Goal: Task Accomplishment & Management: Manage account settings

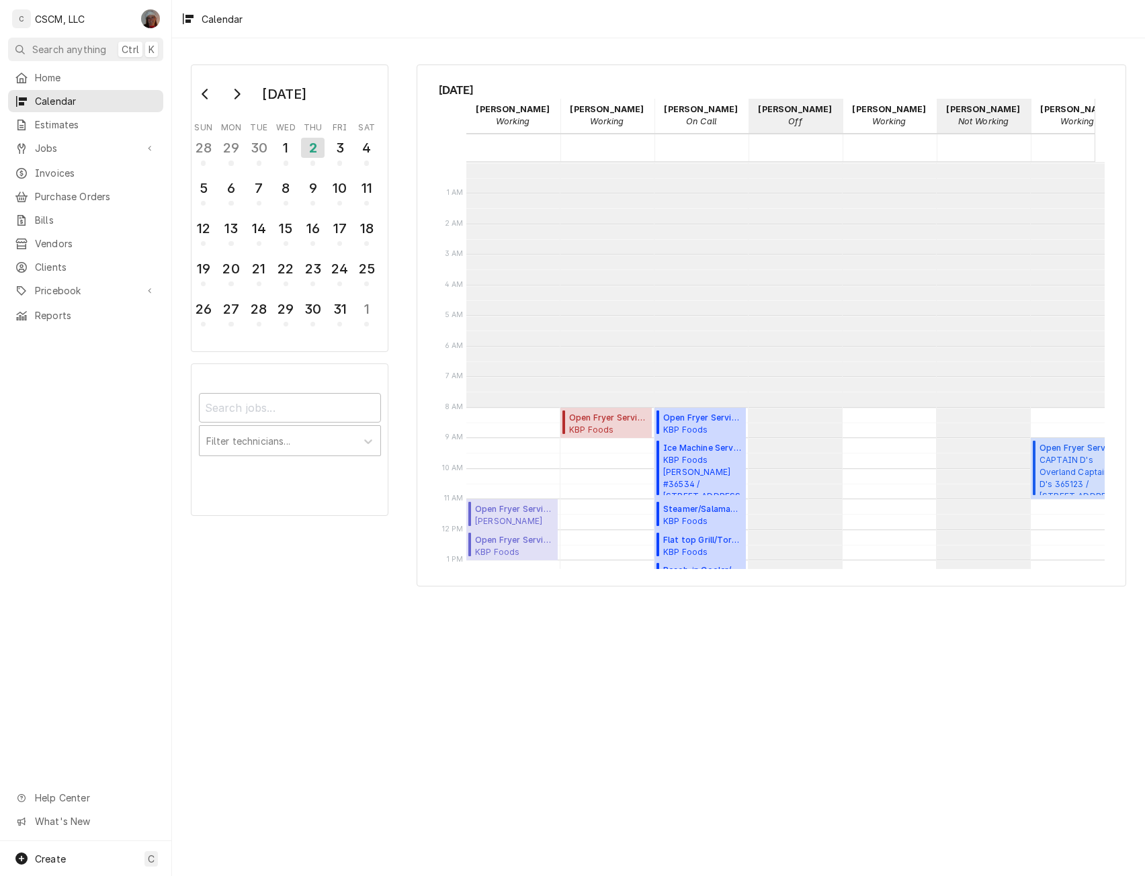
scroll to position [245, 0]
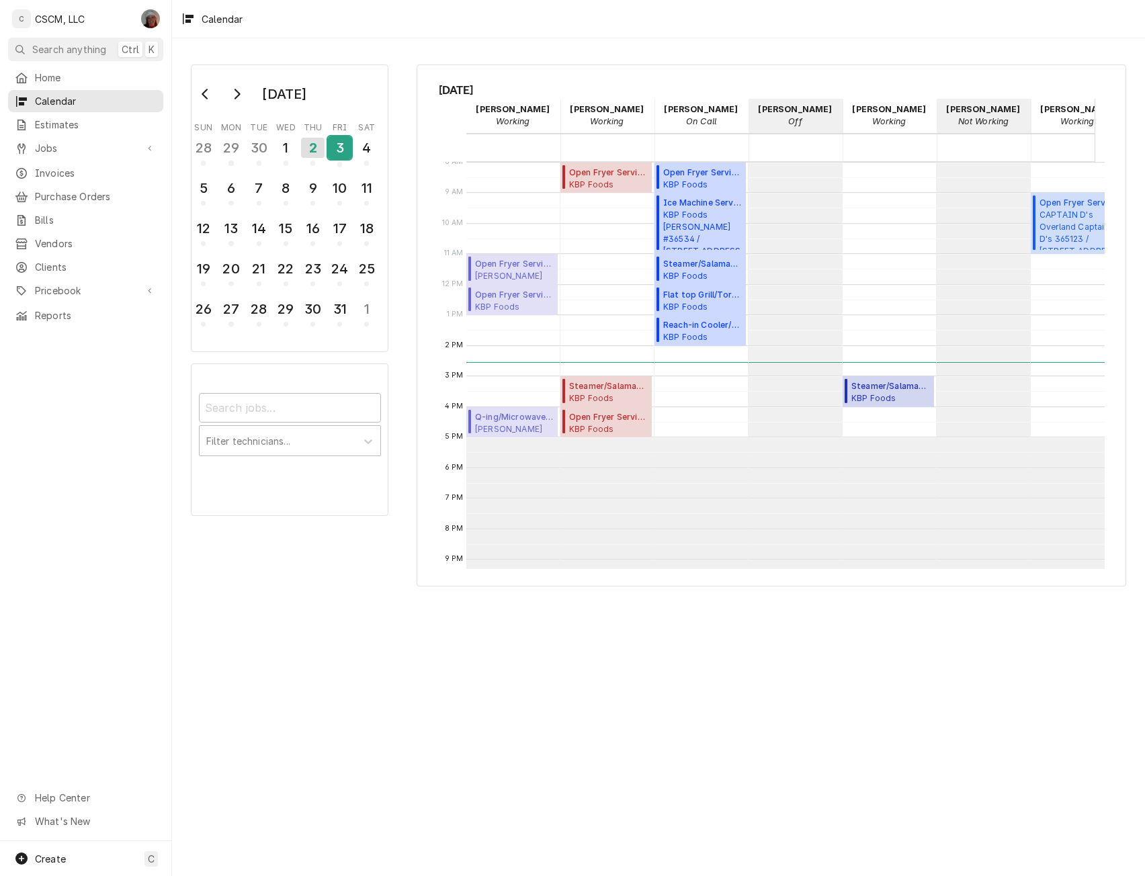
click at [335, 154] on div "3" at bounding box center [340, 147] width 24 height 23
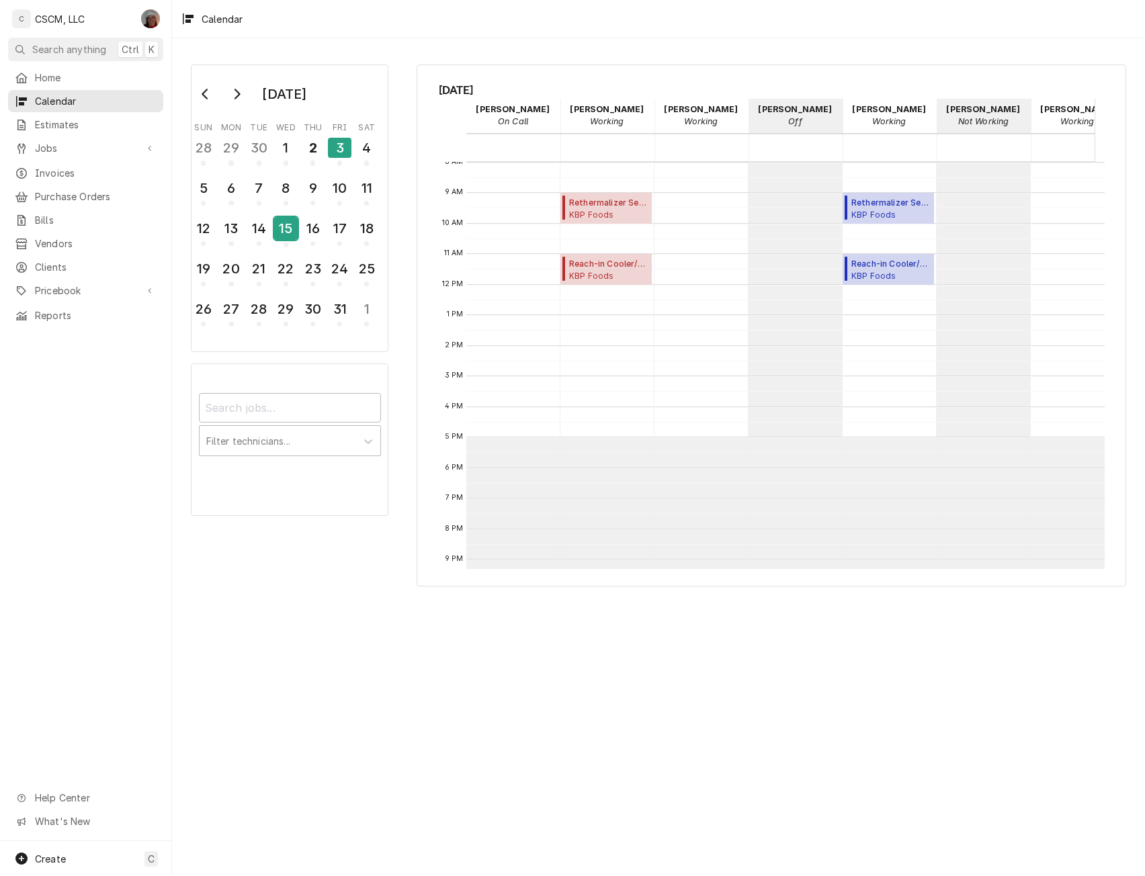
click at [282, 228] on div "15" at bounding box center [286, 228] width 24 height 23
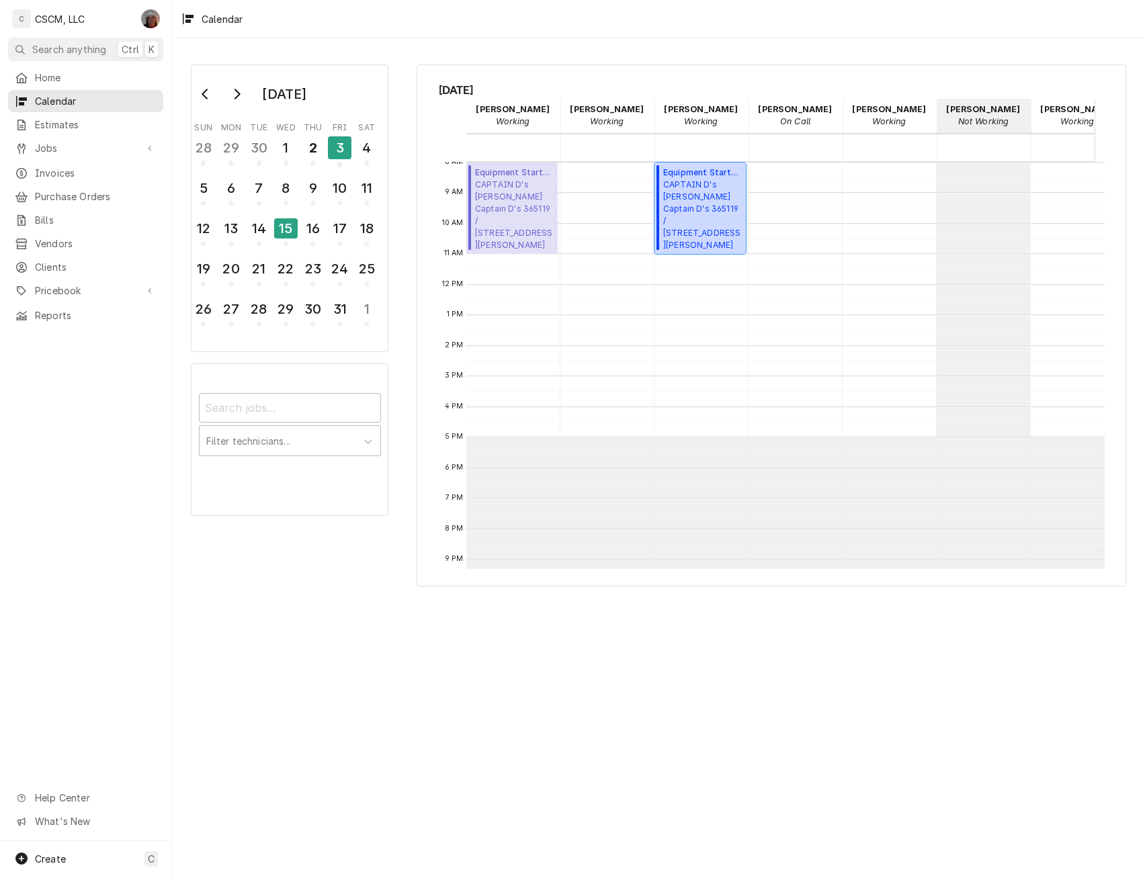
click at [703, 210] on span "CAPTAIN D's Arnold Captain D's 365119 / 830 Jeffco Blvd, Arnold, MO 63010" at bounding box center [702, 215] width 79 height 72
click at [318, 197] on div "9" at bounding box center [313, 188] width 24 height 23
click at [323, 145] on div "2" at bounding box center [313, 147] width 24 height 23
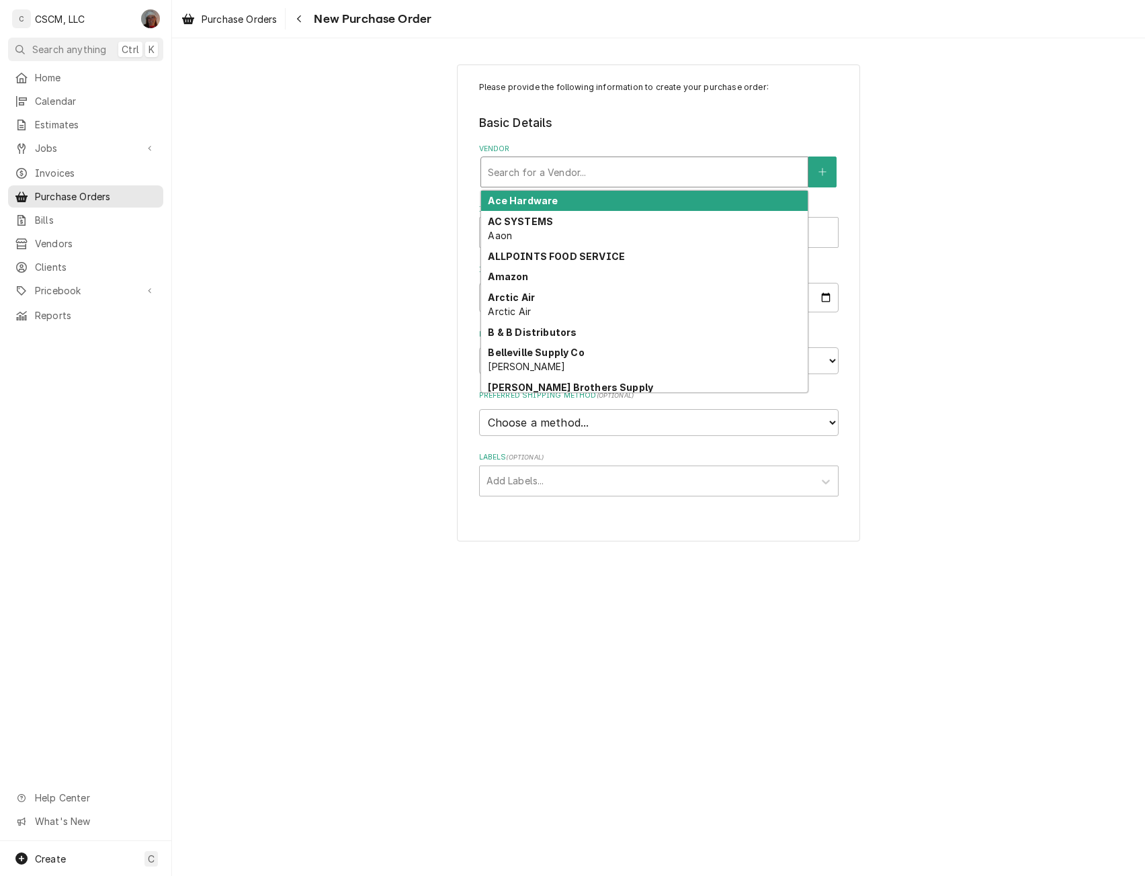
click at [579, 169] on div "Vendor" at bounding box center [644, 172] width 313 height 24
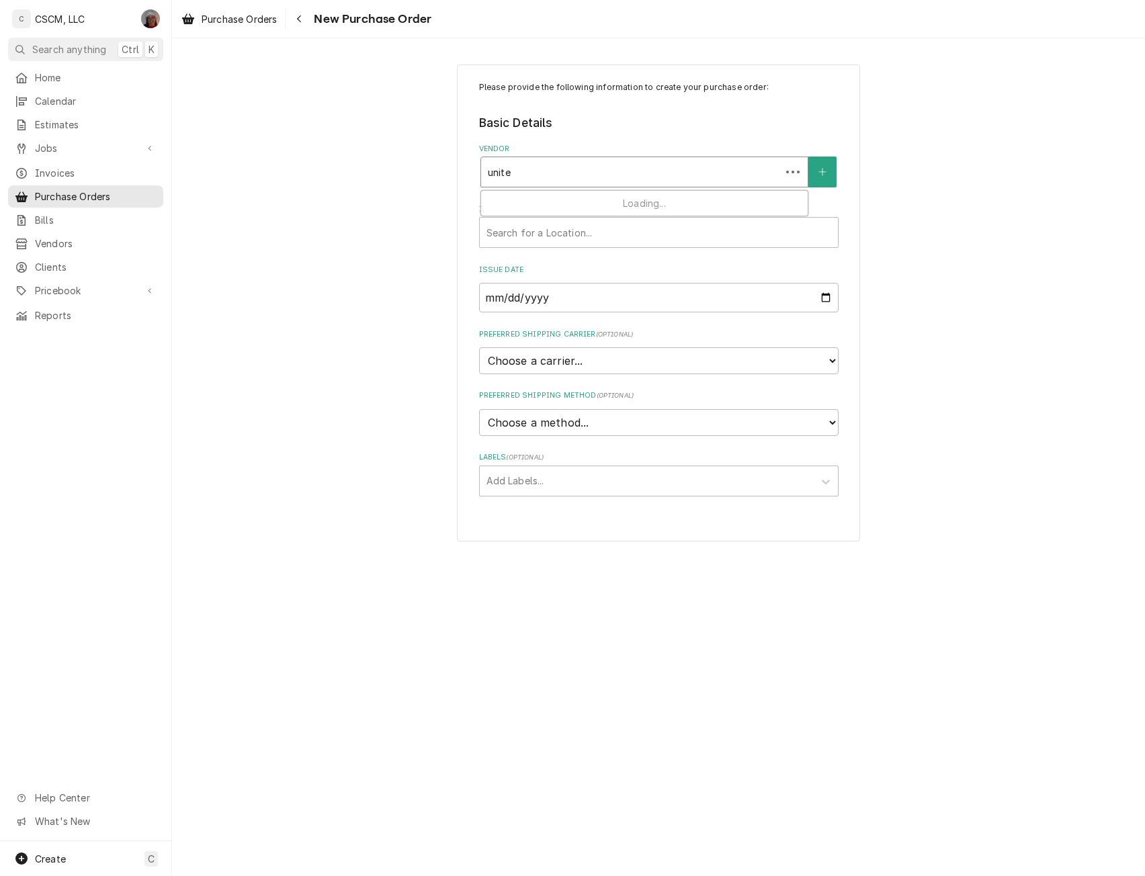
type input "united"
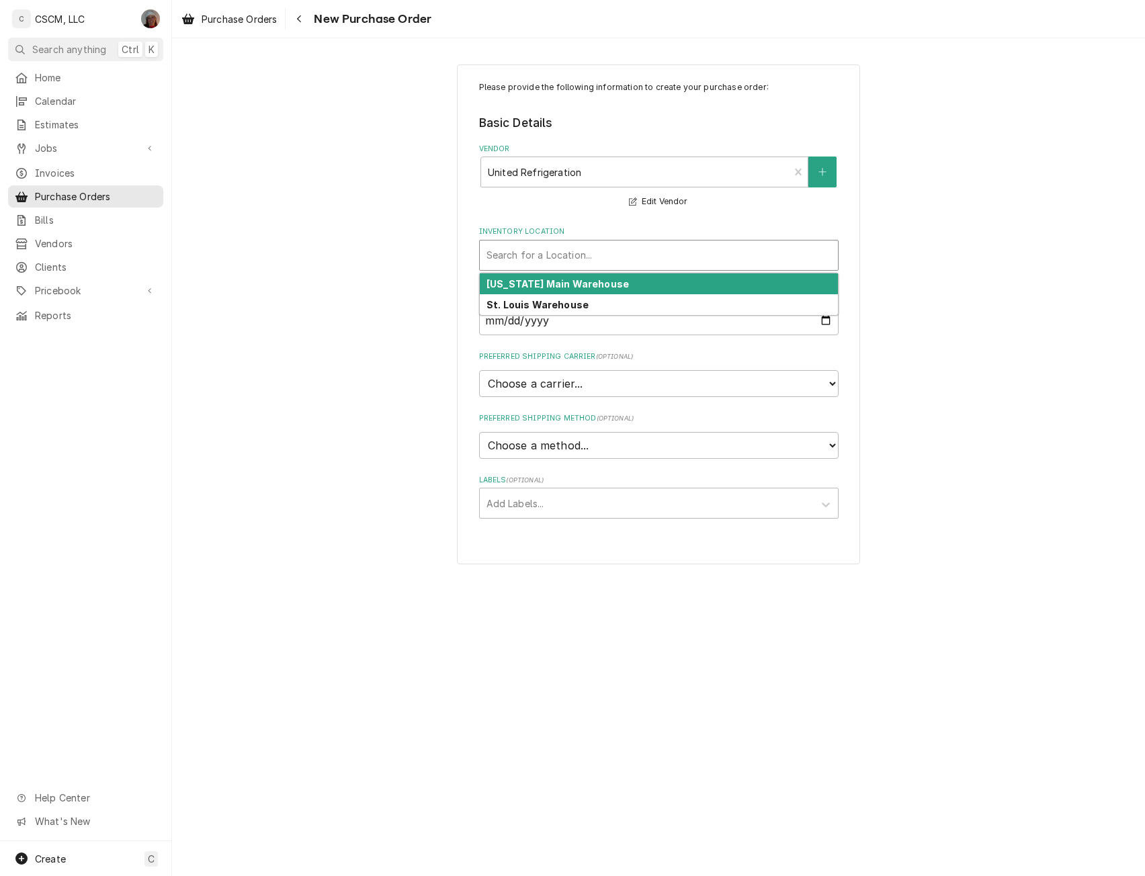
click at [538, 255] on div "Inventory Location" at bounding box center [659, 255] width 345 height 24
click at [517, 281] on strong "Colorado Main Warehouse" at bounding box center [558, 283] width 142 height 11
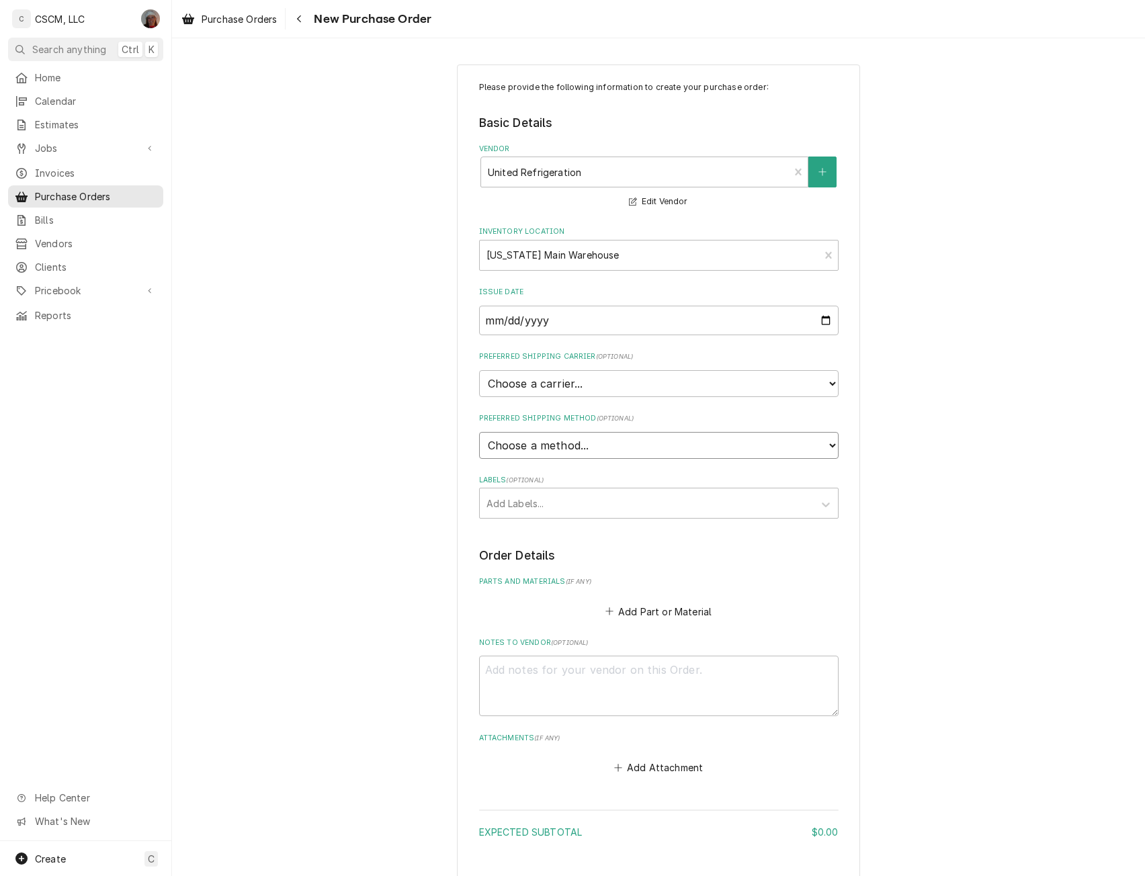
click at [582, 440] on select "Choose a method... Ground Next Day Early AM Next Day Air 2 Day Air Other" at bounding box center [659, 445] width 360 height 27
select select "0"
type textarea "x"
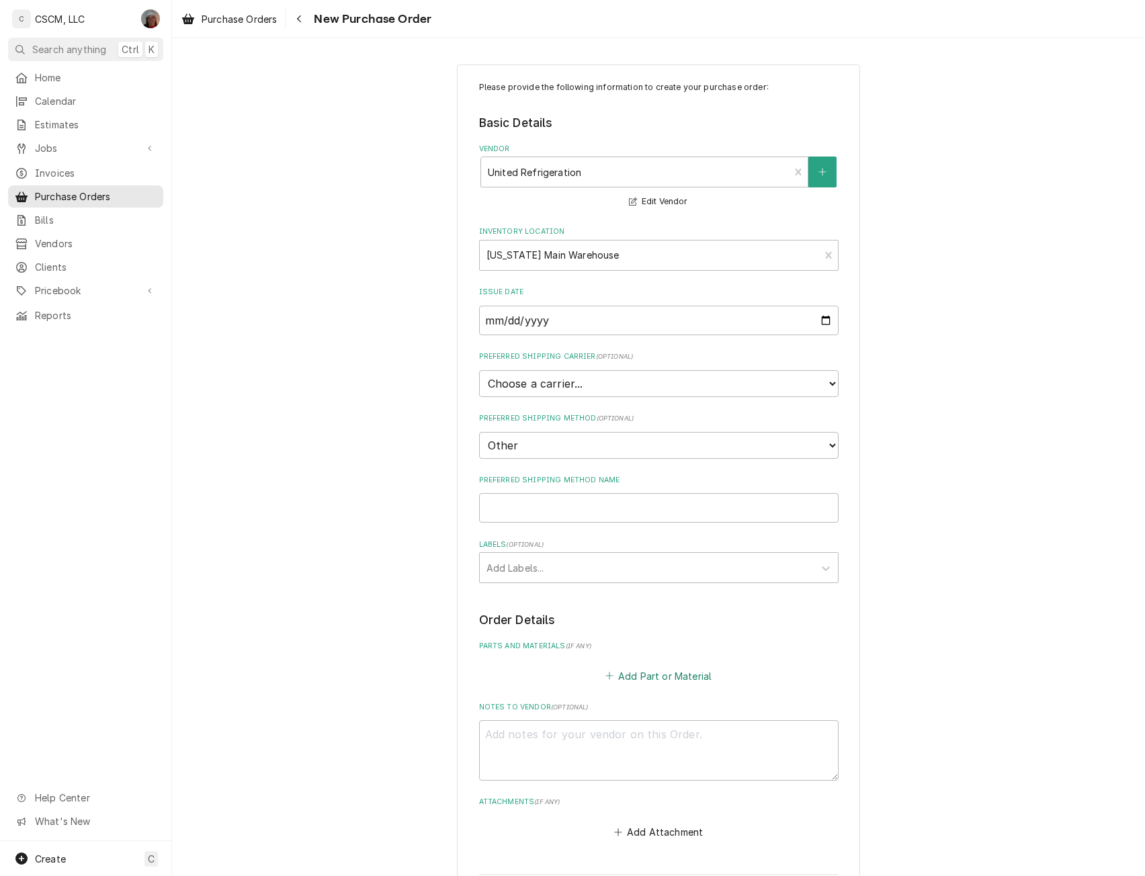
click at [619, 679] on button "Add Part or Material" at bounding box center [658, 676] width 111 height 19
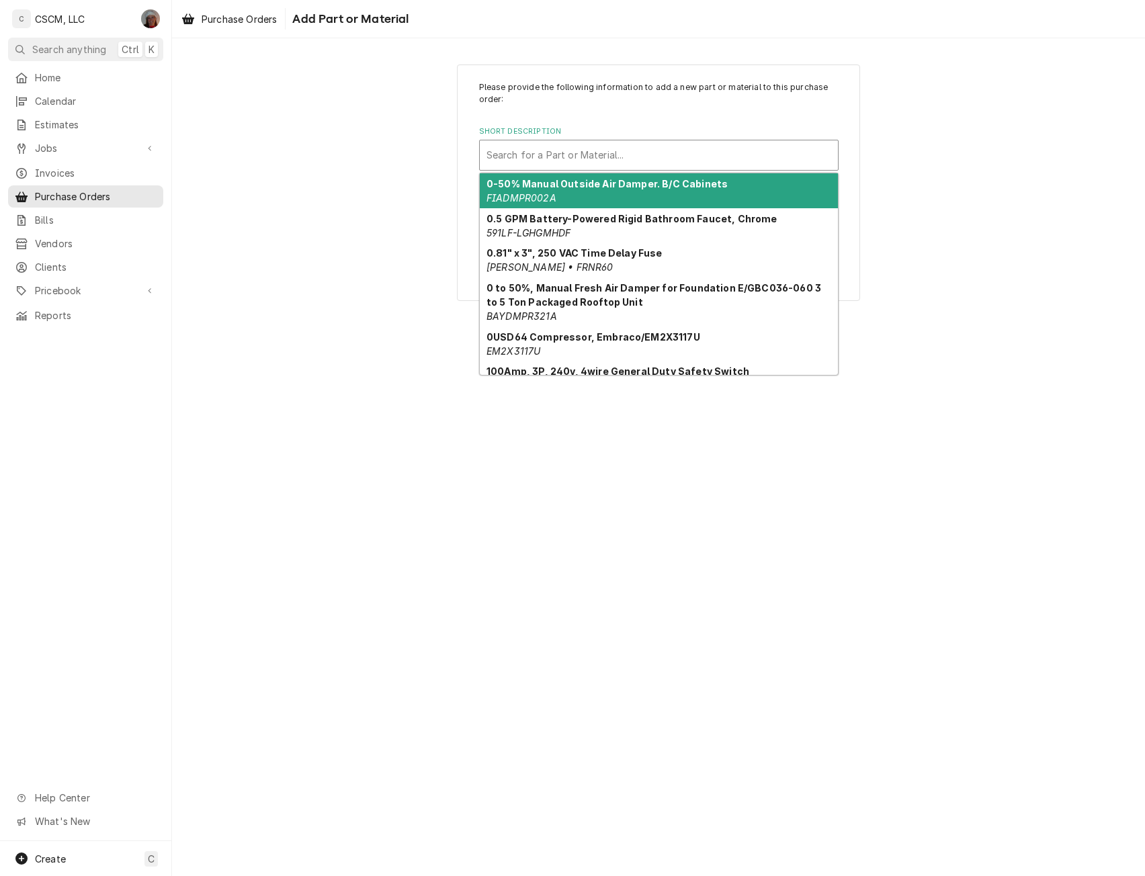
click at [585, 152] on div "Short Description" at bounding box center [659, 155] width 345 height 24
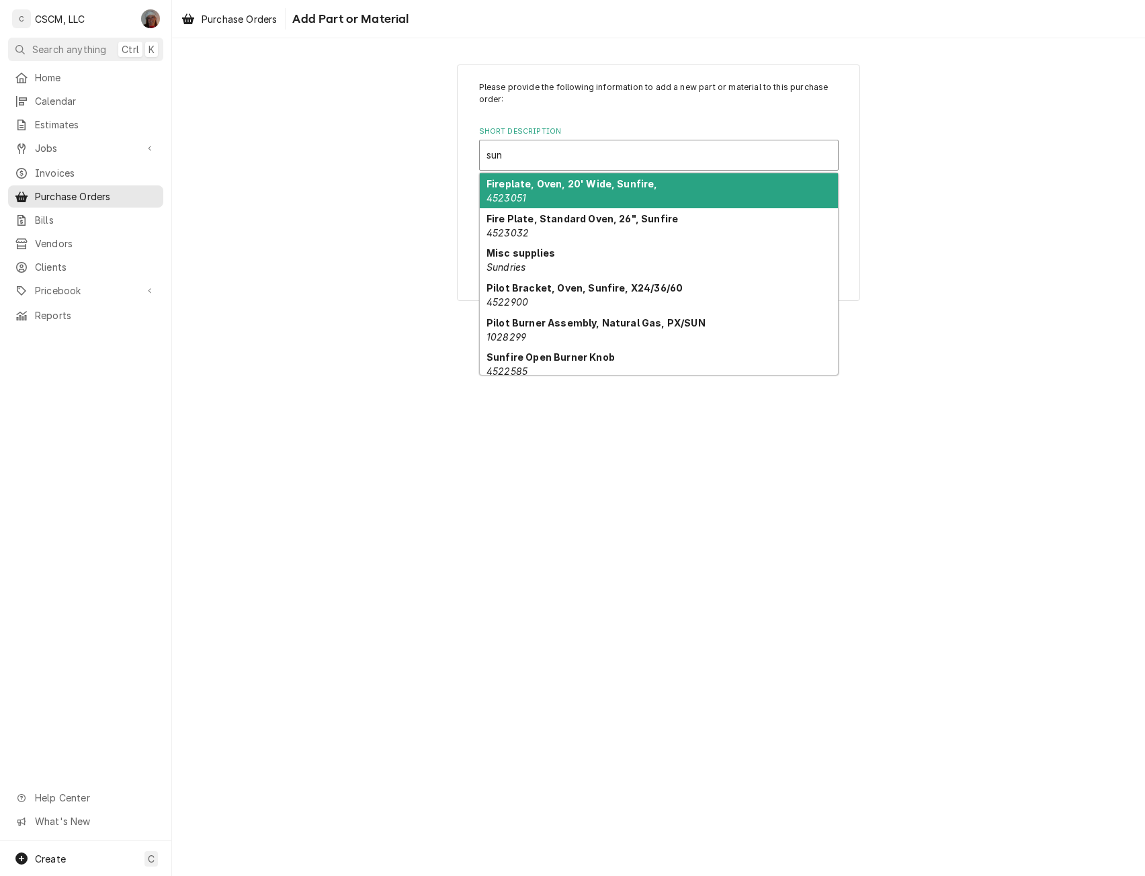
type input "sund"
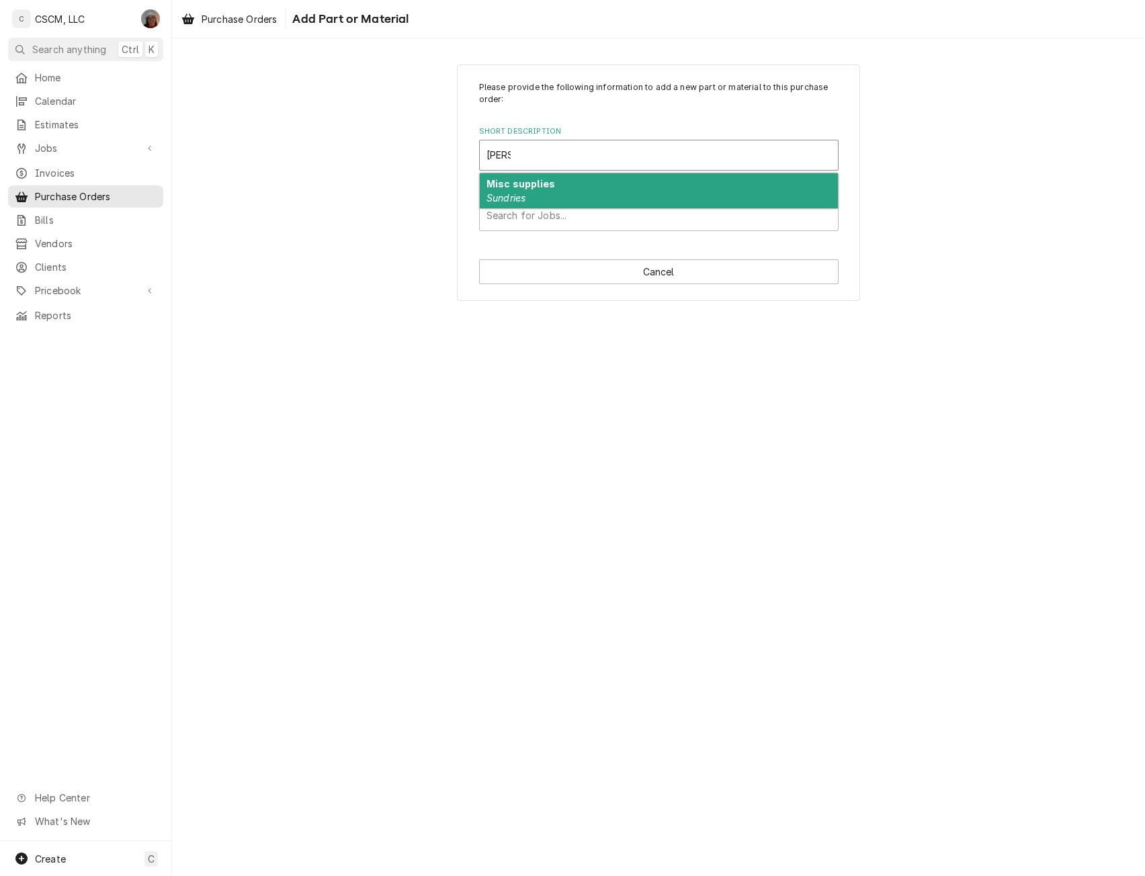
click at [569, 192] on div "Misc supplies Sundries" at bounding box center [659, 190] width 358 height 35
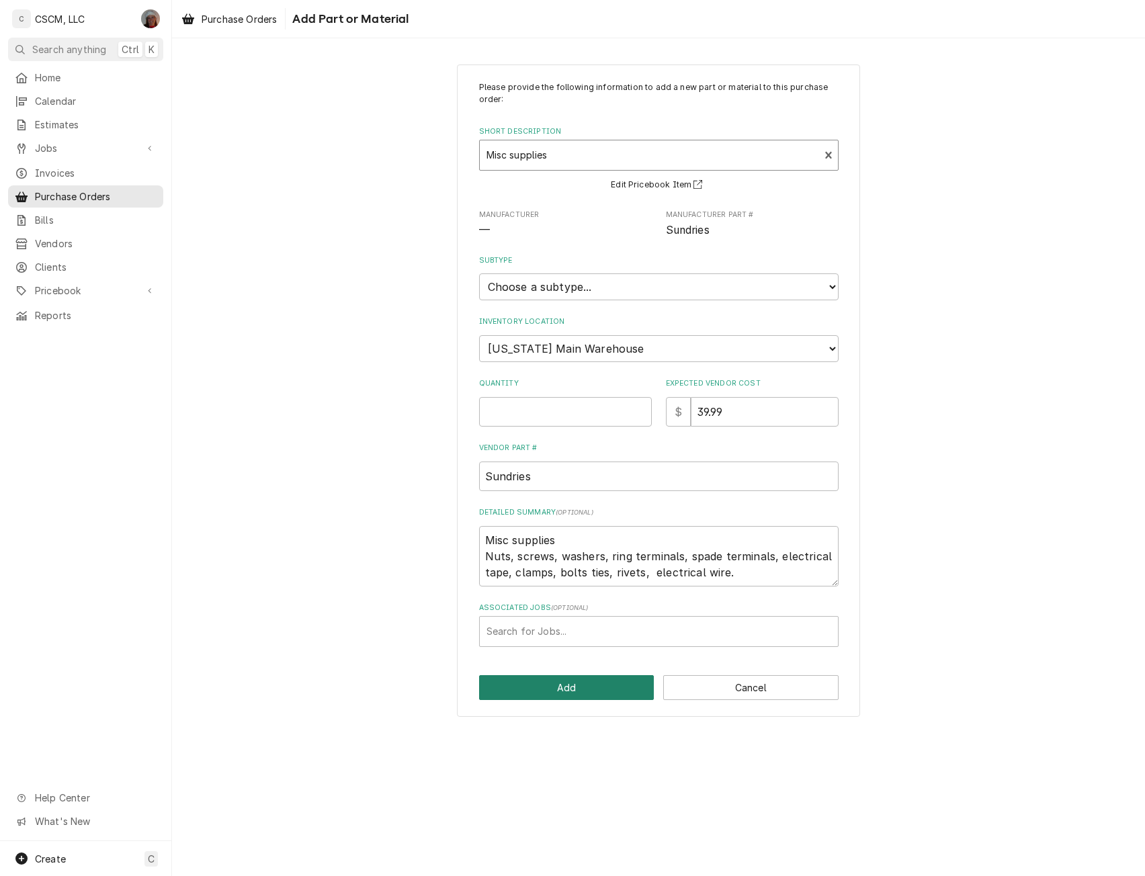
click at [564, 696] on button "Add" at bounding box center [566, 687] width 175 height 25
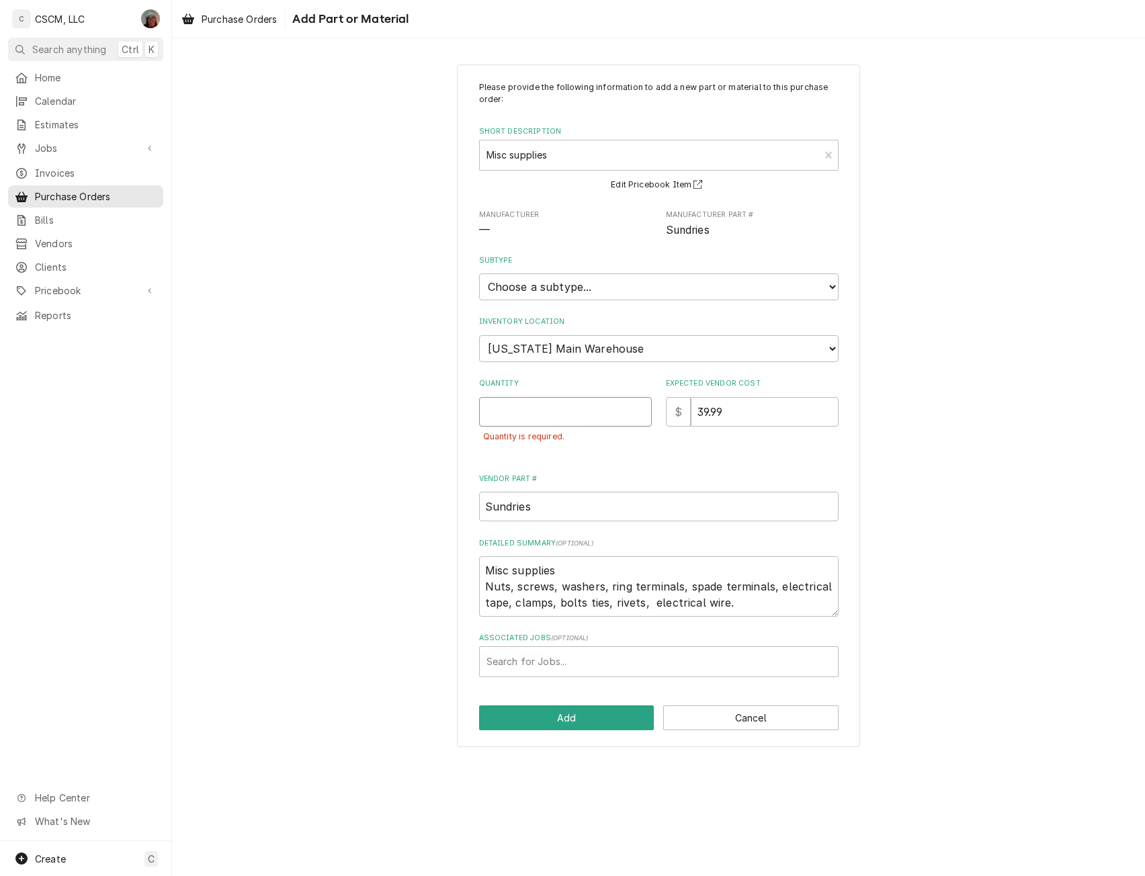
click at [513, 417] on input "Quantity" at bounding box center [565, 412] width 173 height 30
type textarea "x"
type input "1"
click at [568, 716] on button "Add" at bounding box center [566, 718] width 175 height 25
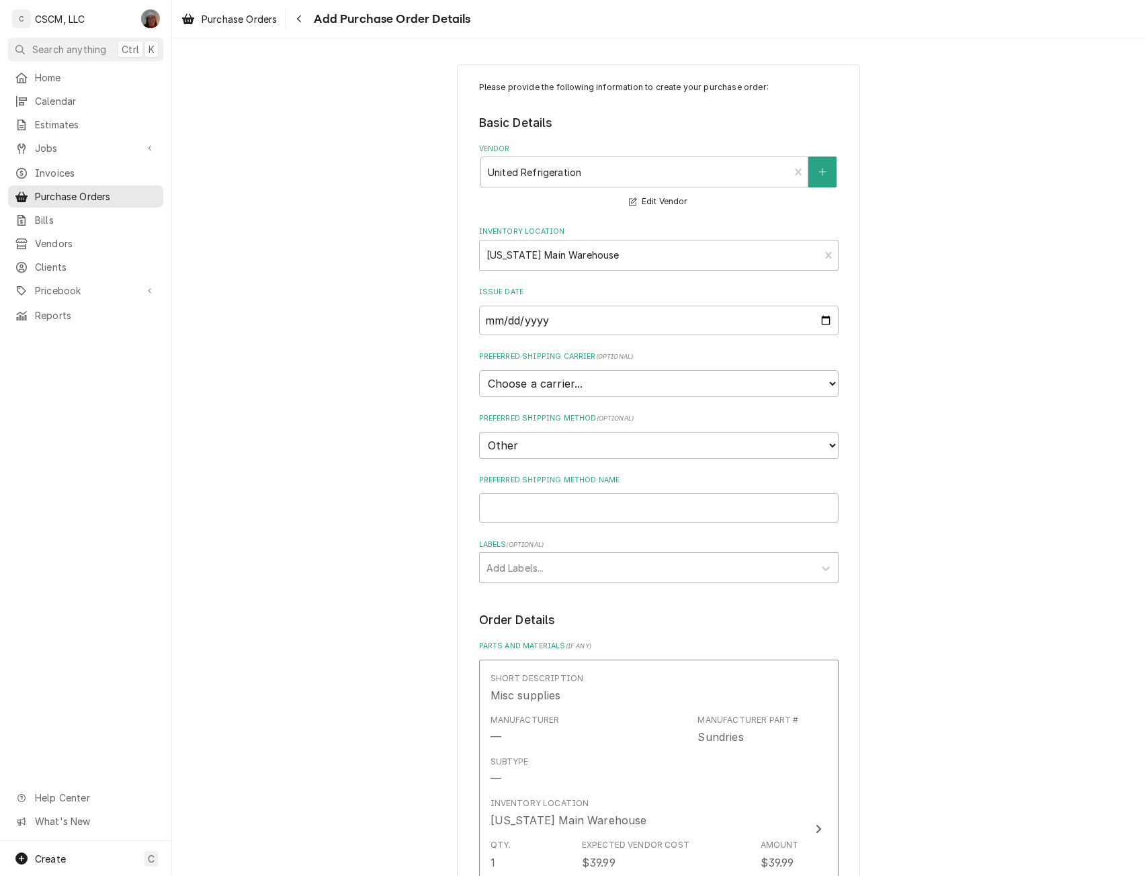
scroll to position [500, 0]
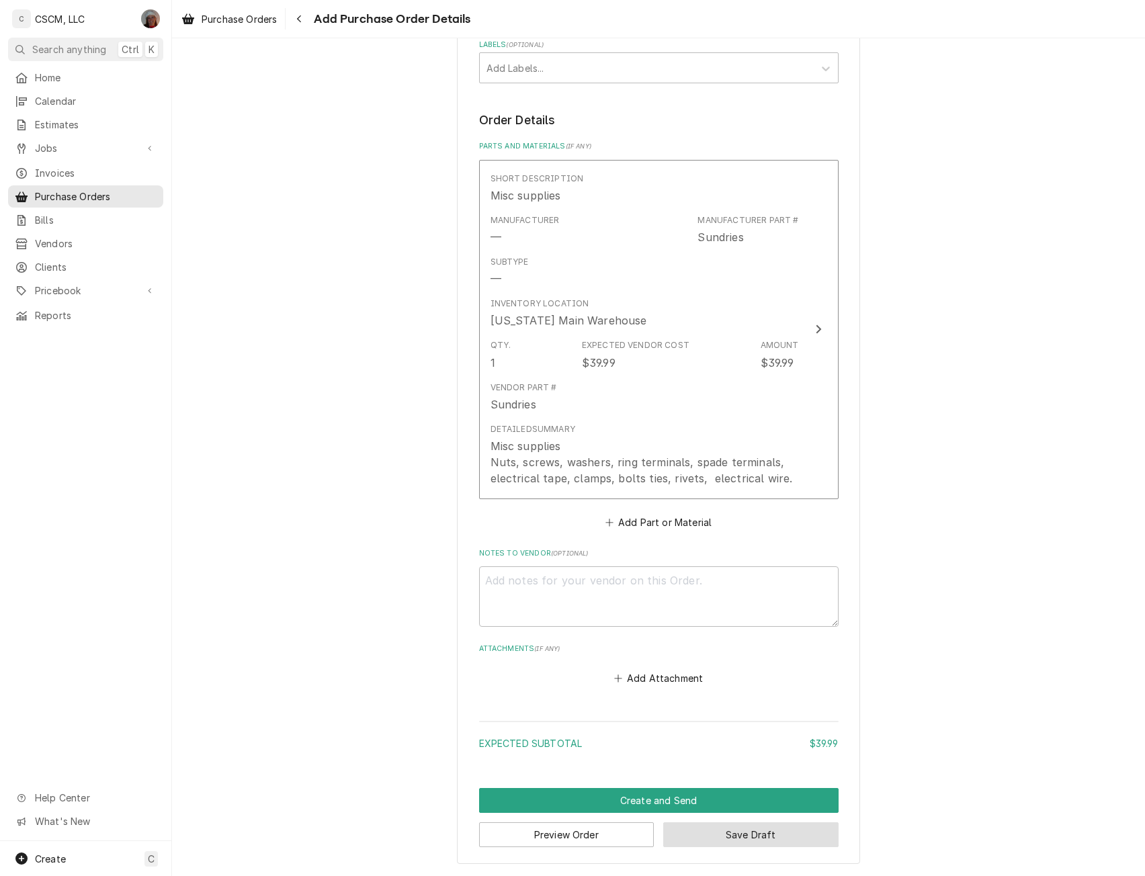
click at [730, 833] on button "Save Draft" at bounding box center [750, 835] width 175 height 25
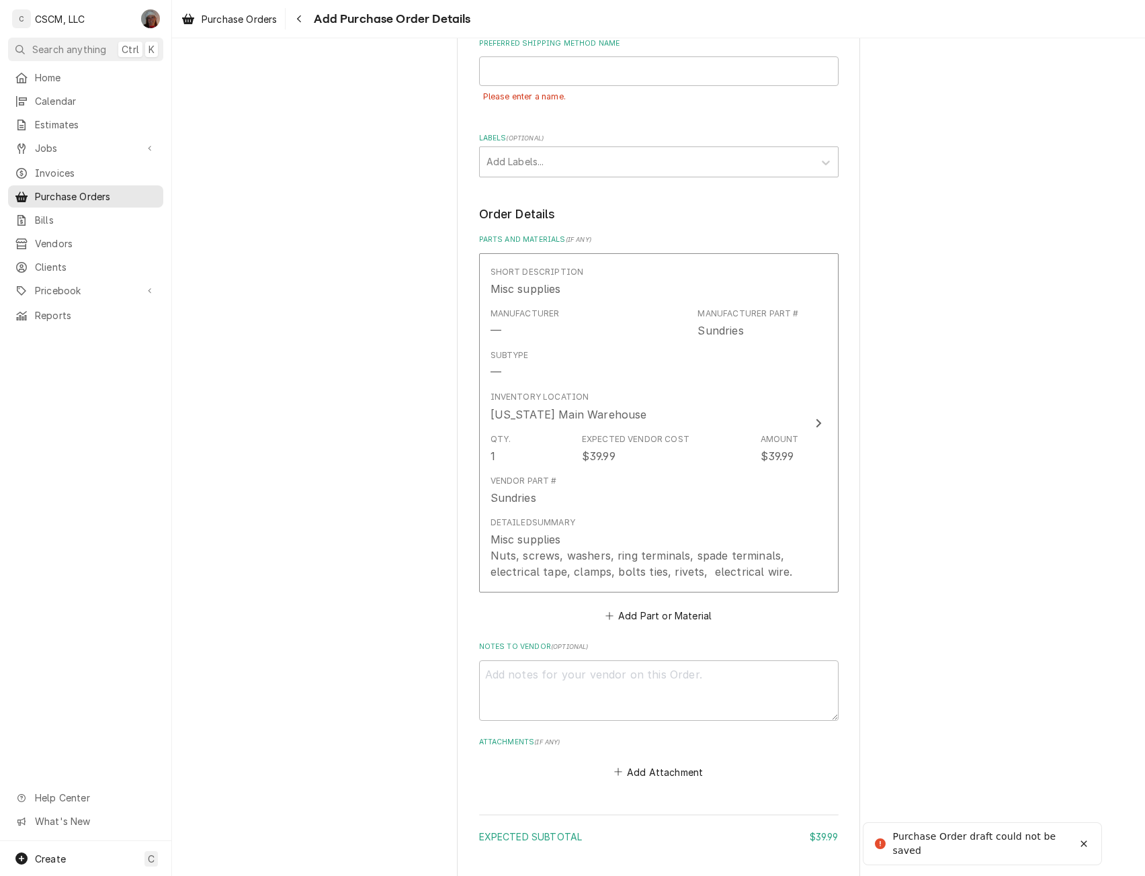
scroll to position [437, 0]
click at [529, 73] on input "Preferred Shipping Method Name" at bounding box center [659, 71] width 360 height 30
type textarea "x"
type input "W"
type textarea "x"
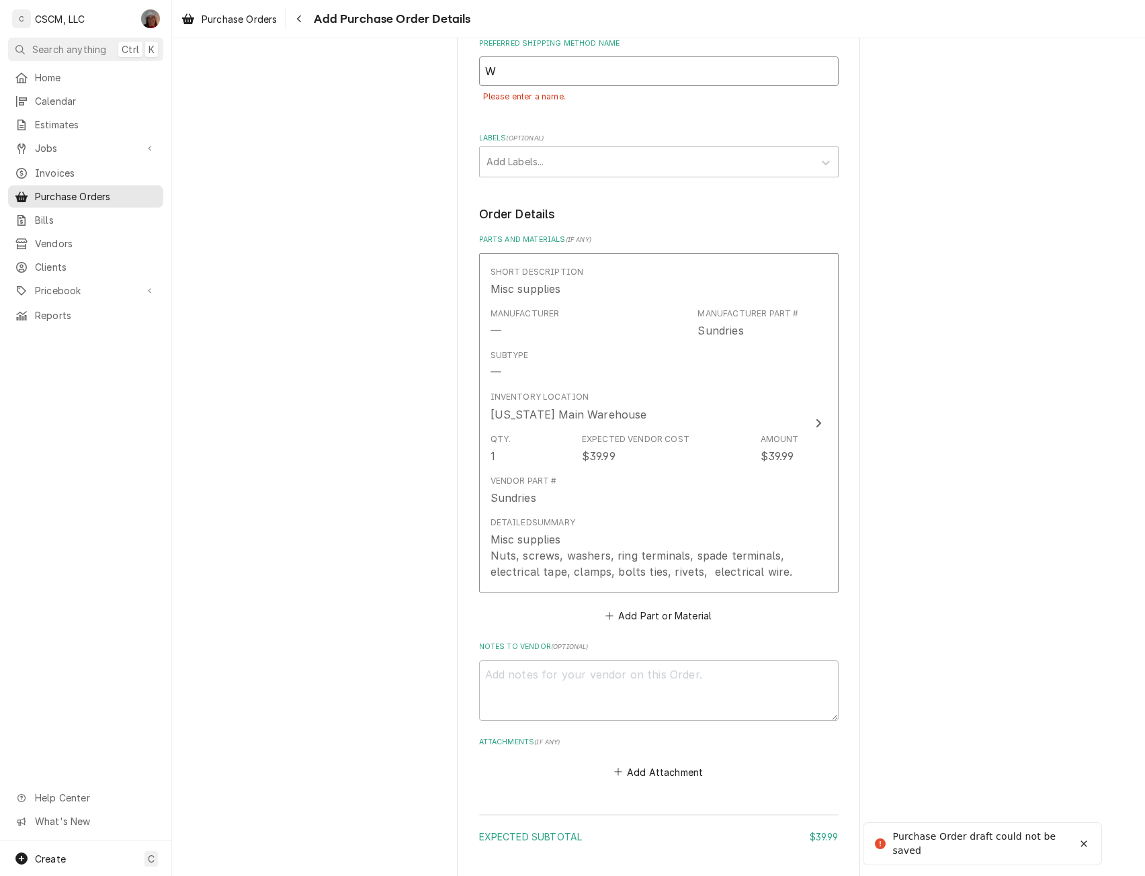
type input "Wi"
type textarea "x"
type input "Wil"
type textarea "x"
type input "Will"
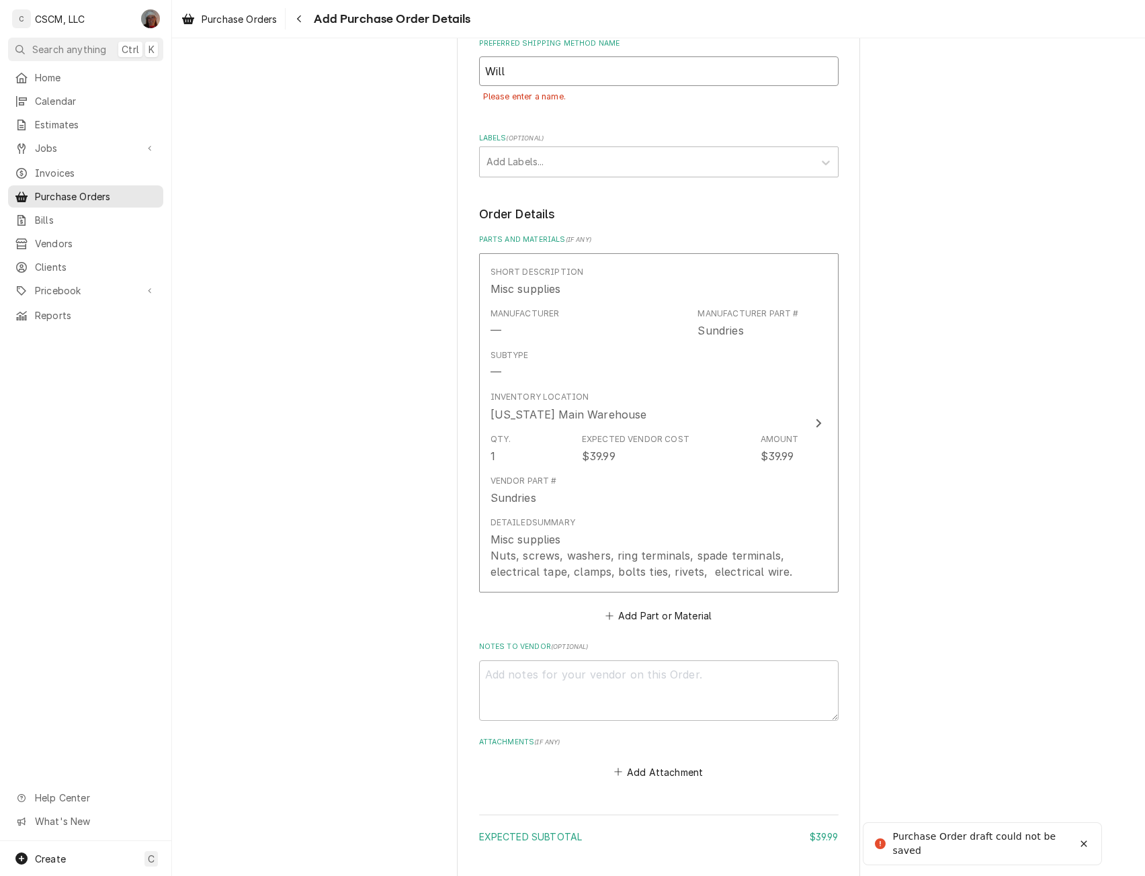
type textarea "x"
type input "Will"
type textarea "x"
type input "Will C"
type textarea "x"
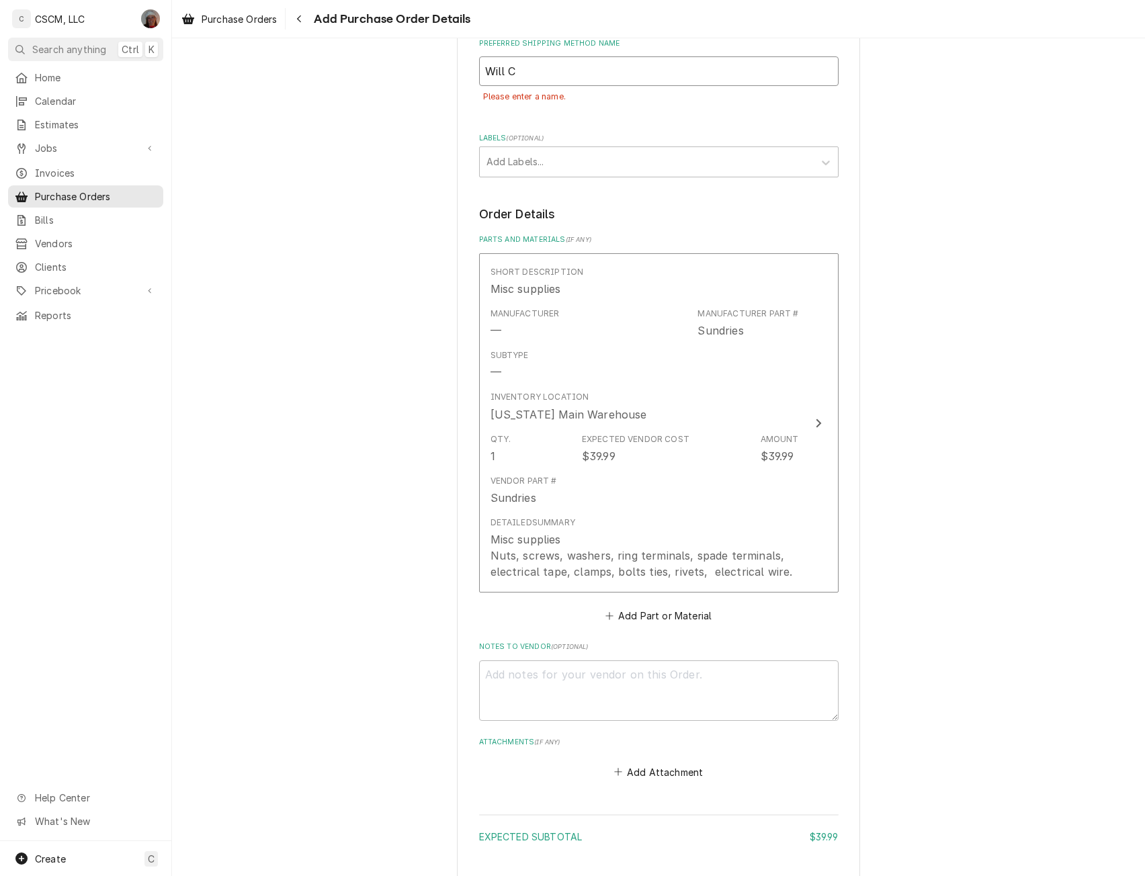
type input "Will Ca"
type textarea "x"
type input "Will Cal"
type textarea "x"
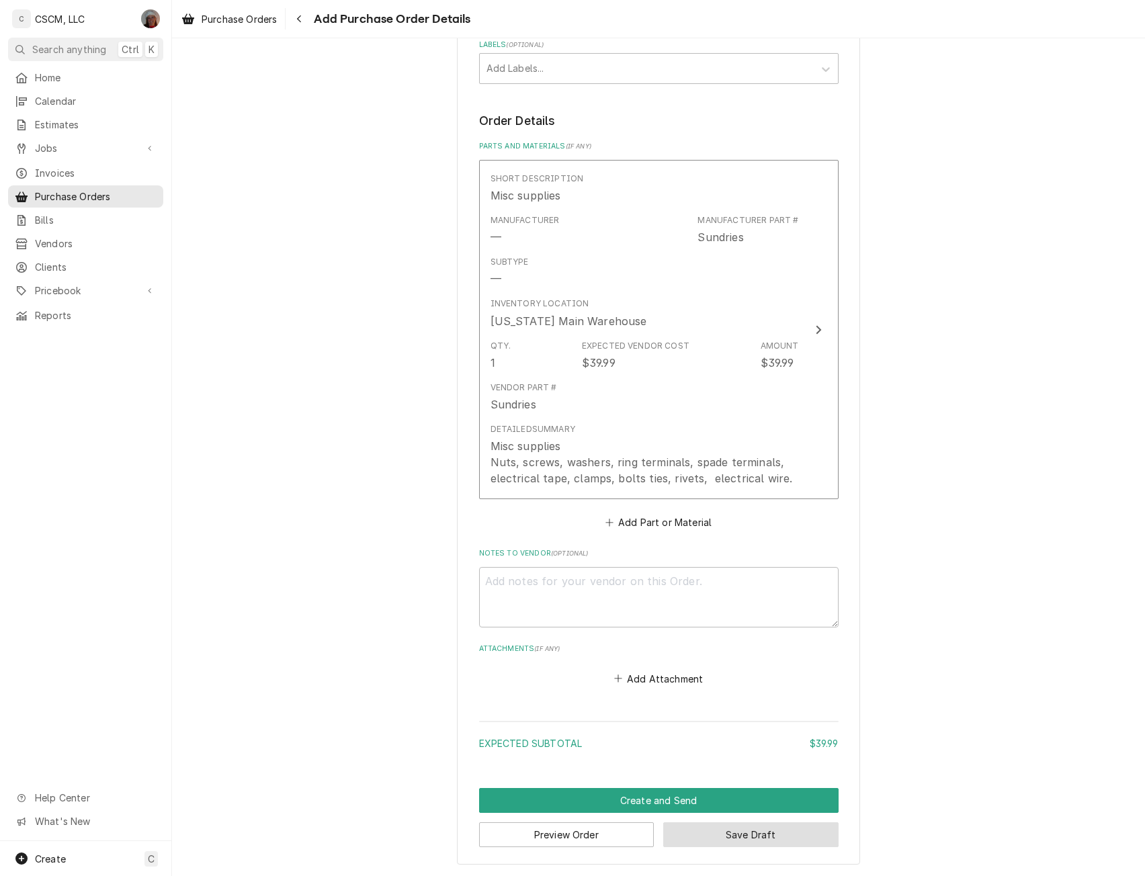
type input "Will Call"
click at [743, 831] on button "Save Draft" at bounding box center [750, 835] width 175 height 25
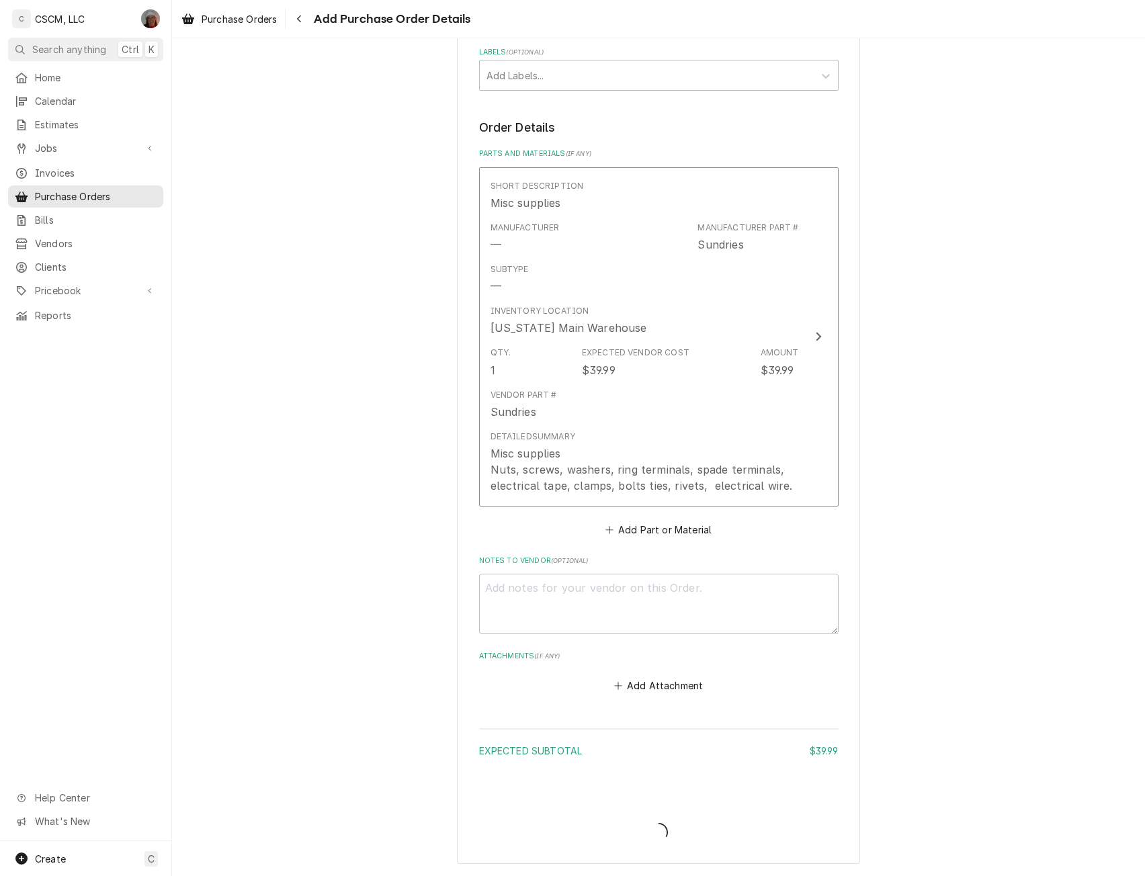
type textarea "x"
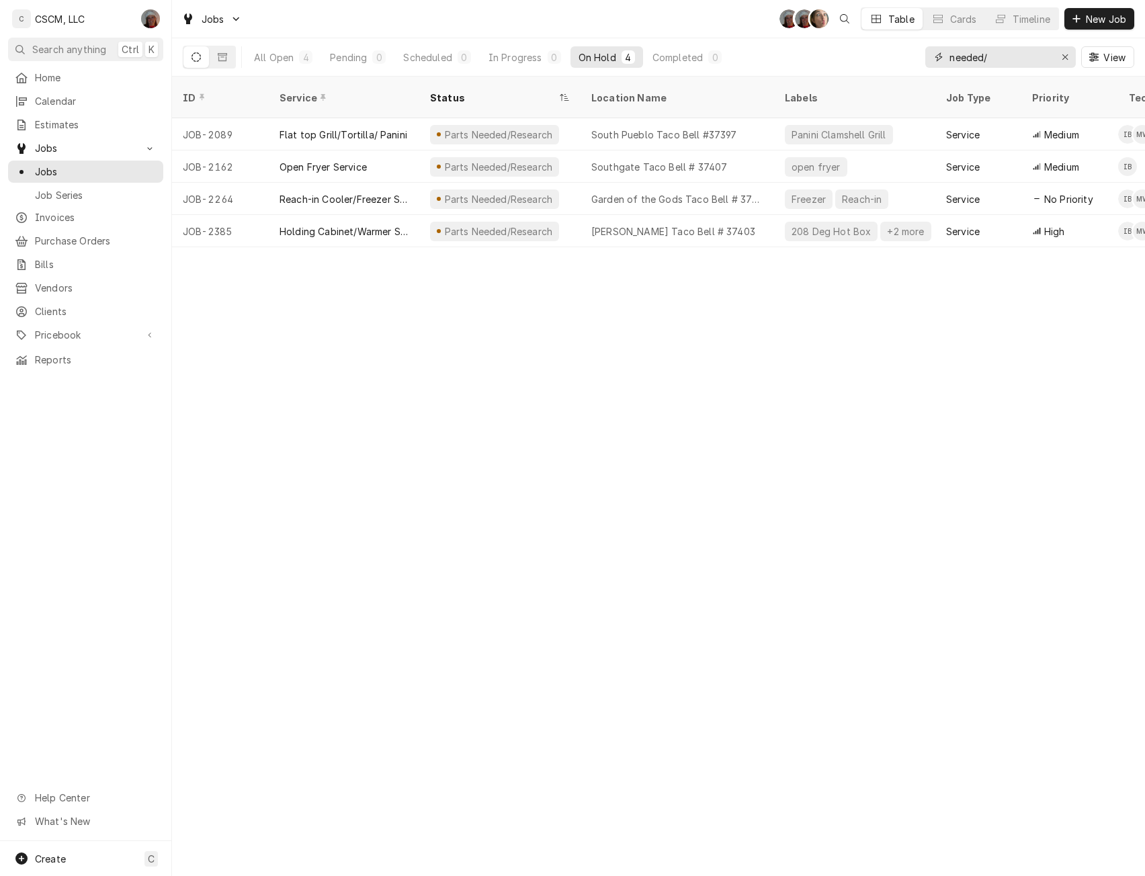
drag, startPoint x: 997, startPoint y: 58, endPoint x: 919, endPoint y: 60, distance: 78.6
click at [919, 60] on div "All Open 4 Pending 0 Scheduled 0 In Progress 0 On Hold 4 Completed 0 needed/ Vi…" at bounding box center [659, 57] width 952 height 38
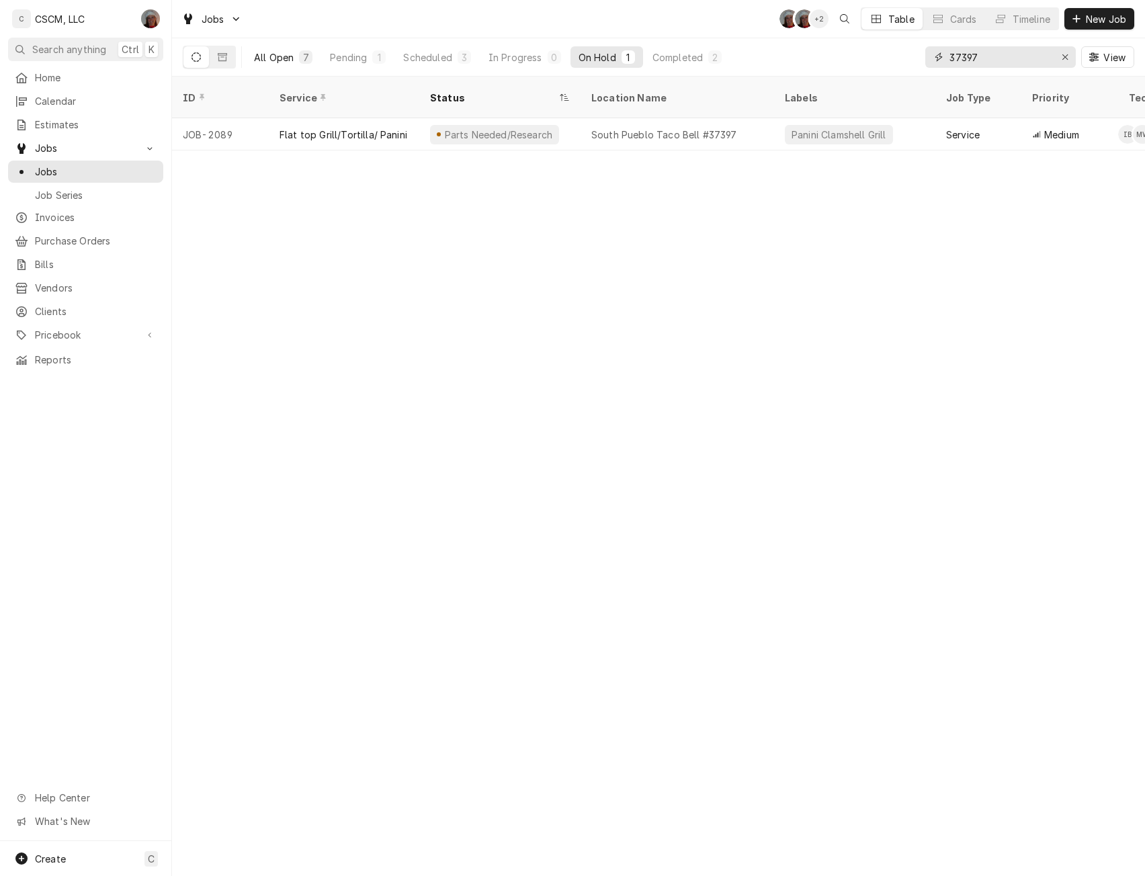
type input "37397"
click at [281, 58] on div "All Open" at bounding box center [274, 57] width 40 height 14
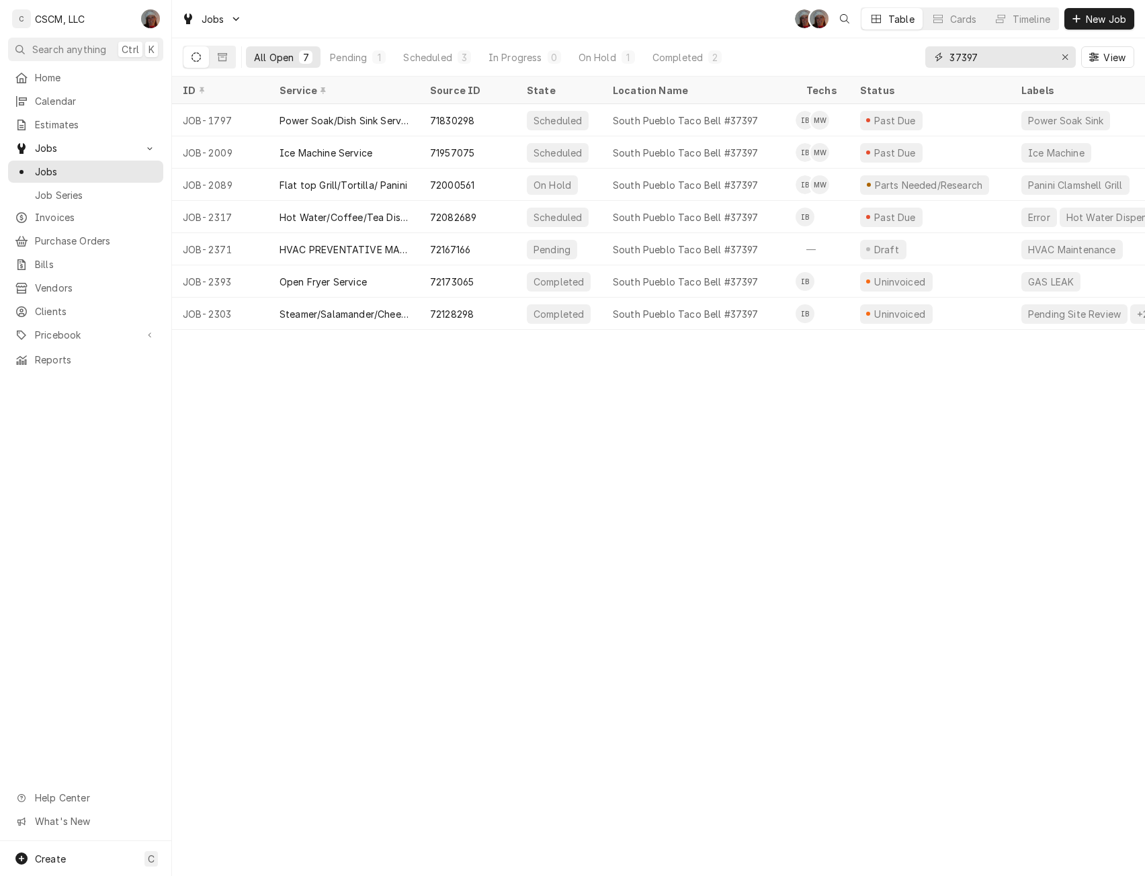
click at [1010, 58] on input "37397" at bounding box center [1000, 57] width 101 height 22
click at [1002, 62] on input "37397" at bounding box center [1000, 57] width 101 height 22
click at [1036, 58] on input "37397" at bounding box center [1000, 57] width 101 height 22
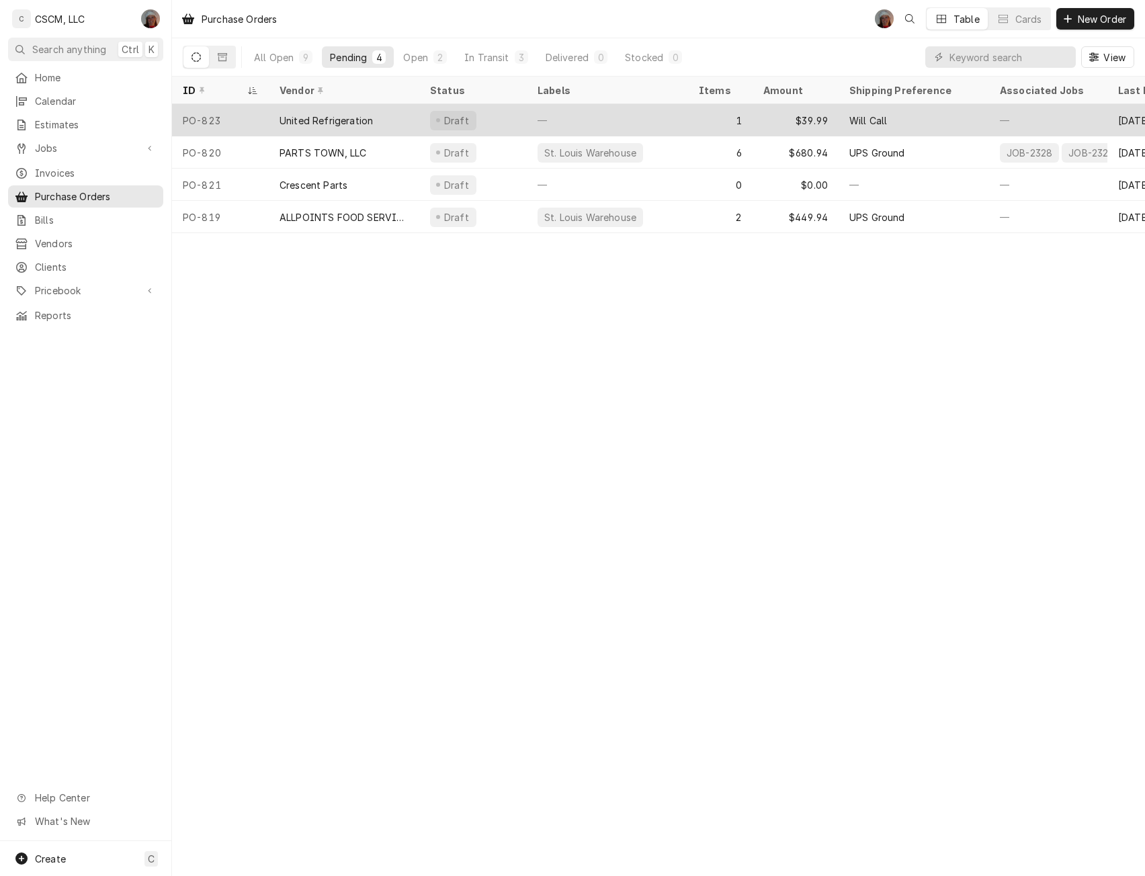
click at [304, 118] on div "United Refrigeration" at bounding box center [326, 121] width 93 height 14
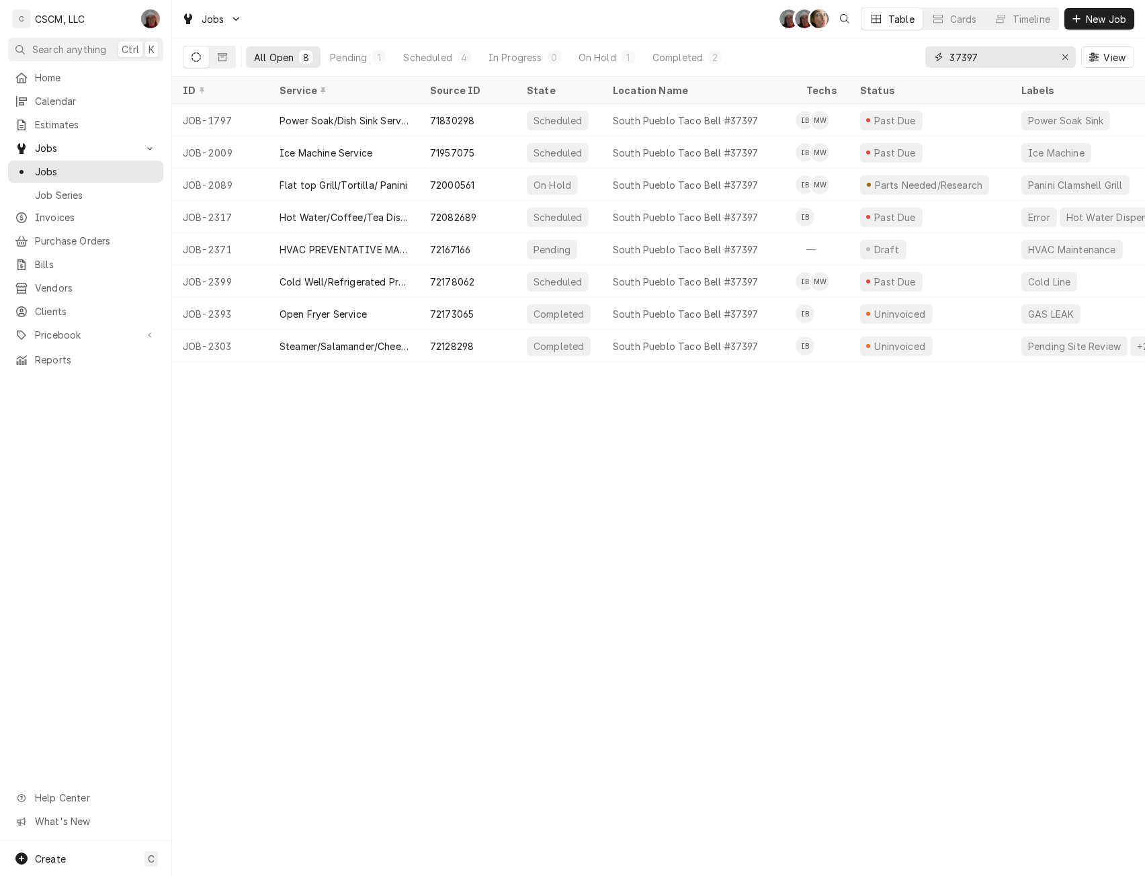
drag, startPoint x: 987, startPoint y: 55, endPoint x: 934, endPoint y: 58, distance: 53.2
click at [934, 58] on div "37397" at bounding box center [1000, 57] width 151 height 22
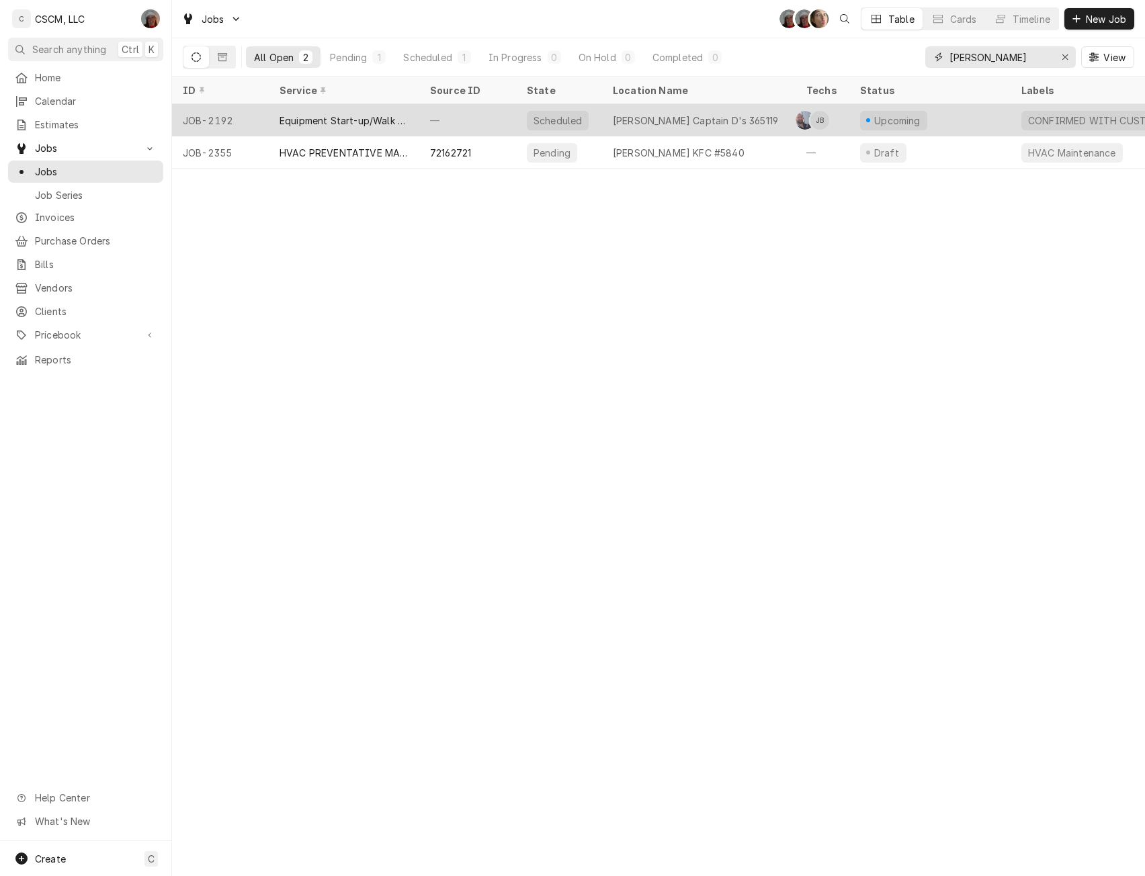
type input "[PERSON_NAME]"
click at [350, 114] on div "Equipment Start-up/Walk thru" at bounding box center [344, 121] width 129 height 14
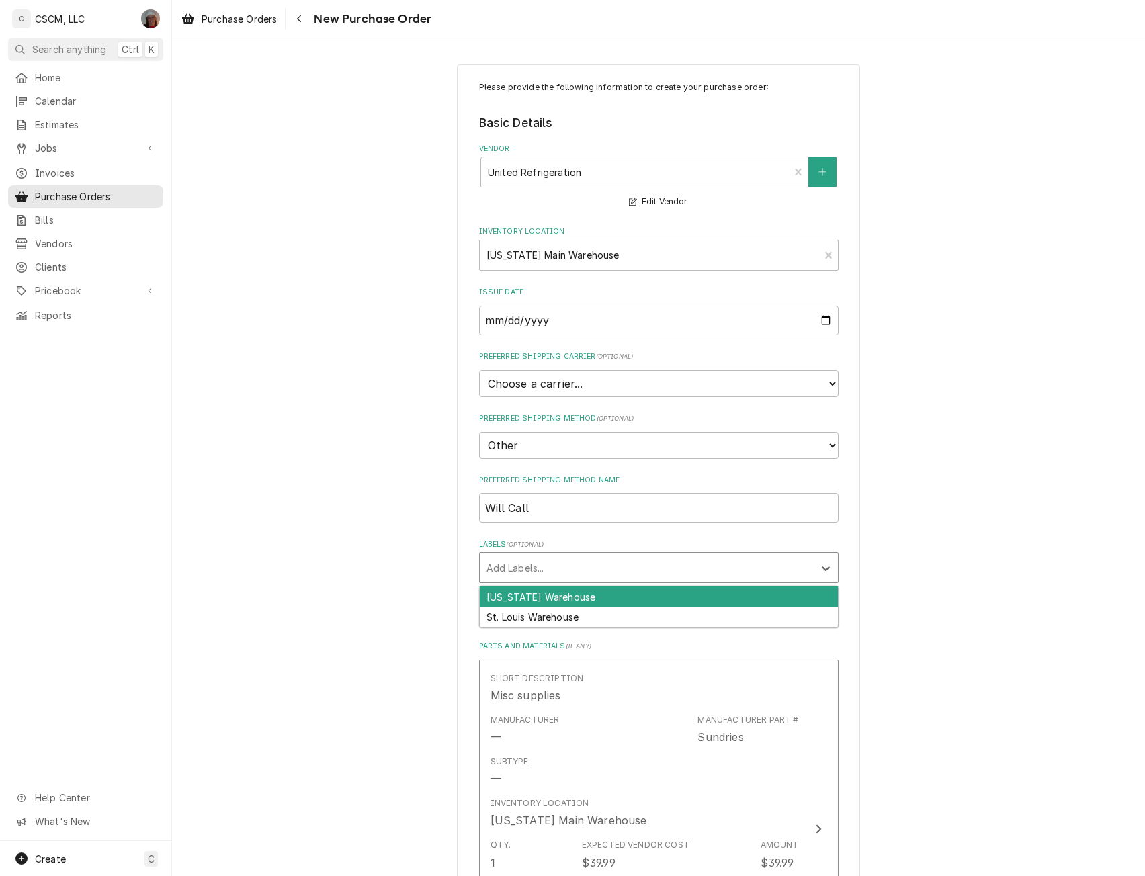
click at [793, 564] on div "Labels" at bounding box center [647, 568] width 321 height 24
click at [772, 598] on div "[US_STATE] Warehouse" at bounding box center [659, 597] width 358 height 21
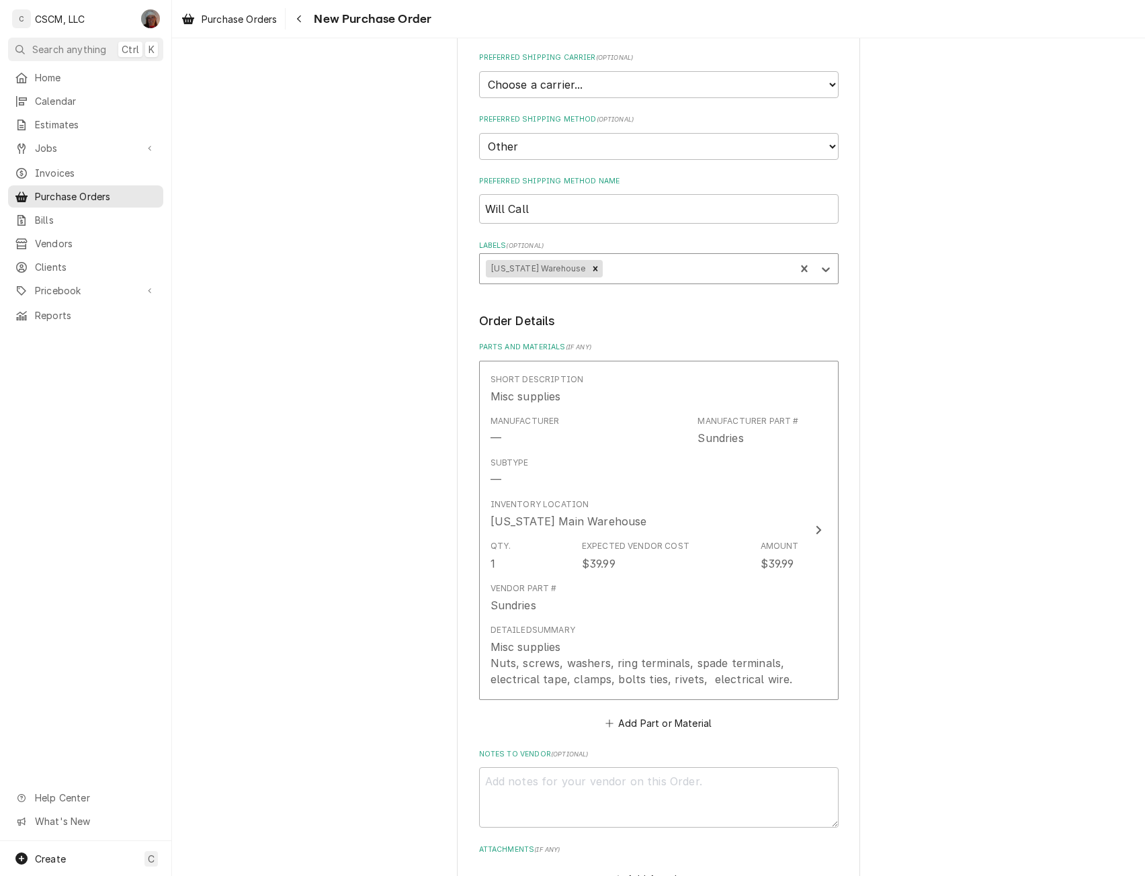
scroll to position [319, 0]
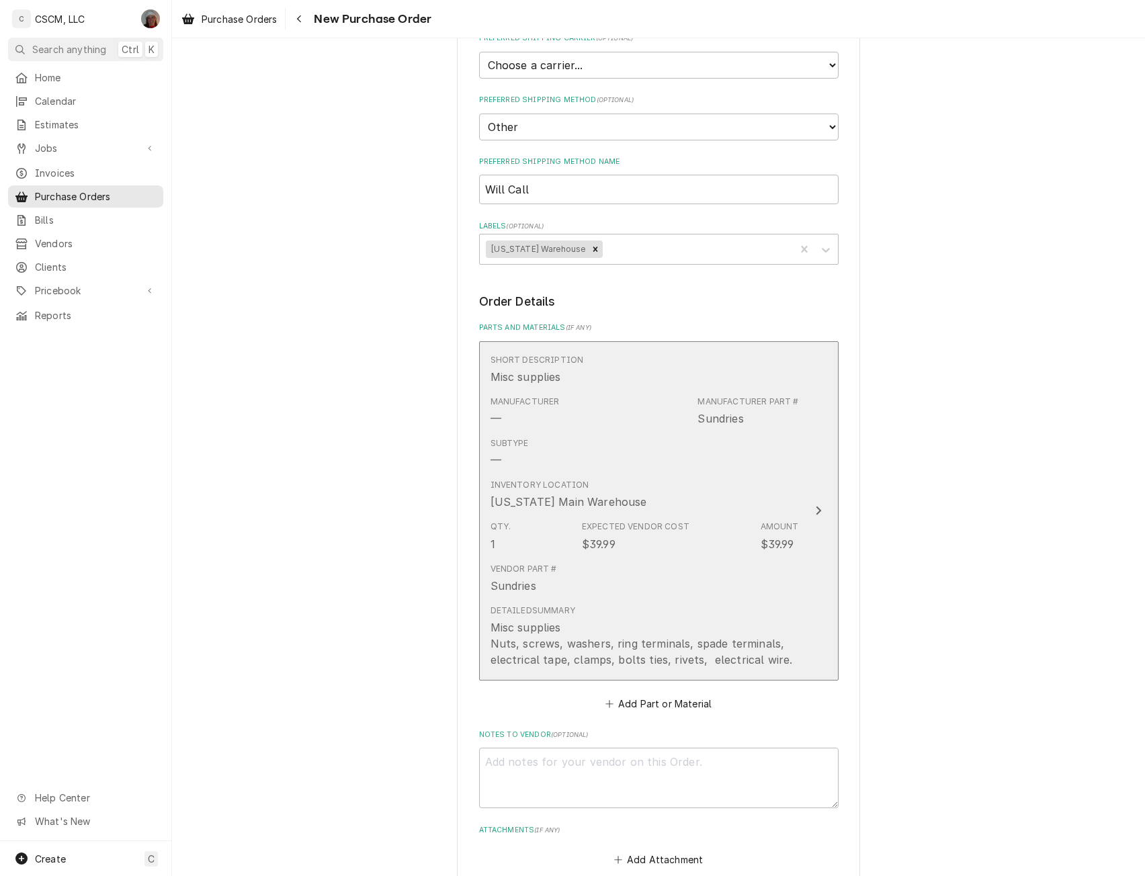
click at [772, 507] on div "Inventory Location Colorado Main Warehouse" at bounding box center [645, 495] width 308 height 42
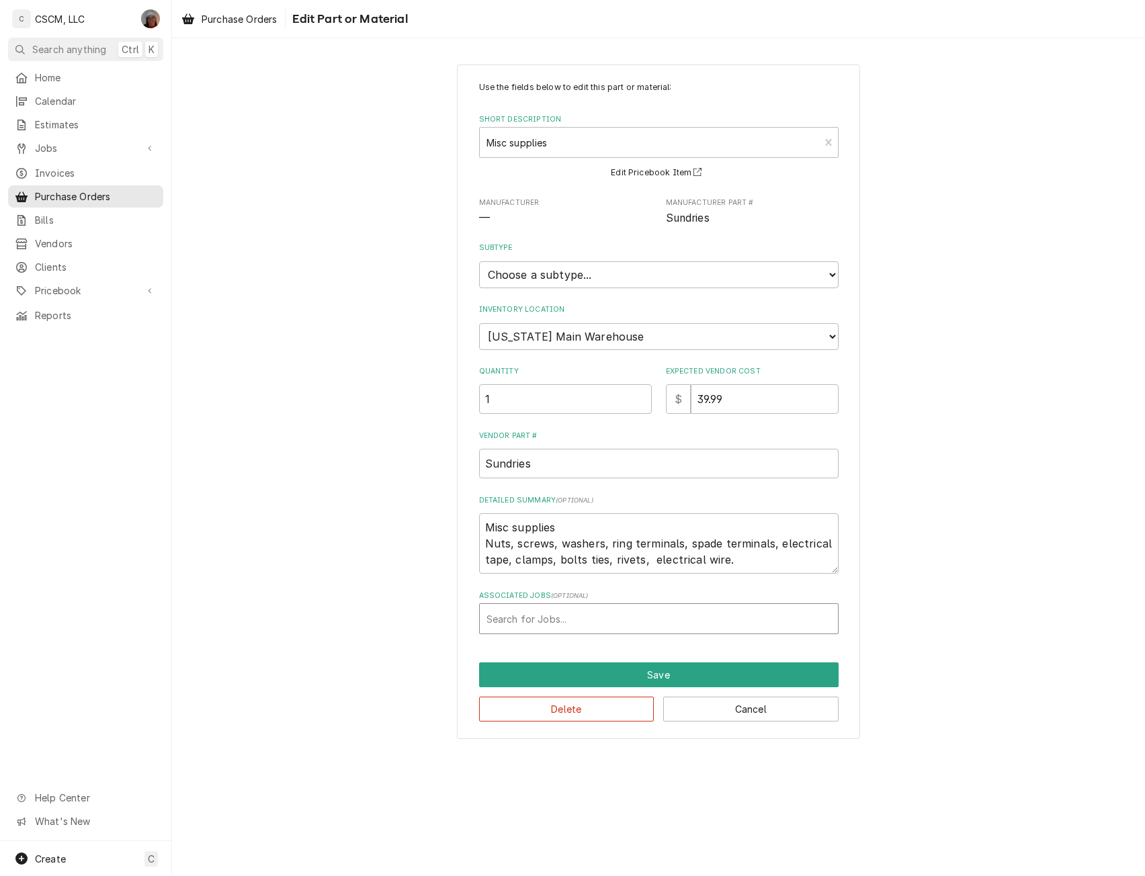
type textarea "x"
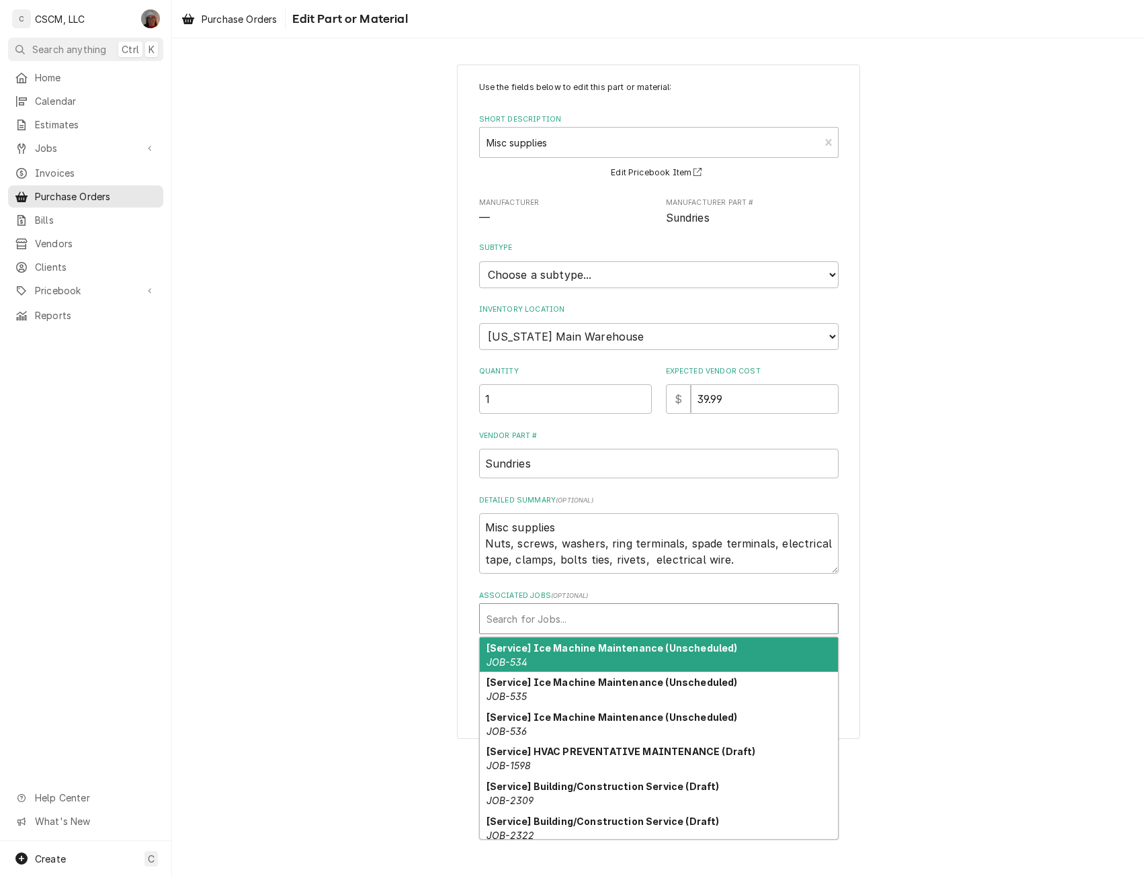
click at [528, 620] on div "Associated Jobs" at bounding box center [659, 619] width 345 height 24
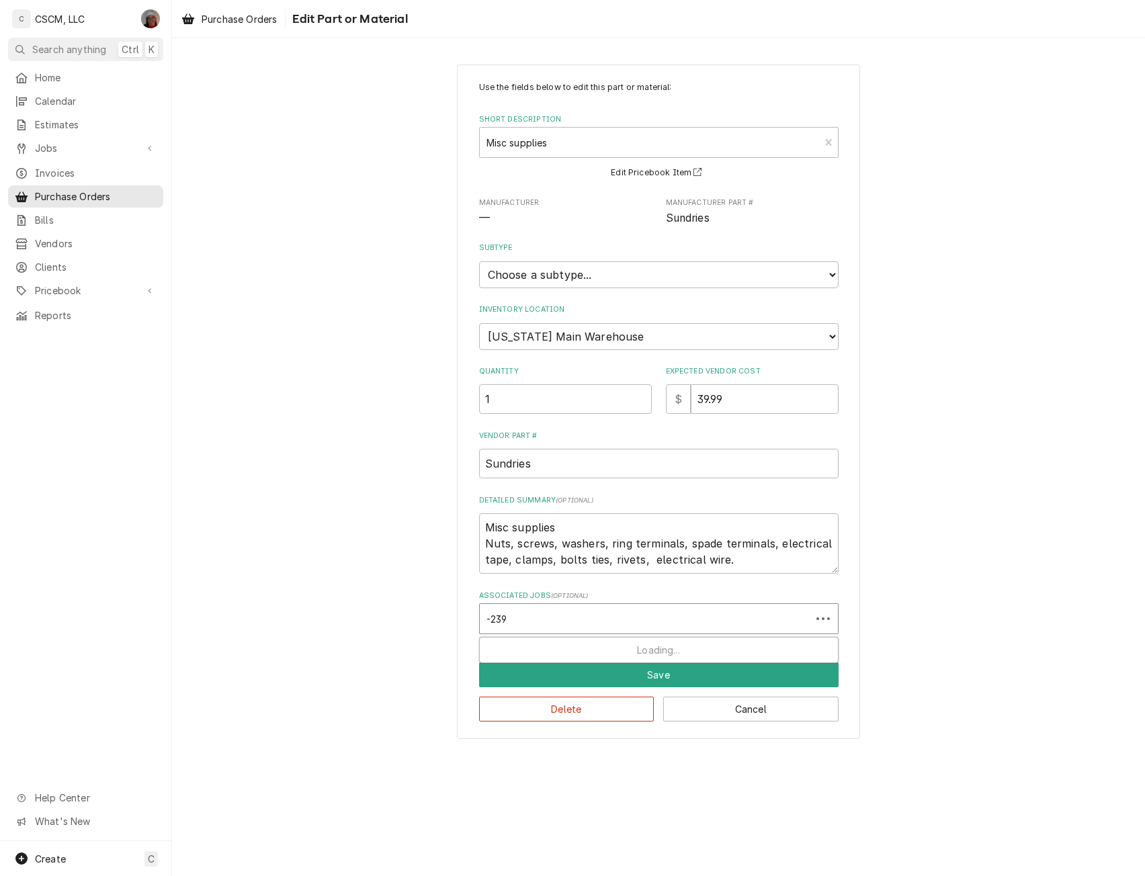
type input "-2399"
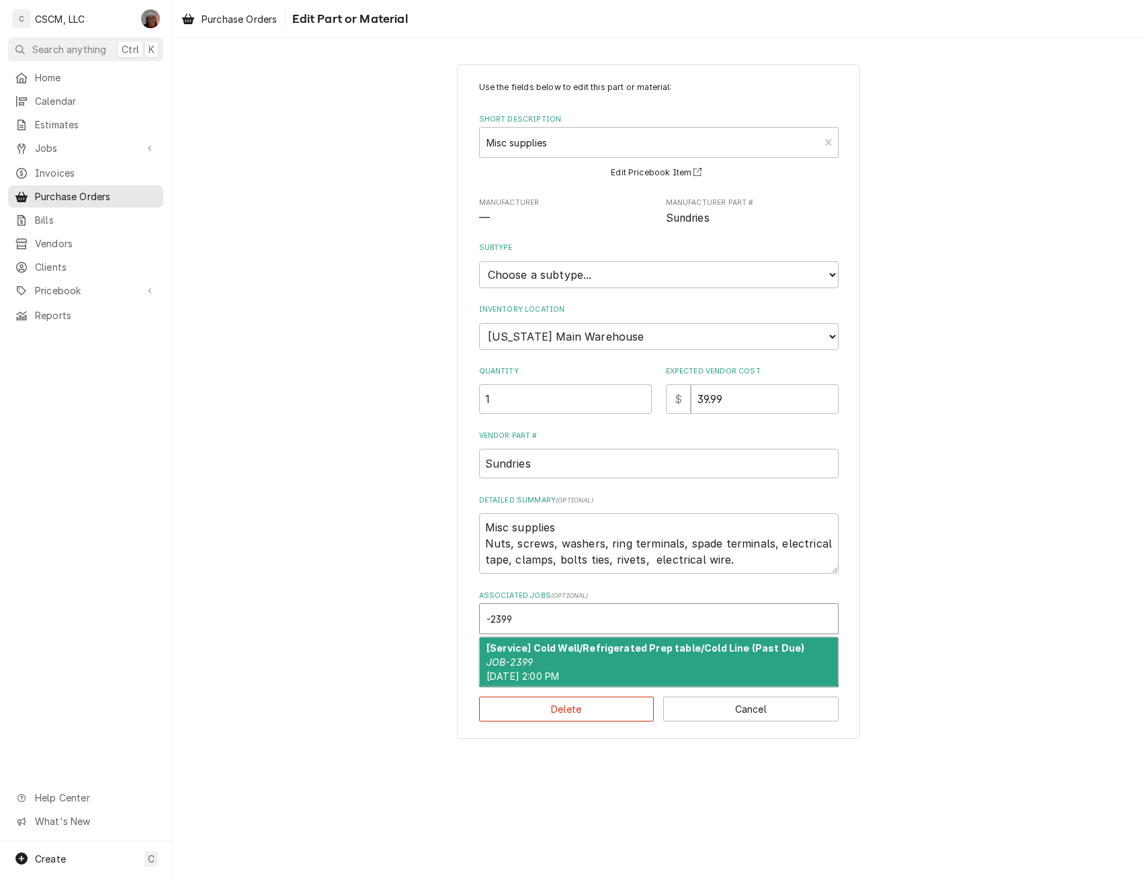
type textarea "x"
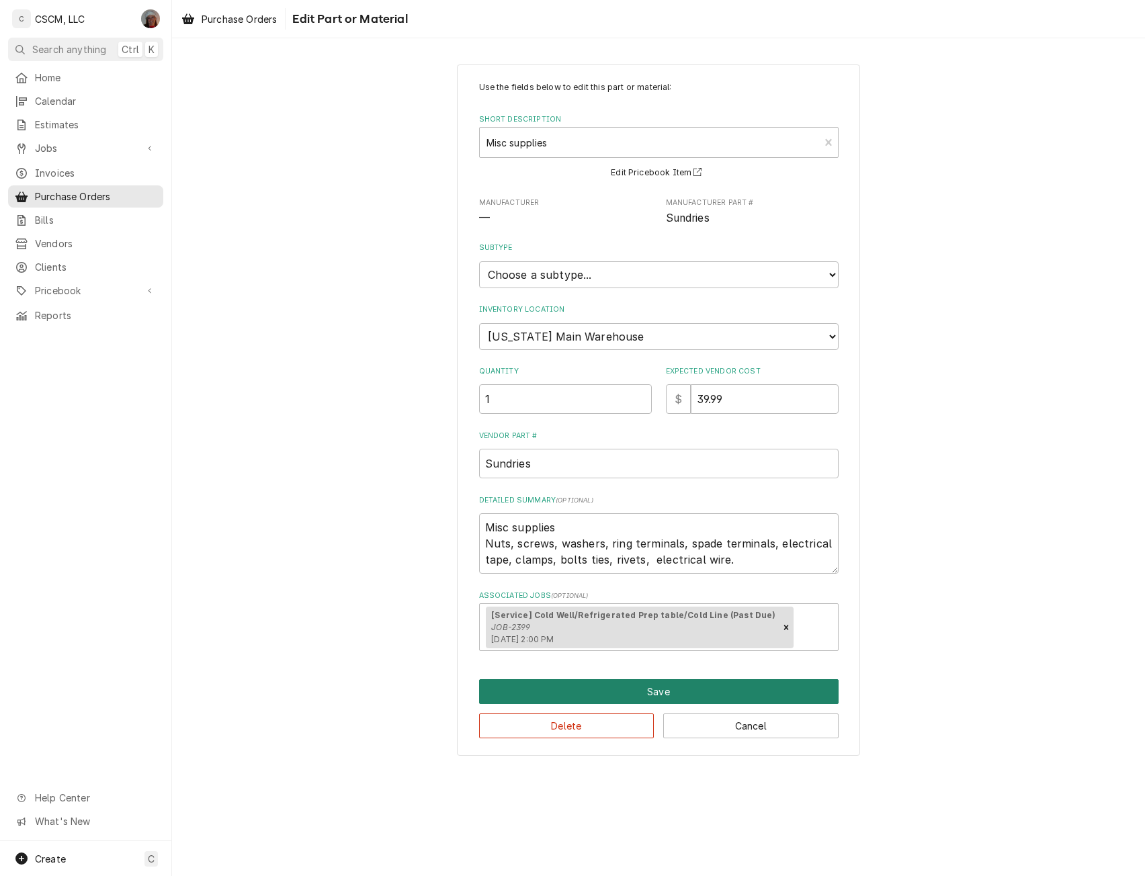
click at [658, 696] on button "Save" at bounding box center [659, 691] width 360 height 25
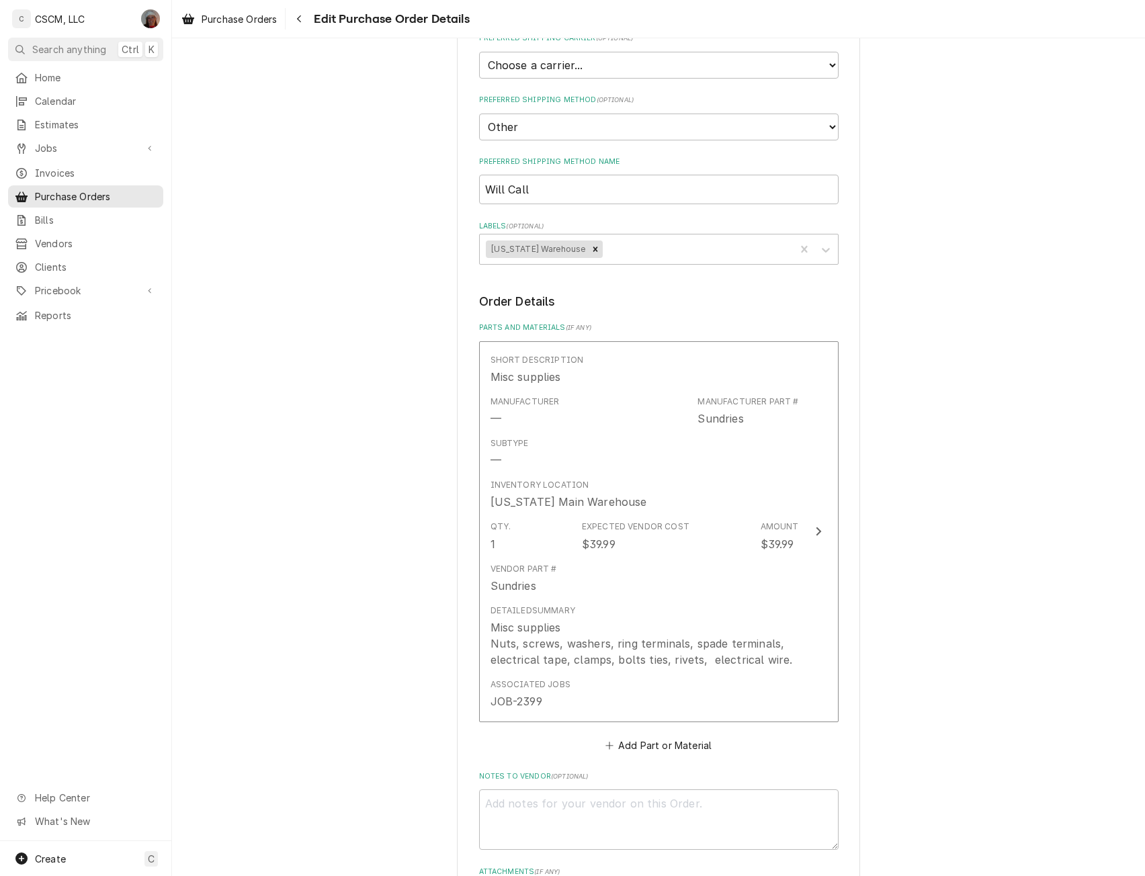
scroll to position [639, 0]
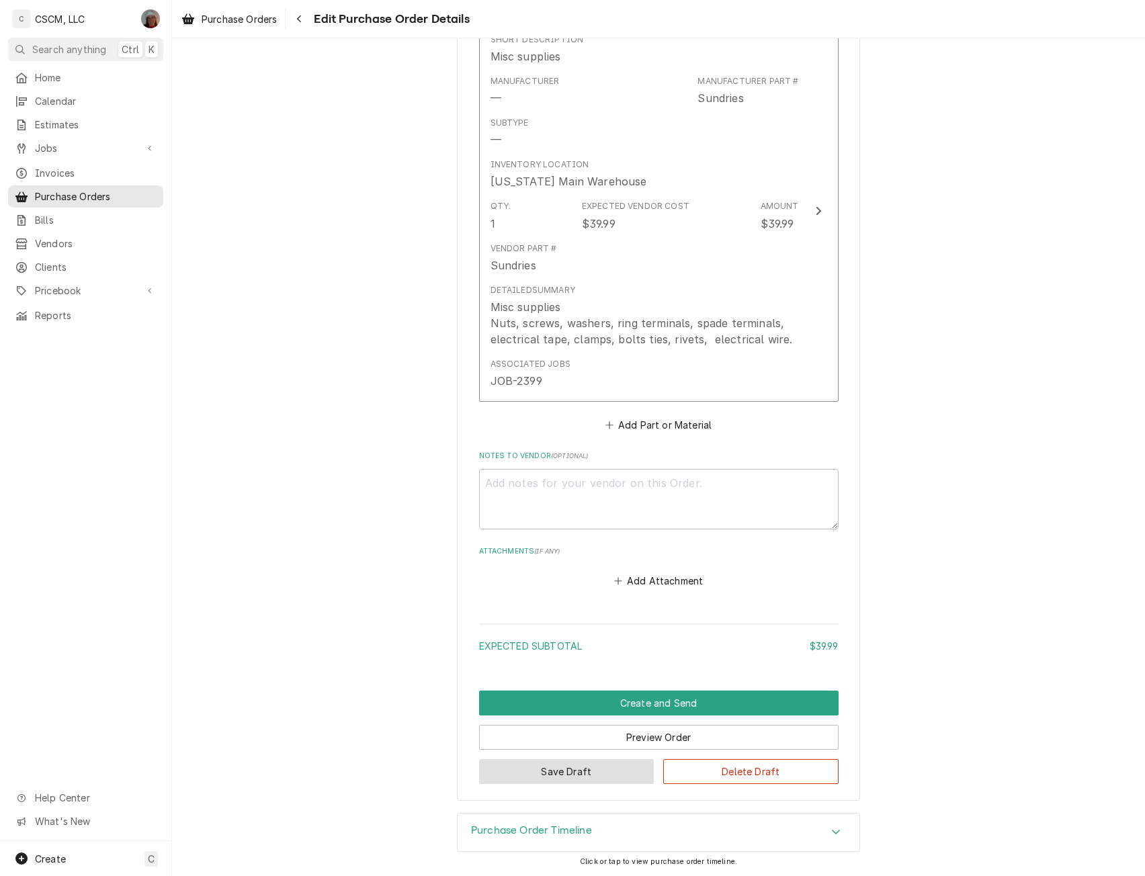
click at [596, 763] on button "Save Draft" at bounding box center [566, 771] width 175 height 25
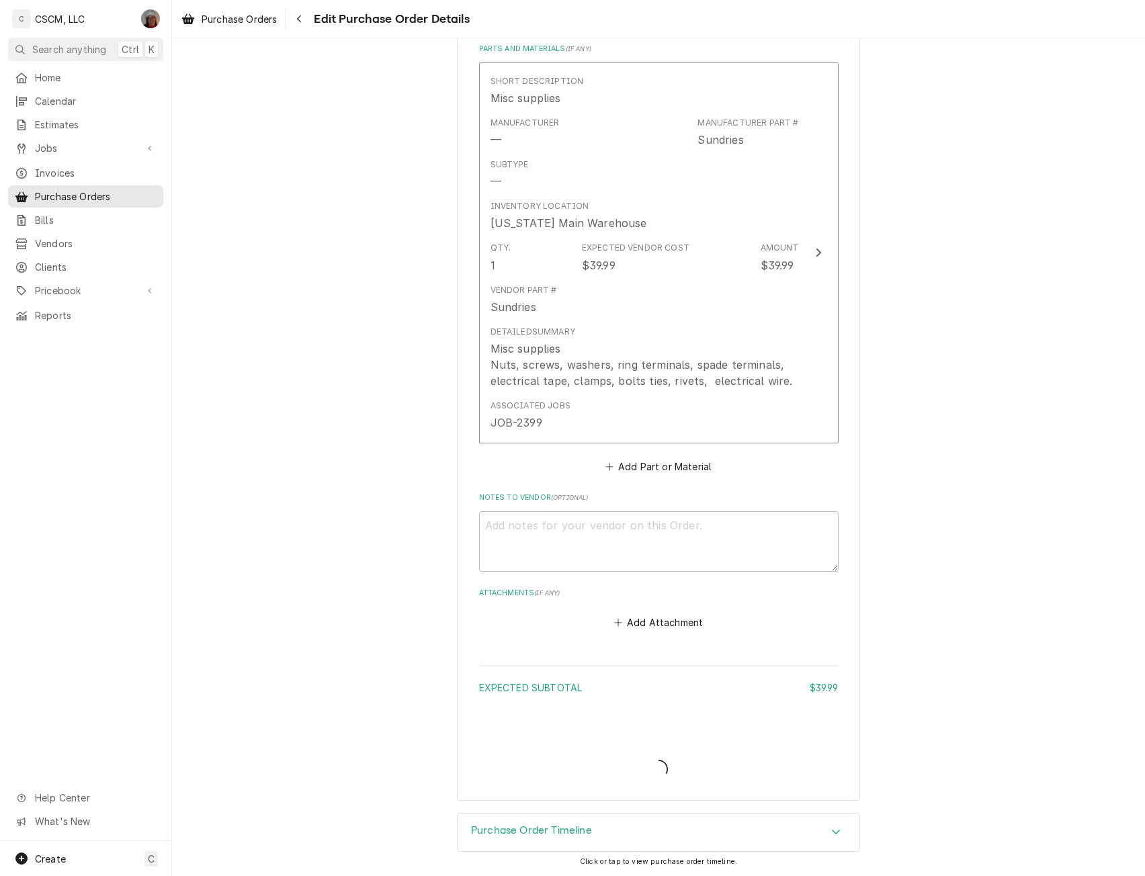
scroll to position [533, 0]
type textarea "x"
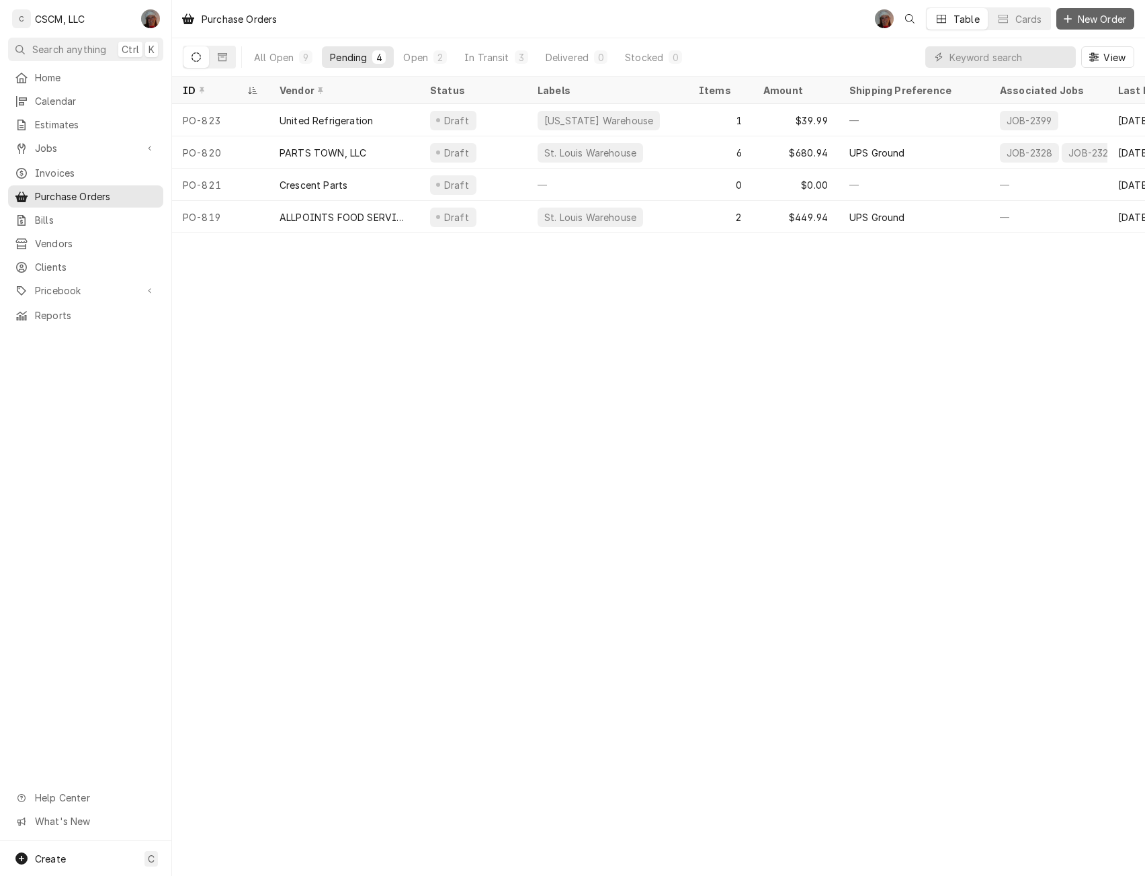
click at [1095, 19] on span "New Order" at bounding box center [1102, 19] width 54 height 14
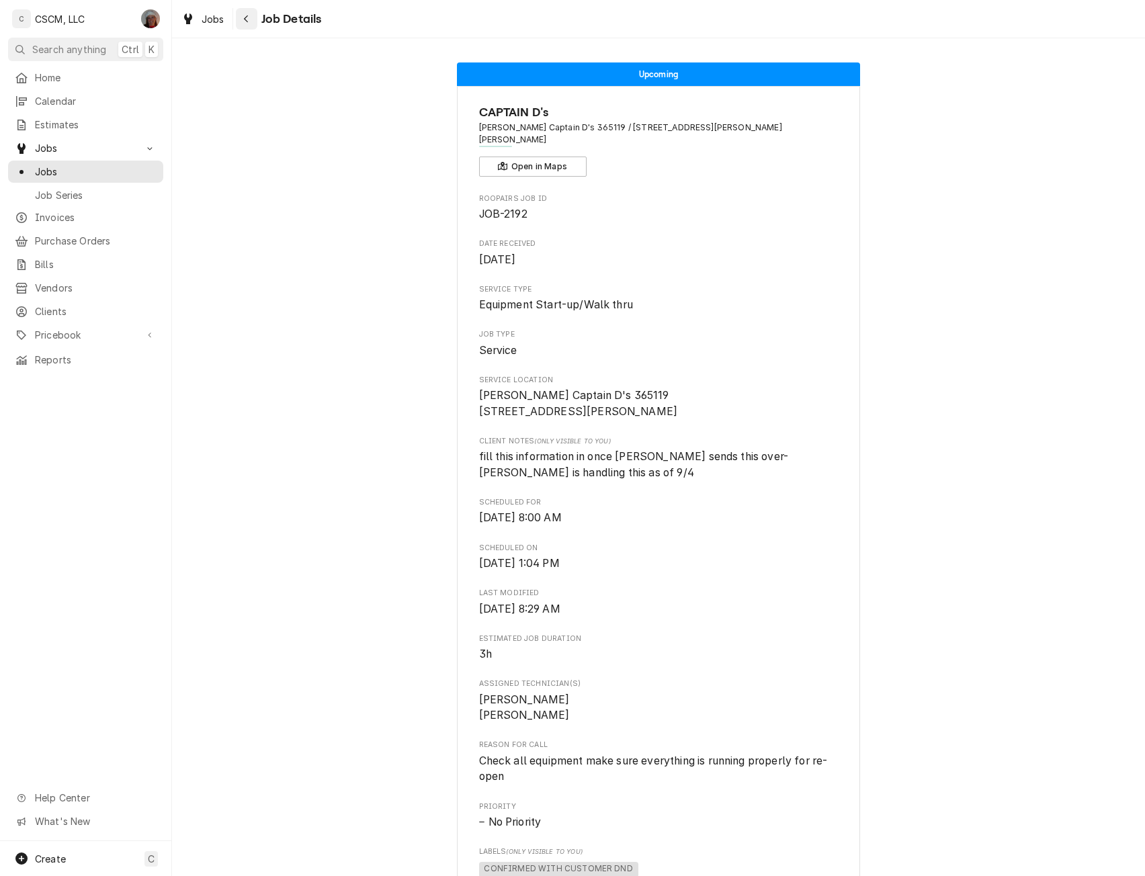
click at [246, 22] on icon "Navigate back" at bounding box center [246, 18] width 6 height 9
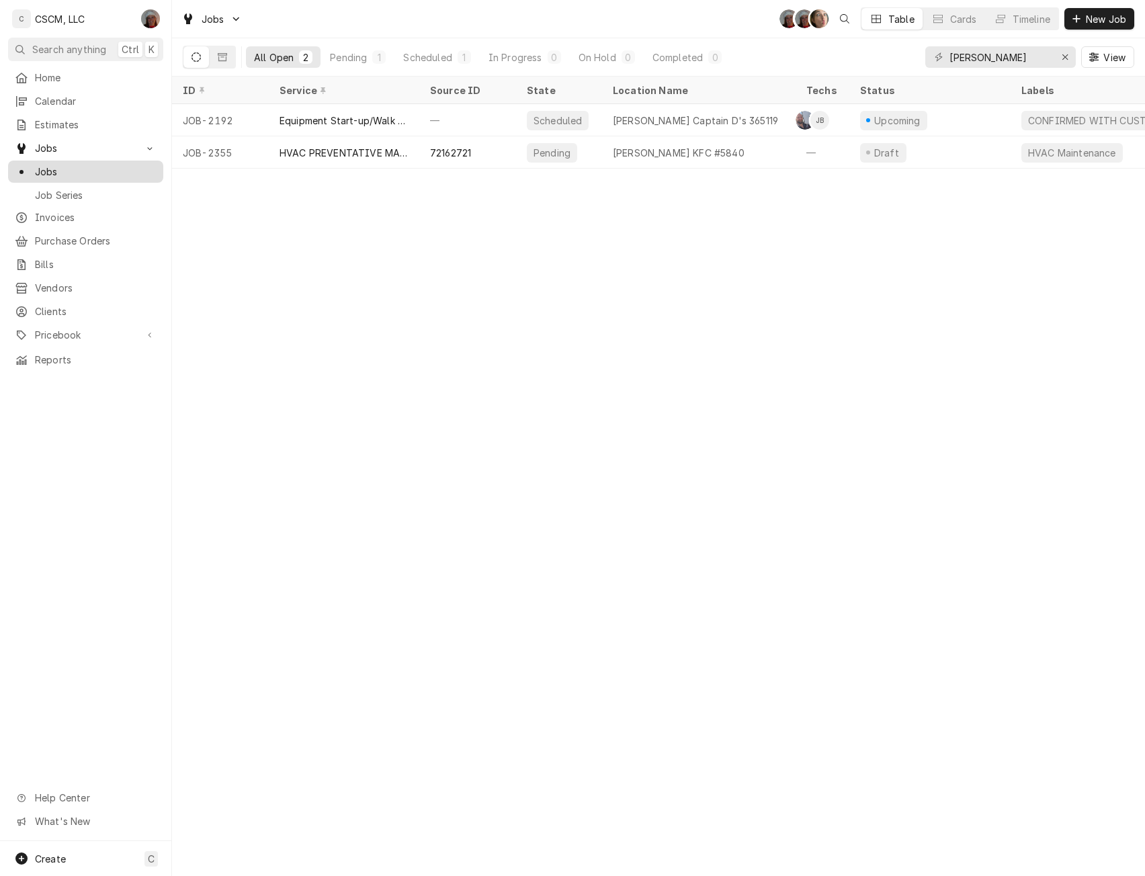
click at [78, 169] on span "Jobs" at bounding box center [96, 172] width 122 height 14
click at [1056, 52] on button "Erase input" at bounding box center [1065, 57] width 22 height 22
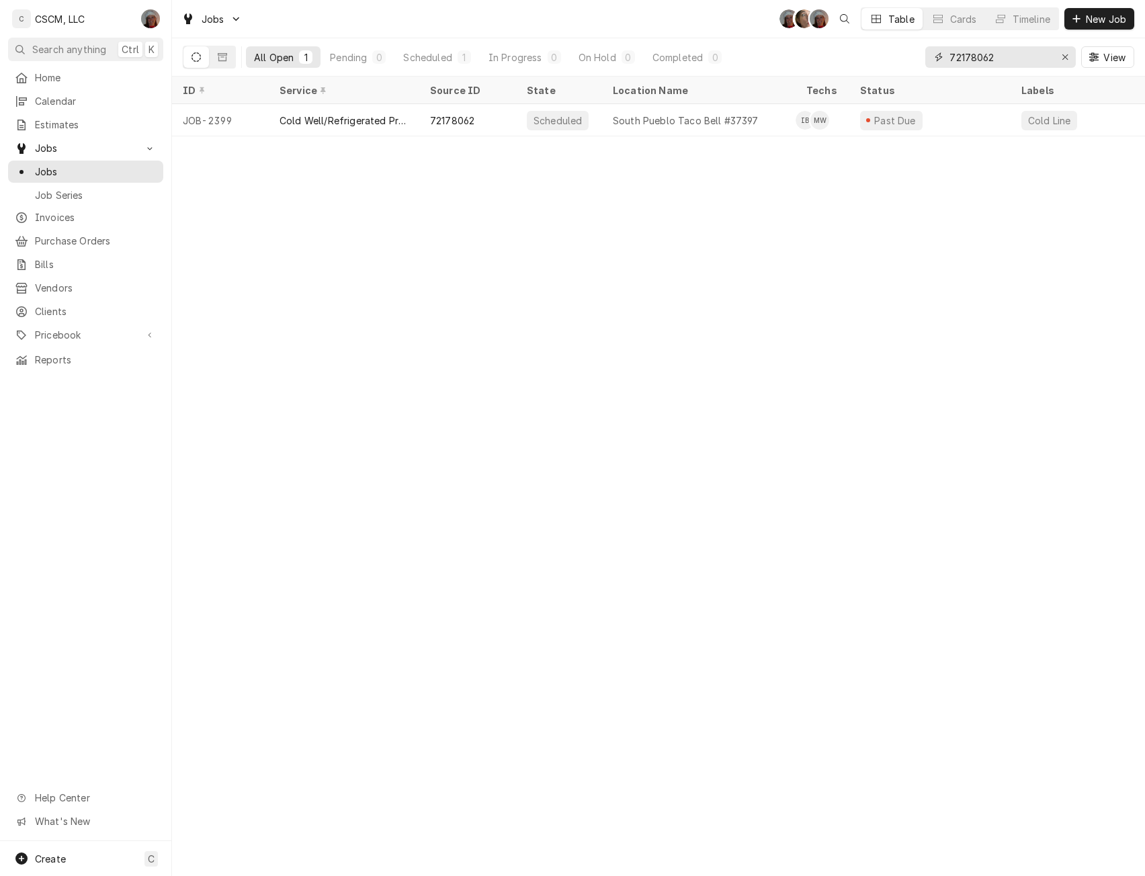
drag, startPoint x: 995, startPoint y: 62, endPoint x: 926, endPoint y: 59, distance: 69.3
click at [926, 59] on div "72178062" at bounding box center [1000, 57] width 151 height 22
type input "7"
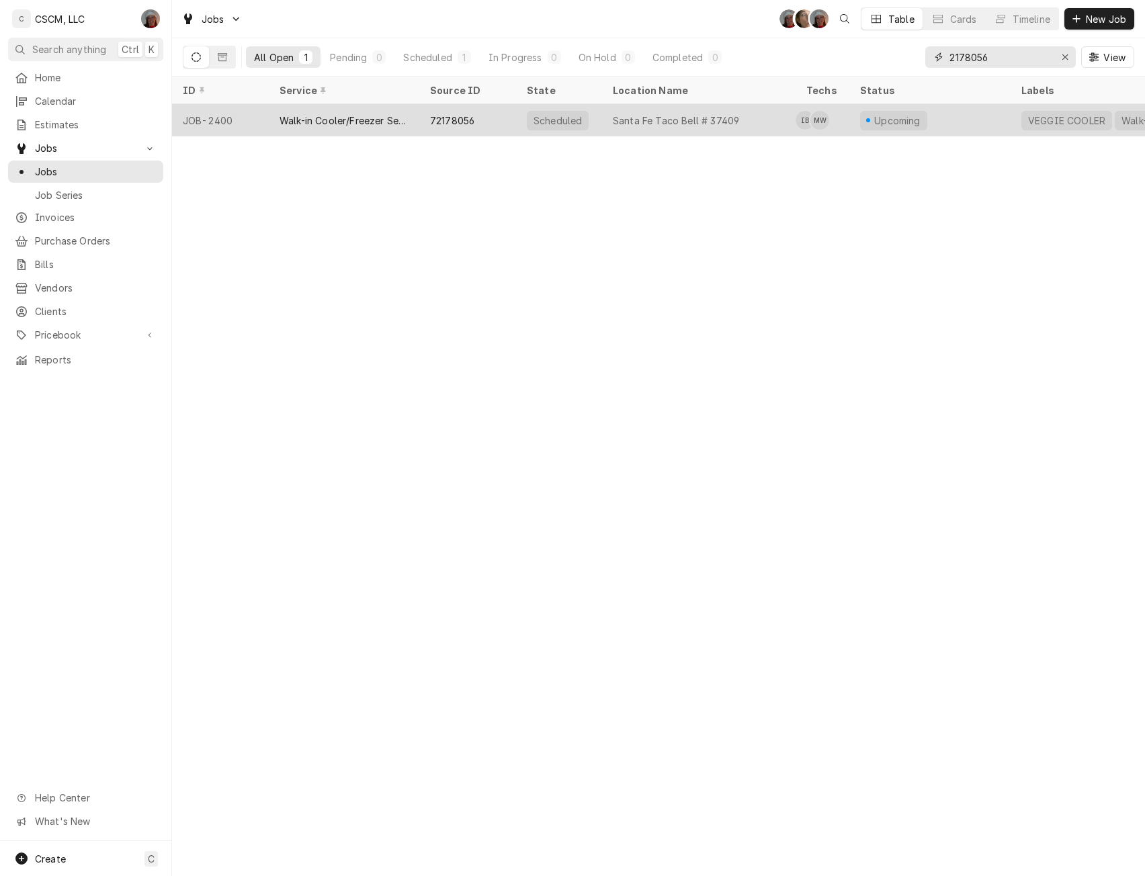
type input "2178056"
click at [300, 126] on div "Walk-in Cooler/Freezer Service Call" at bounding box center [344, 120] width 151 height 32
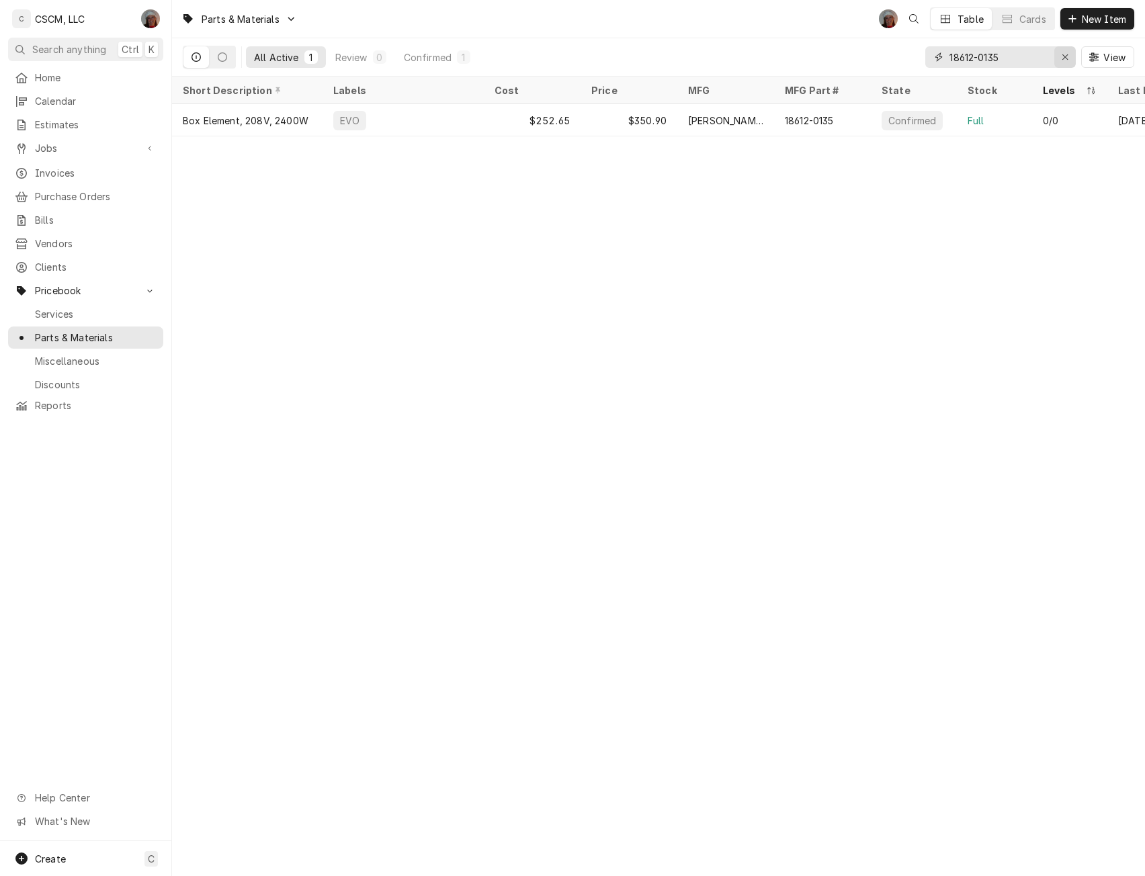
click at [1063, 53] on icon "Erase input" at bounding box center [1065, 56] width 7 height 9
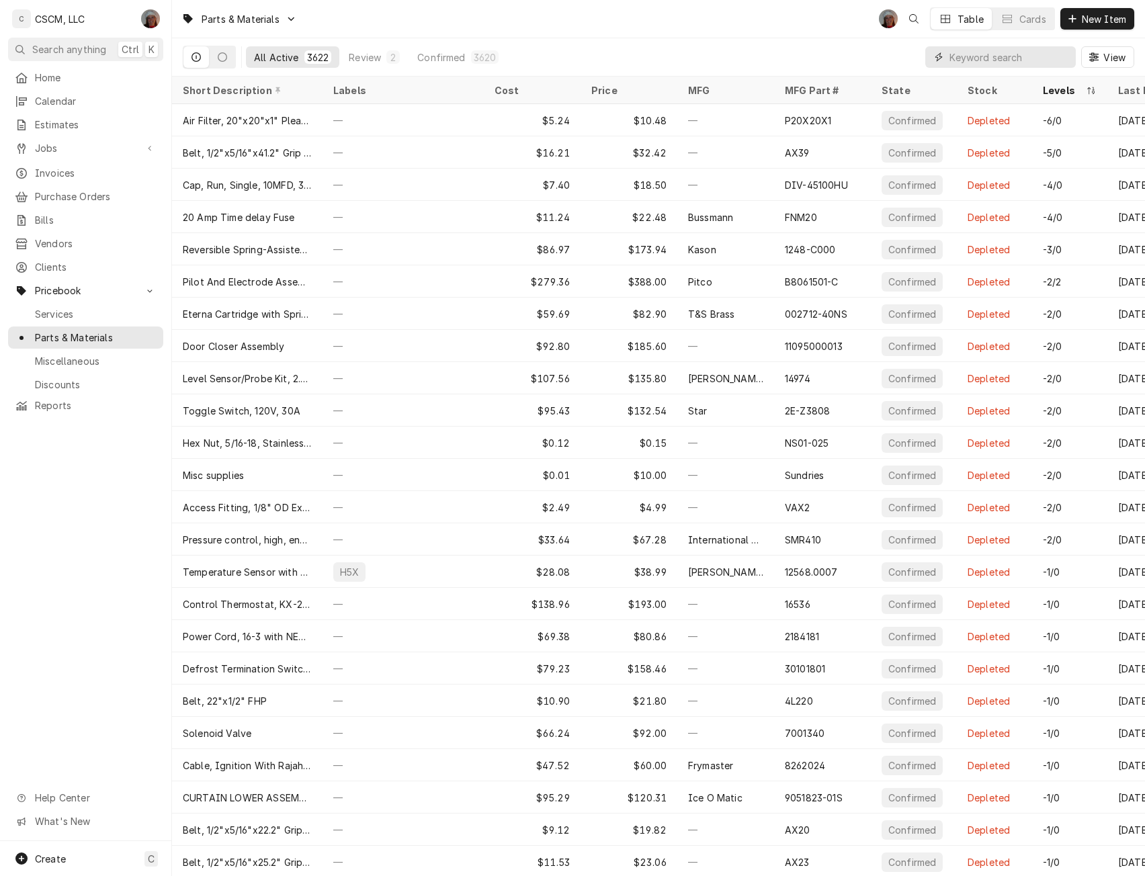
click at [992, 60] on input "Dynamic Content Wrapper" at bounding box center [1010, 57] width 120 height 22
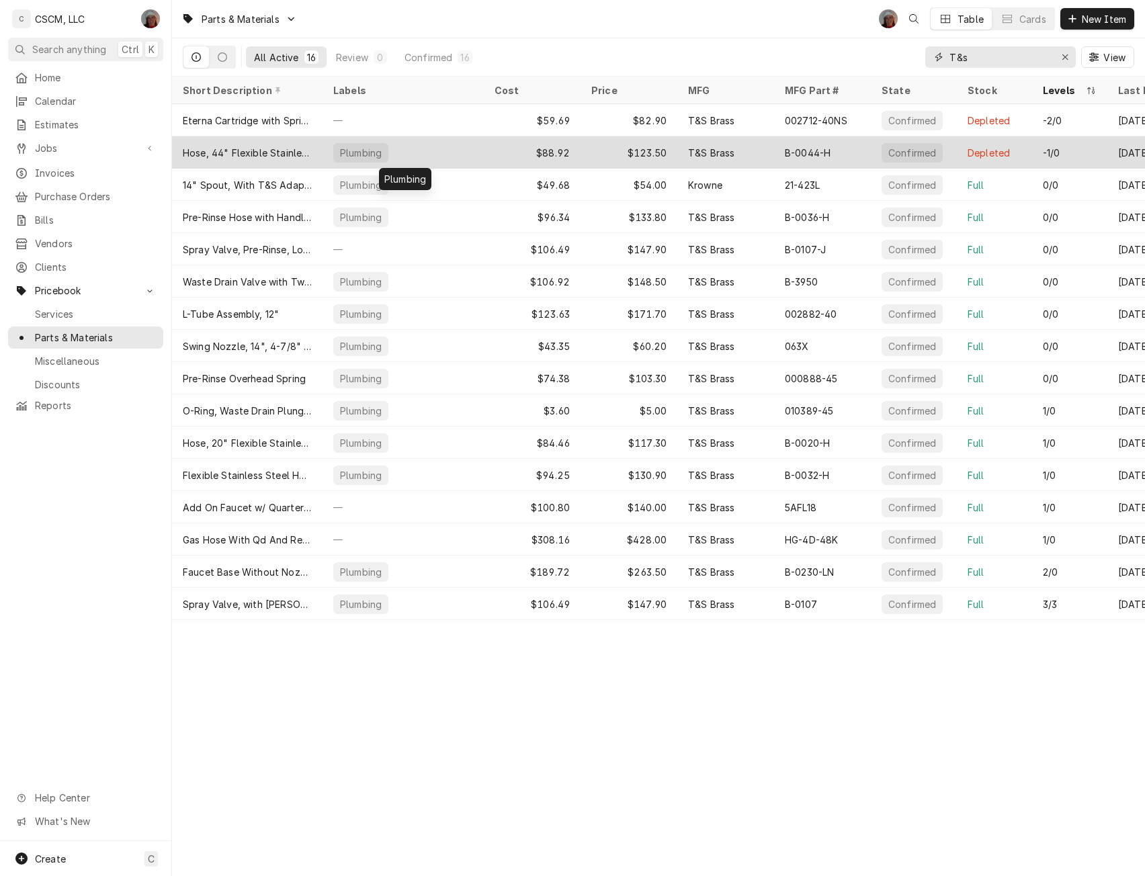
type input "T&s"
click at [441, 158] on div "Plumbing" at bounding box center [403, 152] width 161 height 32
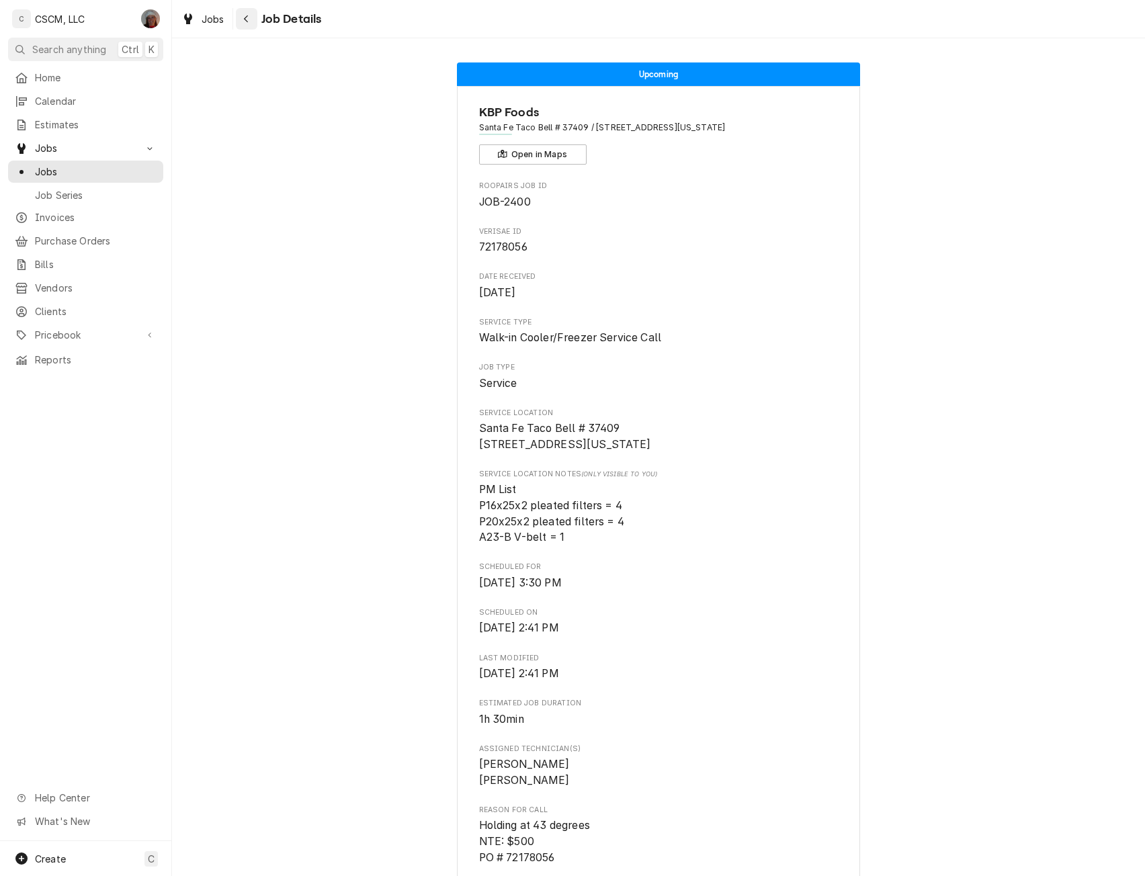
click at [252, 17] on div "Navigate back" at bounding box center [246, 18] width 13 height 13
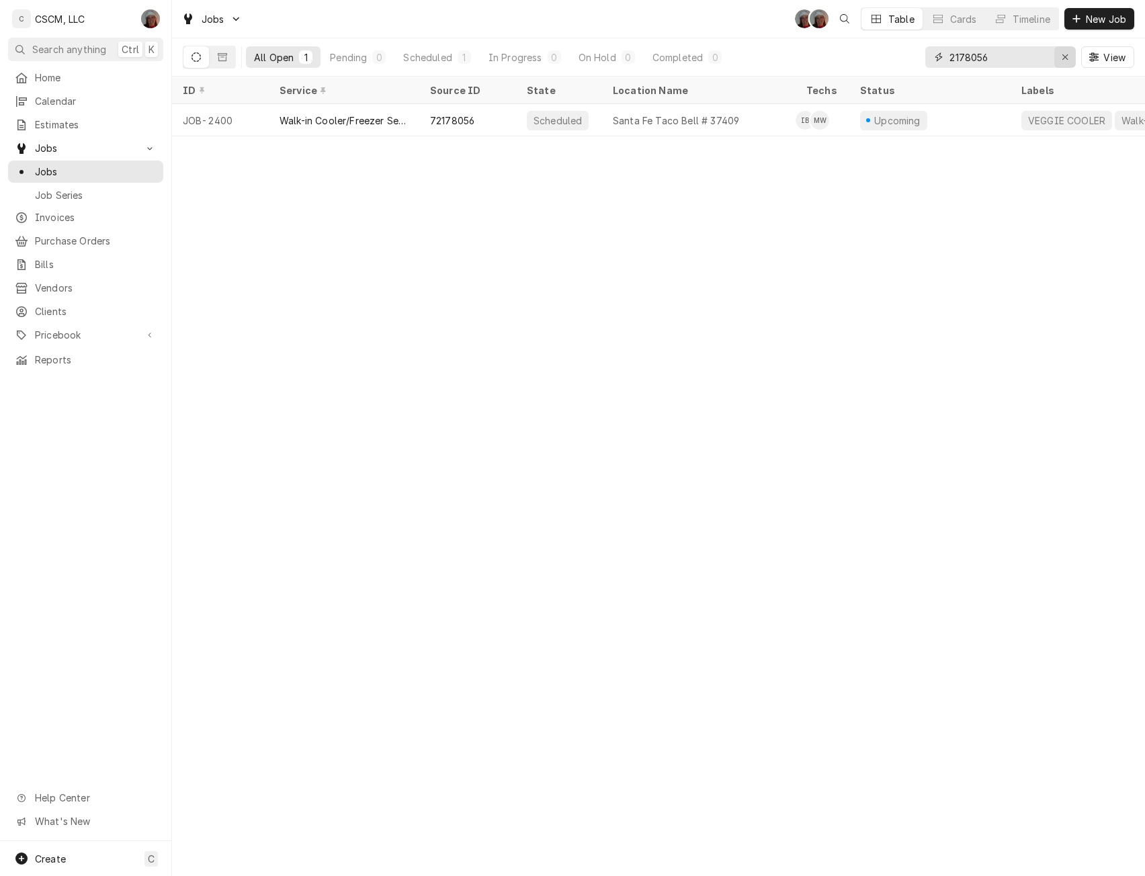
click at [1064, 52] on icon "Erase input" at bounding box center [1065, 56] width 7 height 9
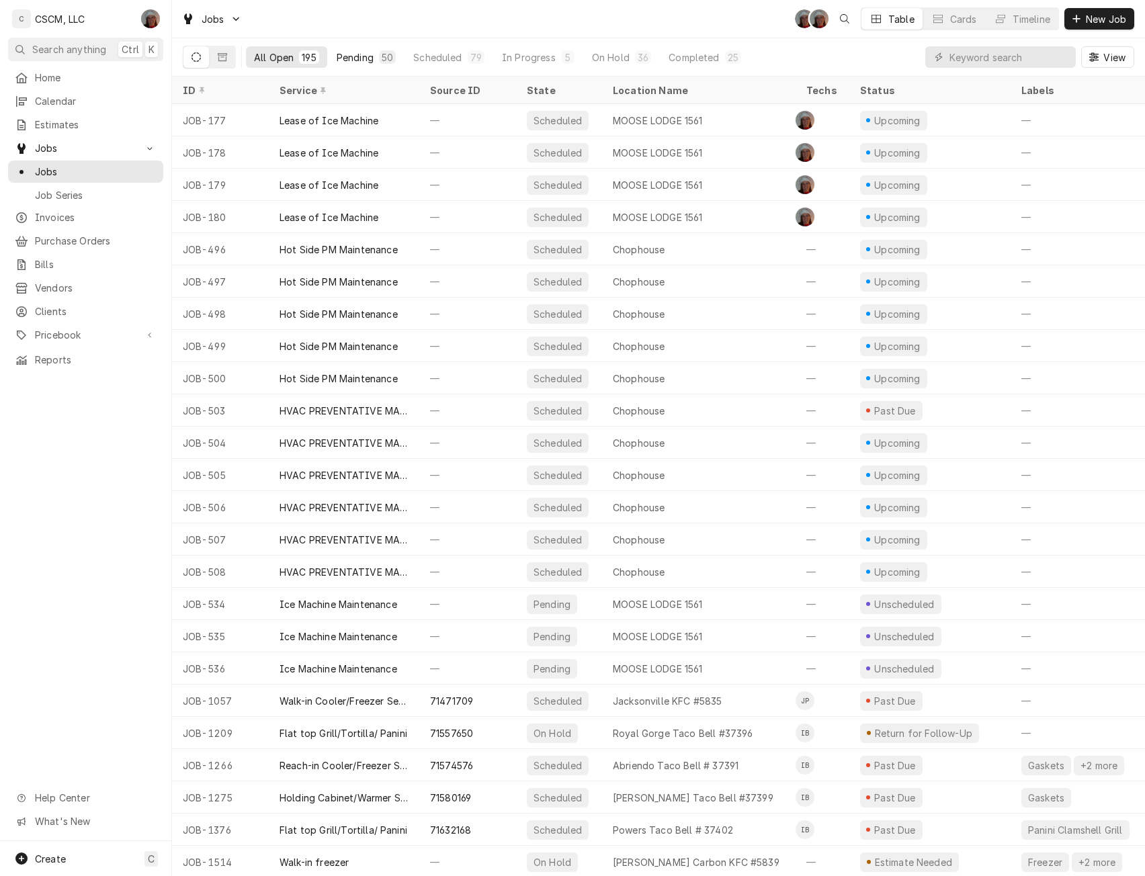
click at [345, 47] on button "Pending 50" at bounding box center [366, 57] width 75 height 22
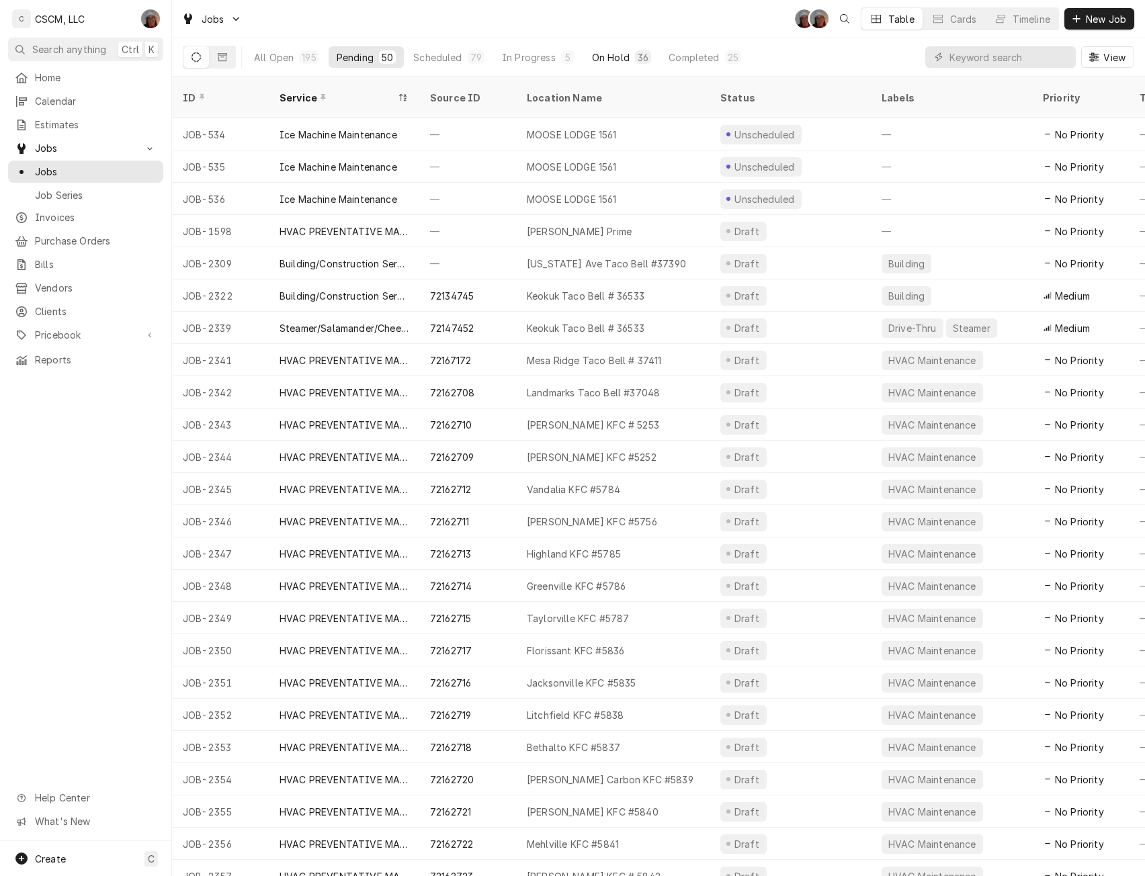
click at [607, 58] on div "On Hold" at bounding box center [611, 57] width 38 height 14
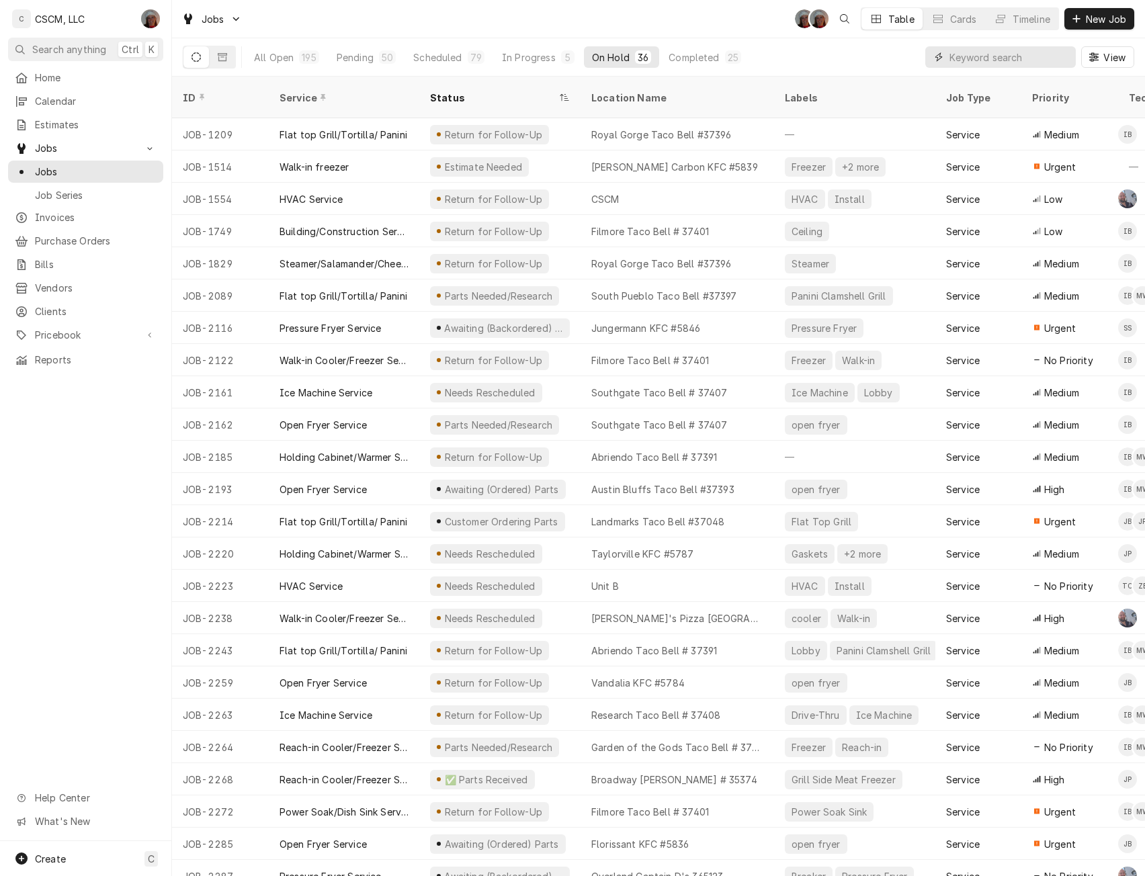
click at [972, 53] on input "Dynamic Content Wrapper" at bounding box center [1010, 57] width 120 height 22
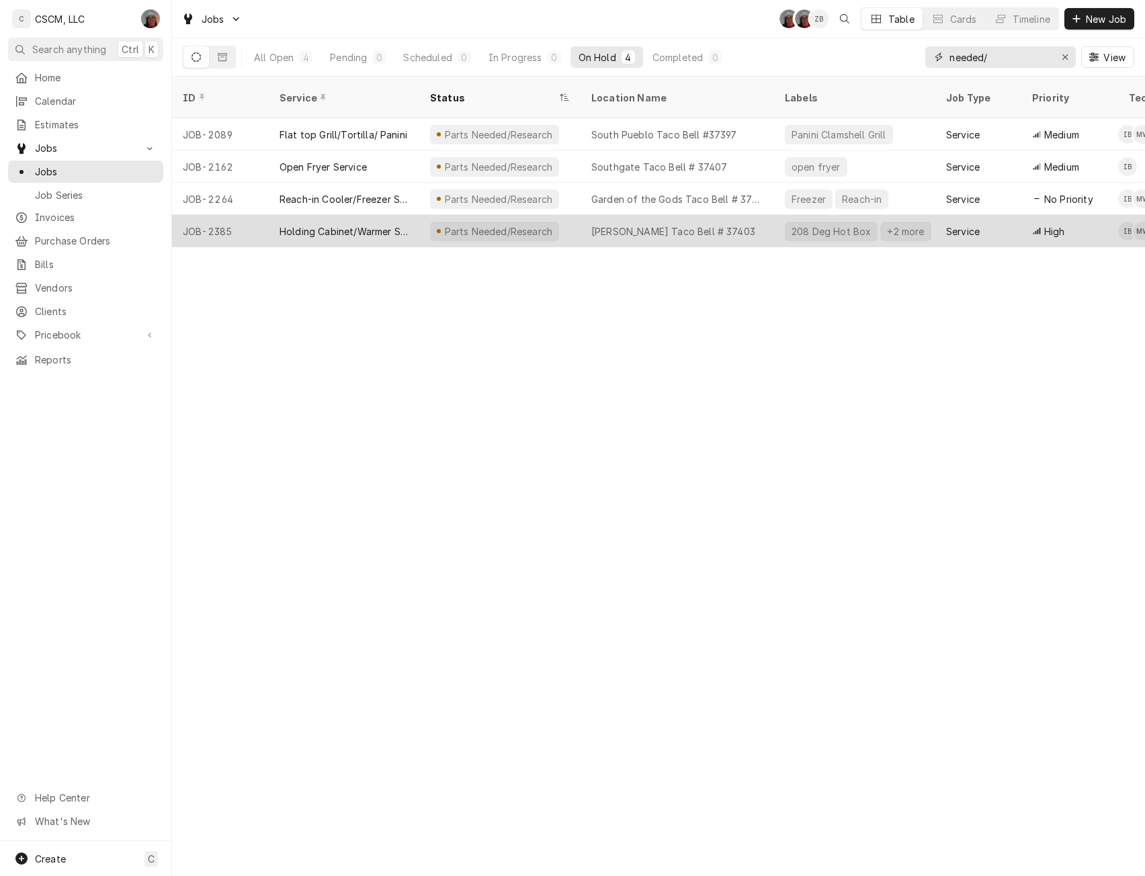
type input "needed/"
click at [345, 226] on div "Holding Cabinet/Warmer Service" at bounding box center [344, 231] width 151 height 32
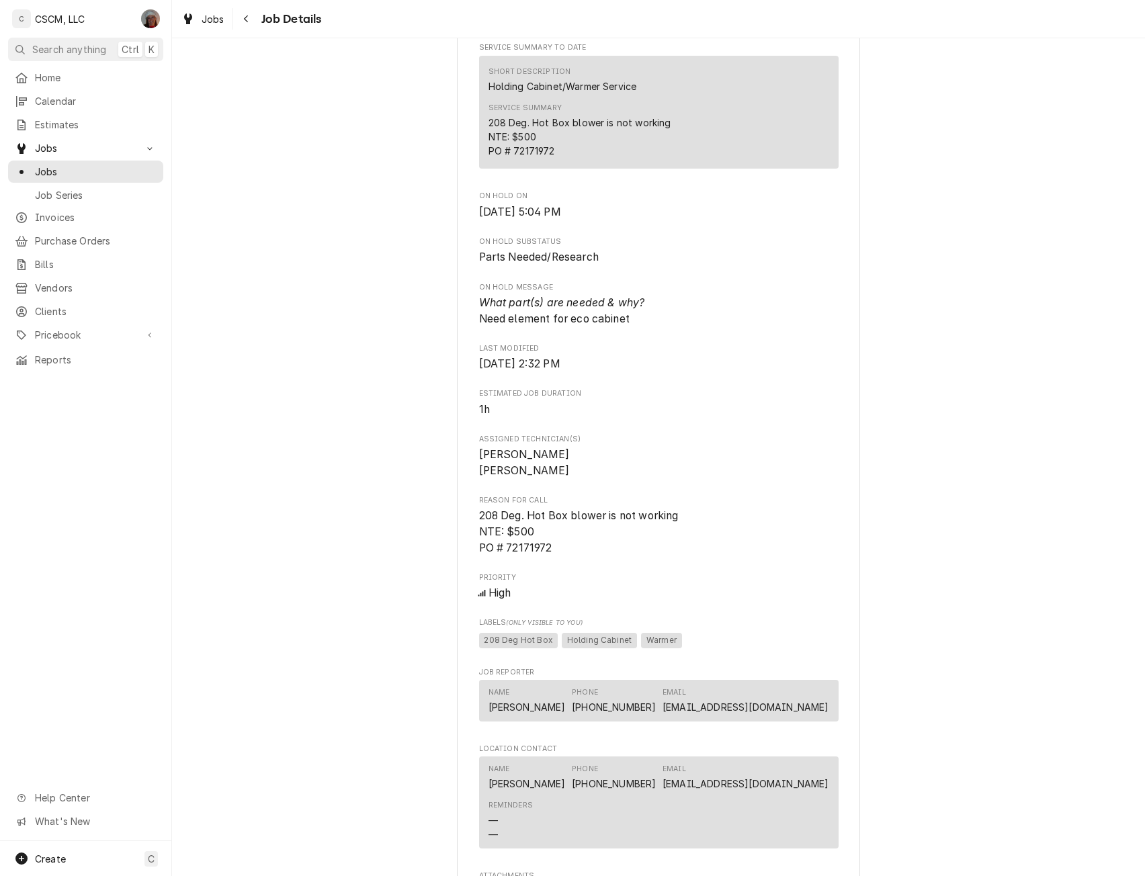
scroll to position [1393, 0]
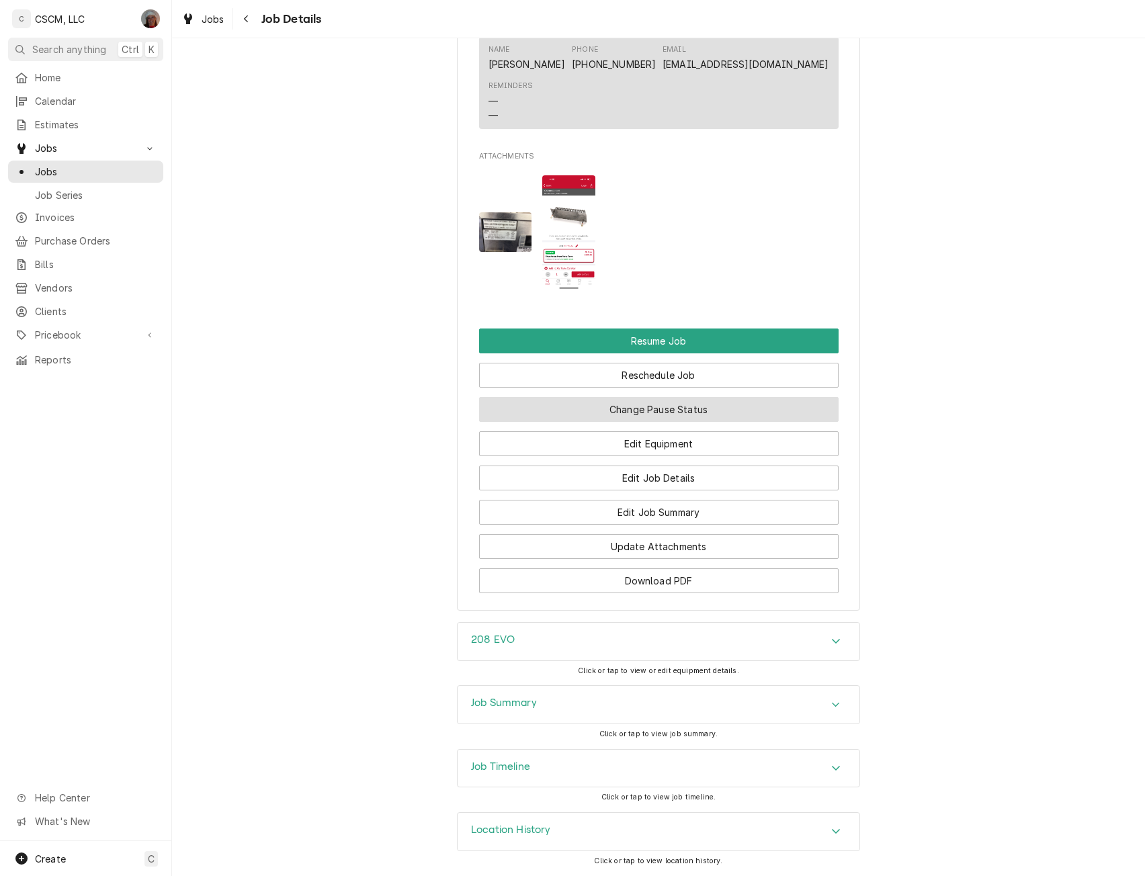
click at [667, 411] on button "Change Pause Status" at bounding box center [659, 409] width 360 height 25
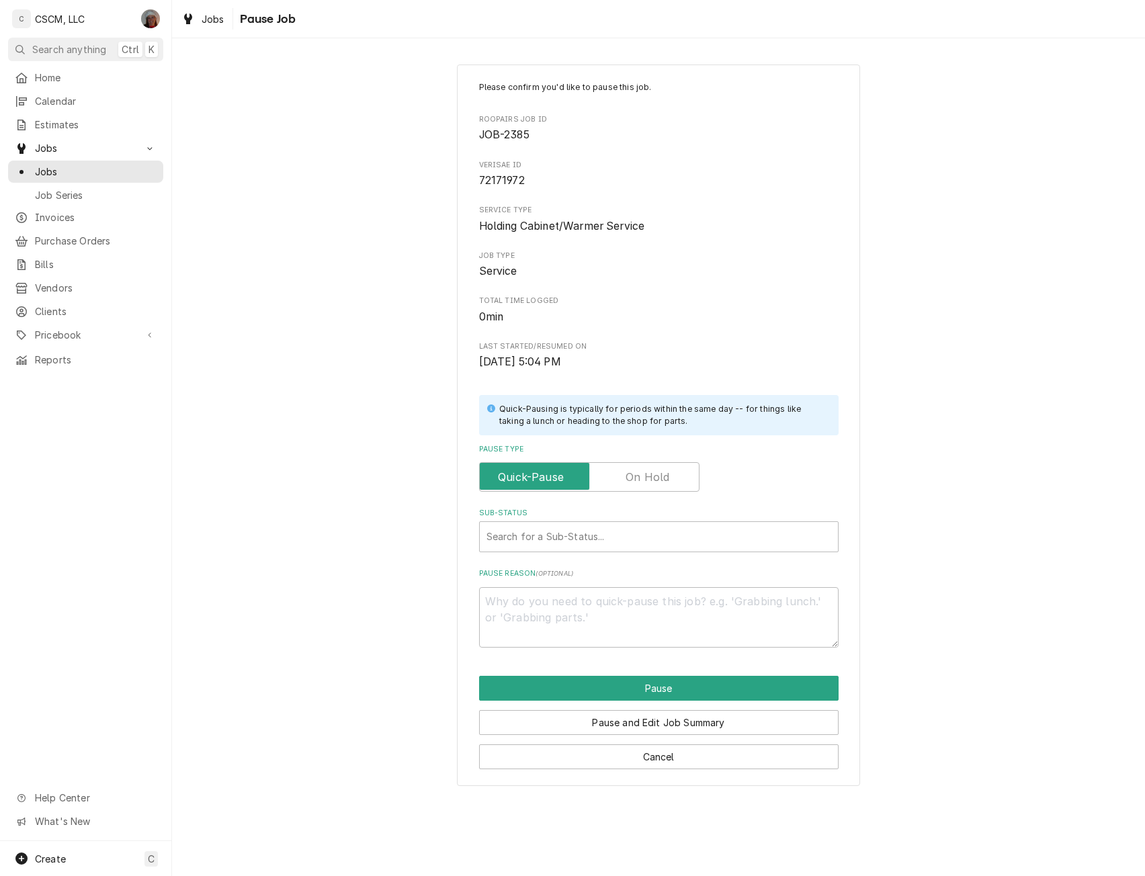
click at [646, 474] on label "Pause Type" at bounding box center [589, 477] width 220 height 30
click at [646, 474] on input "Pause Type" at bounding box center [589, 477] width 208 height 30
checkbox input "true"
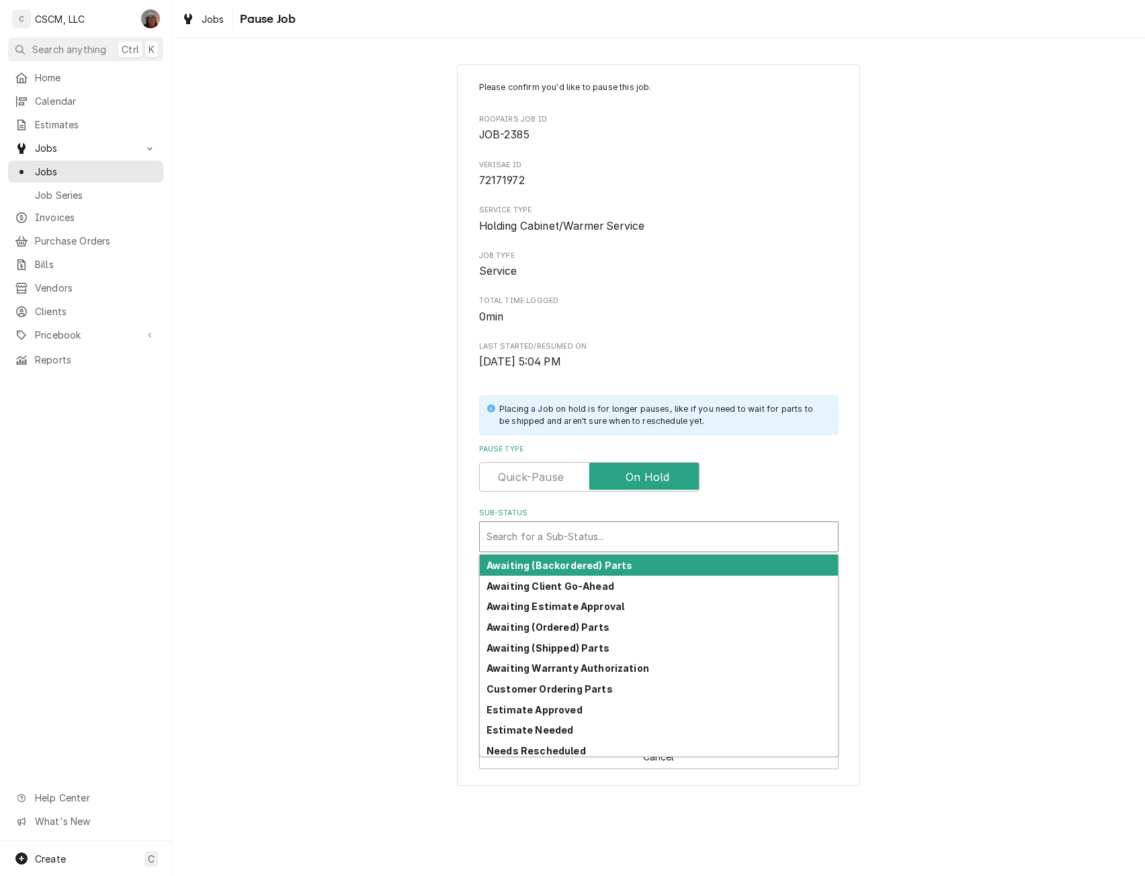
click at [589, 525] on div "Sub-Status" at bounding box center [659, 537] width 345 height 24
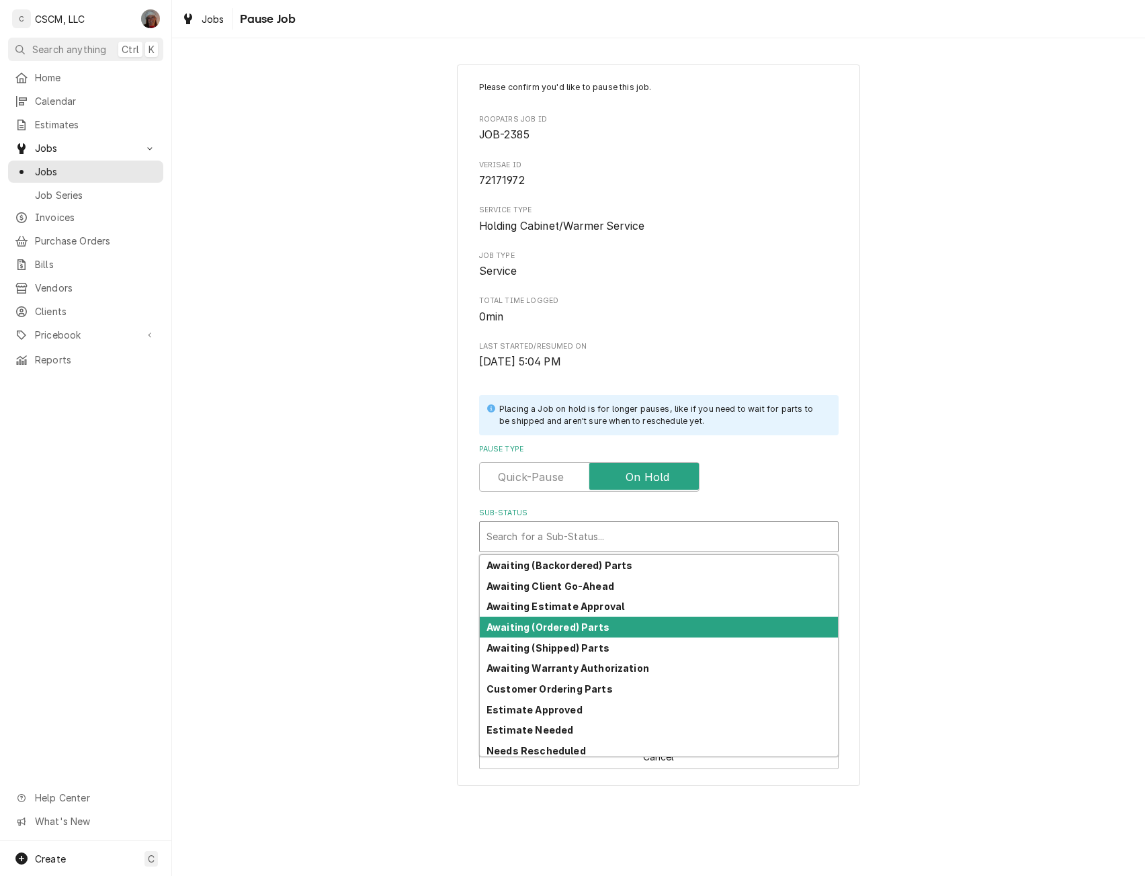
click at [556, 630] on strong "Awaiting (Ordered) Parts" at bounding box center [548, 627] width 123 height 11
type textarea "x"
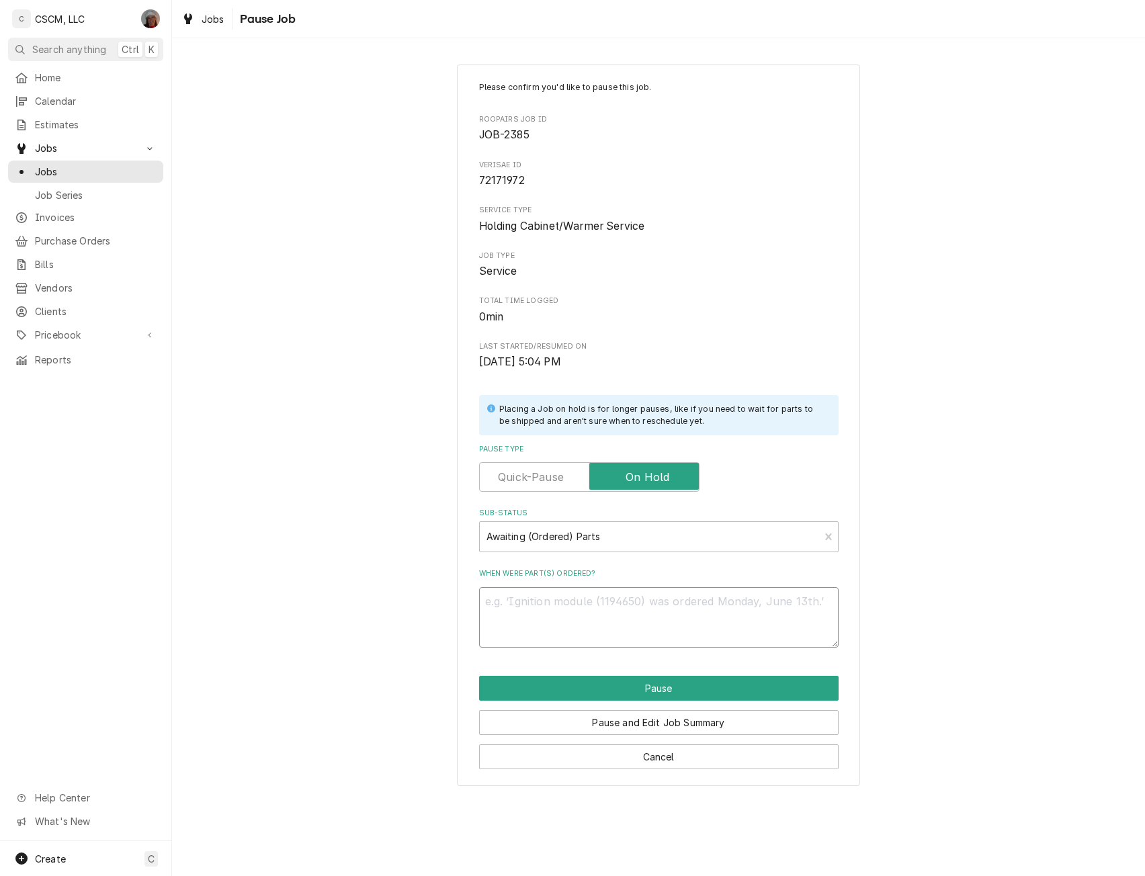
click at [489, 604] on textarea "When were part(s) ordered?" at bounding box center [659, 617] width 360 height 60
type textarea "1"
type textarea "x"
type textarea "10"
type textarea "x"
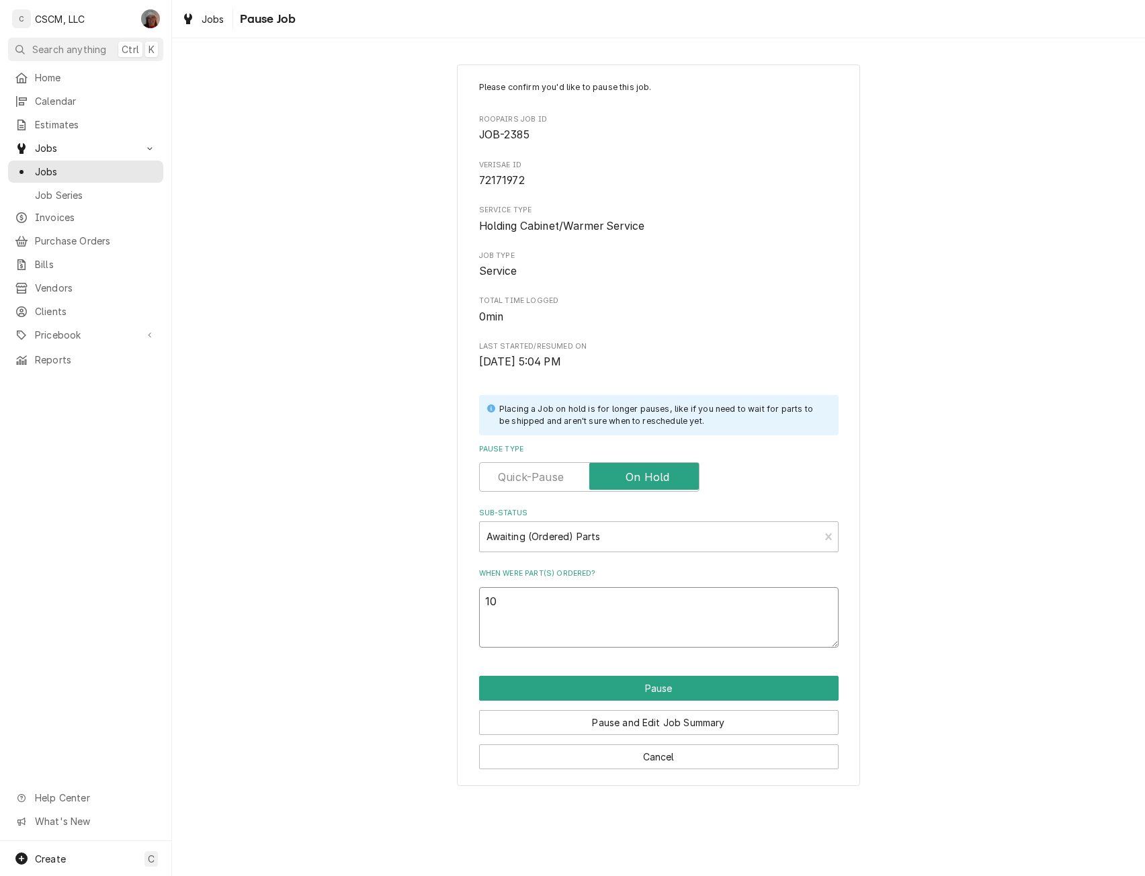
type textarea "10/"
type textarea "x"
type textarea "10/2"
type textarea "x"
type textarea "10/2"
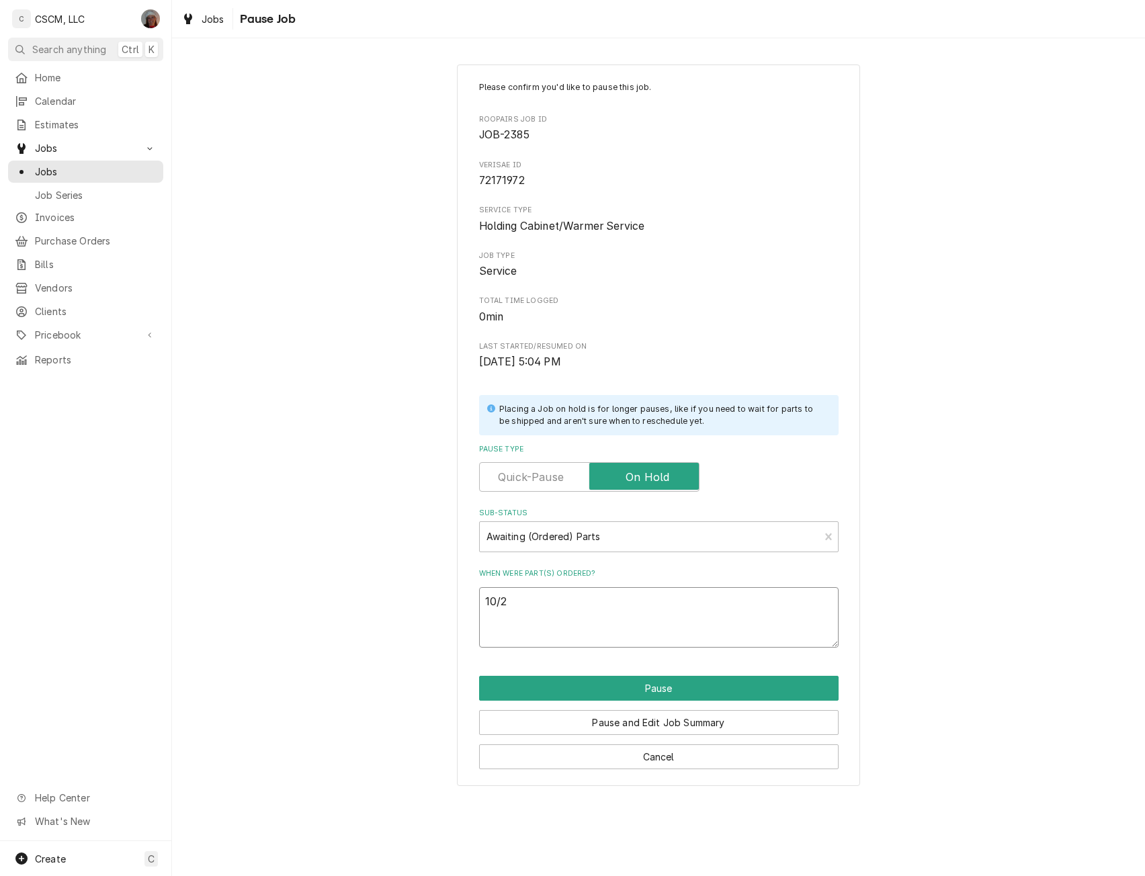
click at [541, 605] on textarea "10/2" at bounding box center [659, 617] width 360 height 60
type textarea "x"
type textarea "10/2"
paste textarea "Carter-Hoffmann 18612-0135 Box Element, 208V, 2400W"
type textarea "x"
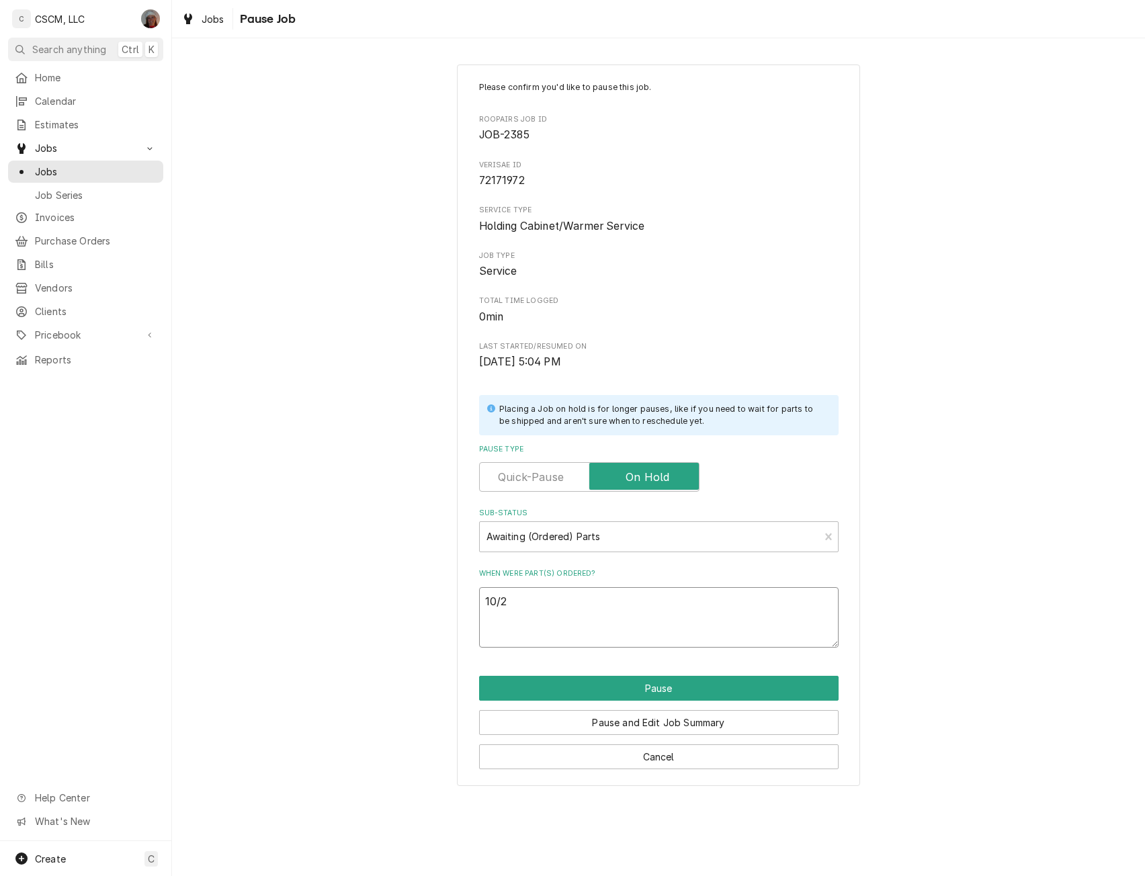
type textarea "10/2 Carter-Hoffmann 18612-0135 Box Element, 208V, 2400W"
type textarea "x"
type textarea "10/2 Carter-Hoffmann 18612-0135 Box Element, 208V, 2400W"
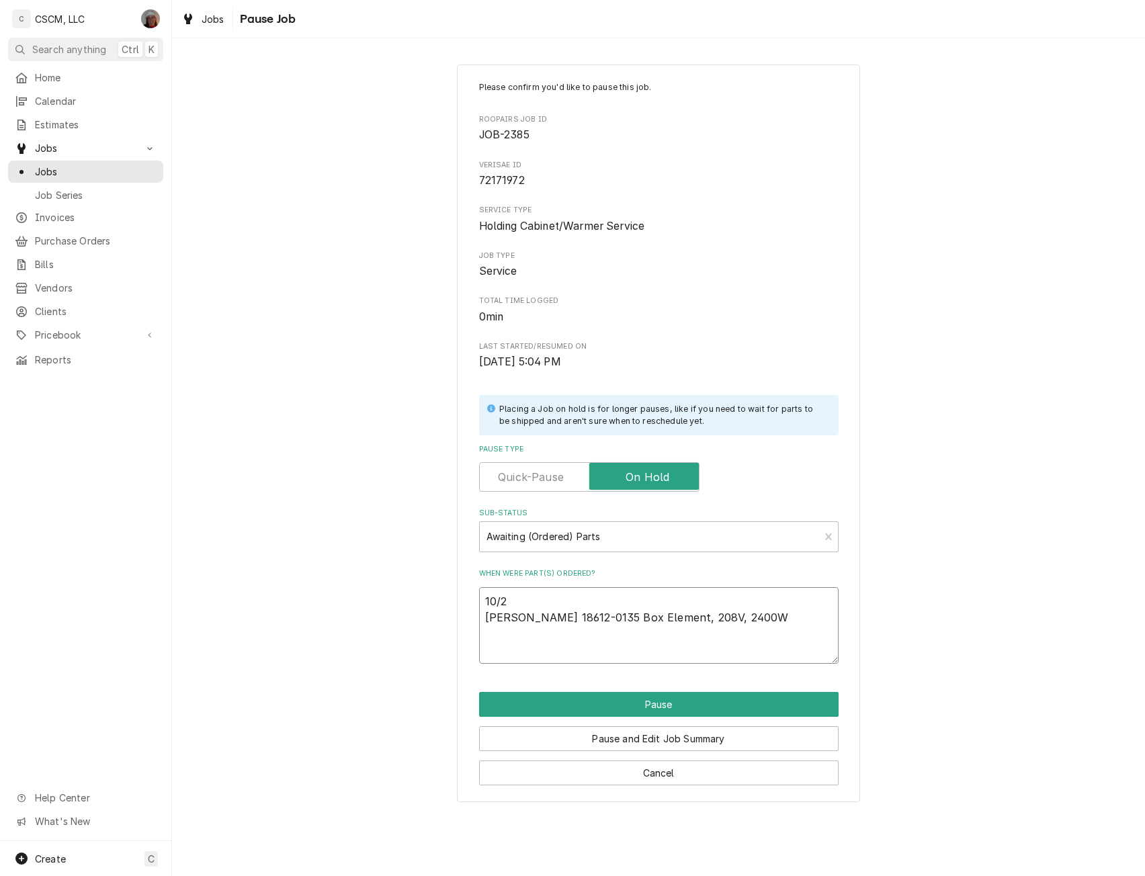
type textarea "x"
type textarea "10/2 Carter-Hoffmann 18612-0135 Box Element, 208V, 2400W P"
type textarea "x"
type textarea "10/2 Carter-Hoffmann 18612-0135 Box Element, 208V, 2400W PO"
type textarea "x"
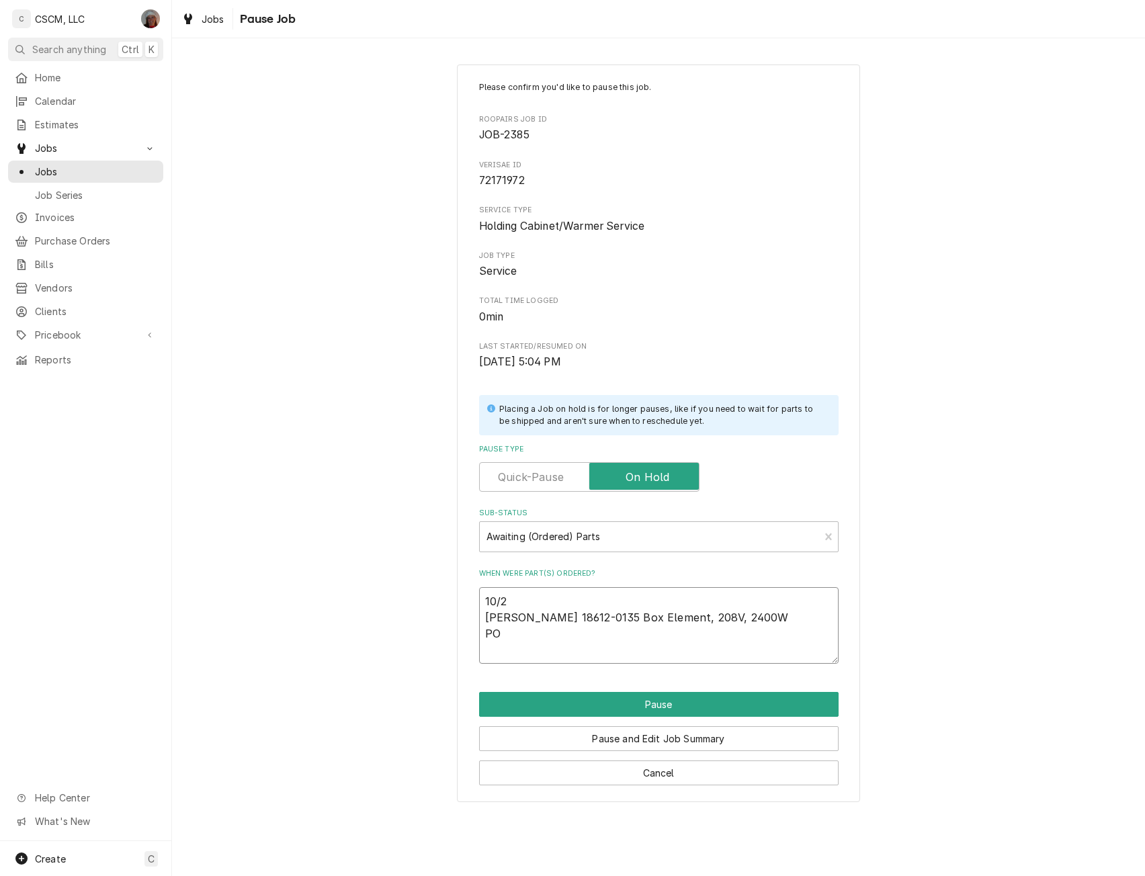
type textarea "10/2 Carter-Hoffmann 18612-0135 Box Element, 208V, 2400W PO"
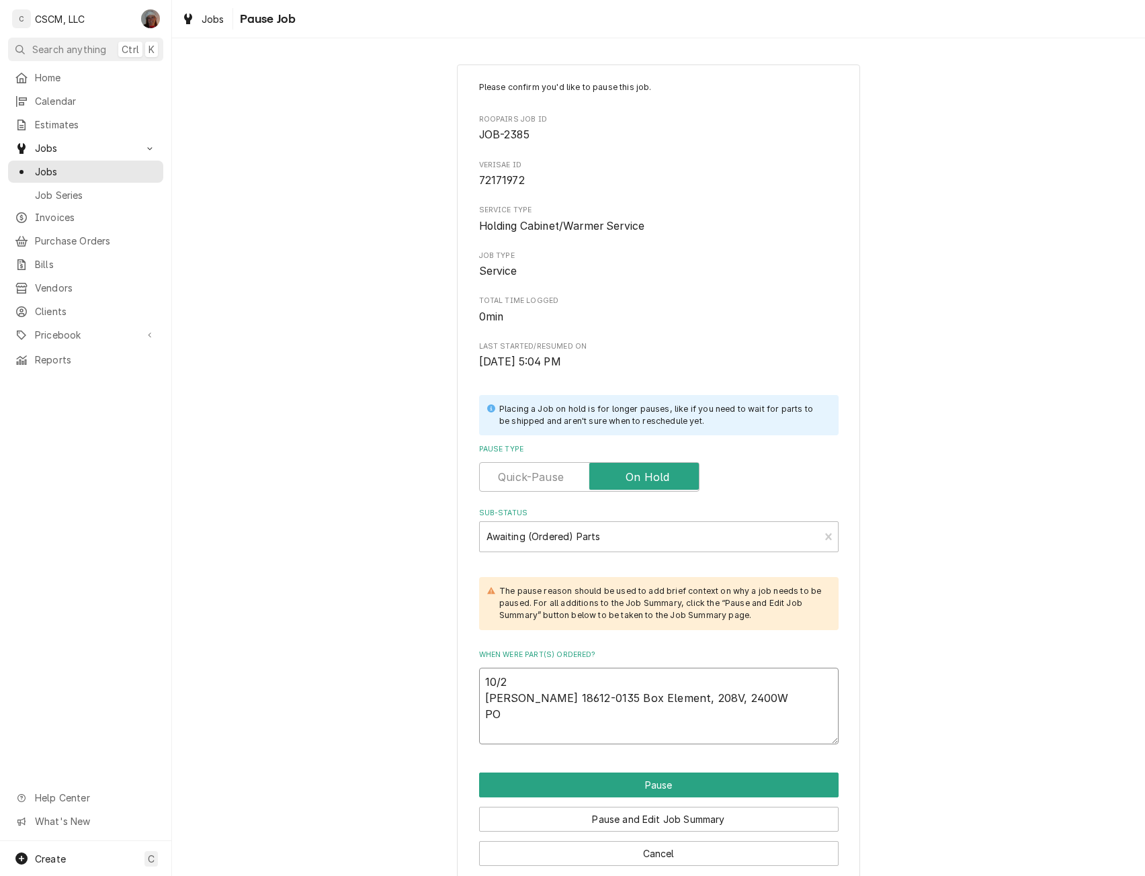
type textarea "x"
type textarea "10/2 Carter-Hoffmann 18612-0135 Box Element, 208V, 2400W PO #"
type textarea "x"
type textarea "10/2 Carter-Hoffmann 18612-0135 Box Element, 208V, 2400W PO # 8"
type textarea "x"
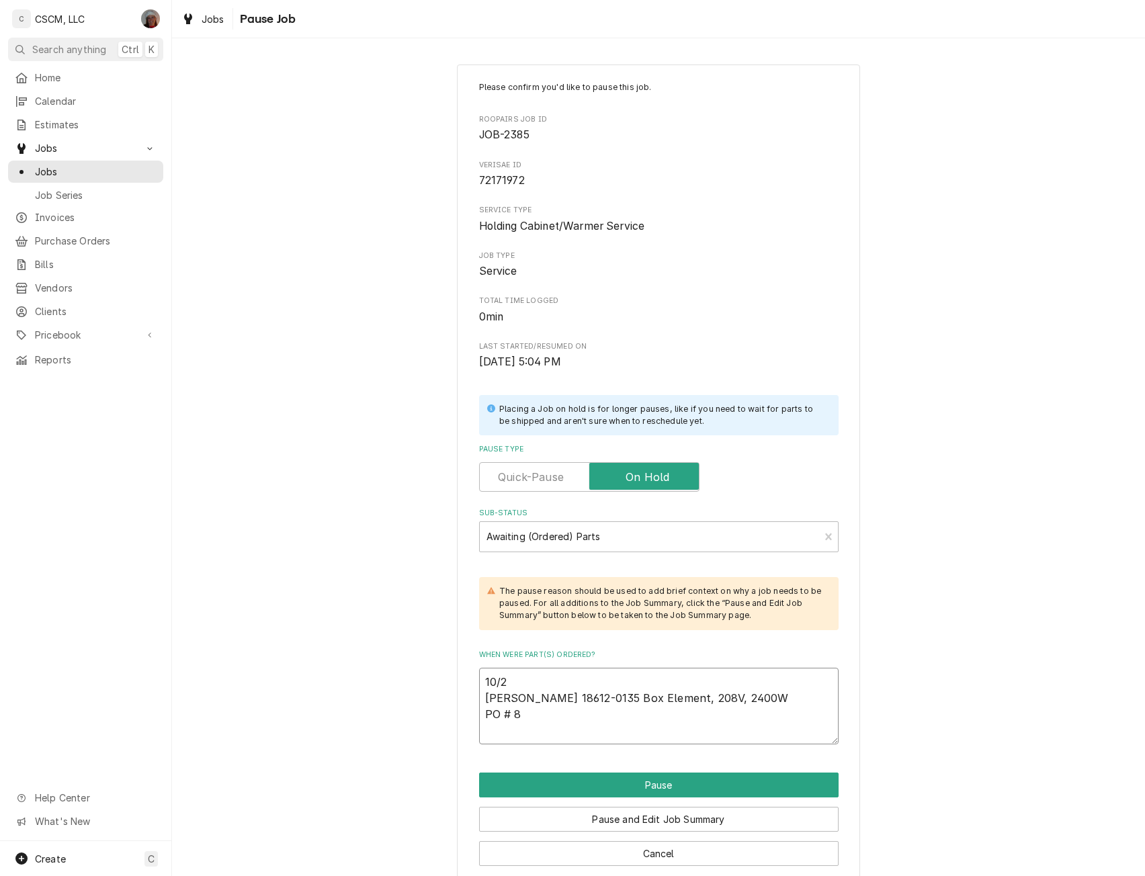
type textarea "10/2 Carter-Hoffmann 18612-0135 Box Element, 208V, 2400W PO # 82"
type textarea "x"
type textarea "10/2 Carter-Hoffmann 18612-0135 Box Element, 208V, 2400W PO # 824"
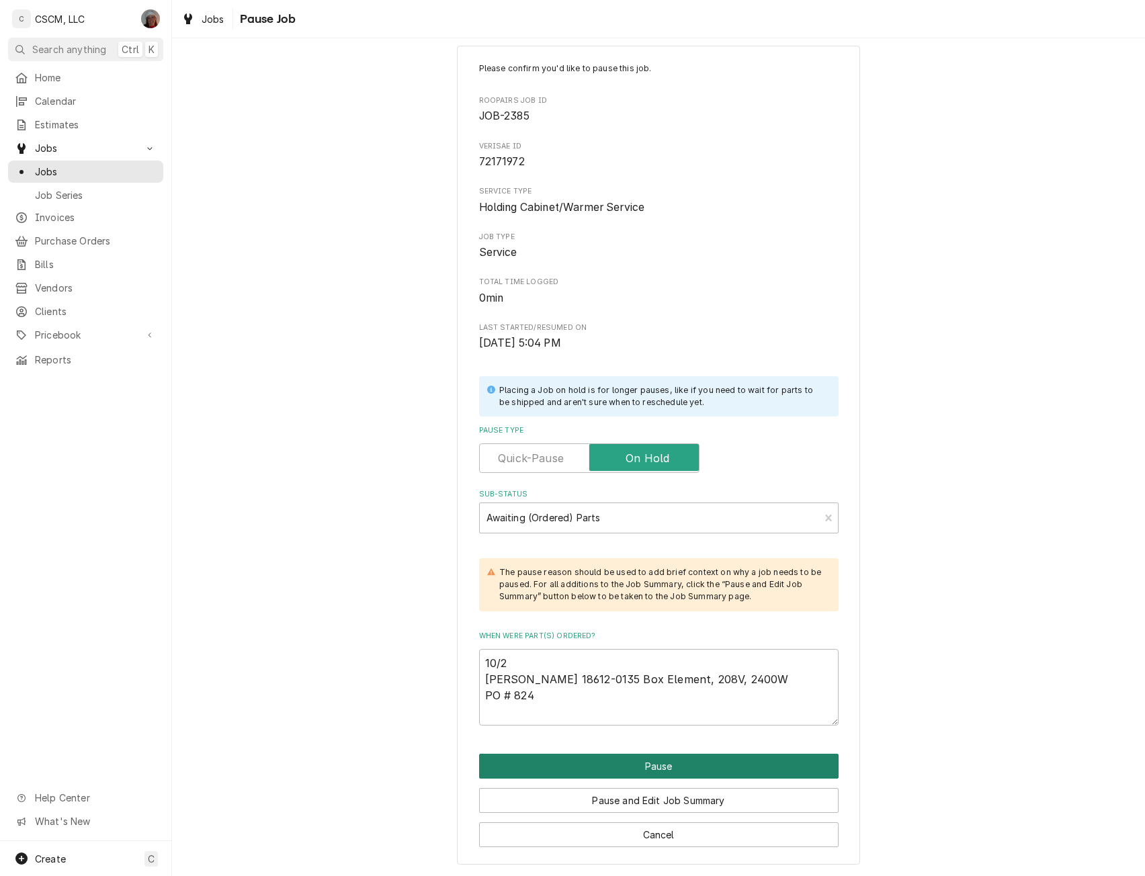
click at [667, 770] on button "Pause" at bounding box center [659, 766] width 360 height 25
type textarea "x"
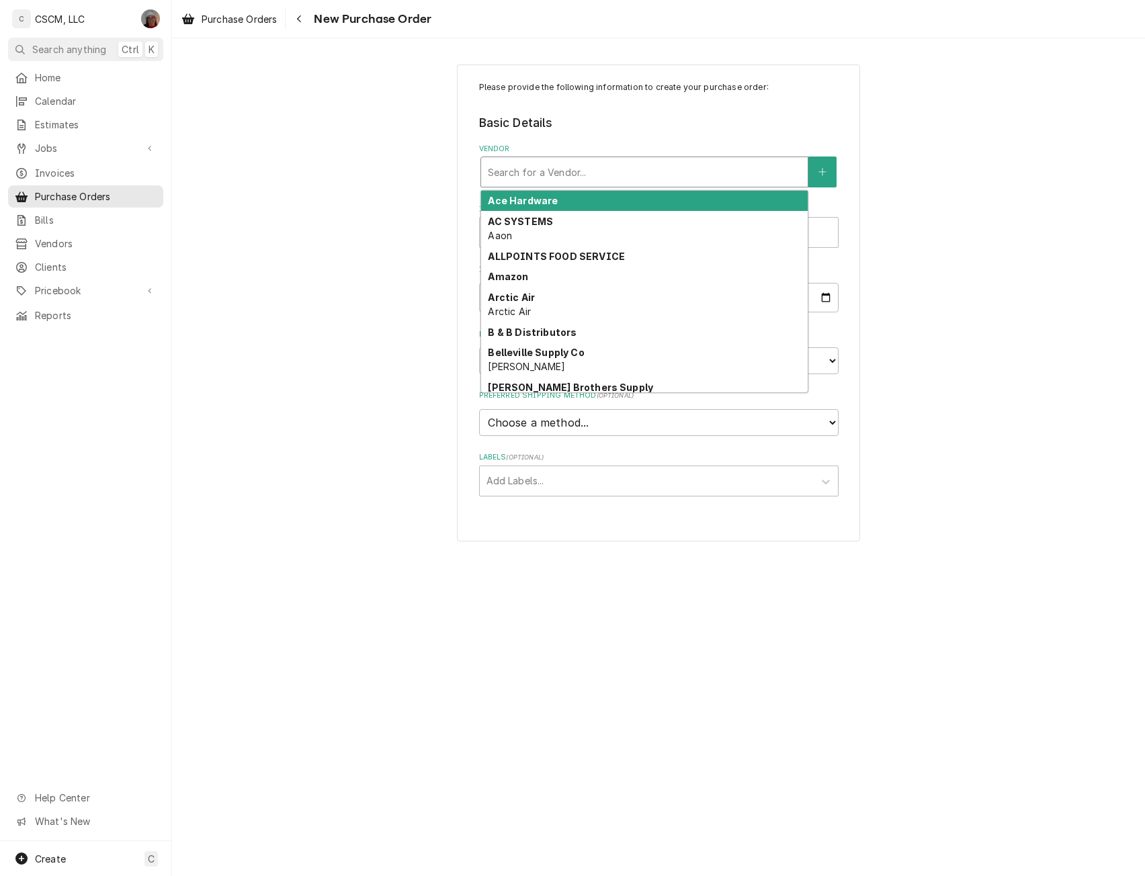
click at [585, 171] on div "Vendor" at bounding box center [644, 172] width 313 height 24
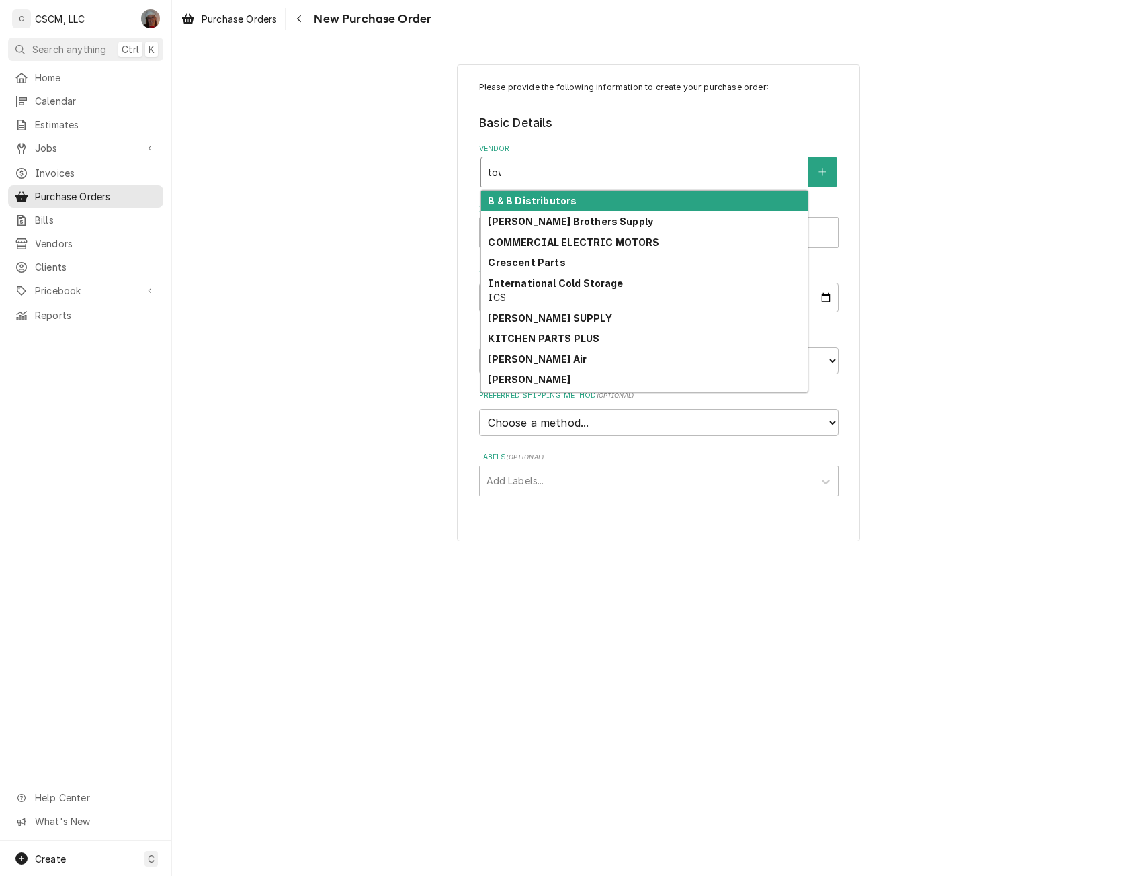
type input "town"
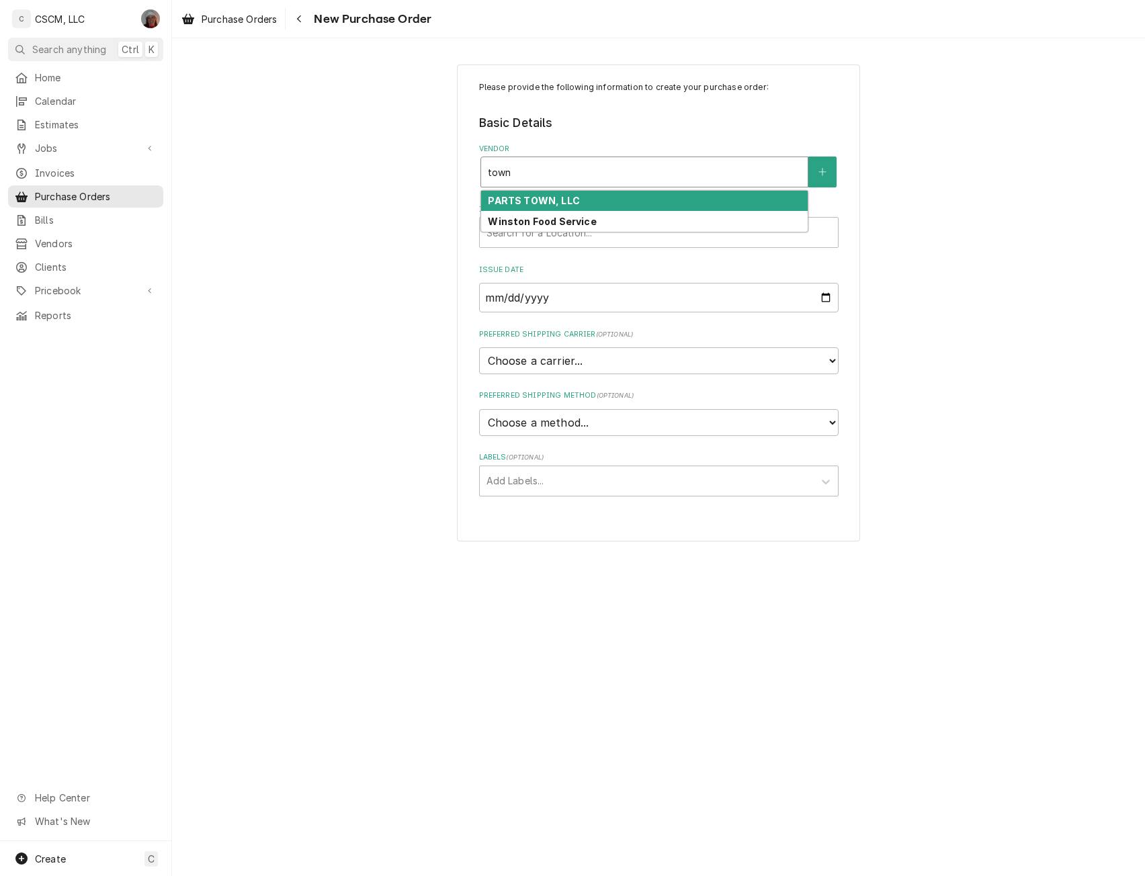
click at [564, 199] on strong "PARTS TOWN, LLC" at bounding box center [533, 200] width 91 height 11
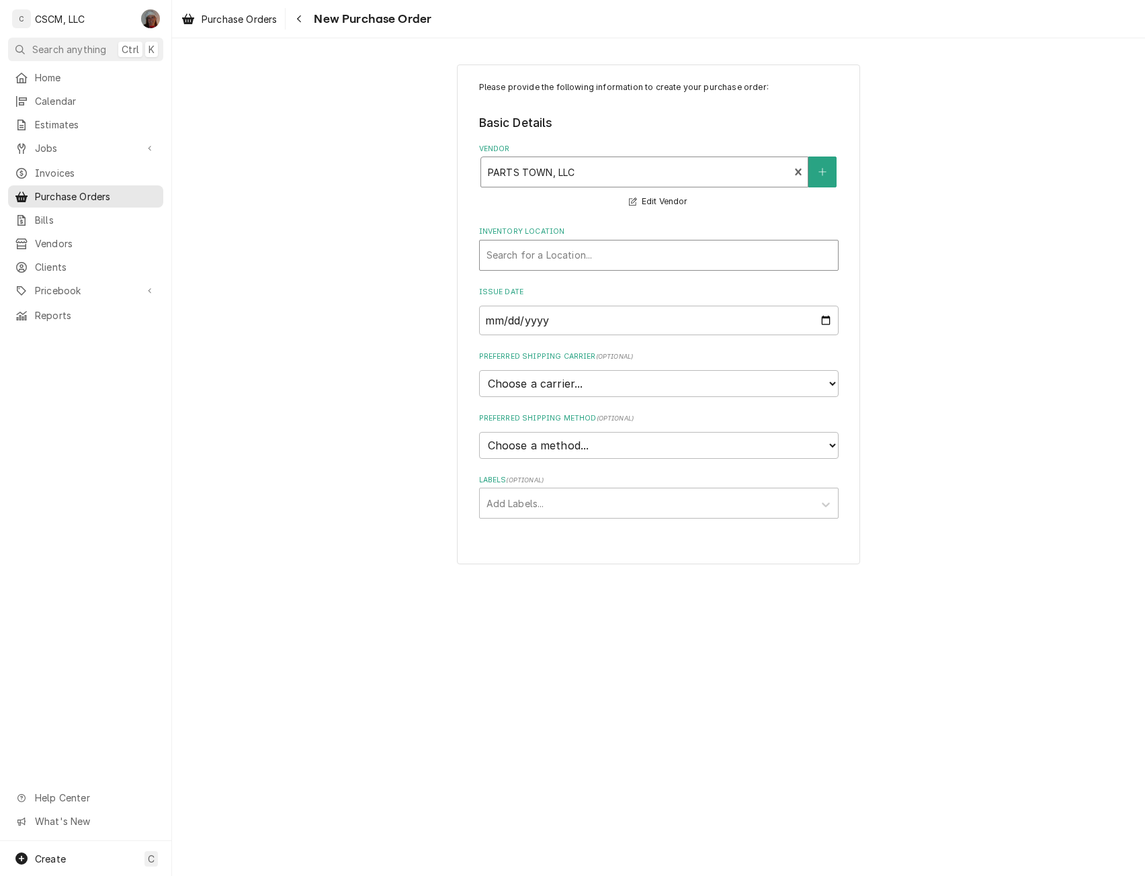
click at [530, 263] on div "Inventory Location" at bounding box center [659, 255] width 345 height 24
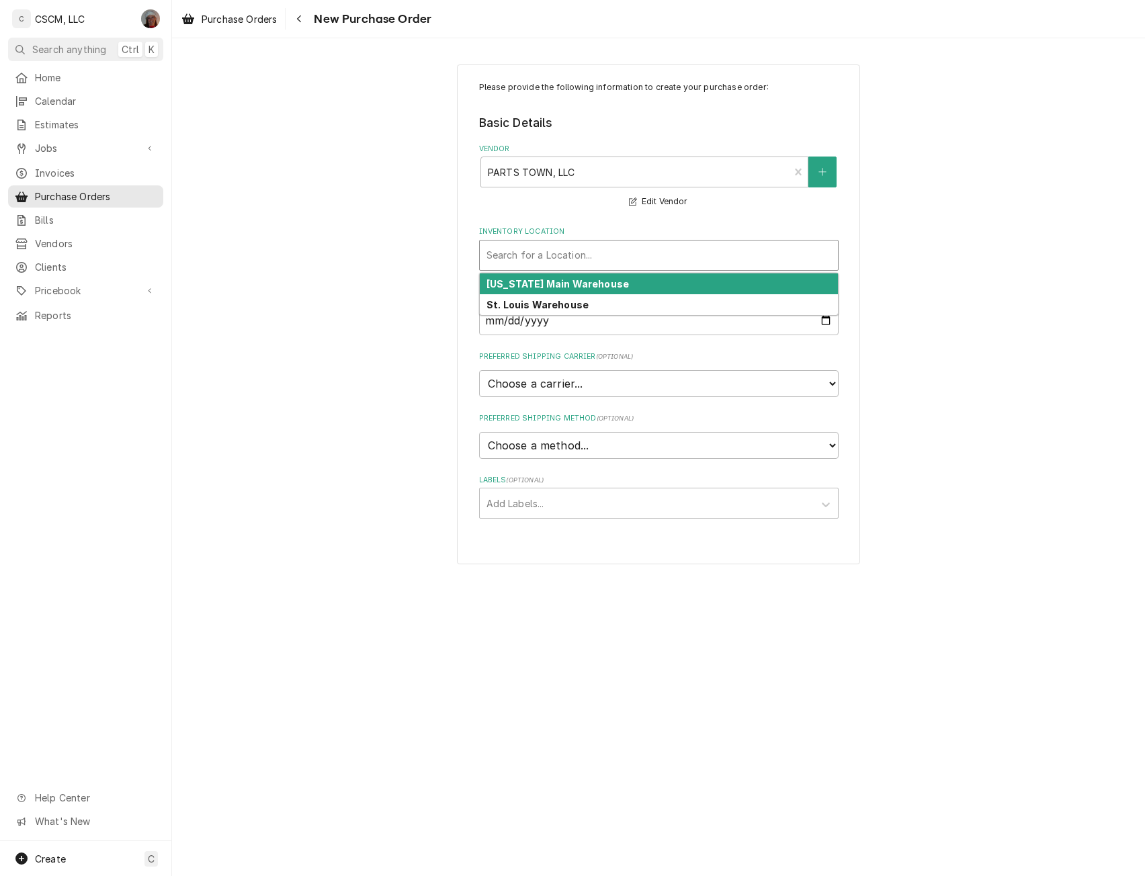
click at [530, 283] on strong "Colorado Main Warehouse" at bounding box center [558, 283] width 142 height 11
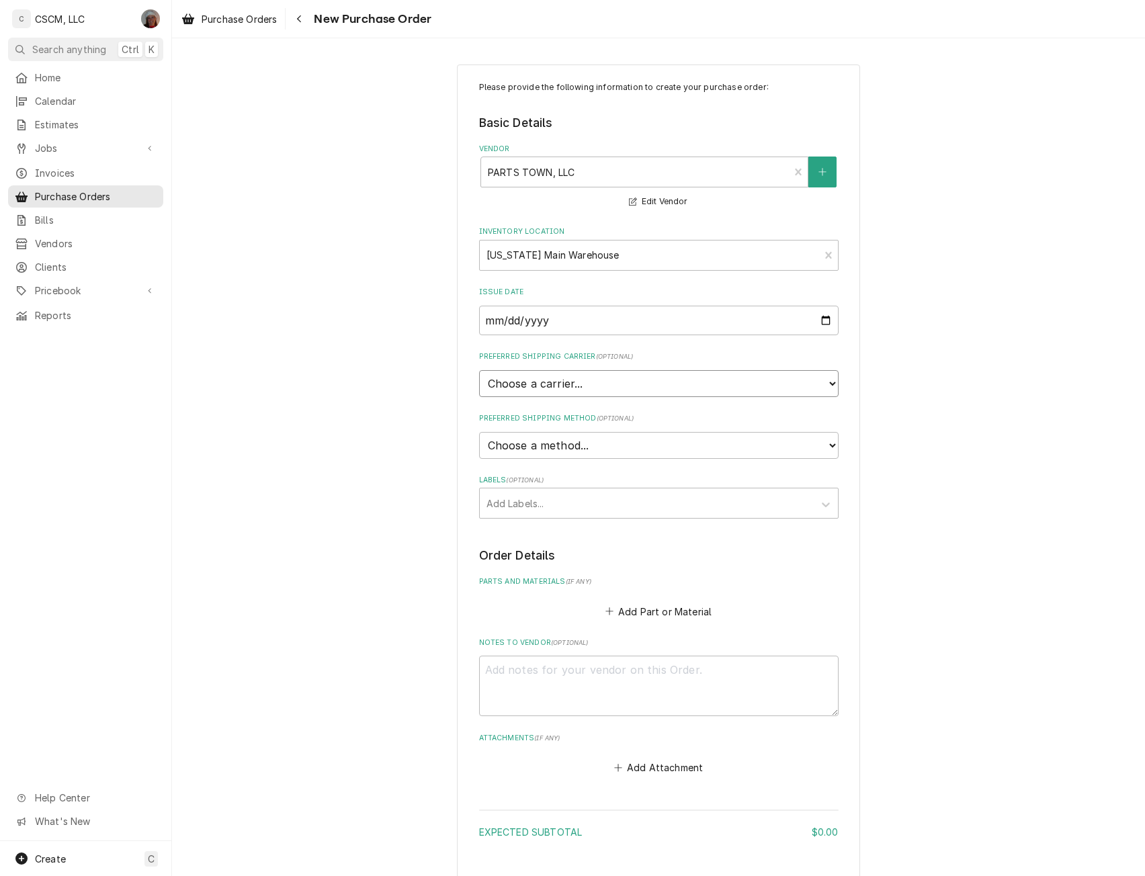
click at [521, 383] on select "Choose a carrier... U.S. Postal Service Stamps.com FedEx UPS DHL Express DHL EC…" at bounding box center [659, 383] width 360 height 27
select select "4"
click at [479, 370] on select "Choose a carrier... U.S. Postal Service Stamps.com FedEx UPS DHL Express DHL EC…" at bounding box center [659, 383] width 360 height 27
type textarea "x"
click at [531, 445] on select "Choose a method... Ground Next Day Early AM Next Day Air 2 Day Air Other" at bounding box center [659, 445] width 360 height 27
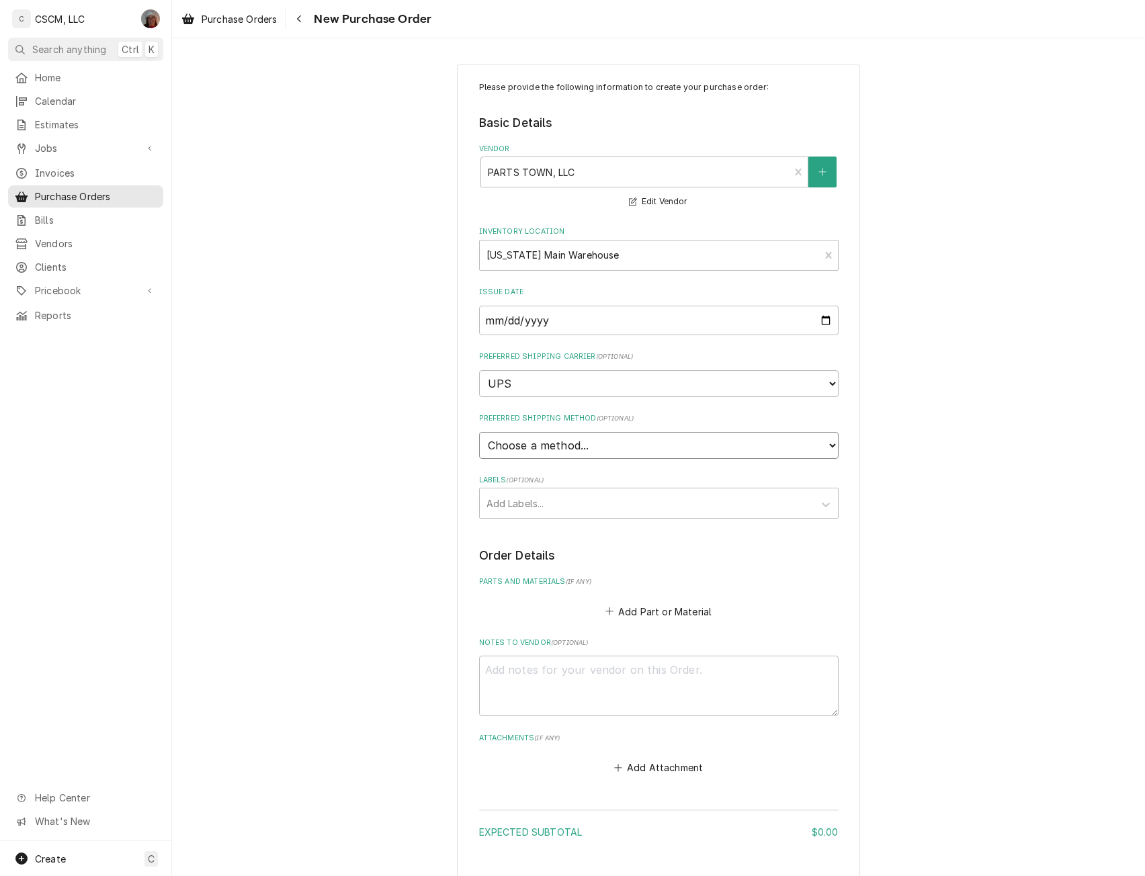
select select "1"
click at [479, 432] on select "Choose a method... Ground Next Day Early AM Next Day Air 2 Day Air Other" at bounding box center [659, 445] width 360 height 27
click at [506, 497] on div "Labels" at bounding box center [647, 503] width 321 height 24
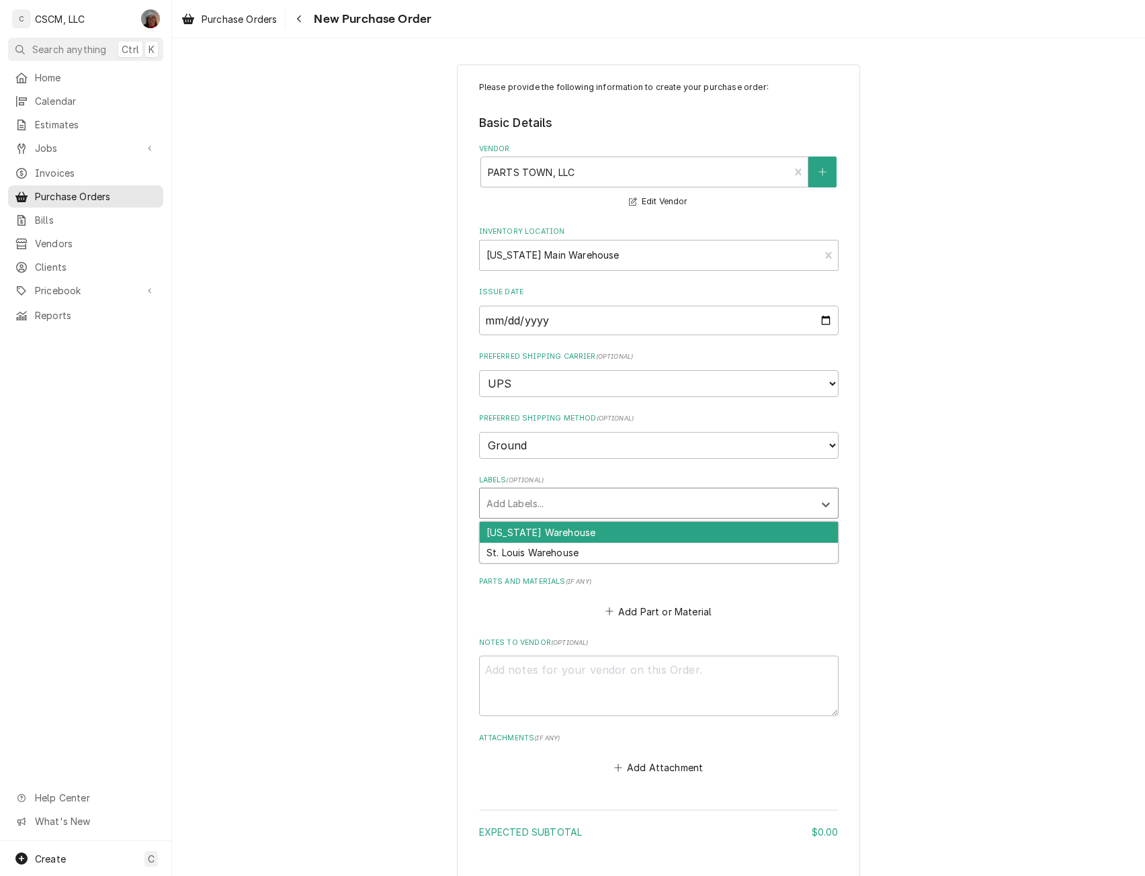
click at [503, 524] on div "Colorado Warehouse" at bounding box center [659, 532] width 358 height 21
type textarea "x"
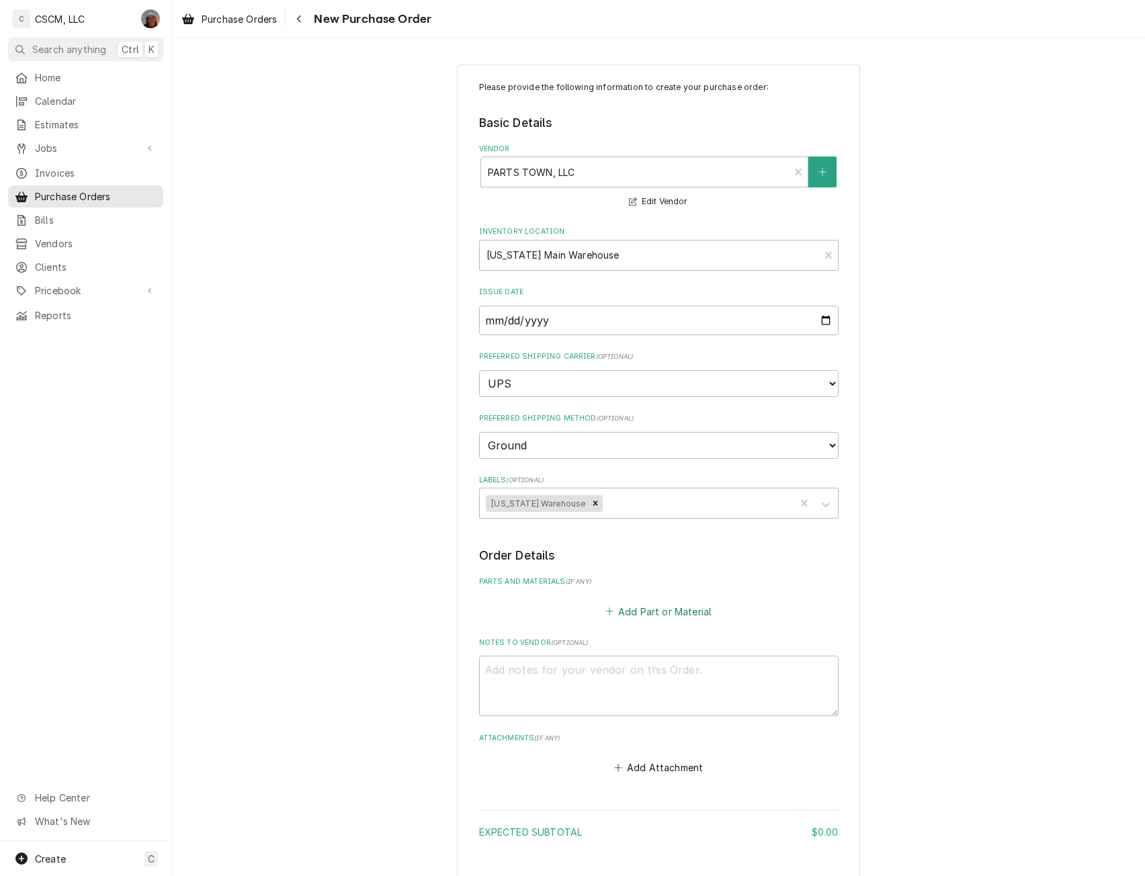
click at [637, 609] on button "Add Part or Material" at bounding box center [658, 611] width 111 height 19
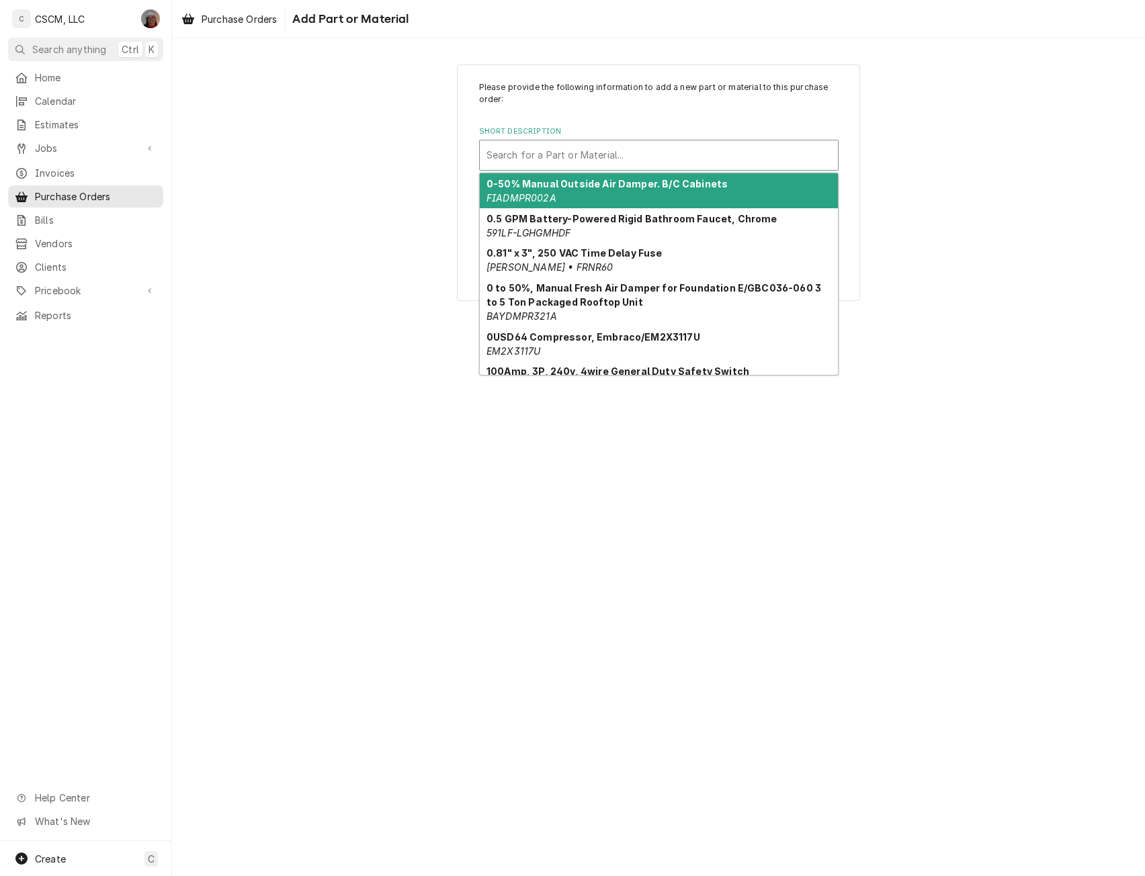
click at [549, 167] on div "Short Description" at bounding box center [659, 155] width 345 height 24
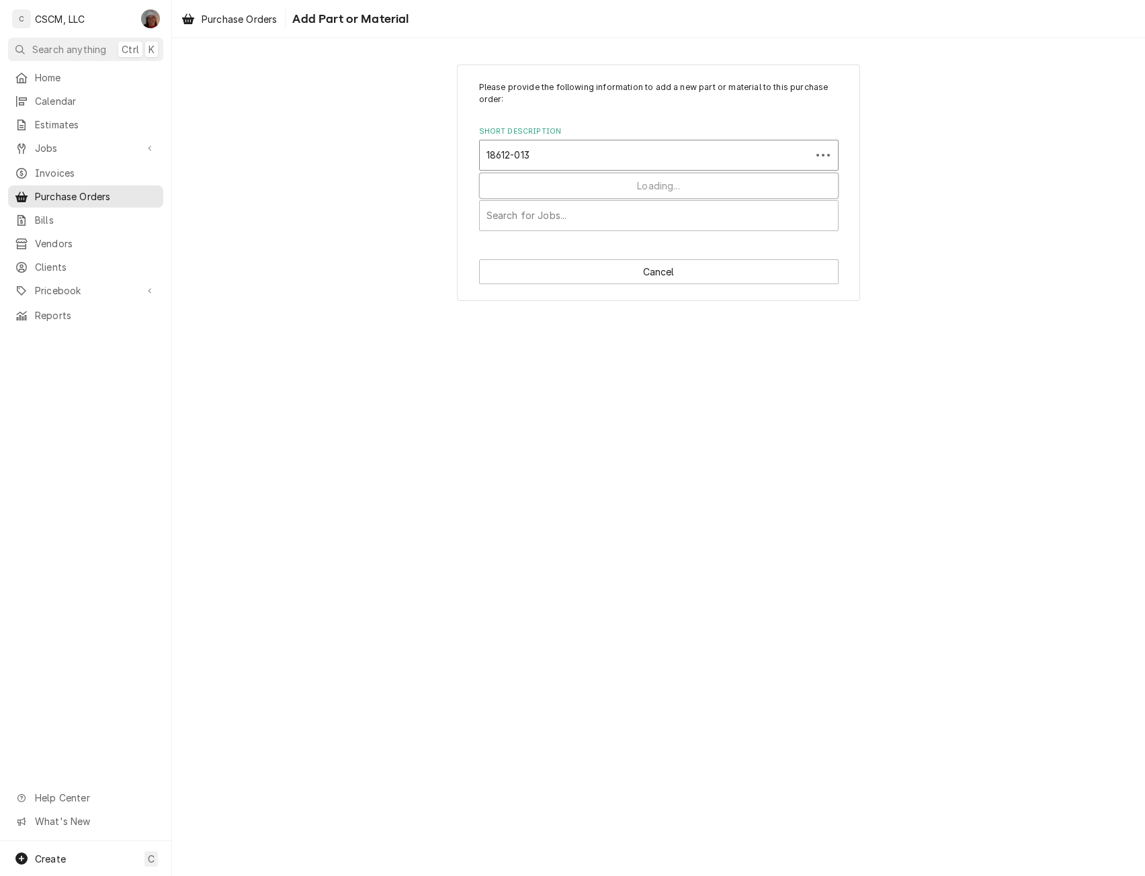
type input "18612-0135"
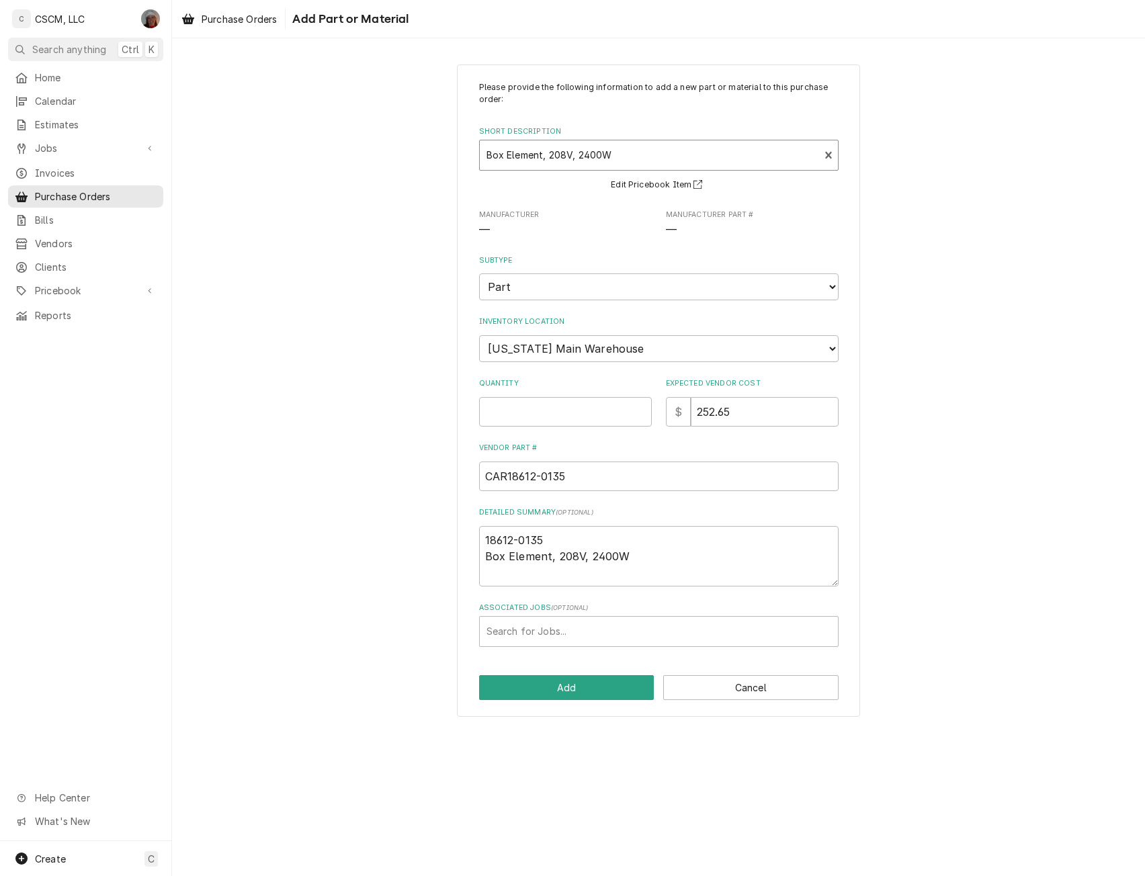
type textarea "x"
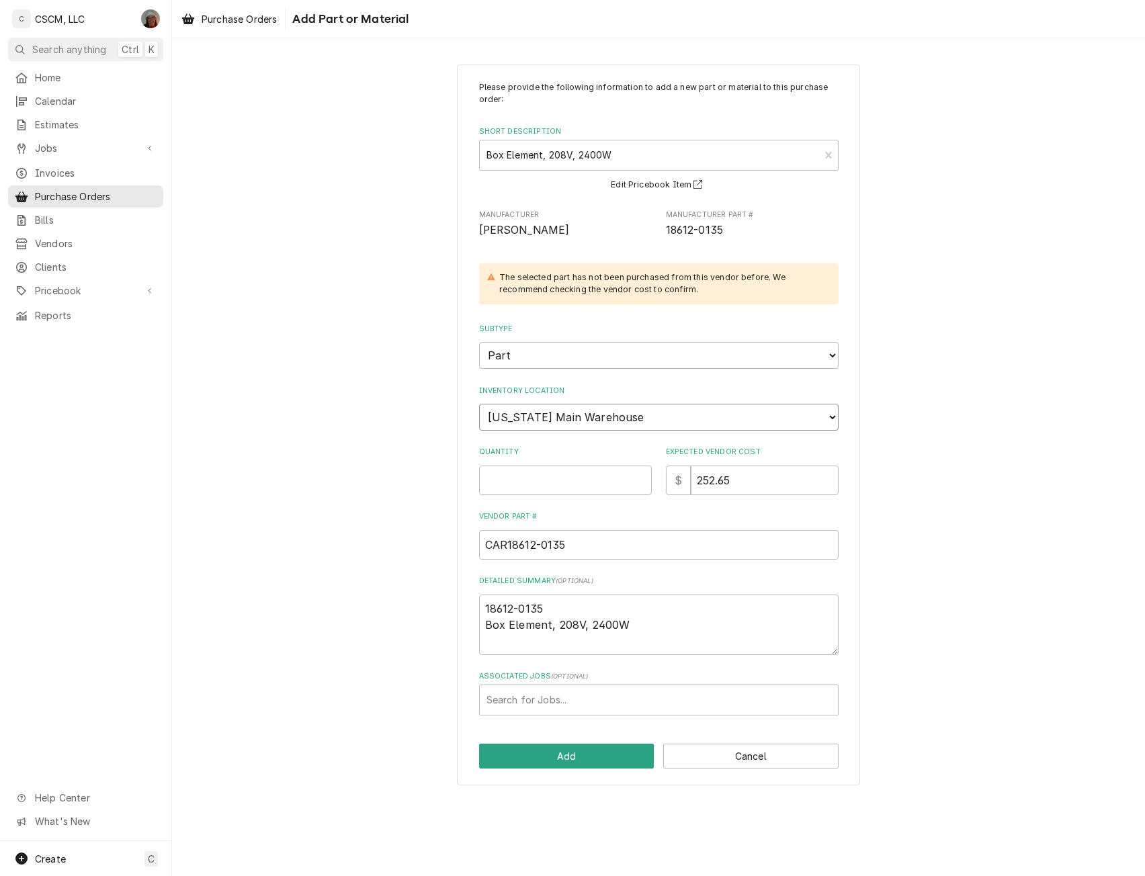
click at [558, 419] on select "Choose a location... Chris's Truck Colorado Main Warehouse Izaia's Truck Jimmy'…" at bounding box center [659, 417] width 360 height 27
select select "421"
click at [479, 404] on select "Choose a location... Chris's Truck Colorado Main Warehouse Izaia's Truck Jimmy'…" at bounding box center [659, 417] width 360 height 27
type textarea "x"
click at [524, 483] on input "Quantity" at bounding box center [565, 481] width 173 height 30
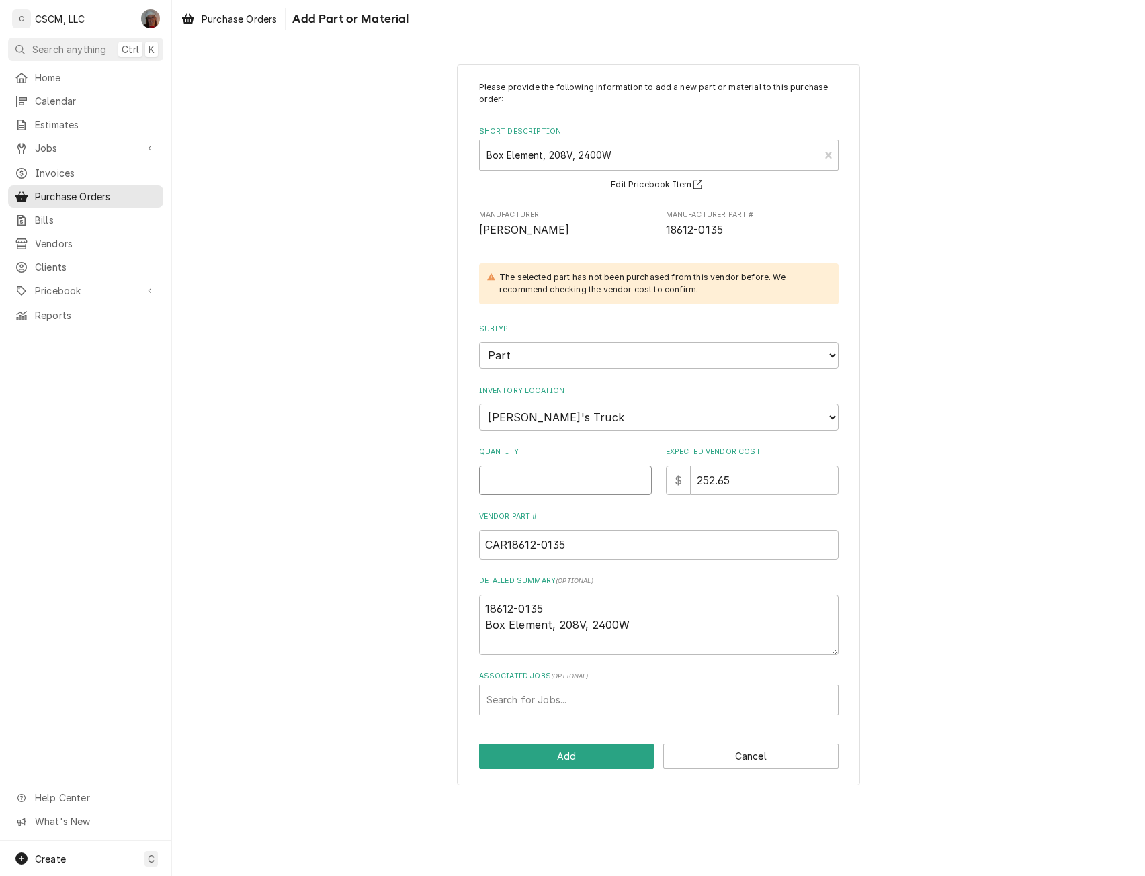
type input "1"
type textarea "x"
type input "1"
click at [517, 704] on div "Associated Jobs" at bounding box center [659, 700] width 345 height 24
type input "-2385"
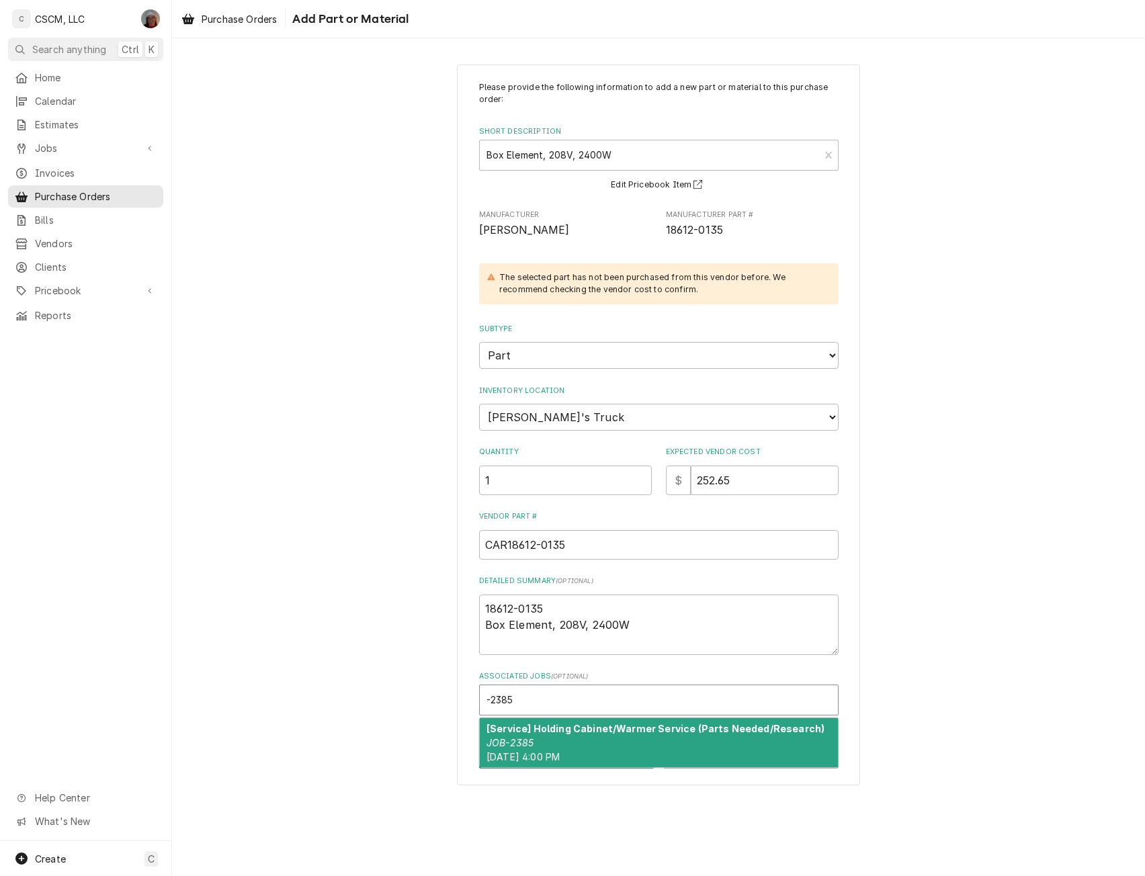
type textarea "x"
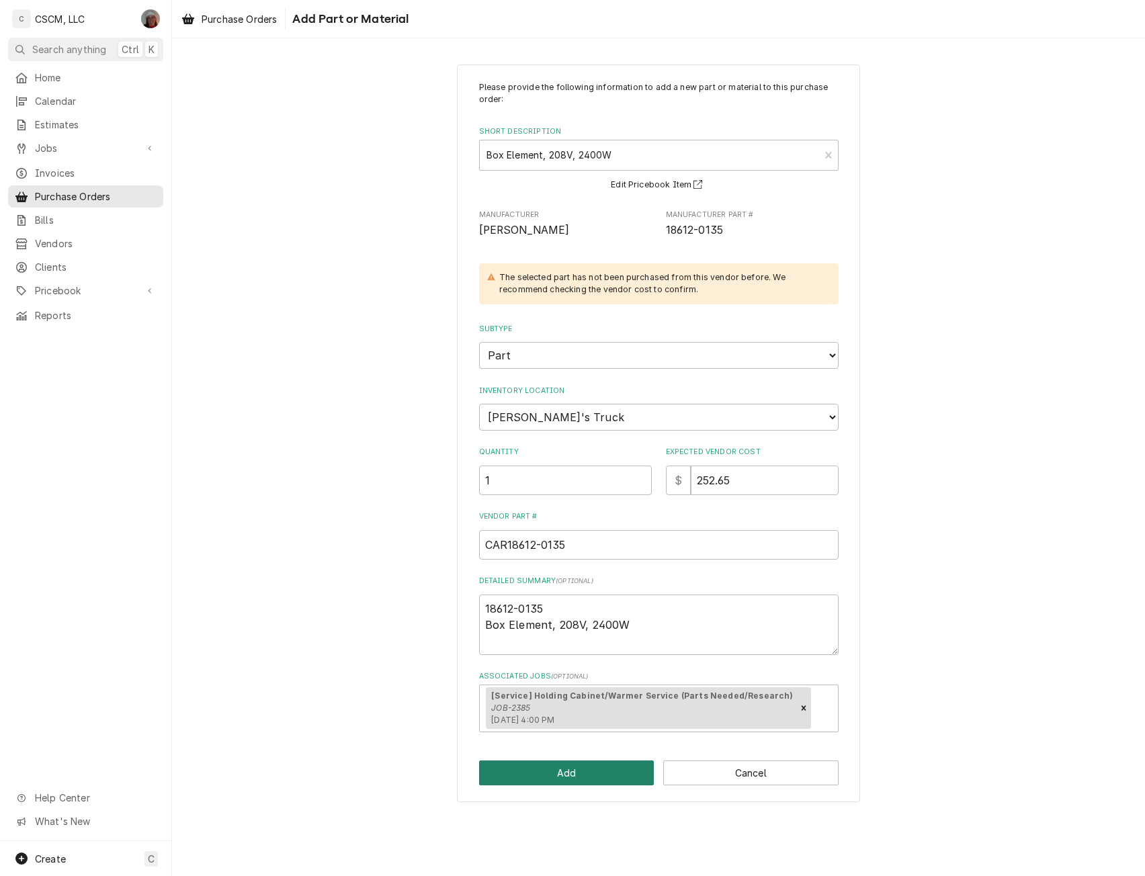
click at [570, 780] on button "Add" at bounding box center [566, 773] width 175 height 25
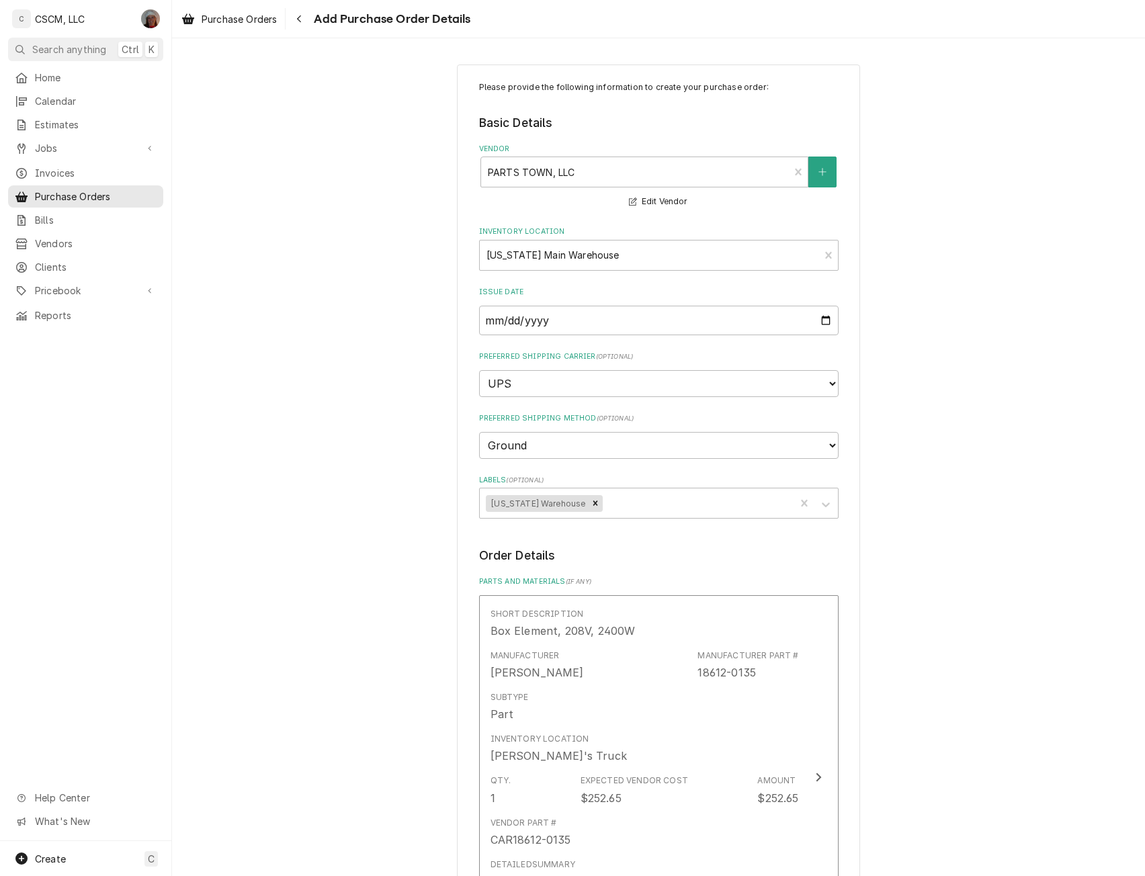
scroll to position [461, 0]
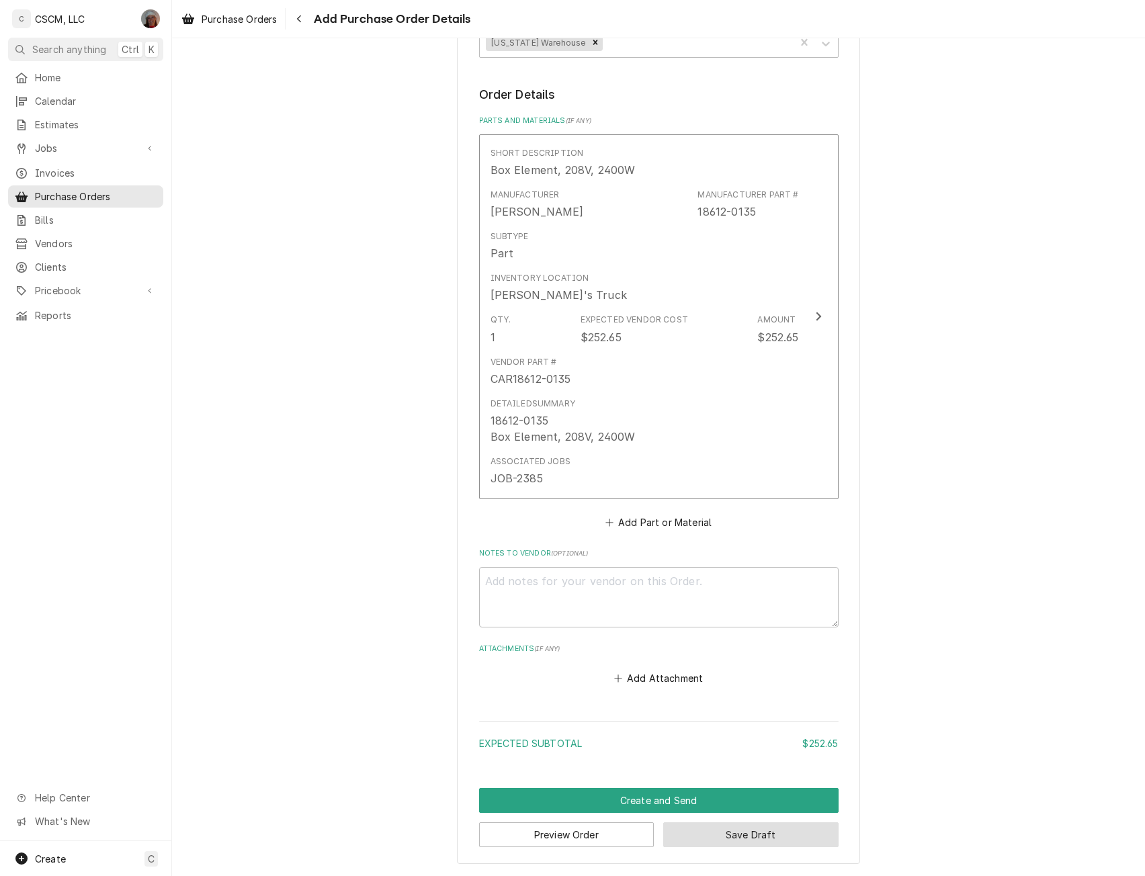
click at [774, 834] on button "Save Draft" at bounding box center [750, 835] width 175 height 25
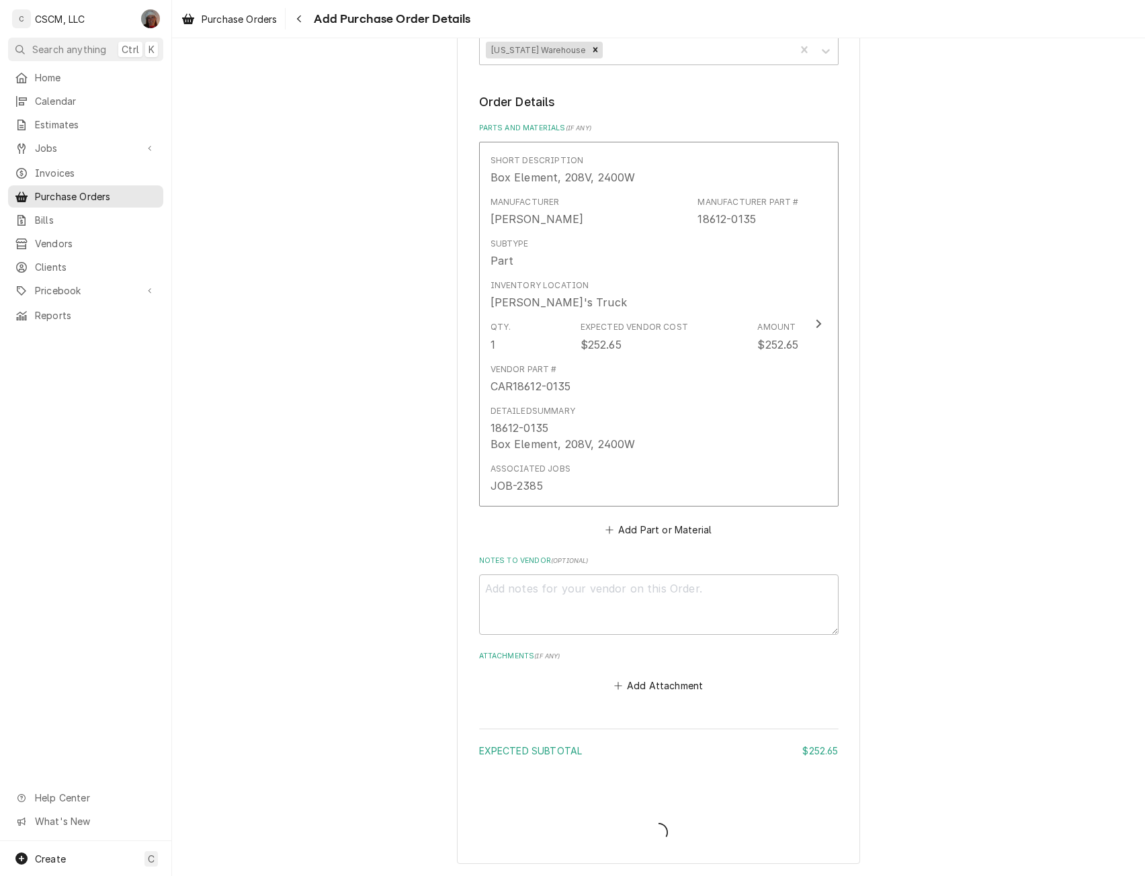
scroll to position [454, 0]
type textarea "x"
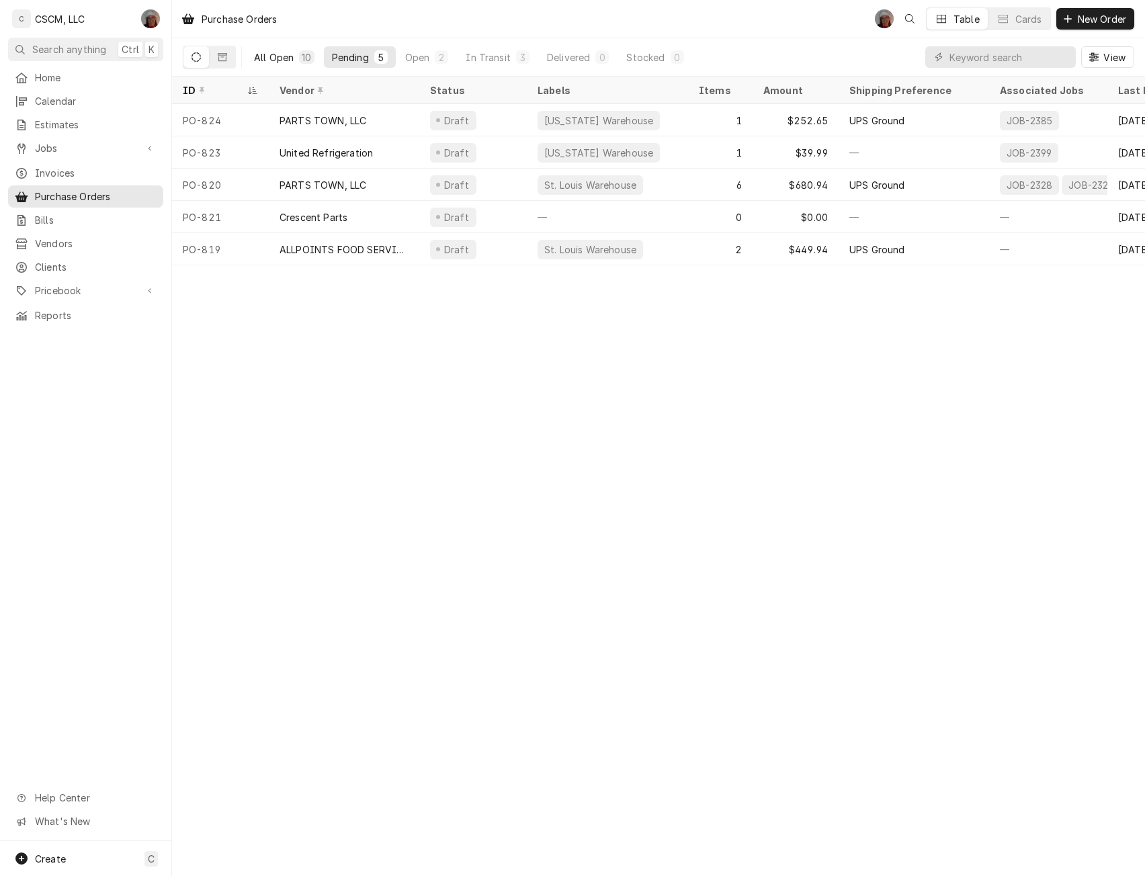
click at [271, 58] on div "All Open" at bounding box center [274, 57] width 40 height 14
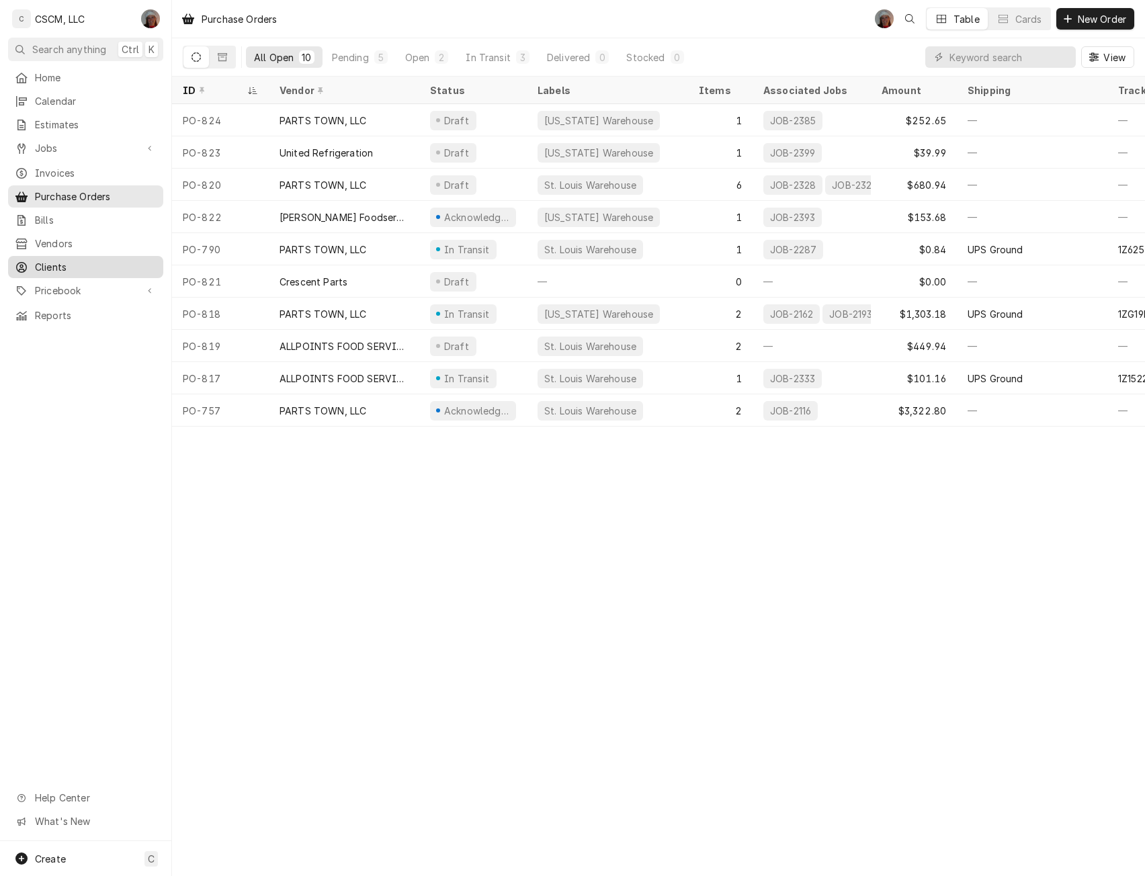
click at [65, 262] on span "Clients" at bounding box center [96, 267] width 122 height 14
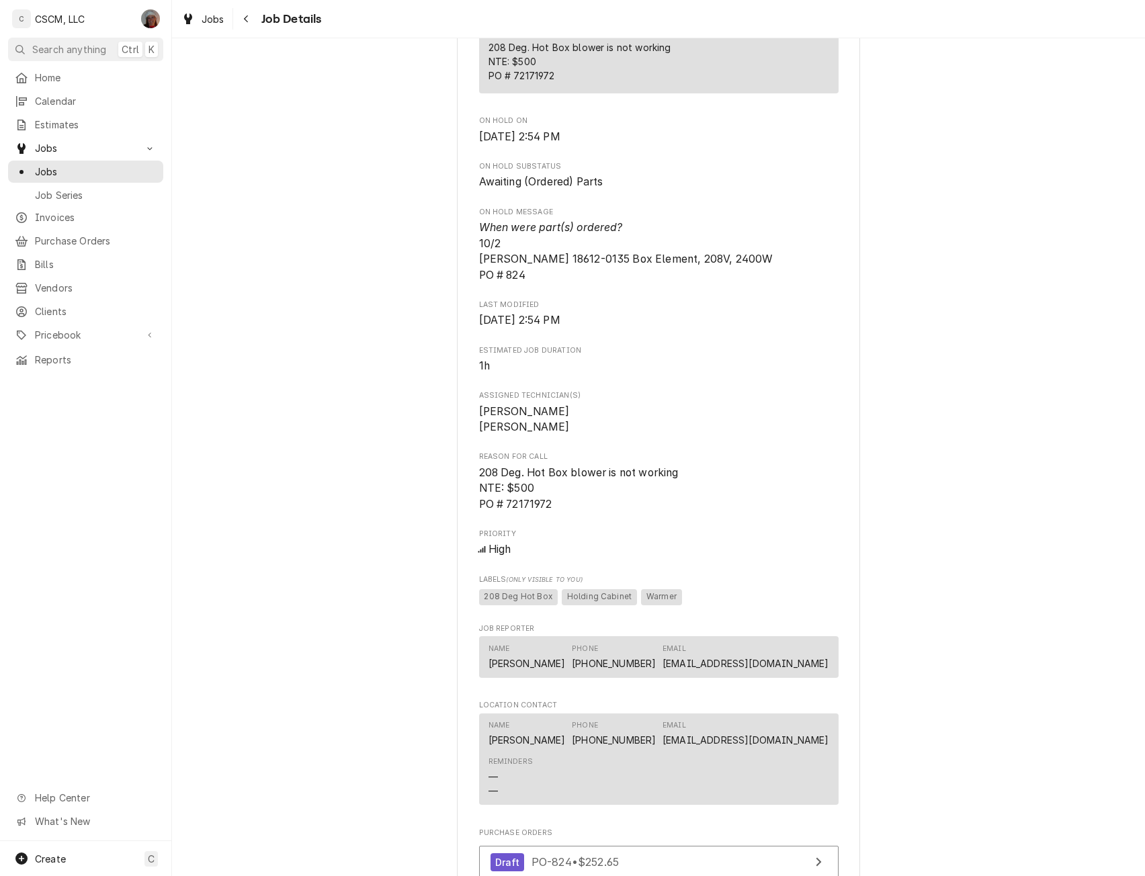
scroll to position [1466, 0]
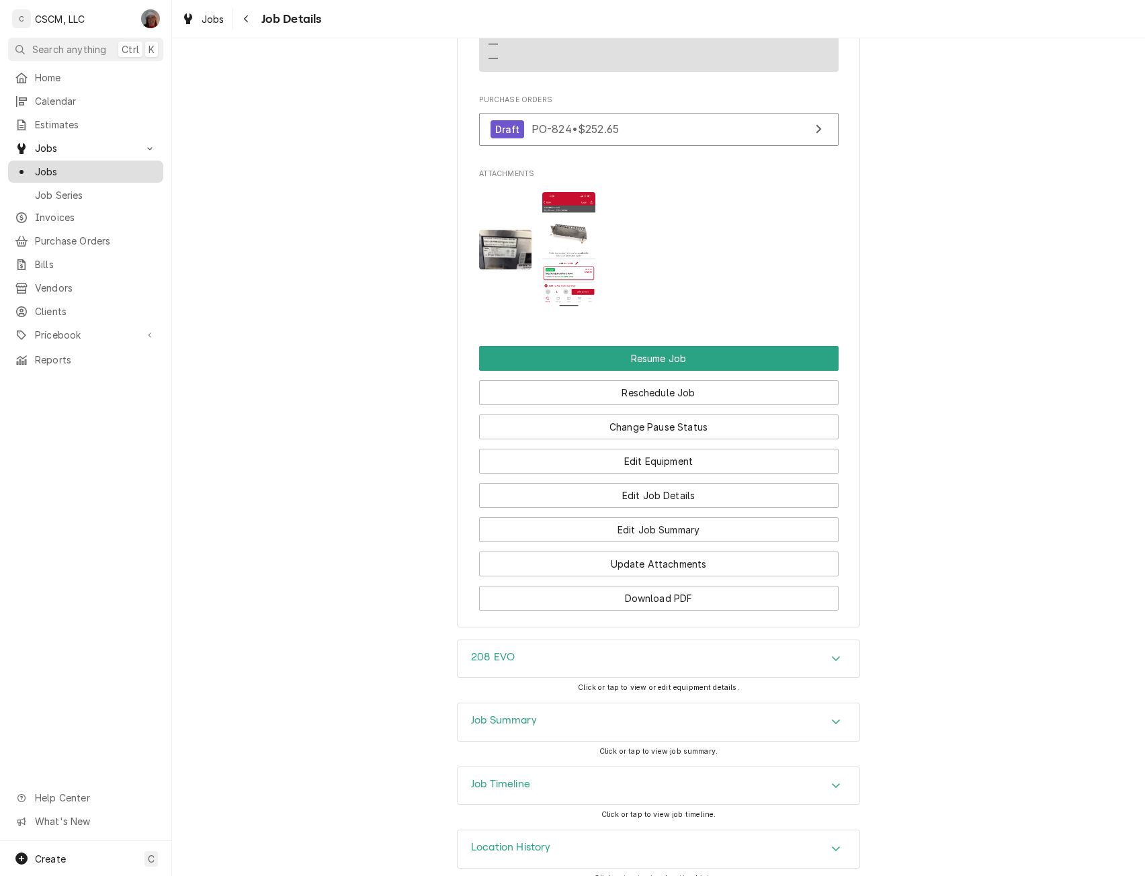
click at [51, 165] on span "Jobs" at bounding box center [96, 172] width 122 height 14
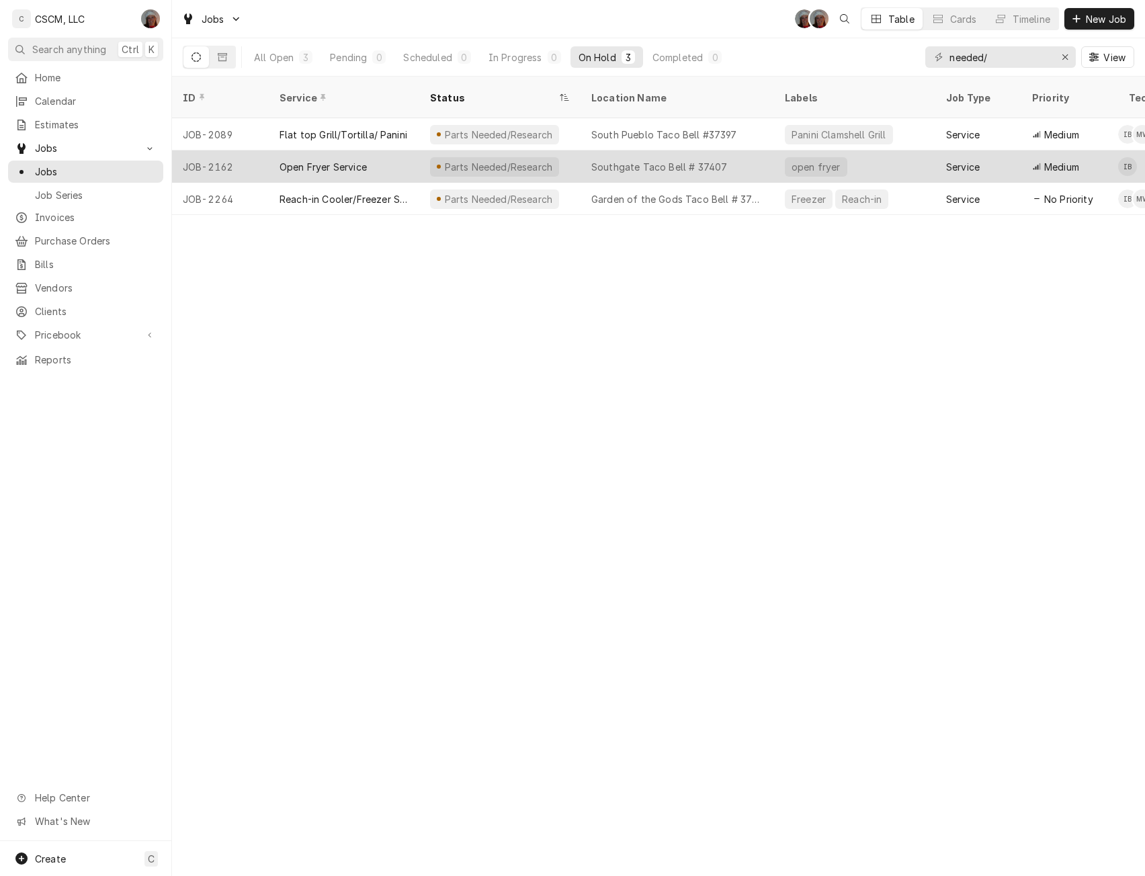
click at [345, 151] on div "Open Fryer Service" at bounding box center [344, 167] width 151 height 32
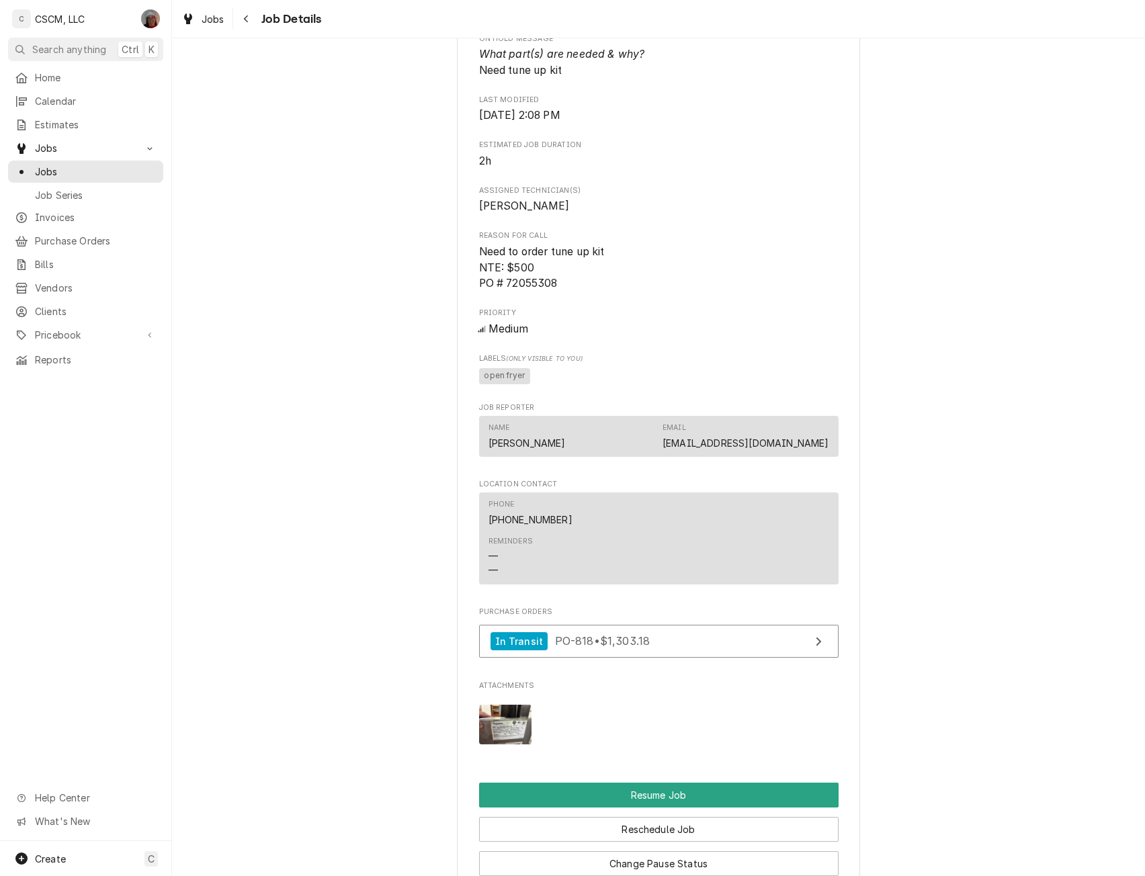
scroll to position [715, 0]
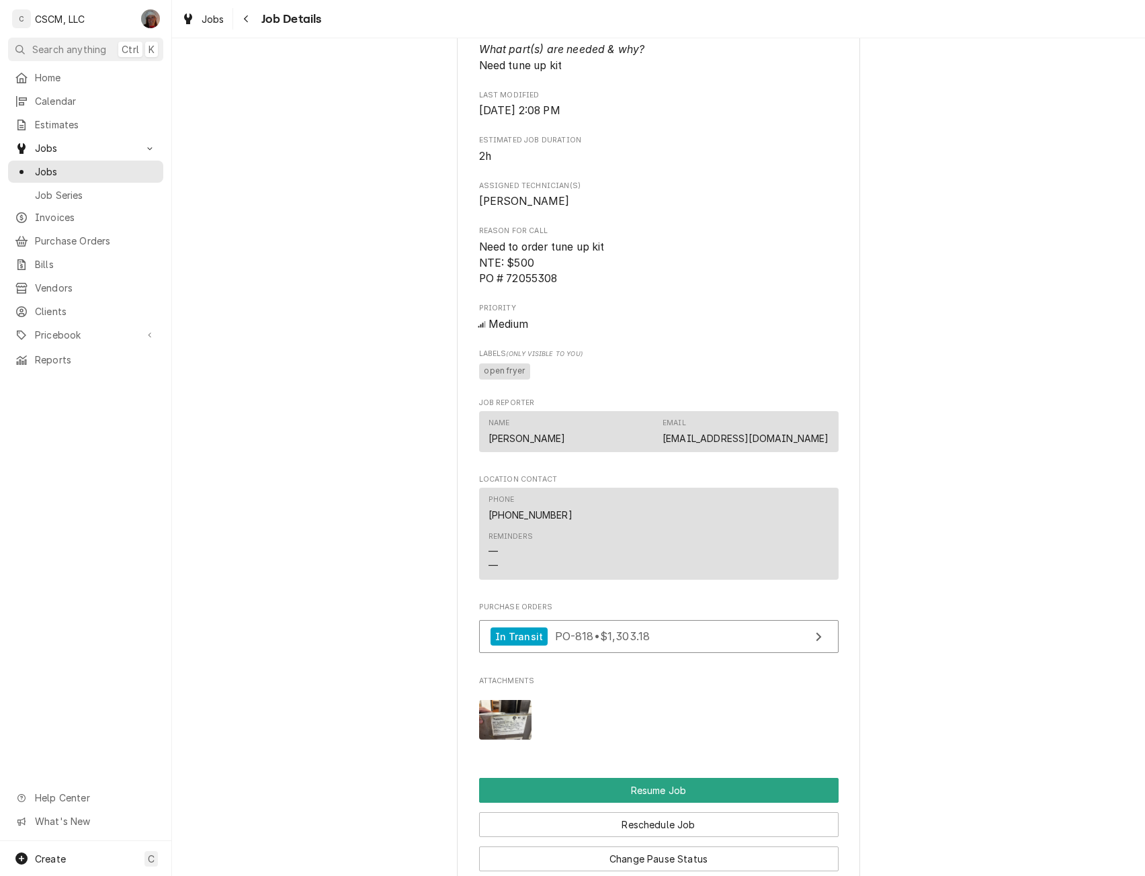
click at [511, 734] on img "Attachments" at bounding box center [505, 720] width 53 height 40
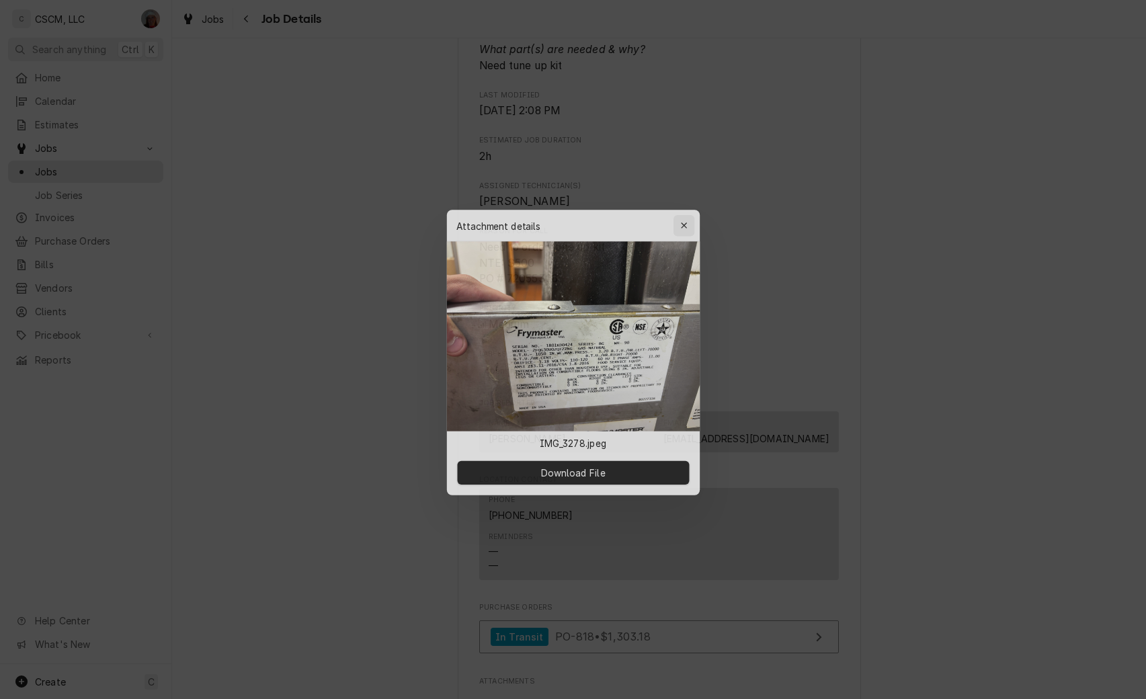
click at [693, 220] on button "button" at bounding box center [686, 221] width 22 height 22
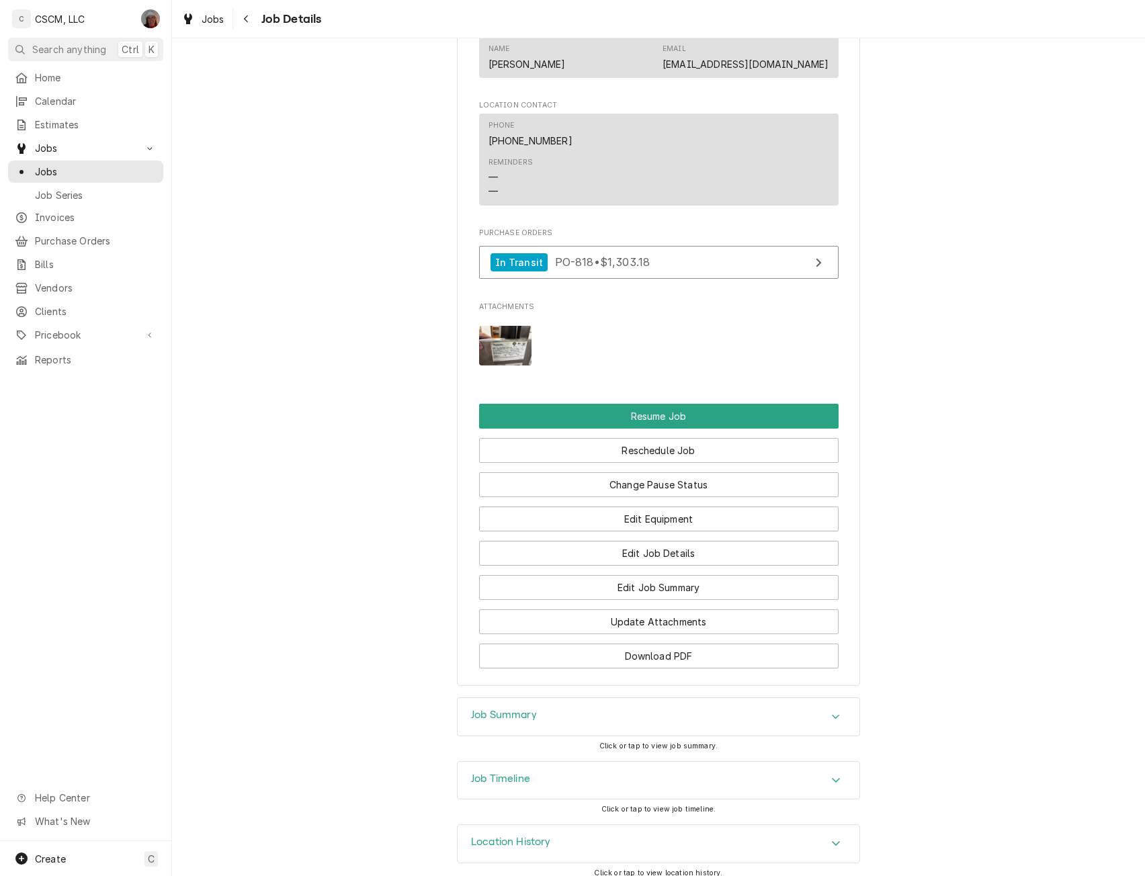
scroll to position [1117, 0]
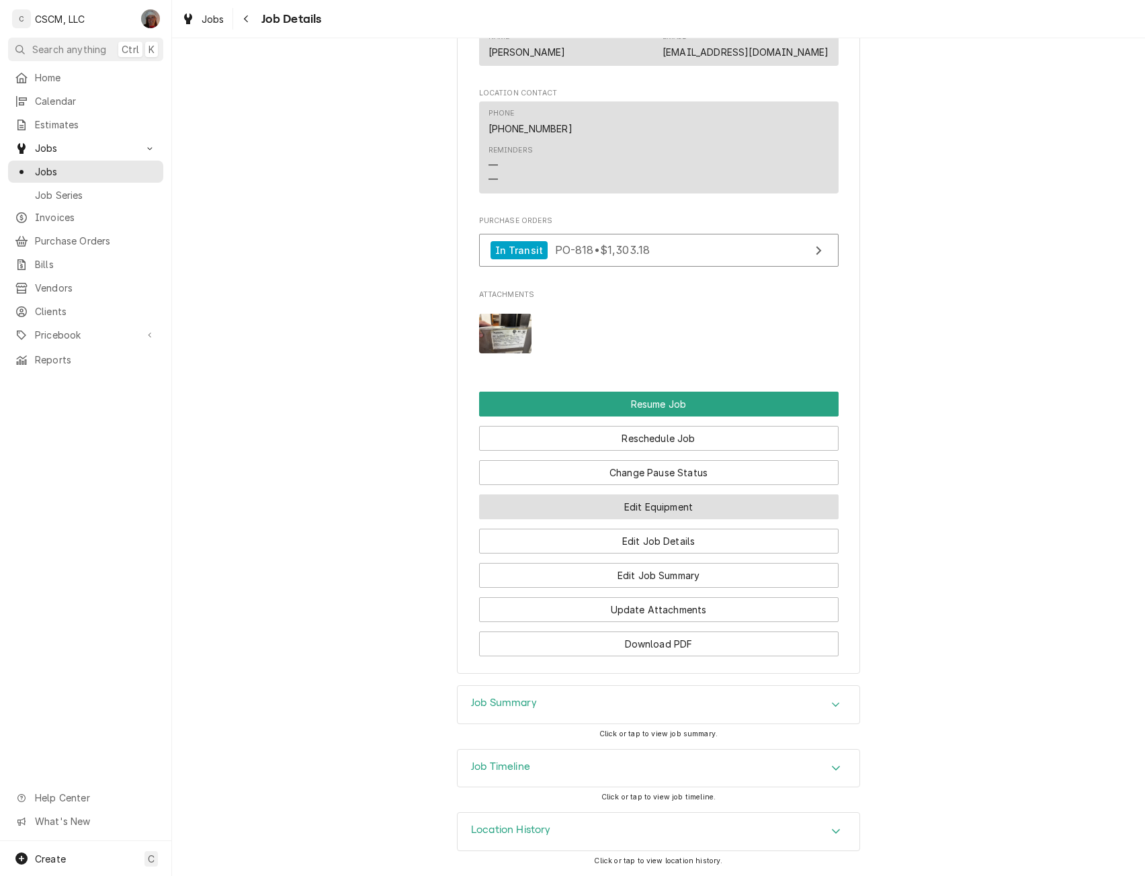
click at [680, 512] on button "Edit Equipment" at bounding box center [659, 507] width 360 height 25
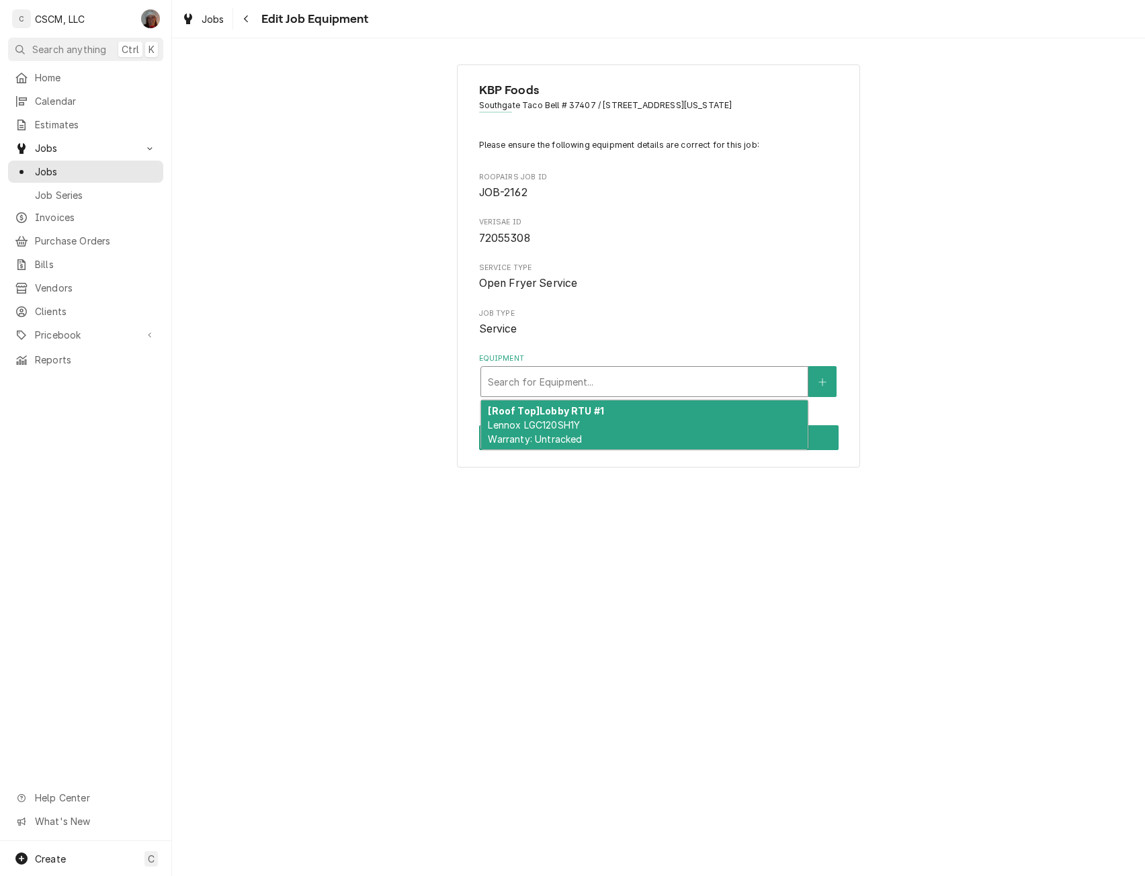
click at [561, 389] on div "Equipment" at bounding box center [644, 382] width 313 height 24
click at [823, 382] on icon "Create New Equipment" at bounding box center [821, 381] width 7 height 7
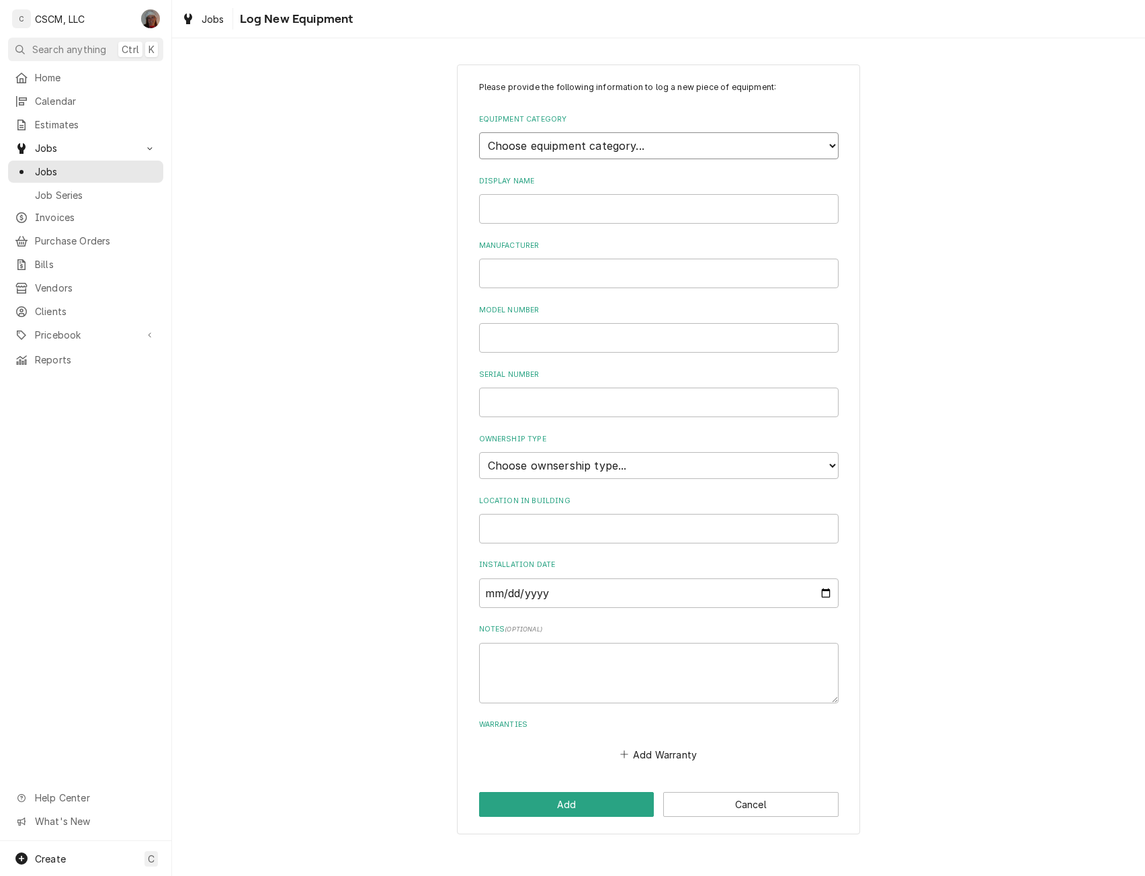
click at [687, 147] on select "Choose equipment category... Cooking Equipment Fryers Ice Machines Ovens and Ra…" at bounding box center [659, 145] width 360 height 27
select select "2"
click at [479, 132] on select "Choose equipment category... Cooking Equipment Fryers Ice Machines Ovens and Ra…" at bounding box center [659, 145] width 360 height 27
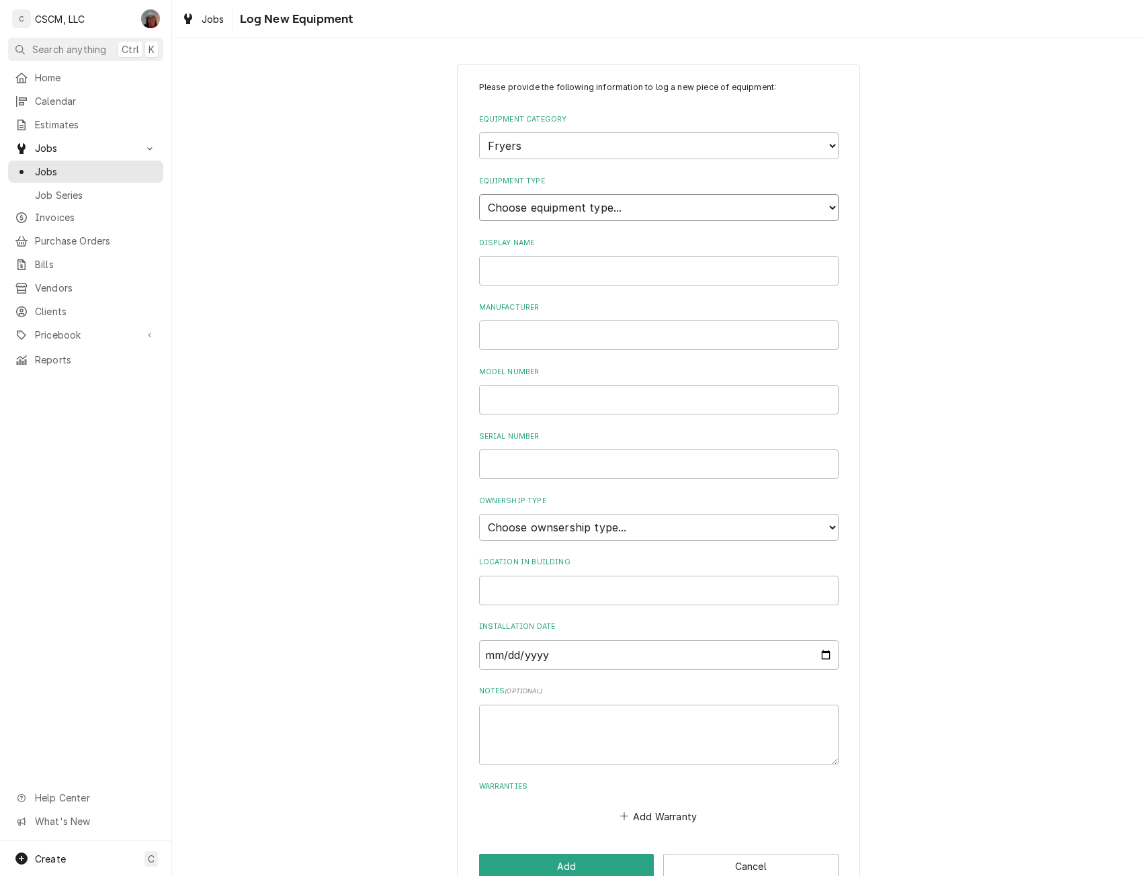
click at [582, 207] on select "Choose equipment type... Electric Fryer Fryer Filtration Equipment Gas Fryer" at bounding box center [659, 207] width 360 height 27
select select "15"
click at [479, 194] on select "Choose equipment type... Electric Fryer Fryer Filtration Equipment Gas Fryer" at bounding box center [659, 207] width 360 height 27
click at [518, 282] on input "Display Name" at bounding box center [659, 271] width 360 height 30
type input "Open Fryer #1"
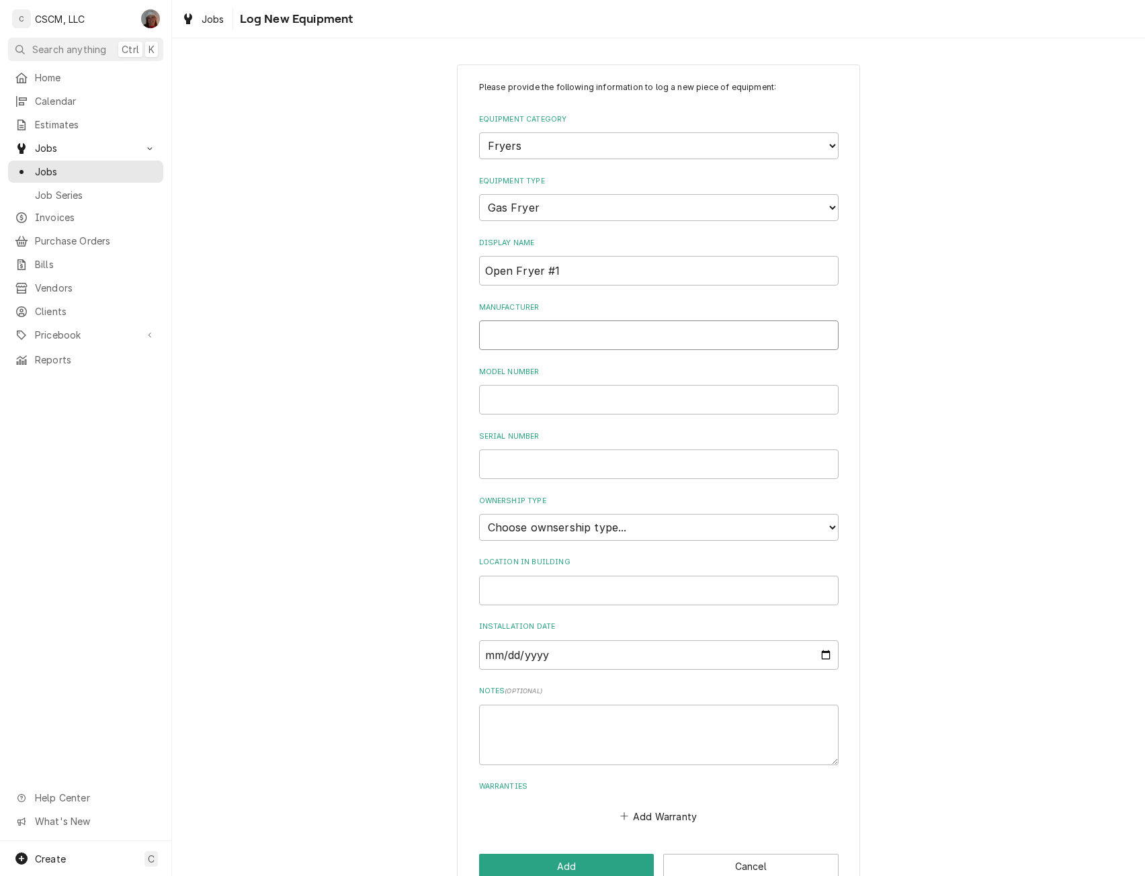
click at [517, 349] on input "Manufacturer" at bounding box center [659, 336] width 360 height 30
type input "Frymaster"
click at [506, 397] on input "Model Number" at bounding box center [659, 400] width 360 height 30
type input "2FQG30U0ZQTZZNG"
click at [528, 458] on input "Serial Number" at bounding box center [659, 465] width 360 height 30
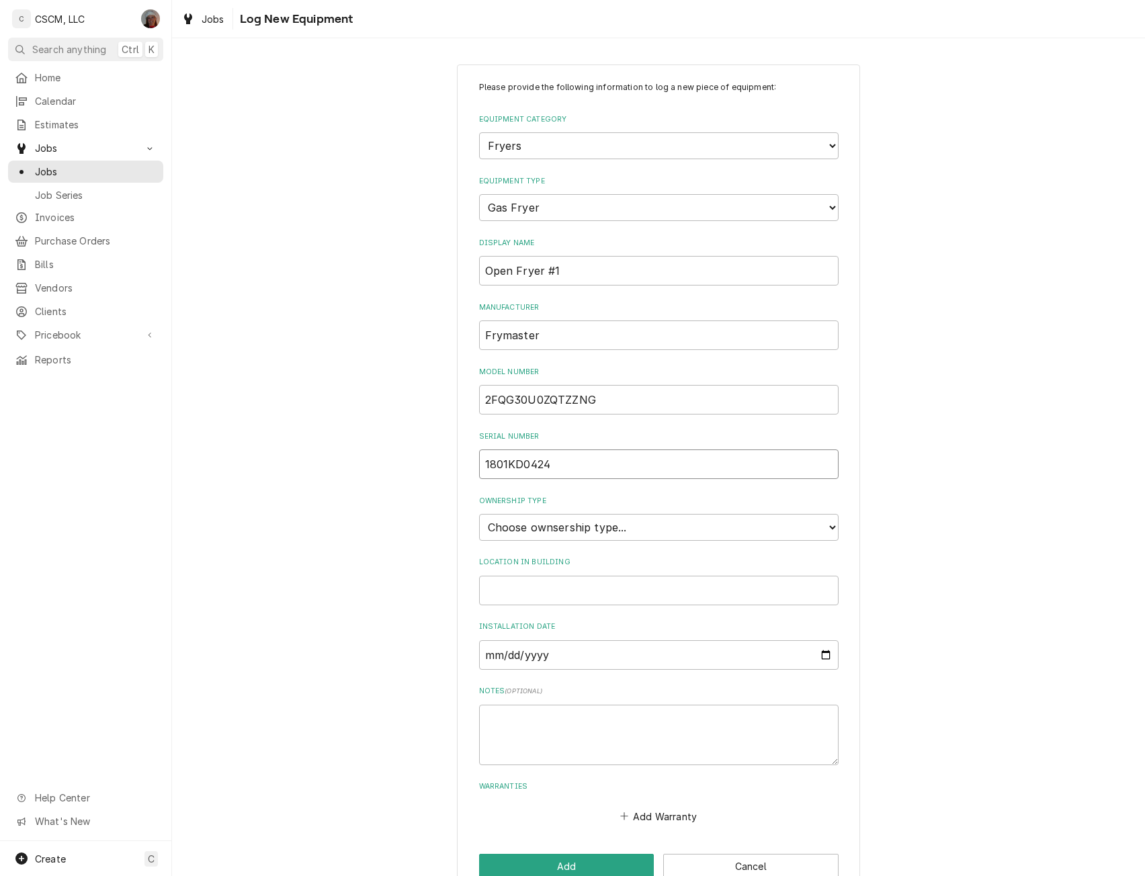
type input "1801KD0424"
click at [646, 526] on select "Choose ownsership type... Unknown Owned Leased Rented" at bounding box center [659, 527] width 360 height 27
select select "1"
click at [479, 514] on select "Choose ownsership type... Unknown Owned Leased Rented" at bounding box center [659, 527] width 360 height 27
click at [482, 655] on input "Installation Date" at bounding box center [659, 655] width 360 height 30
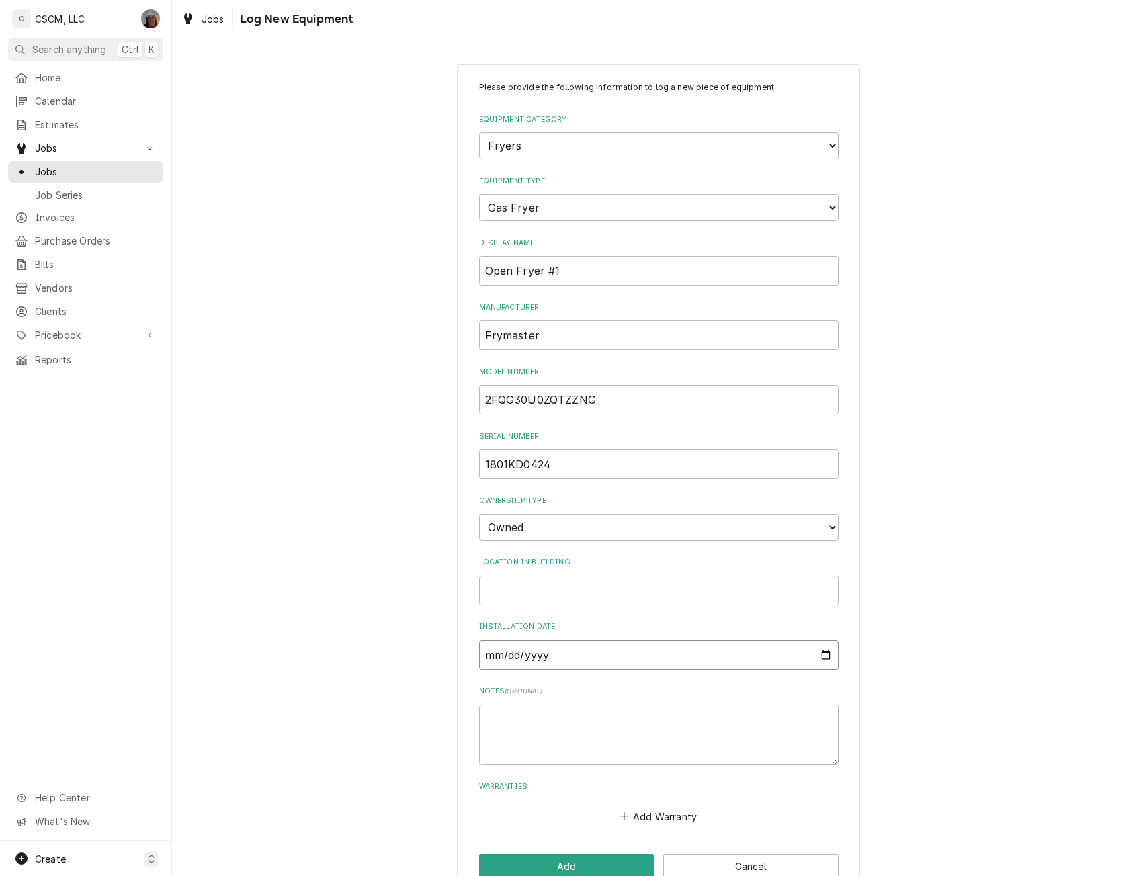
click at [522, 665] on input "Installation Date" at bounding box center [659, 655] width 360 height 30
click at [528, 649] on input "Installation Date" at bounding box center [659, 655] width 360 height 30
click at [566, 861] on button "Add" at bounding box center [566, 866] width 175 height 25
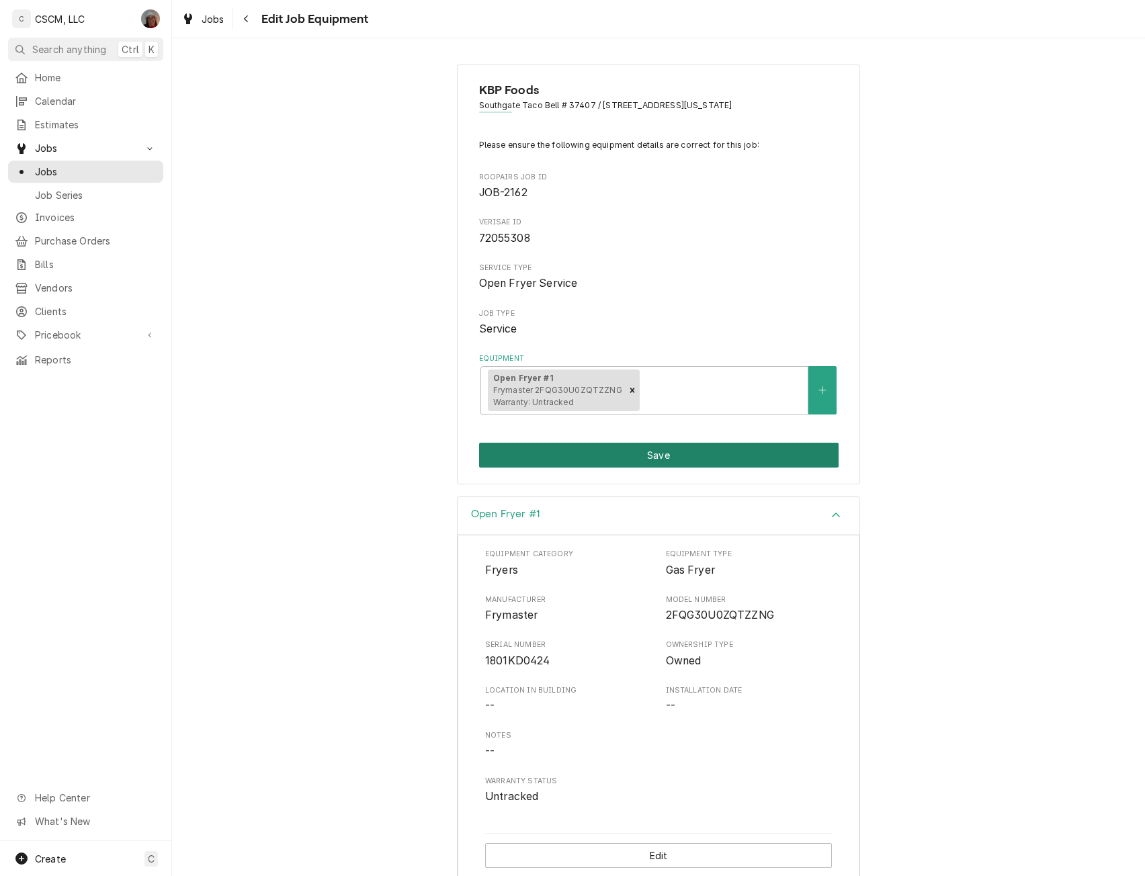
click at [669, 464] on button "Save" at bounding box center [659, 455] width 360 height 25
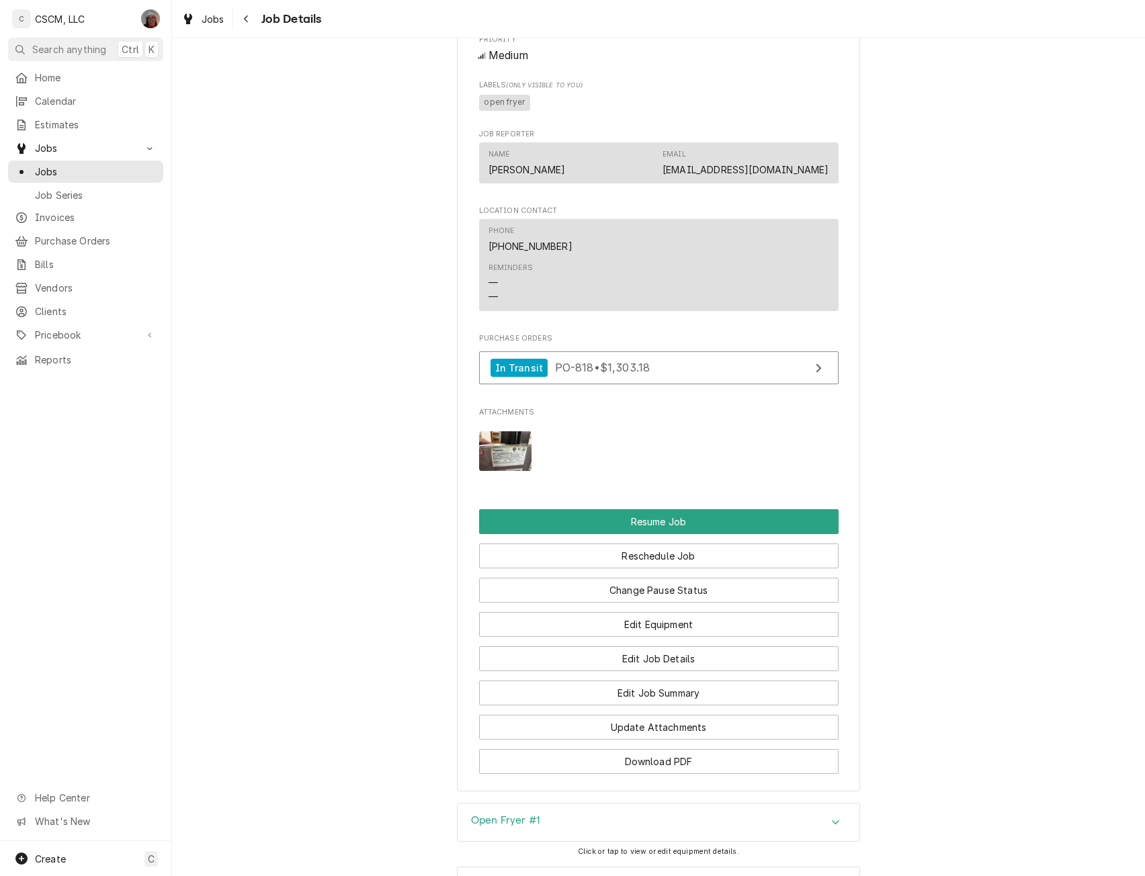
scroll to position [1137, 0]
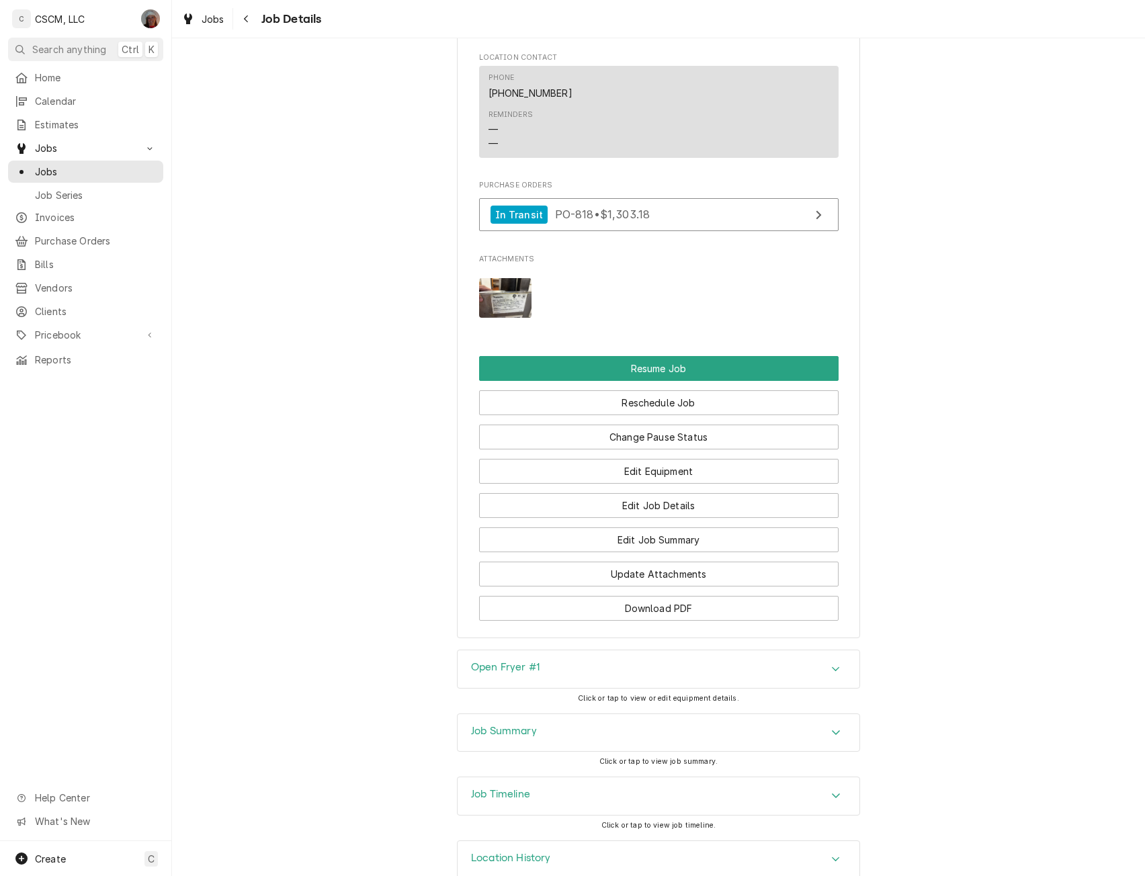
click at [831, 738] on icon "Accordion Header" at bounding box center [835, 732] width 9 height 11
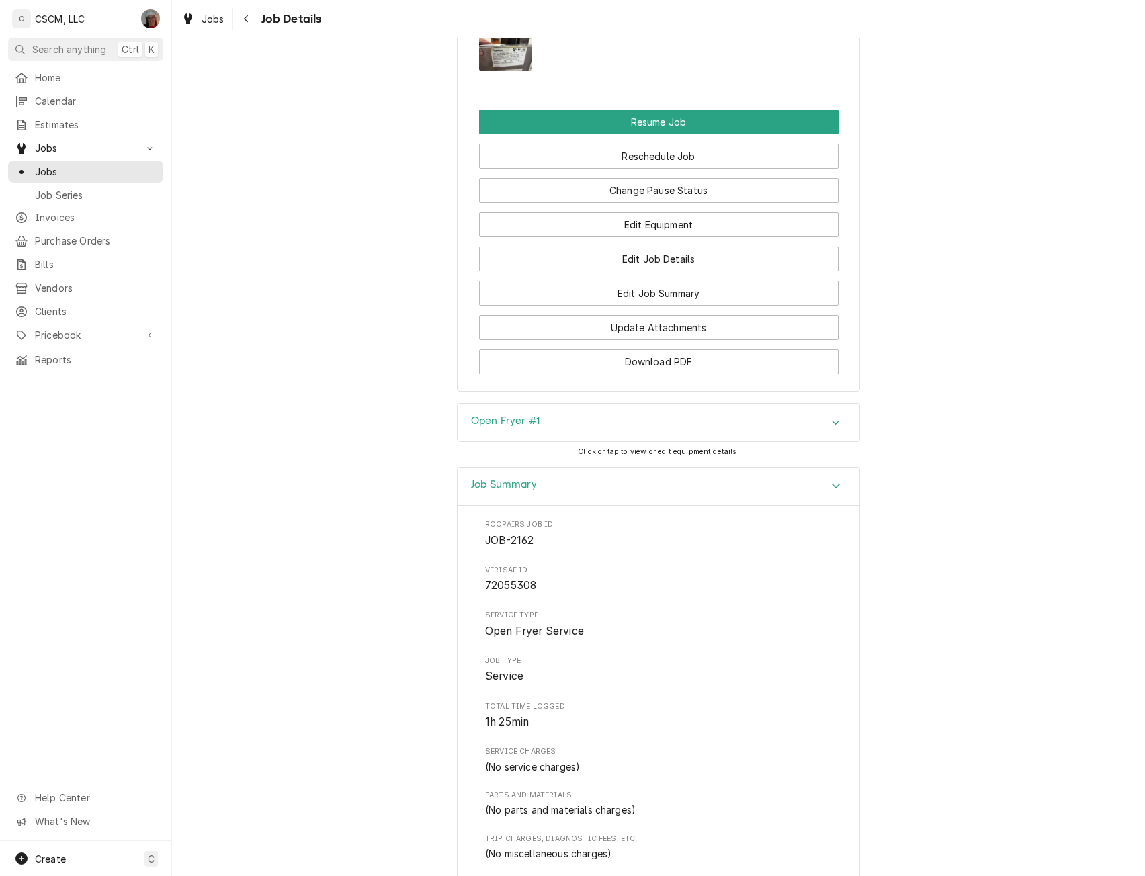
scroll to position [1488, 0]
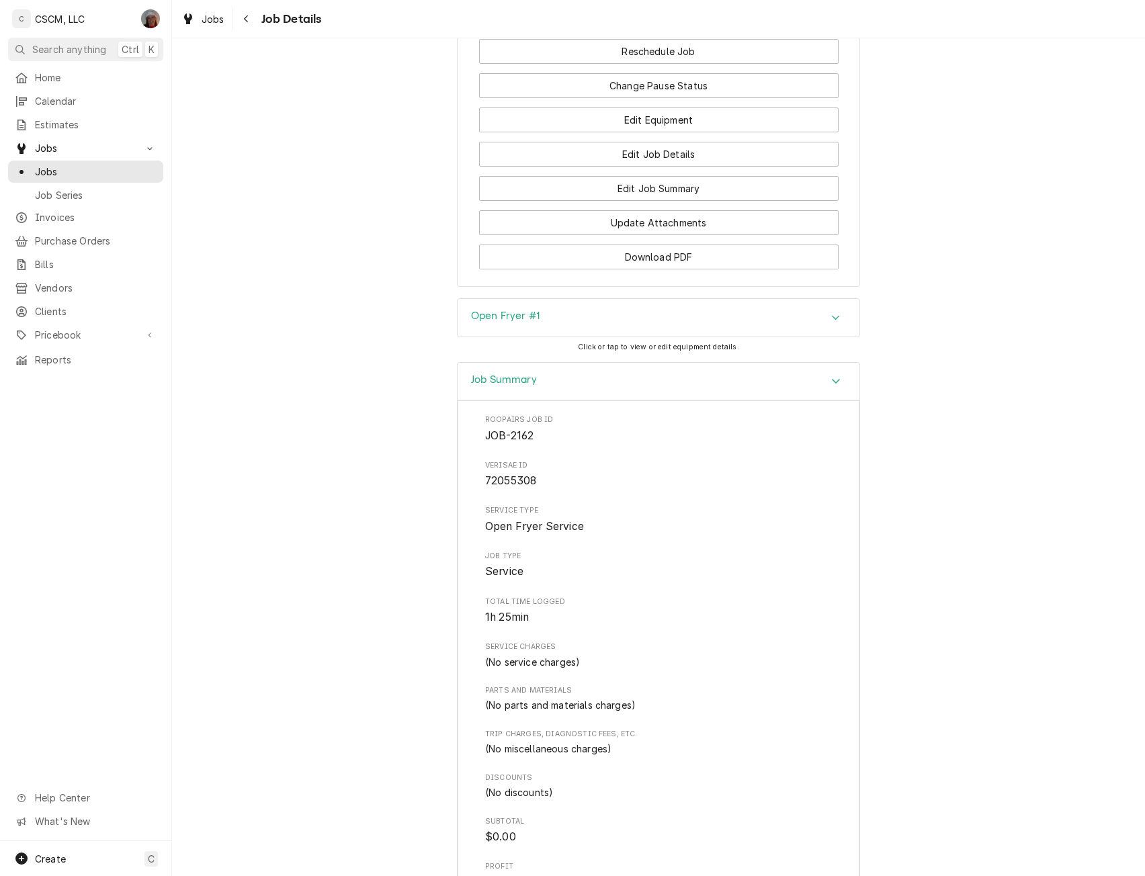
click at [832, 386] on icon "Accordion Header" at bounding box center [835, 381] width 9 height 11
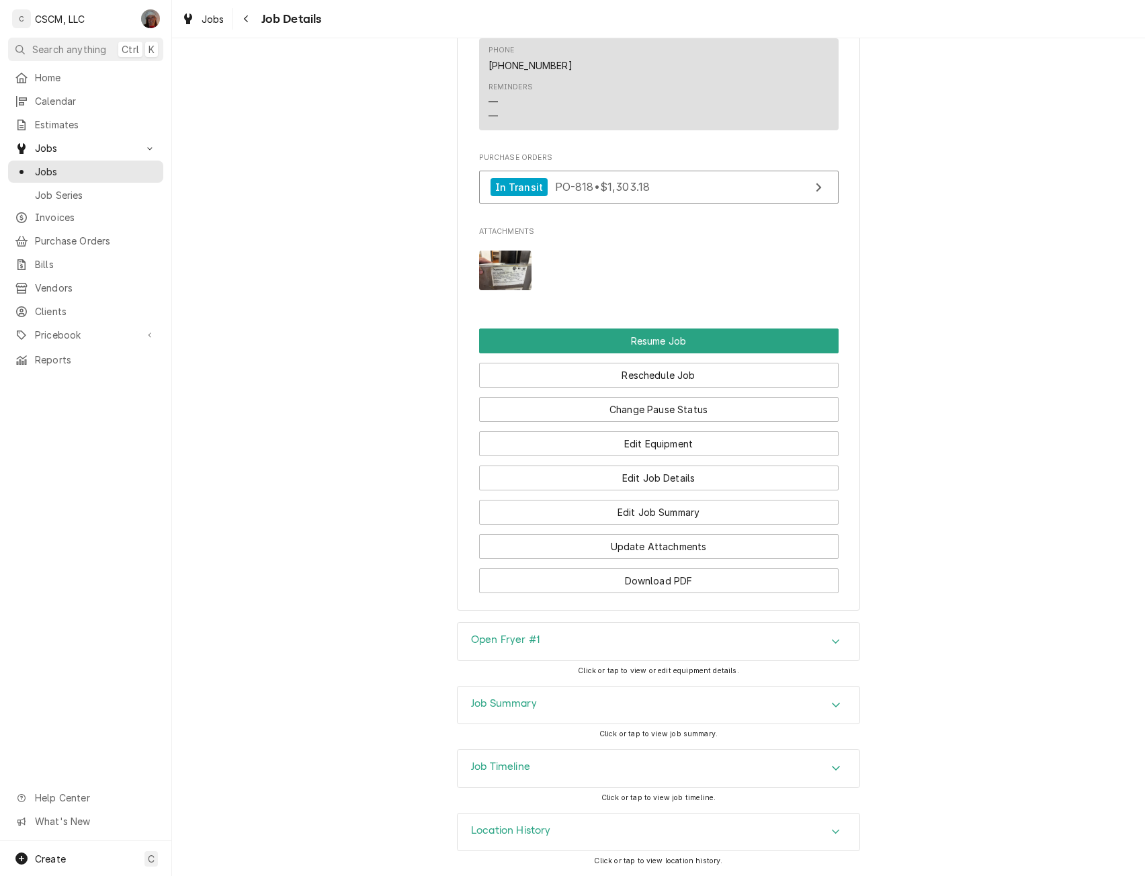
scroll to position [1181, 0]
click at [831, 766] on icon "Accordion Header" at bounding box center [835, 768] width 9 height 11
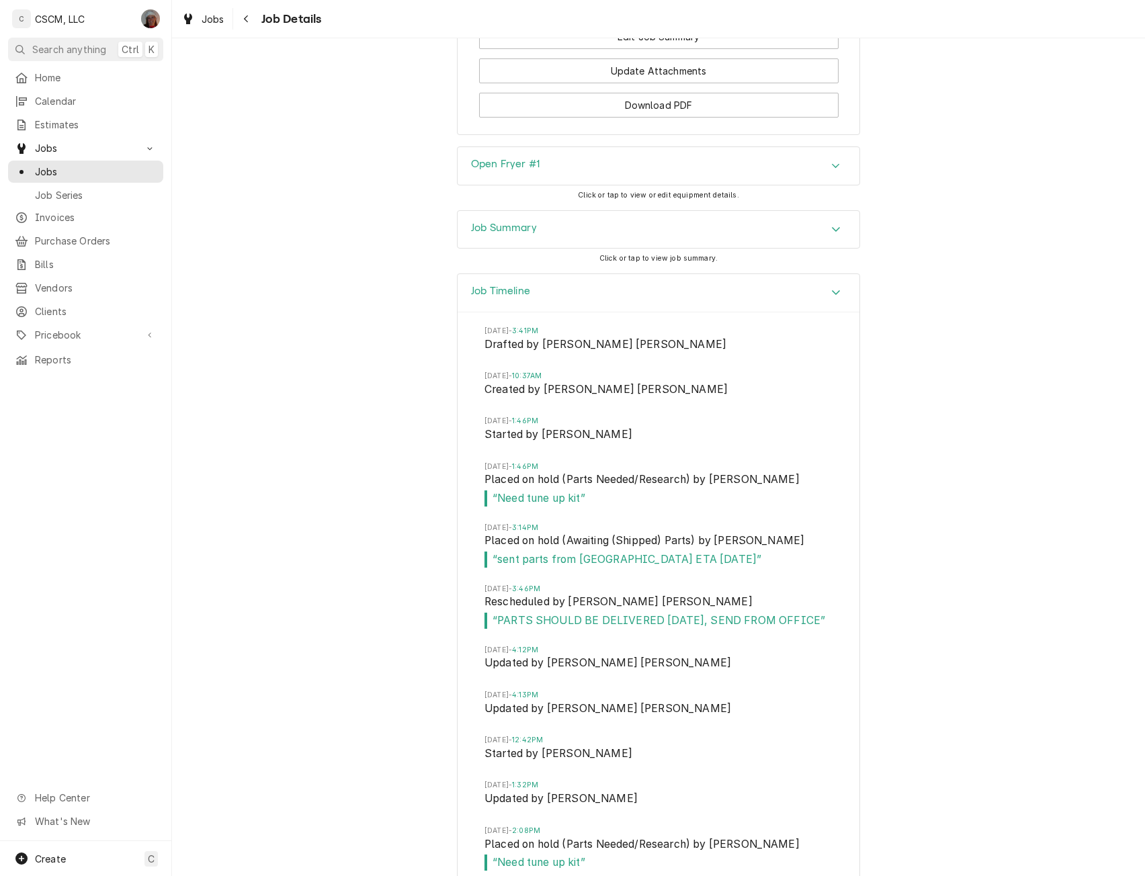
scroll to position [1619, 0]
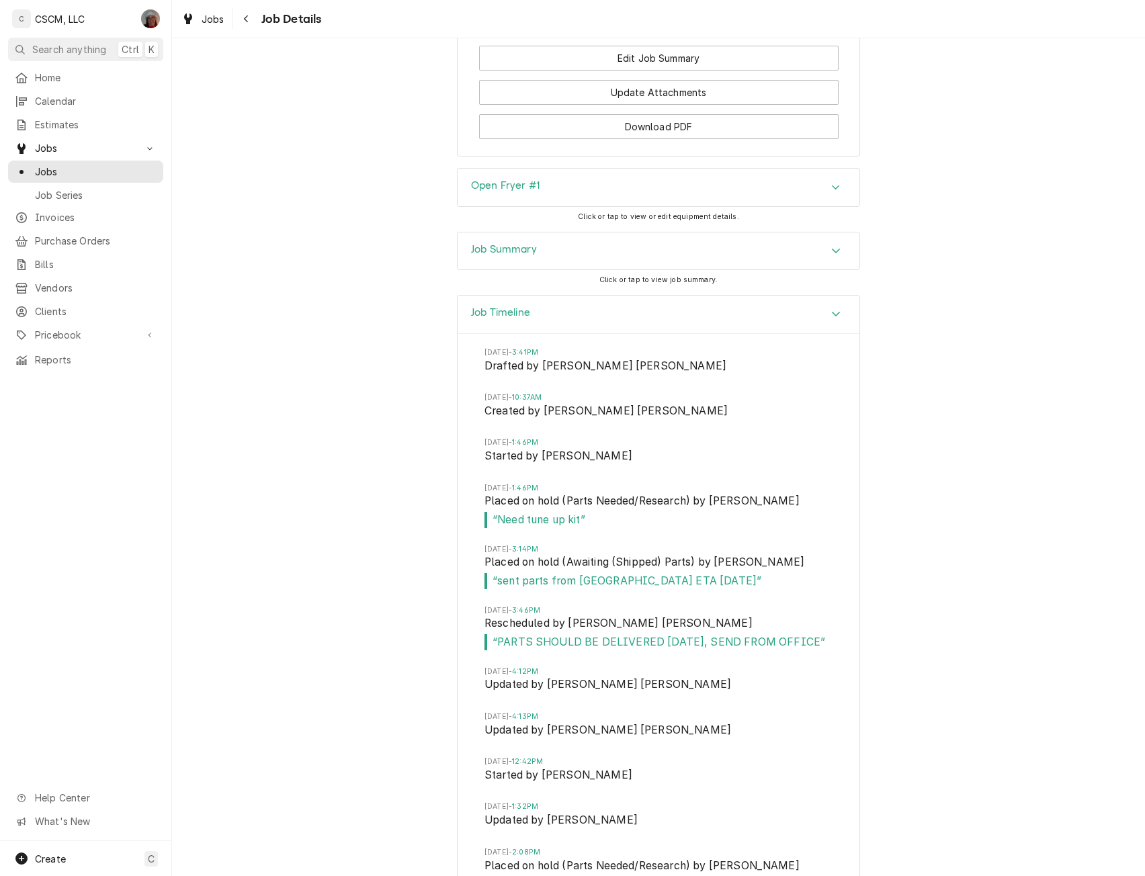
click at [835, 319] on icon "Accordion Header" at bounding box center [835, 313] width 9 height 11
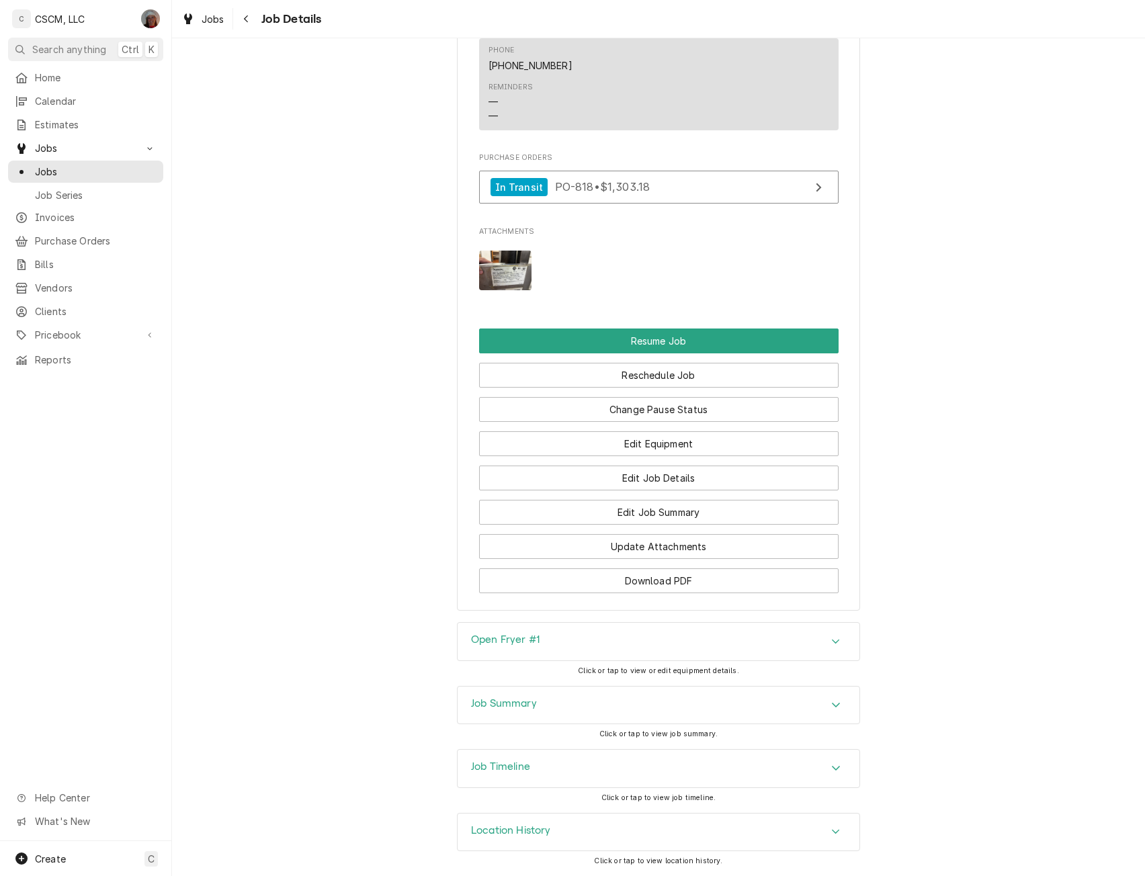
scroll to position [1181, 0]
click at [75, 165] on span "Jobs" at bounding box center [96, 172] width 122 height 14
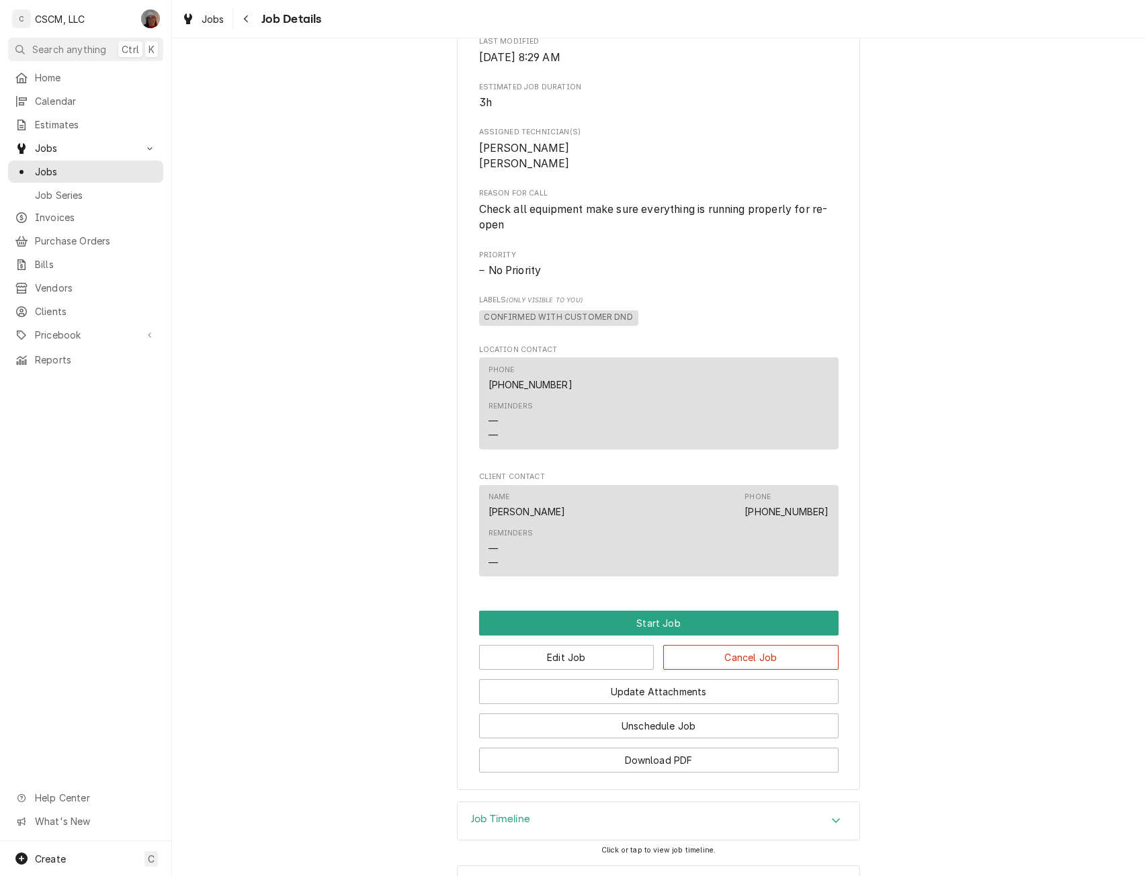
scroll to position [607, 0]
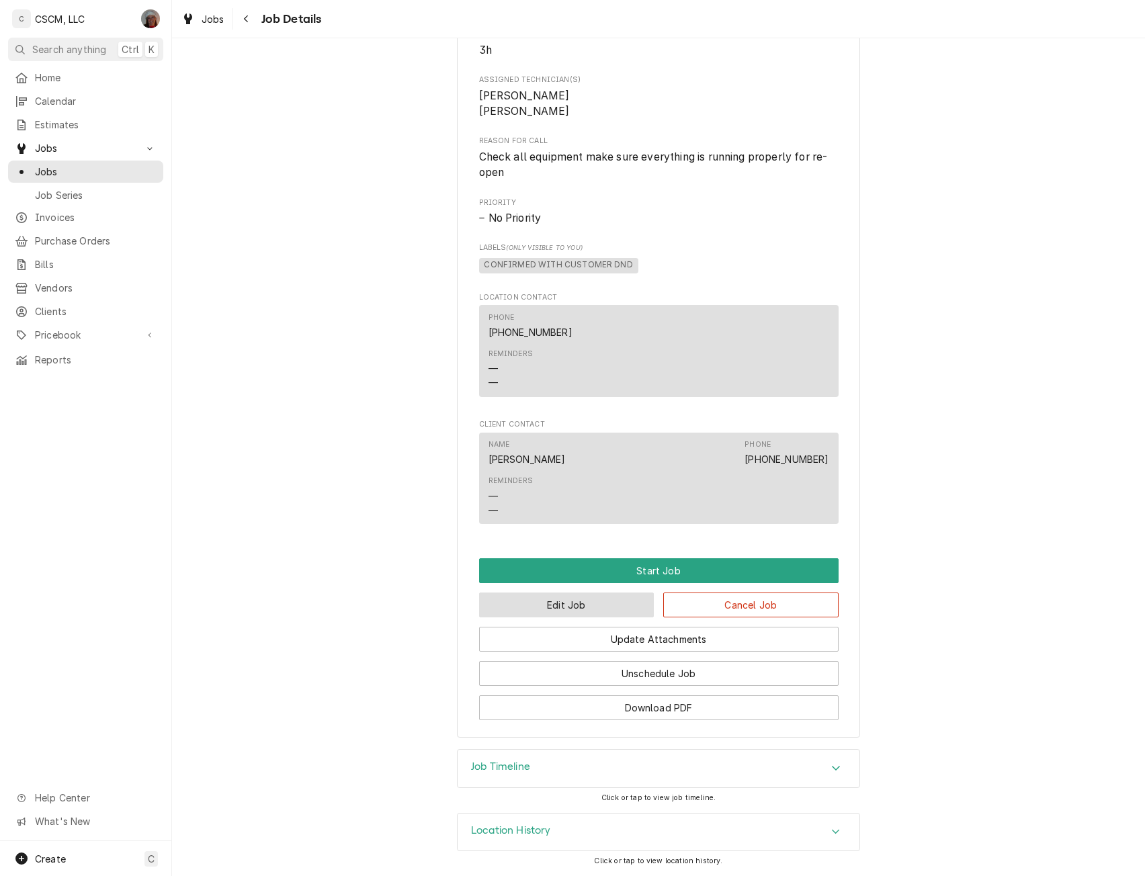
click at [544, 599] on button "Edit Job" at bounding box center [566, 605] width 175 height 25
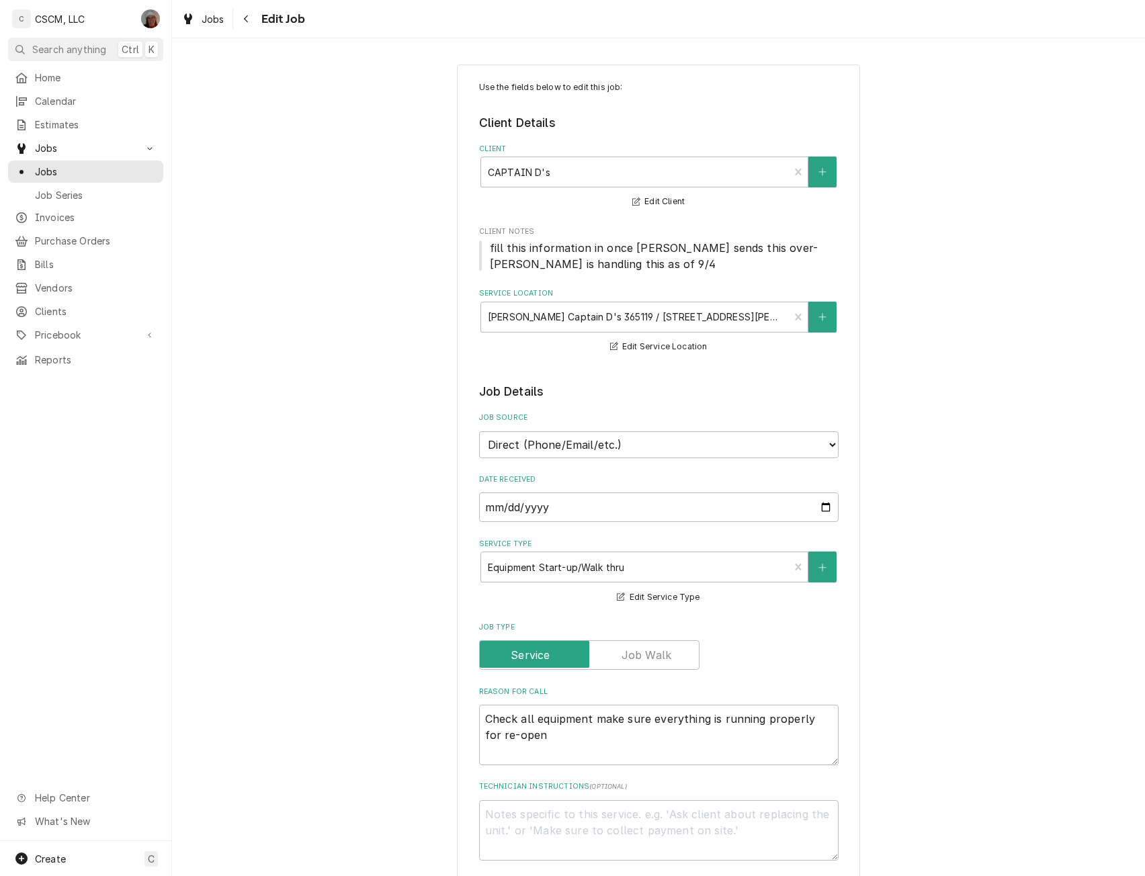
type textarea "x"
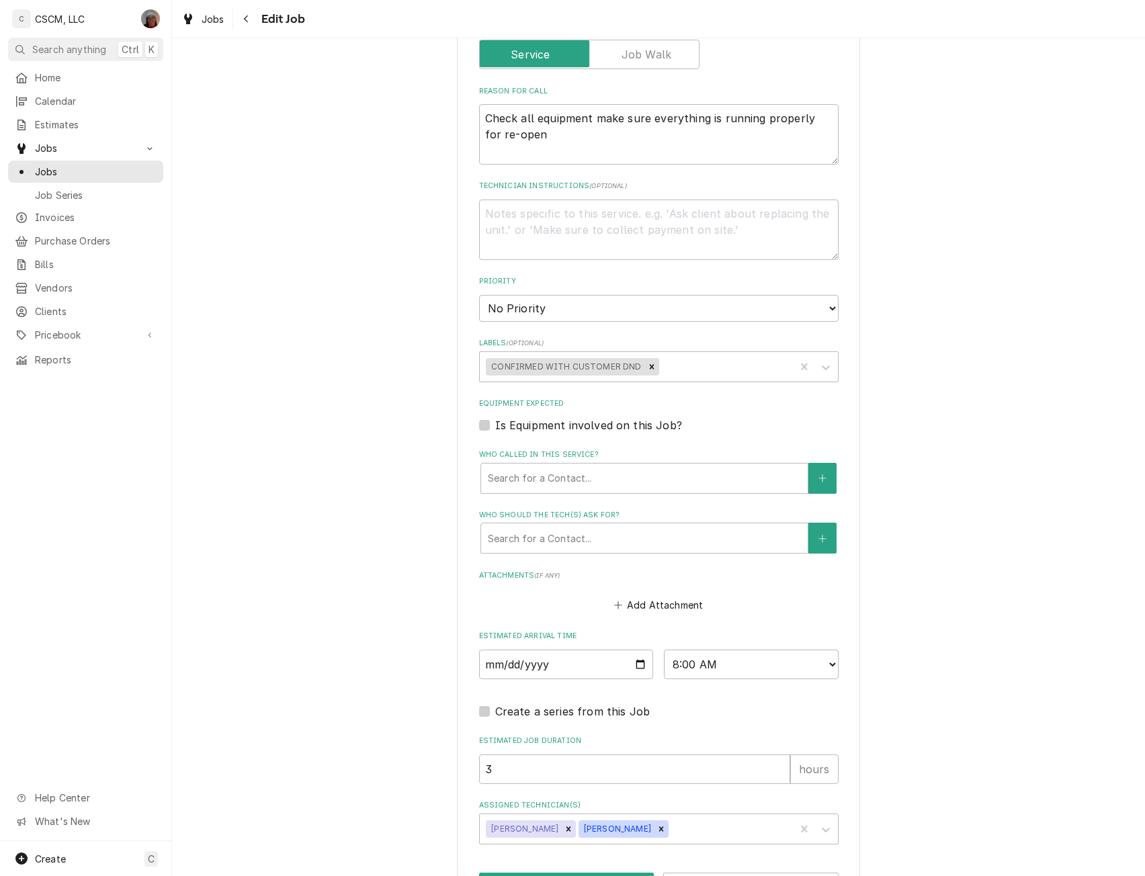
scroll to position [651, 0]
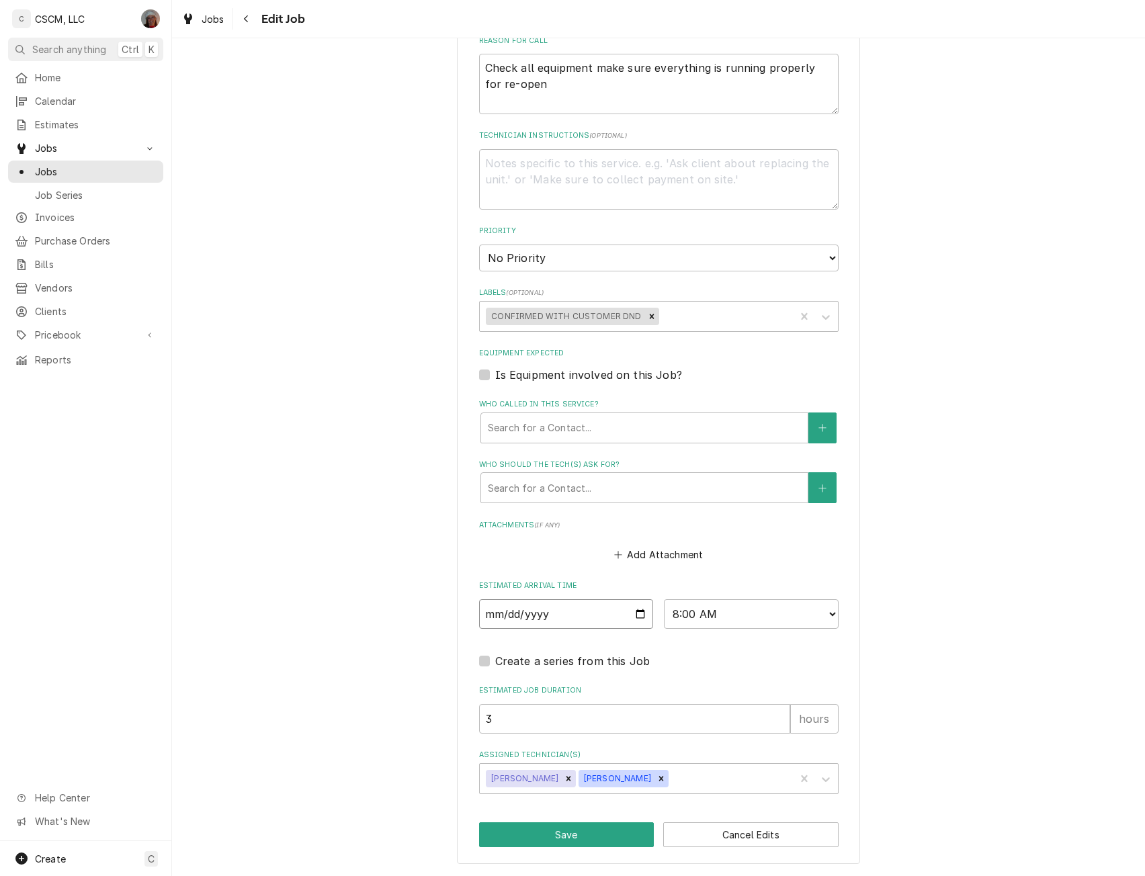
click at [641, 616] on input "[DATE]" at bounding box center [566, 614] width 175 height 30
type input "[DATE]"
click at [559, 841] on button "Save" at bounding box center [566, 835] width 175 height 25
type textarea "x"
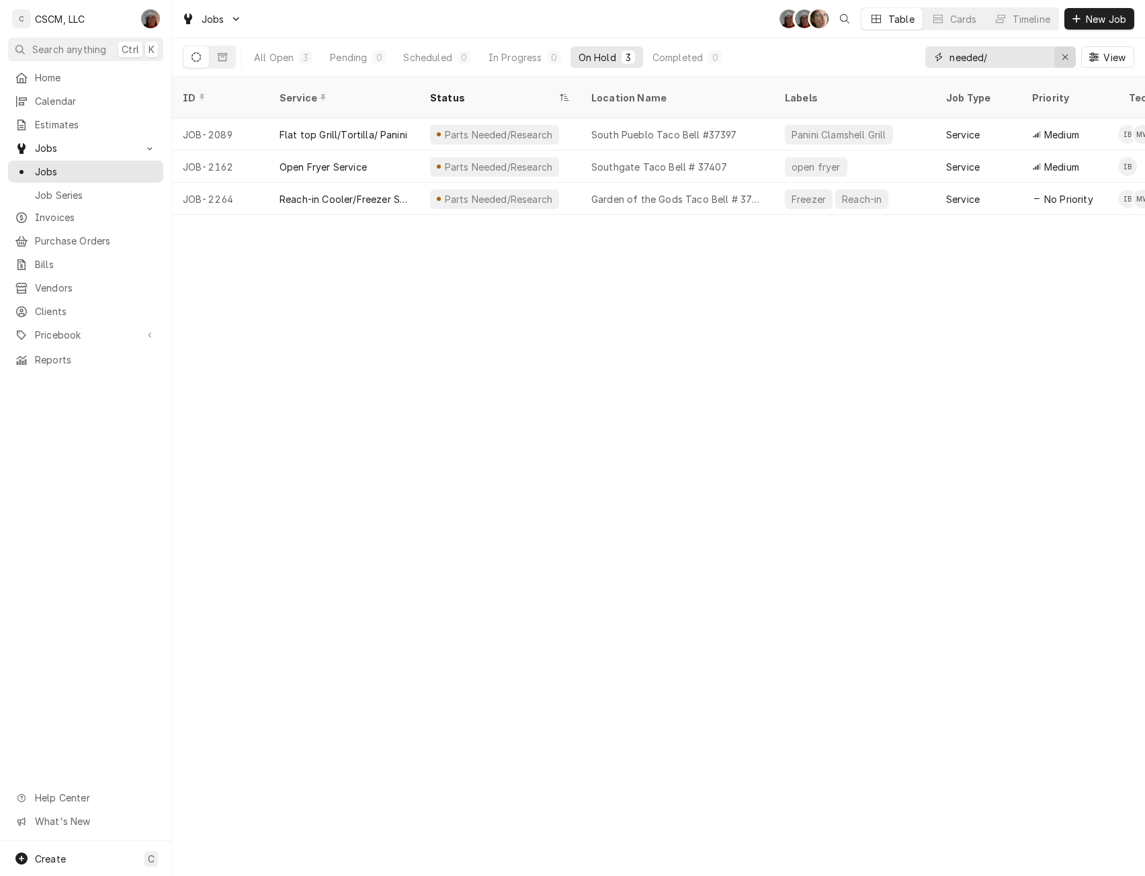
click at [1064, 57] on icon "Erase input" at bounding box center [1065, 56] width 7 height 9
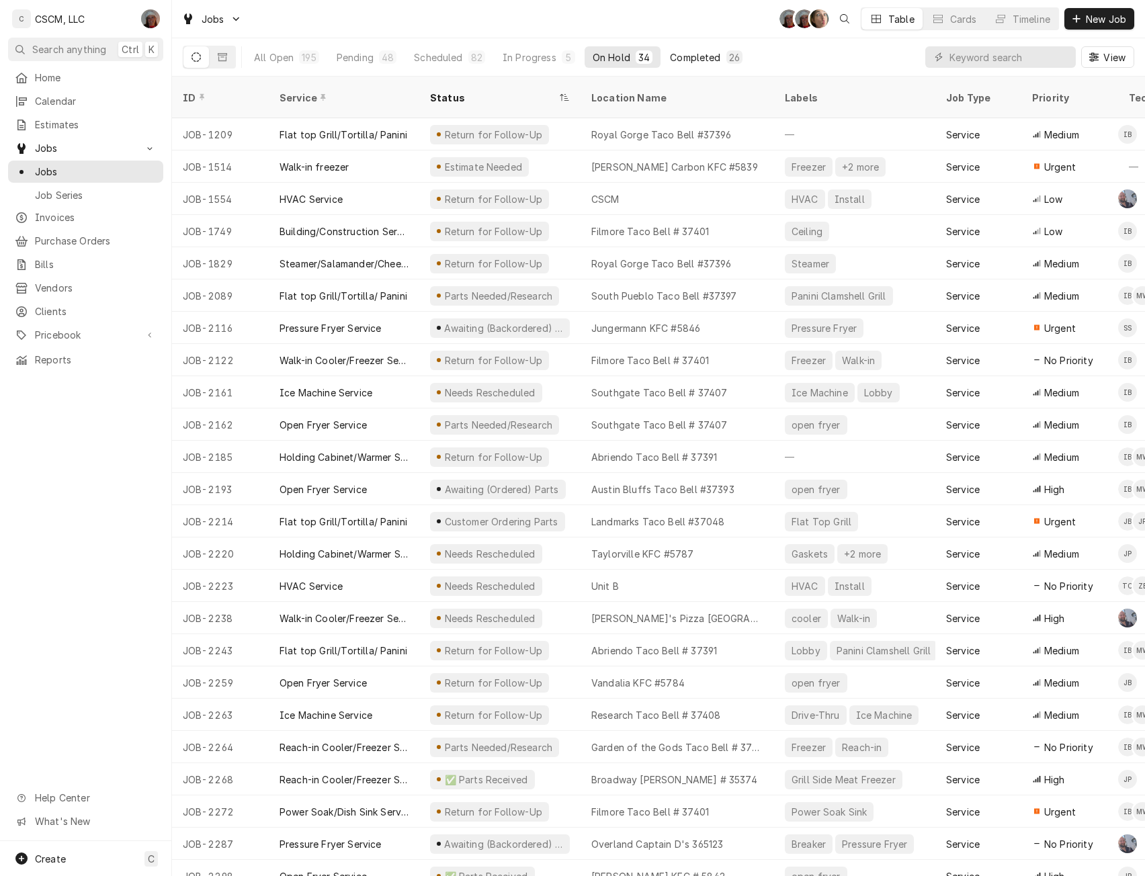
click at [720, 50] on button "Completed 26" at bounding box center [706, 57] width 89 height 22
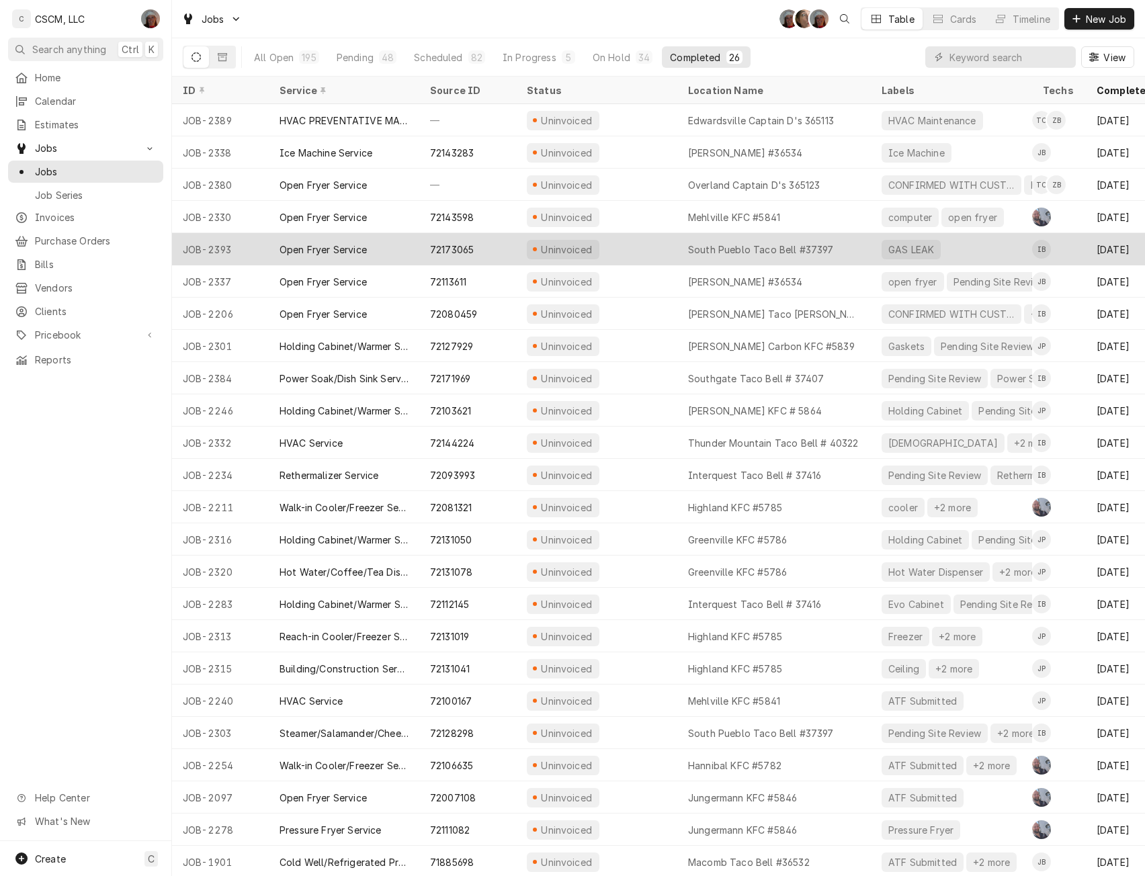
click at [630, 243] on div "Uninvoiced" at bounding box center [596, 249] width 161 height 32
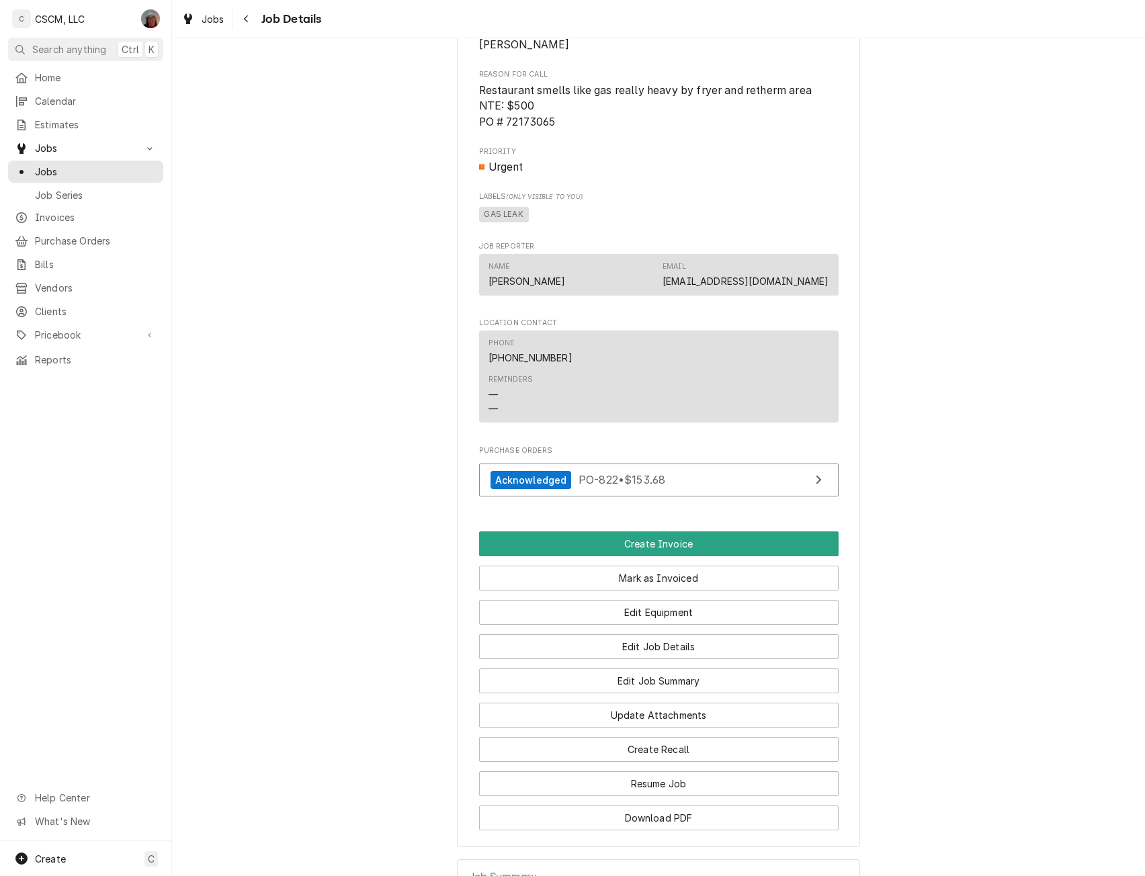
scroll to position [810, 0]
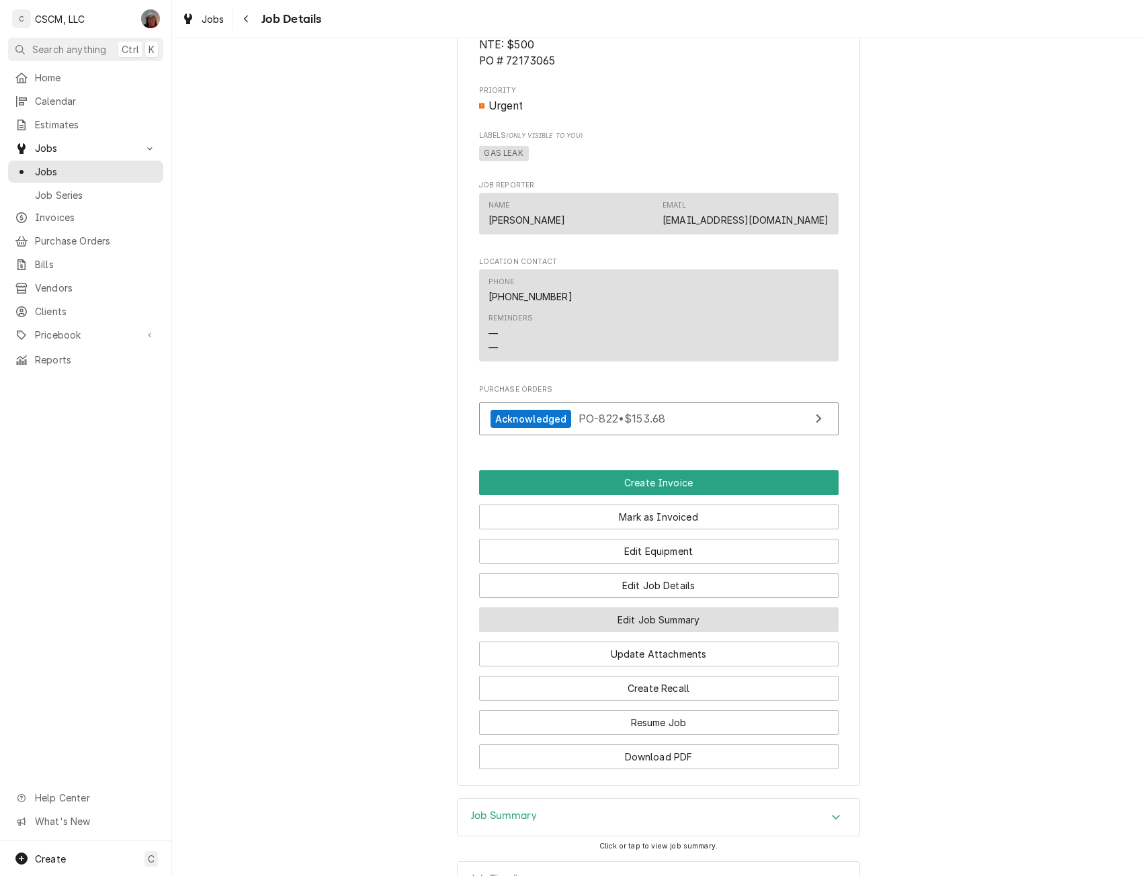
click at [661, 632] on button "Edit Job Summary" at bounding box center [659, 619] width 360 height 25
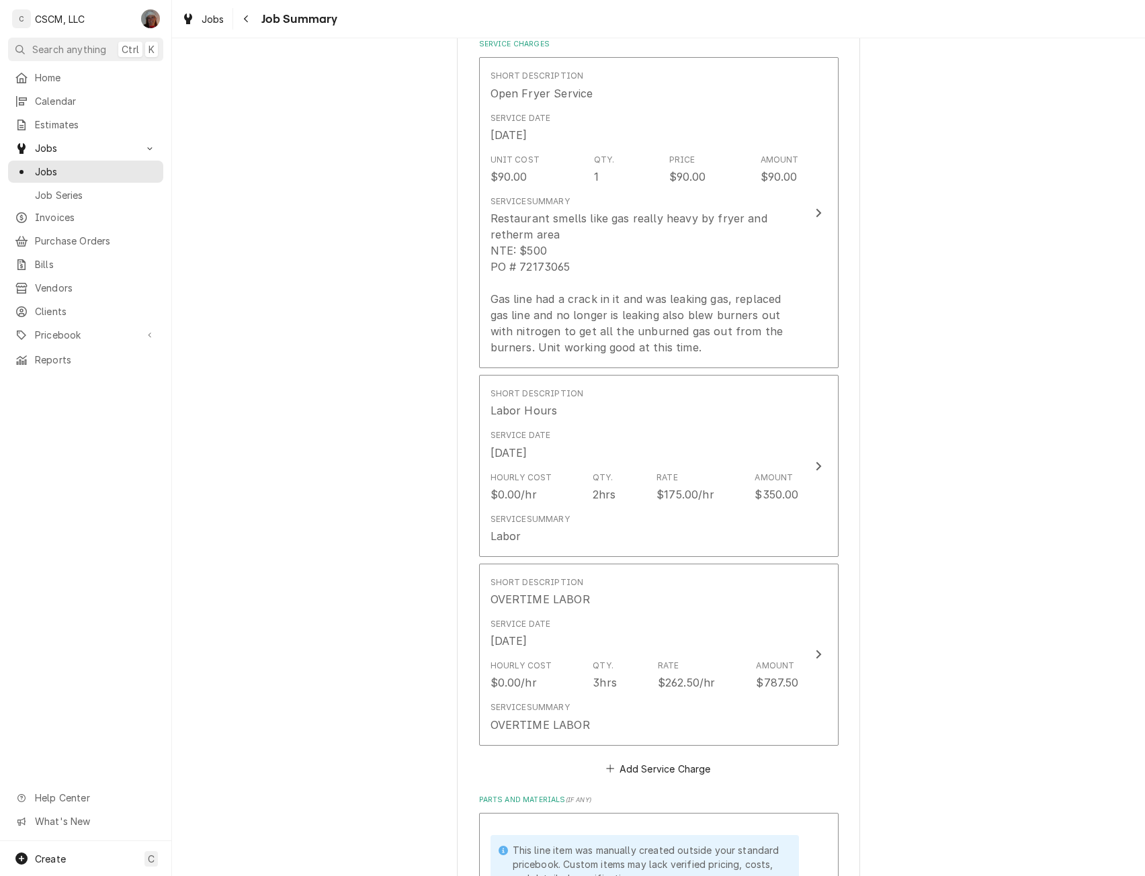
scroll to position [379, 0]
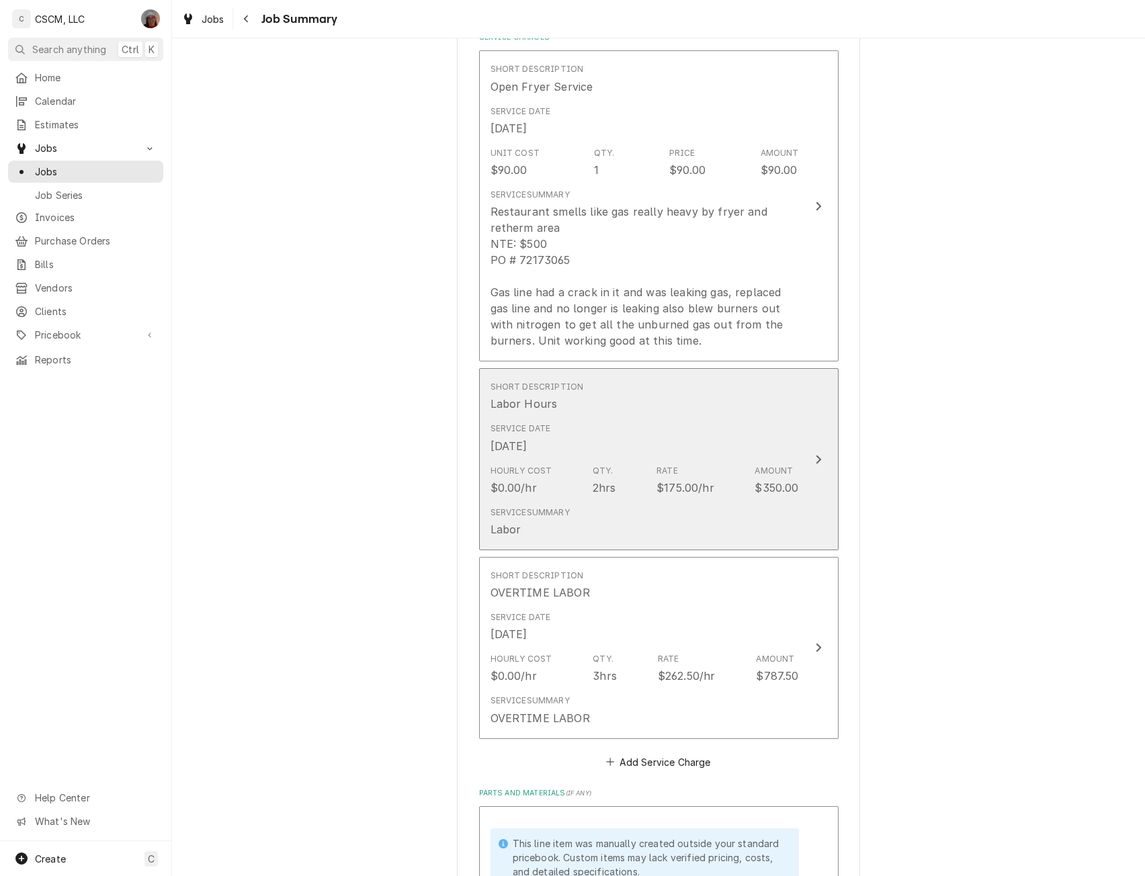
click at [809, 441] on button "Short Description Labor Hours Service Date Oct 2, 2025 Hourly Cost $0.00/hr Qty…" at bounding box center [659, 459] width 360 height 182
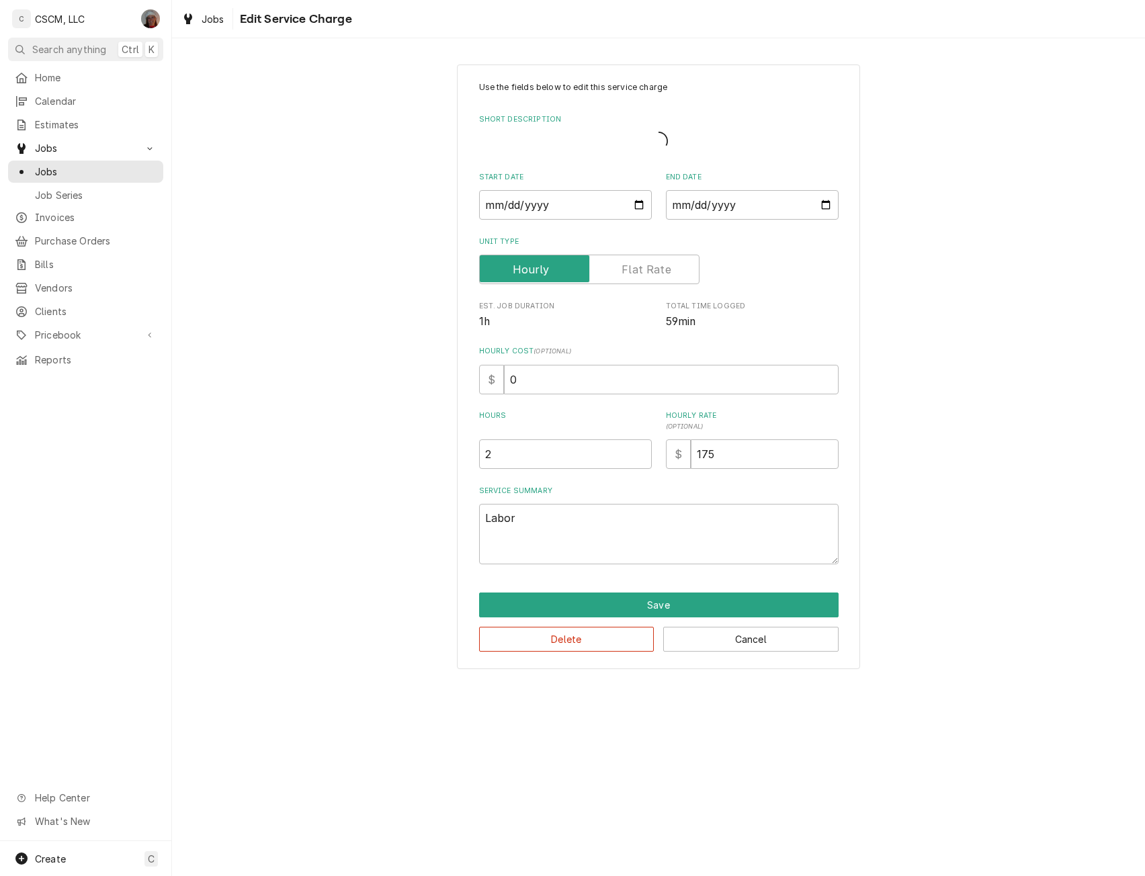
type textarea "x"
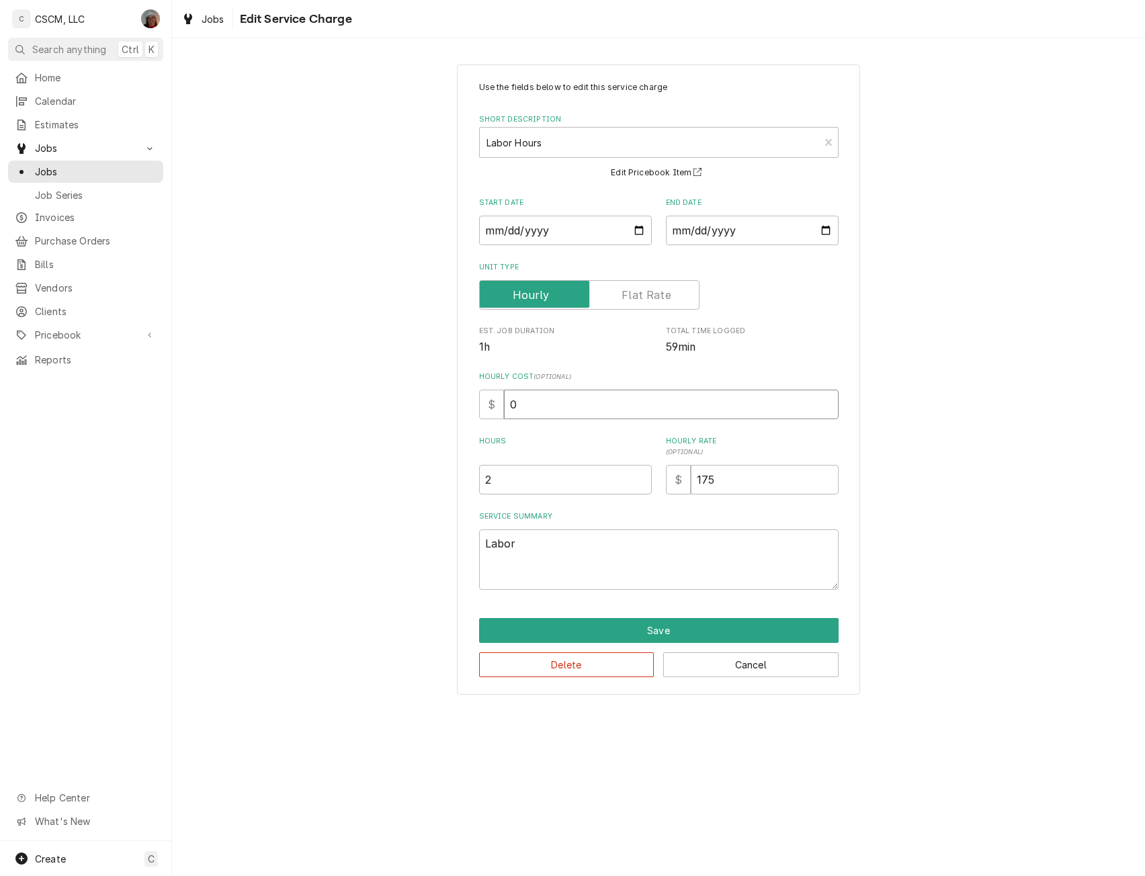
drag, startPoint x: 508, startPoint y: 410, endPoint x: 618, endPoint y: 405, distance: 109.7
click at [618, 405] on input "0" at bounding box center [671, 405] width 335 height 30
type input "2"
type textarea "x"
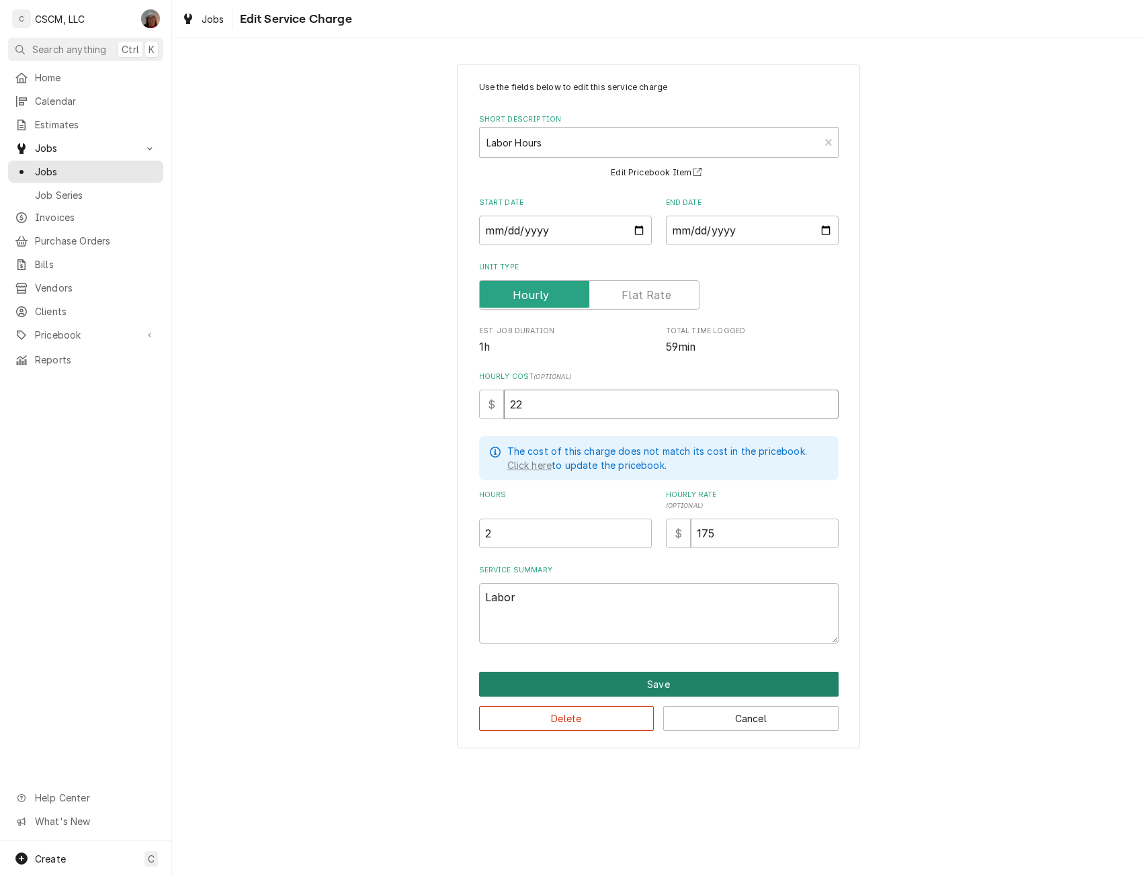
type input "22"
click at [652, 691] on button "Save" at bounding box center [659, 684] width 360 height 25
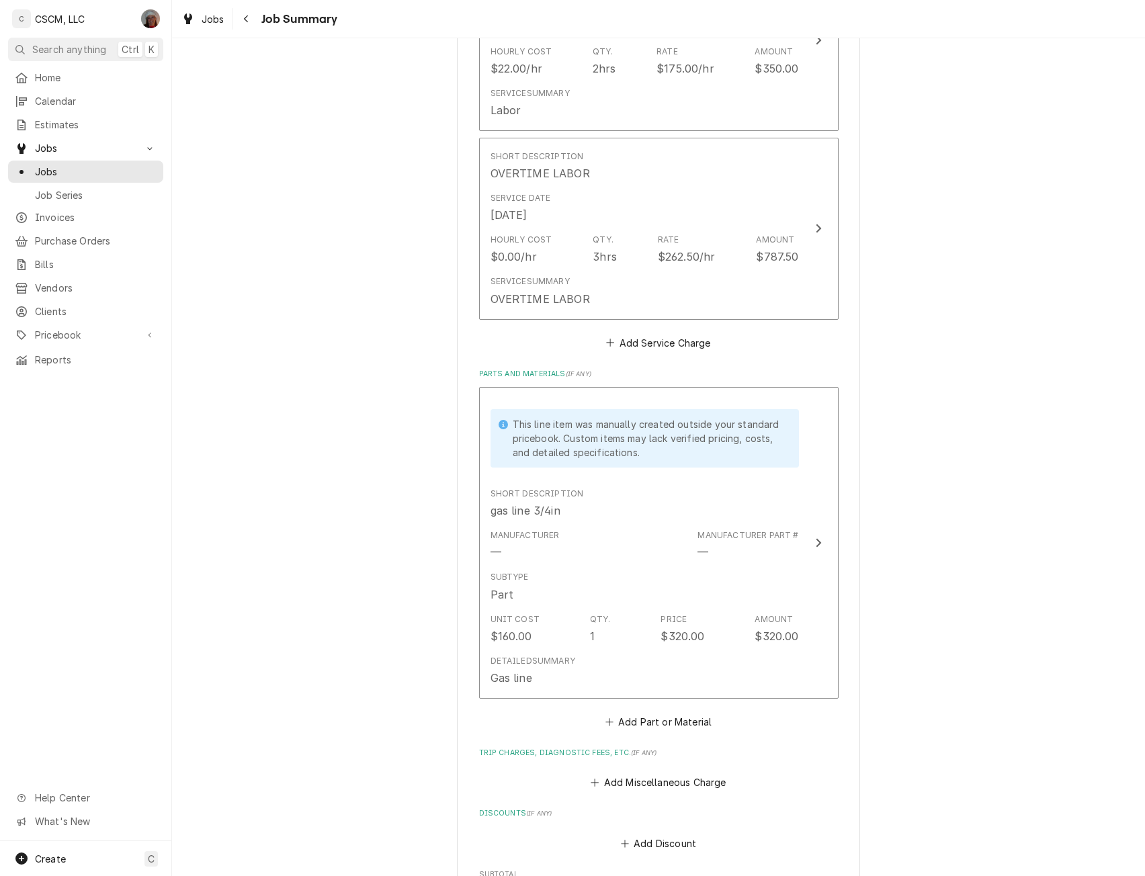
scroll to position [844, 0]
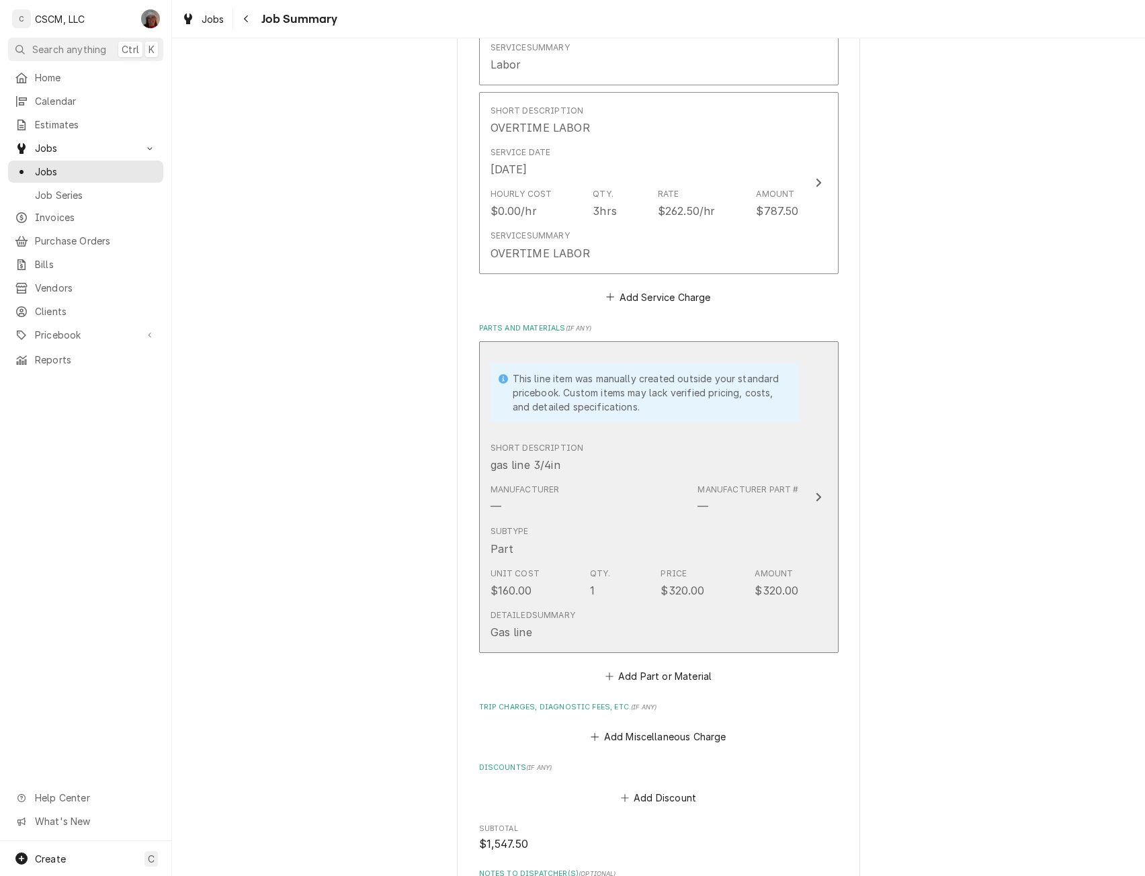
click at [812, 458] on button "This line item was manually created outside your standard pricebook. Custom ite…" at bounding box center [659, 497] width 360 height 312
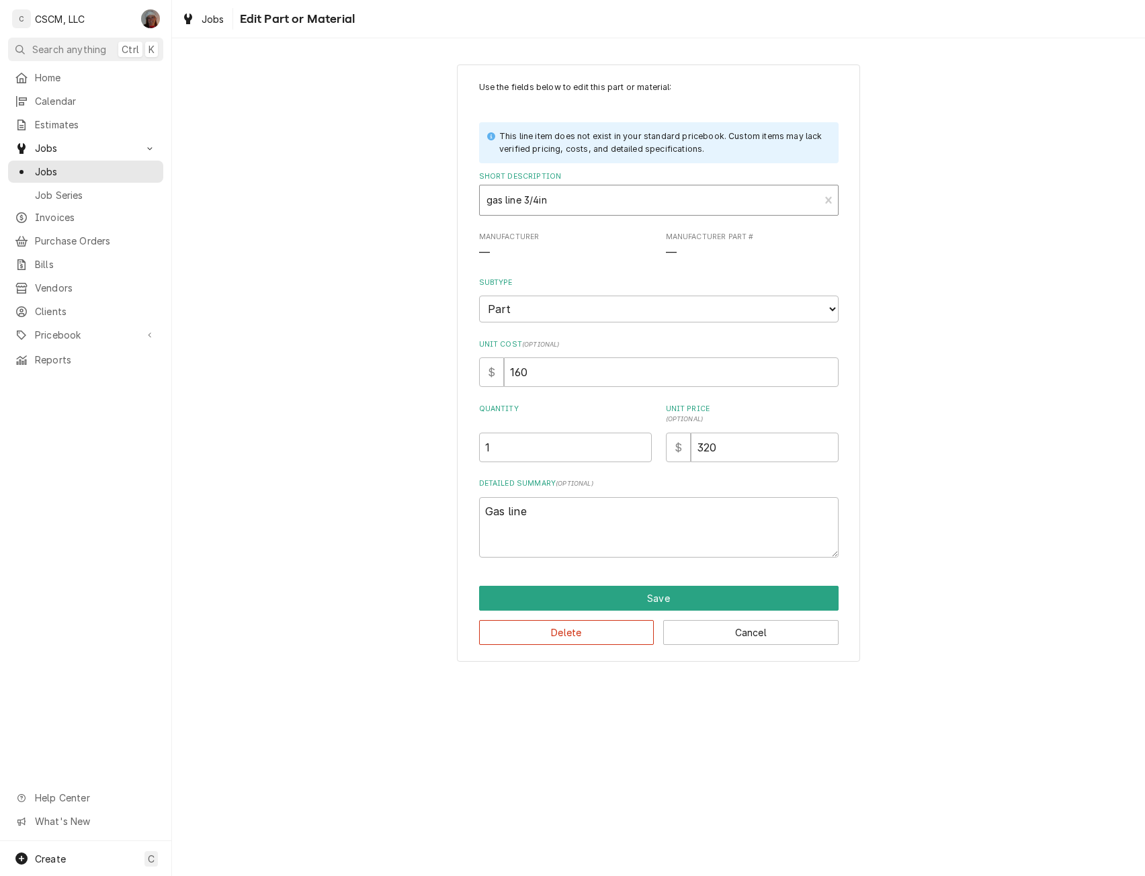
type textarea "x"
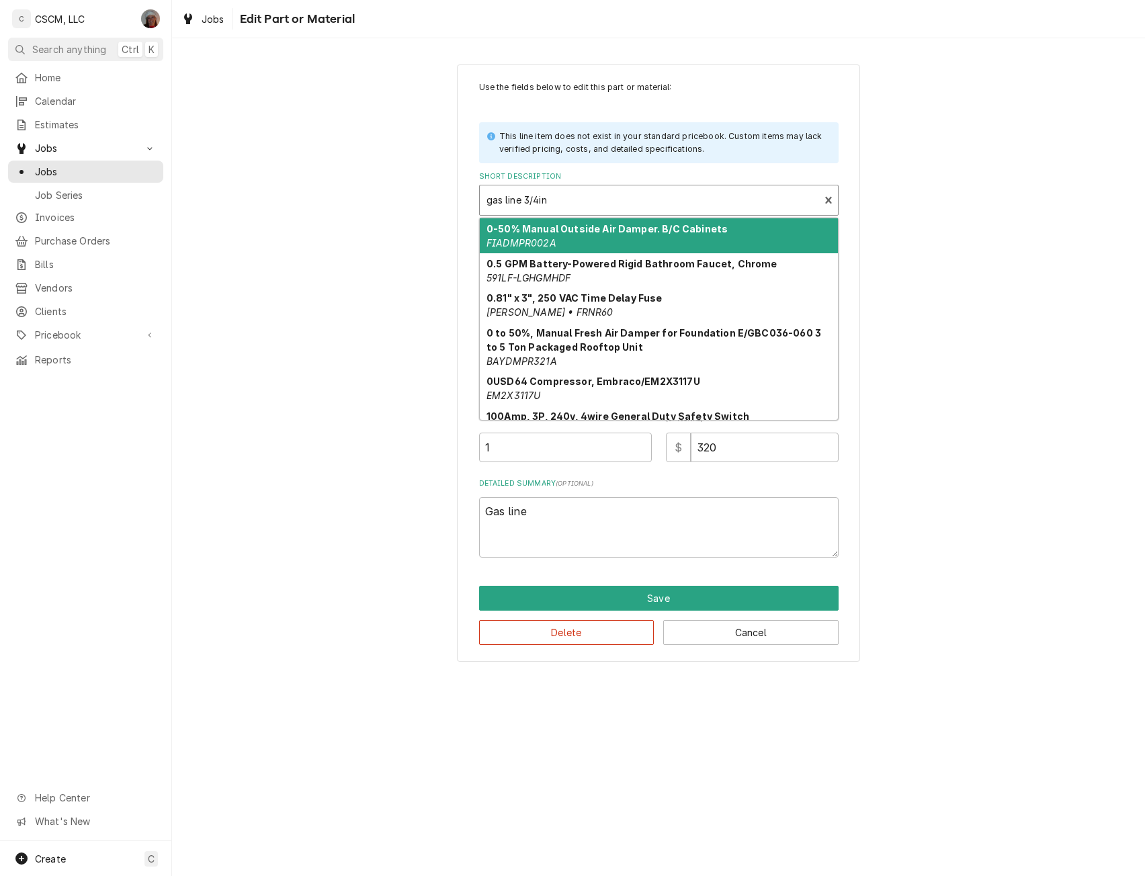
click at [563, 197] on div "Short Description" at bounding box center [650, 200] width 327 height 24
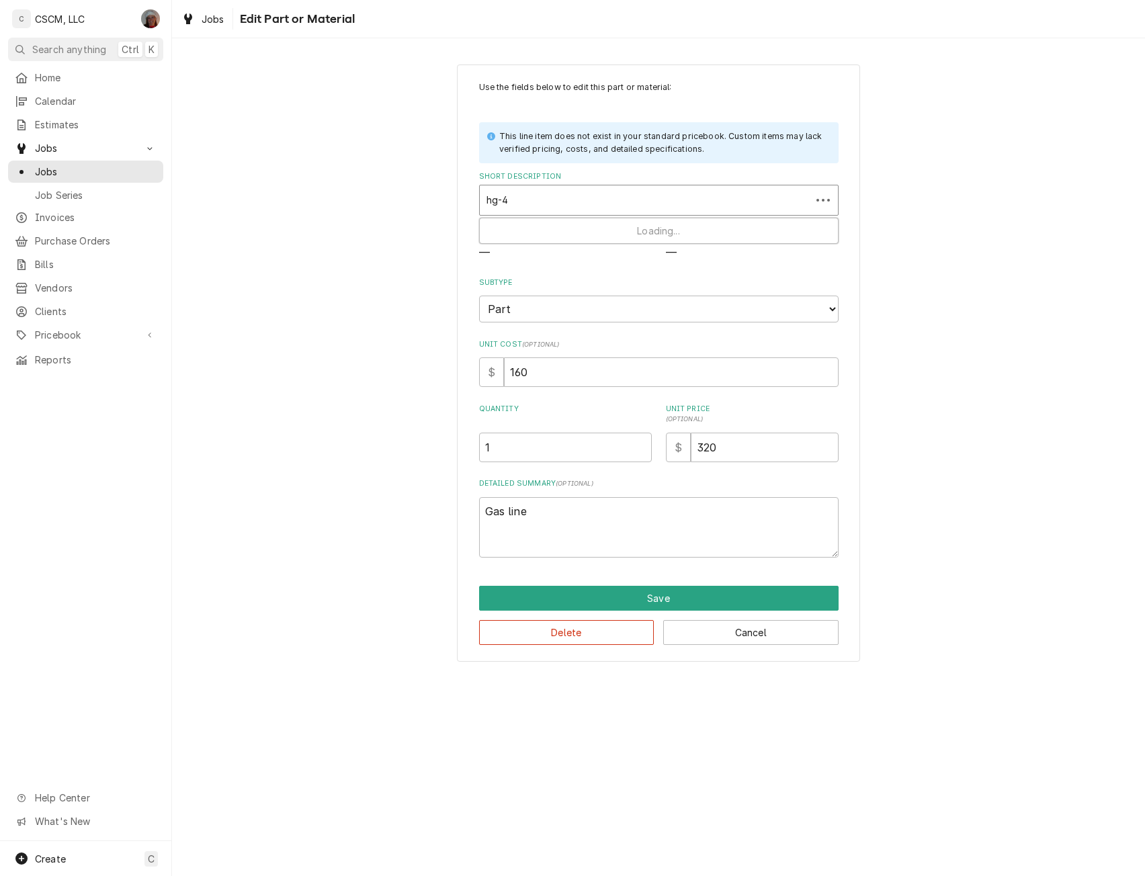
type input "hg-4d"
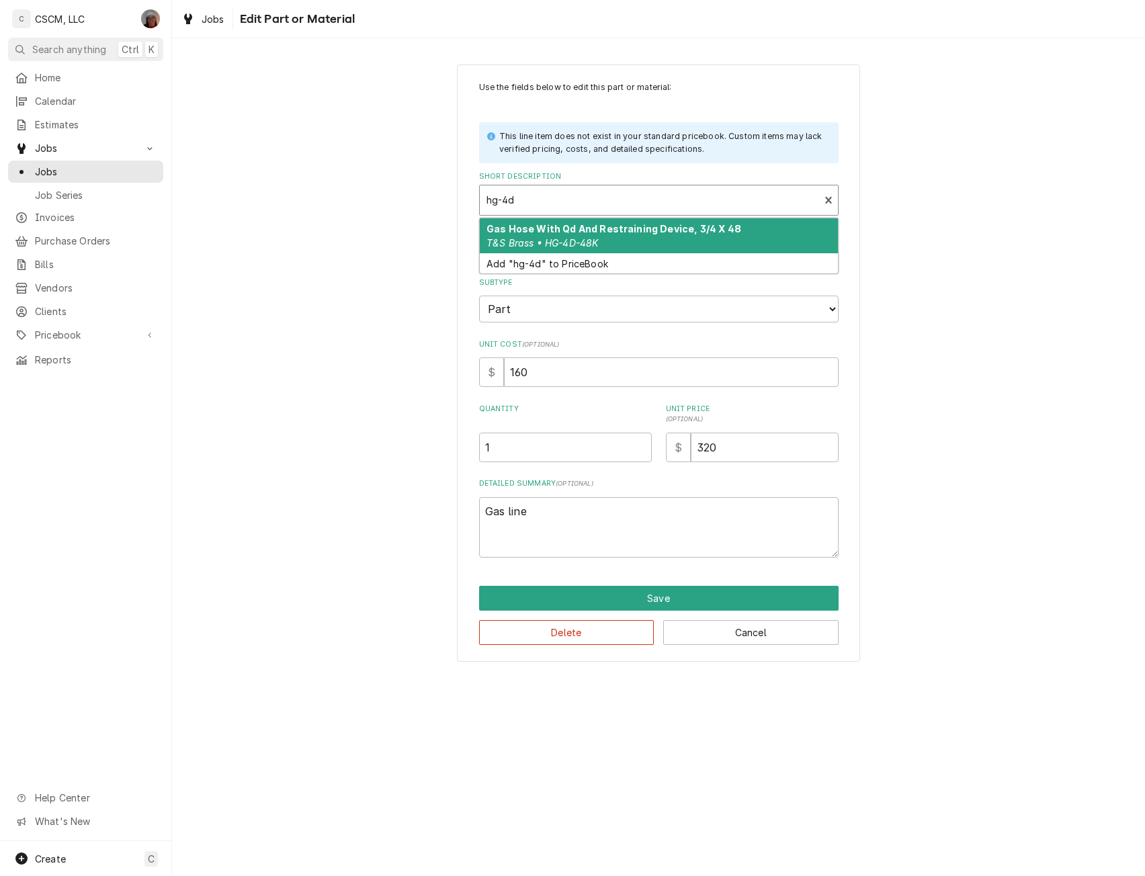
click at [552, 235] on div "Gas Hose With Qd And Restraining Device, 3/4 X 48 T&S Brass • HG-4D-48K" at bounding box center [659, 235] width 358 height 35
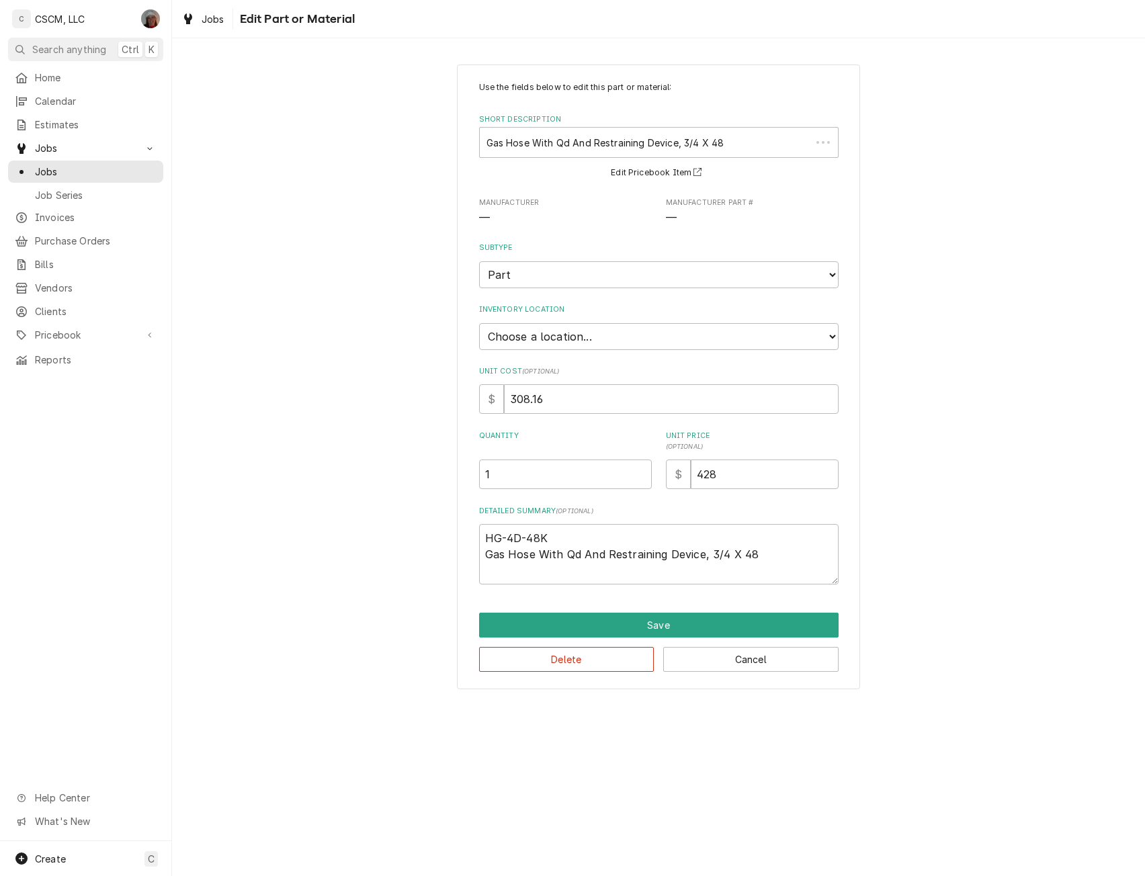
type textarea "x"
drag, startPoint x: 728, startPoint y: 468, endPoint x: 673, endPoint y: 469, distance: 55.8
click at [673, 469] on div "$ 428" at bounding box center [752, 475] width 173 height 30
type input "3"
type textarea "x"
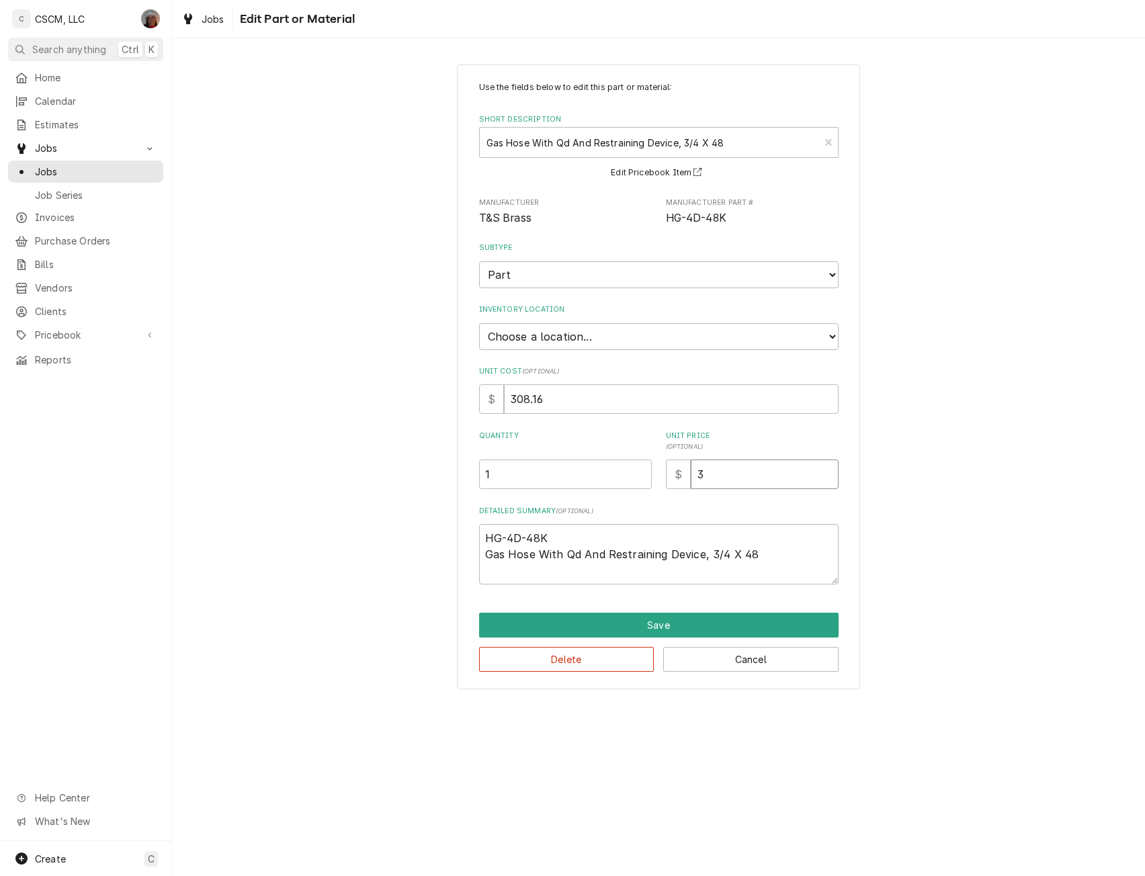
type input "32"
type textarea "x"
type input "320"
click at [611, 343] on select "Choose a location... Chris's Truck Colorado Main Warehouse Izaia's Truck Jimmy'…" at bounding box center [659, 336] width 360 height 27
select select "421"
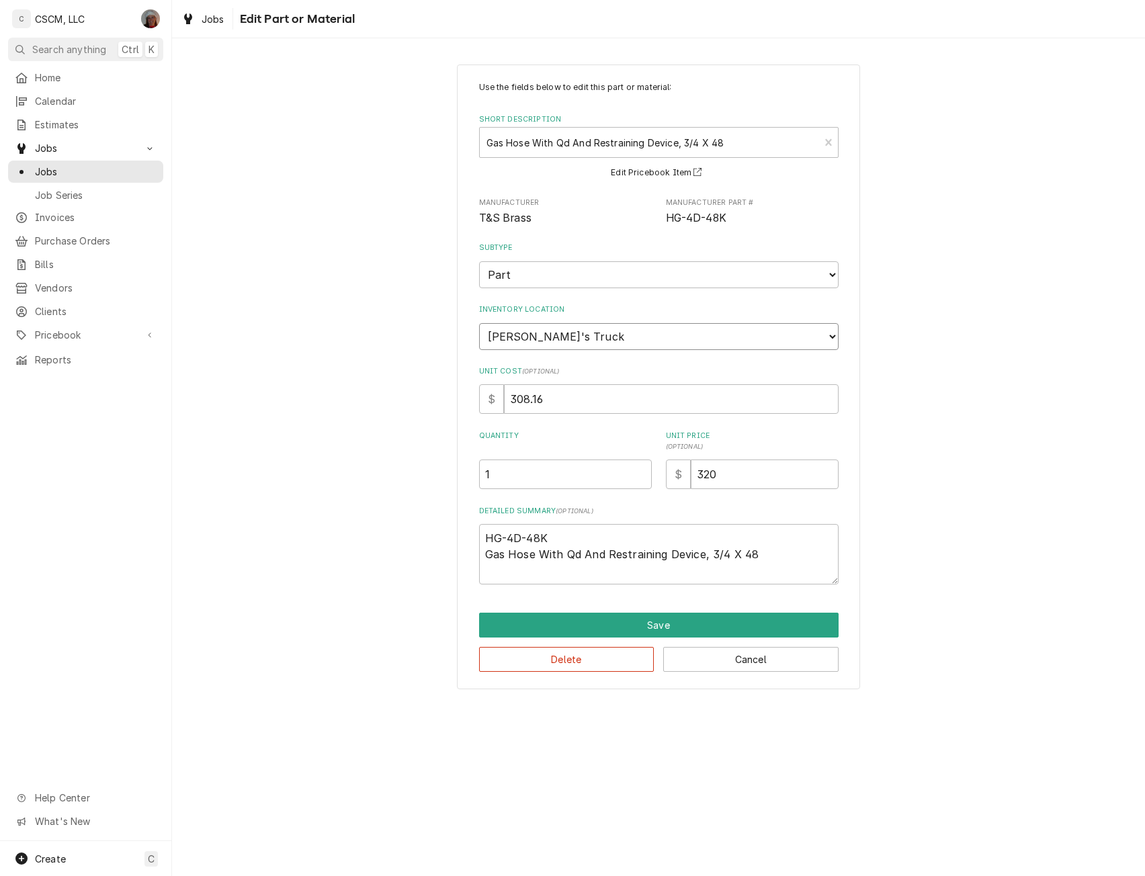
click at [479, 323] on select "Choose a location... Chris's Truck Colorado Main Warehouse Izaia's Truck Jimmy'…" at bounding box center [659, 336] width 360 height 27
type textarea "x"
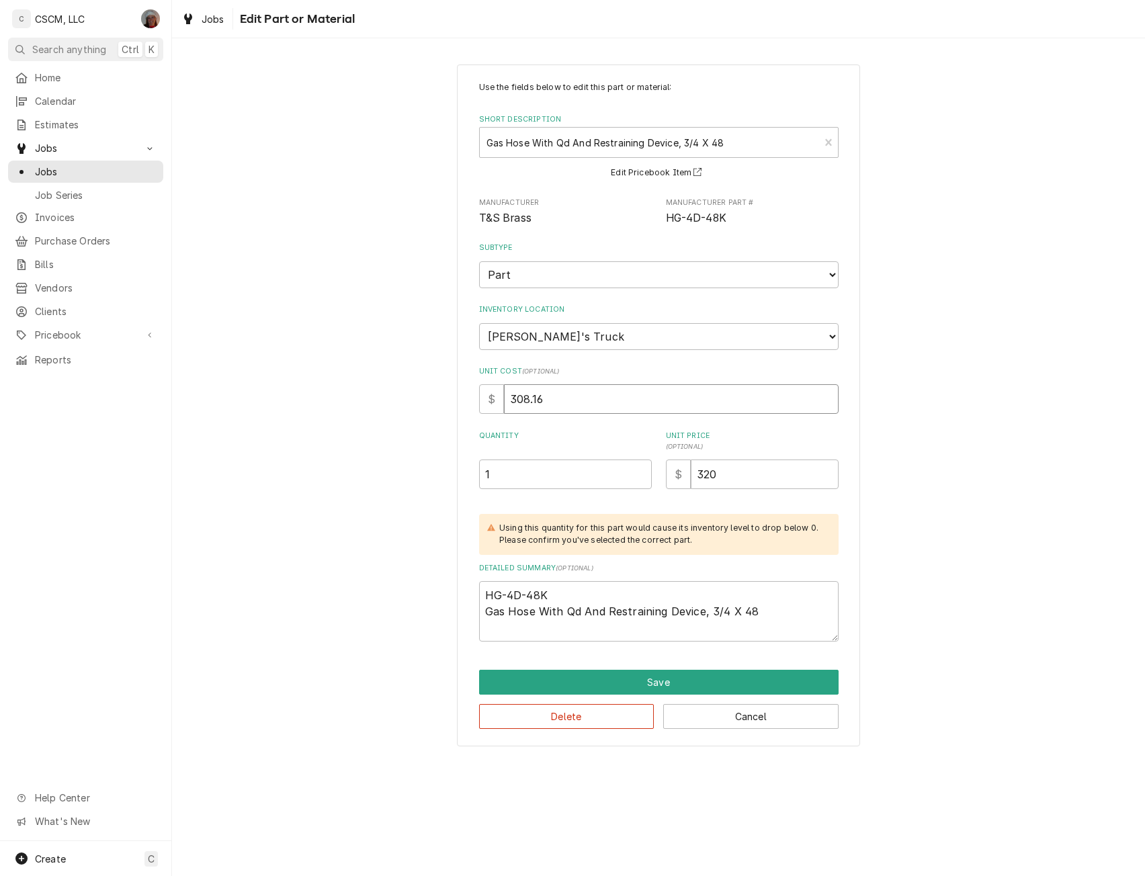
drag, startPoint x: 553, startPoint y: 400, endPoint x: 440, endPoint y: 401, distance: 112.9
click at [440, 401] on div "Use the fields below to edit this part or material: Short Description Gas Hose …" at bounding box center [658, 405] width 973 height 706
type input "1"
type textarea "x"
type input "15"
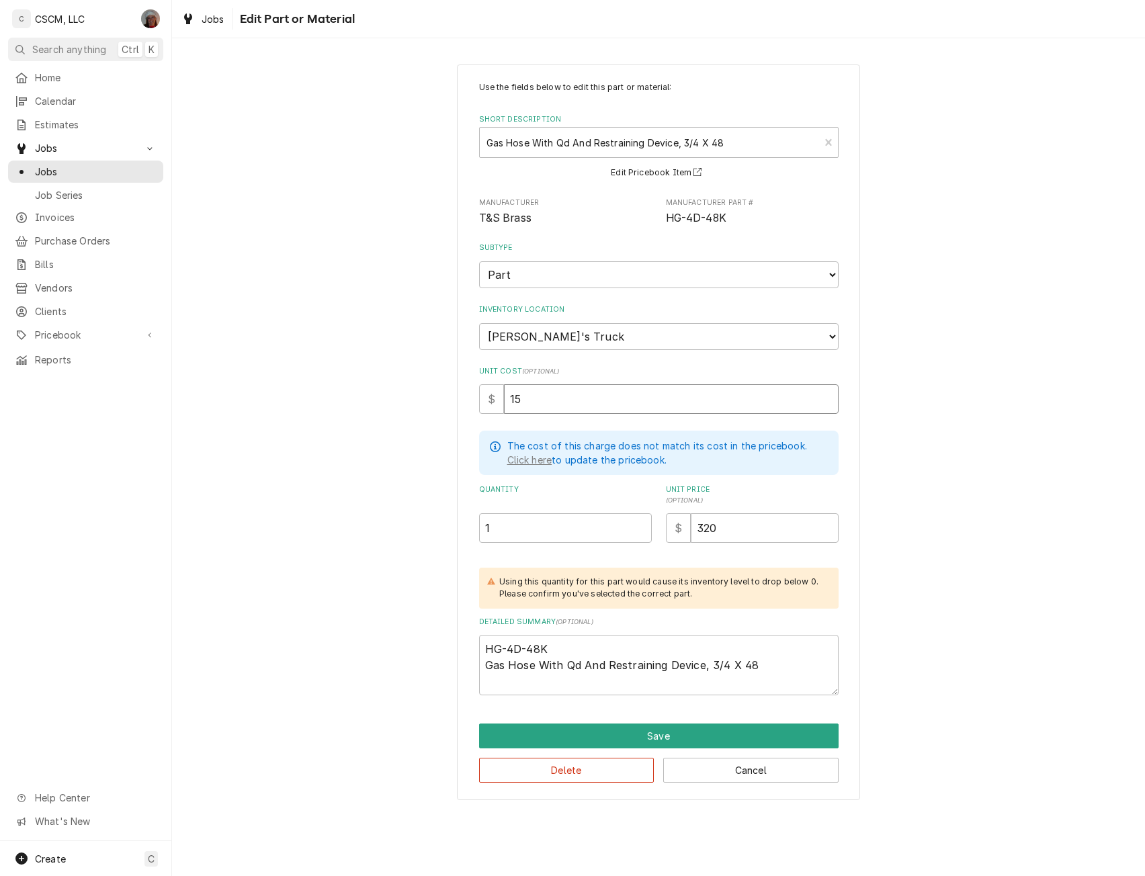
type textarea "x"
type input "153"
type textarea "x"
type input "153.6"
type textarea "x"
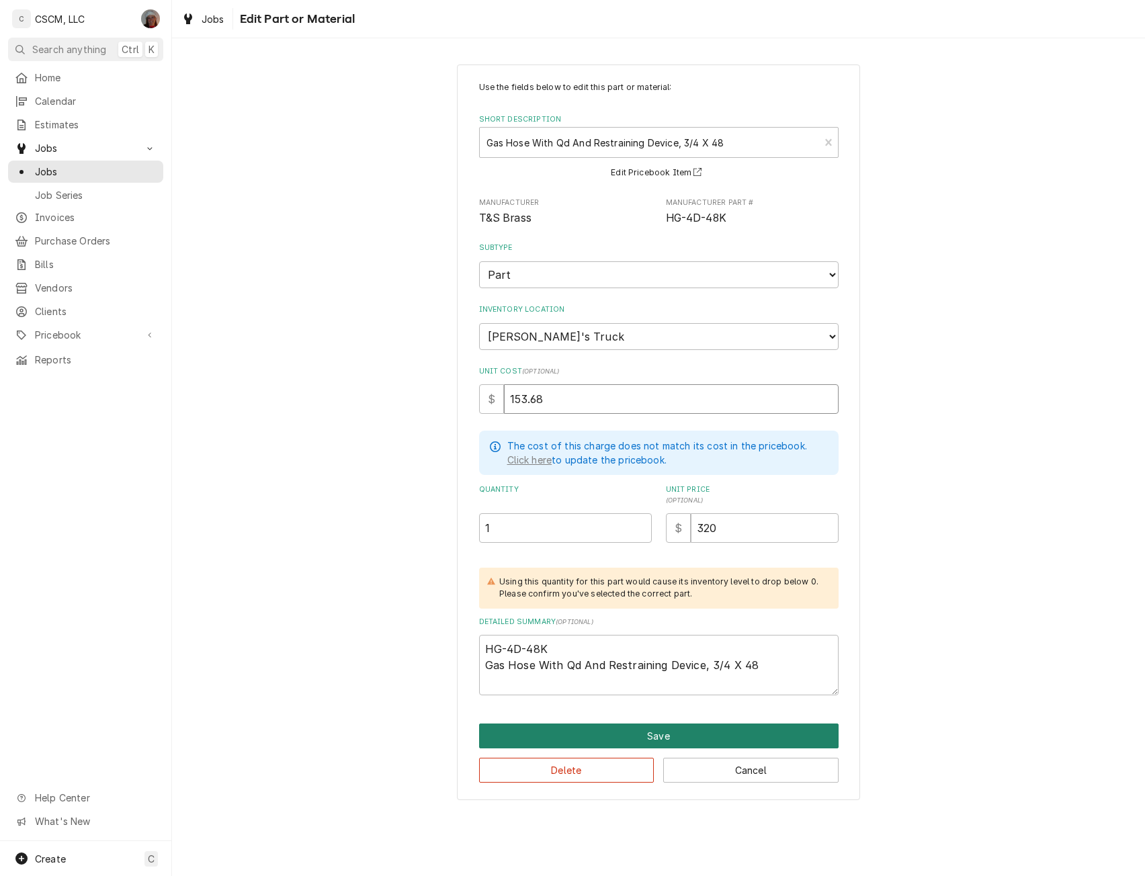
type input "153.68"
click at [624, 732] on button "Save" at bounding box center [659, 736] width 360 height 25
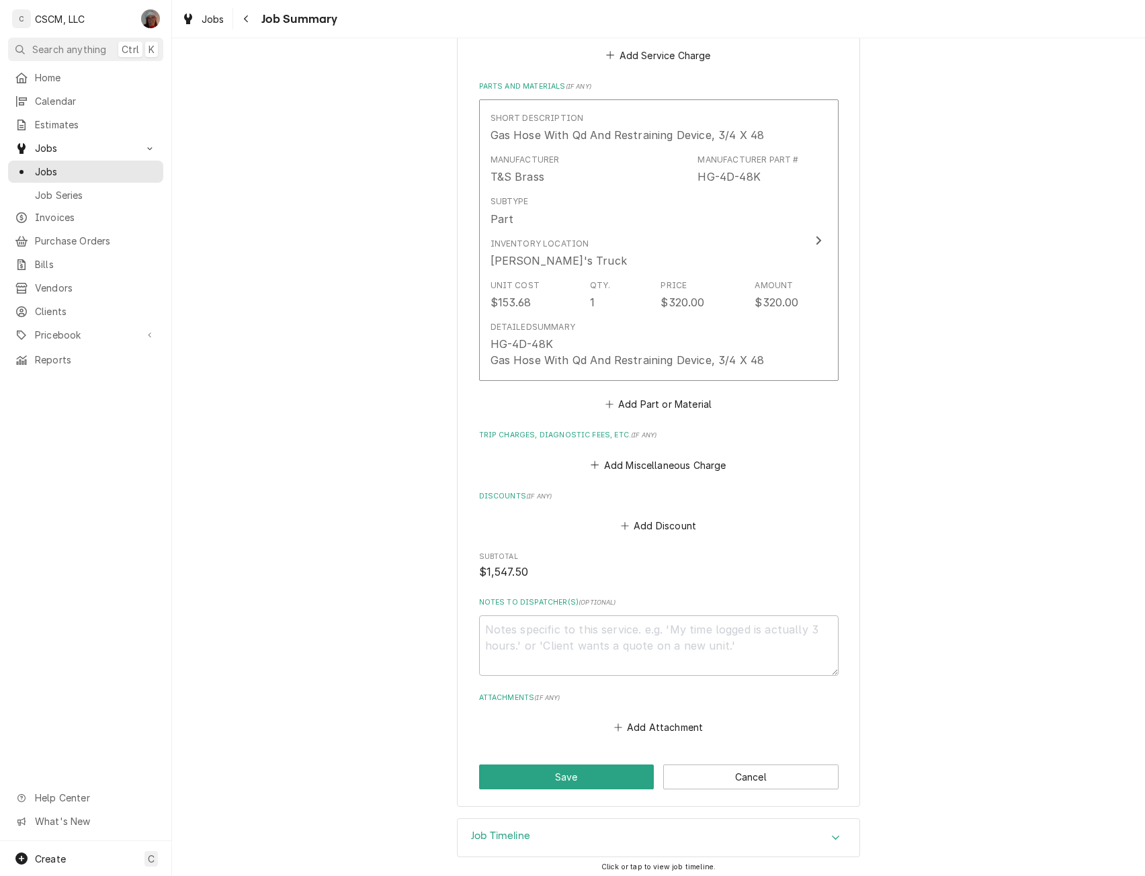
scroll to position [1092, 0]
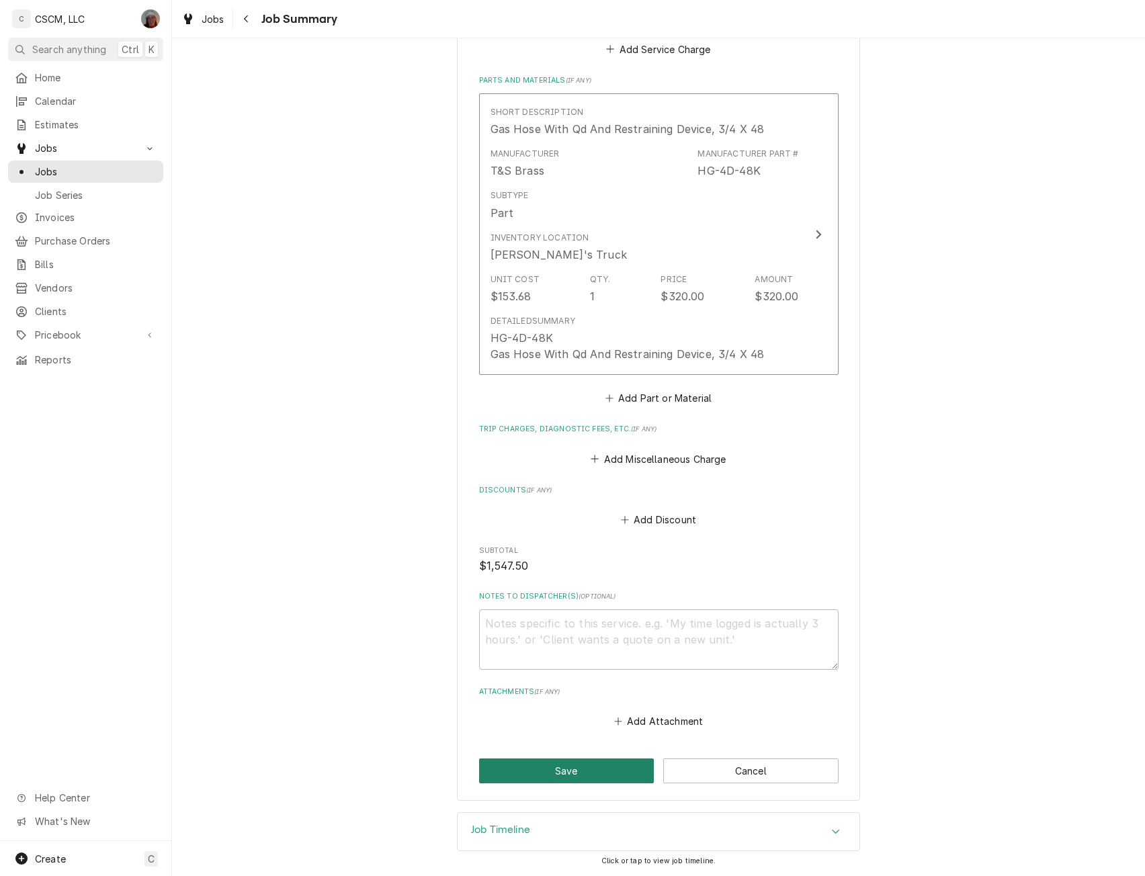
click at [532, 771] on button "Save" at bounding box center [566, 771] width 175 height 25
type textarea "x"
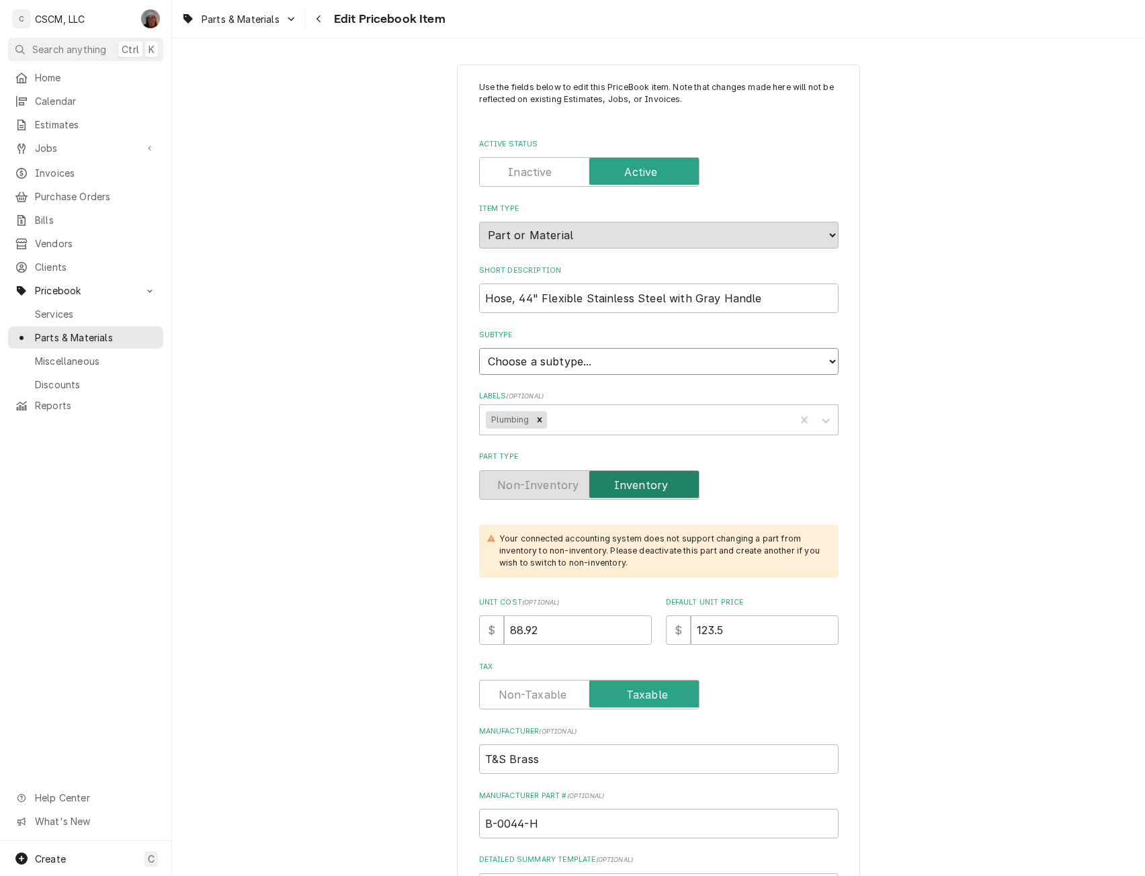
click at [820, 357] on select "Choose a subtype... Equipment Part Refrigerant Supply or Material Tool" at bounding box center [659, 361] width 360 height 27
select select "148"
click at [479, 348] on select "Choose a subtype... Equipment Part Refrigerant Supply or Material Tool" at bounding box center [659, 361] width 360 height 27
type textarea "x"
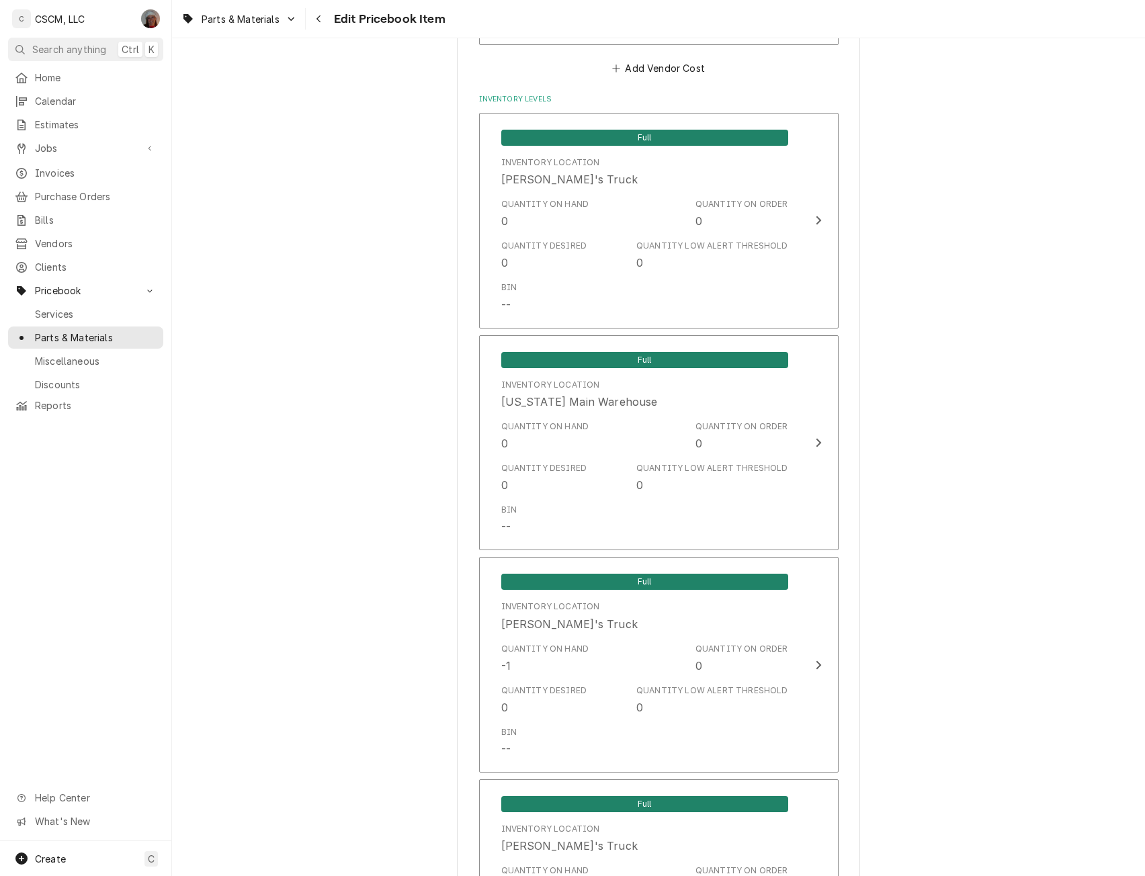
scroll to position [1312, 0]
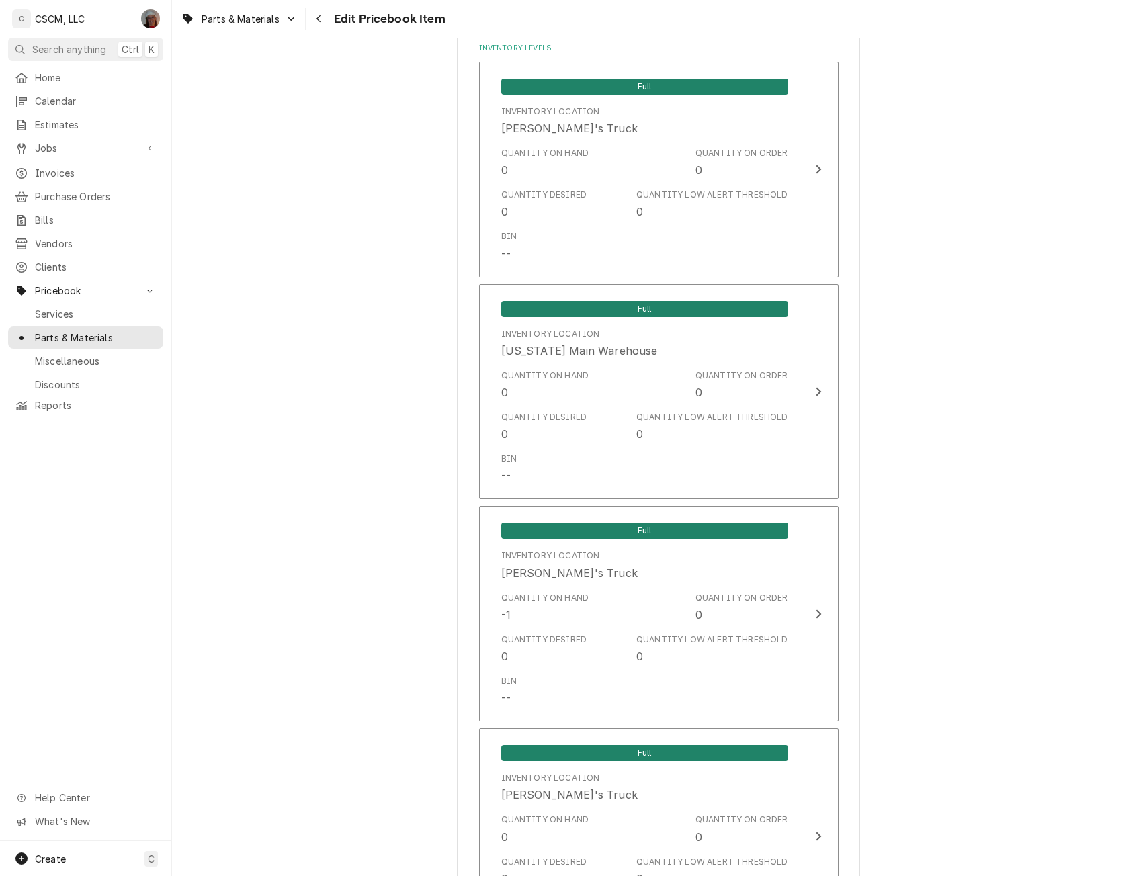
click at [854, 607] on div "Use the fields below to edit this PriceBook item. Note that changes made here w…" at bounding box center [658, 593] width 403 height 3682
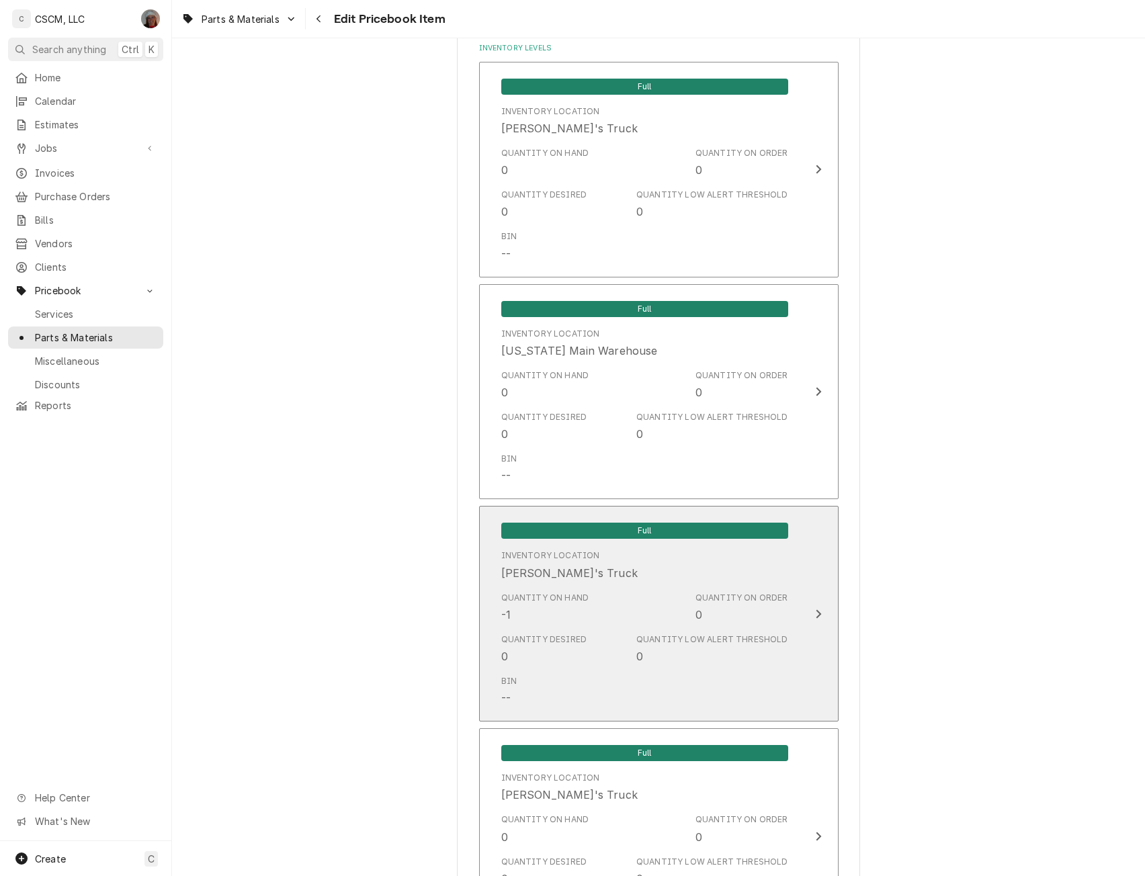
click at [754, 616] on div "Quantity on Order 0" at bounding box center [742, 607] width 93 height 31
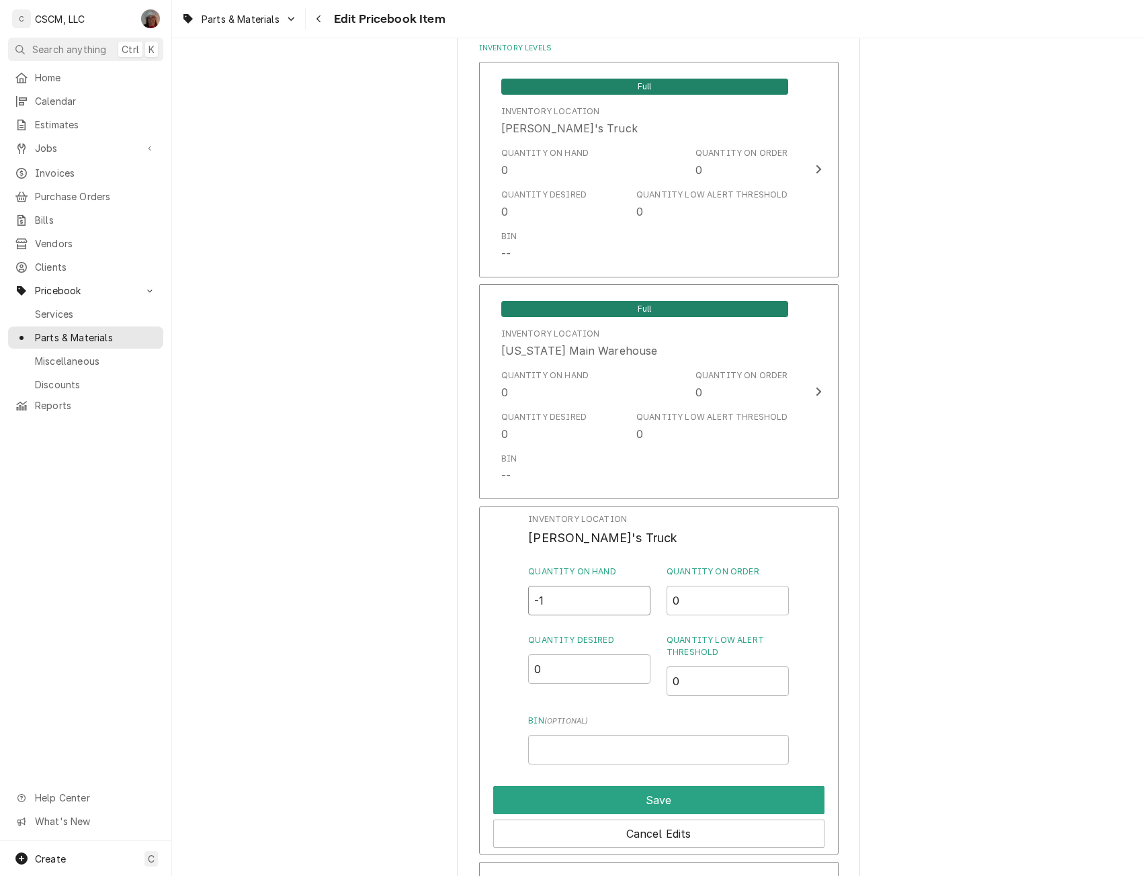
drag, startPoint x: 536, startPoint y: 594, endPoint x: 482, endPoint y: 589, distance: 54.6
click at [482, 589] on div "Inventory Location Izaia's Truck Quantity on Hand -1 Quantity on Order 0 Quanti…" at bounding box center [659, 680] width 360 height 349
type input "0"
click at [630, 804] on button "Save" at bounding box center [658, 800] width 331 height 28
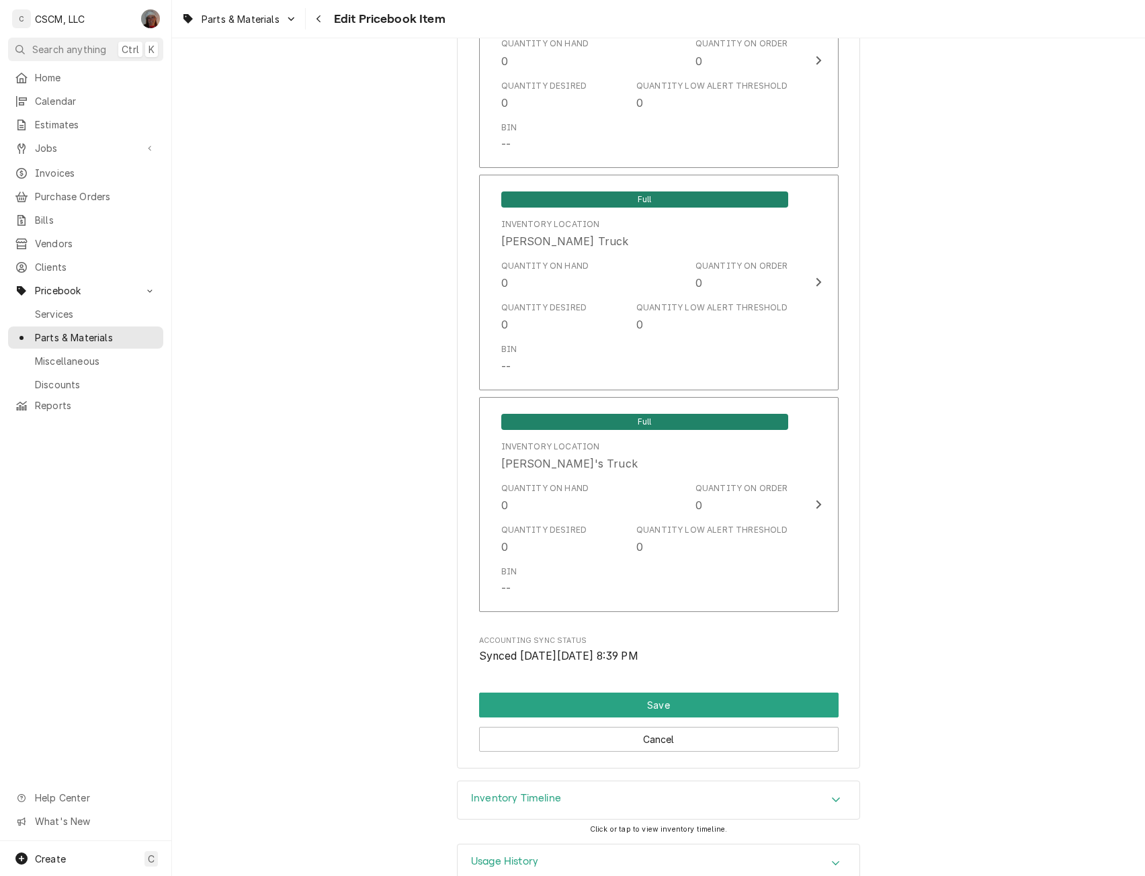
scroll to position [3009, 0]
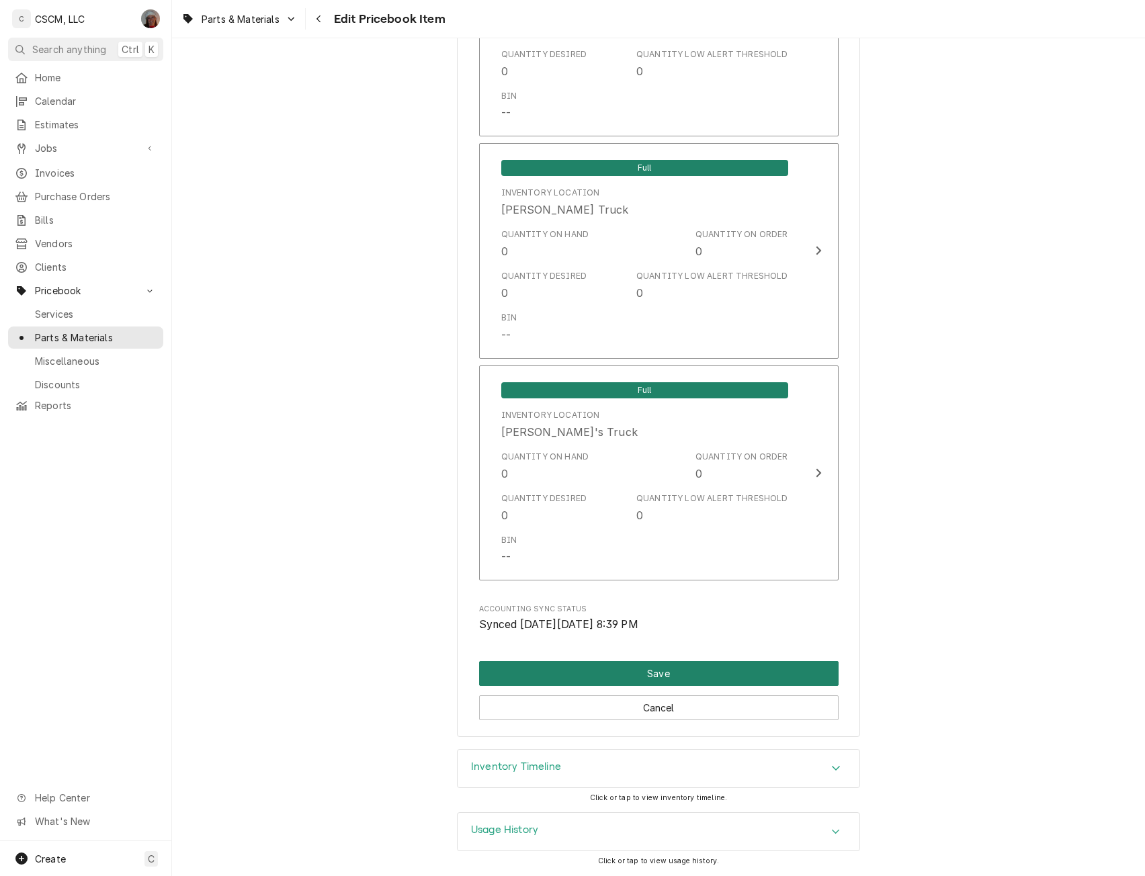
click at [628, 676] on button "Save" at bounding box center [659, 673] width 360 height 25
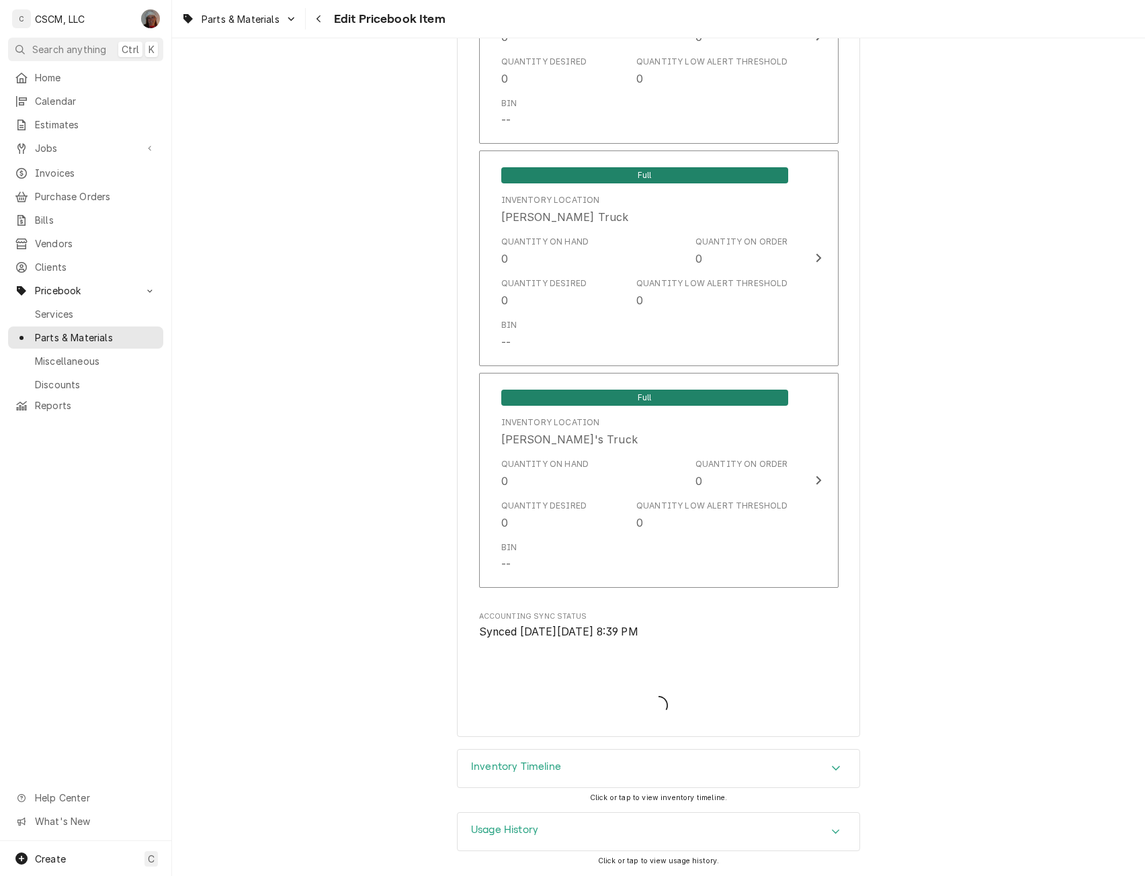
type textarea "x"
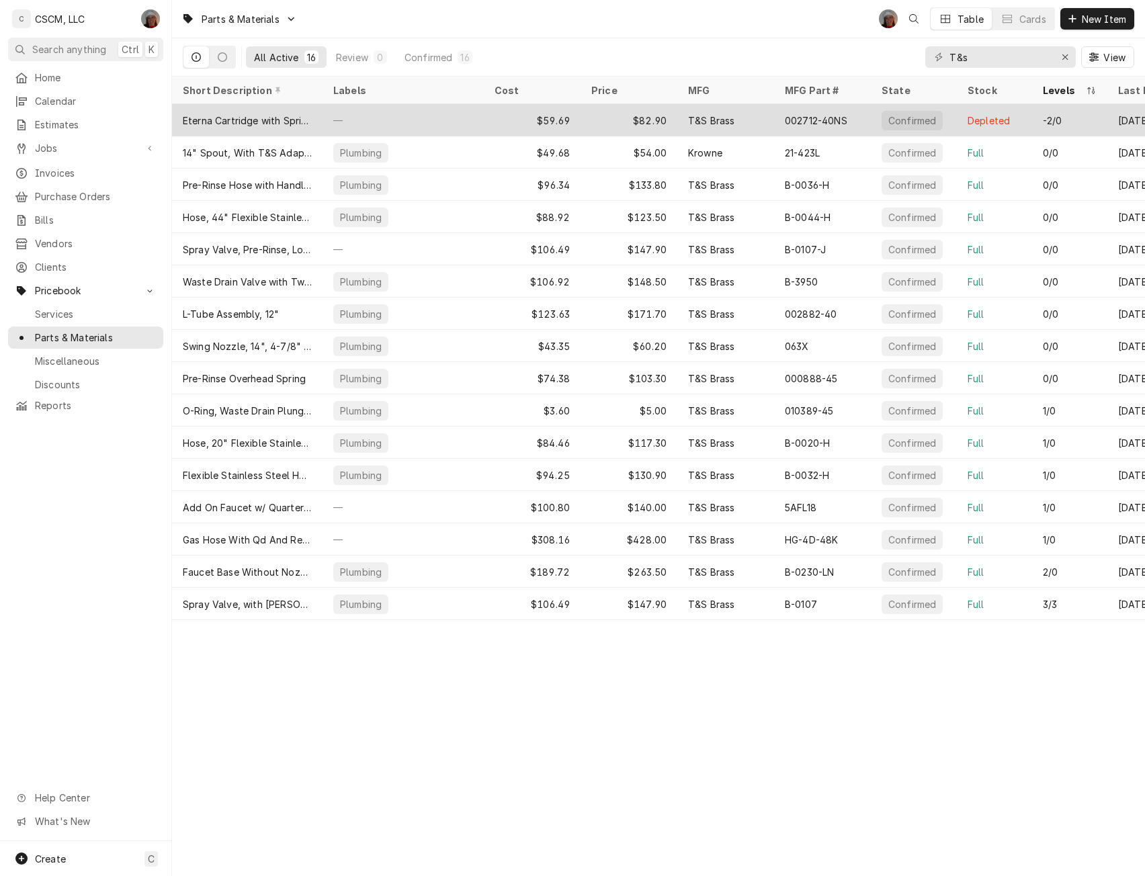
click at [457, 110] on div "—" at bounding box center [403, 120] width 161 height 32
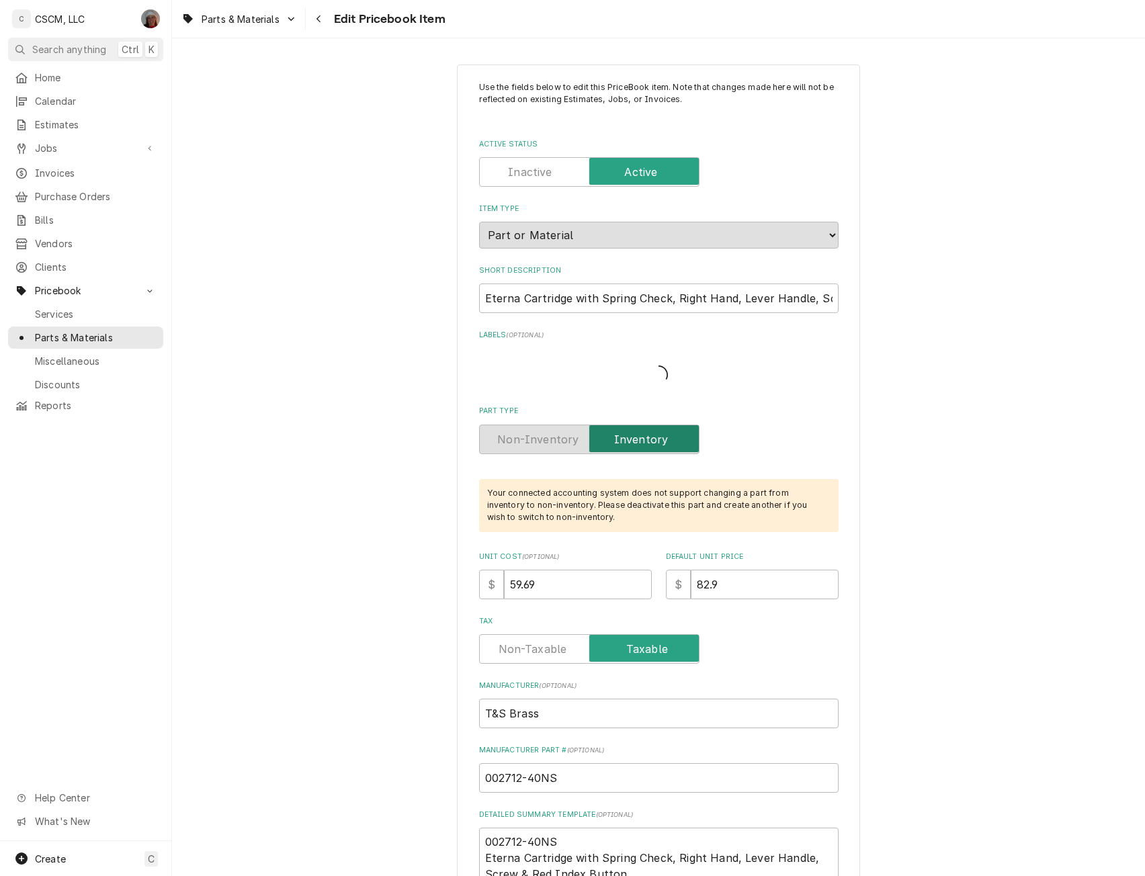
type textarea "x"
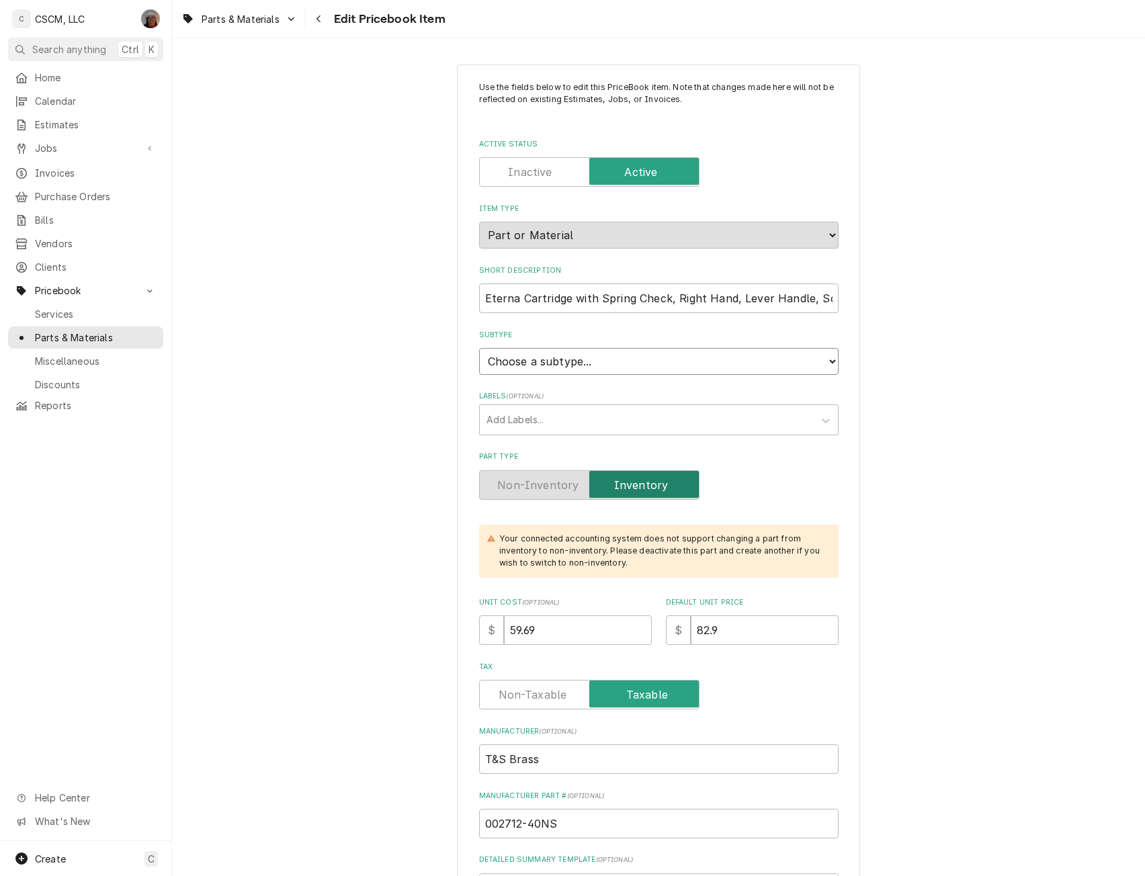
click at [831, 361] on select "Choose a subtype... Equipment Part Refrigerant Supply or Material Tool" at bounding box center [659, 361] width 360 height 27
select select "148"
click at [479, 348] on select "Choose a subtype... Equipment Part Refrigerant Supply or Material Tool" at bounding box center [659, 361] width 360 height 27
type textarea "x"
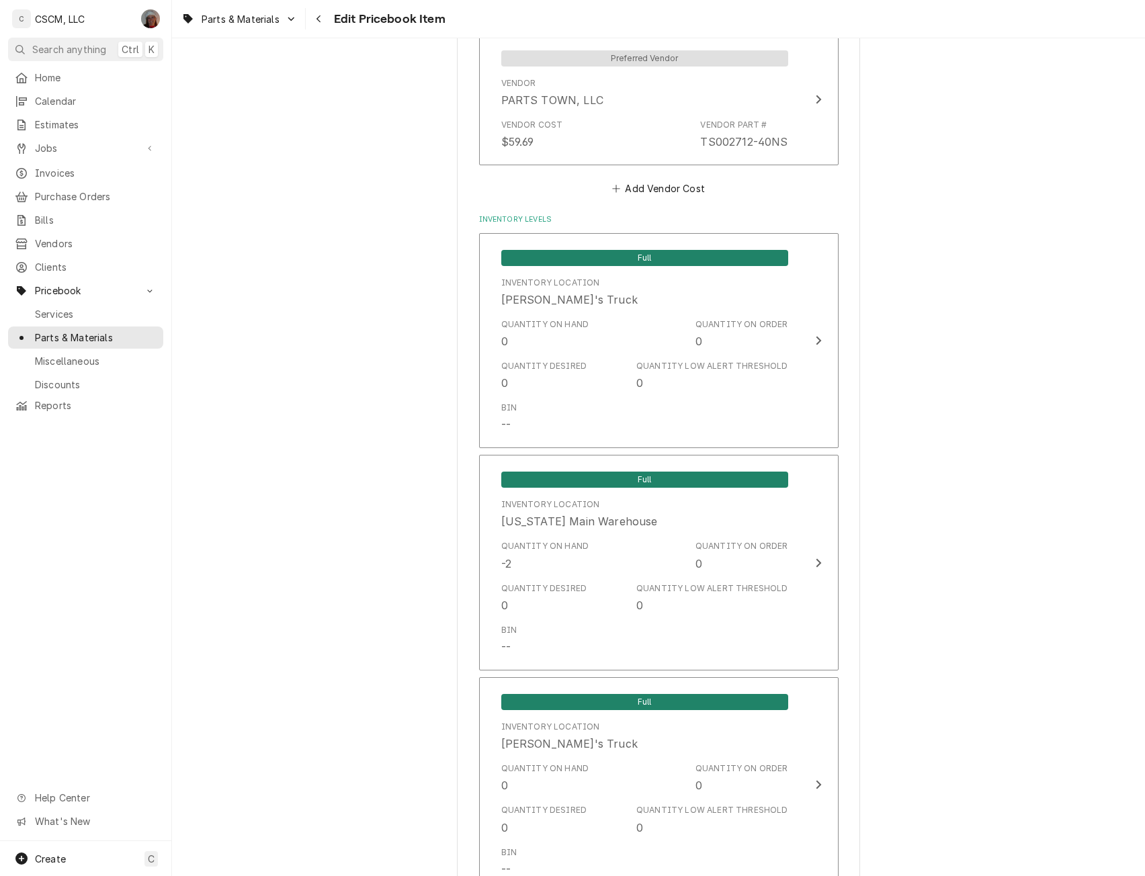
scroll to position [1034, 0]
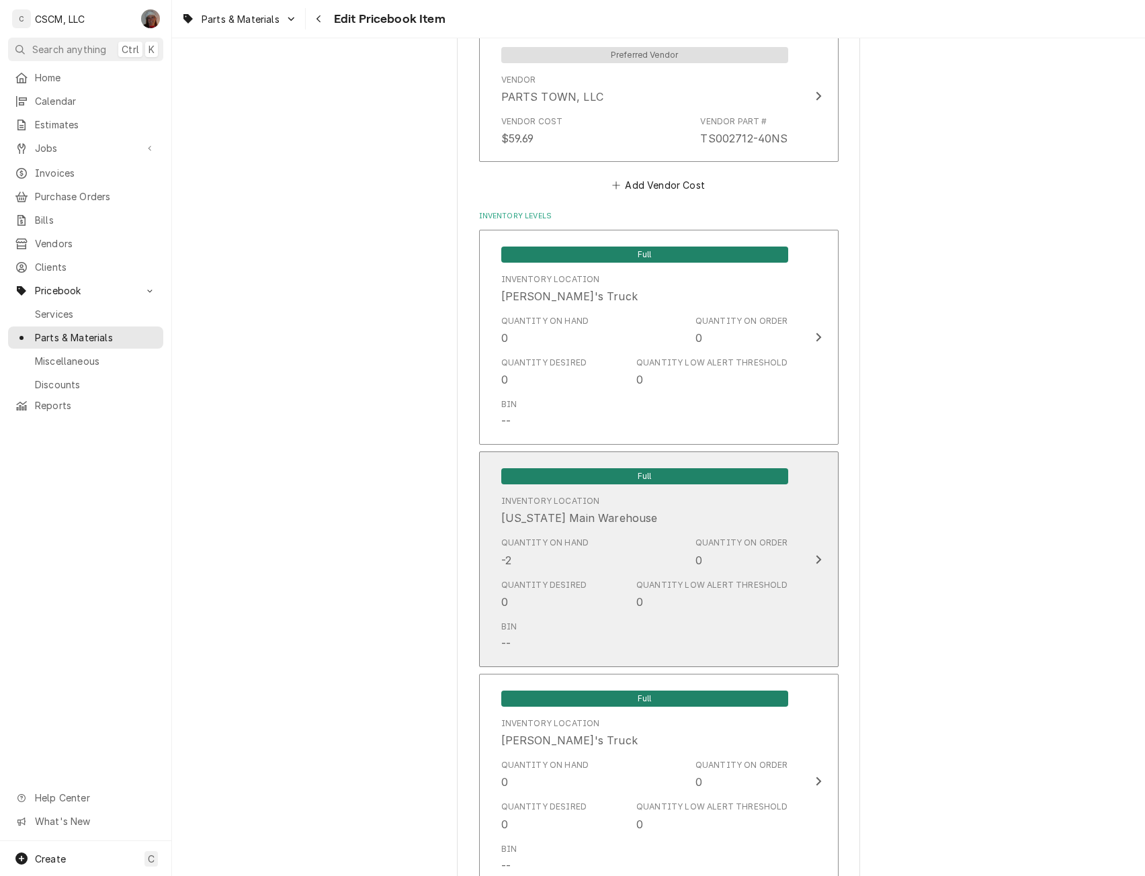
click at [779, 559] on div "Quantity on Order 0" at bounding box center [742, 552] width 93 height 31
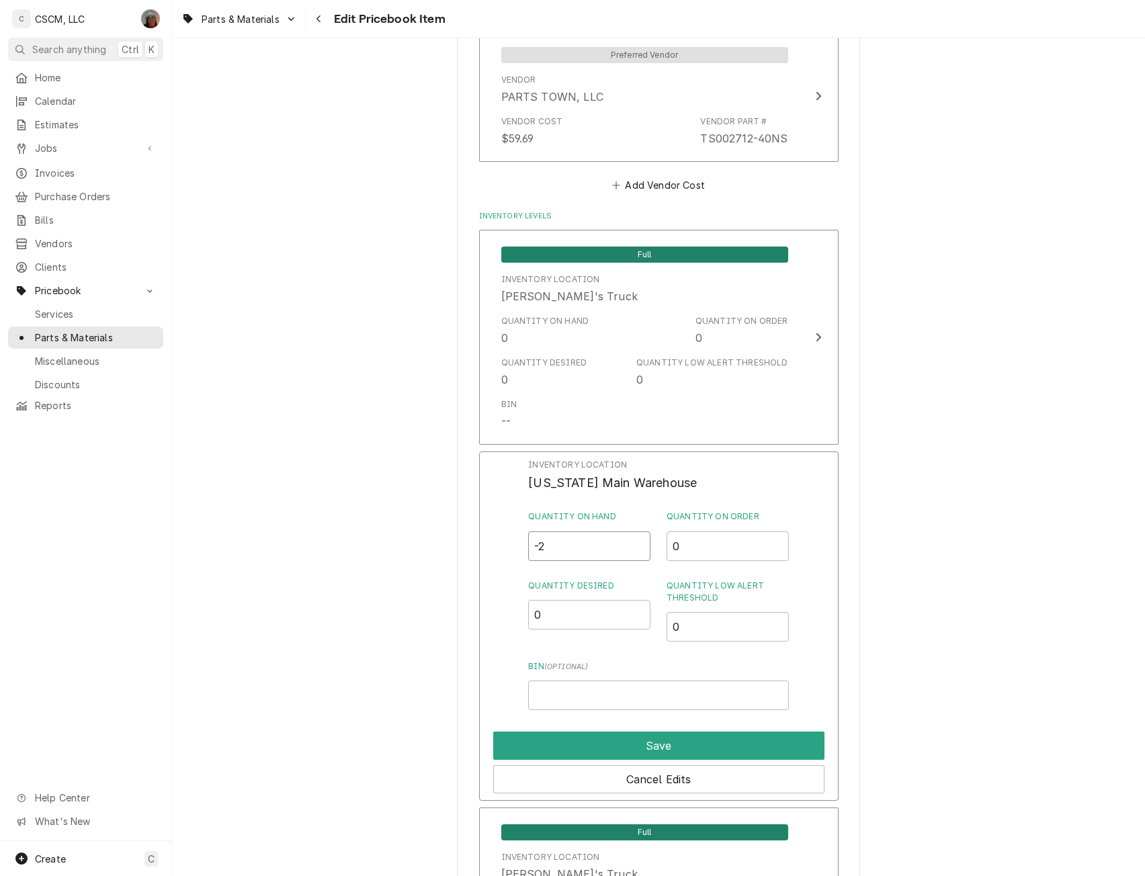
drag, startPoint x: 553, startPoint y: 553, endPoint x: 491, endPoint y: 544, distance: 62.4
click at [491, 544] on div "Inventory Location Colorado Main Warehouse Quantity on Hand -2 Quantity on Orde…" at bounding box center [659, 626] width 360 height 349
type input "0"
click at [644, 750] on button "Save" at bounding box center [658, 746] width 331 height 28
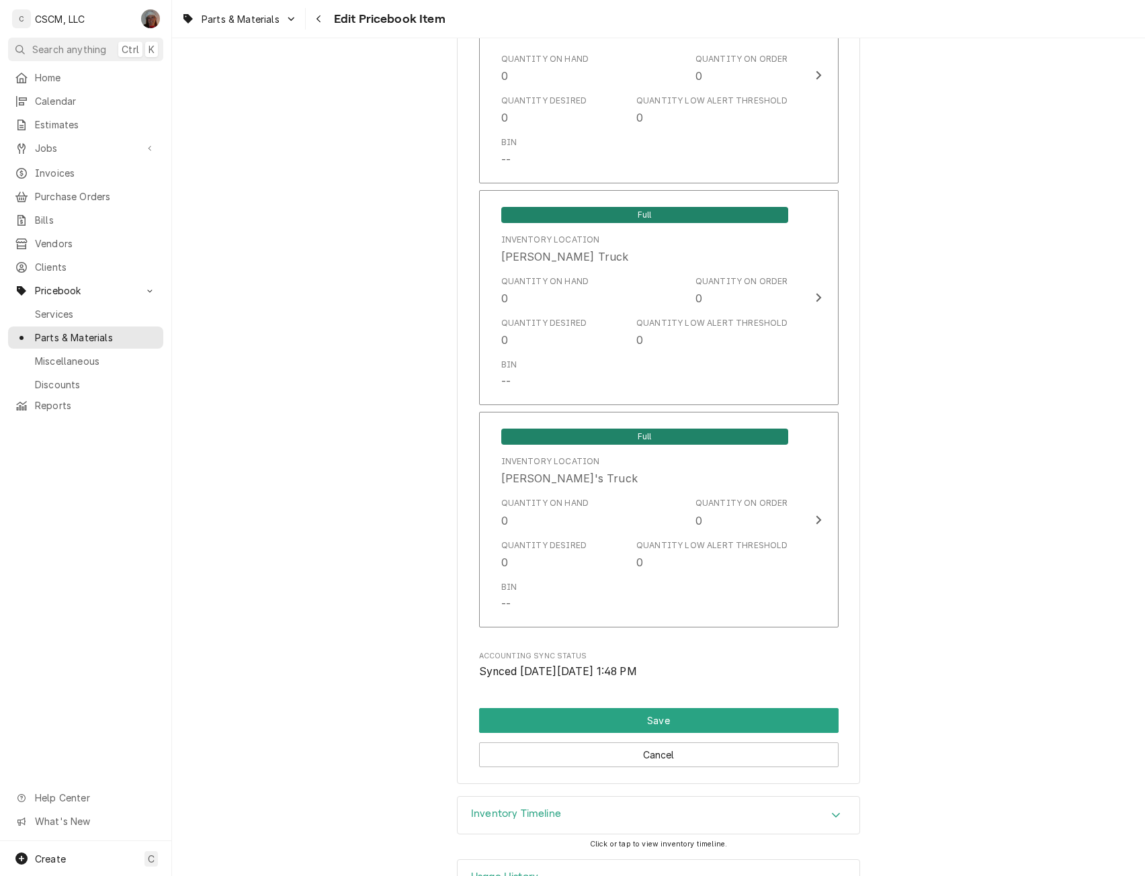
scroll to position [2898, 0]
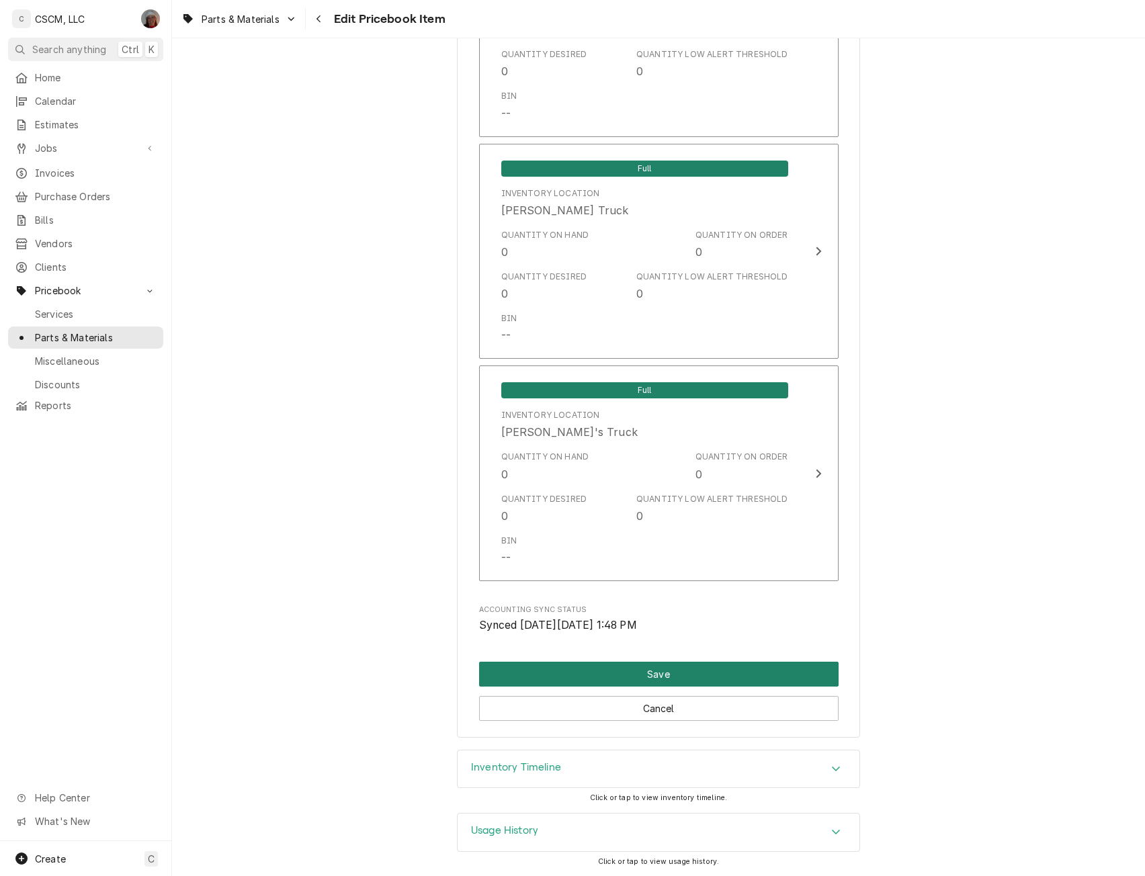
click at [716, 669] on button "Save" at bounding box center [659, 674] width 360 height 25
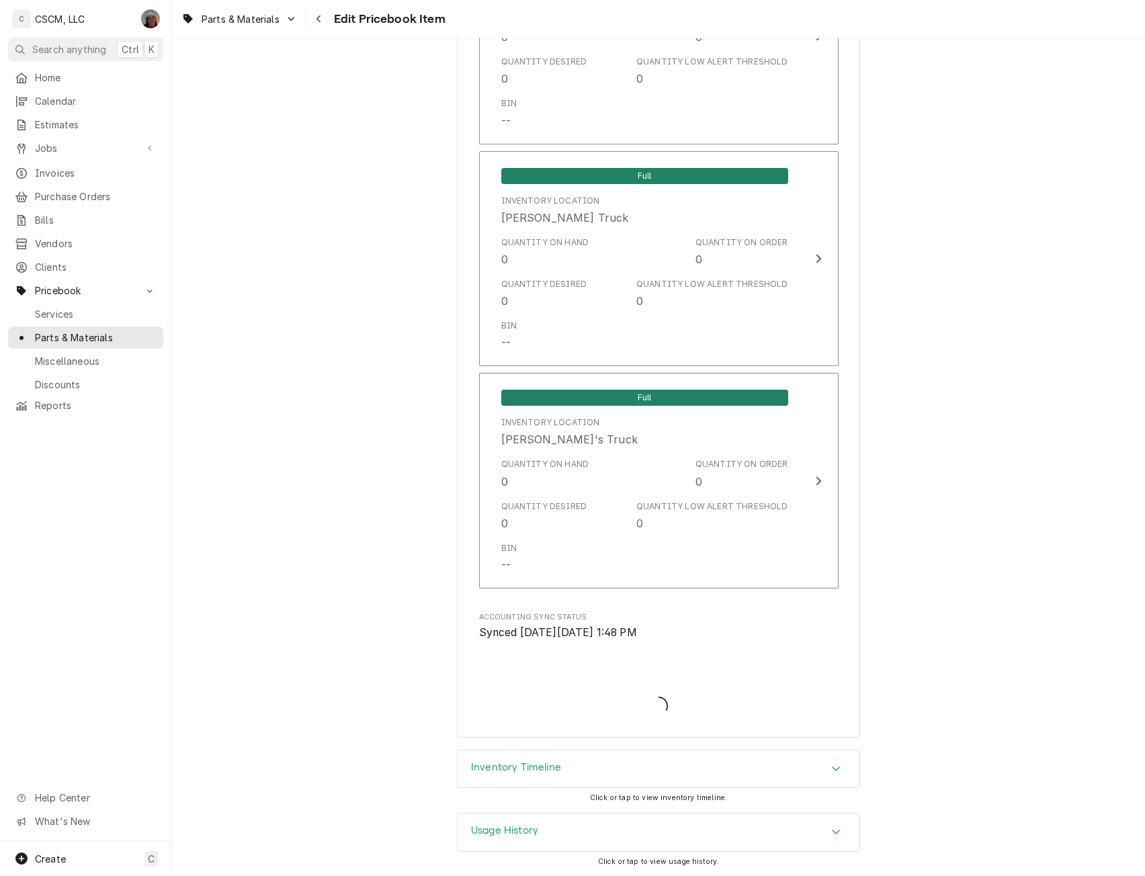
type textarea "x"
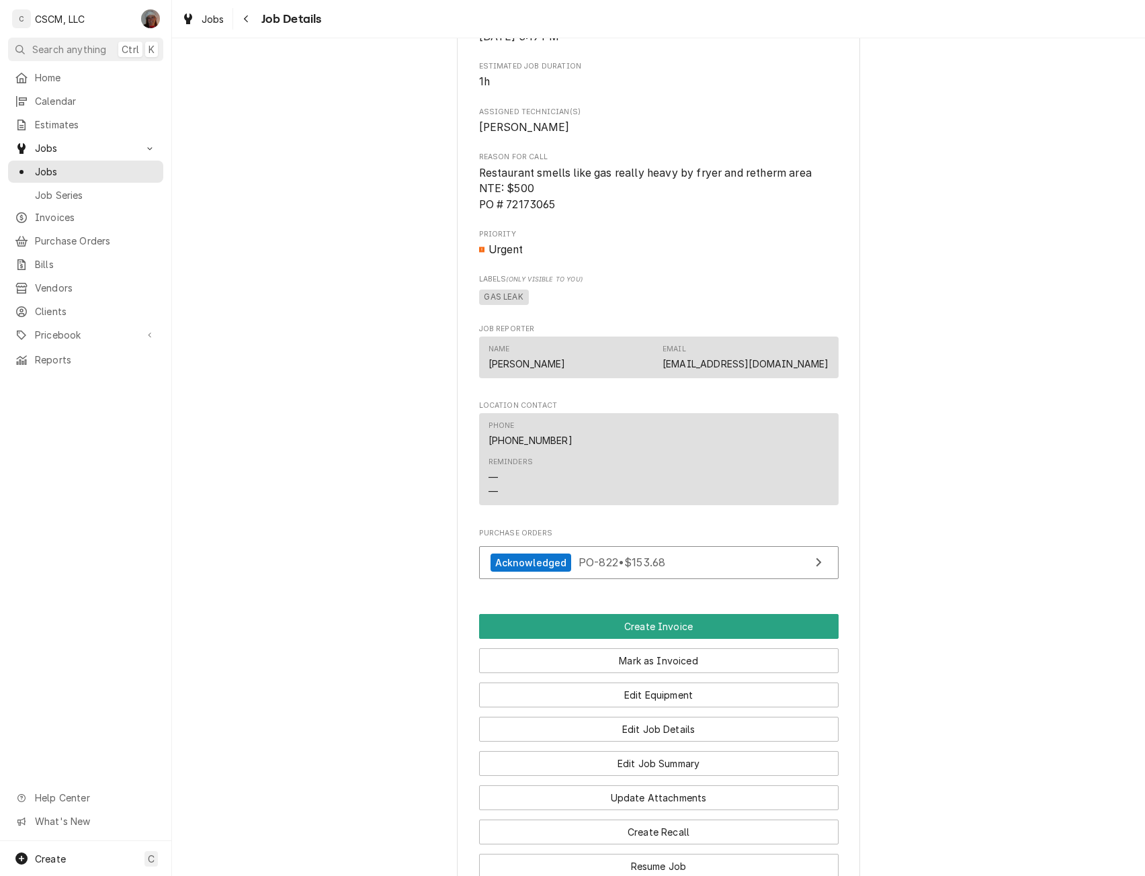
scroll to position [681, 0]
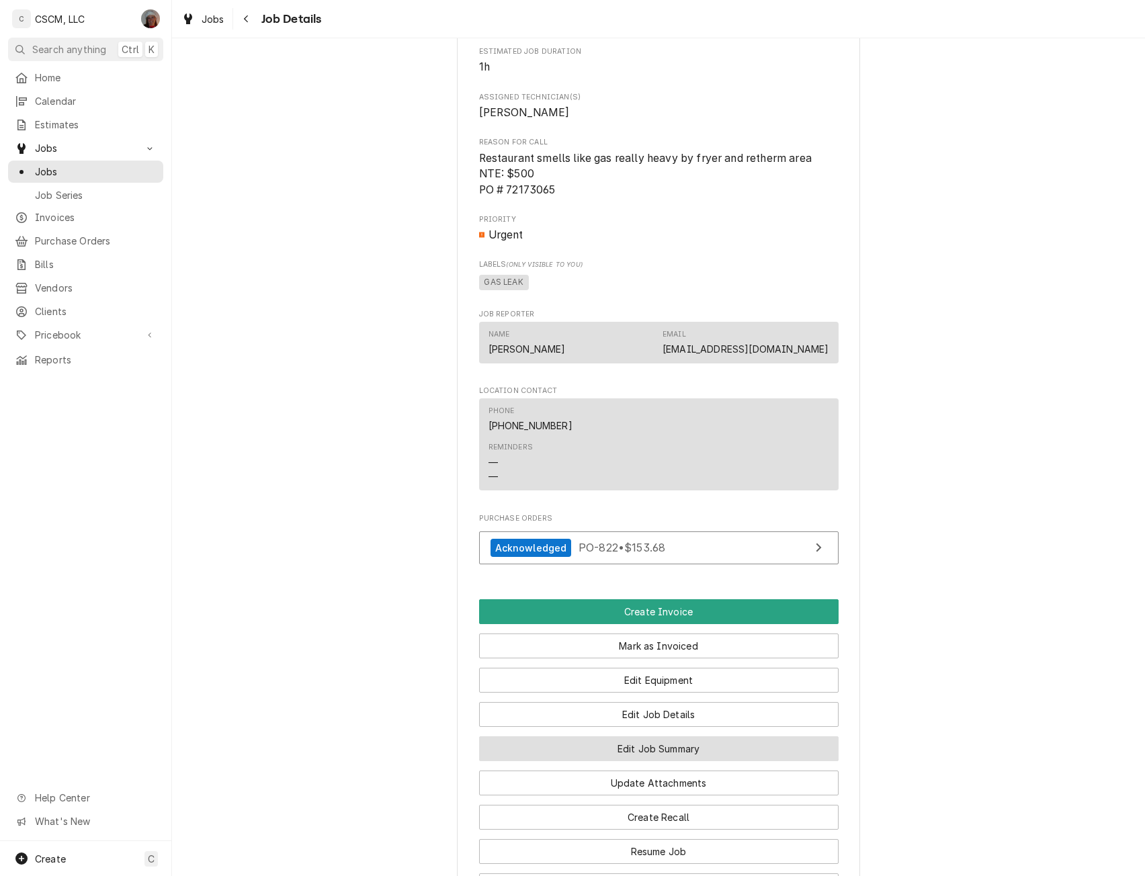
click at [689, 761] on button "Edit Job Summary" at bounding box center [659, 748] width 360 height 25
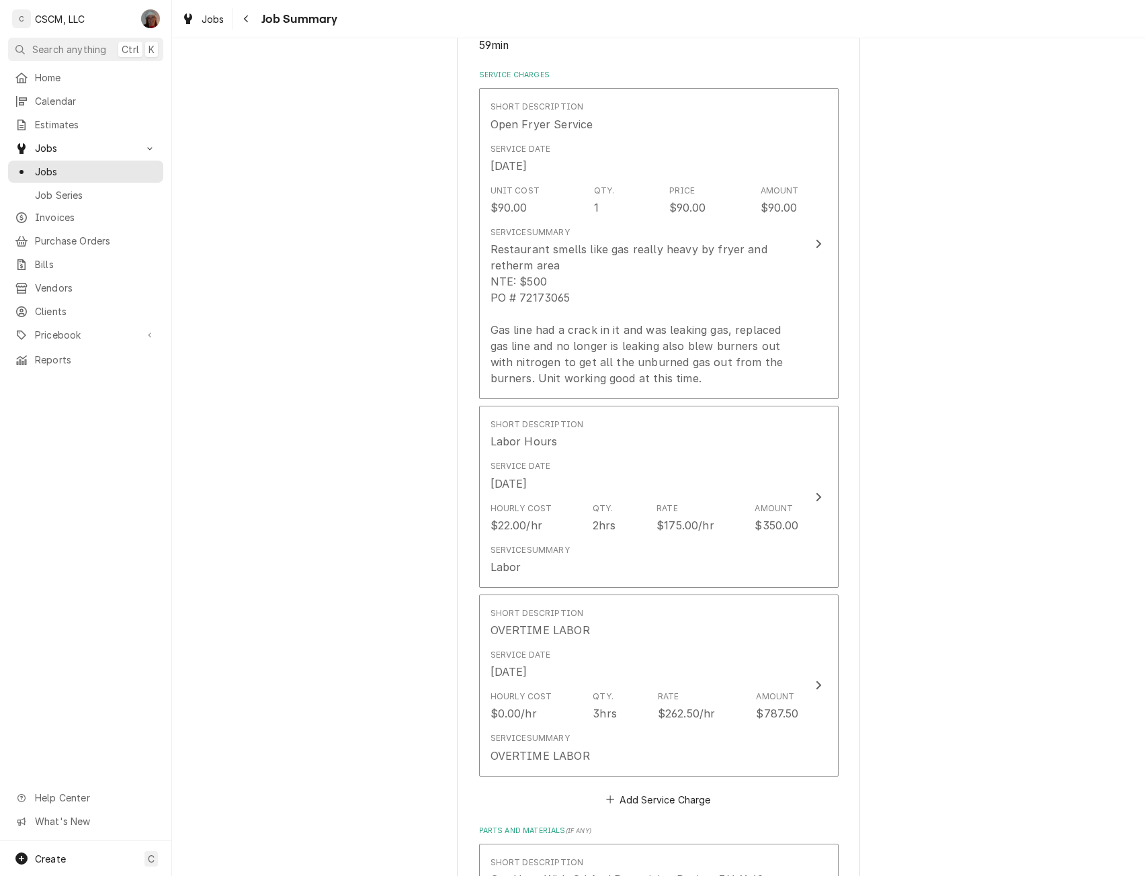
scroll to position [389, 0]
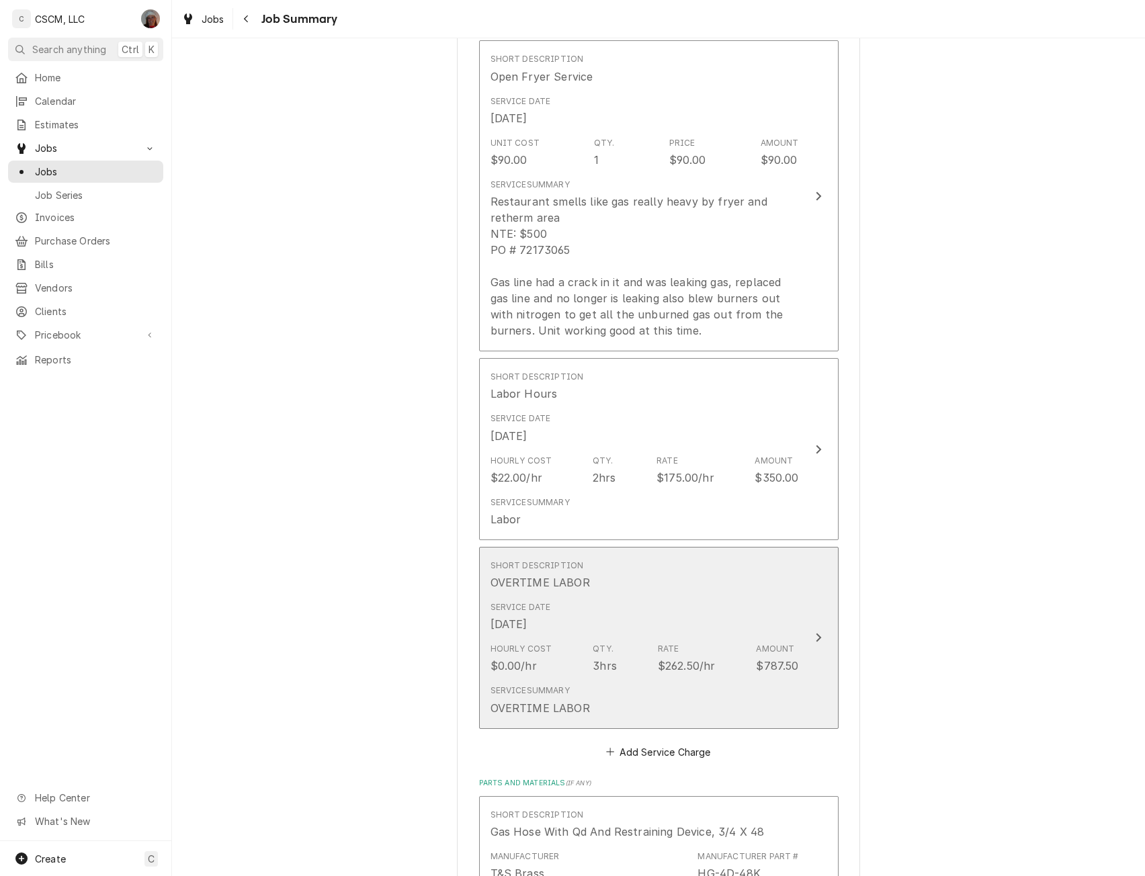
click at [814, 630] on div "Update Line Item" at bounding box center [818, 638] width 17 height 16
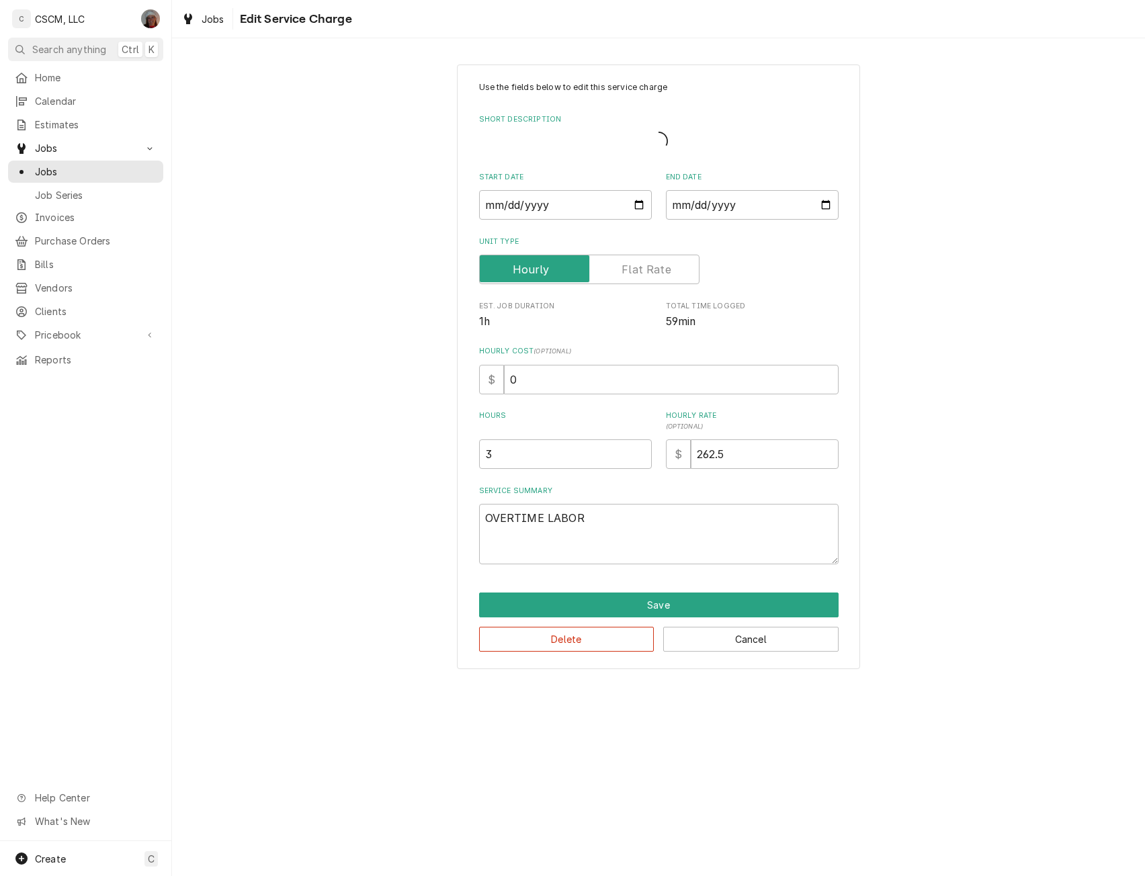
type textarea "x"
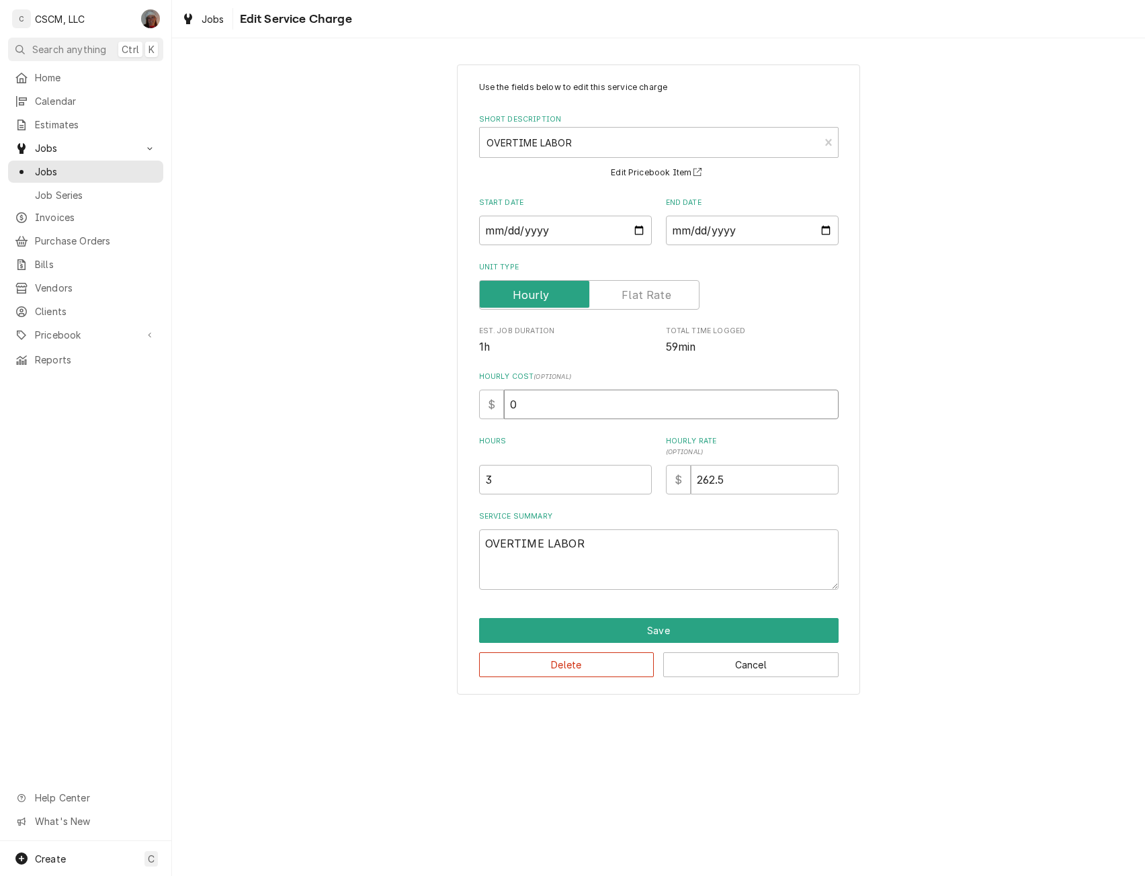
drag, startPoint x: 522, startPoint y: 405, endPoint x: 492, endPoint y: 406, distance: 30.2
click at [492, 406] on div "$ 0" at bounding box center [659, 405] width 360 height 30
type input "3"
type textarea "x"
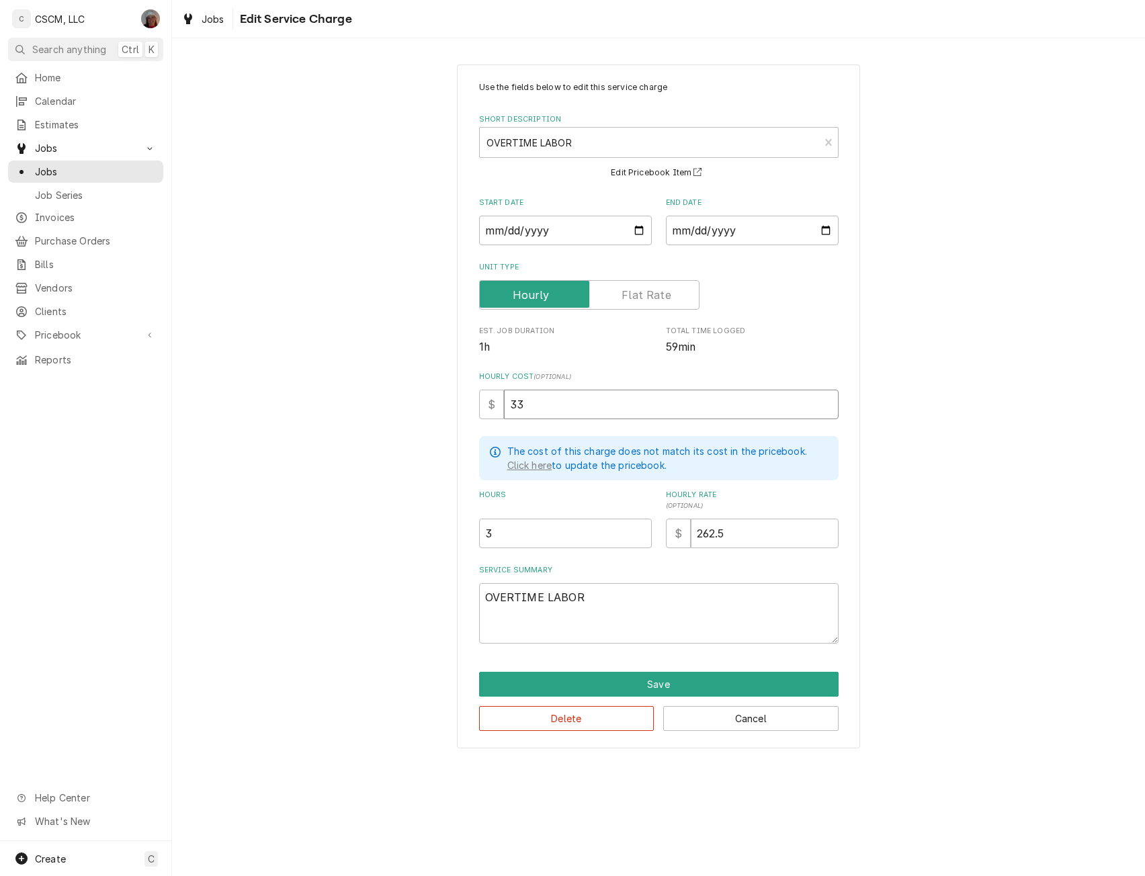
type input "33"
drag, startPoint x: 496, startPoint y: 533, endPoint x: 459, endPoint y: 532, distance: 37.0
click at [459, 532] on div "Use the fields below to edit this service charge Short Description OVERTIME LAB…" at bounding box center [658, 407] width 403 height 684
type input "2"
type textarea "x"
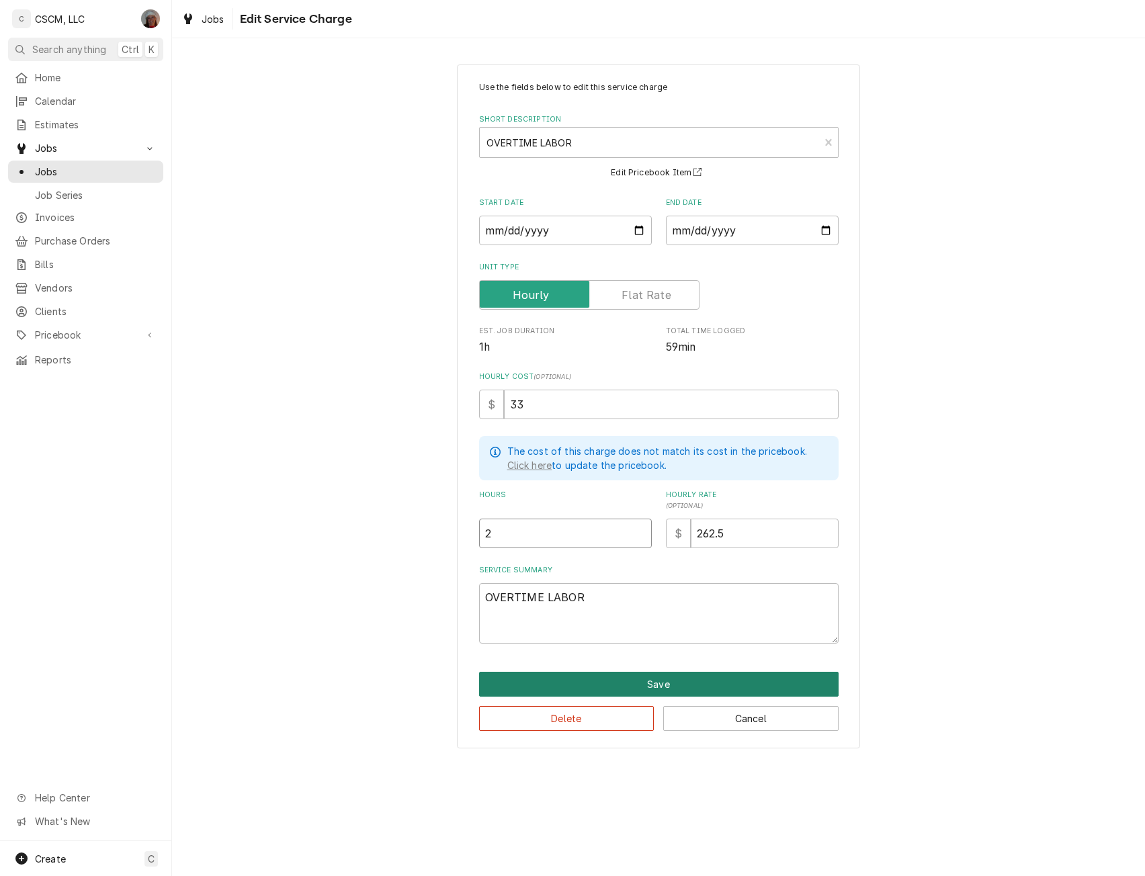
type input "2"
click at [630, 685] on button "Save" at bounding box center [659, 684] width 360 height 25
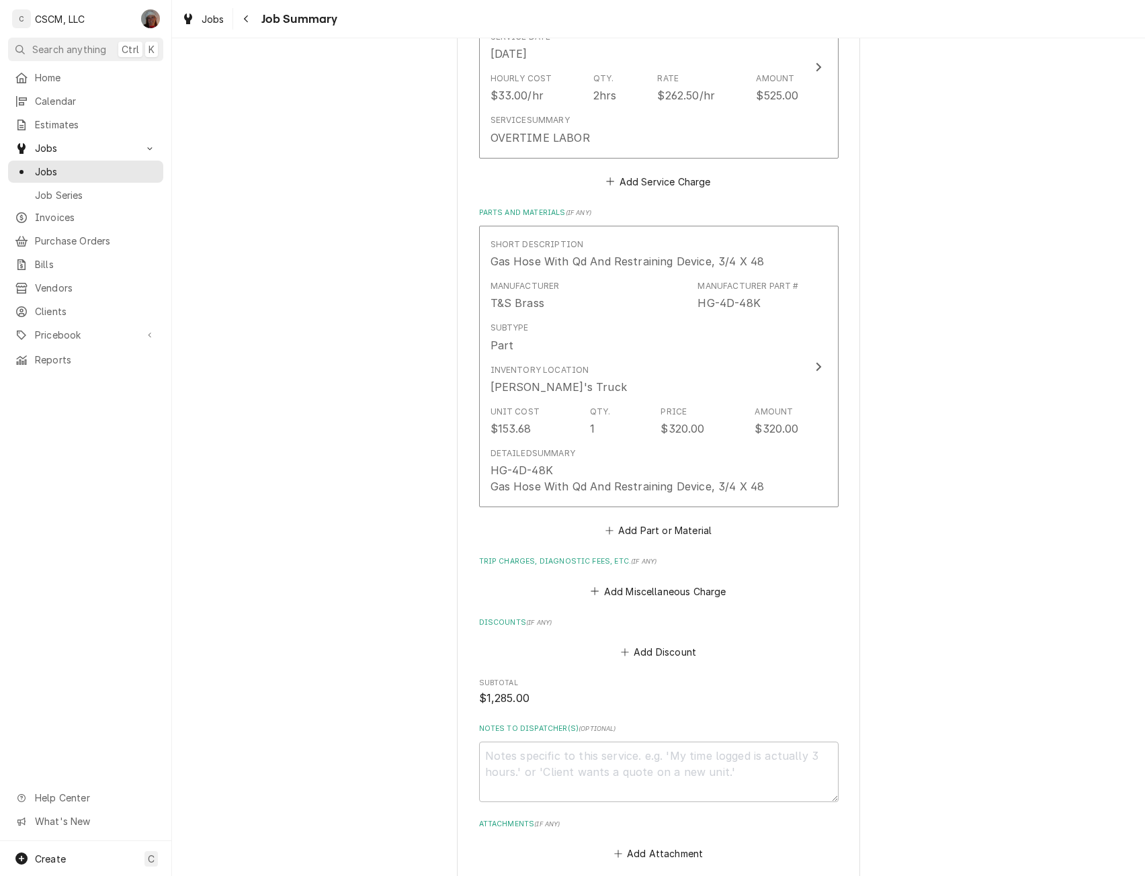
scroll to position [1060, 0]
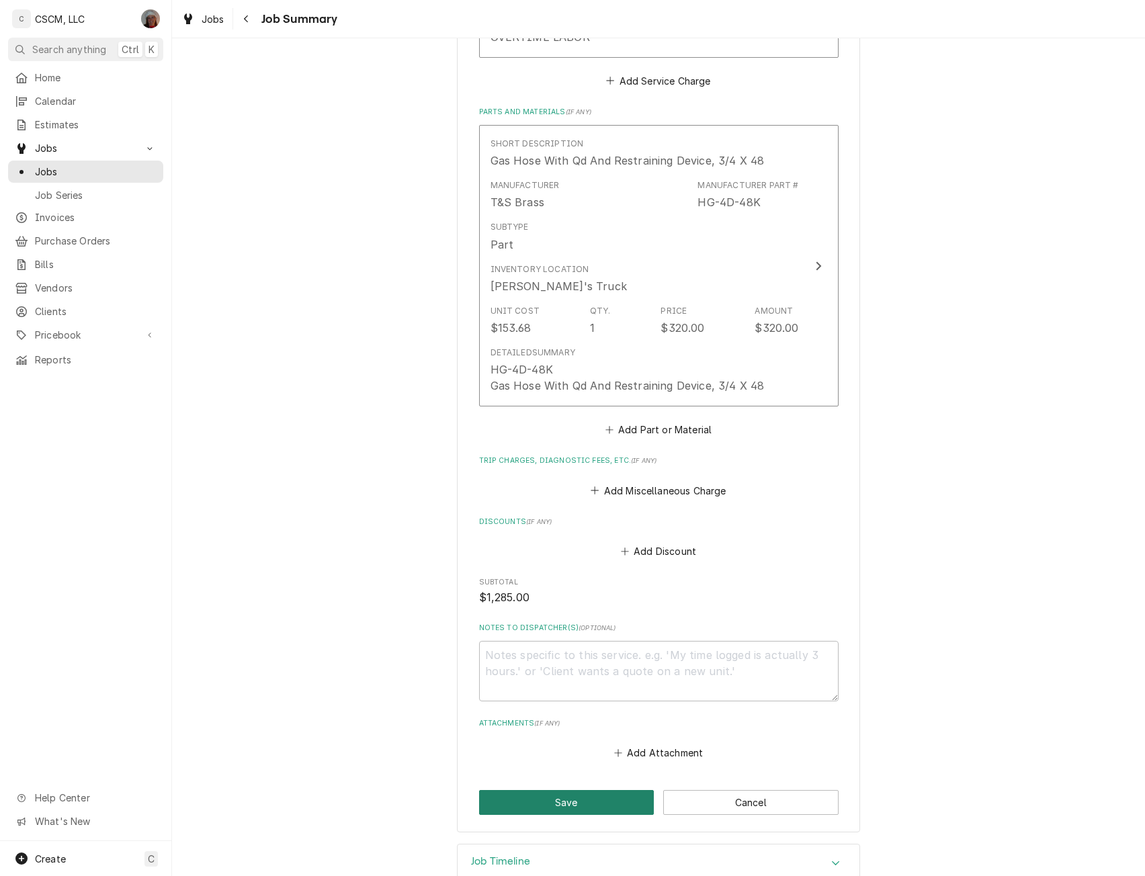
click at [546, 804] on button "Save" at bounding box center [566, 802] width 175 height 25
type textarea "x"
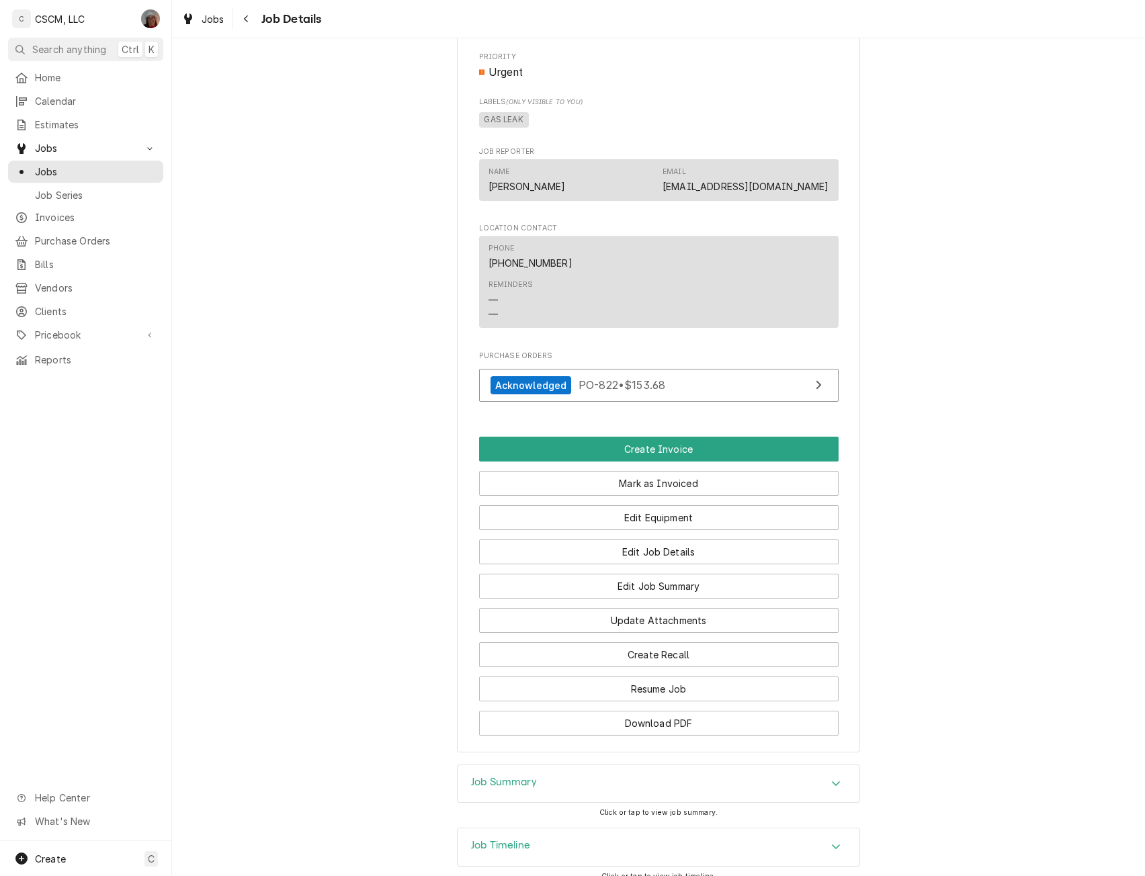
scroll to position [938, 0]
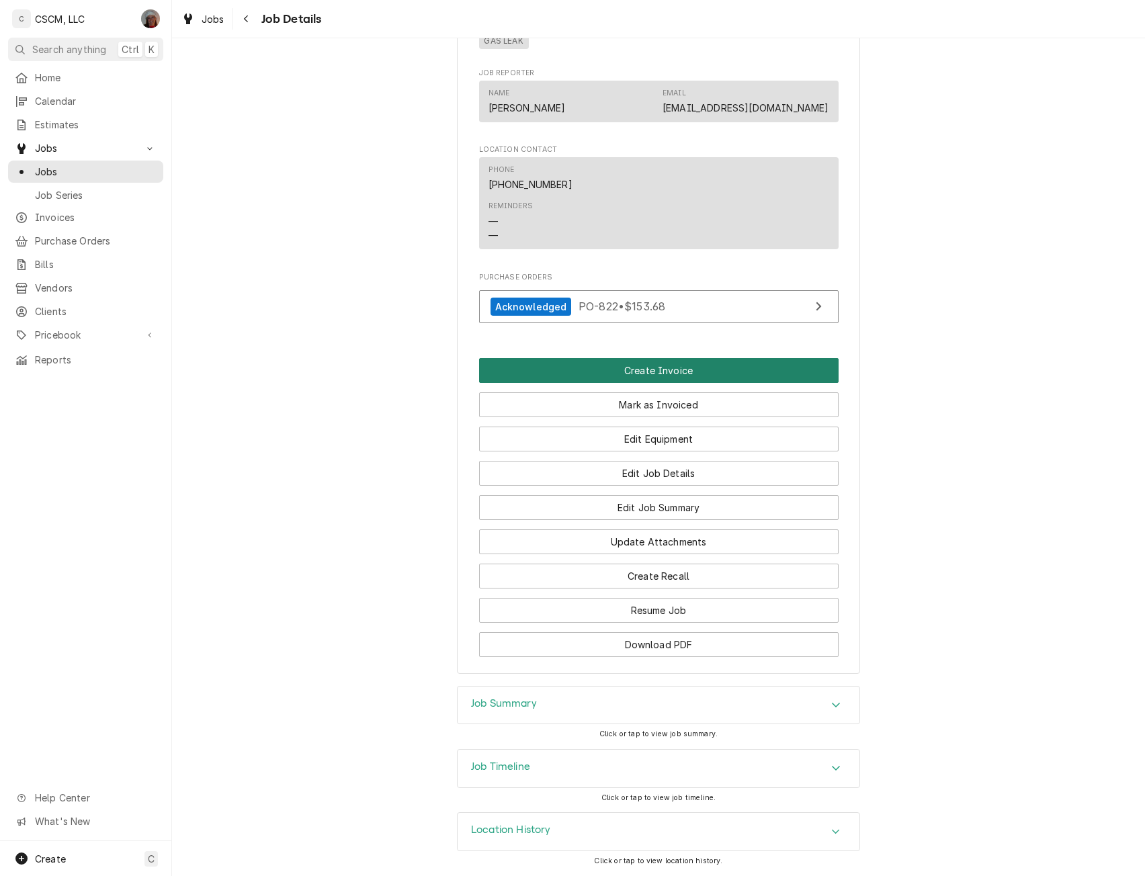
click at [657, 372] on button "Create Invoice" at bounding box center [659, 370] width 360 height 25
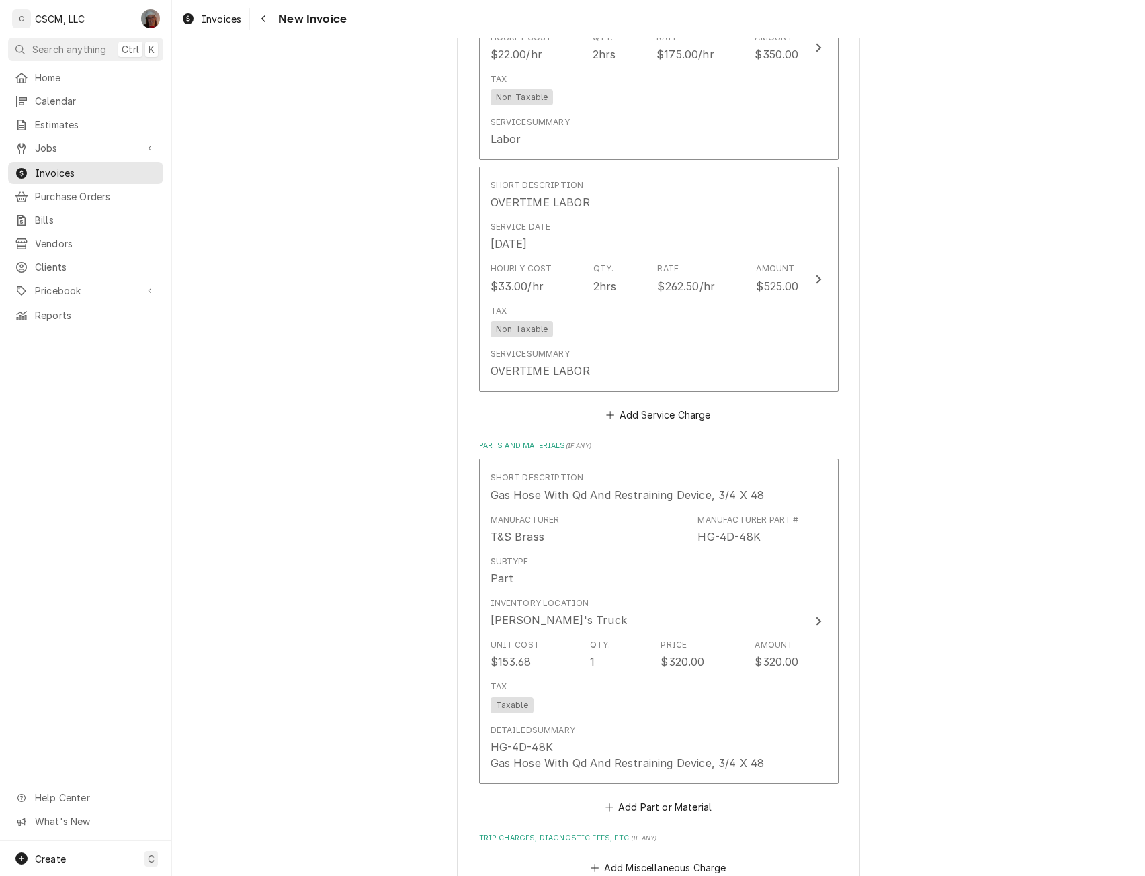
scroll to position [2329, 0]
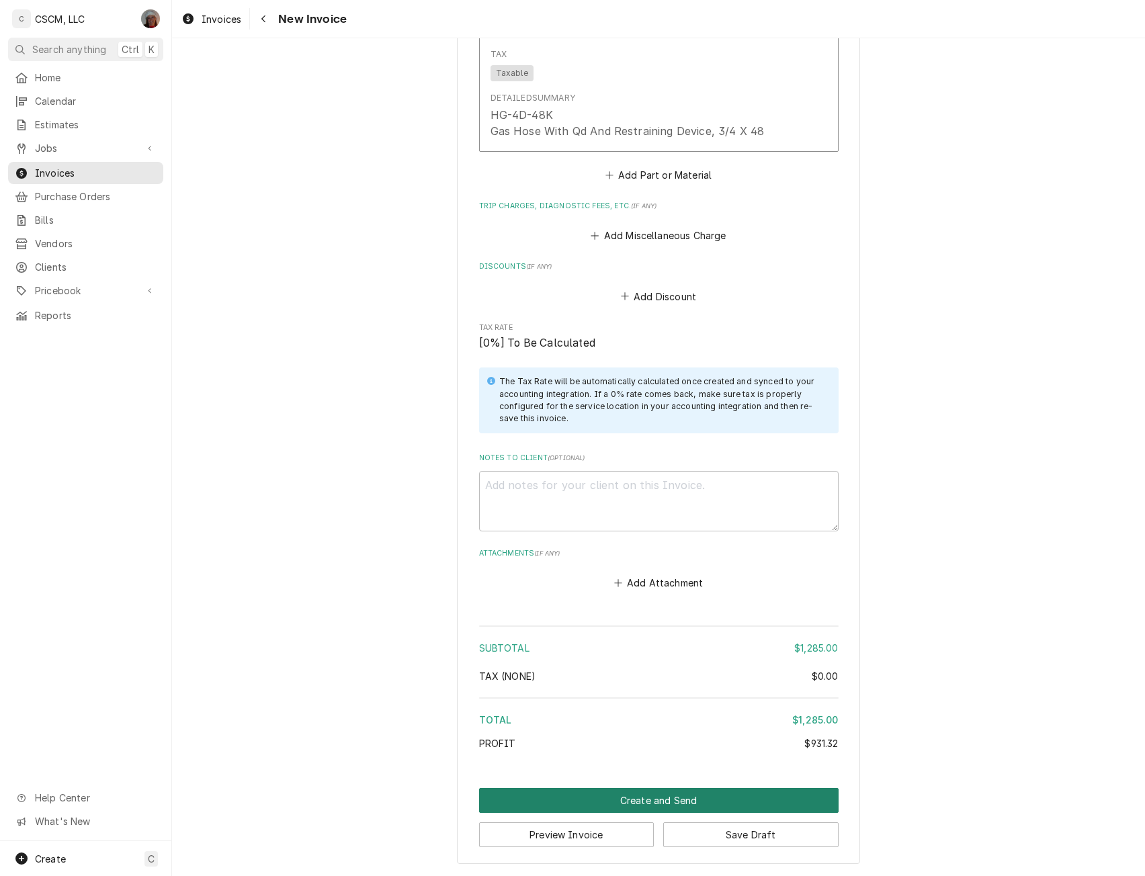
click at [660, 801] on button "Create and Send" at bounding box center [659, 800] width 360 height 25
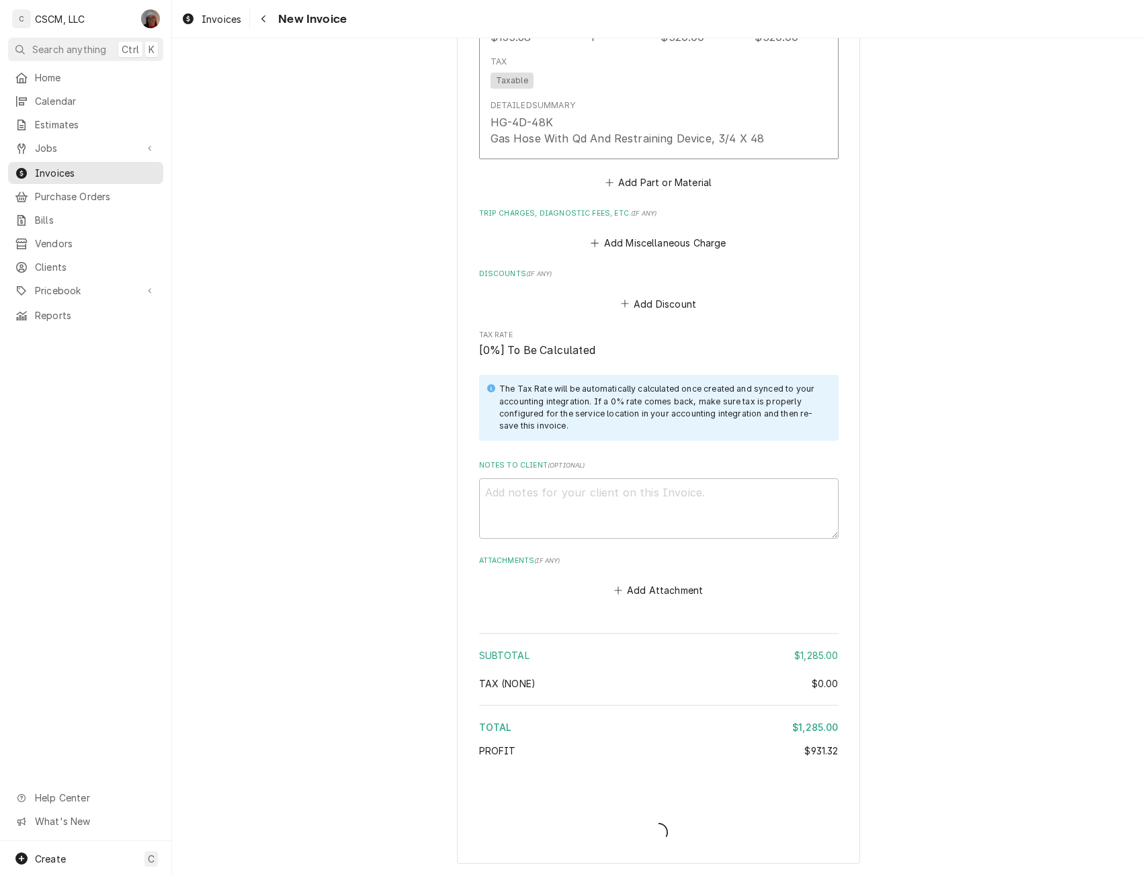
type textarea "x"
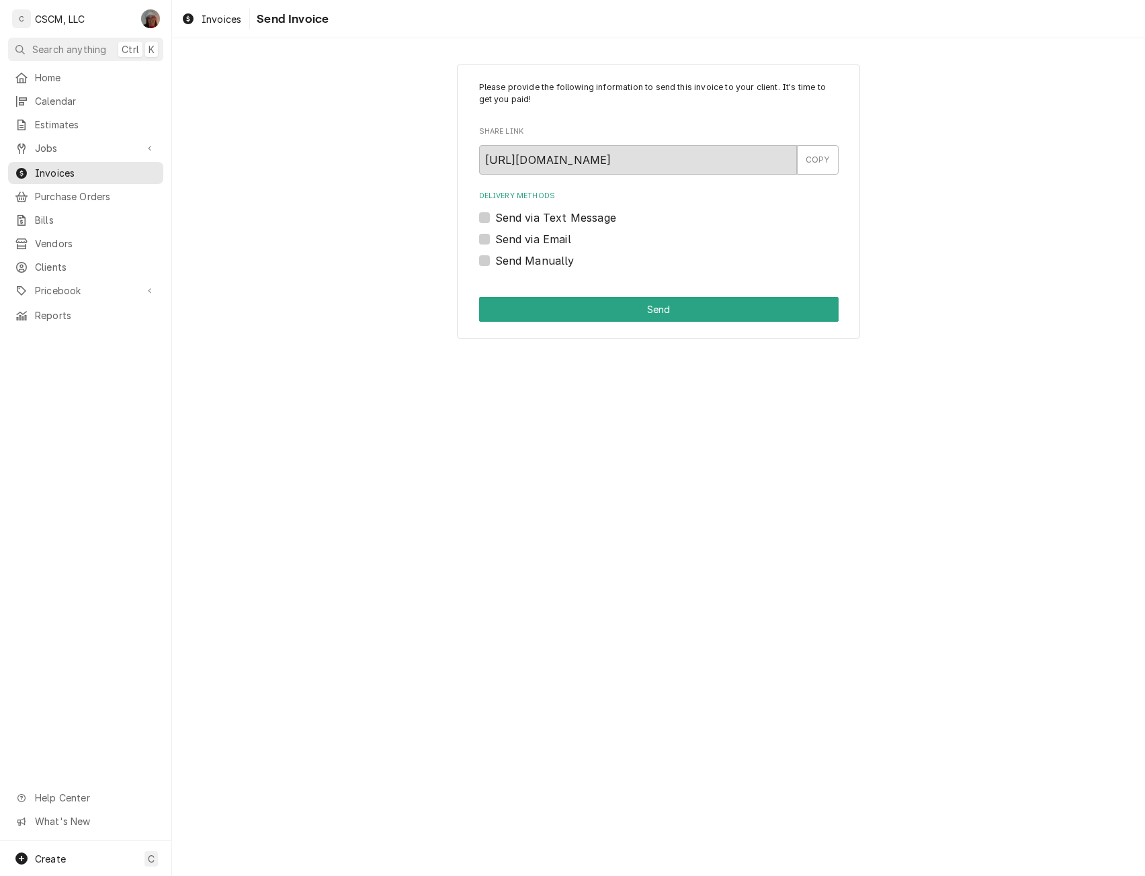
click at [495, 259] on label "Send Manually" at bounding box center [534, 261] width 79 height 16
click at [495, 259] on input "Send Manually" at bounding box center [675, 268] width 360 height 30
checkbox input "true"
click at [565, 316] on button "Send" at bounding box center [659, 309] width 360 height 25
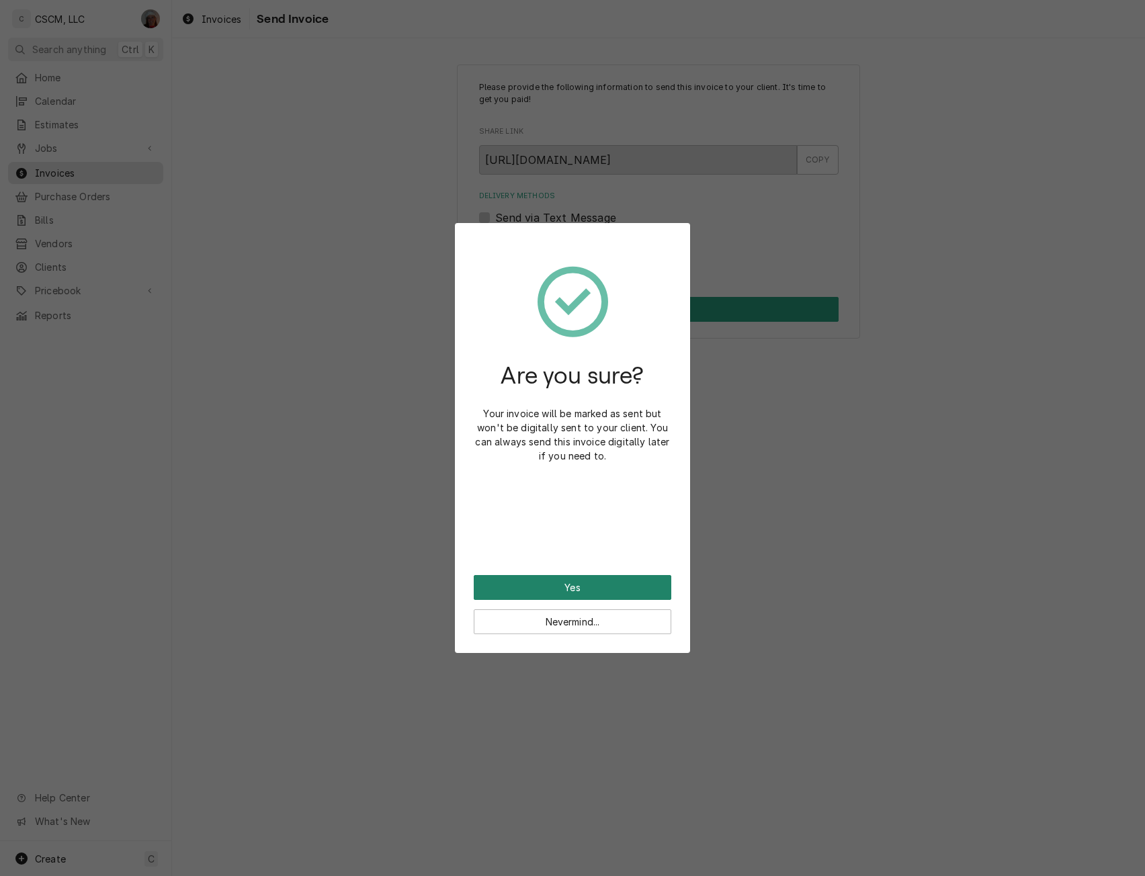
click at [569, 579] on button "Yes" at bounding box center [573, 587] width 198 height 25
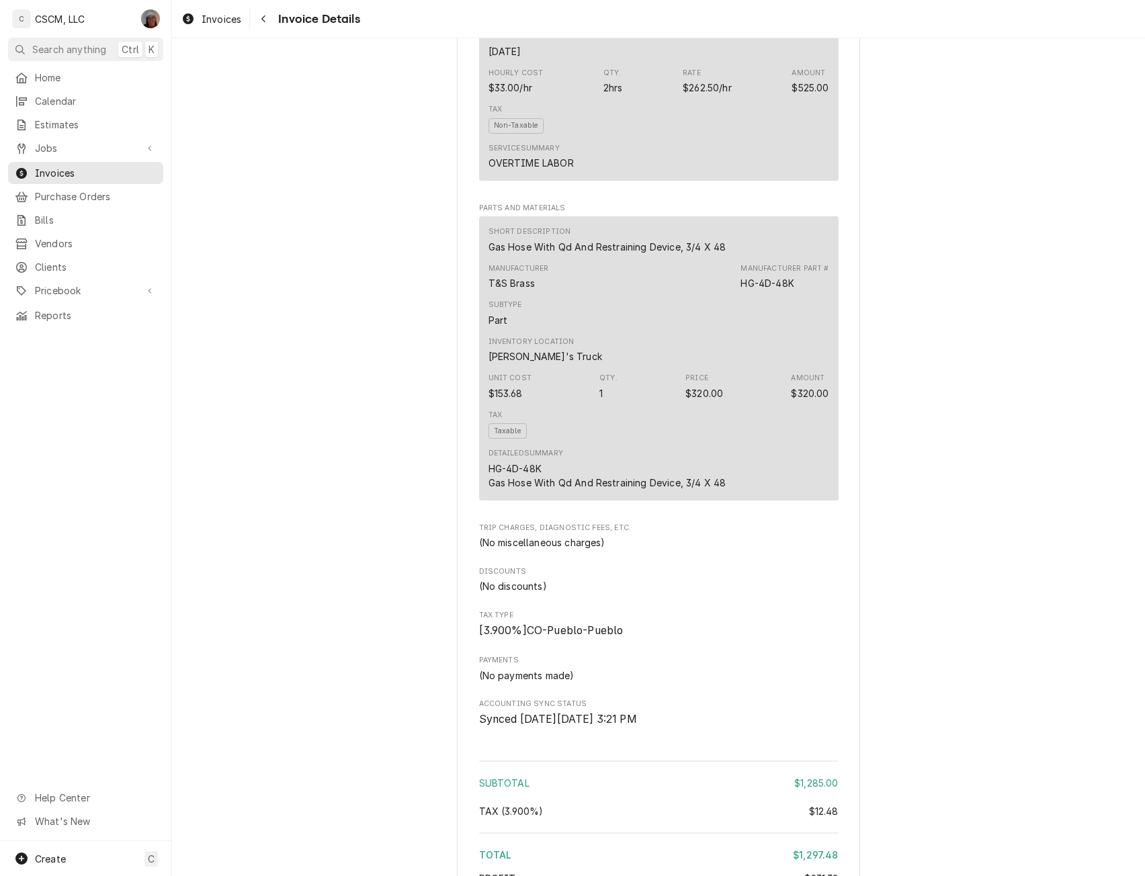
scroll to position [1431, 0]
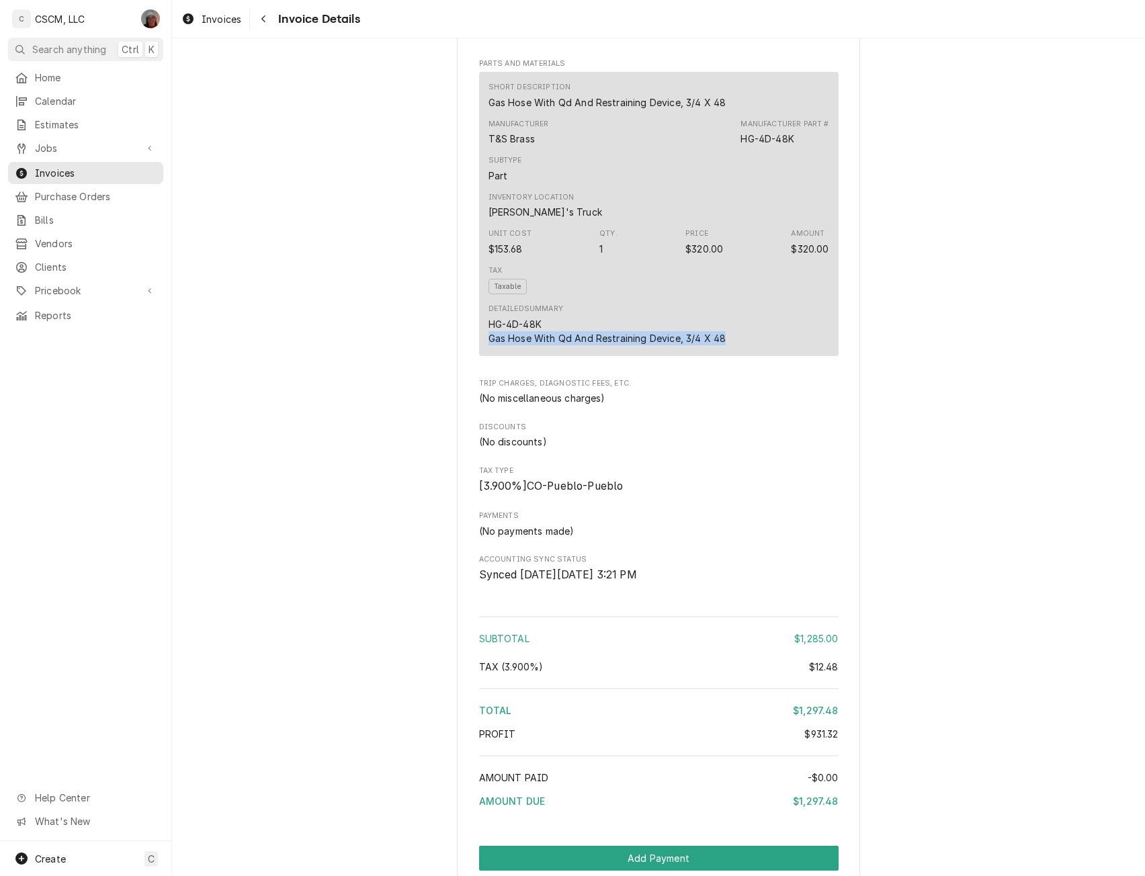
drag, startPoint x: 484, startPoint y: 384, endPoint x: 739, endPoint y: 380, distance: 254.7
click at [739, 349] on div "Detailed Summary HG-4D-48K Gas Hose With Qd And Restraining Device, 3/4 X 48" at bounding box center [659, 324] width 341 height 50
copy div "Gas Hose With Qd And Restraining Device, 3/4 X 48"
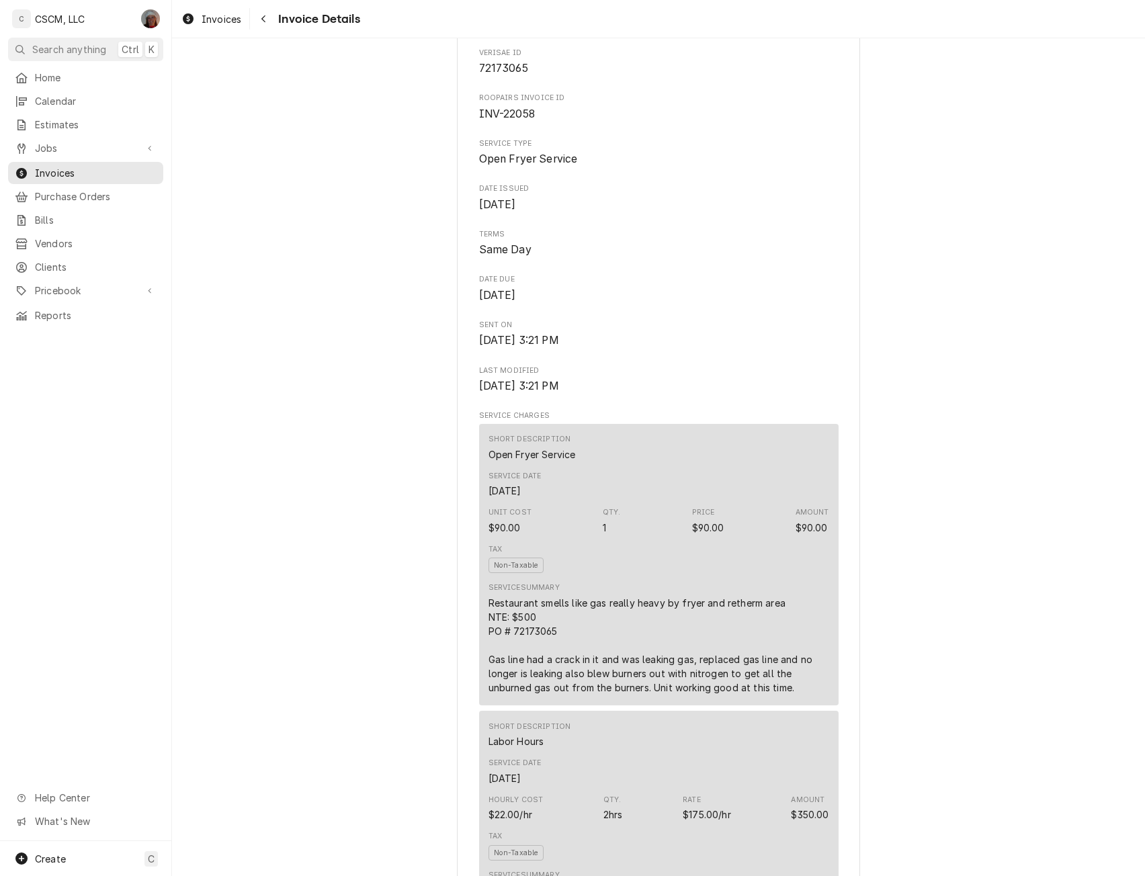
scroll to position [240, 0]
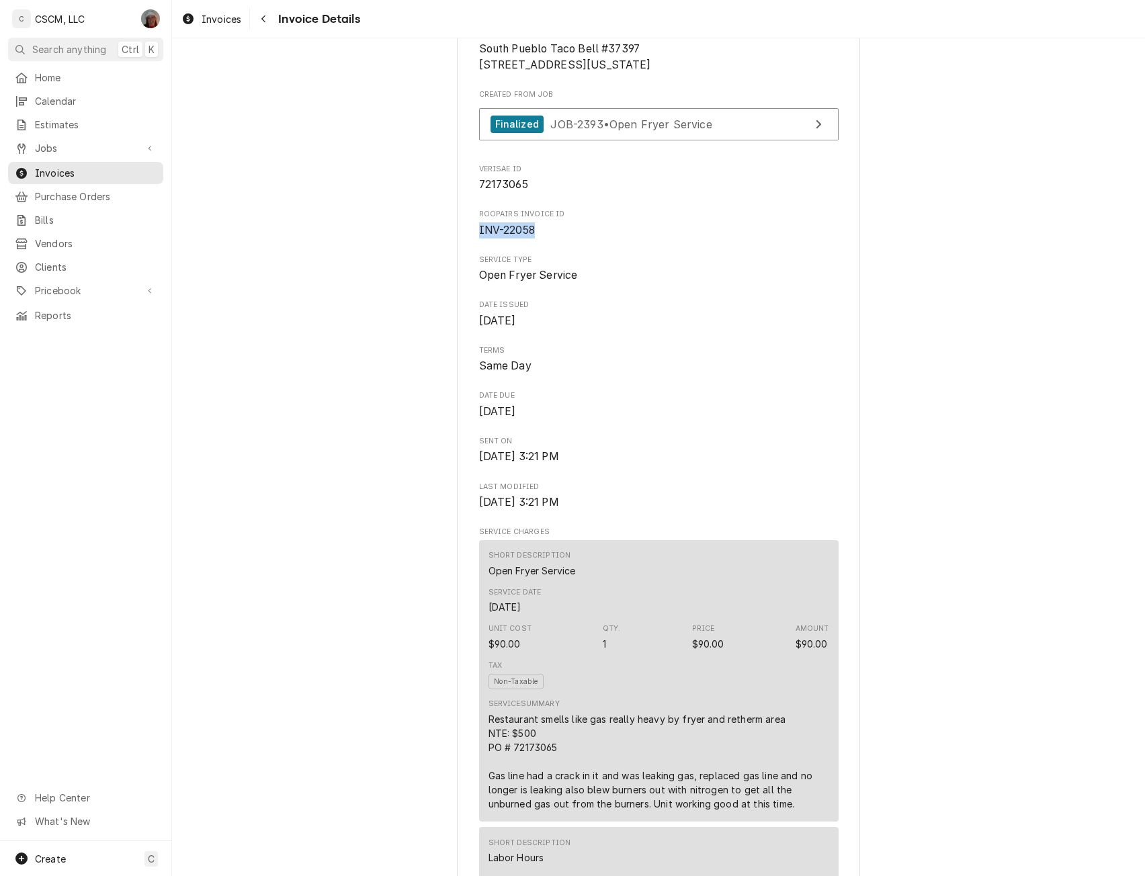
drag, startPoint x: 467, startPoint y: 273, endPoint x: 534, endPoint y: 282, distance: 67.8
copy span "INV-22058"
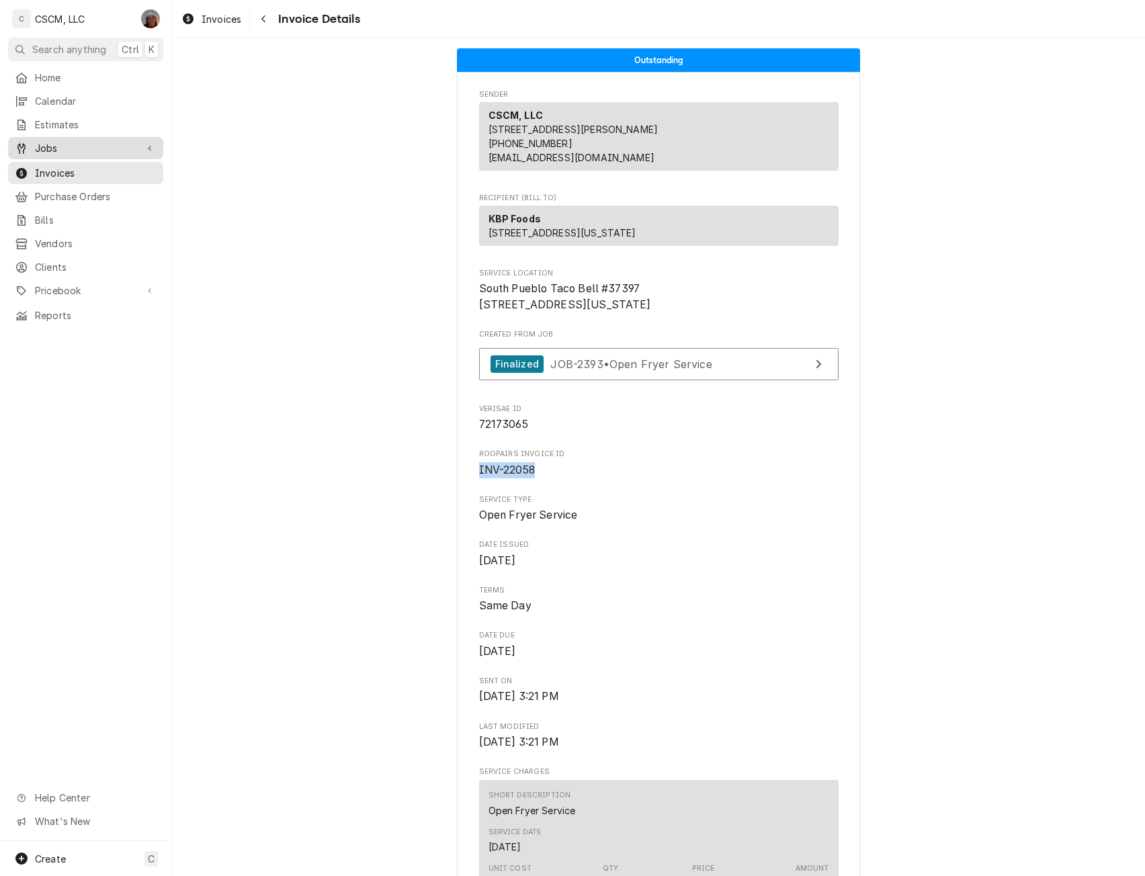
click at [62, 144] on span "Jobs" at bounding box center [85, 148] width 101 height 14
click at [58, 165] on span "Jobs" at bounding box center [96, 172] width 122 height 14
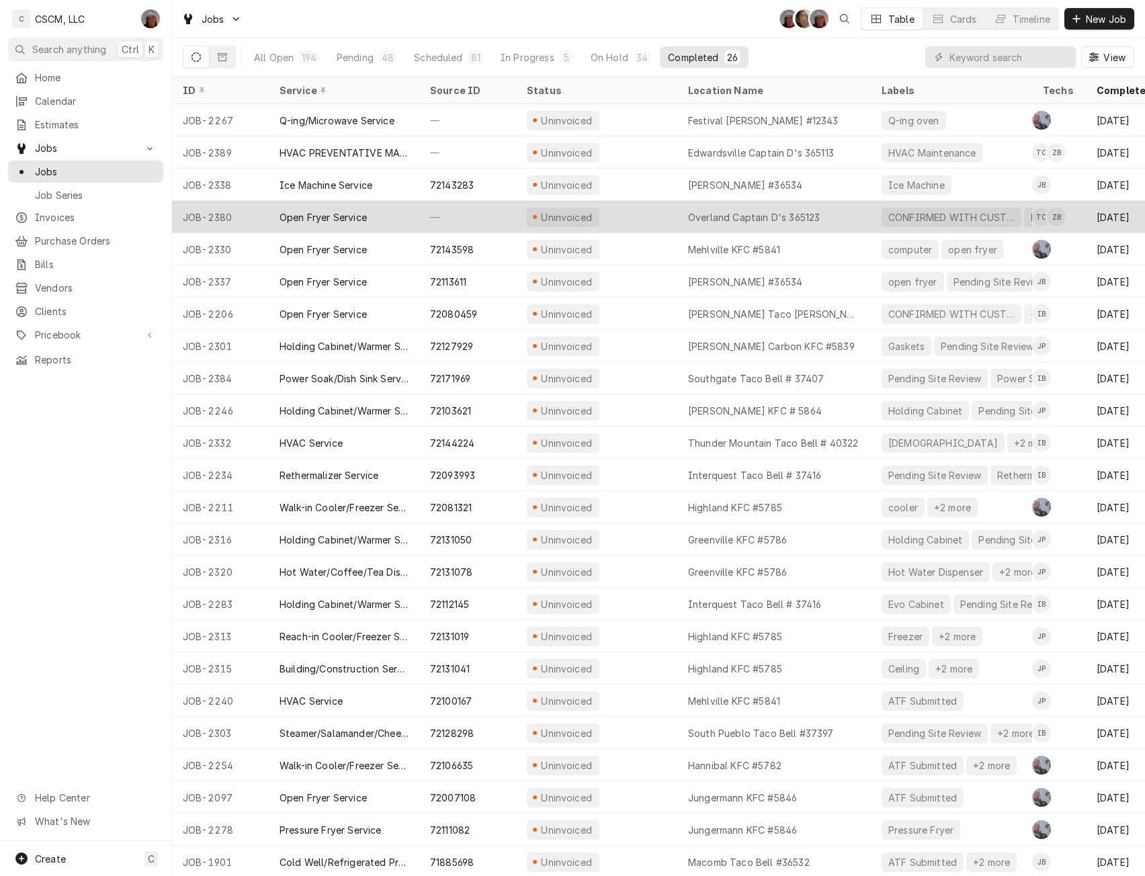
click at [605, 217] on div "Uninvoiced" at bounding box center [596, 217] width 161 height 32
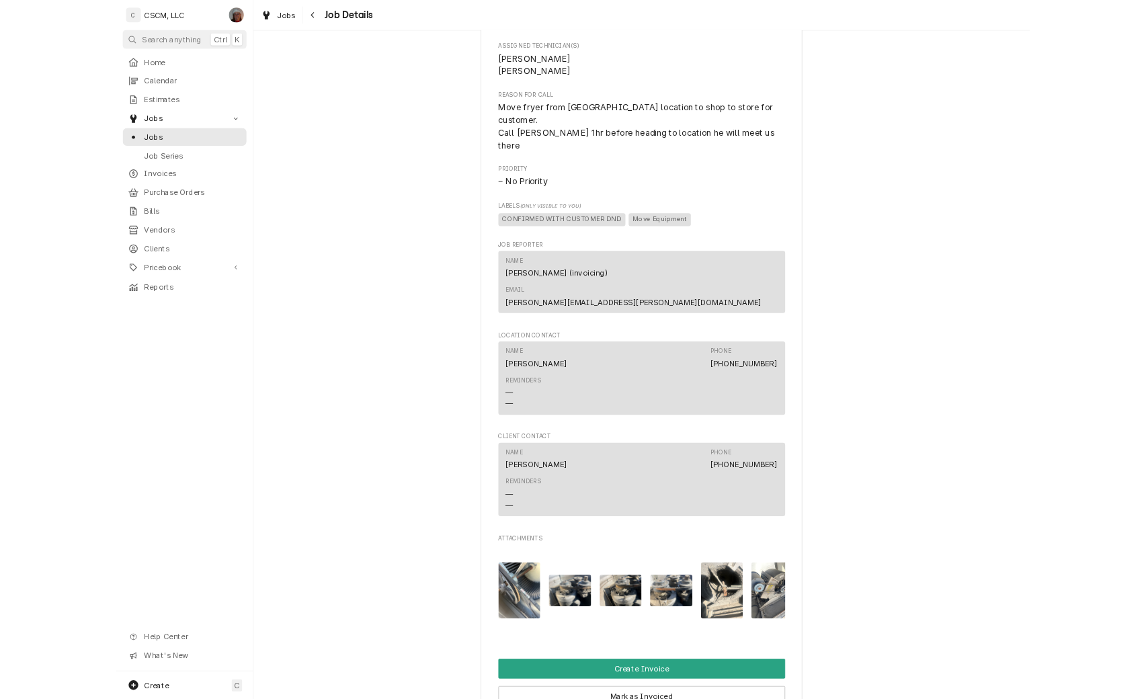
scroll to position [749, 0]
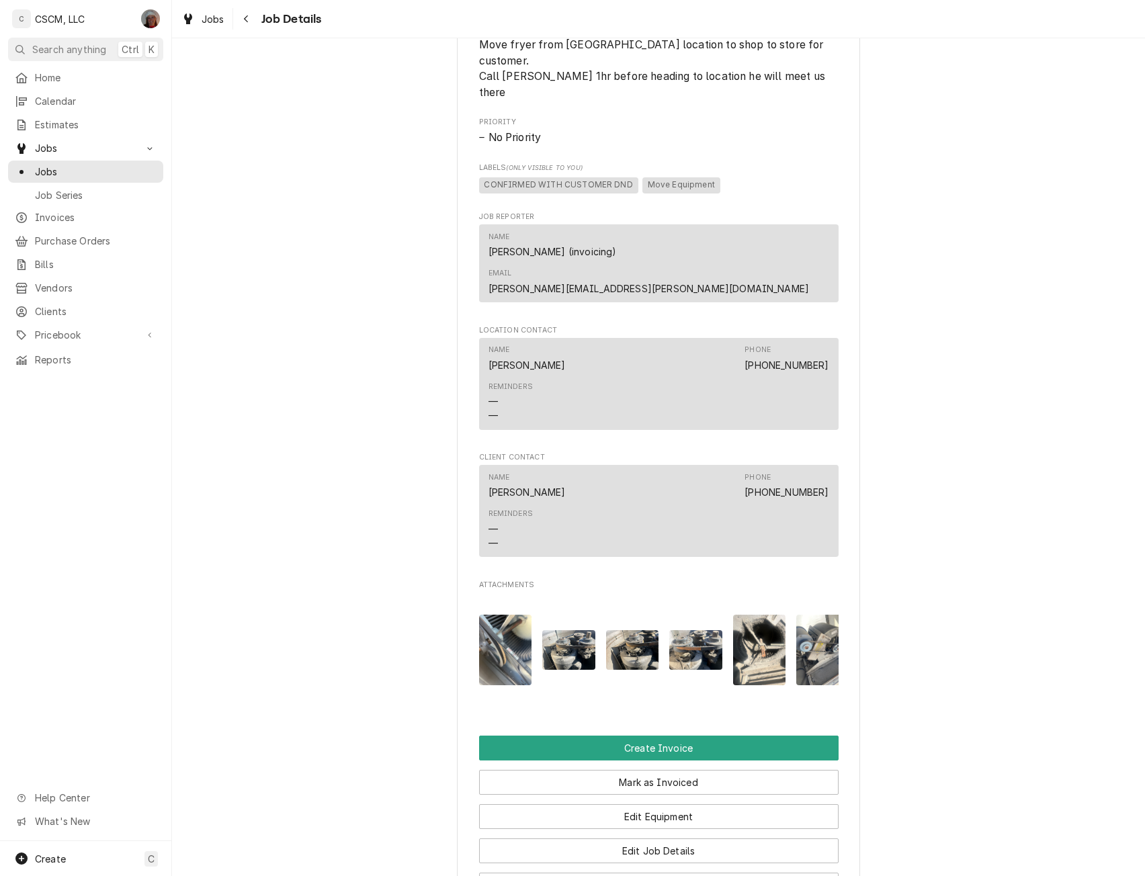
click at [495, 615] on img "Attachments" at bounding box center [505, 650] width 53 height 71
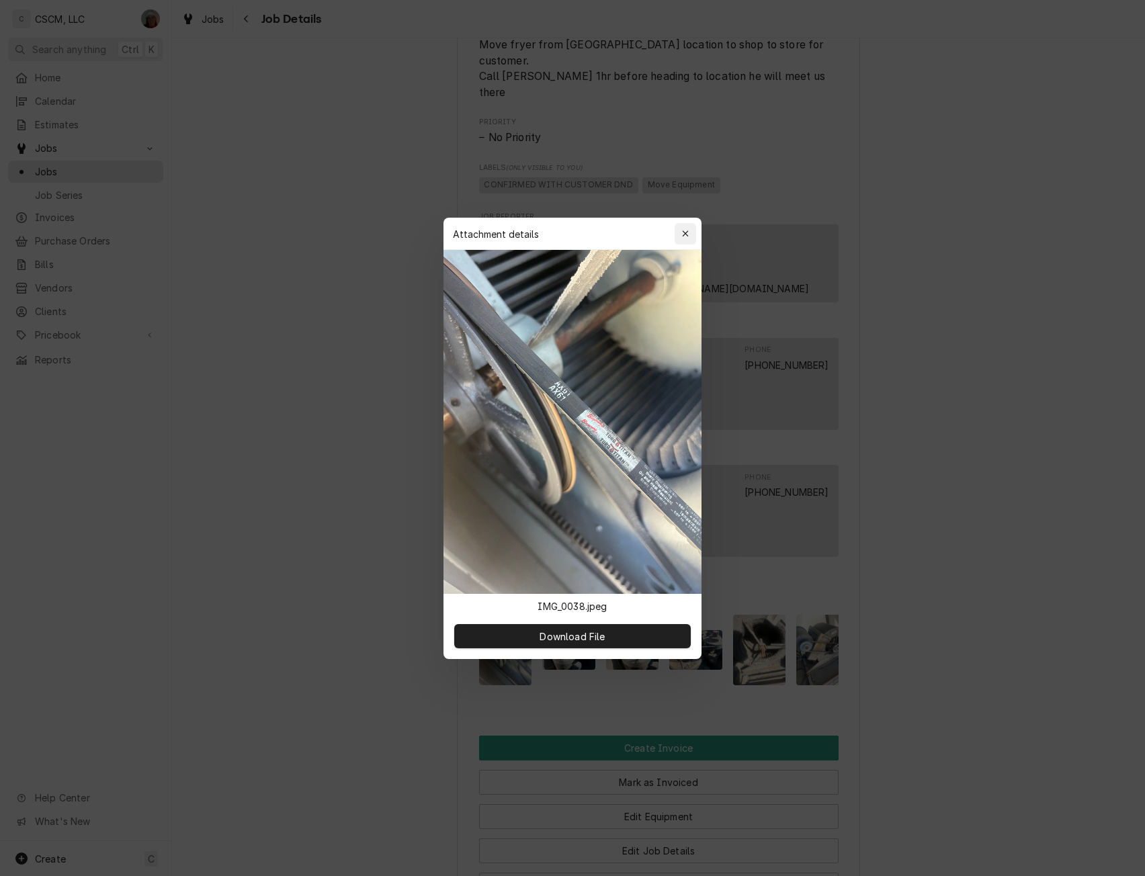
click at [685, 231] on icon "button" at bounding box center [685, 233] width 7 height 9
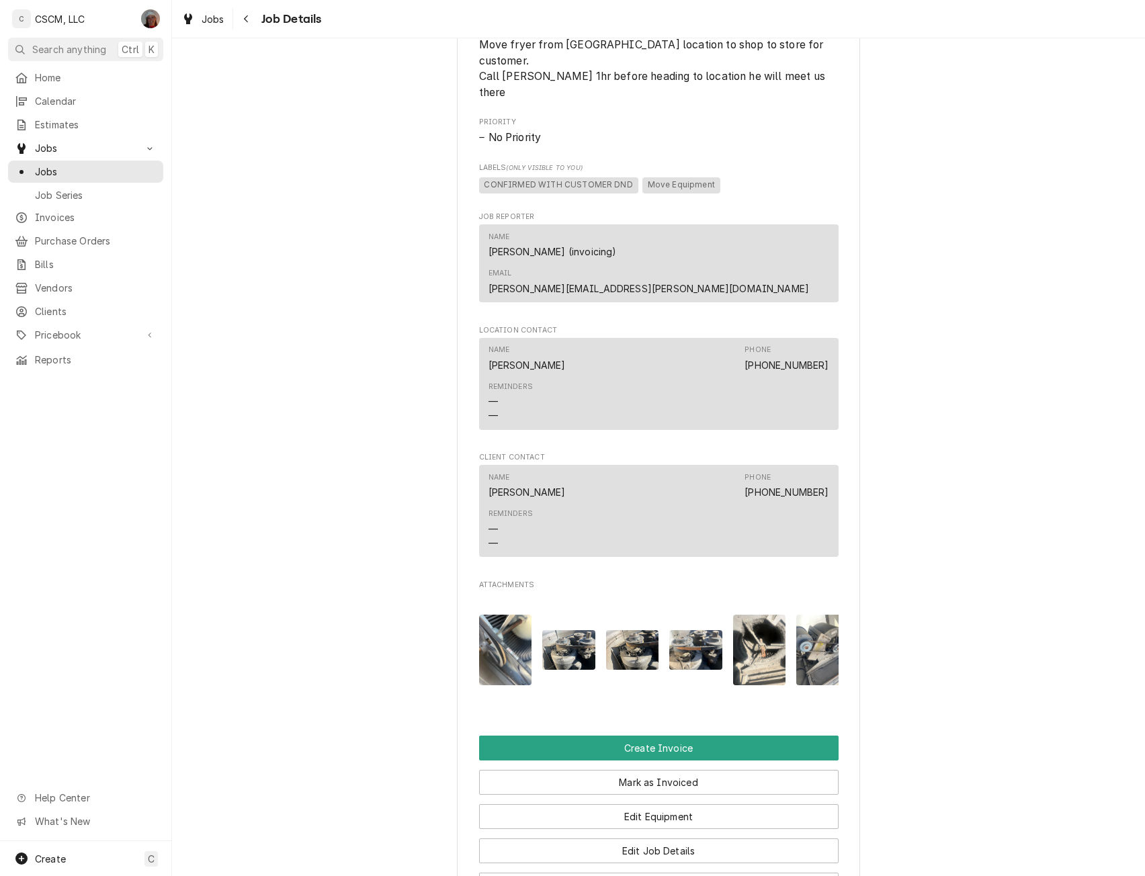
click at [567, 630] on img "Attachments" at bounding box center [568, 650] width 53 height 40
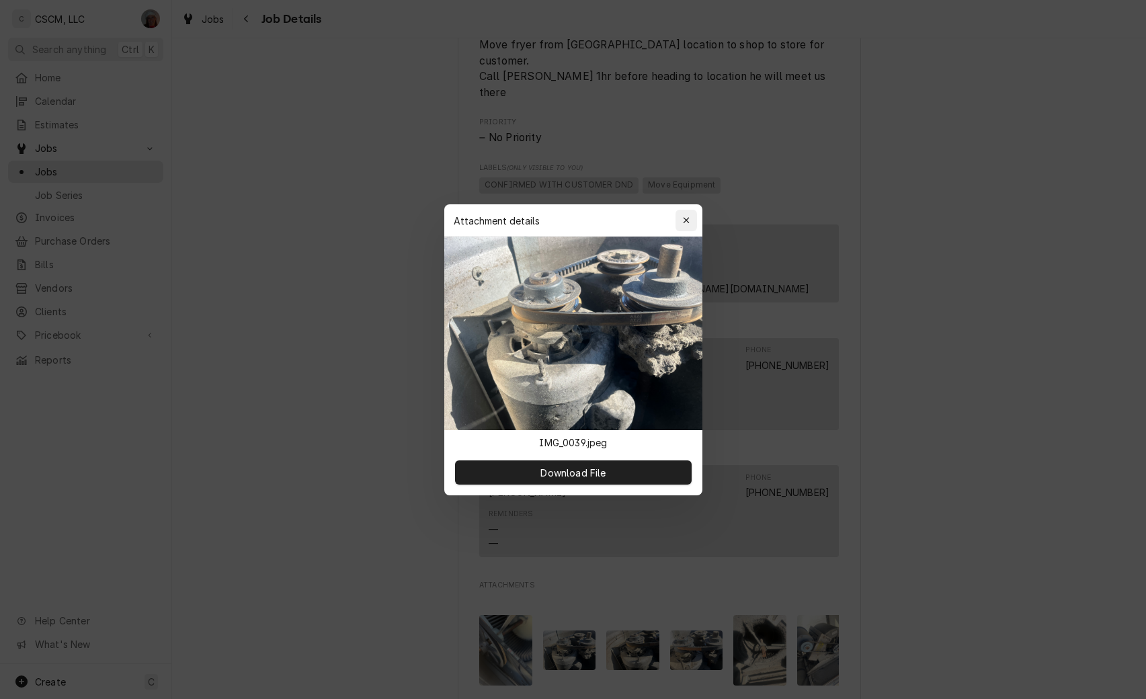
click at [689, 222] on icon "button" at bounding box center [685, 220] width 7 height 9
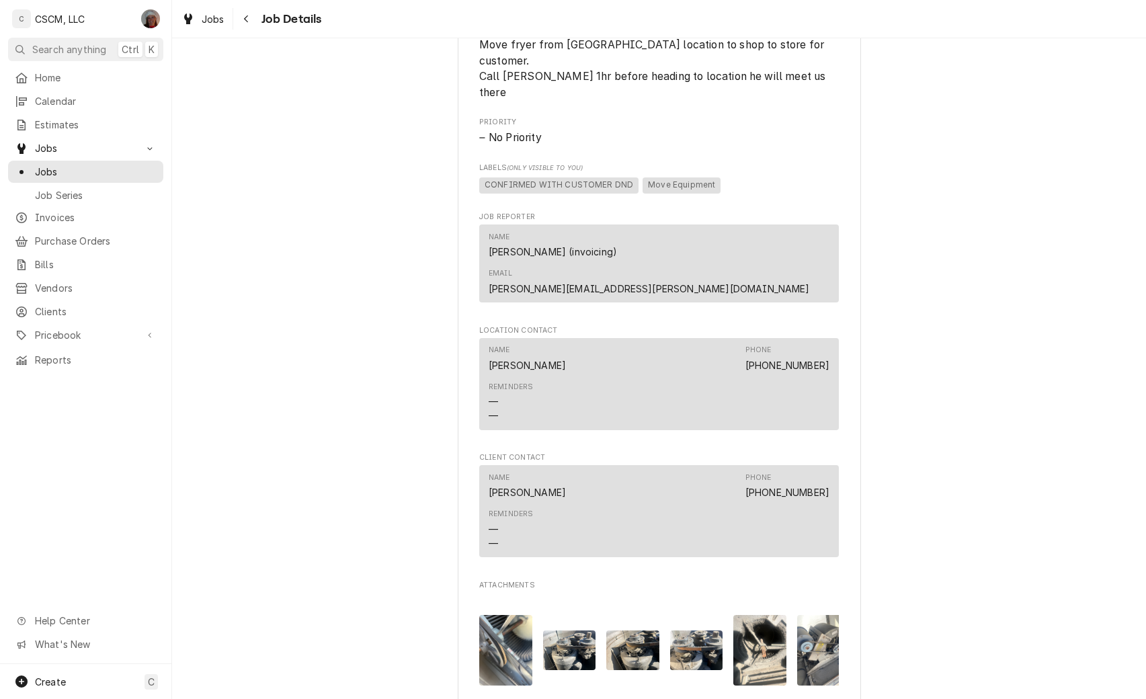
click at [635, 630] on img "Attachments" at bounding box center [632, 650] width 53 height 40
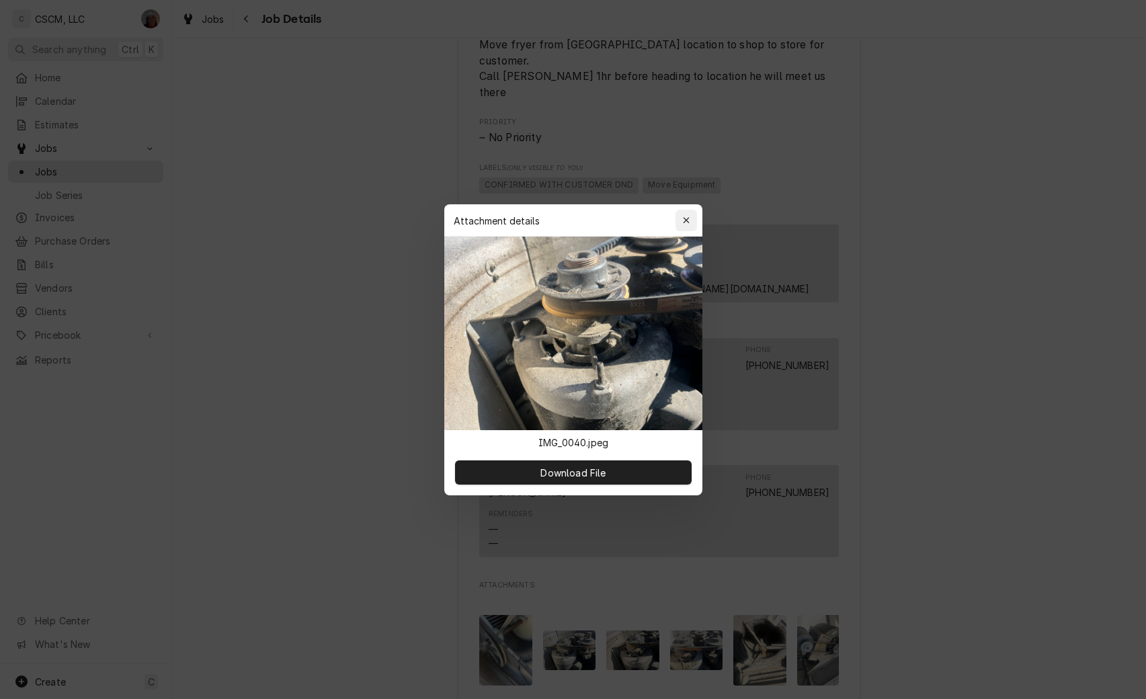
click at [686, 218] on icon "button" at bounding box center [685, 220] width 7 height 9
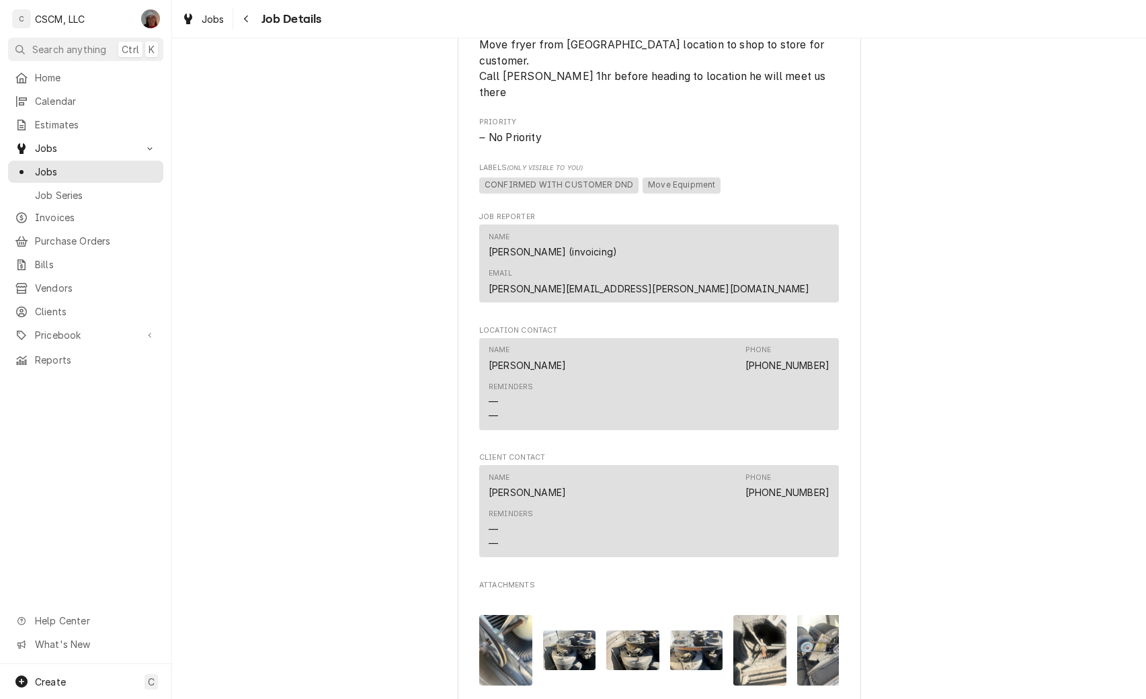
click at [687, 630] on img "Attachments" at bounding box center [696, 650] width 53 height 40
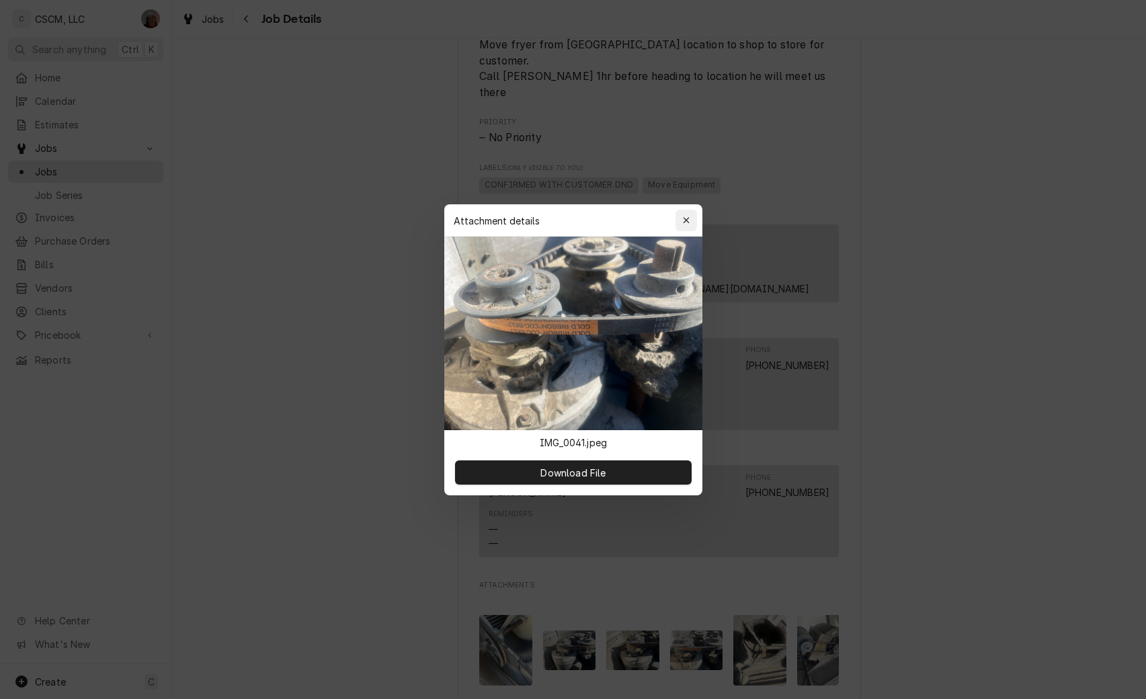
click at [683, 218] on icon "button" at bounding box center [685, 220] width 7 height 9
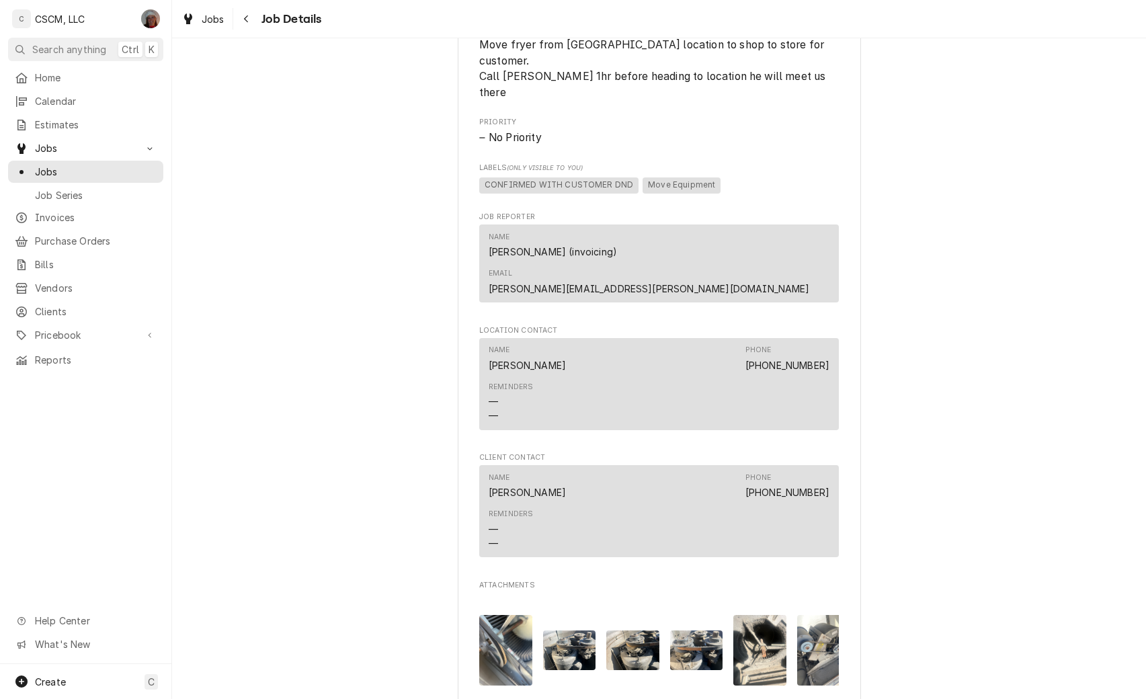
click at [763, 630] on img "Attachments" at bounding box center [759, 650] width 53 height 71
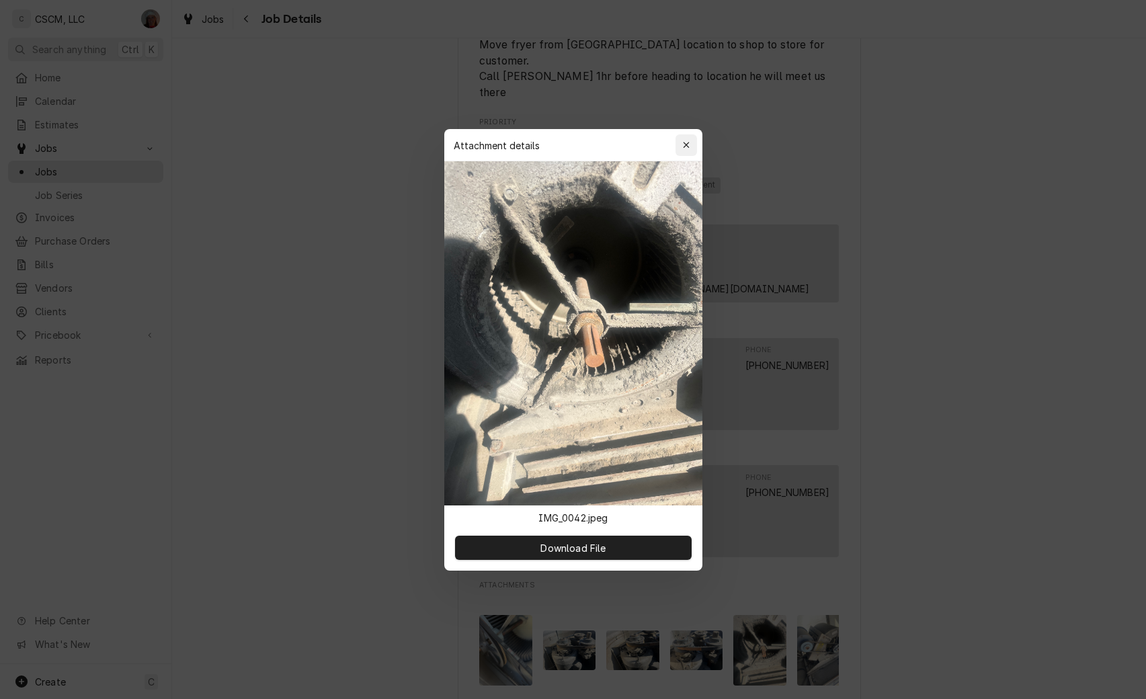
click at [687, 149] on icon "button" at bounding box center [685, 144] width 7 height 9
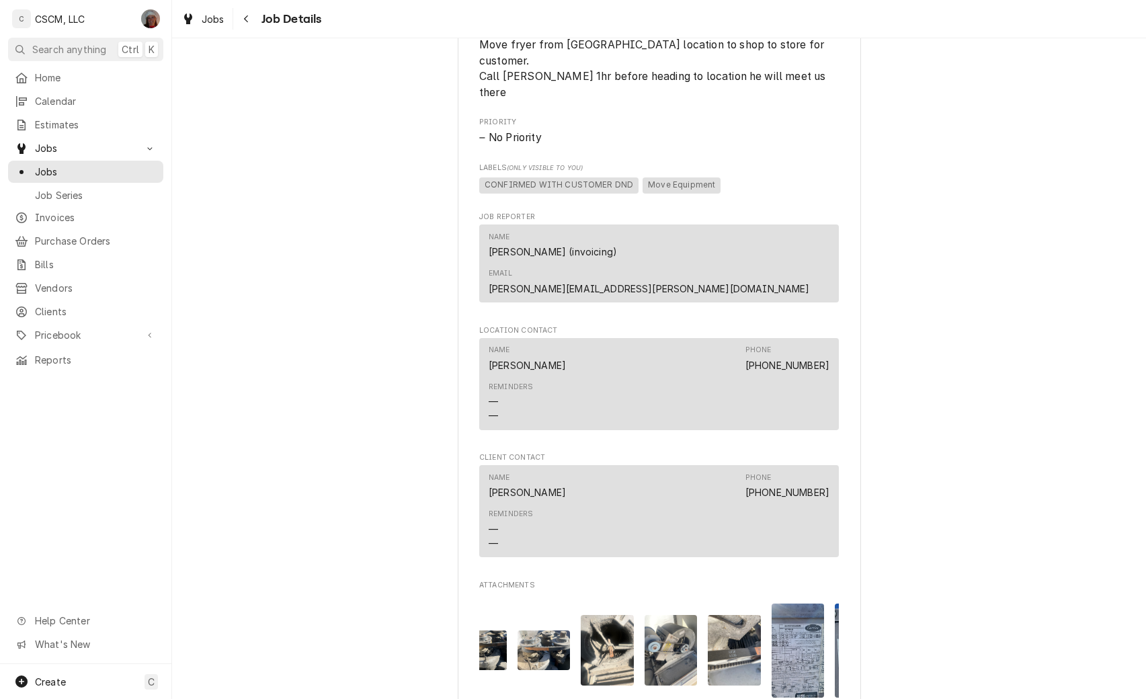
scroll to position [0, 188]
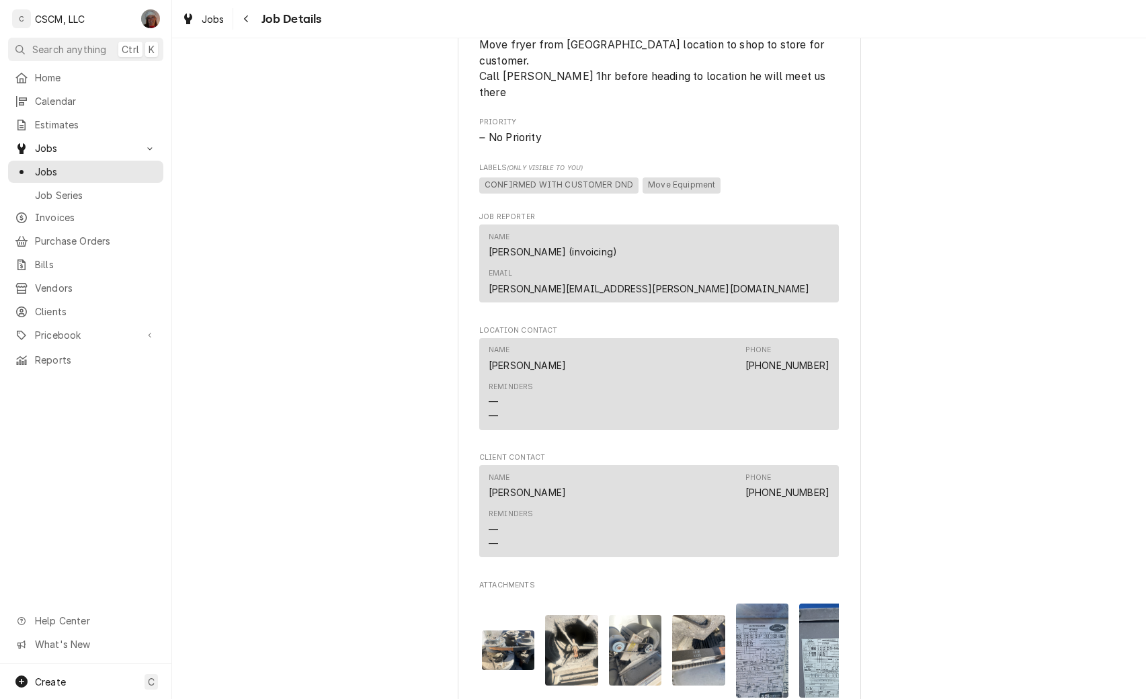
click at [626, 615] on img "Attachments" at bounding box center [635, 650] width 53 height 71
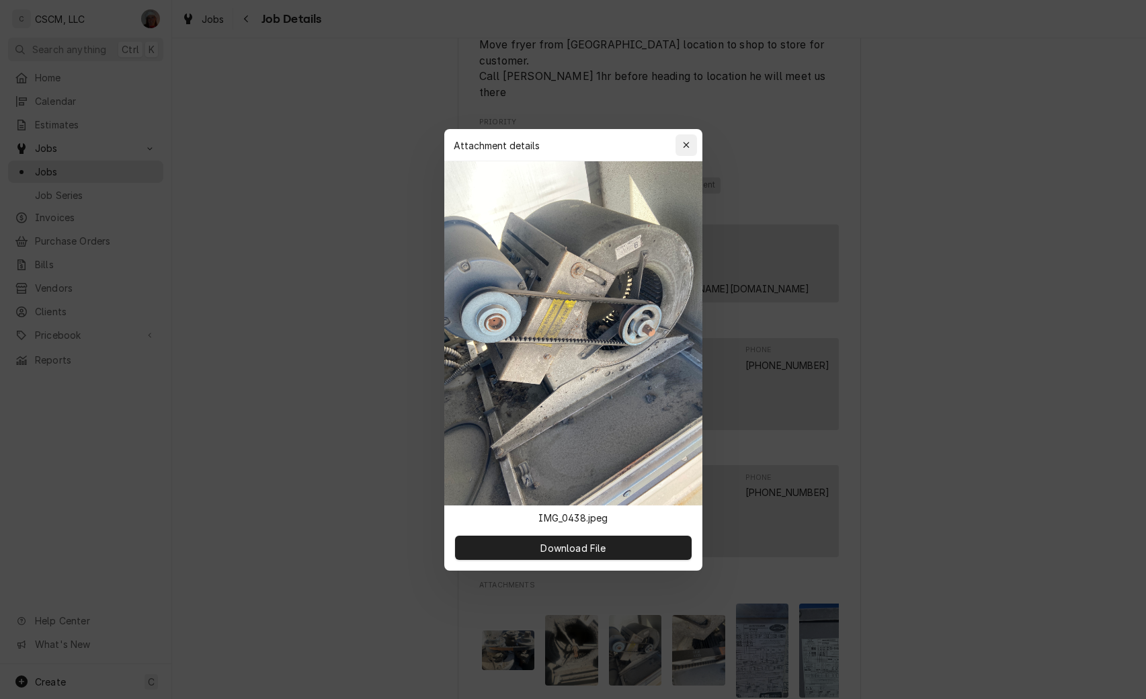
click at [686, 143] on icon "button" at bounding box center [685, 144] width 7 height 9
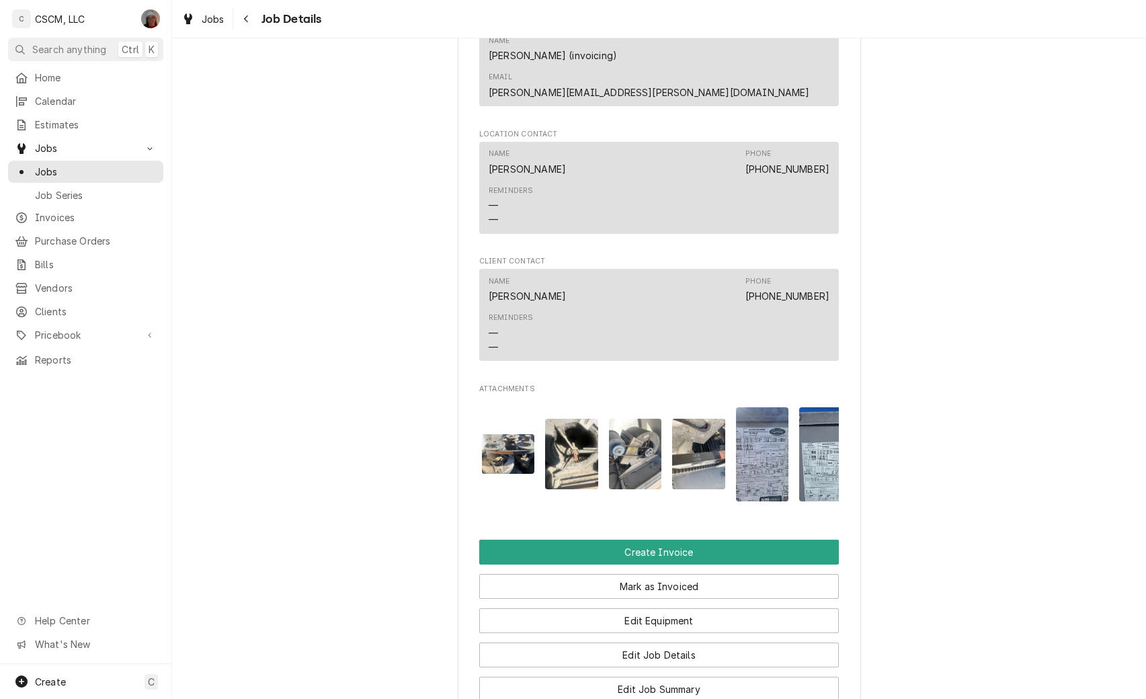
scroll to position [954, 0]
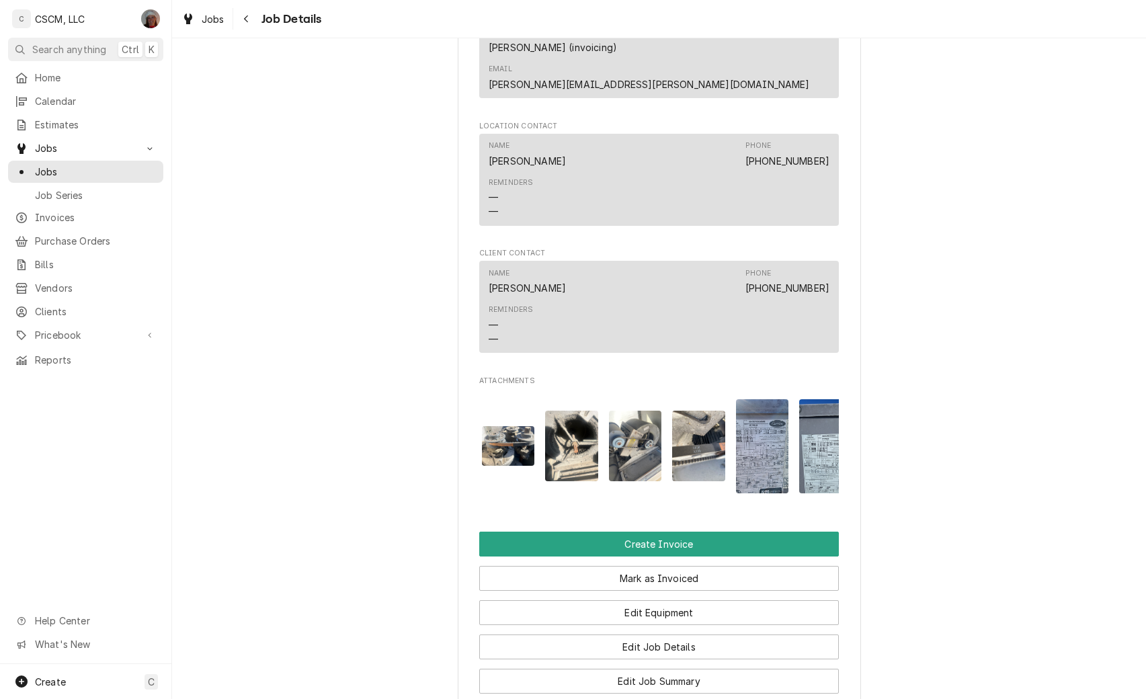
click at [750, 399] on img "Attachments" at bounding box center [762, 446] width 53 height 94
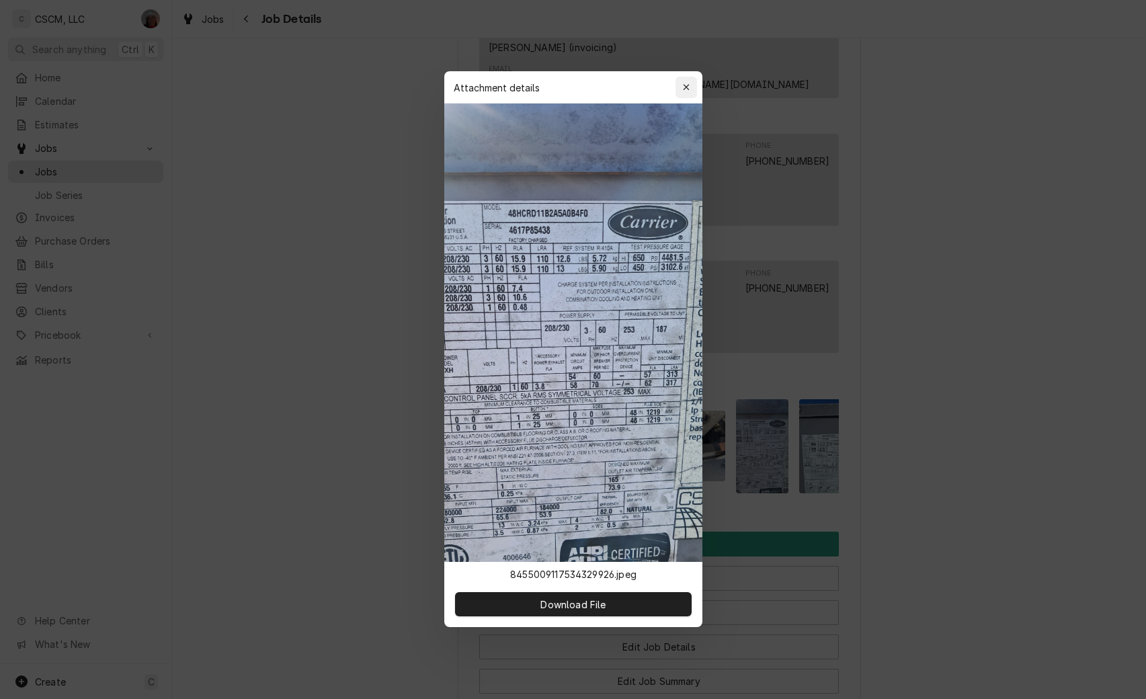
click at [686, 88] on icon "button" at bounding box center [685, 87] width 7 height 9
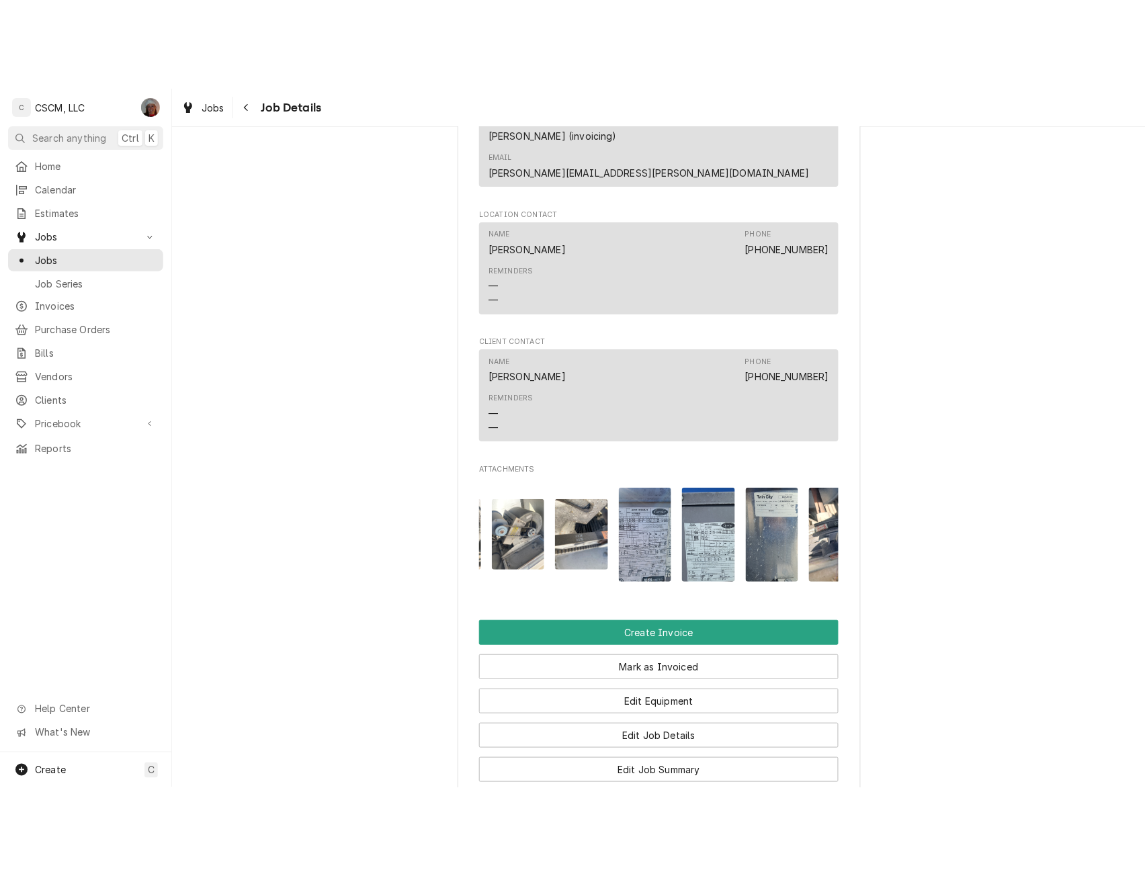
scroll to position [0, 339]
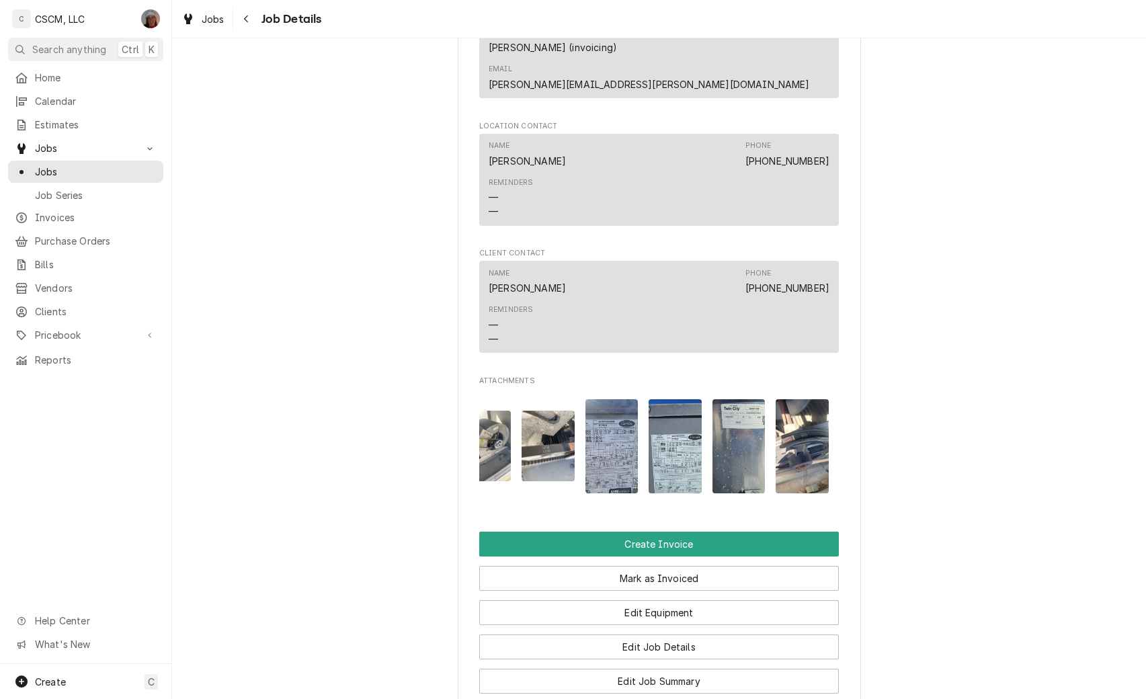
click at [665, 400] on img "Attachments" at bounding box center [674, 446] width 53 height 94
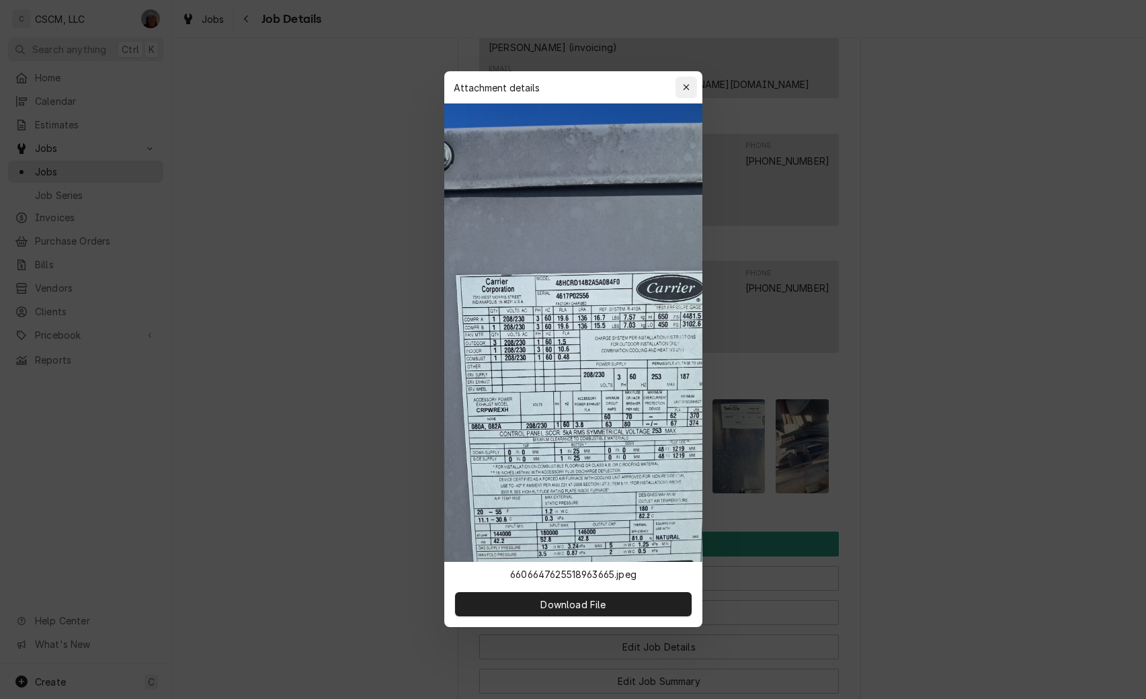
click at [685, 85] on icon "button" at bounding box center [685, 87] width 7 height 9
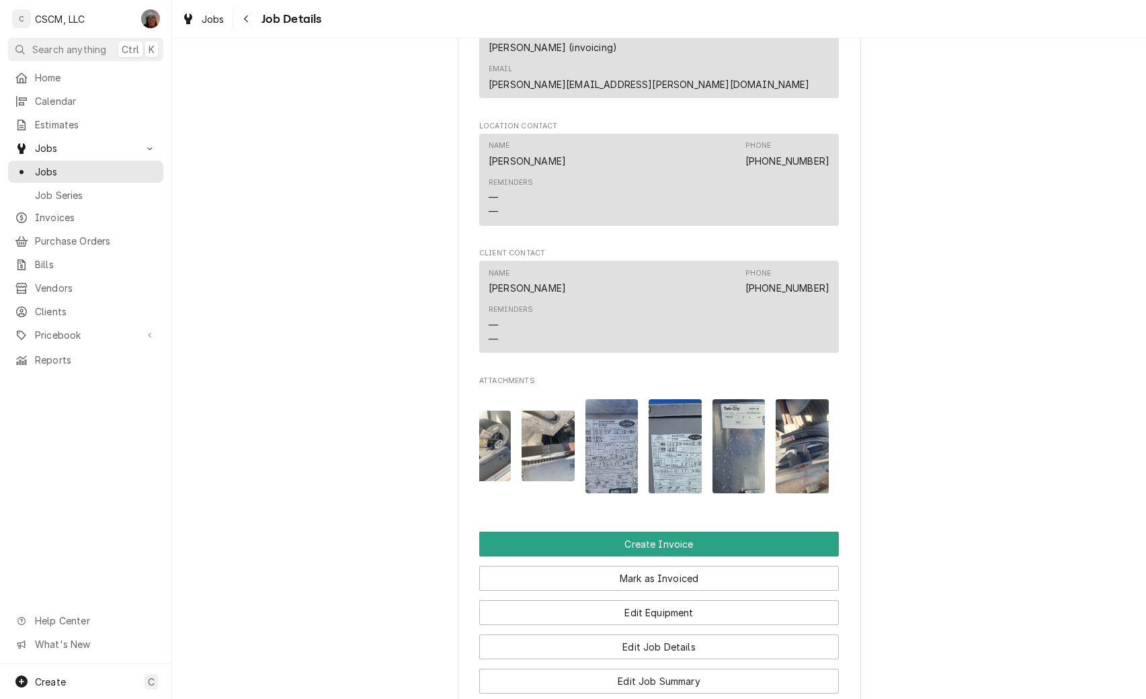
click at [737, 399] on img "Attachments" at bounding box center [738, 446] width 53 height 94
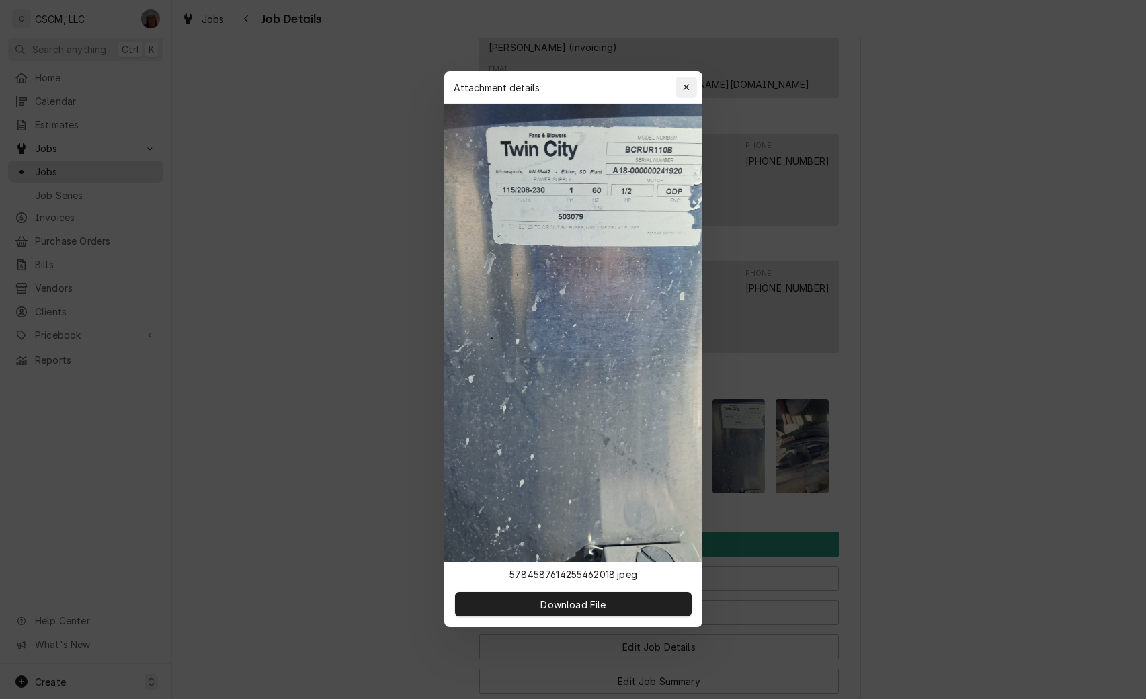
click at [685, 84] on icon "button" at bounding box center [685, 87] width 7 height 9
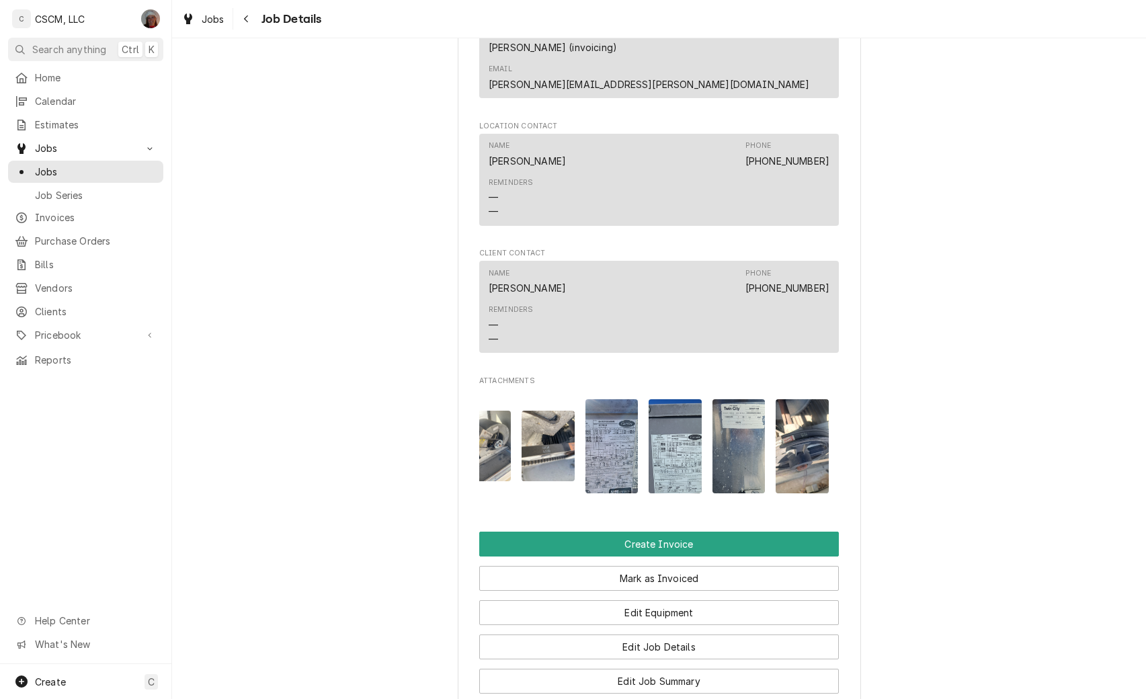
click at [799, 399] on img "Attachments" at bounding box center [801, 446] width 53 height 94
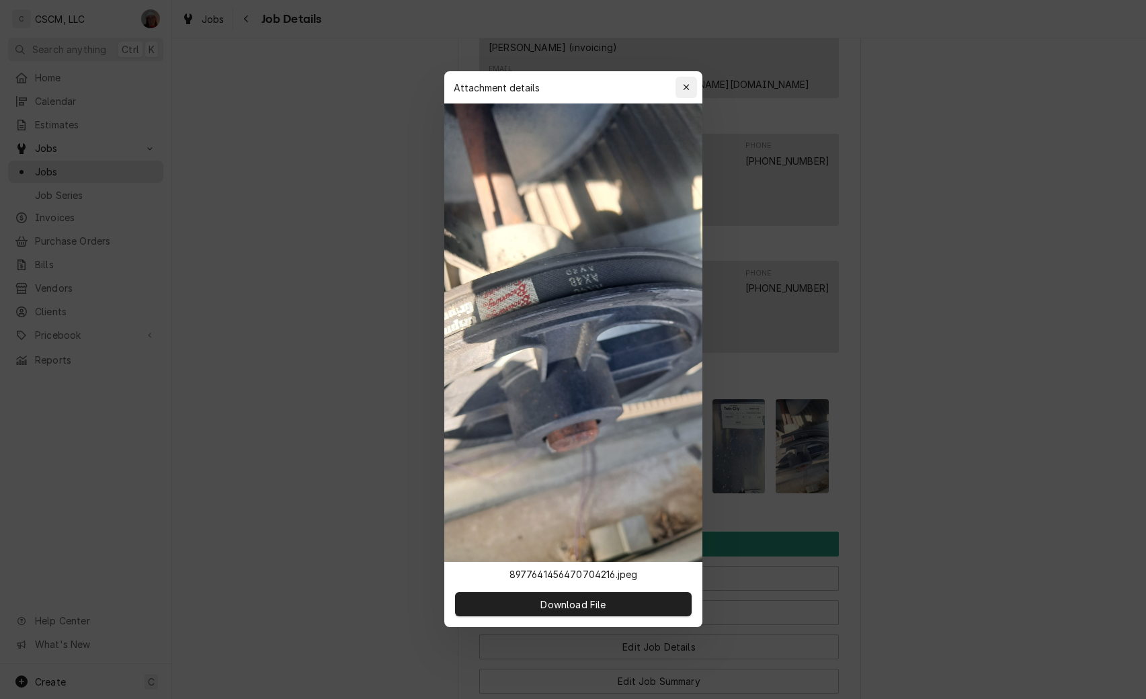
click at [688, 89] on icon "button" at bounding box center [685, 87] width 7 height 9
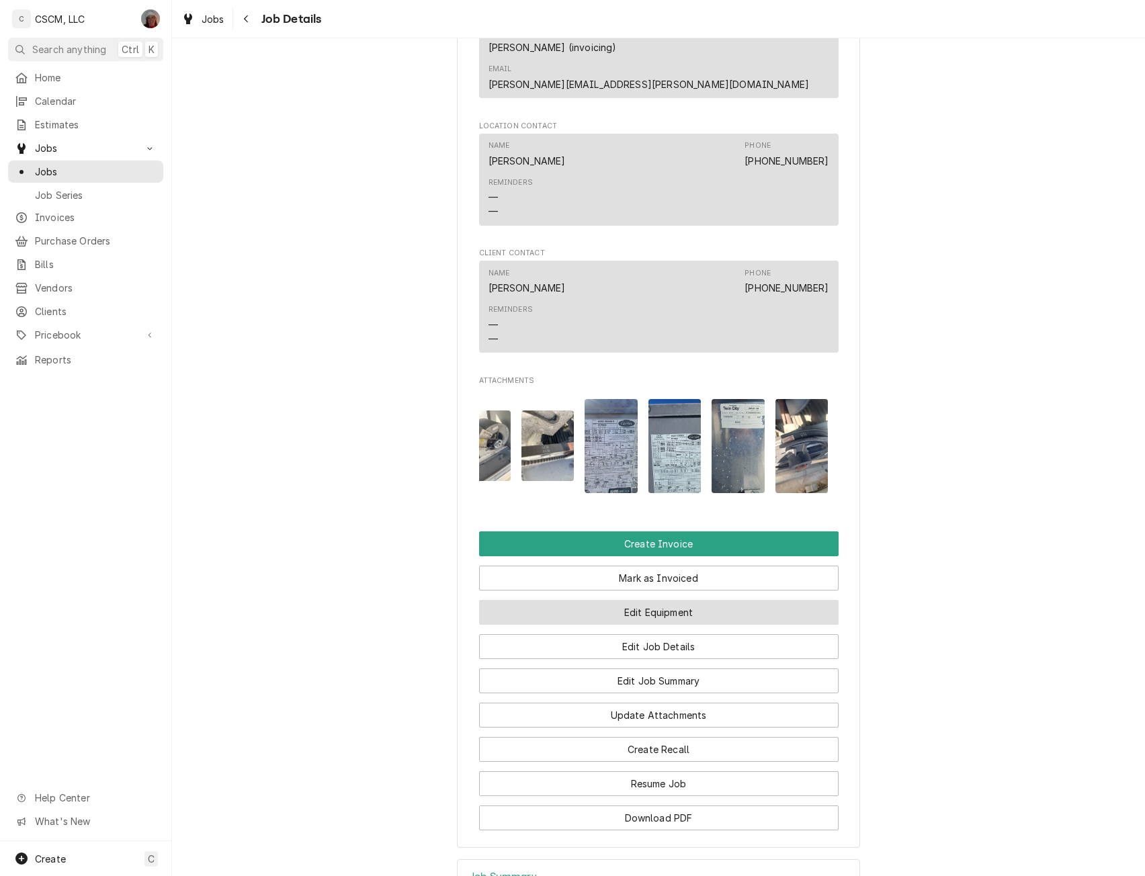
click at [683, 600] on button "Edit Equipment" at bounding box center [659, 612] width 360 height 25
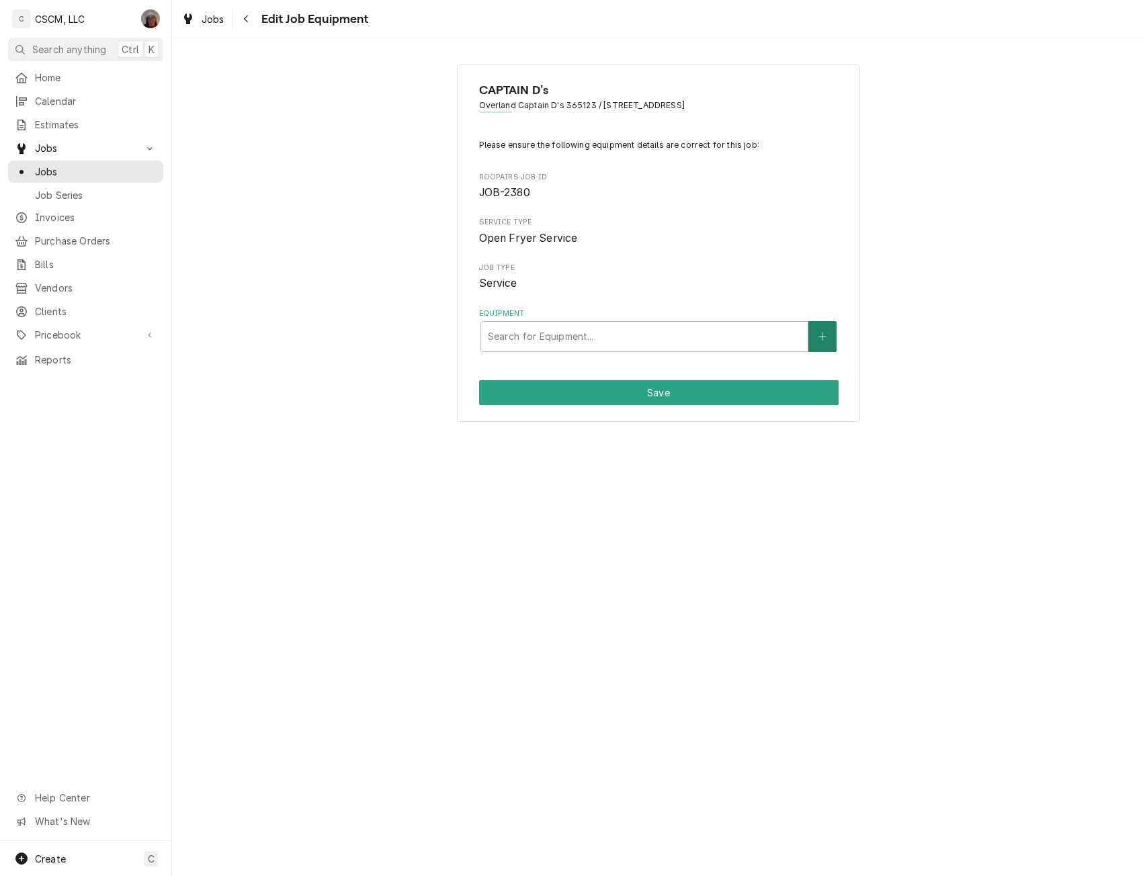
click at [830, 338] on button "Equipment" at bounding box center [822, 336] width 28 height 31
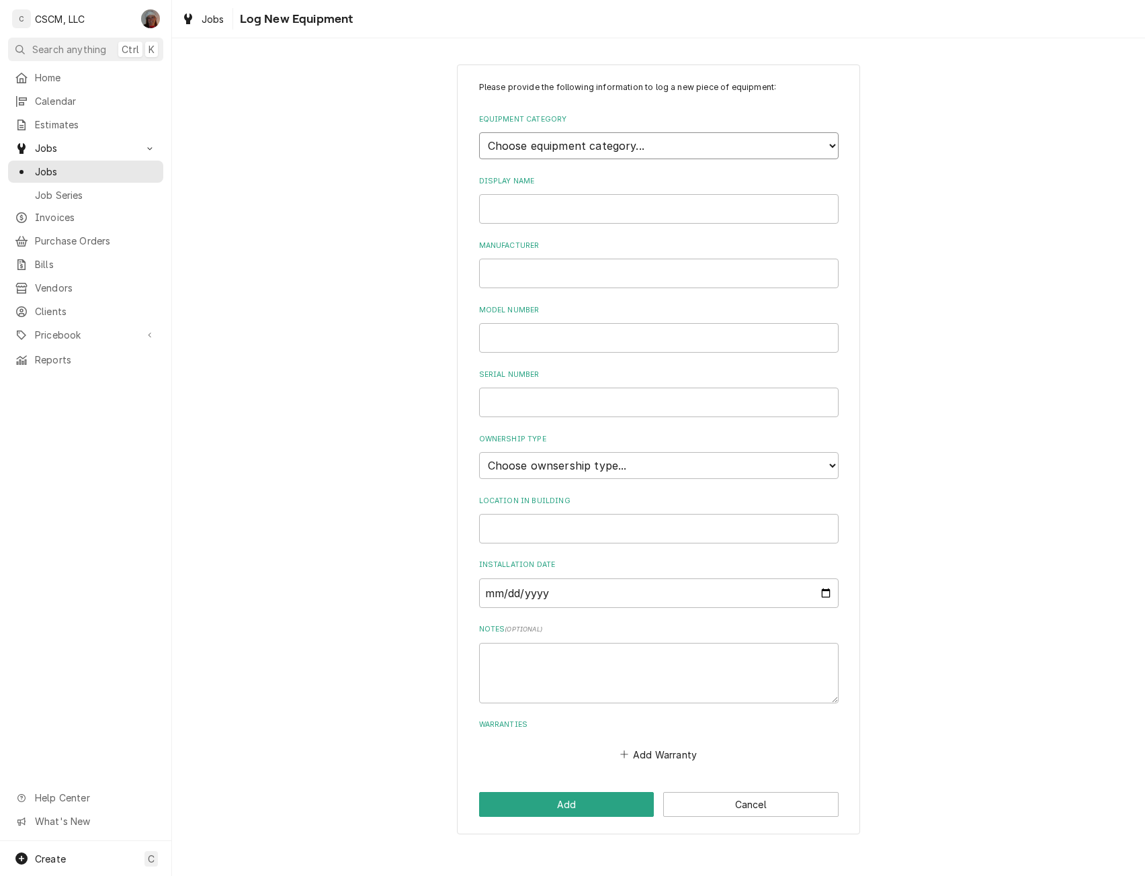
click at [668, 143] on select "Choose equipment category... Cooking Equipment Fryers Ice Machines Ovens and Ra…" at bounding box center [659, 145] width 360 height 27
select select "15"
click at [479, 132] on select "Choose equipment category... Cooking Equipment Fryers Ice Machines Ovens and Ra…" at bounding box center [659, 145] width 360 height 27
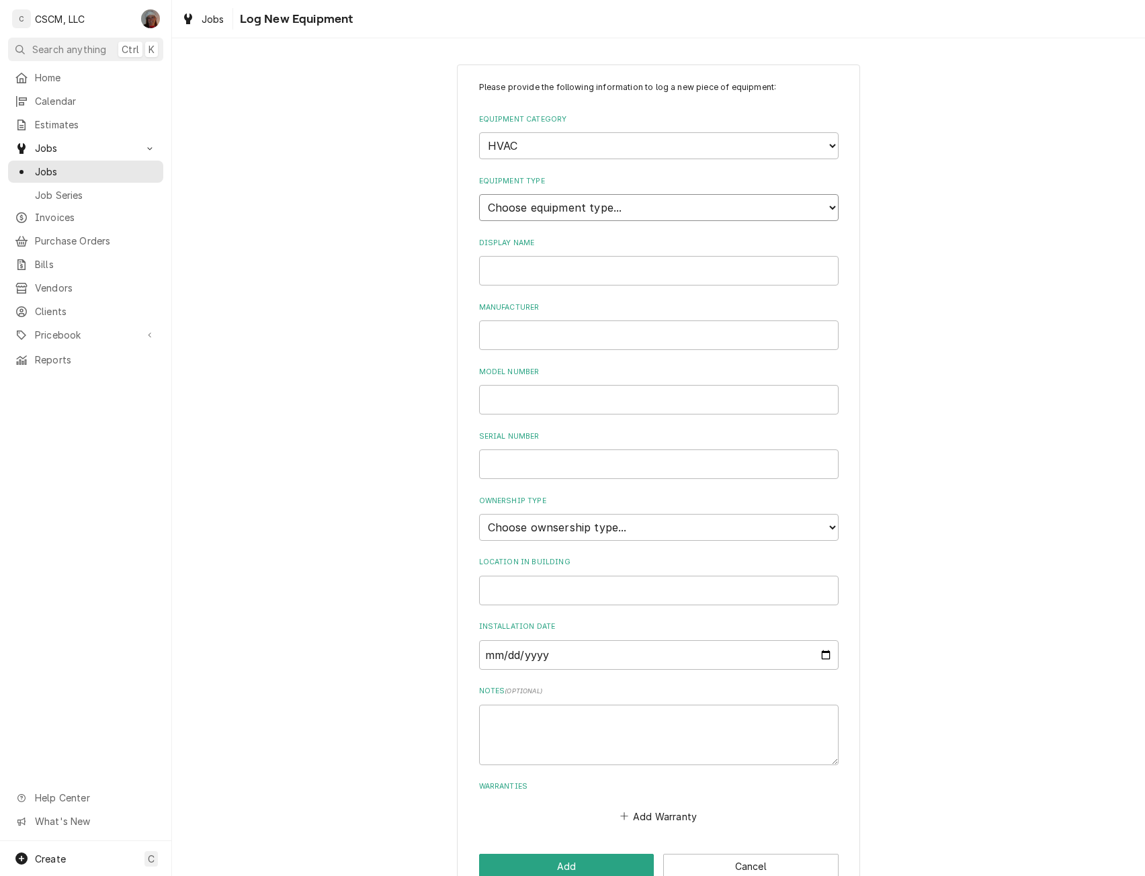
click at [528, 204] on select "Choose equipment type... Condenser Furnace Chiller Air Handler VRF Mini Split M…" at bounding box center [659, 207] width 360 height 27
select select "131"
click at [479, 194] on select "Choose equipment type... Condenser Furnace Chiller Air Handler VRF Mini Split M…" at bounding box center [659, 207] width 360 height 27
click at [506, 275] on input "Display Name" at bounding box center [659, 271] width 360 height 30
type input "RTU # 1"
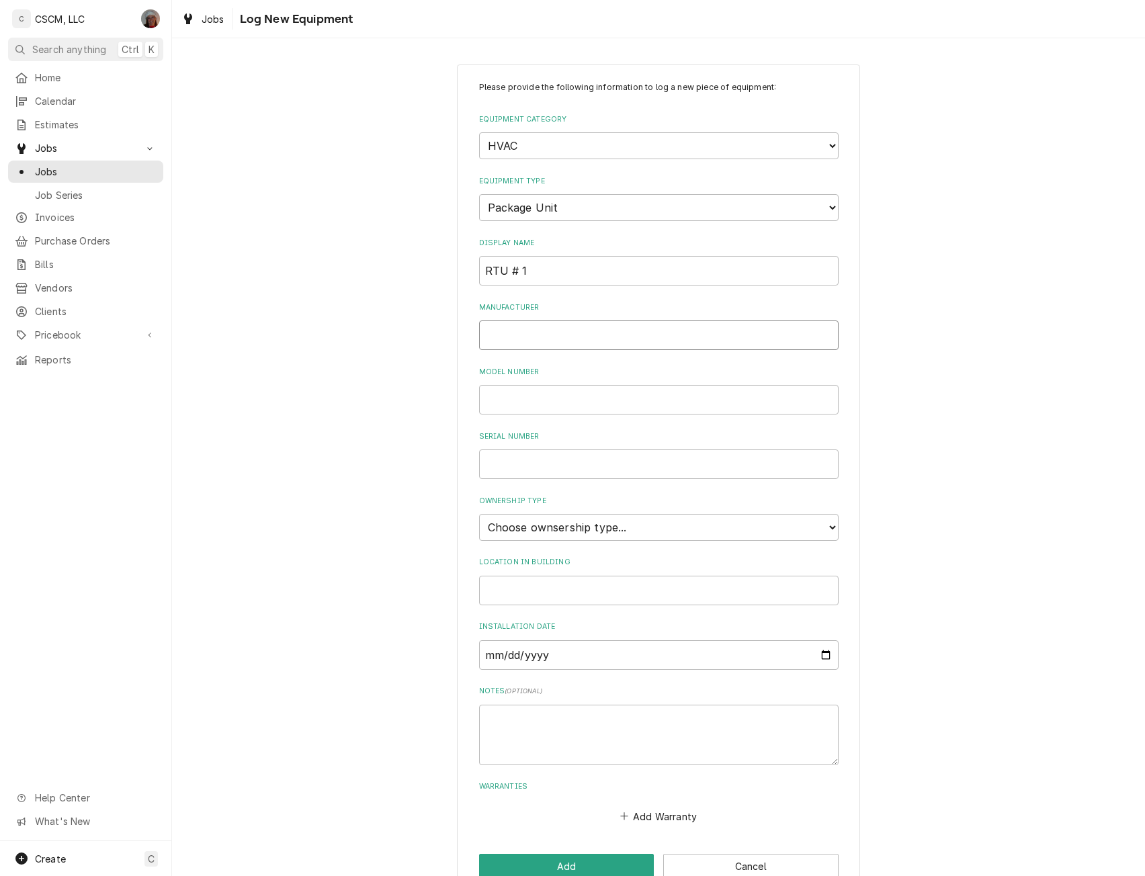
click at [504, 340] on input "Manufacturer" at bounding box center [659, 336] width 360 height 30
type input "Carrier"
type input "48HCRD11B2A5A0B4F0"
click at [506, 464] on input "Serial Number" at bounding box center [659, 465] width 360 height 30
type input "4617P85438"
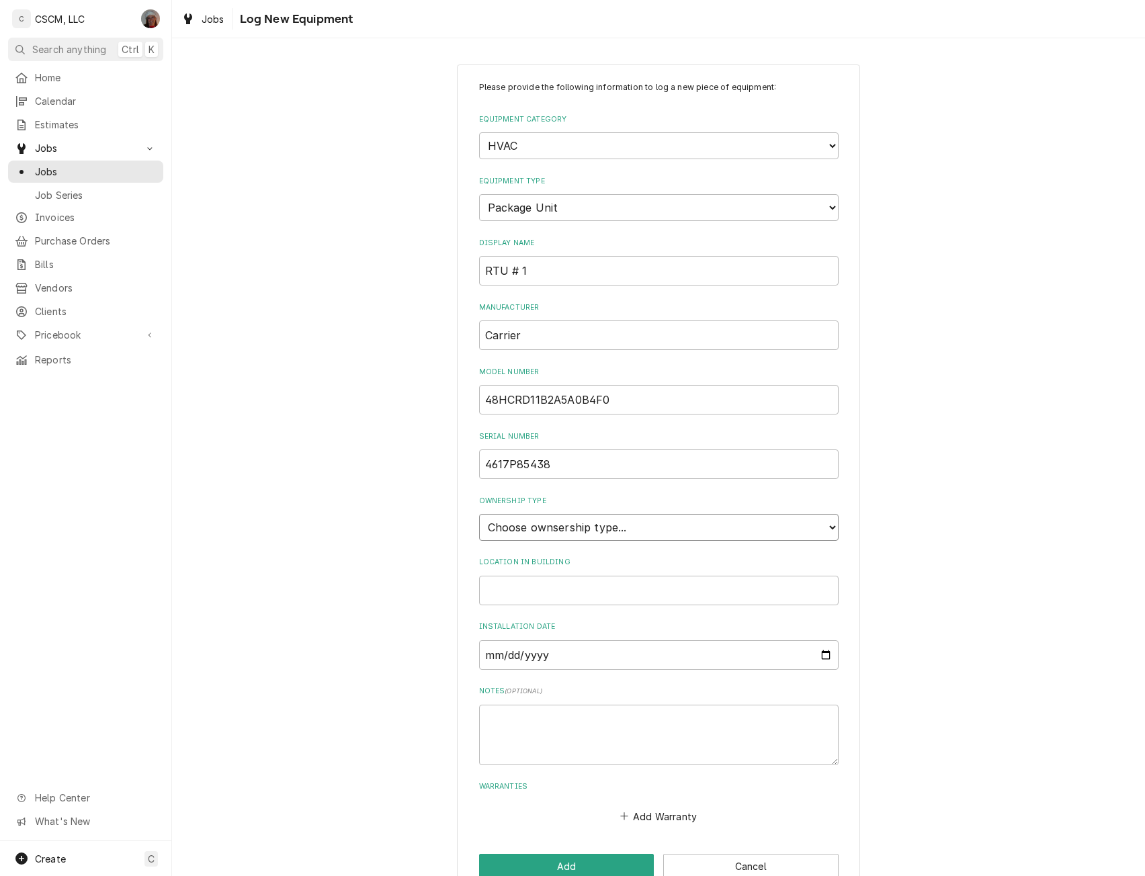
click at [602, 521] on select "Choose ownsership type... Unknown Owned Leased Rented" at bounding box center [659, 527] width 360 height 27
select select "0"
click at [479, 514] on select "Choose ownsership type... Unknown Owned Leased Rented" at bounding box center [659, 527] width 360 height 27
click at [514, 586] on input "Location in Building" at bounding box center [659, 591] width 360 height 30
type input "Roof Top"
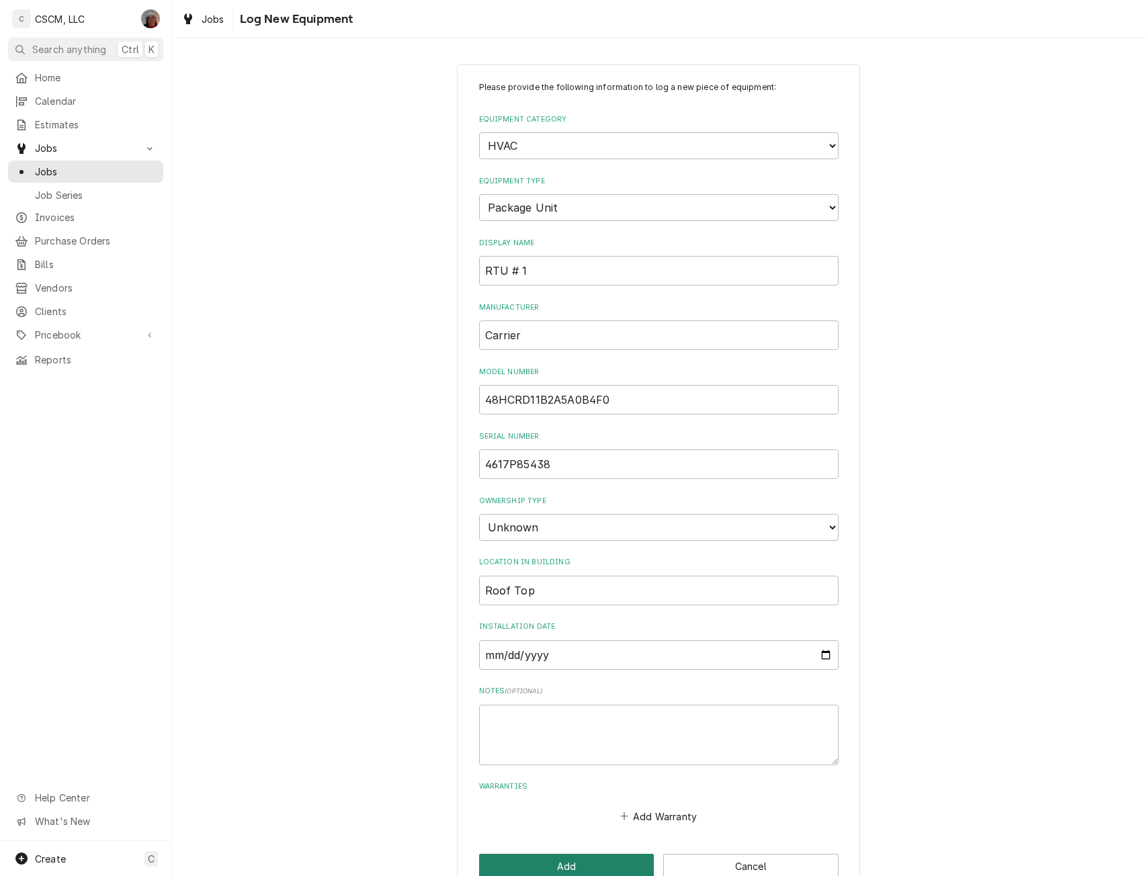
click at [537, 856] on button "Add" at bounding box center [566, 866] width 175 height 25
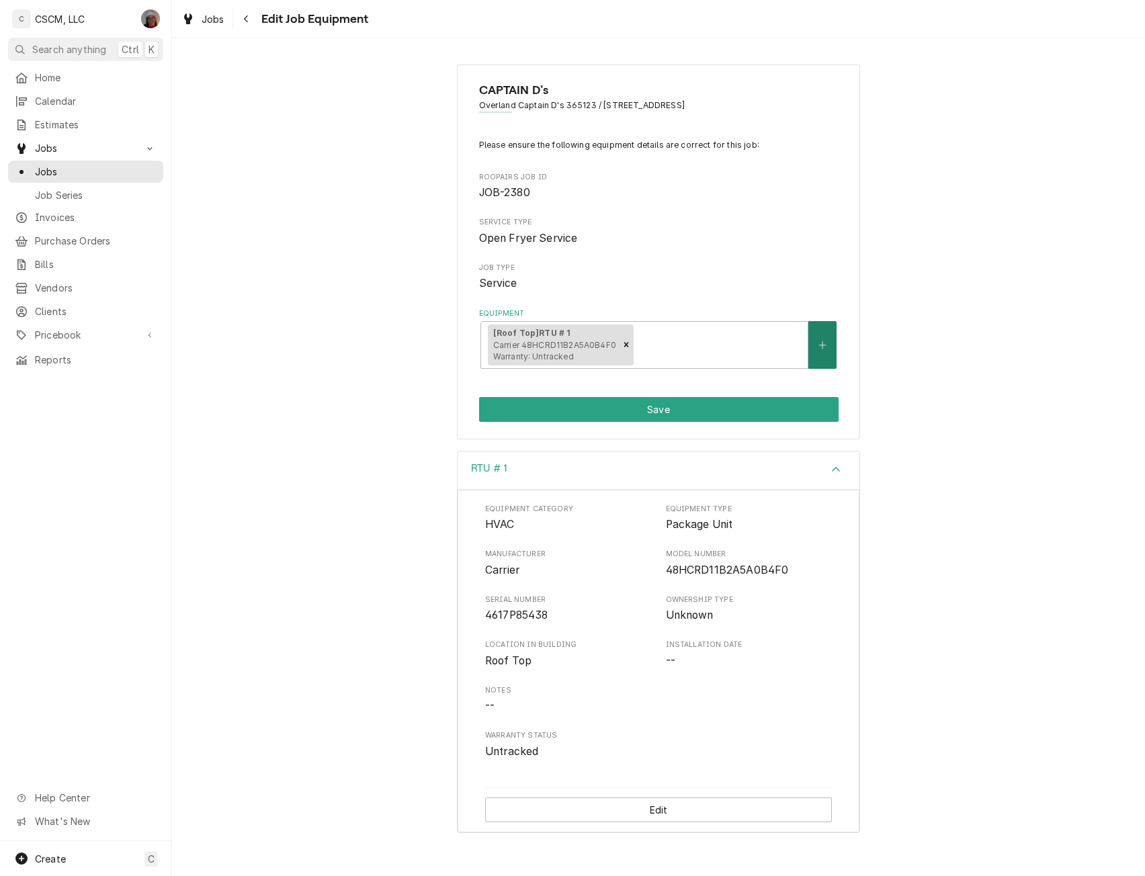
click at [827, 347] on button "Equipment" at bounding box center [822, 345] width 28 height 48
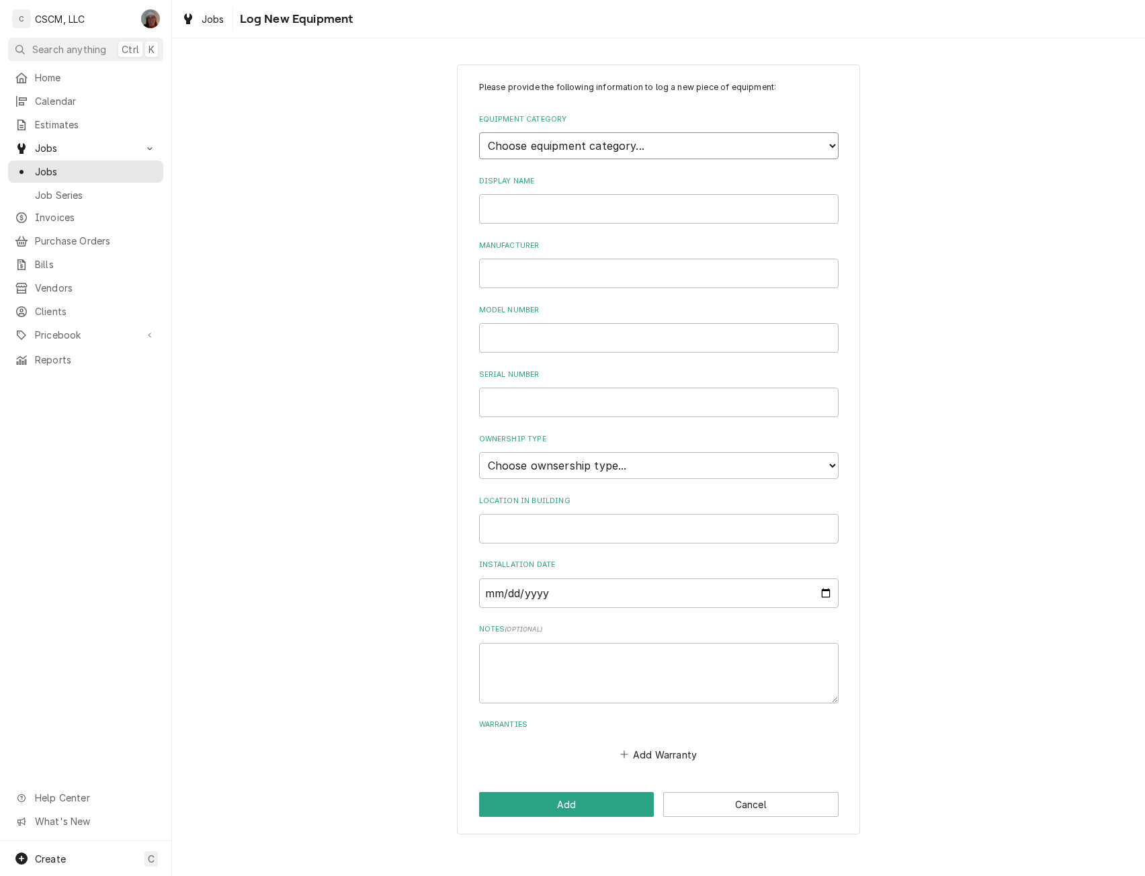
click at [669, 135] on select "Choose equipment category... Cooking Equipment Fryers Ice Machines Ovens and Ra…" at bounding box center [659, 145] width 360 height 27
select select "15"
click at [479, 132] on select "Choose equipment category... Cooking Equipment Fryers Ice Machines Ovens and Ra…" at bounding box center [659, 145] width 360 height 27
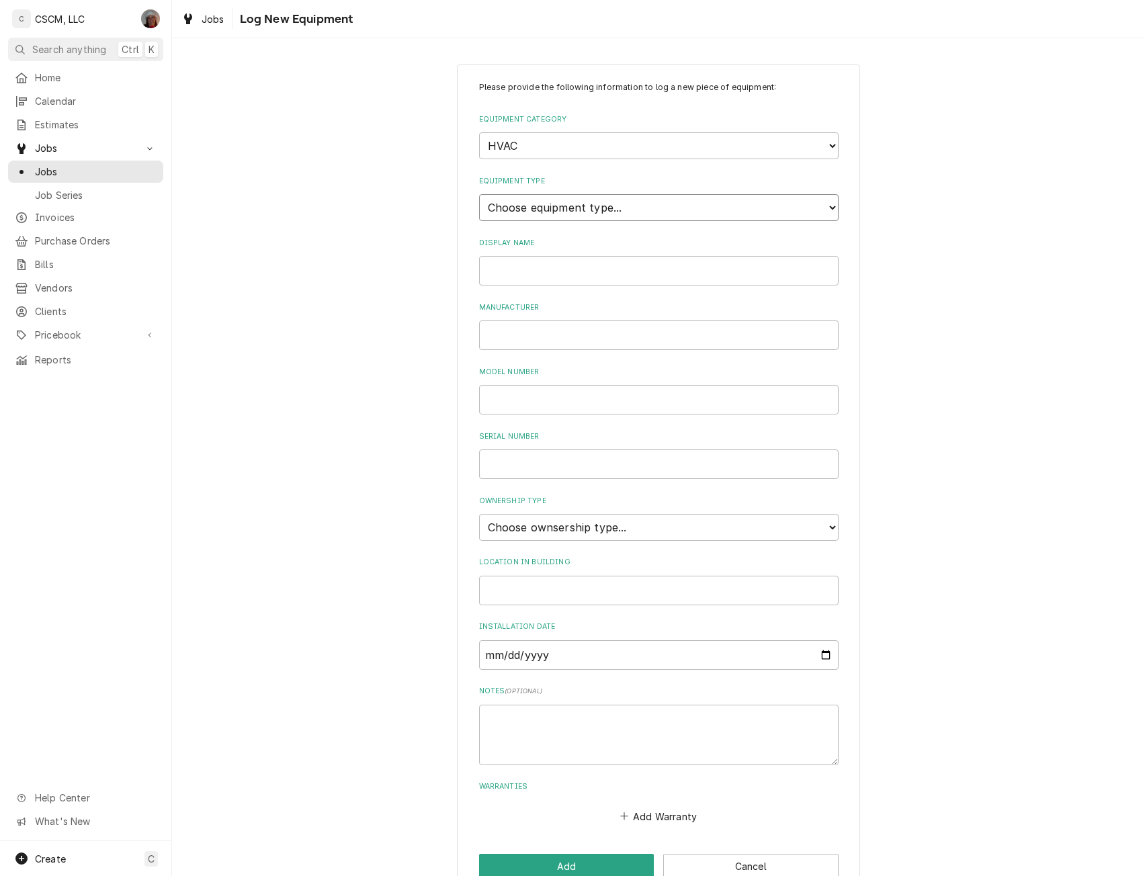
click at [575, 209] on select "Choose equipment type... Condenser Furnace Chiller Air Handler VRF Mini Split M…" at bounding box center [659, 207] width 360 height 27
select select "131"
click at [479, 194] on select "Choose equipment type... Condenser Furnace Chiller Air Handler VRF Mini Split M…" at bounding box center [659, 207] width 360 height 27
click at [519, 263] on input "Display Name" at bounding box center [659, 271] width 360 height 30
type input "RTU #2"
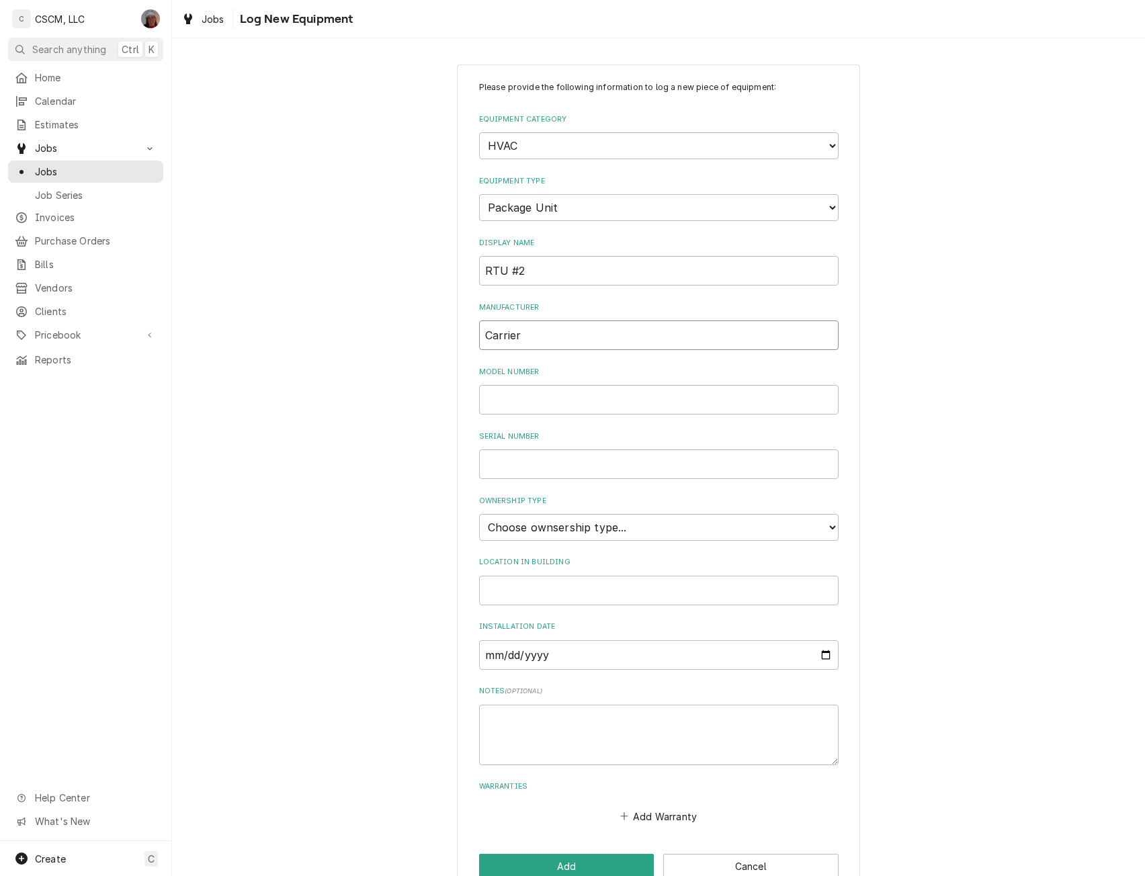
type input "Carrier"
type input "48HCRD14B2A5A0B4F0"
click at [527, 464] on input "Serial Number" at bounding box center [659, 465] width 360 height 30
type input "4617P02556"
click at [567, 535] on select "Choose ownsership type... Unknown Owned Leased Rented" at bounding box center [659, 527] width 360 height 27
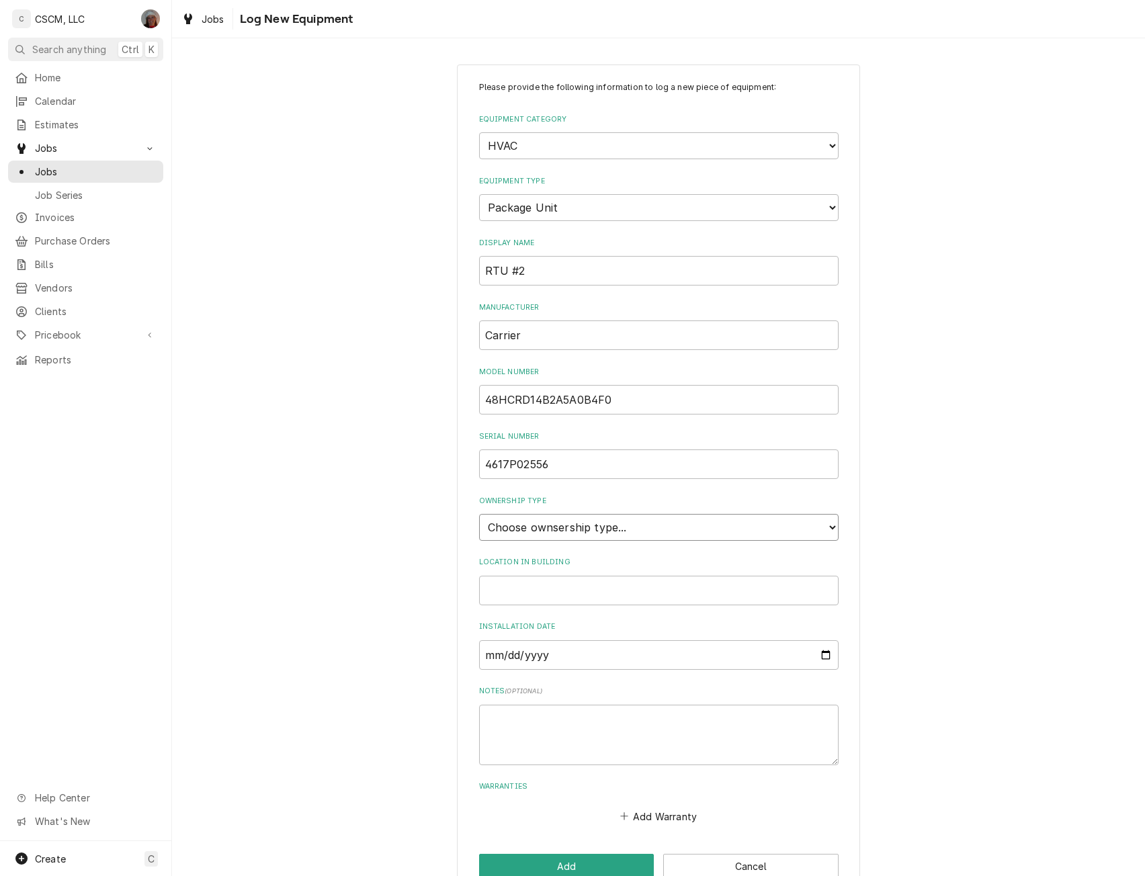
select select "0"
click at [479, 514] on select "Choose ownsership type... Unknown Owned Leased Rented" at bounding box center [659, 527] width 360 height 27
click at [516, 591] on input "Location in Building" at bounding box center [659, 591] width 360 height 30
type input "Roof Top"
click at [557, 870] on button "Add" at bounding box center [566, 866] width 175 height 25
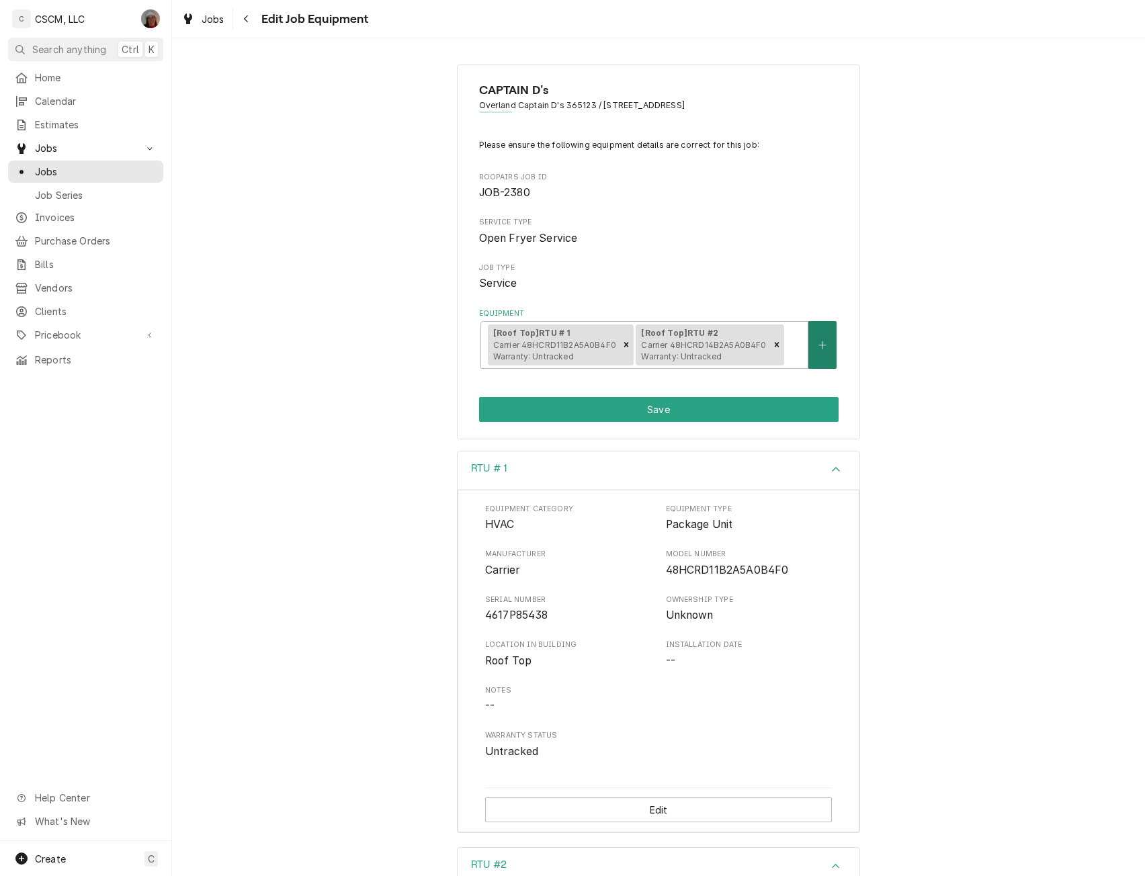
click at [811, 347] on button "Equipment" at bounding box center [822, 345] width 28 height 48
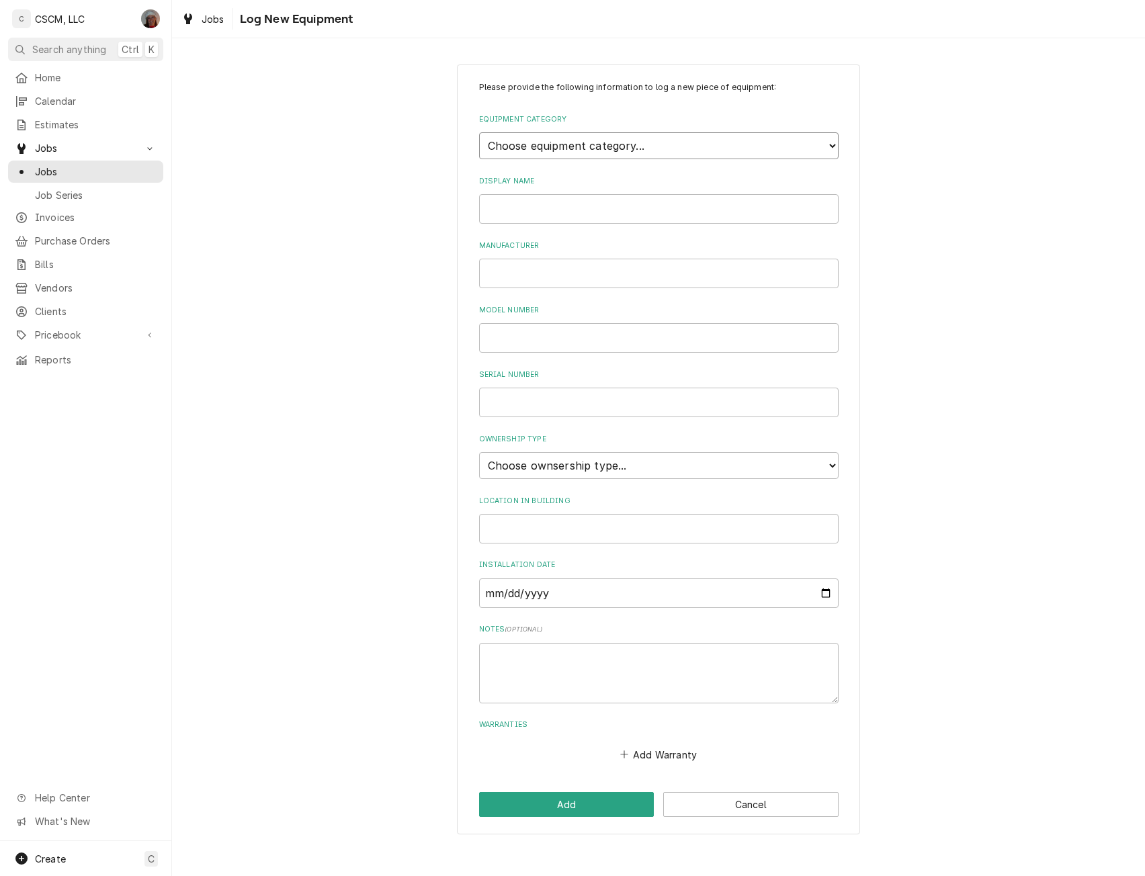
click at [643, 154] on select "Choose equipment category... Cooking Equipment Fryers Ice Machines Ovens and Ra…" at bounding box center [659, 145] width 360 height 27
select select "15"
click at [479, 132] on select "Choose equipment category... Cooking Equipment Fryers Ice Machines Ovens and Ra…" at bounding box center [659, 145] width 360 height 27
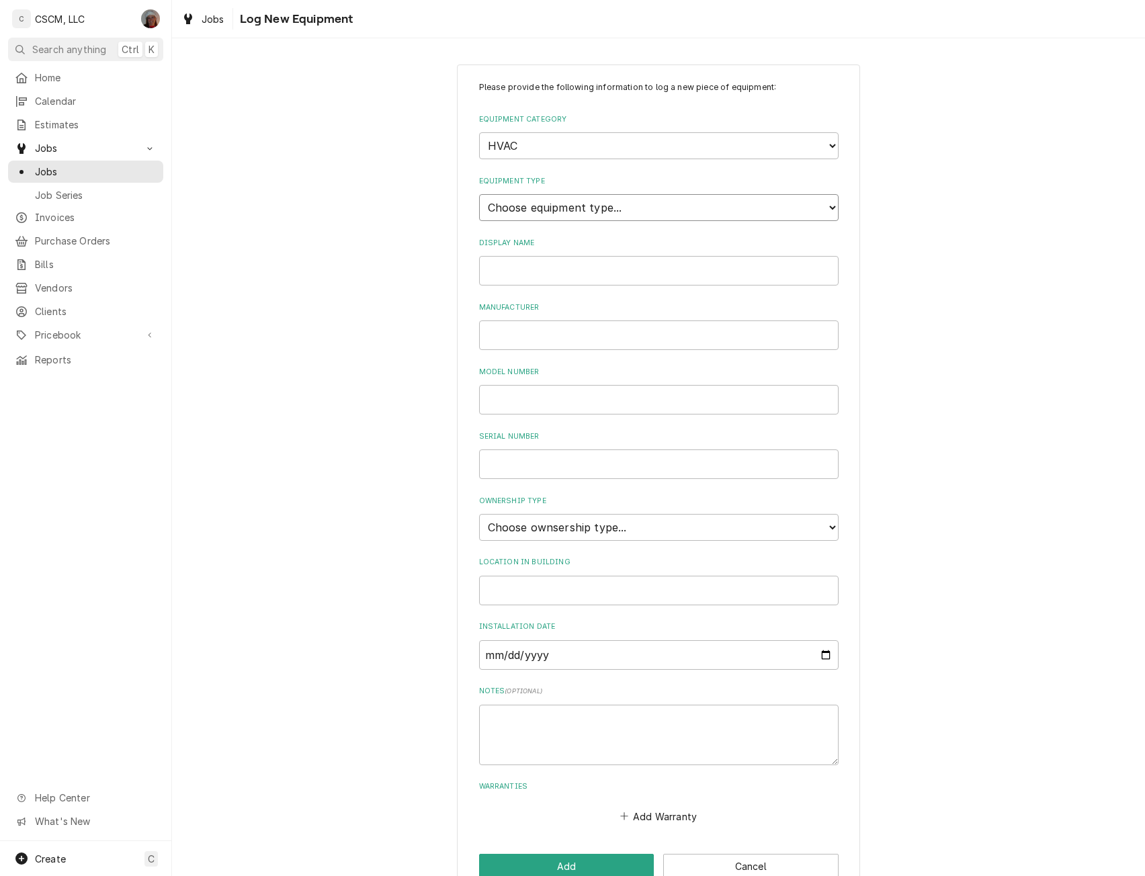
click at [615, 210] on select "Choose equipment type... Condenser Furnace Chiller Air Handler VRF Mini Split M…" at bounding box center [659, 207] width 360 height 27
select select "125"
click at [479, 194] on select "Choose equipment type... Condenser Furnace Chiller Air Handler VRF Mini Split M…" at bounding box center [659, 207] width 360 height 27
click at [517, 276] on input "Display Name" at bounding box center [659, 271] width 360 height 30
type input "Exhaust"
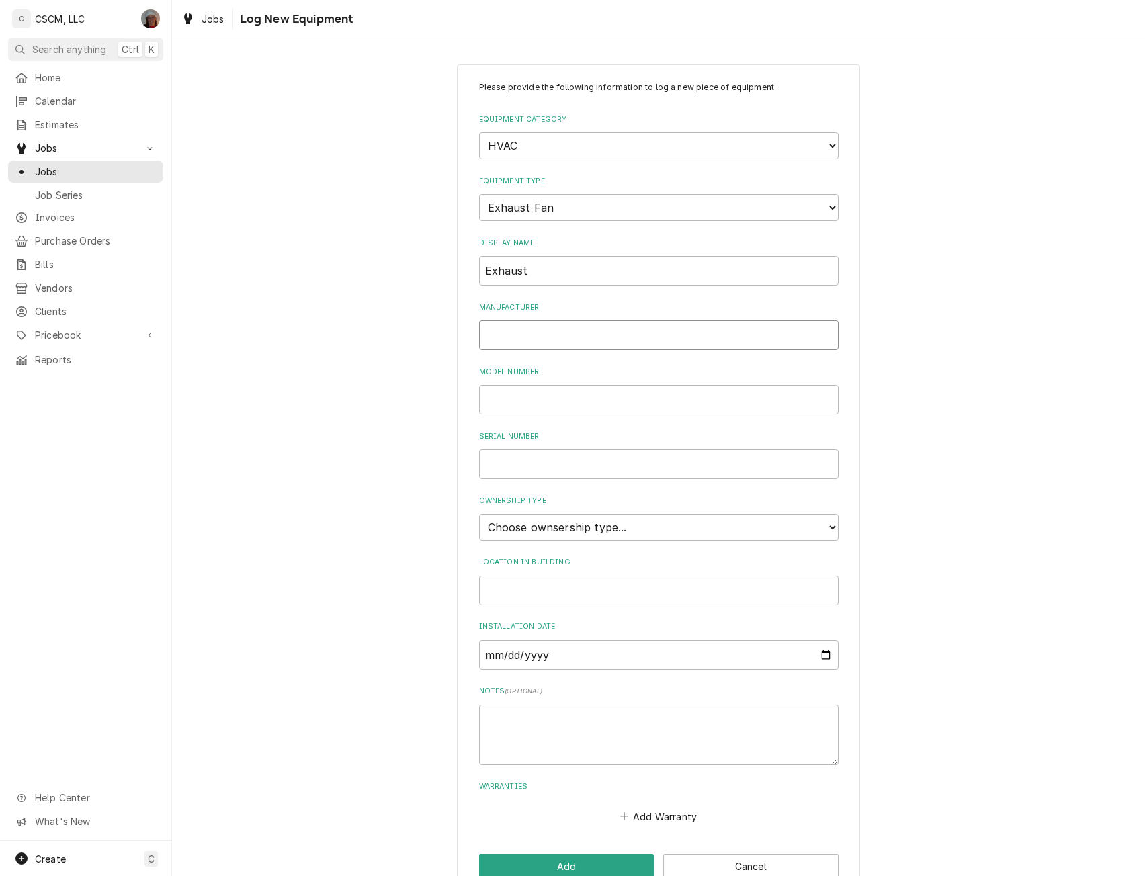
click at [506, 333] on input "Manufacturer" at bounding box center [659, 336] width 360 height 30
type input "Twin City Fan & Blower"
click at [512, 403] on input "Model Number" at bounding box center [659, 400] width 360 height 30
type input "BCRUR110B"
click at [493, 469] on input "Serial Number" at bounding box center [659, 465] width 360 height 30
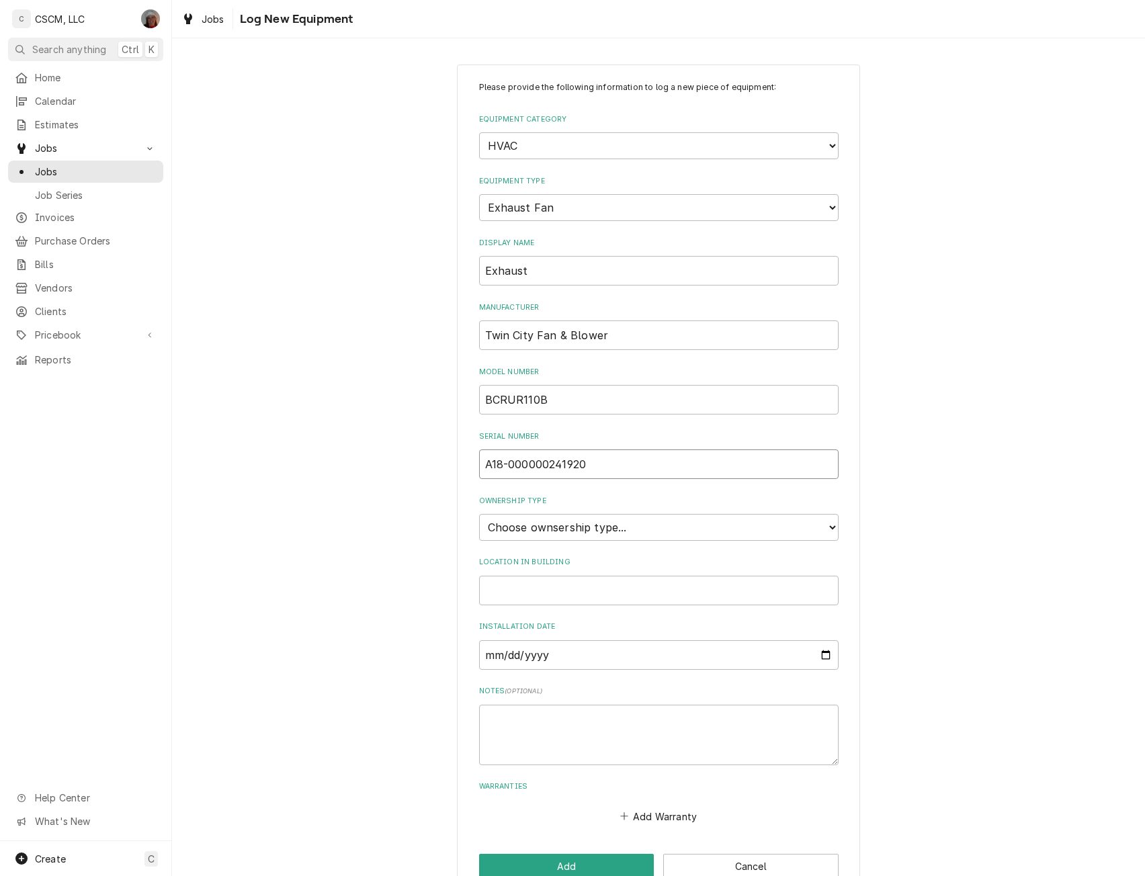
type input "A18-000000241920"
click at [599, 531] on select "Choose ownsership type... Unknown Owned Leased Rented" at bounding box center [659, 527] width 360 height 27
select select "0"
click at [479, 514] on select "Choose ownsership type... Unknown Owned Leased Rented" at bounding box center [659, 527] width 360 height 27
click at [509, 585] on input "Location in Building" at bounding box center [659, 591] width 360 height 30
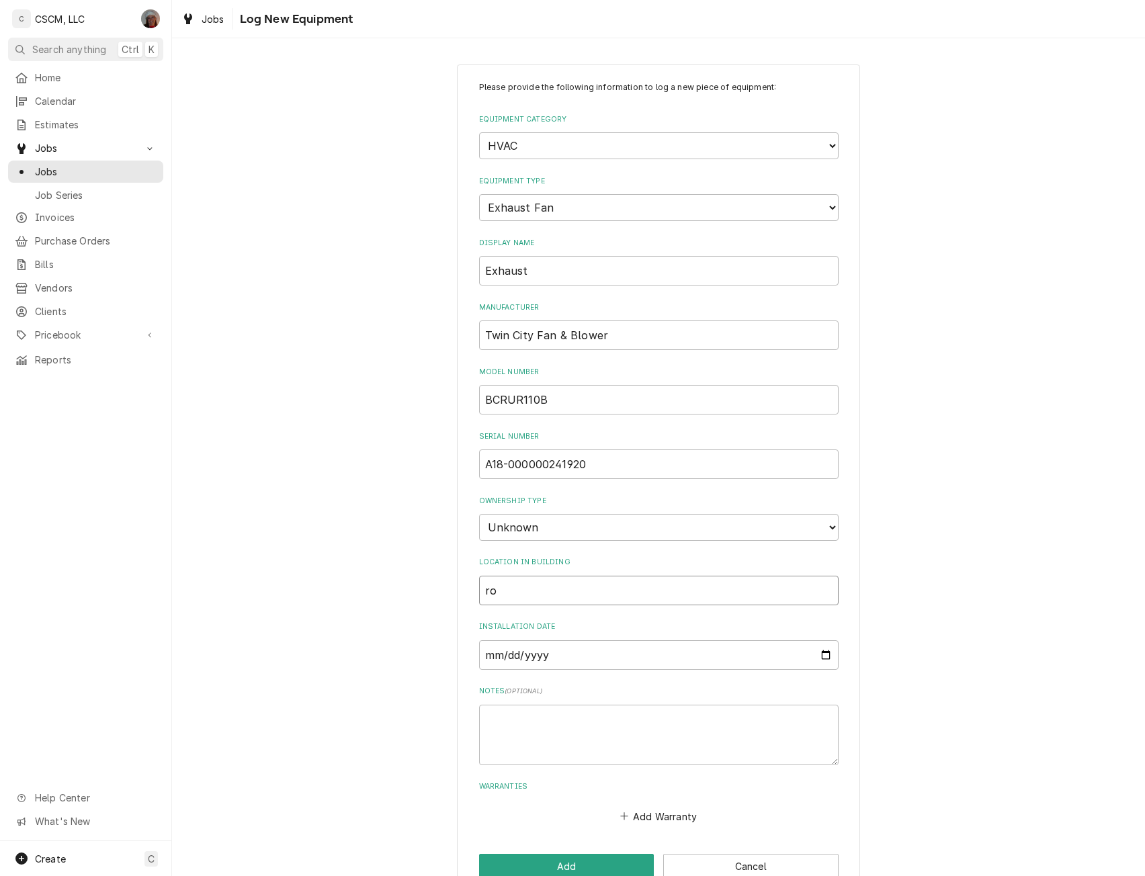
type input "r"
type input "F"
type input "Roof Top"
click at [503, 734] on textarea "Notes ( optional )" at bounding box center [659, 735] width 360 height 60
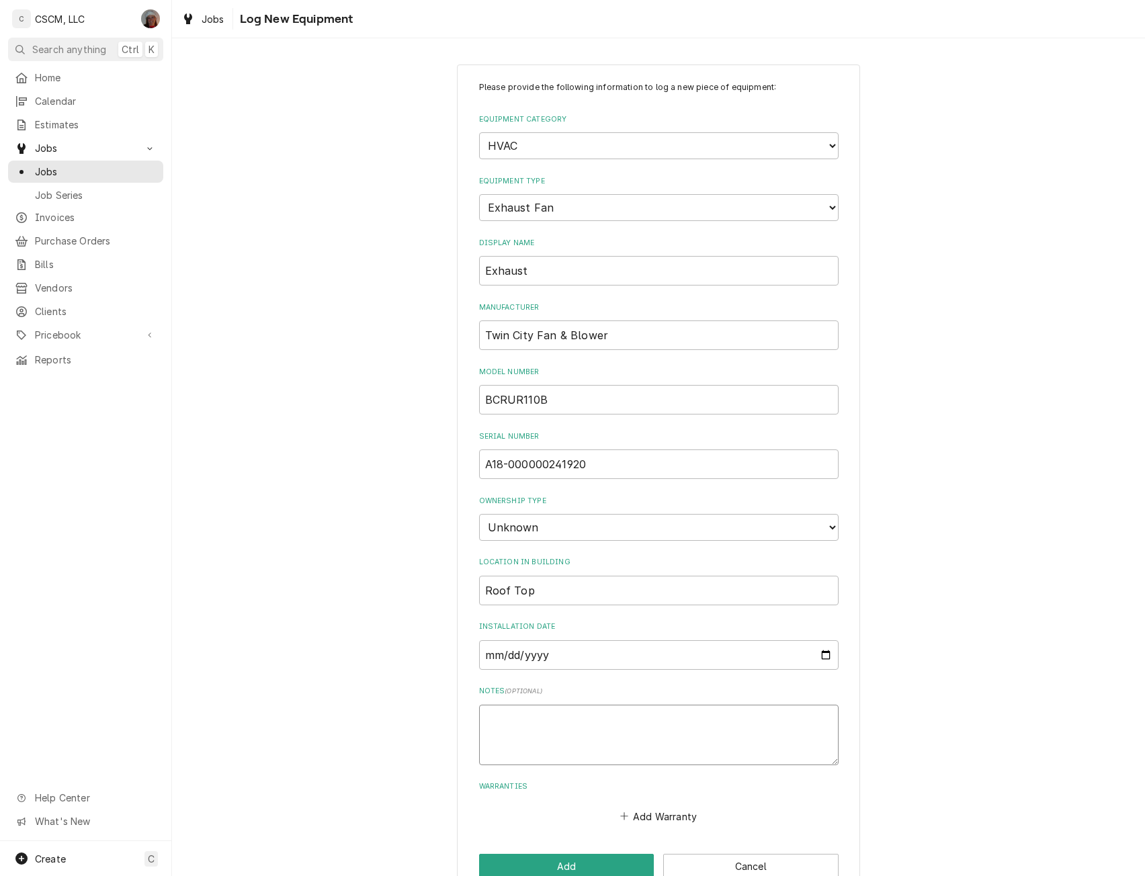
type textarea "1"
type textarea "x"
type textarea "1/"
type textarea "x"
type textarea "1/2"
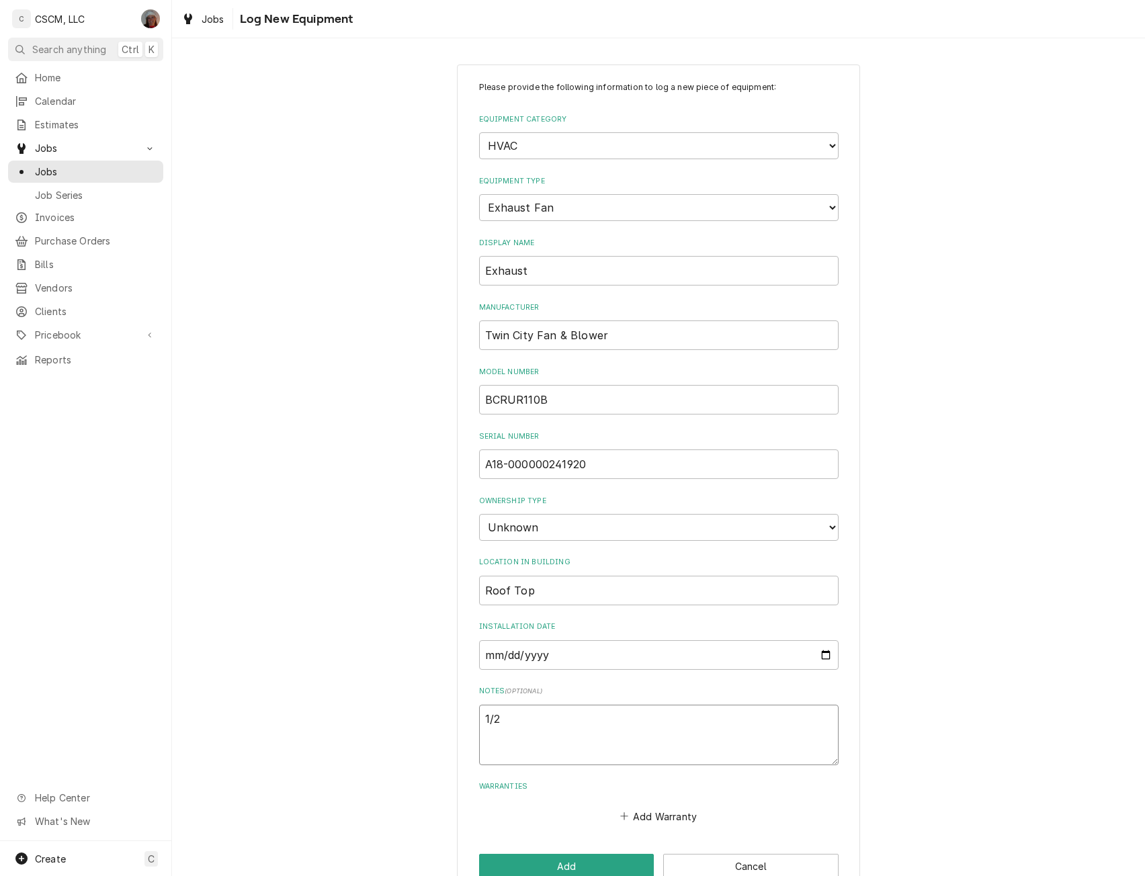
type textarea "x"
type textarea "1/2H"
type textarea "x"
type textarea "1/2HP"
type textarea "x"
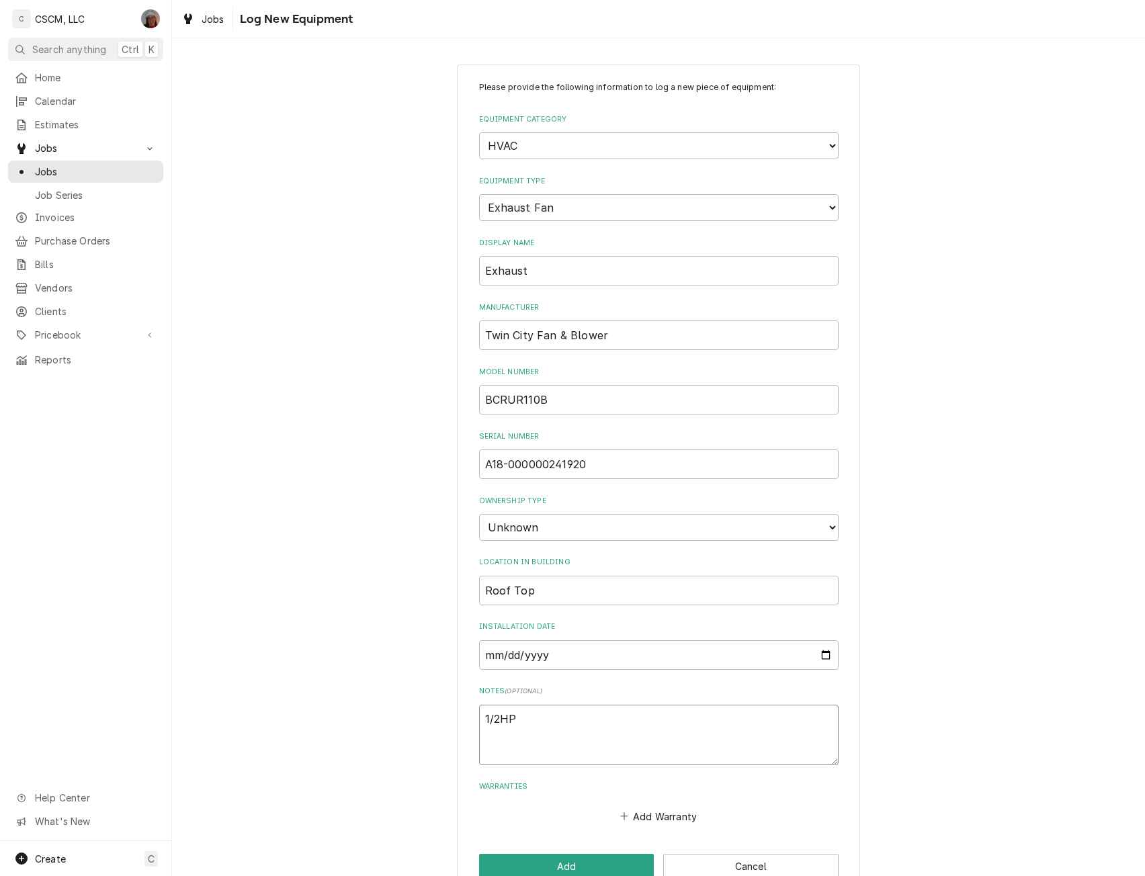
type textarea "1/2HP,"
type textarea "x"
type textarea "1/2HP,"
type textarea "x"
type textarea "1/2HP, 1"
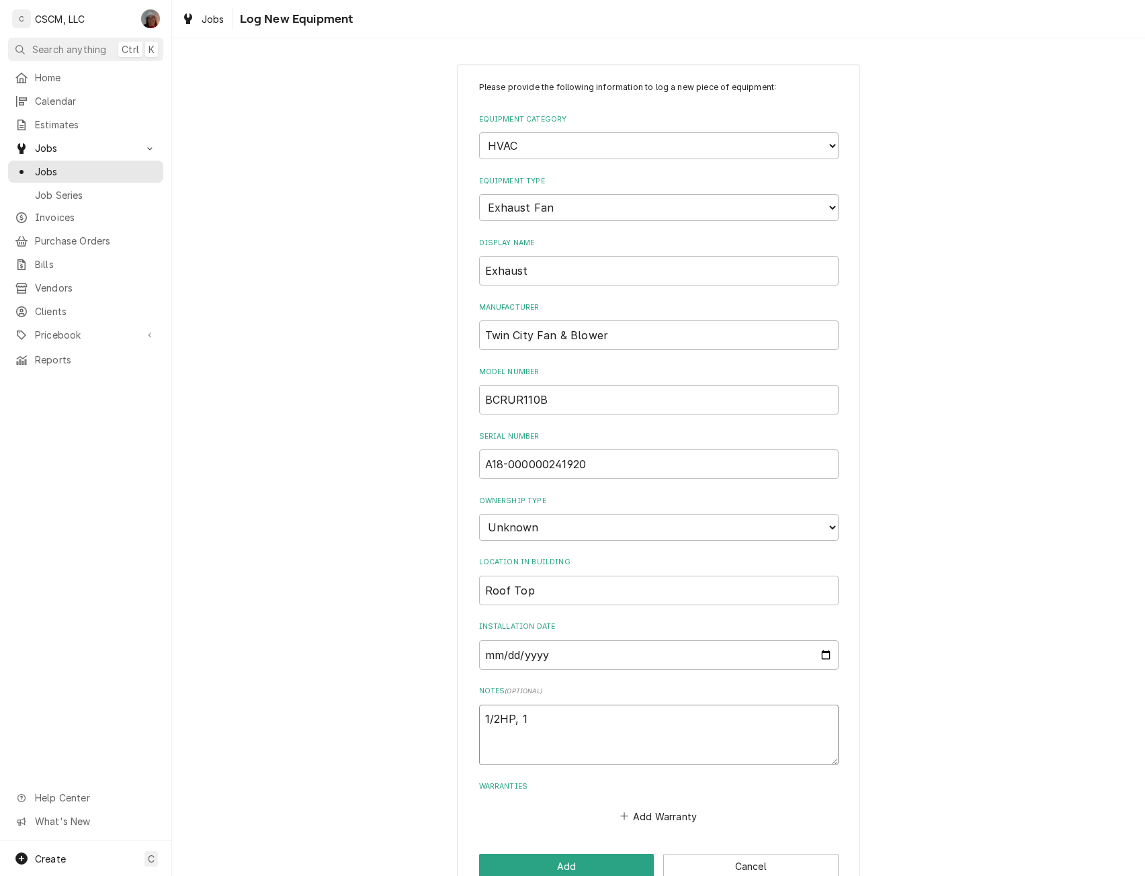
type textarea "x"
type textarea "1/2HP, 11"
type textarea "x"
type textarea "1/2HP, 115"
type textarea "x"
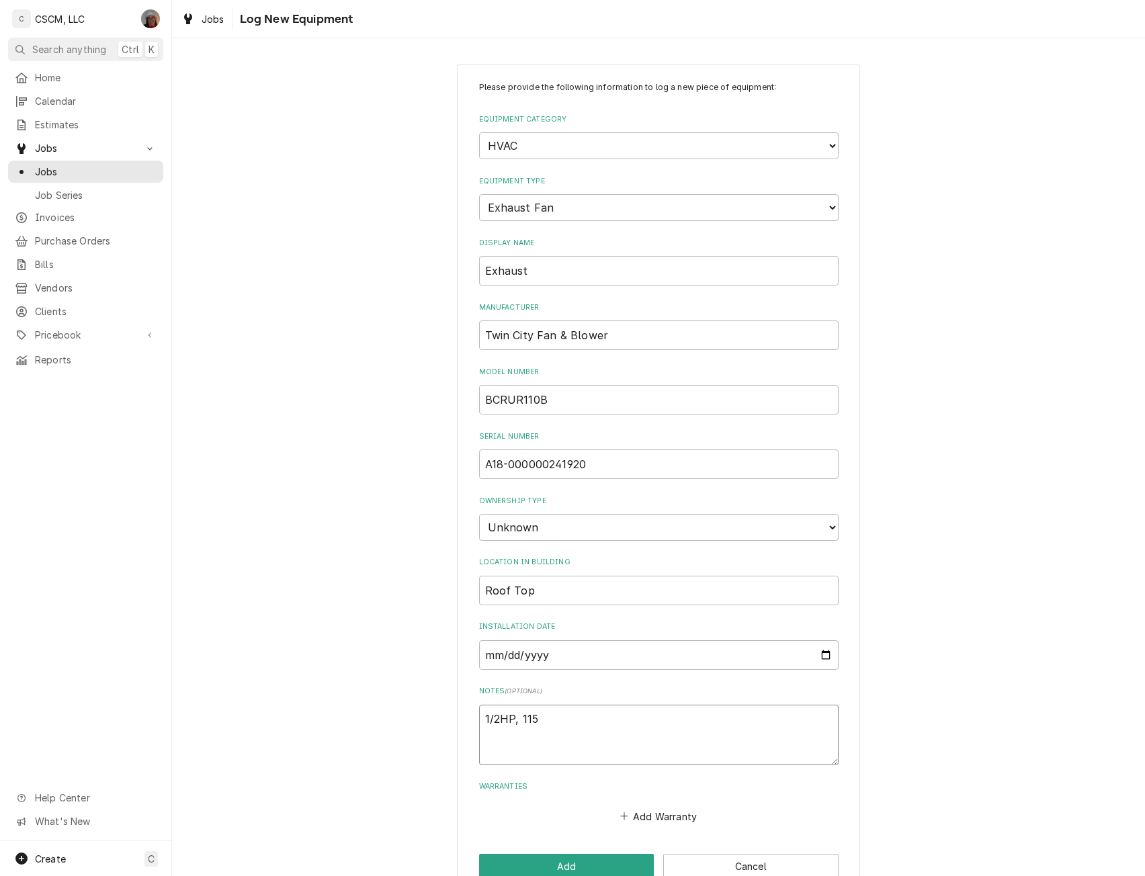
type textarea "1/2HP, 115/"
type textarea "x"
type textarea "1/2HP, 115/2"
type textarea "x"
type textarea "1/2HP, 115/20"
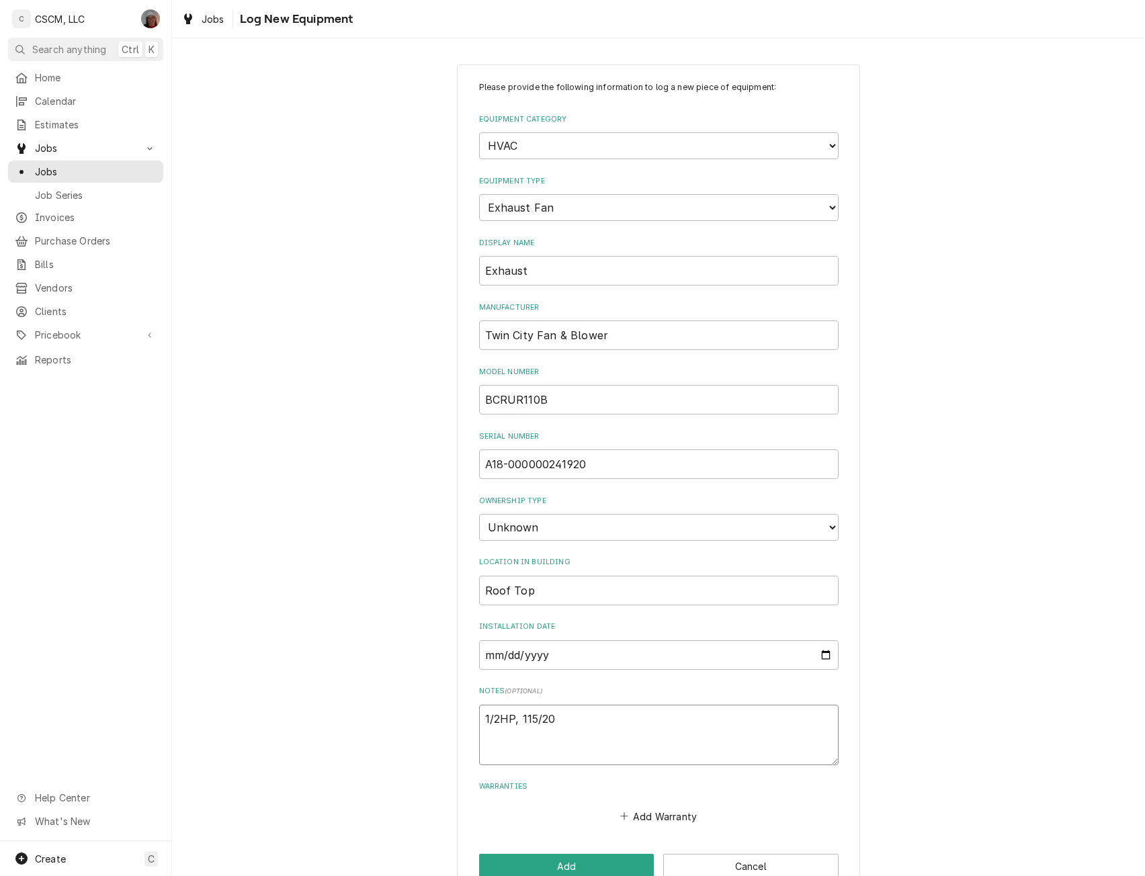
type textarea "x"
type textarea "1/2HP, 115/208"
type textarea "x"
type textarea "1/2HP, 115/208-"
type textarea "x"
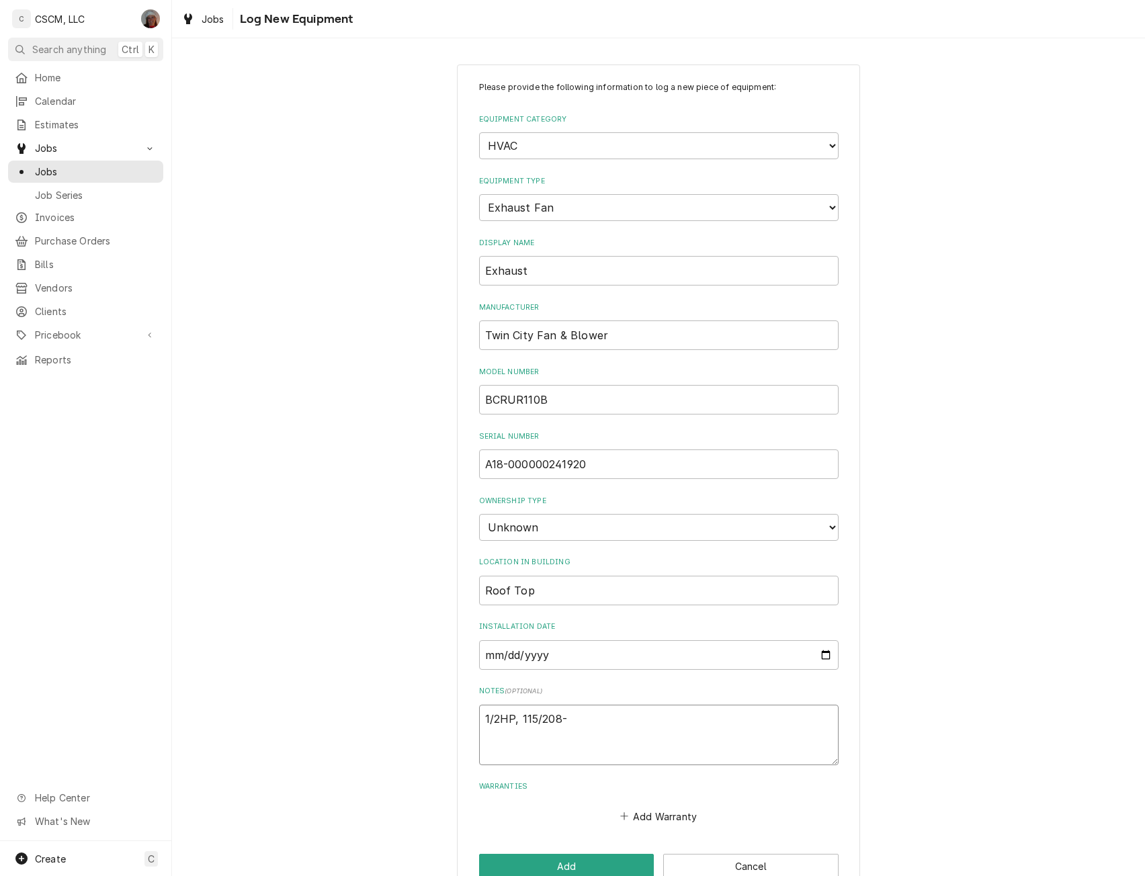
type textarea "1/2HP, 115/208-2"
type textarea "x"
type textarea "1/2HP, 115/208-23"
type textarea "x"
type textarea "1/2HP, 115/208-230"
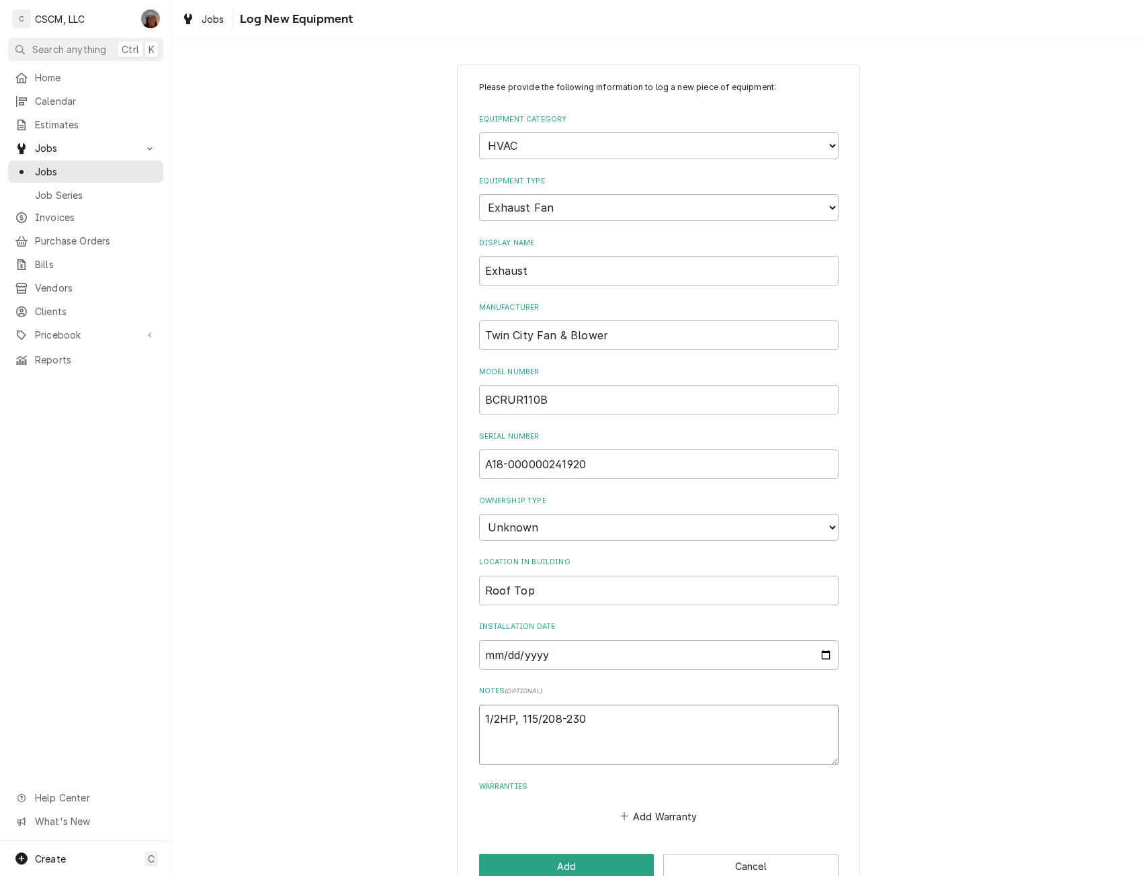
type textarea "x"
type textarea "1/2HP, 115/208-230v"
type textarea "x"
type textarea "1/2HP, 115/208-230v,"
type textarea "x"
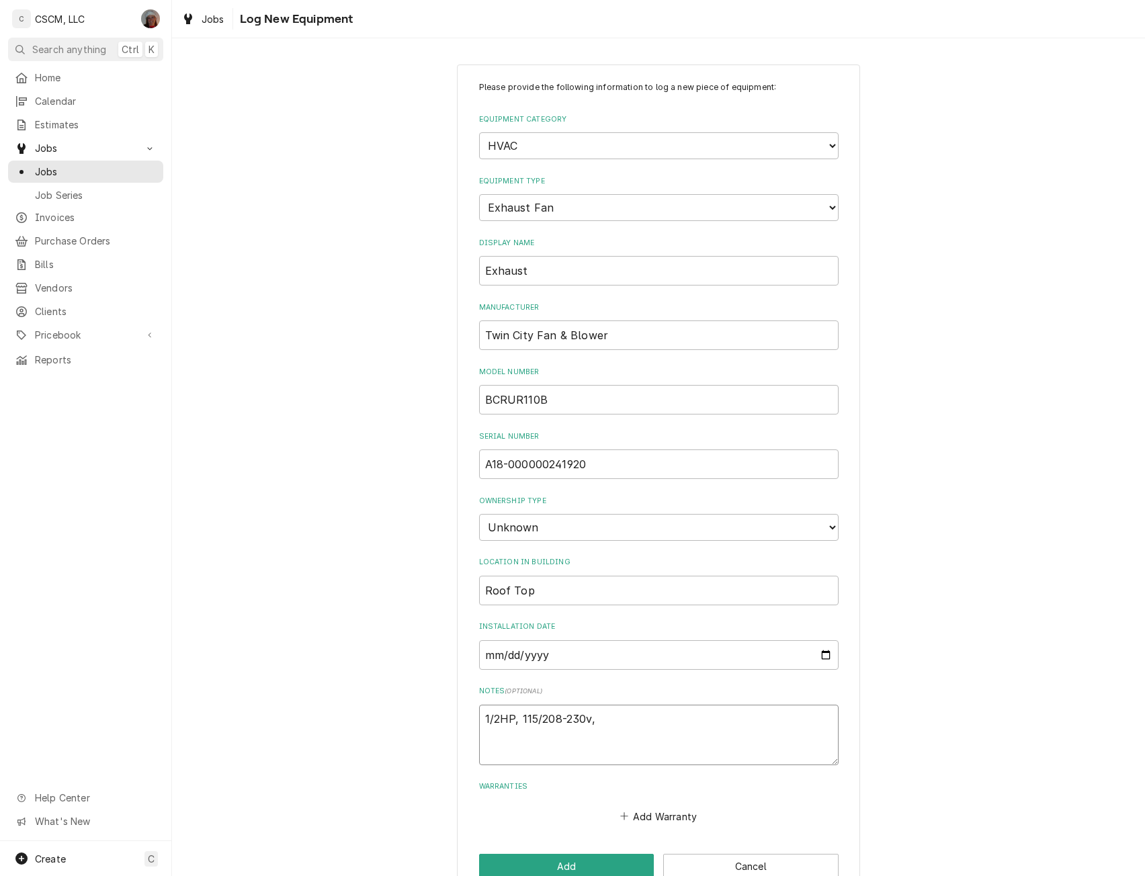
type textarea "1/2HP, 115/208-230v,"
type textarea "x"
type textarea "1/2HP, 115/208-230v, 1"
type textarea "x"
type textarea "1/2HP, 115/208-230v, 1p"
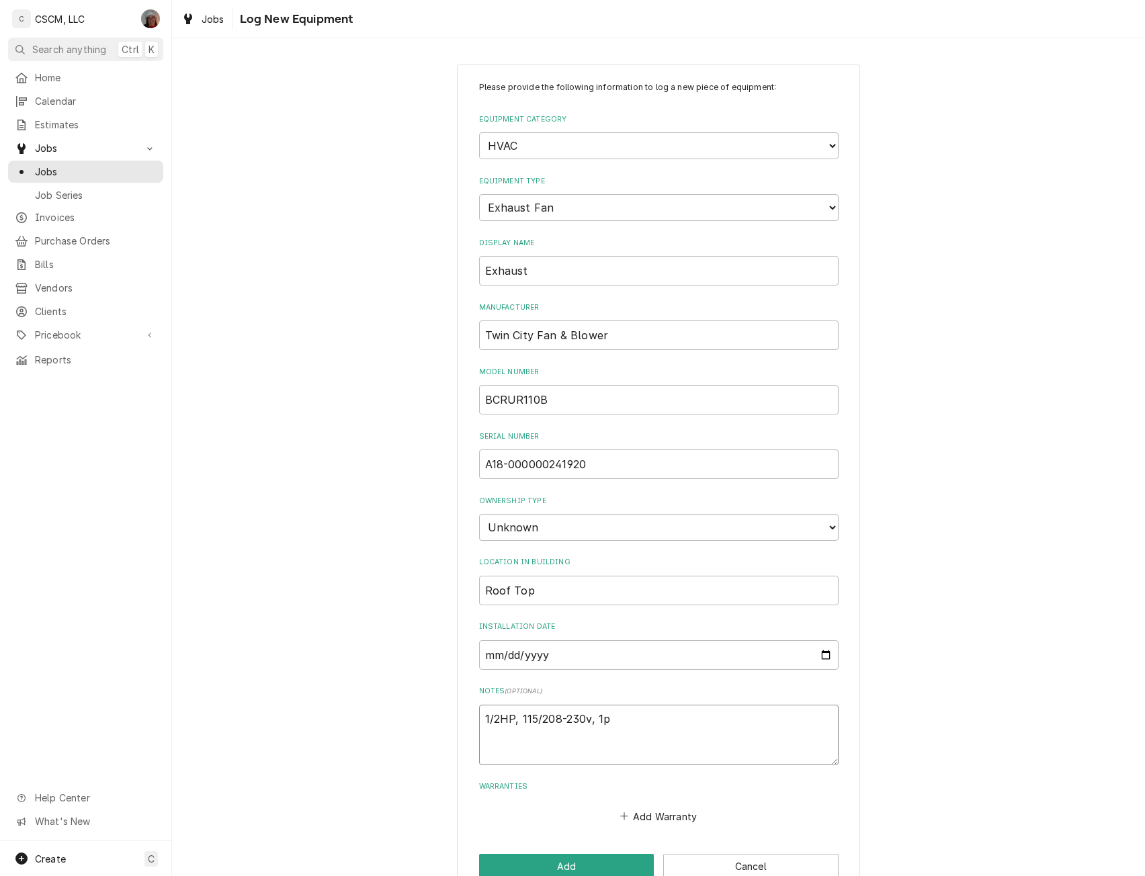
type textarea "x"
type textarea "1/2HP, 115/208-230v, 1ph"
type textarea "x"
type textarea "1/2HP, 115/208-230v, 1ph,"
type textarea "x"
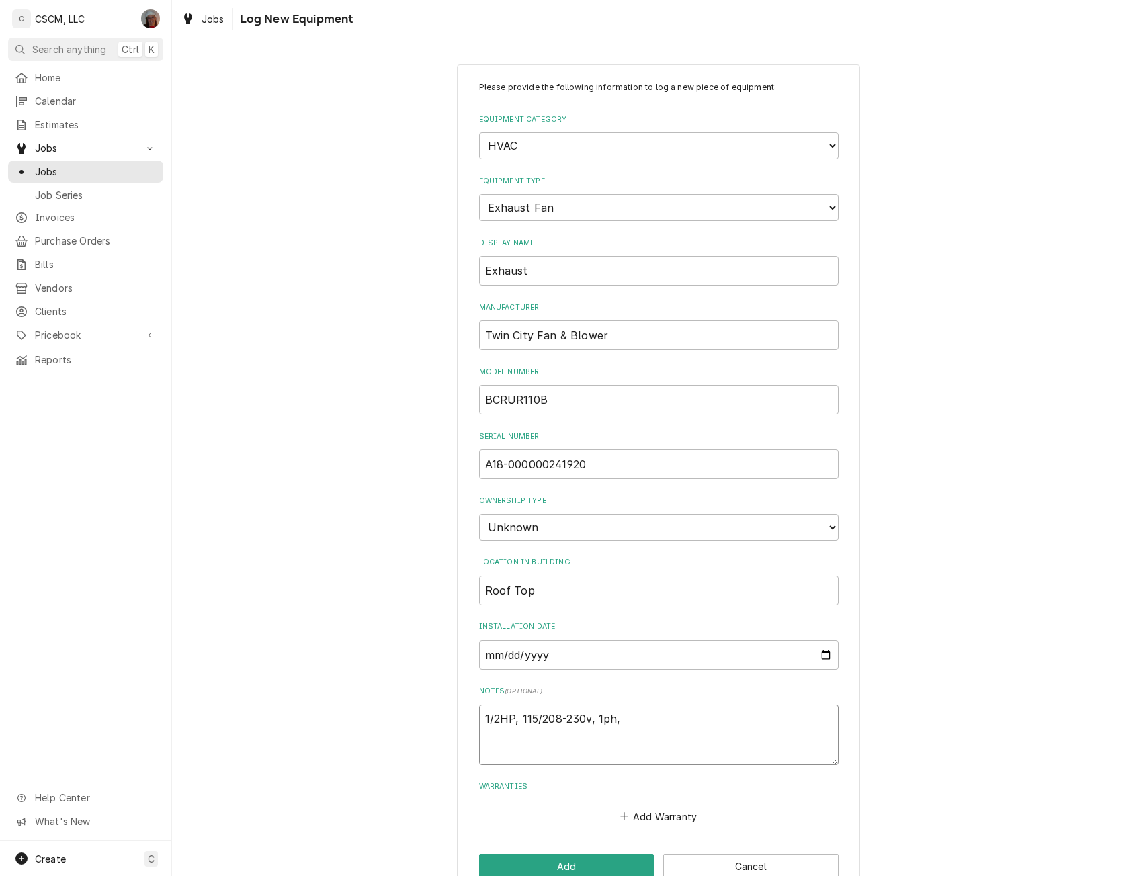
type textarea "1/2HP, 115/208-230v, 1ph,"
type textarea "x"
type textarea "1/2HP, 115/208-230v, 1ph, T"
type textarea "x"
type textarea "1/2HP, 115/208-230v, 1ph, Ta"
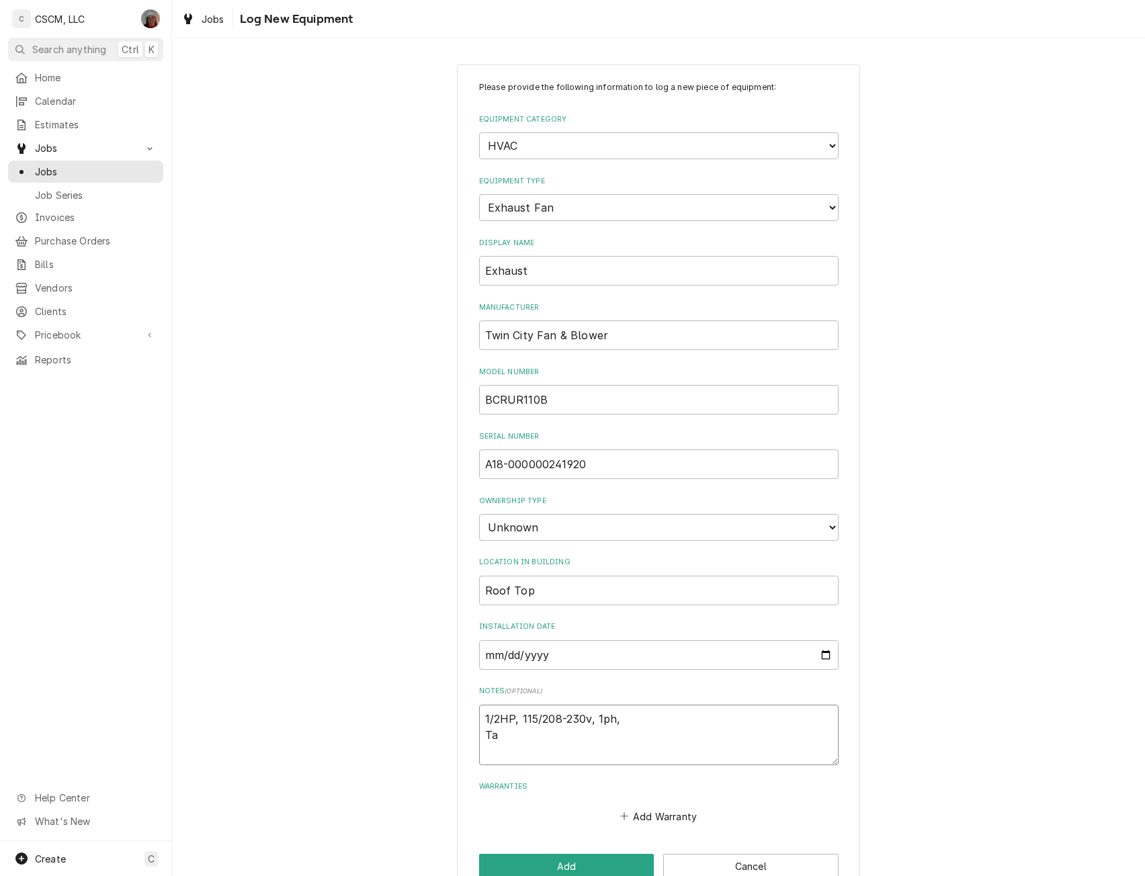
type textarea "x"
type textarea "1/2HP, 115/208-230v, 1ph, Tag"
type textarea "x"
type textarea "1/2HP, 115/208-230v, 1ph, Tag"
type textarea "x"
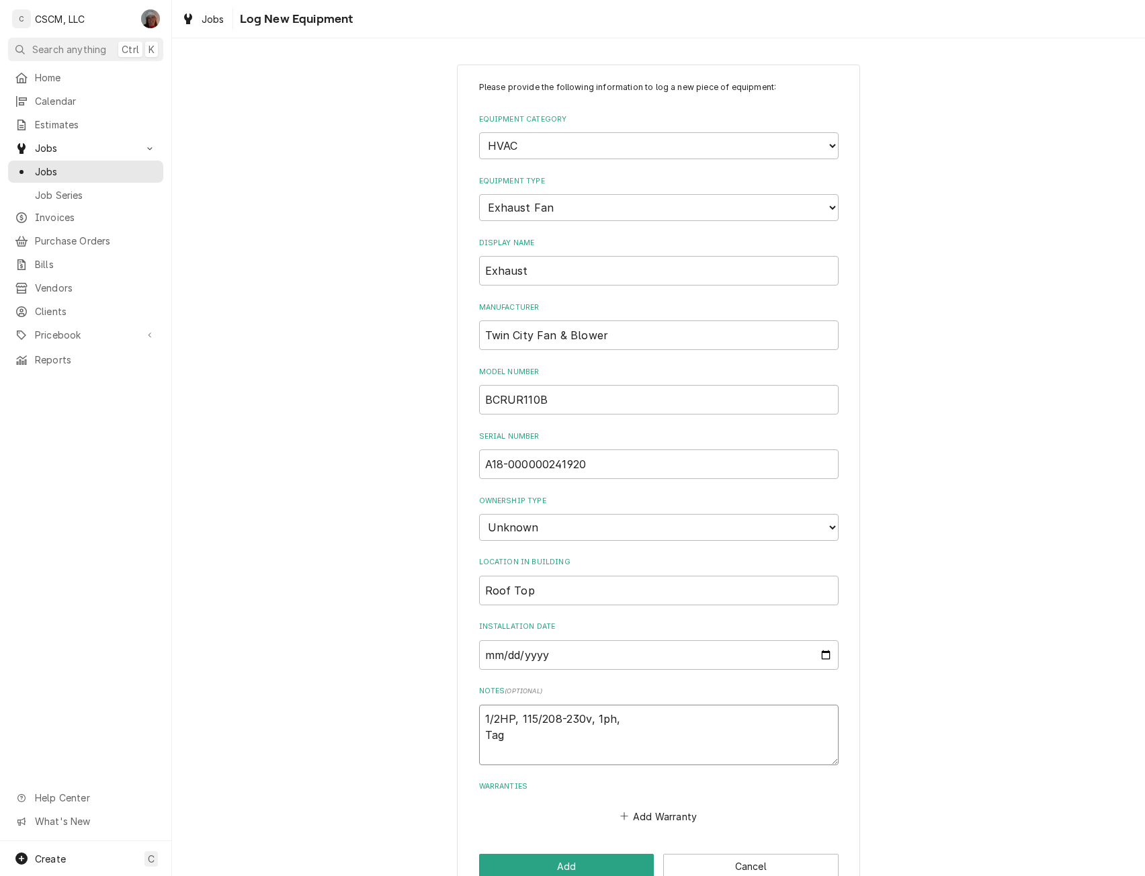
type textarea "1/2HP, 115/208-230v, 1ph, Tag 5"
type textarea "x"
type textarea "1/2HP, 115/208-230v, 1ph, Tag 50"
type textarea "x"
type textarea "1/2HP, 115/208-230v, 1ph, Tag 503"
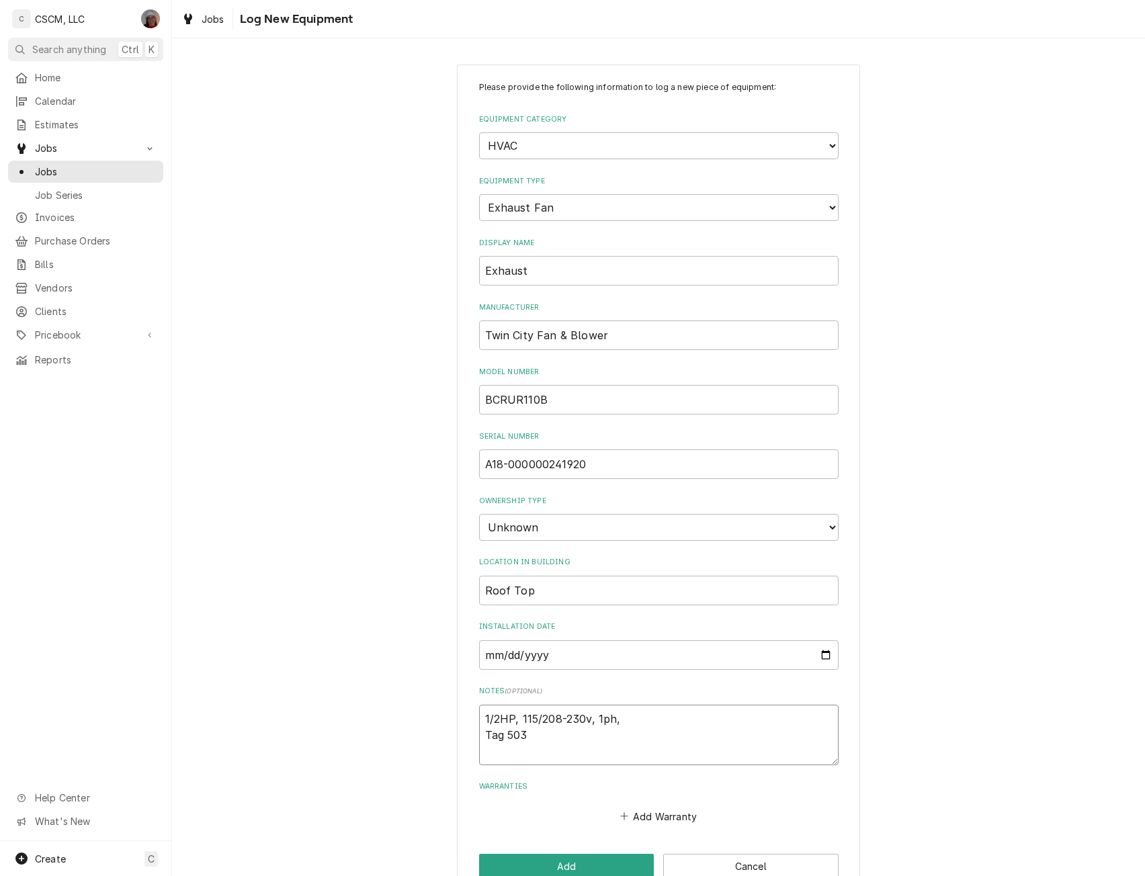
type textarea "x"
type textarea "1/2HP, 115/208-230v, 1ph, Tag 5030"
type textarea "x"
type textarea "1/2HP, 115/208-230v, 1ph, Tag 50307"
type textarea "x"
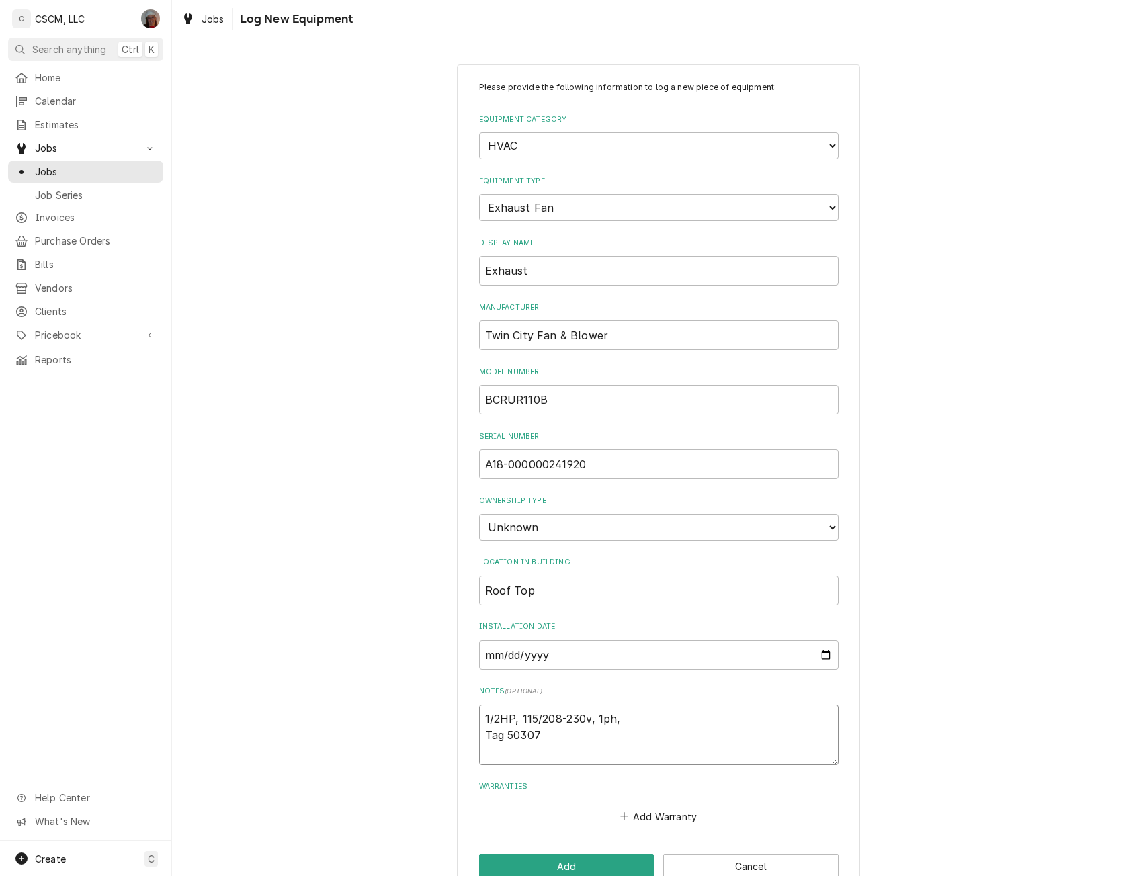
type textarea "1/2HP, 115/208-230v, 1ph, Tag 503079"
type textarea "x"
type textarea "1/2HP, 115/208-230v, 1ph, Tag 503079"
click at [562, 853] on div "Please provide the following information to log a new piece of equipment: Equip…" at bounding box center [658, 481] width 403 height 832
click at [556, 859] on button "Add" at bounding box center [566, 866] width 175 height 25
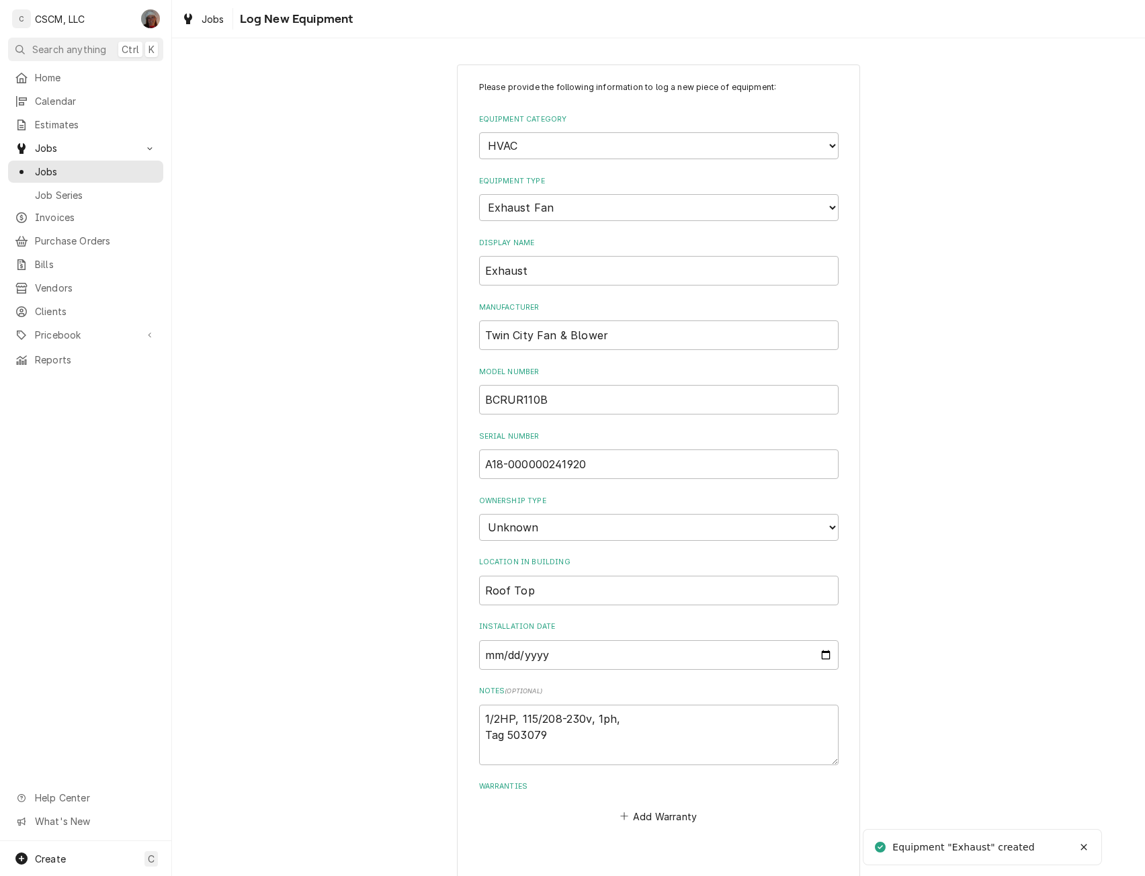
type textarea "x"
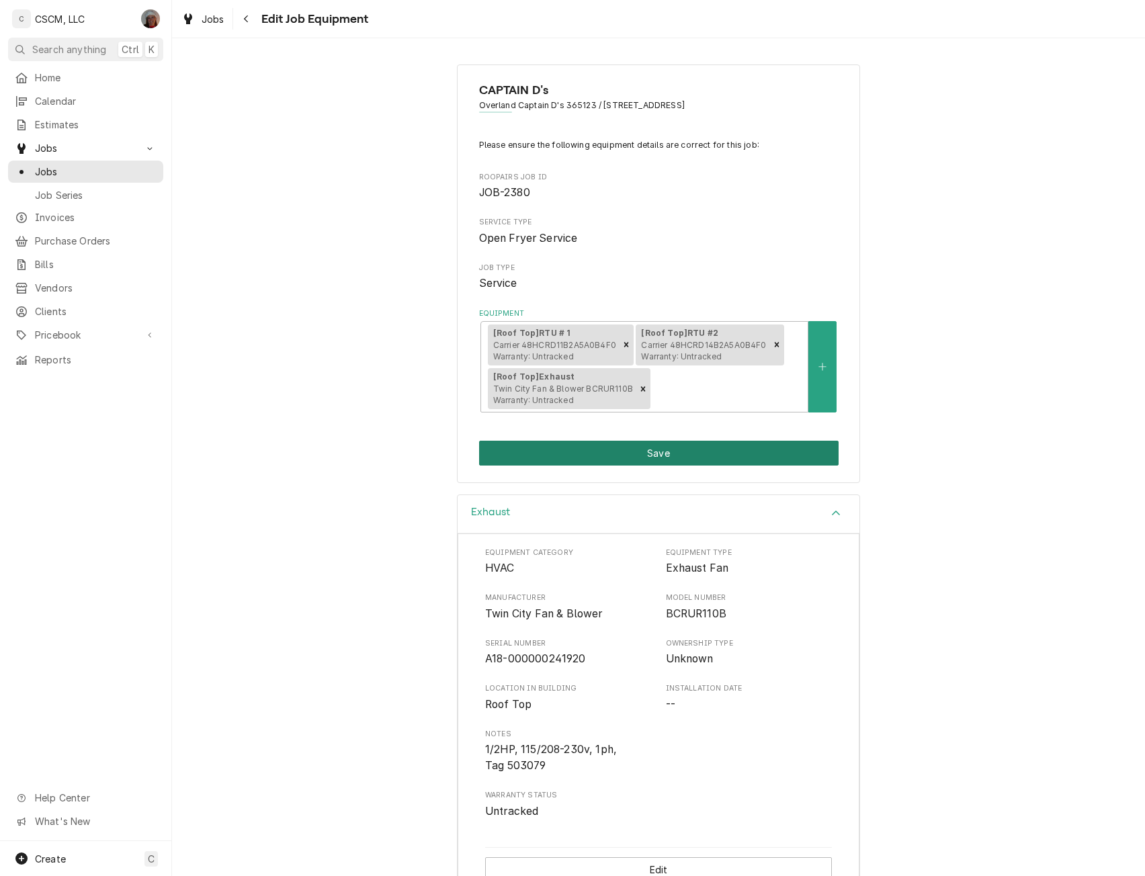
click at [671, 454] on button "Save" at bounding box center [659, 453] width 360 height 25
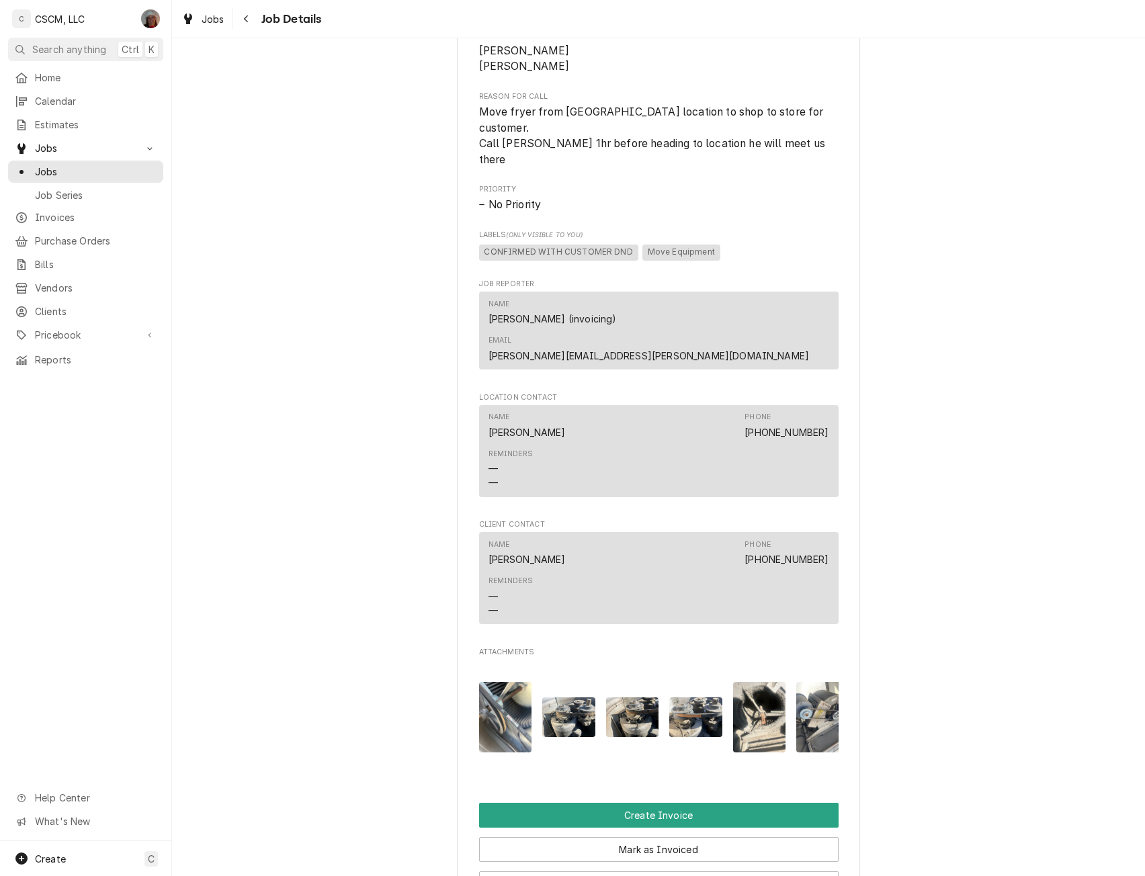
scroll to position [698, 0]
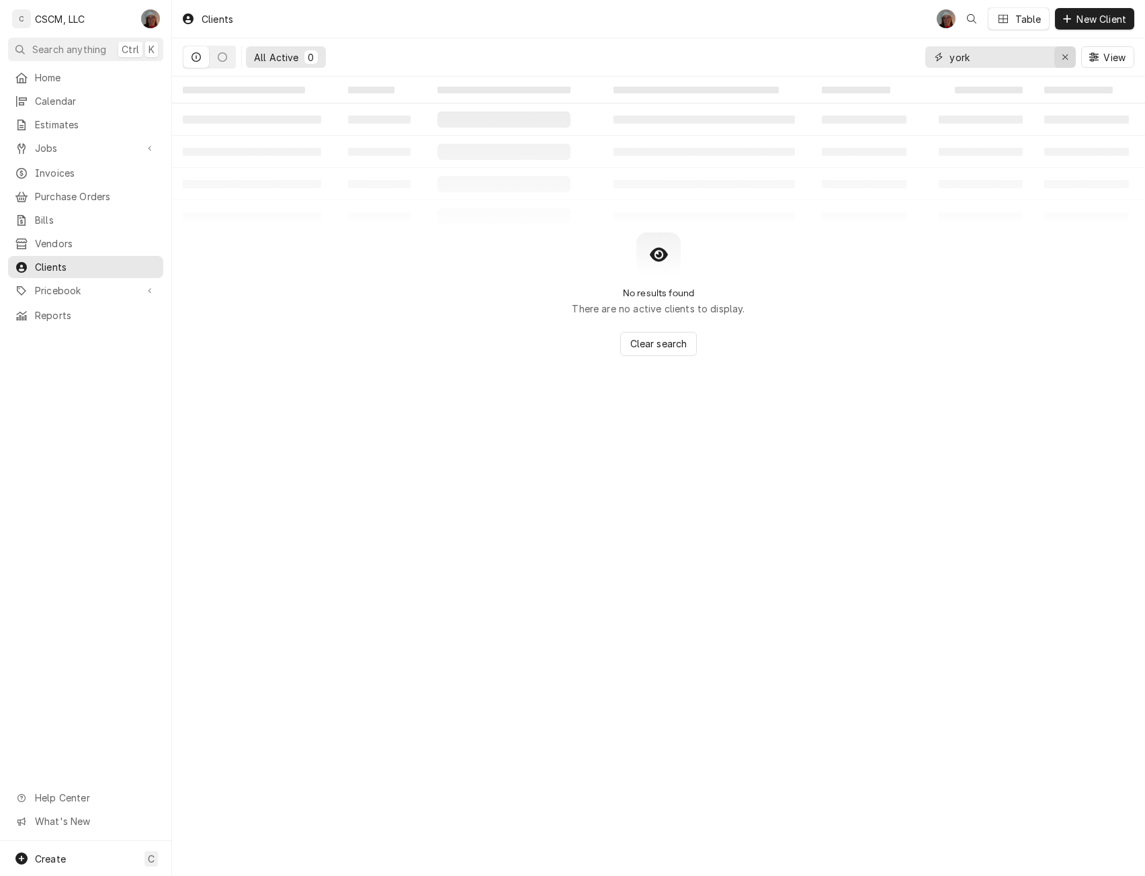
click at [1066, 59] on icon "Erase input" at bounding box center [1064, 56] width 5 height 5
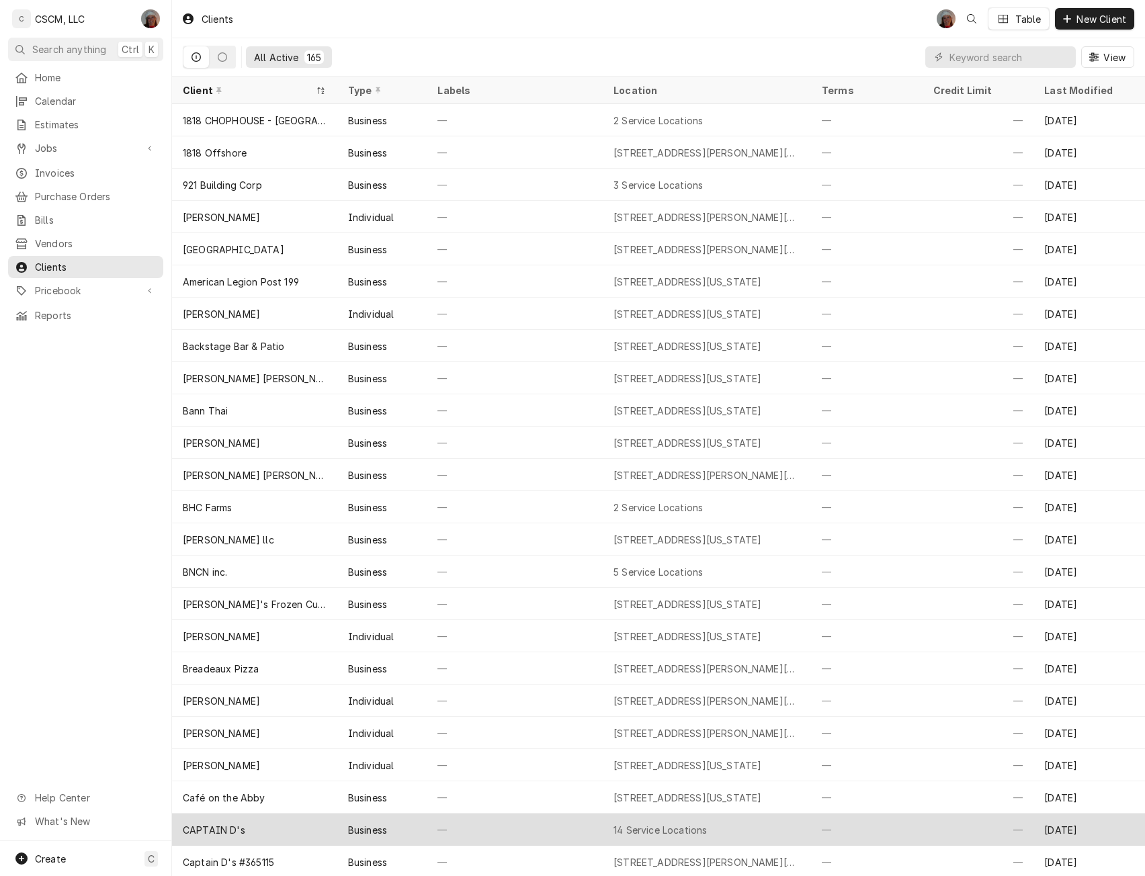
click at [224, 830] on div "CAPTAIN D's" at bounding box center [214, 830] width 62 height 14
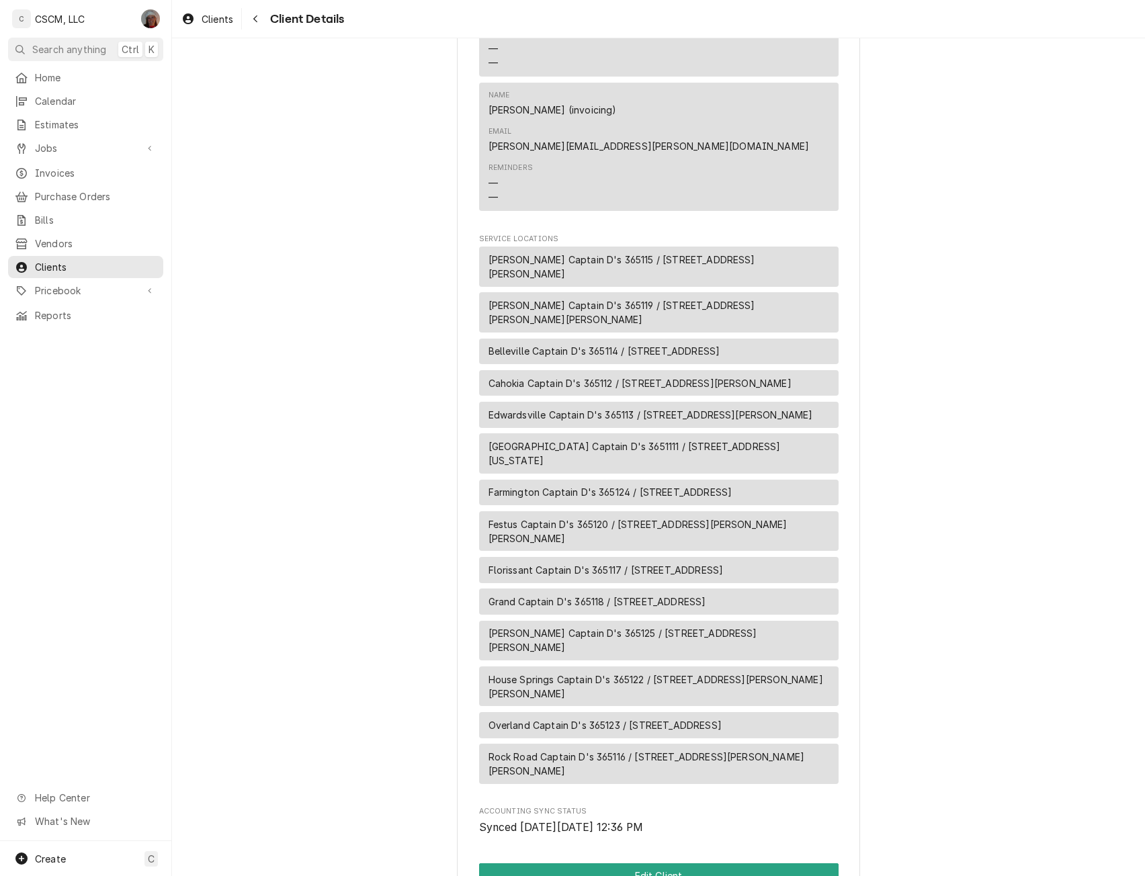
scroll to position [965, 0]
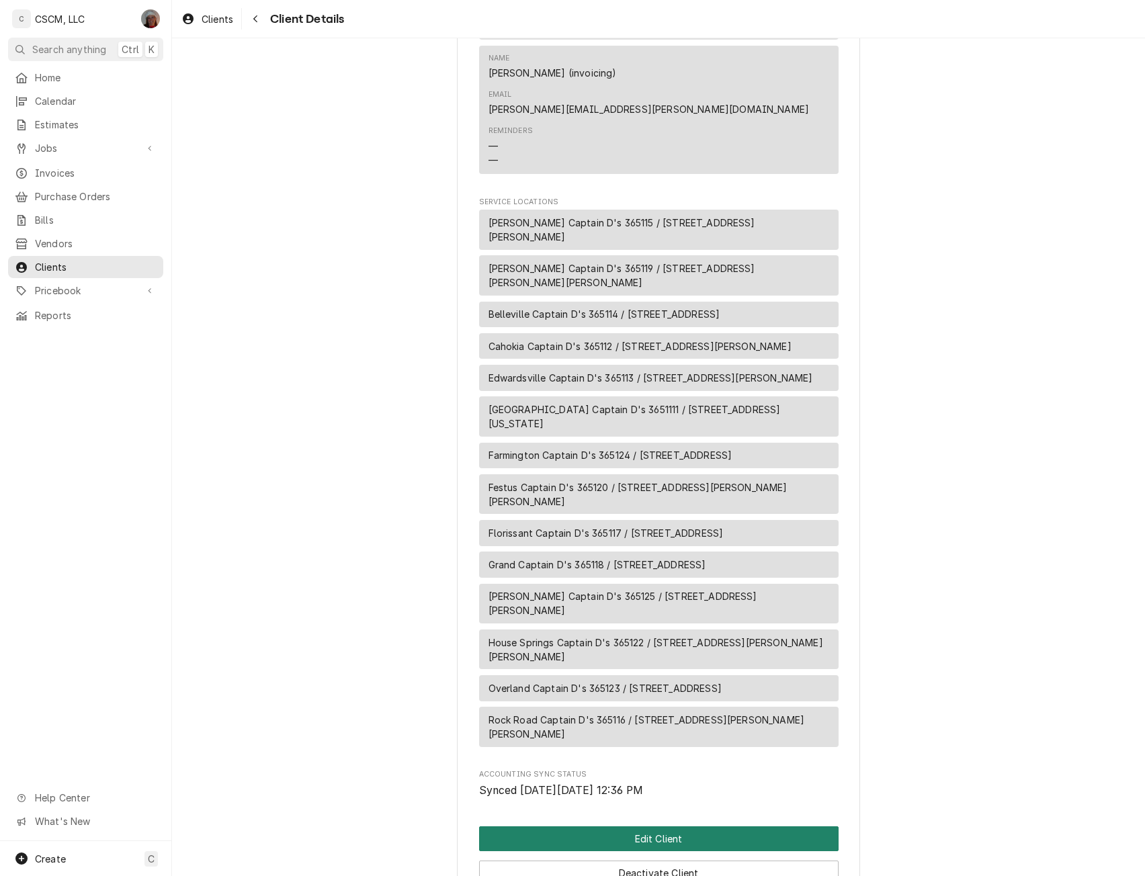
click at [687, 827] on button "Edit Client" at bounding box center [659, 839] width 360 height 25
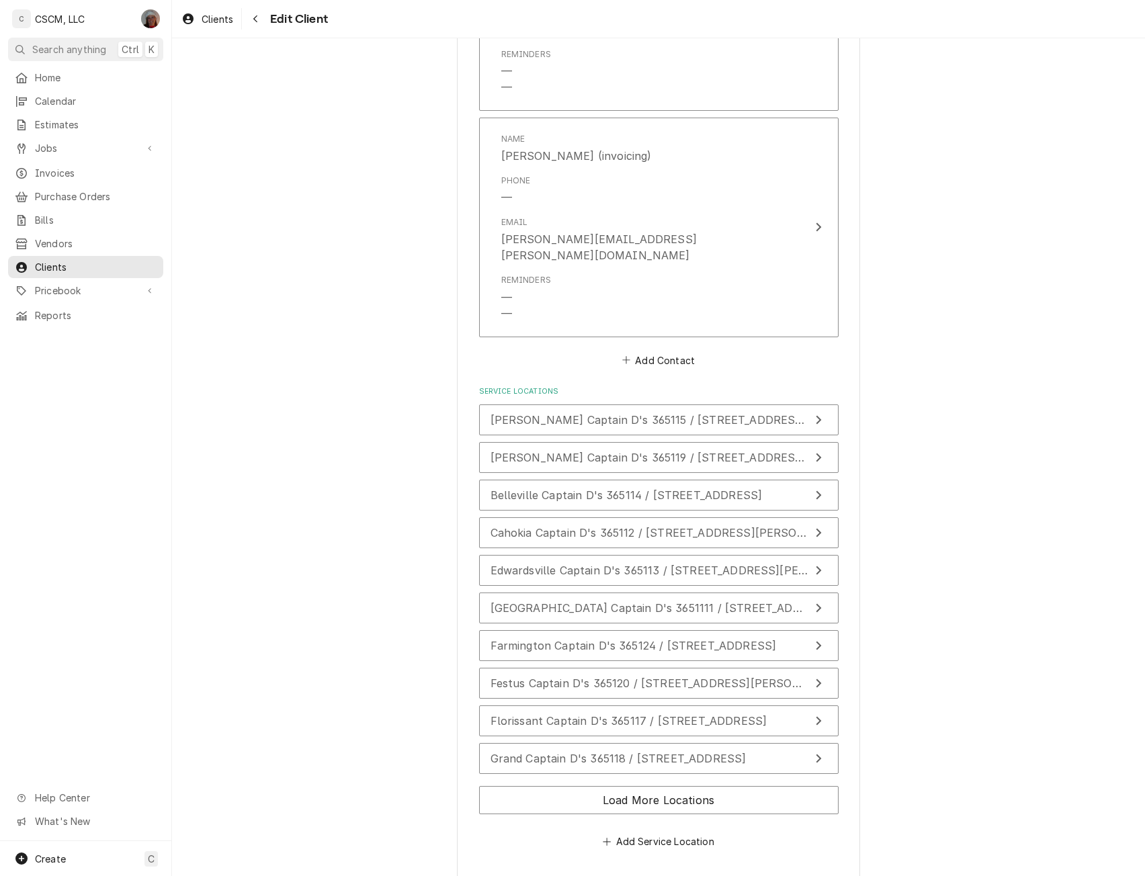
scroll to position [1851, 0]
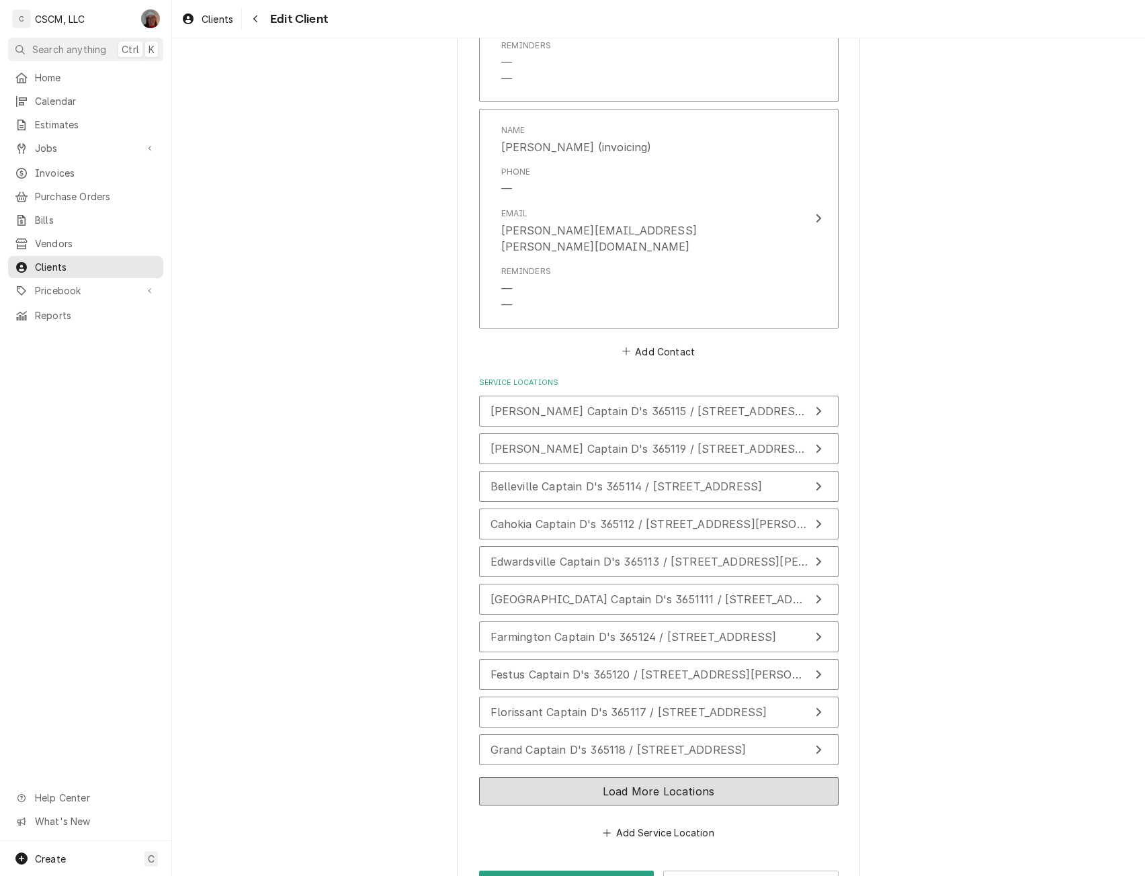
click at [663, 777] on button "Load More Locations" at bounding box center [659, 791] width 360 height 28
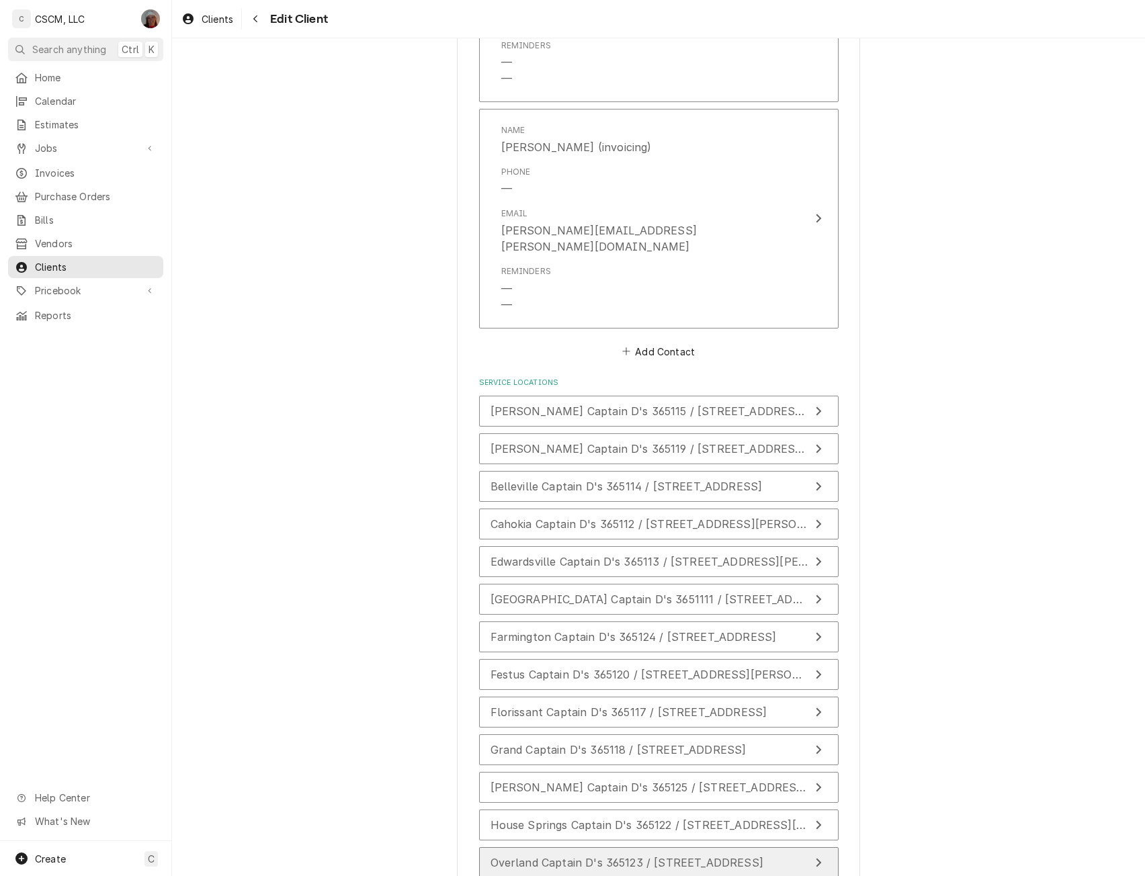
click at [605, 856] on span "Overland Captain D's 365123 / [STREET_ADDRESS]" at bounding box center [627, 862] width 273 height 13
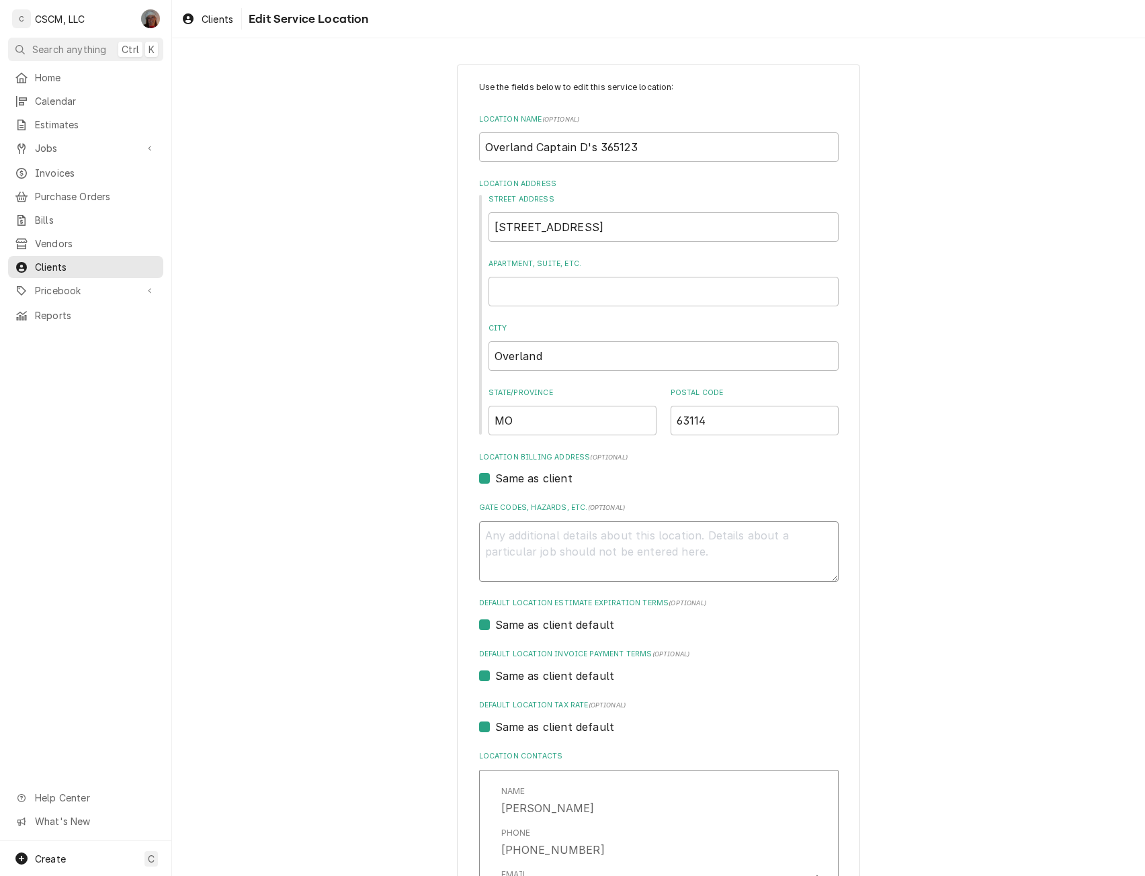
click at [505, 553] on textarea "Gate Codes, Hazards, etc. ( optional )" at bounding box center [659, 551] width 360 height 60
type textarea "x"
type textarea "P"
type textarea "x"
type textarea "PM"
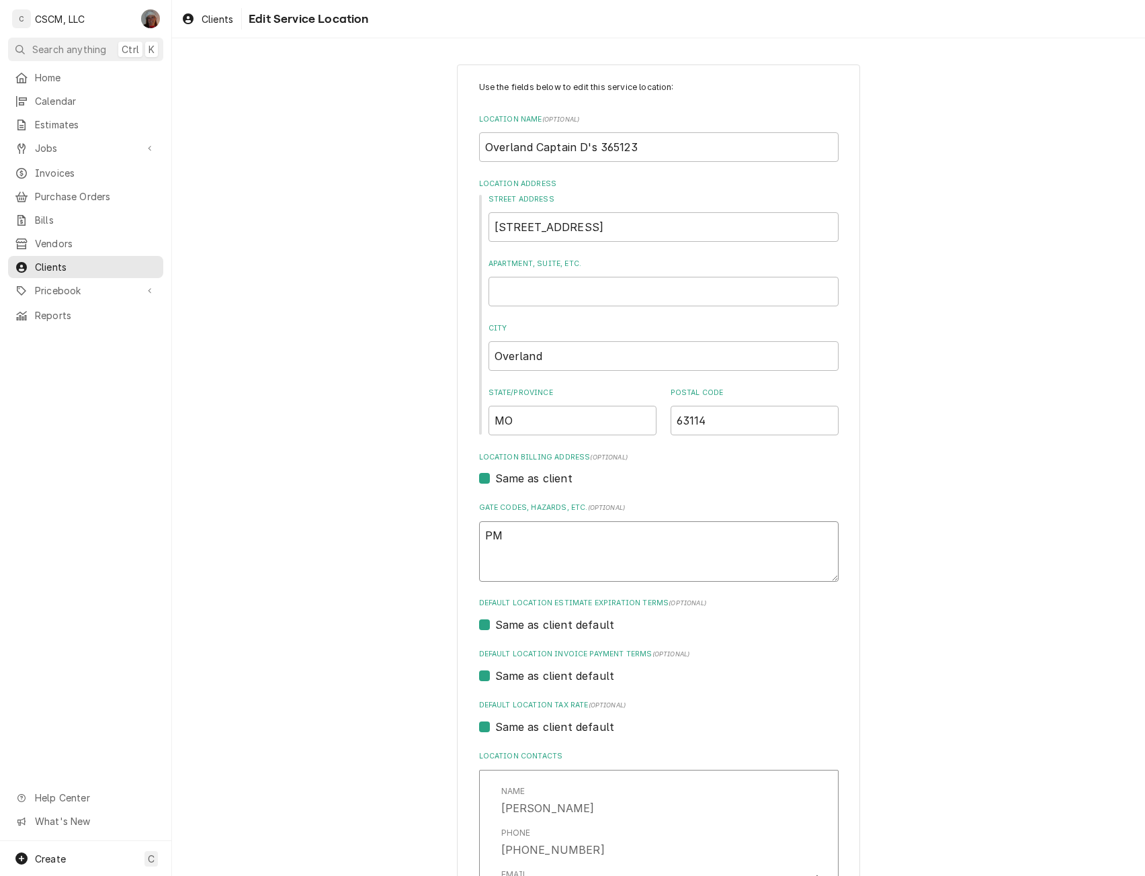
type textarea "x"
type textarea "PM"
type textarea "x"
type textarea "PM L"
type textarea "x"
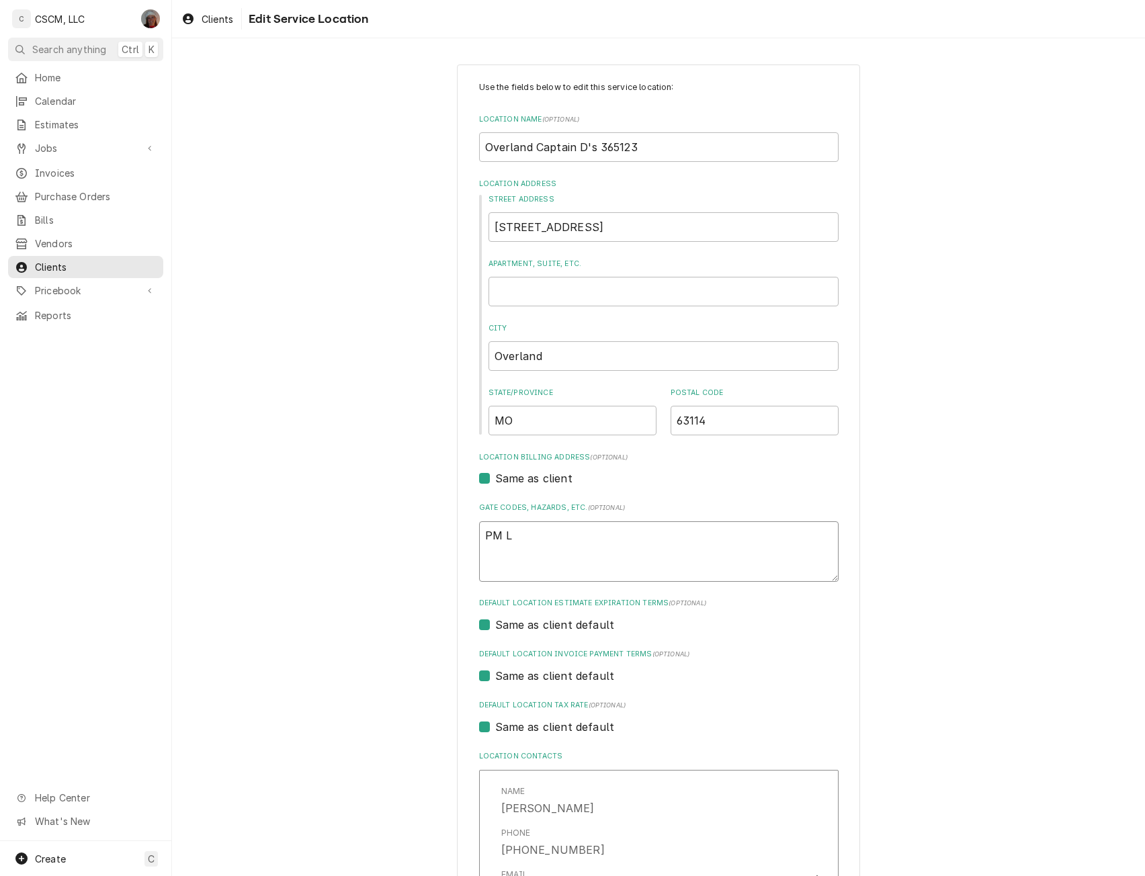
type textarea "PM [PERSON_NAME]"
type textarea "x"
type textarea "PM Lit"
type textarea "x"
type textarea "PM [PERSON_NAME]"
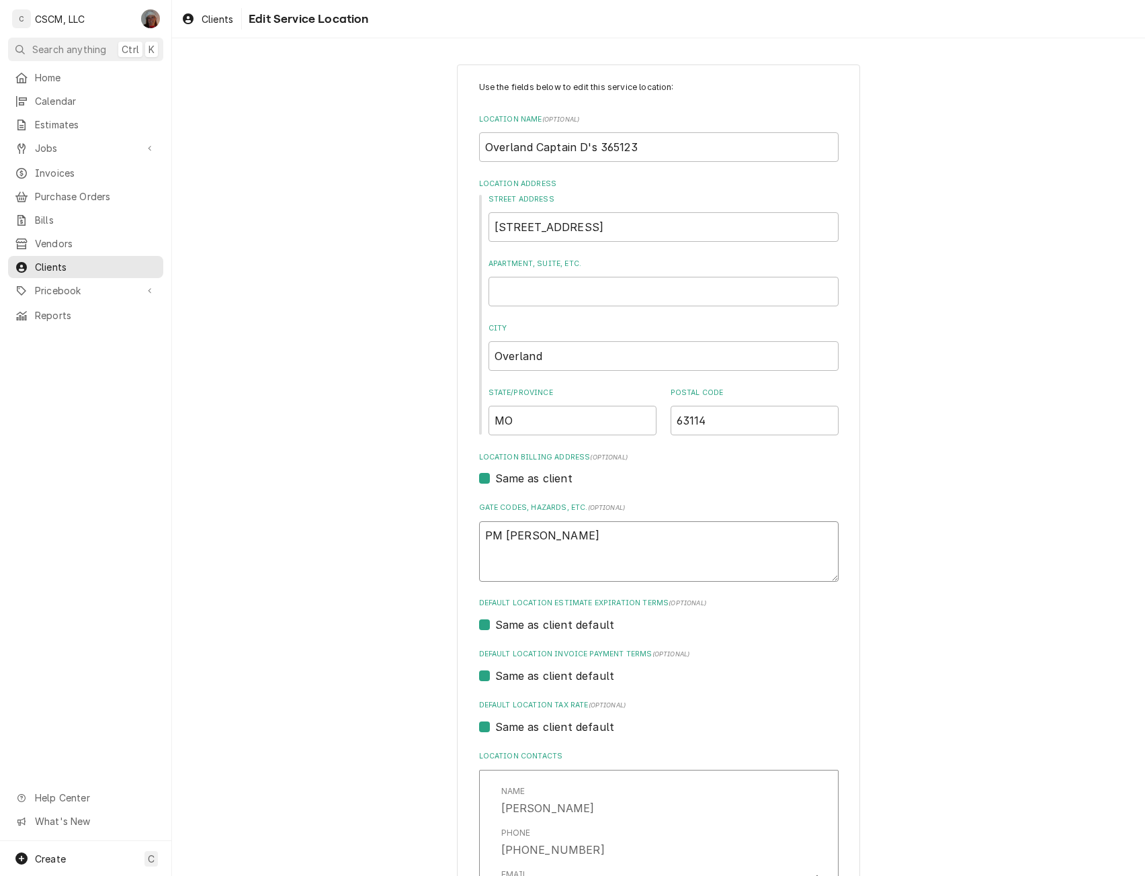
type textarea "x"
type textarea "PM Lis"
type textarea "x"
type textarea "PM List"
type textarea "x"
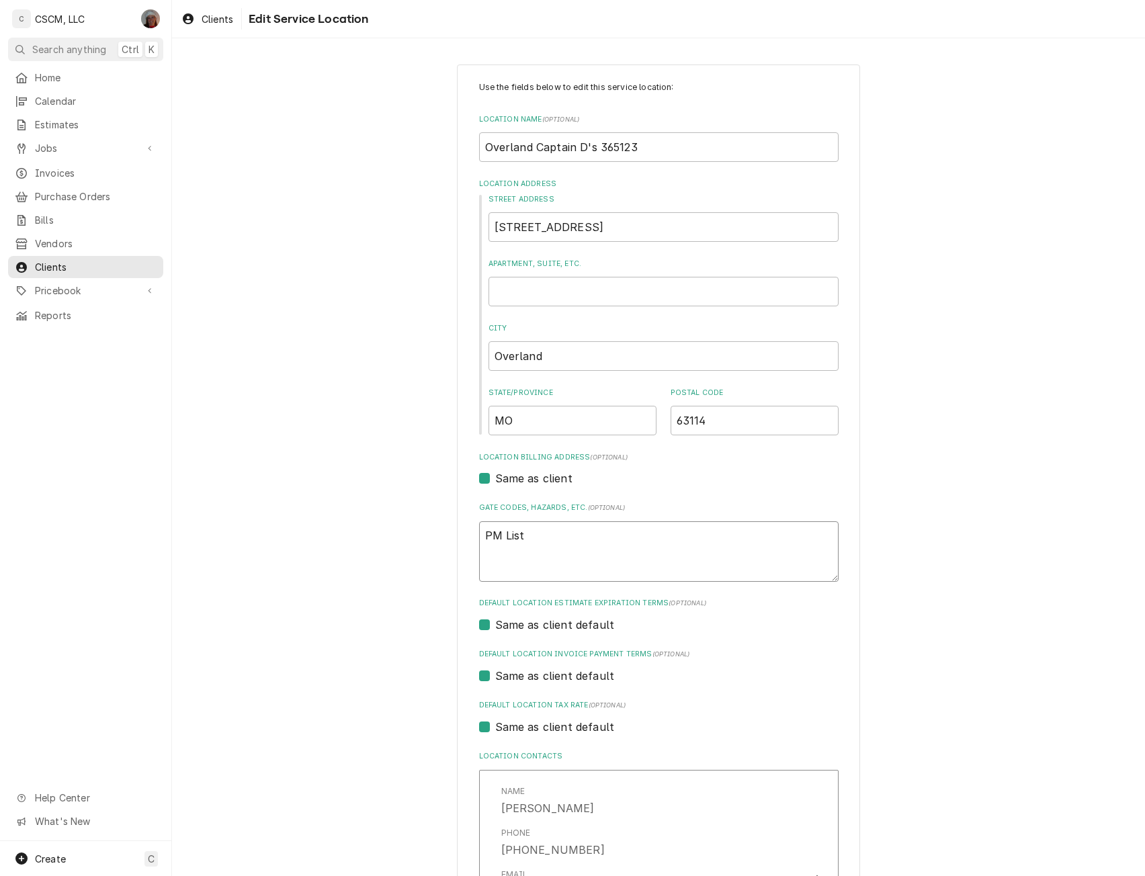
type textarea "PM List A"
type textarea "x"
type textarea "PM List AX2"
type textarea "x"
type textarea "PM List AX21"
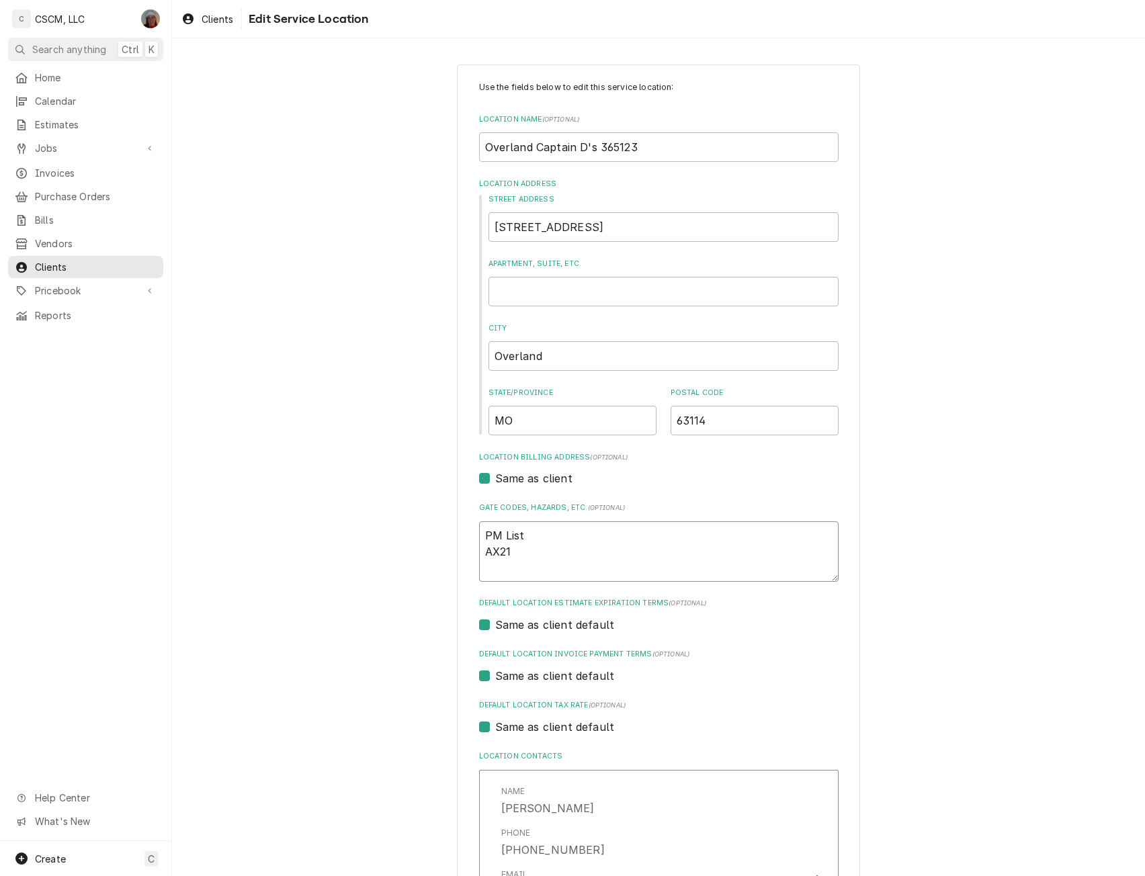
type textarea "x"
type textarea "PM List AX21"
type textarea "x"
type textarea "PM List AX21 g"
type textarea "x"
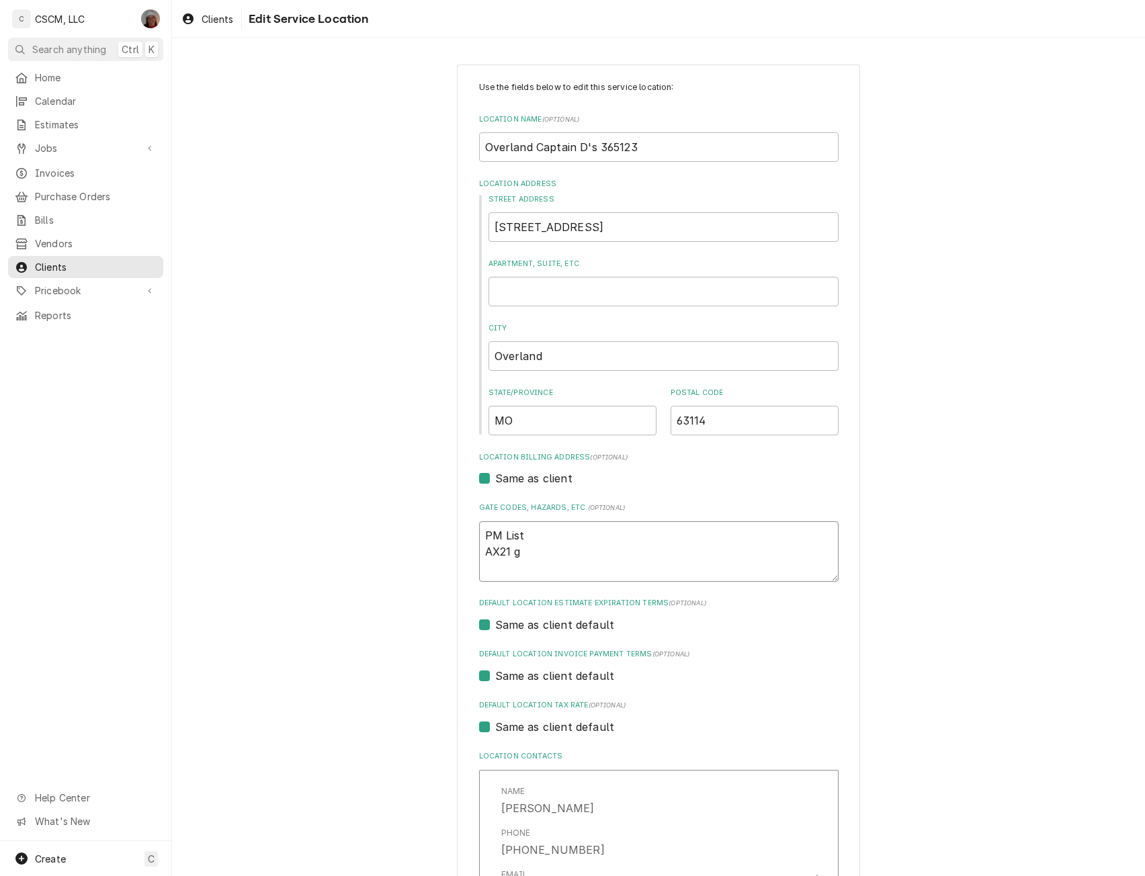
type textarea "PM List AX21 gr"
type textarea "x"
type textarea "PM List AX21 gri"
type textarea "x"
type textarea "PM List AX21 grip"
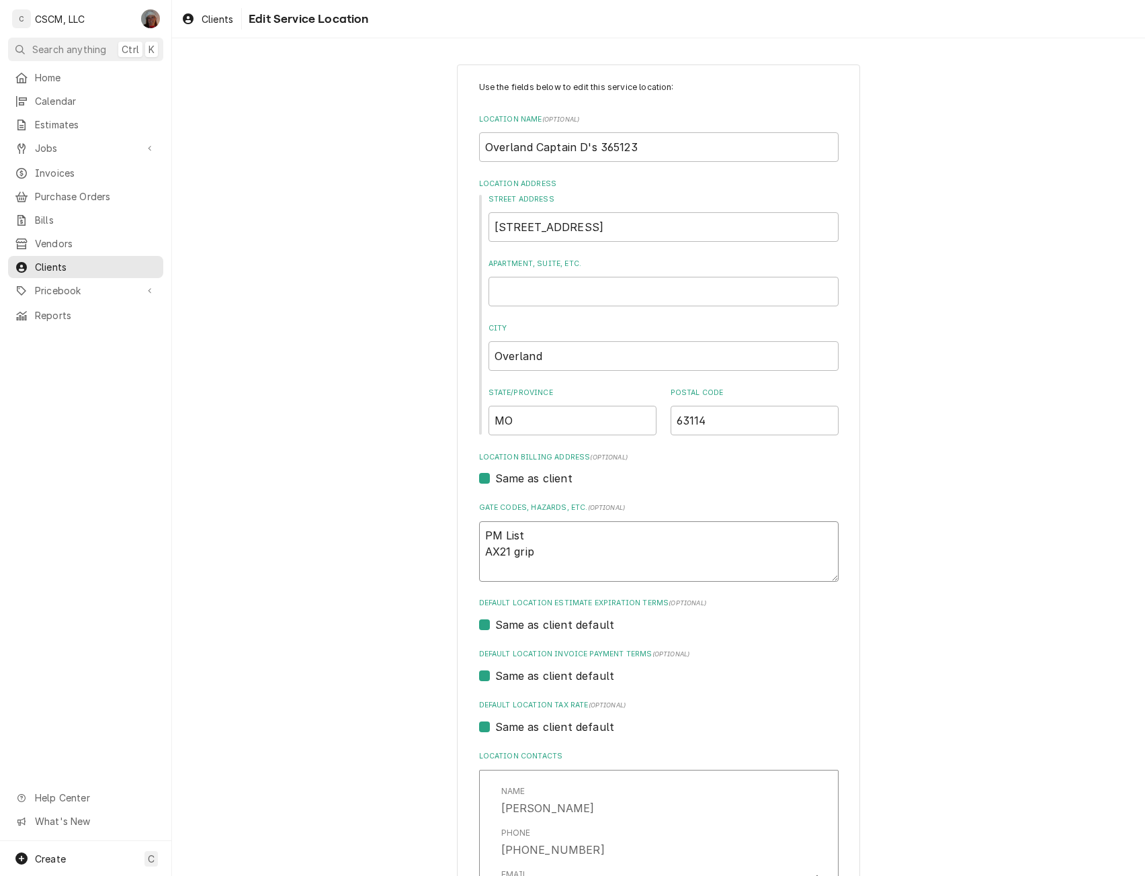
type textarea "x"
type textarea "PM List AX21 gripn"
type textarea "x"
type textarea "PM List AX21 gripno"
type textarea "x"
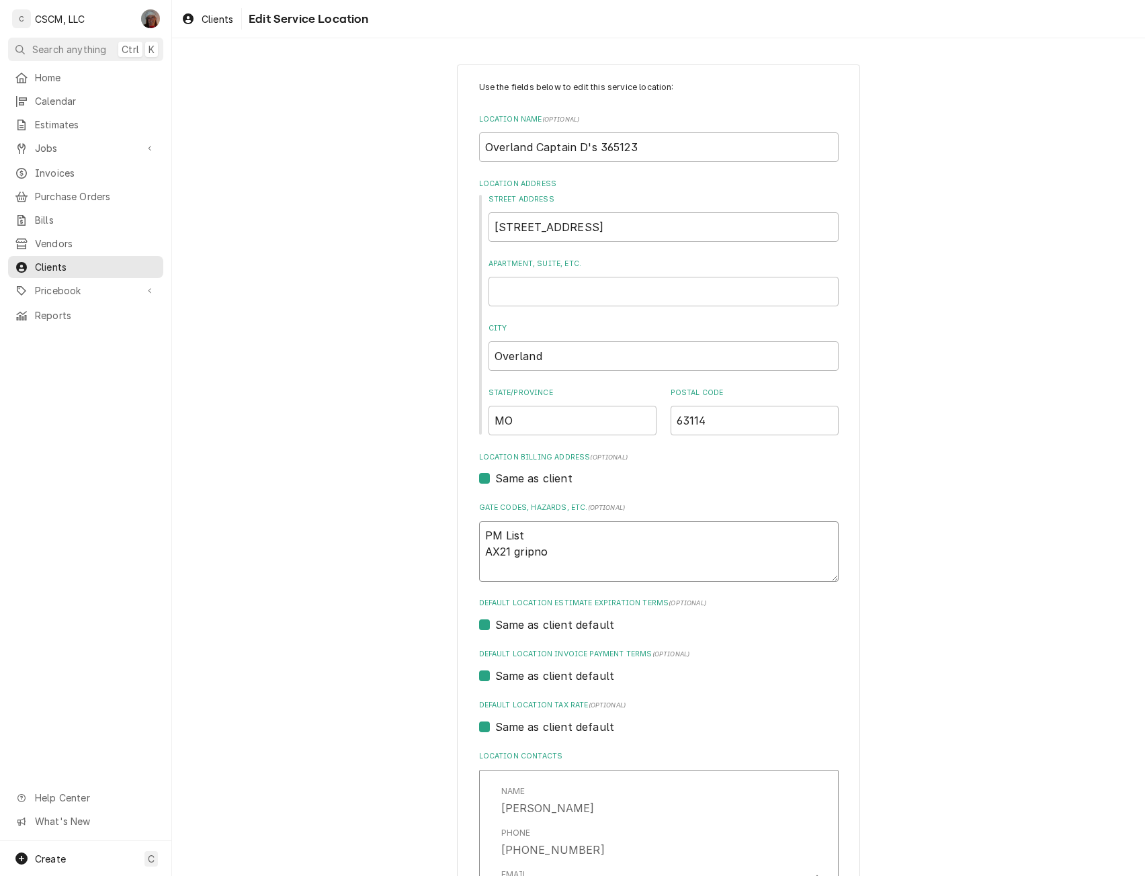
type textarea "PM List AX21 gripnot"
type textarea "x"
type textarea "PM List AX21 gripnotc"
type textarea "x"
type textarea "PM List AX21 gripnotch"
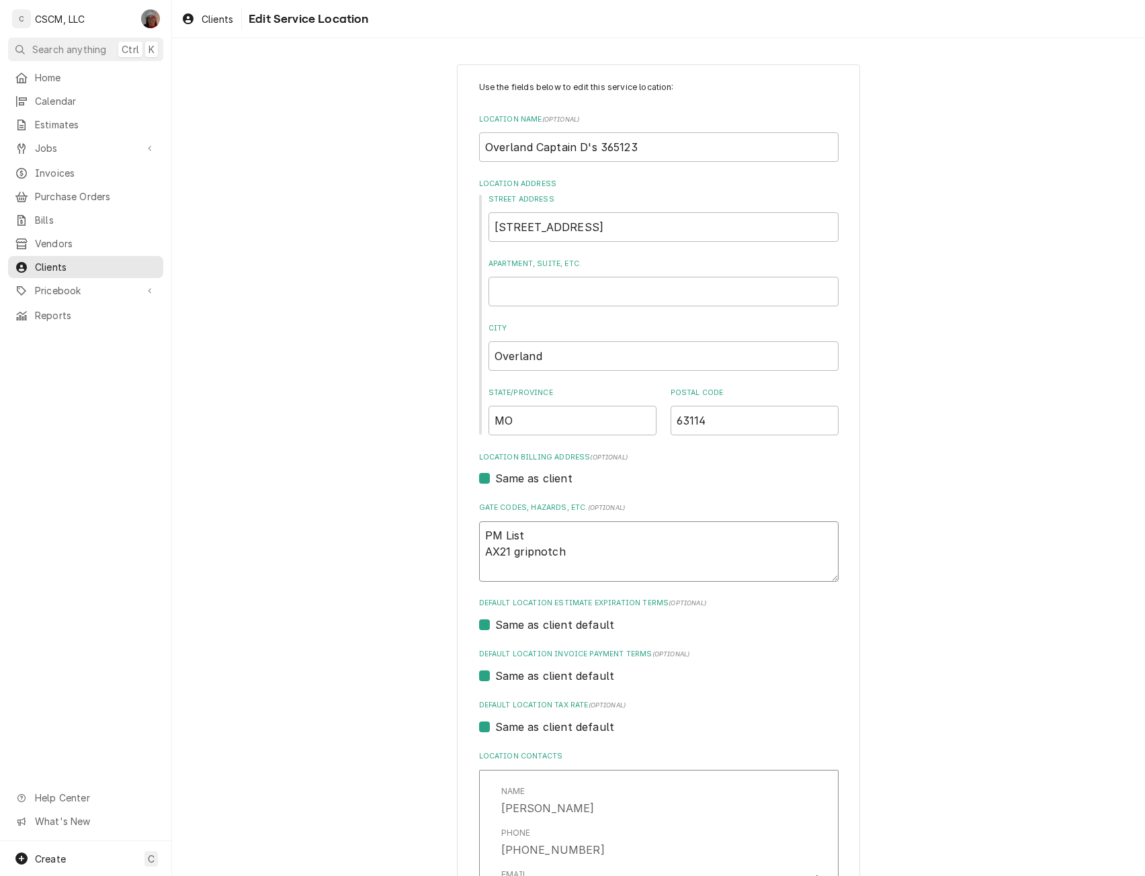
type textarea "x"
type textarea "PM List AX21 gripnotch"
type textarea "x"
type textarea "PM List AX21 gripnotch b"
type textarea "x"
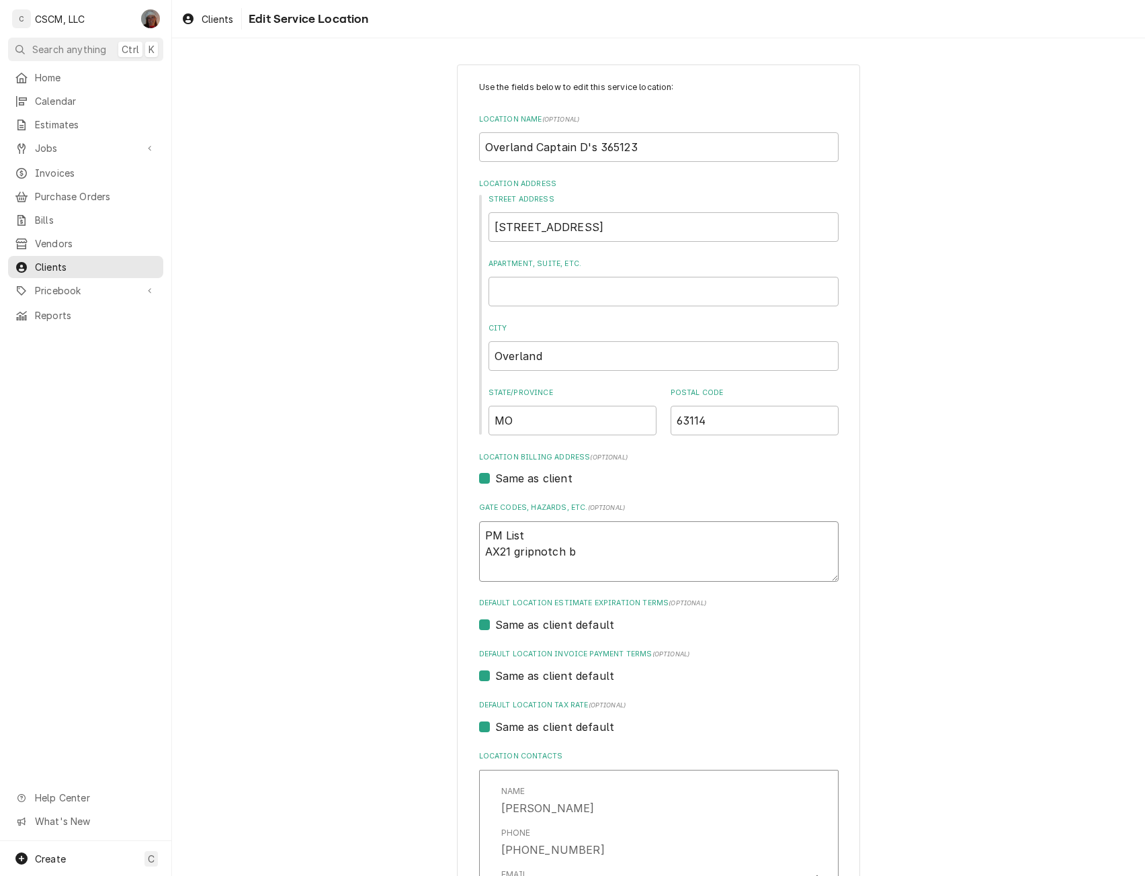
type textarea "PM List AX21 gripnotch be"
type textarea "x"
type textarea "PM List AX21 gripnotch bel"
type textarea "x"
type textarea "PM List AX21 gripnotch belt"
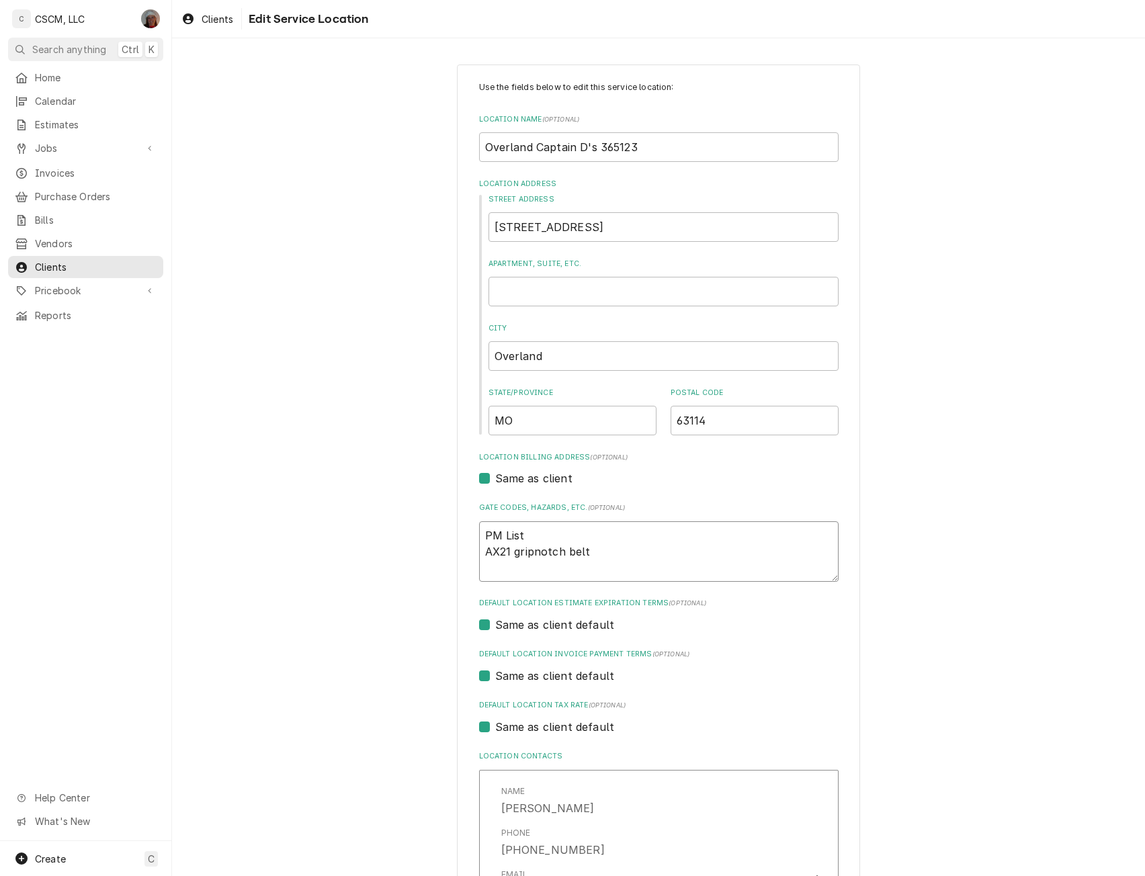
type textarea "x"
type textarea "PM List AX21 gripnotch belt"
type textarea "x"
type textarea "PM List AX21 gripnotch belt ="
type textarea "x"
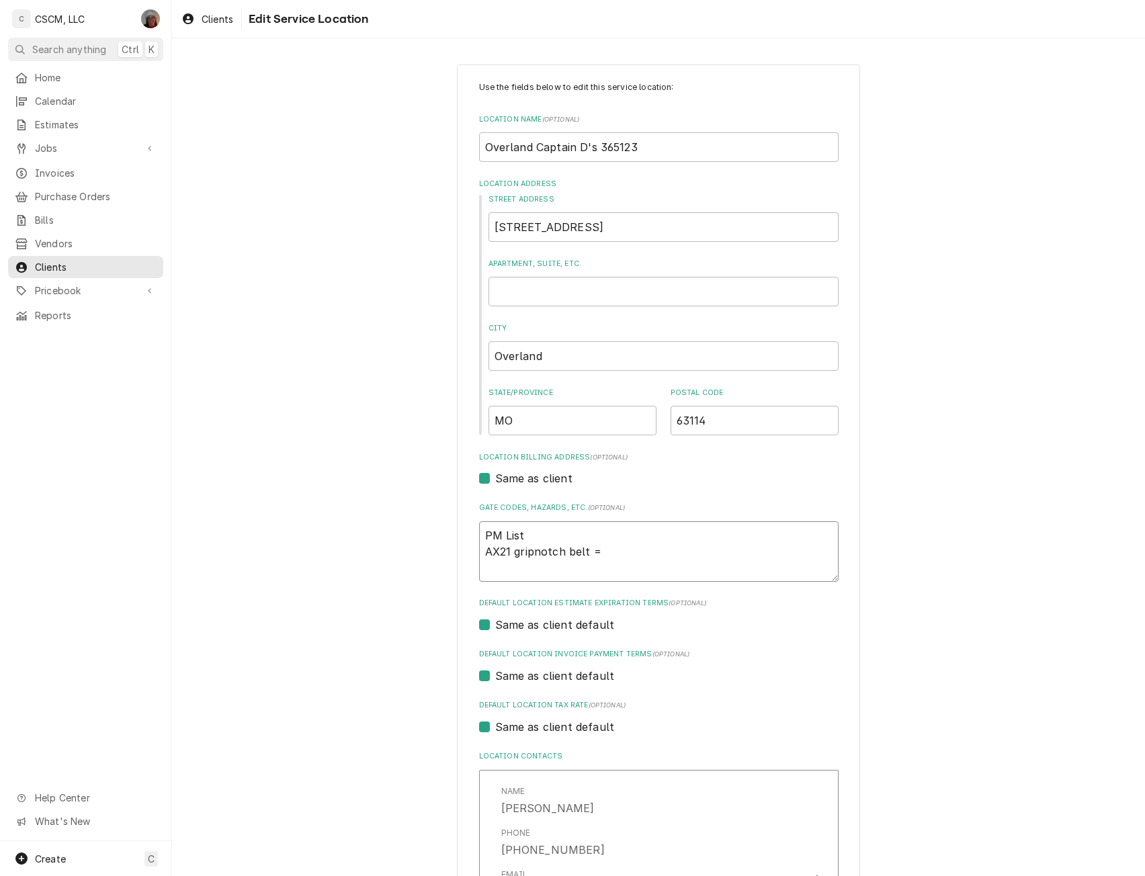
type textarea "PM List AX21 gripnotch belt ="
type textarea "x"
type textarea "PM List AX21 gripnotch belt = 1"
type textarea "x"
type textarea "PM List AX21 gripnotch belt = 1"
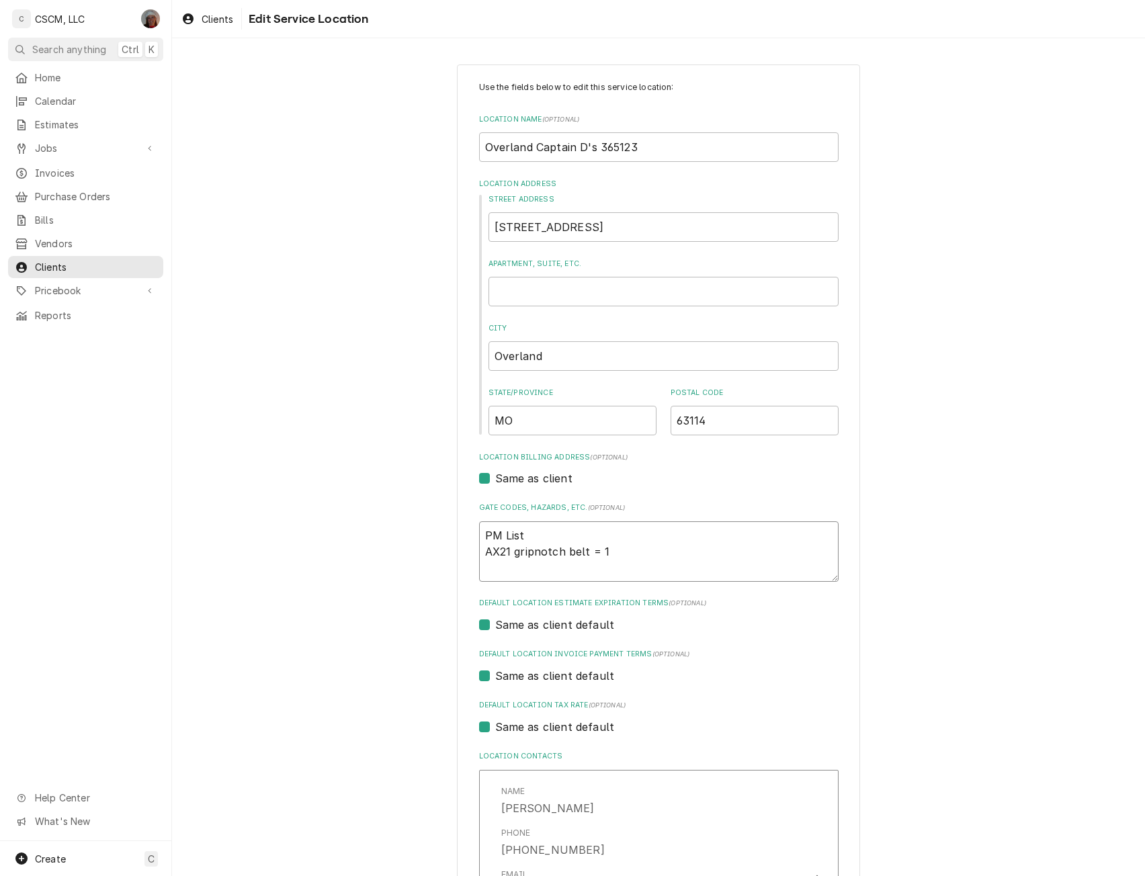
type textarea "x"
type textarea "PM List AX21 gripnotch belt = 1 A"
type textarea "x"
type textarea "PM List AX21 gripnotch belt = 1 AX2"
type textarea "x"
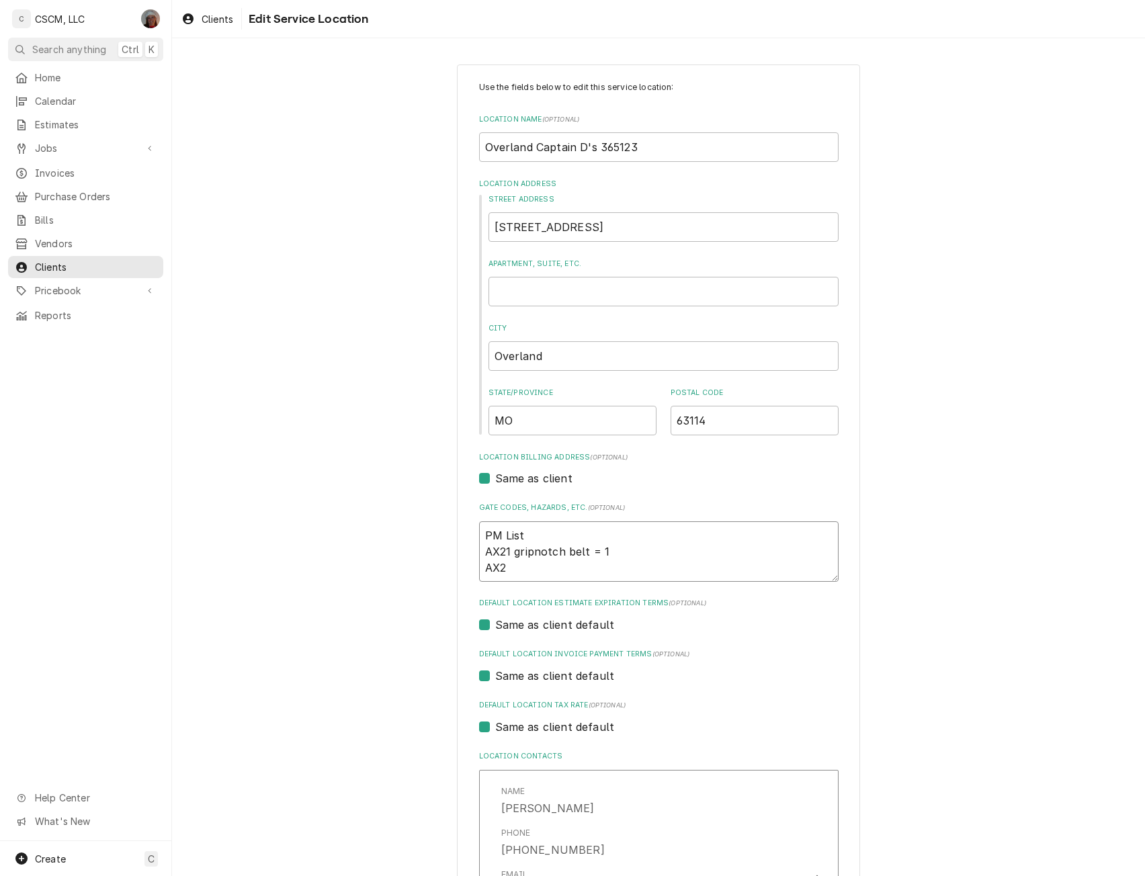
type textarea "PM List AX21 gripnotch belt = 1 AX23"
type textarea "x"
type textarea "PM List AX21 gripnotch belt = 1 AX23"
type textarea "x"
type textarea "PM List AX21 gripnotch belt = 1 AX23 g"
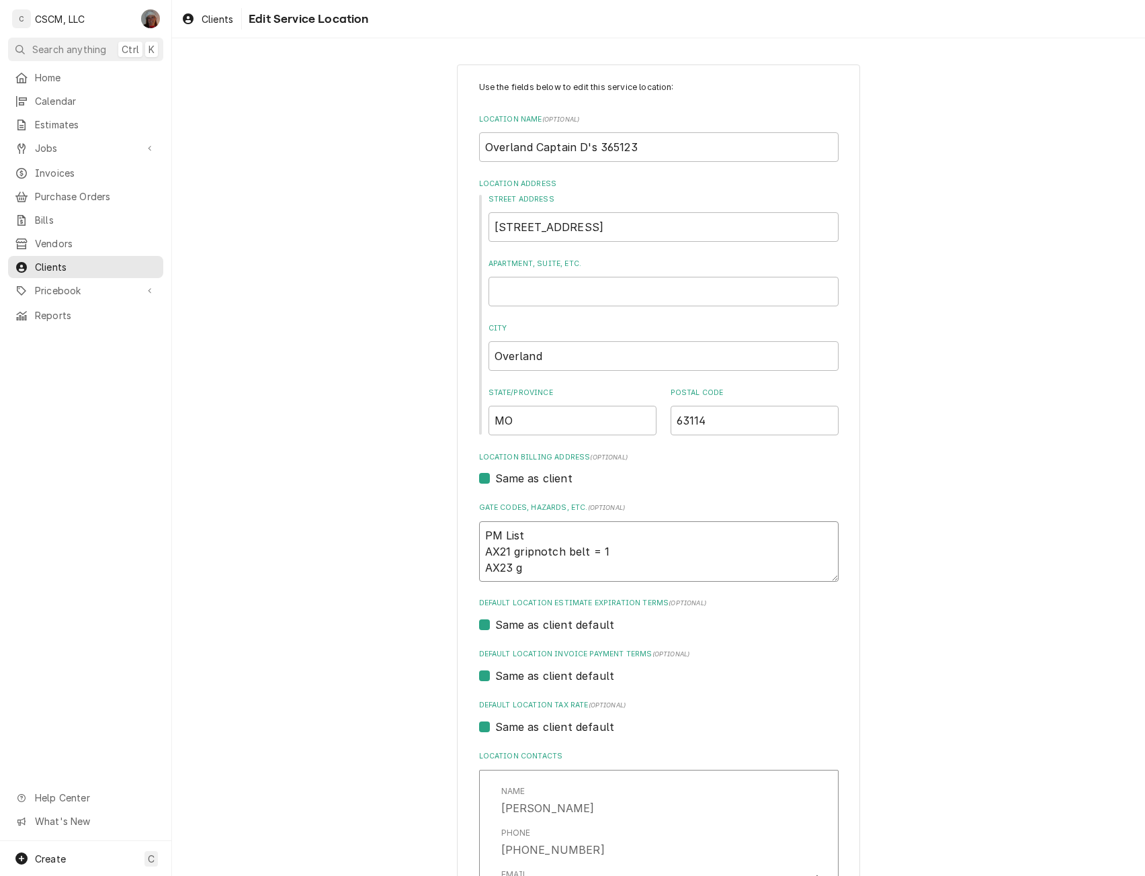
type textarea "x"
type textarea "PM List AX21 gripnotch belt = 1 AX23 gr"
type textarea "x"
type textarea "PM List AX21 gripnotch belt = 1 AX23 gri"
type textarea "x"
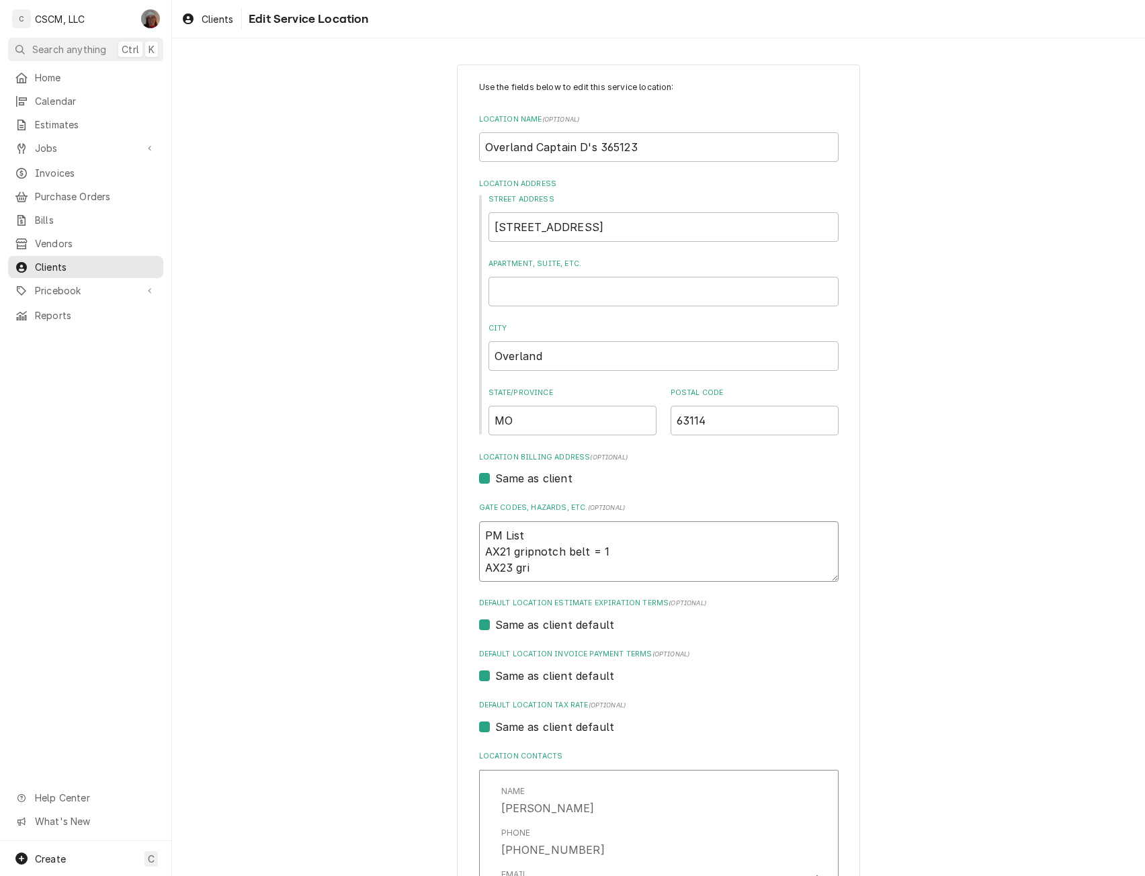
type textarea "PM List AX21 gripnotch belt = 1 AX23 grip"
type textarea "x"
type textarea "PM List AX21 gripnotch belt = 1 AX23 gripn"
type textarea "x"
type textarea "PM List AX21 gripnotch belt = 1 AX23 gripno"
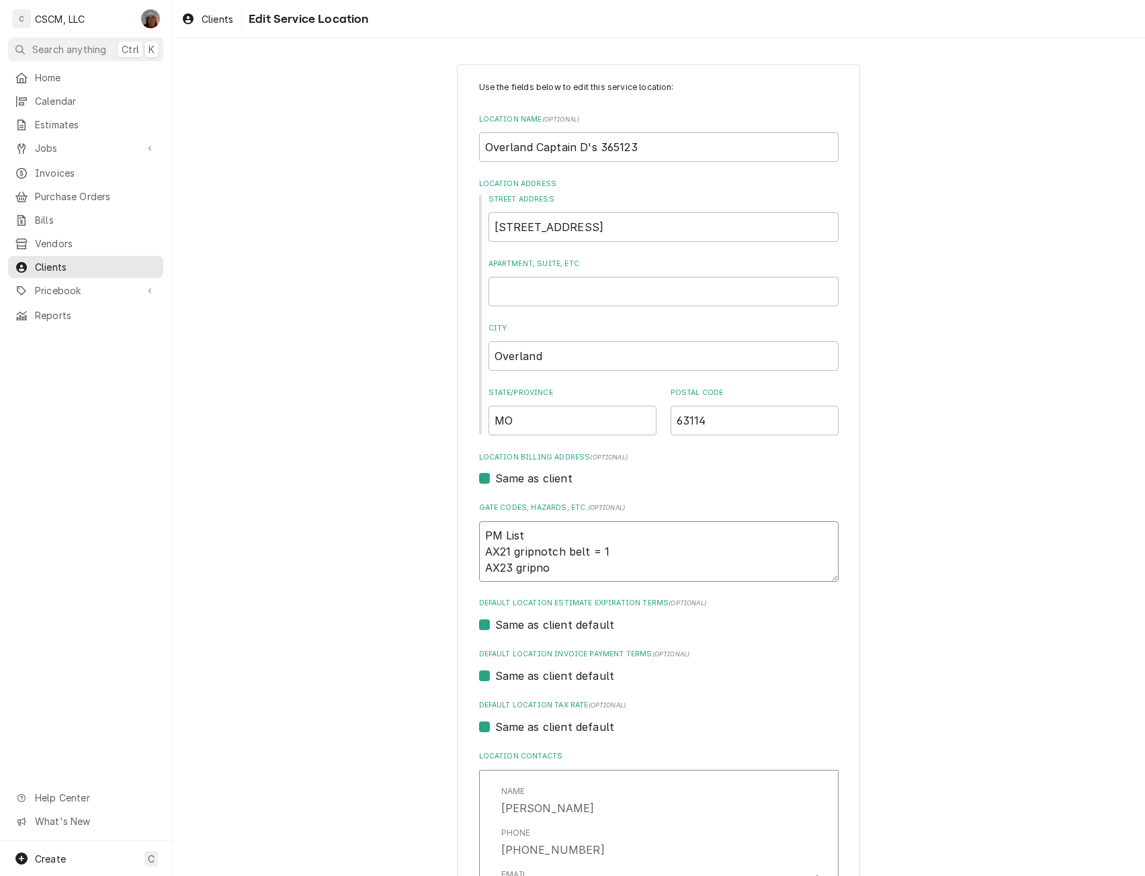
type textarea "x"
type textarea "PM List AX21 gripnotch belt = 1 AX23 gripnot"
type textarea "x"
type textarea "PM List AX21 gripnotch belt = 1 AX23 gripnotch"
type textarea "x"
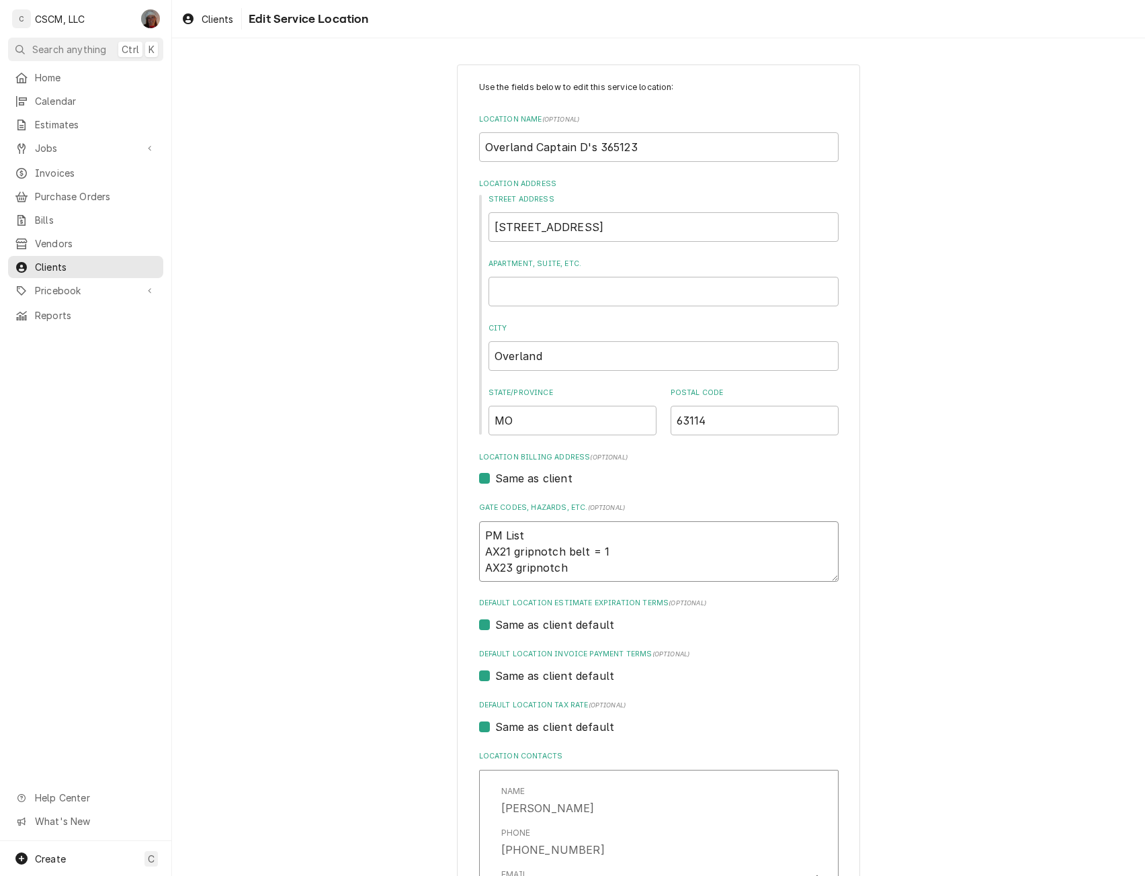
type textarea "PM List AX21 gripnotch belt = 1 AX23 gripnotch"
type textarea "x"
type textarea "PM List AX21 gripnotch belt = 1 AX23 gripnotch b"
type textarea "x"
type textarea "PM List AX21 gripnotch belt = 1 AX23 gripnotch be"
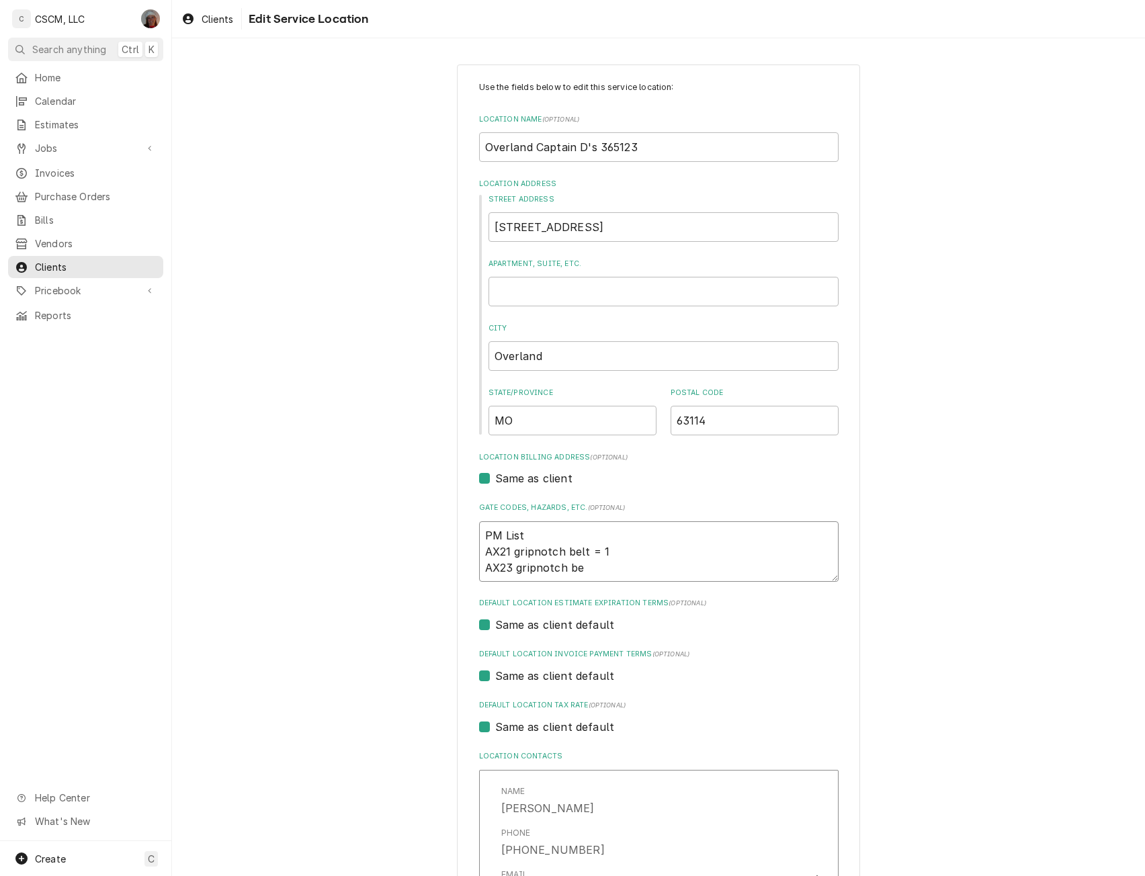
type textarea "x"
type textarea "PM List AX21 gripnotch belt = 1 AX23 gripnotch bel"
type textarea "x"
type textarea "PM List AX21 gripnotch belt = 1 AX23 gripnotch belt"
type textarea "x"
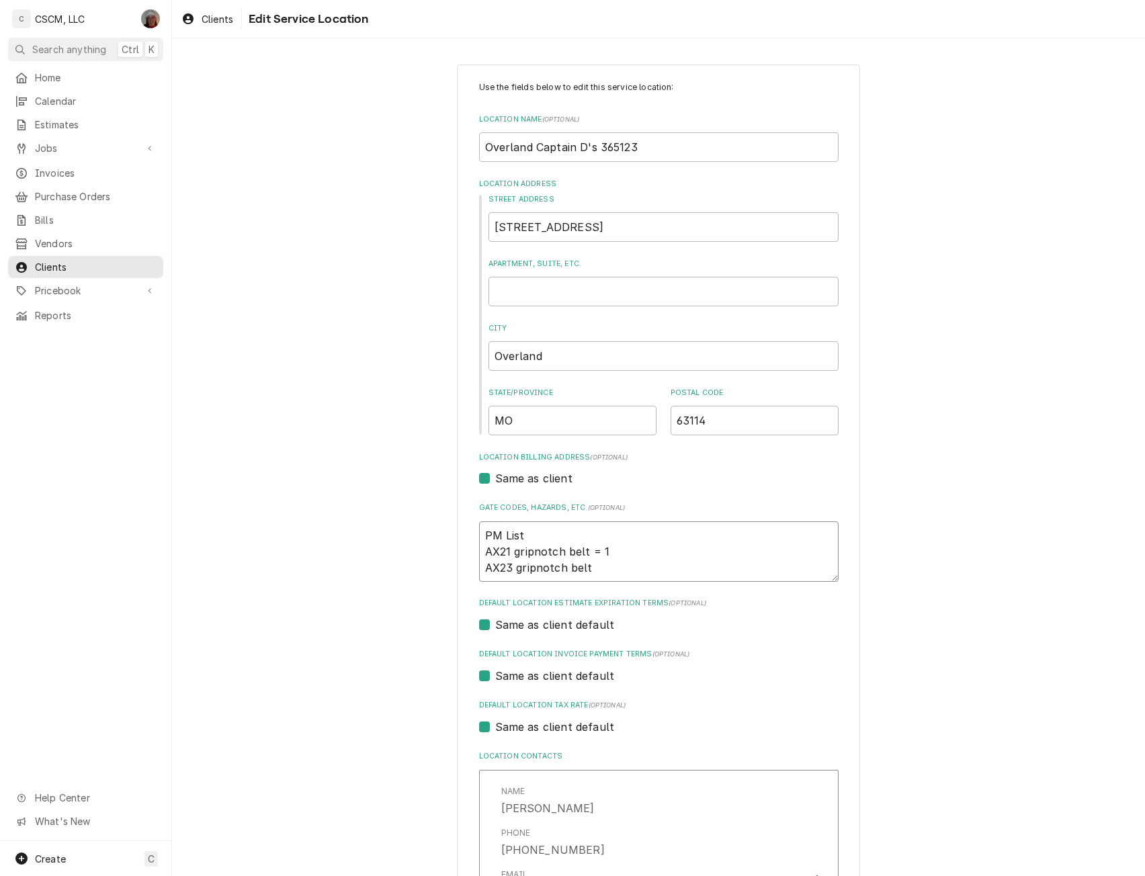
type textarea "PM List AX21 gripnotch belt = 1 AX23 gripnotch belt"
type textarea "x"
type textarea "PM List AX21 gripnotch belt = 1 AX23 gripnotch belt ="
type textarea "x"
type textarea "PM List AX21 gripnotch belt = 1 AX23 gripnotch belt ="
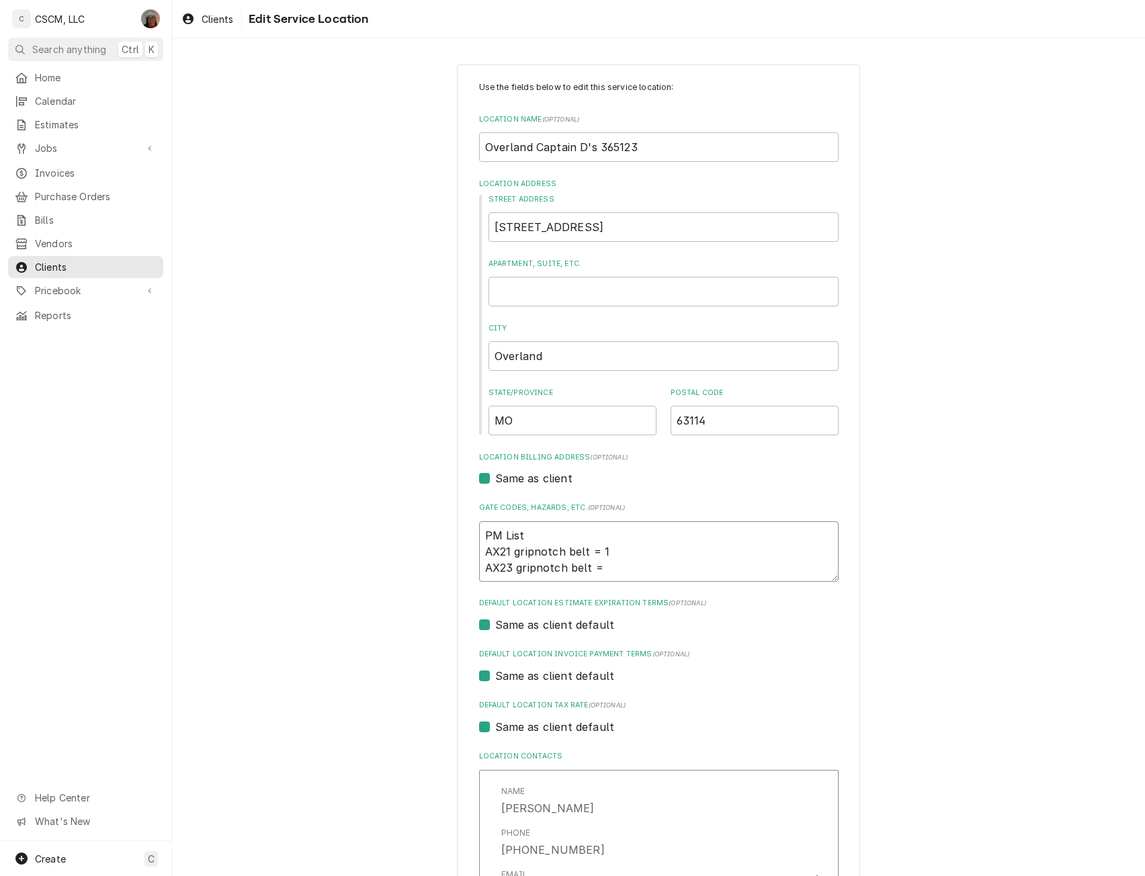
type textarea "x"
type textarea "PM List AX21 gripnotch belt = 1 AX23 gripnotch belt = 2"
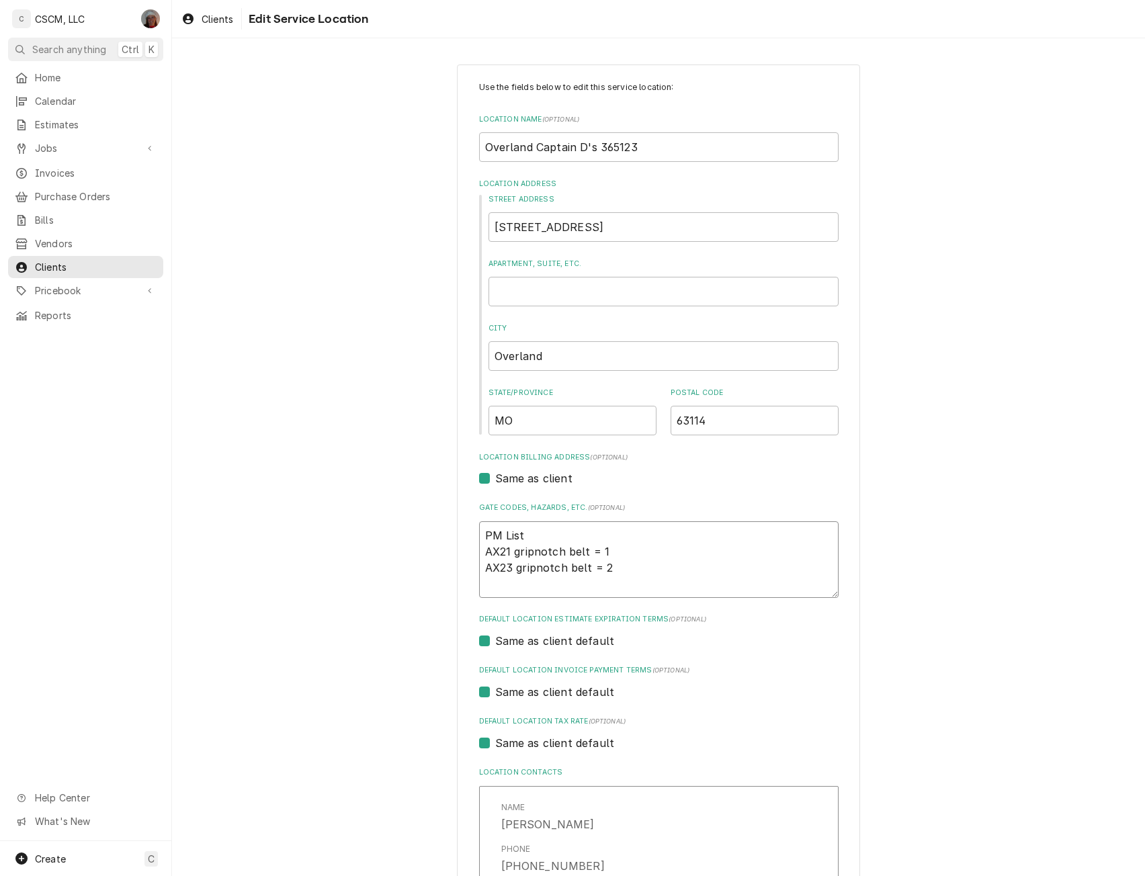
type textarea "x"
type textarea "PM List AX21 gripnotch belt = 1 AX23 gripnotch belt = 2 A"
type textarea "x"
type textarea "PM List AX21 gripnotch belt = 1 AX23 gripnotch belt = 2 AX4"
type textarea "x"
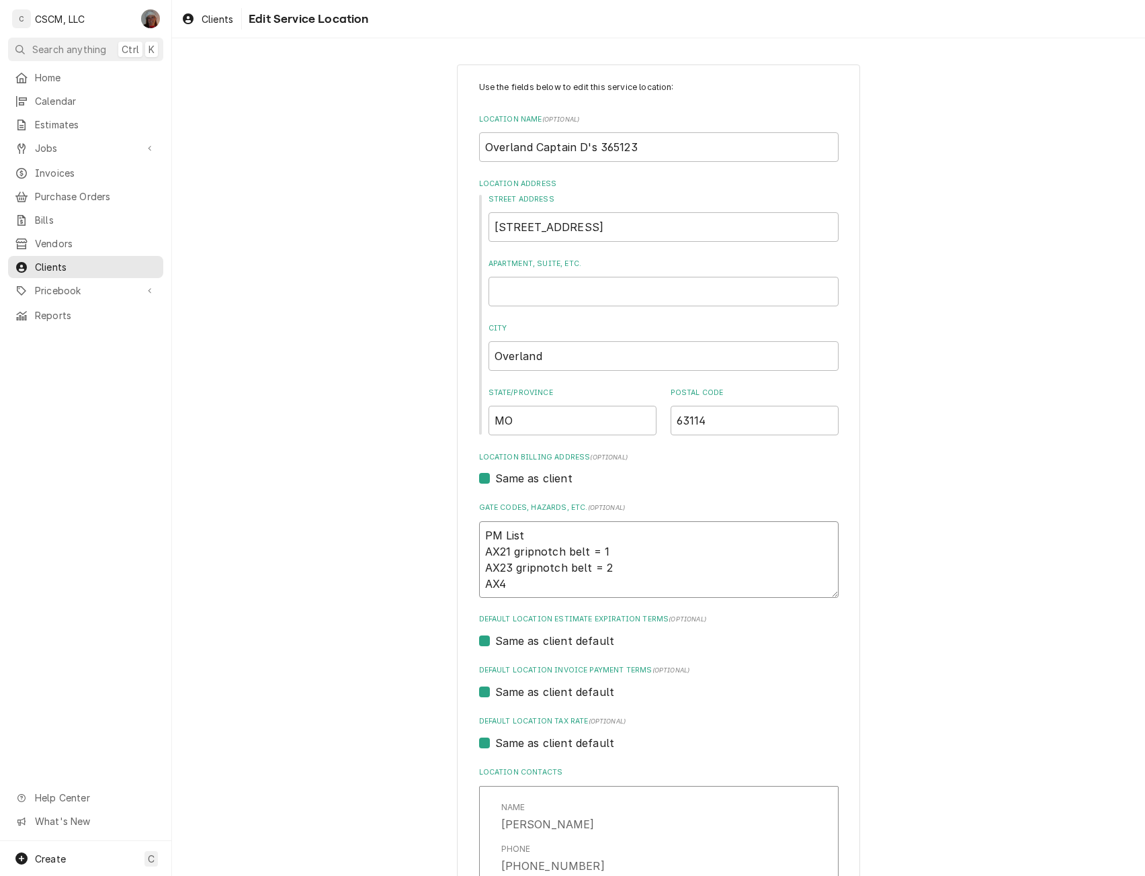
type textarea "PM List AX21 gripnotch belt = 1 AX23 gripnotch belt = 2 AX48"
type textarea "x"
type textarea "PM List AX21 gripnotch belt = 1 AX23 gripnotch belt = 2 AX48"
type textarea "x"
type textarea "PM List AX21 gripnotch belt = 1 AX23 gripnotch belt = 2 AX48 g"
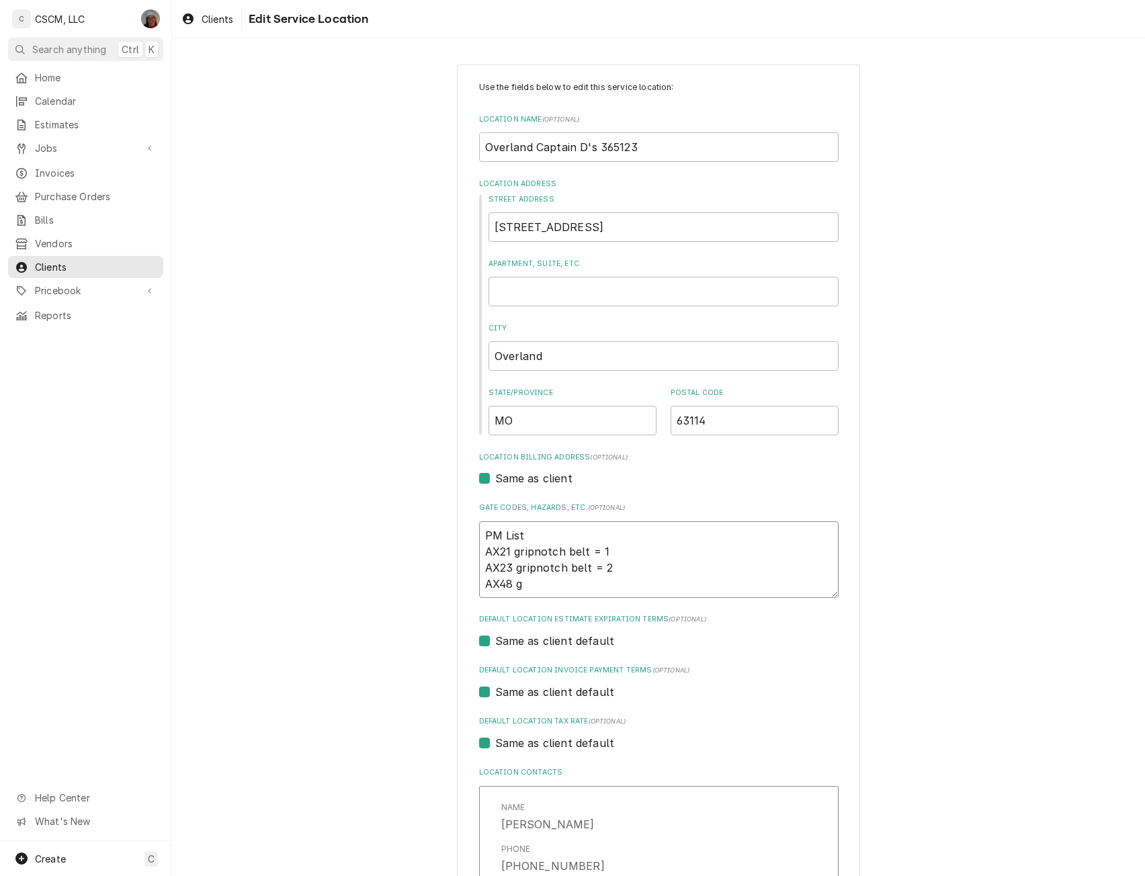
type textarea "x"
type textarea "PM List AX21 gripnotch belt = 1 AX23 gripnotch belt = 2 AX48 gr"
type textarea "x"
type textarea "PM List AX21 gripnotch belt = 1 AX23 gripnotch belt = 2 AX48 gri"
type textarea "x"
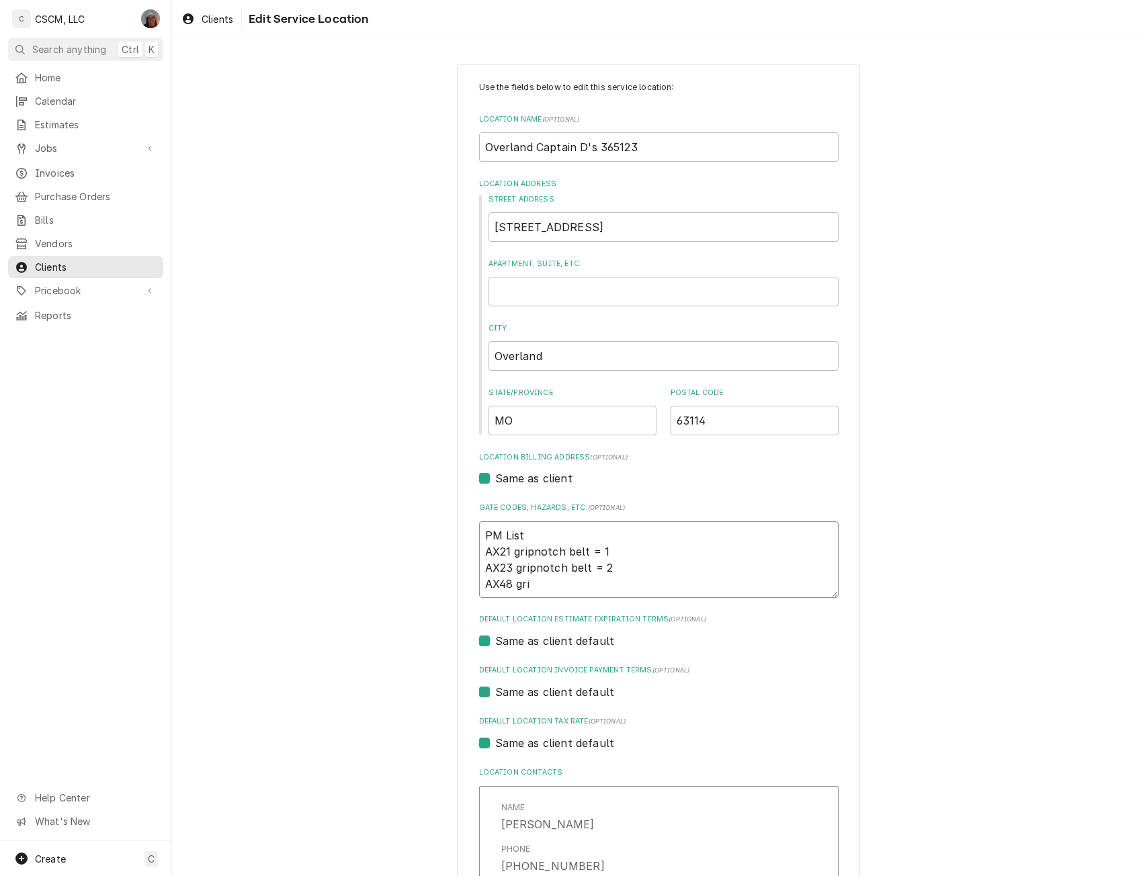
type textarea "PM List AX21 gripnotch belt = 1 AX23 gripnotch belt = 2 AX48 grip"
type textarea "x"
type textarea "PM List AX21 gripnotch belt = 1 AX23 gripnotch belt = 2 AX48 gripn"
type textarea "x"
type textarea "PM List AX21 gripnotch belt = 1 AX23 gripnotch belt = 2 AX48 gripnt"
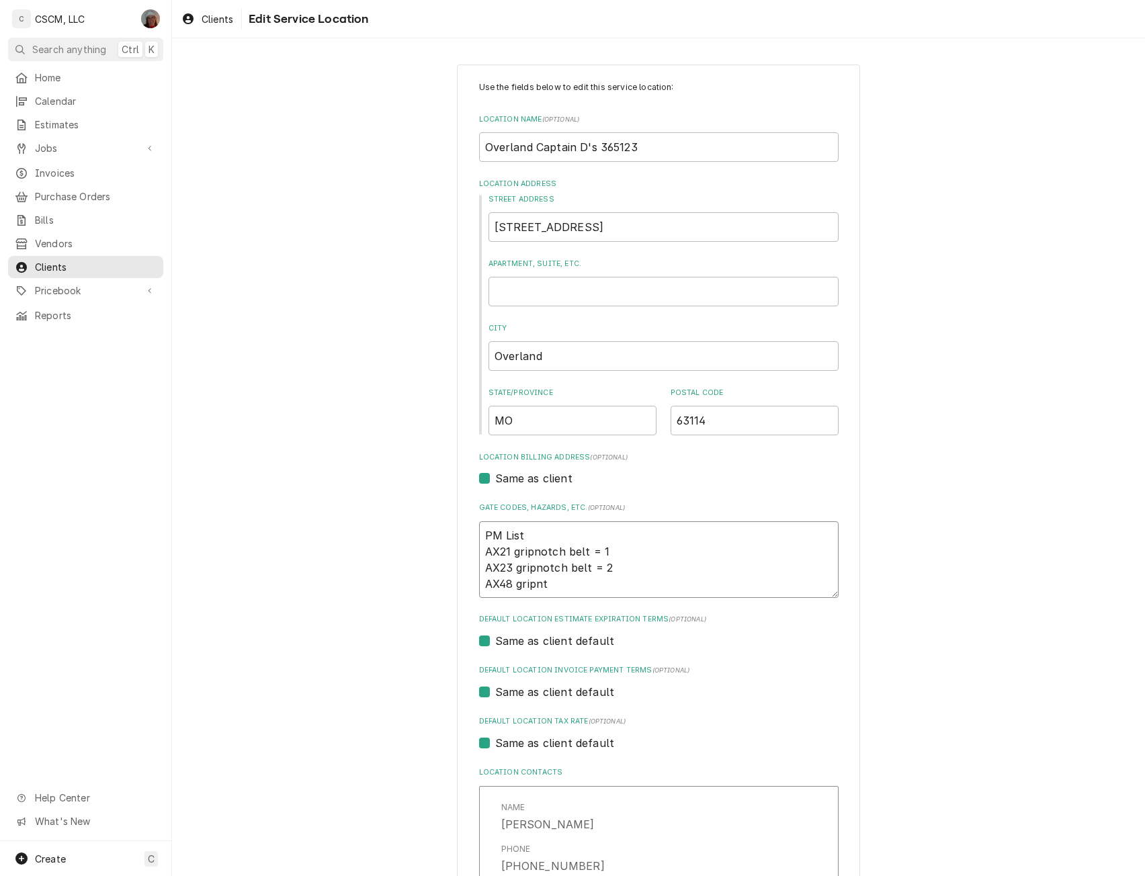
type textarea "x"
type textarea "PM List AX21 gripnotch belt = 1 AX23 gripnotch belt = 2 AX48 gripn"
type textarea "x"
type textarea "PM List AX21 gripnotch belt = 1 AX23 gripnotch belt = 2 AX48 gripno"
type textarea "x"
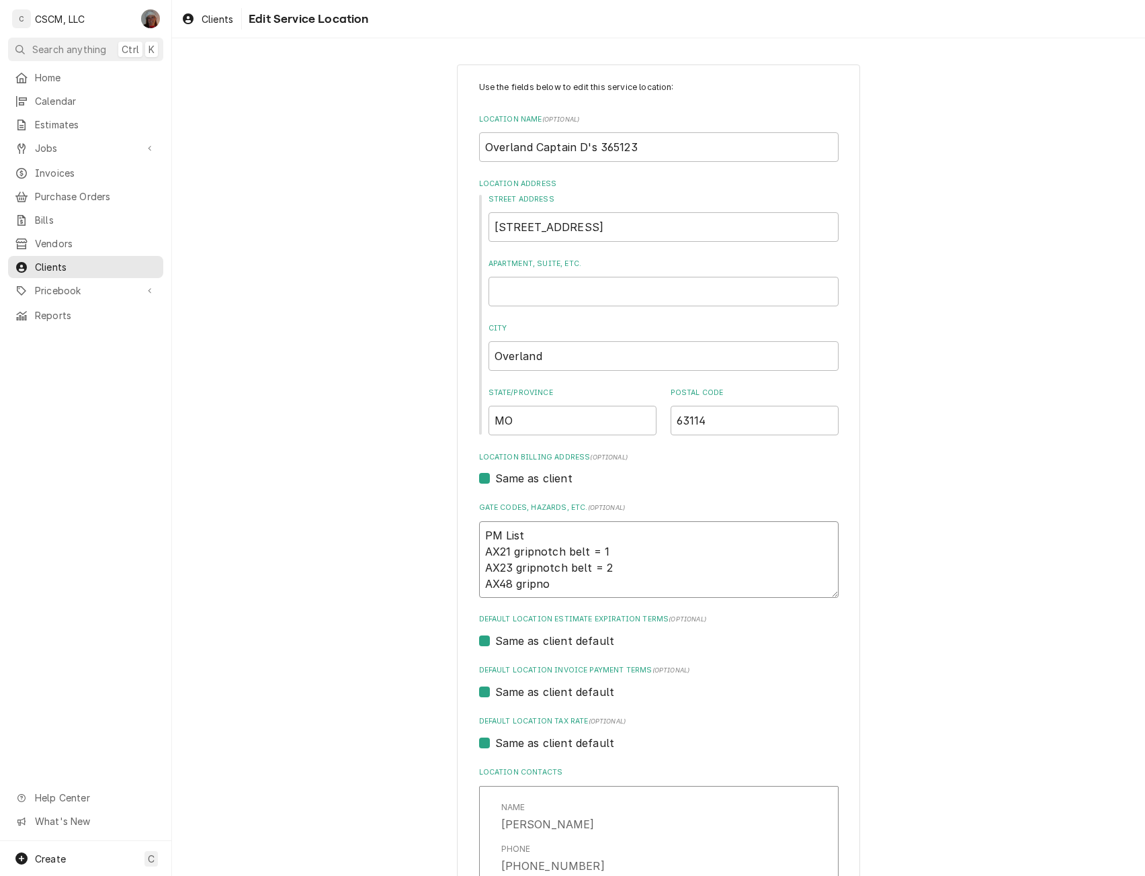
type textarea "PM List AX21 gripnotch belt = 1 AX23 gripnotch belt = 2 AX48 gripnot"
type textarea "x"
type textarea "PM List AX21 gripnotch belt = 1 AX23 gripnotch belt = 2 AX48 gripnotc"
type textarea "x"
type textarea "PM List AX21 gripnotch belt = 1 AX23 gripnotch belt = 2 AX48 gripnotch"
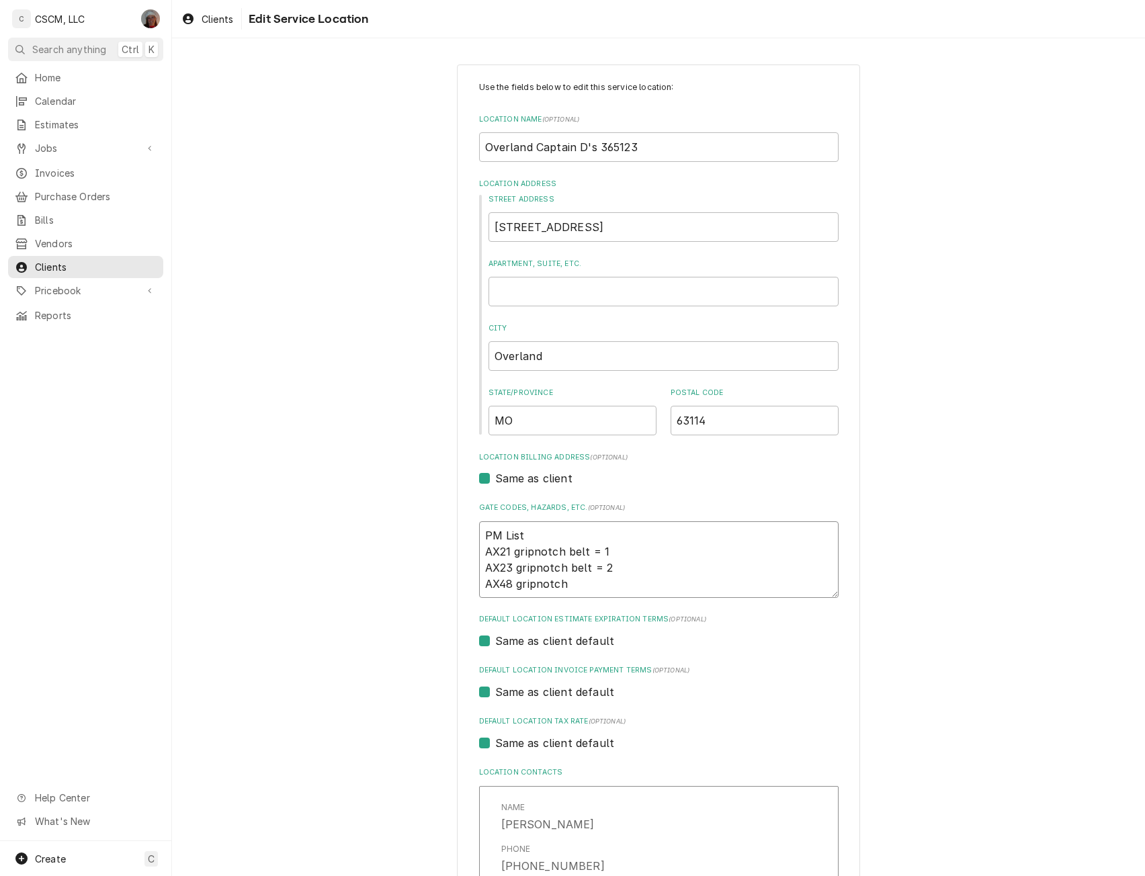
type textarea "x"
type textarea "PM List AX21 gripnotch belt = 1 AX23 gripnotch belt = 2 AX48 gripnotch"
type textarea "x"
type textarea "PM List AX21 gripnotch belt = 1 AX23 gripnotch belt = 2 AX48 gripnotch b"
type textarea "x"
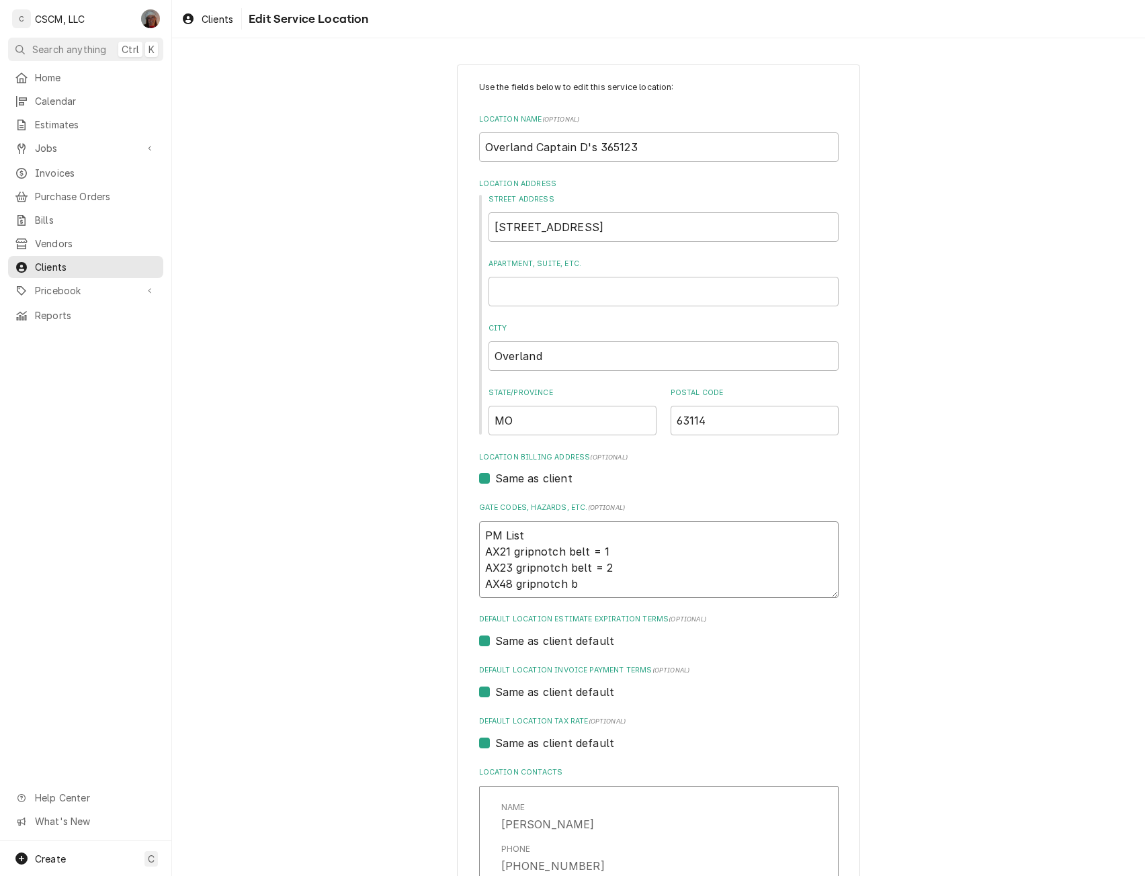
type textarea "PM List AX21 gripnotch belt = 1 AX23 gripnotch belt = 2 AX48 gripnotch be"
type textarea "x"
type textarea "PM List AX21 gripnotch belt = 1 AX23 gripnotch belt = 2 AX48 gripnotch bel"
type textarea "x"
type textarea "PM List AX21 gripnotch belt = 1 AX23 gripnotch belt = 2 AX48 gripnotch belt"
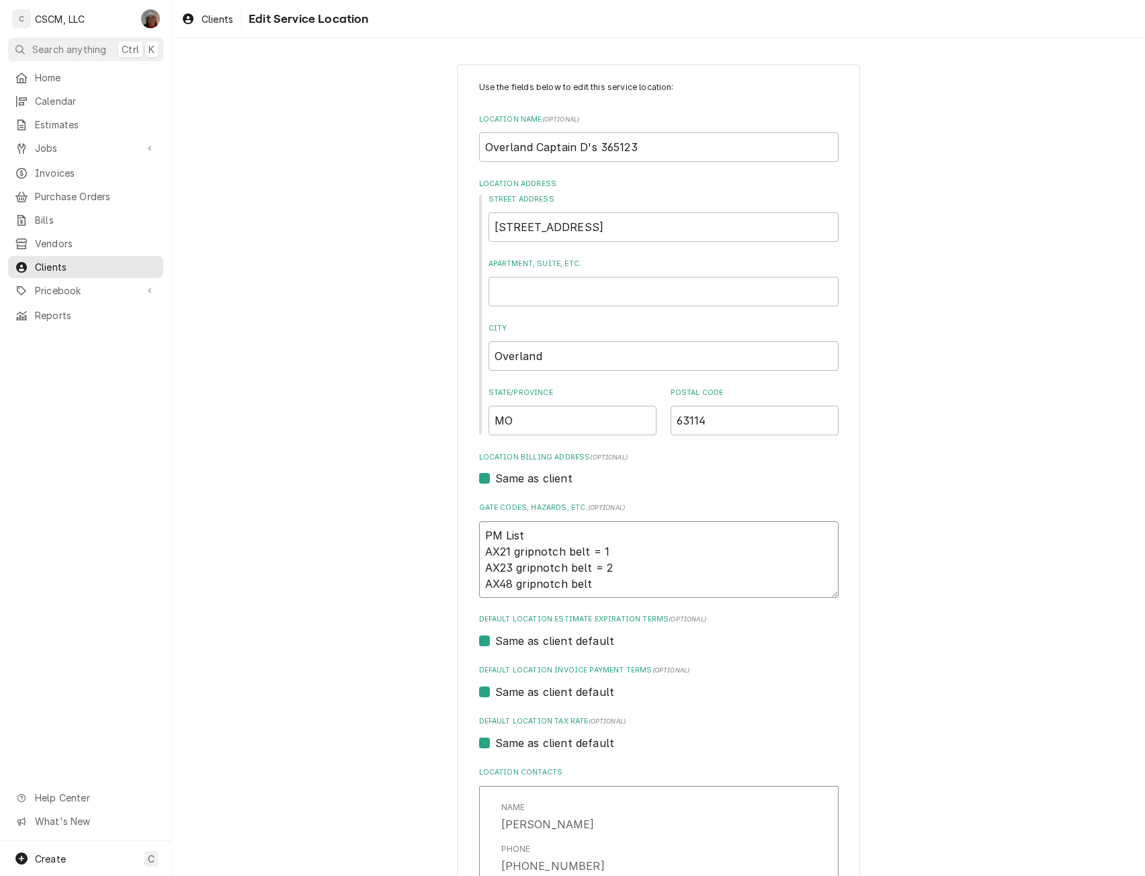
type textarea "x"
type textarea "PM List AX21 gripnotch belt = 1 AX23 gripnotch belt = 2 AX48 gripnotch belt"
type textarea "x"
type textarea "PM List AX21 gripnotch belt = 1 AX23 gripnotch belt = 2 AX48 gripnotch belt ="
type textarea "x"
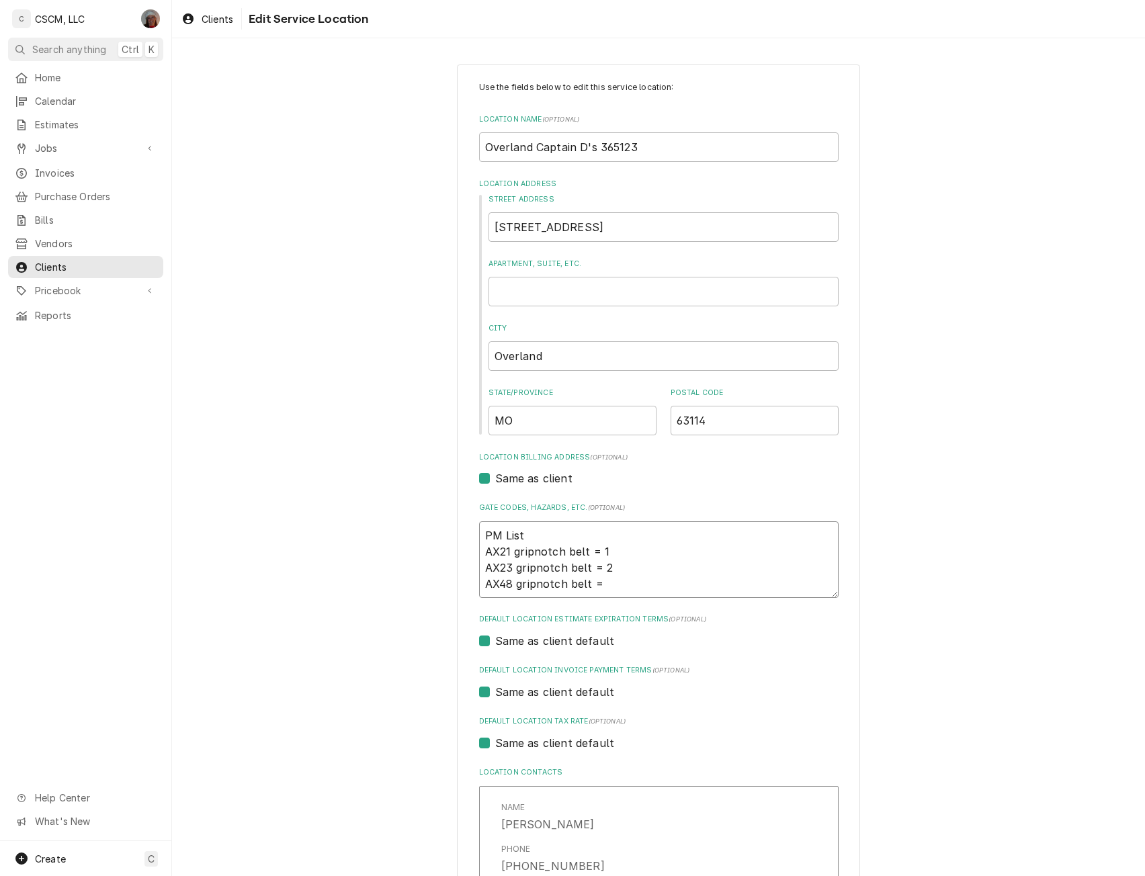
type textarea "PM List AX21 gripnotch belt = 1 AX23 gripnotch belt = 2 AX48 gripnotch belt ="
type textarea "x"
type textarea "PM List AX21 gripnotch belt = 1 AX23 gripnotch belt = 2 AX48 gripnotch belt = 1"
type textarea "x"
type textarea "PM List AX21 gripnotch belt = 1 AX23 gripnotch belt = 2 AX48 gripnotch belt = 1"
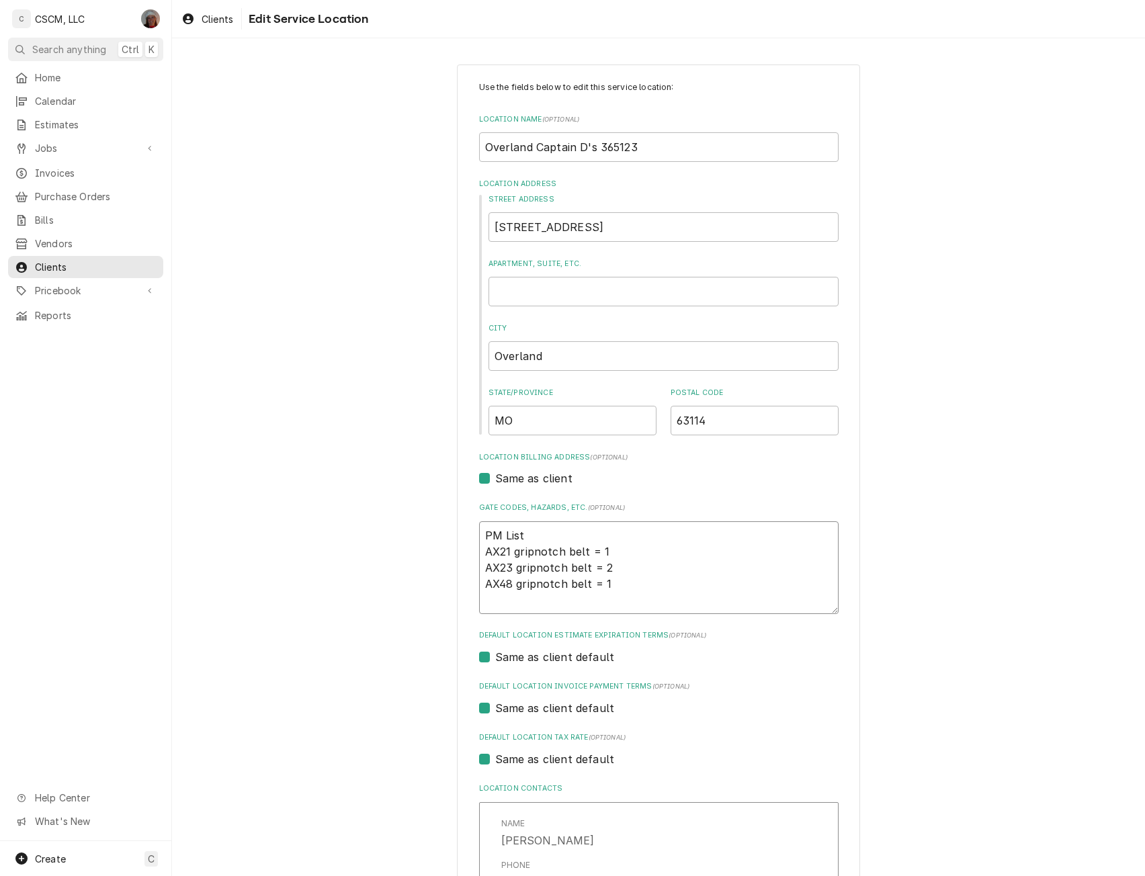
type textarea "x"
type textarea "PM List AX21 gripnotch belt = 1 AX23 gripnotch belt = 2 AX48 gripnotch belt = 1…"
type textarea "x"
type textarea "PM List AX21 gripnotch belt = 1 AX23 gripnotch belt = 2 AX48 gripnotch belt = 1…"
type textarea "x"
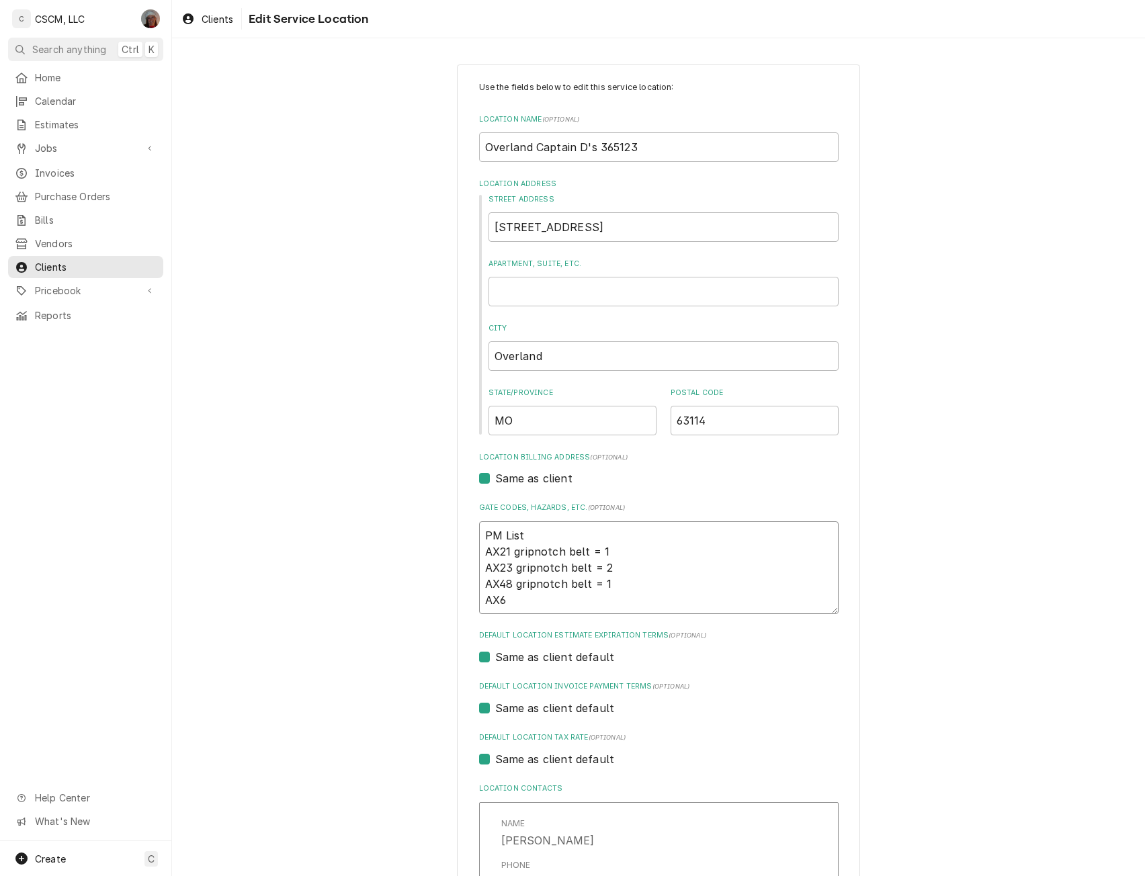
type textarea "PM List AX21 gripnotch belt = 1 AX23 gripnotch belt = 2 AX48 gripnotch belt = 1…"
type textarea "x"
type textarea "PM List AX21 gripnotch belt = 1 AX23 gripnotch belt = 2 AX48 gripnotch belt = 1…"
type textarea "x"
type textarea "PM List AX21 gripnotch belt = 1 AX23 gripnotch belt = 2 AX48 gripnotch belt = 1…"
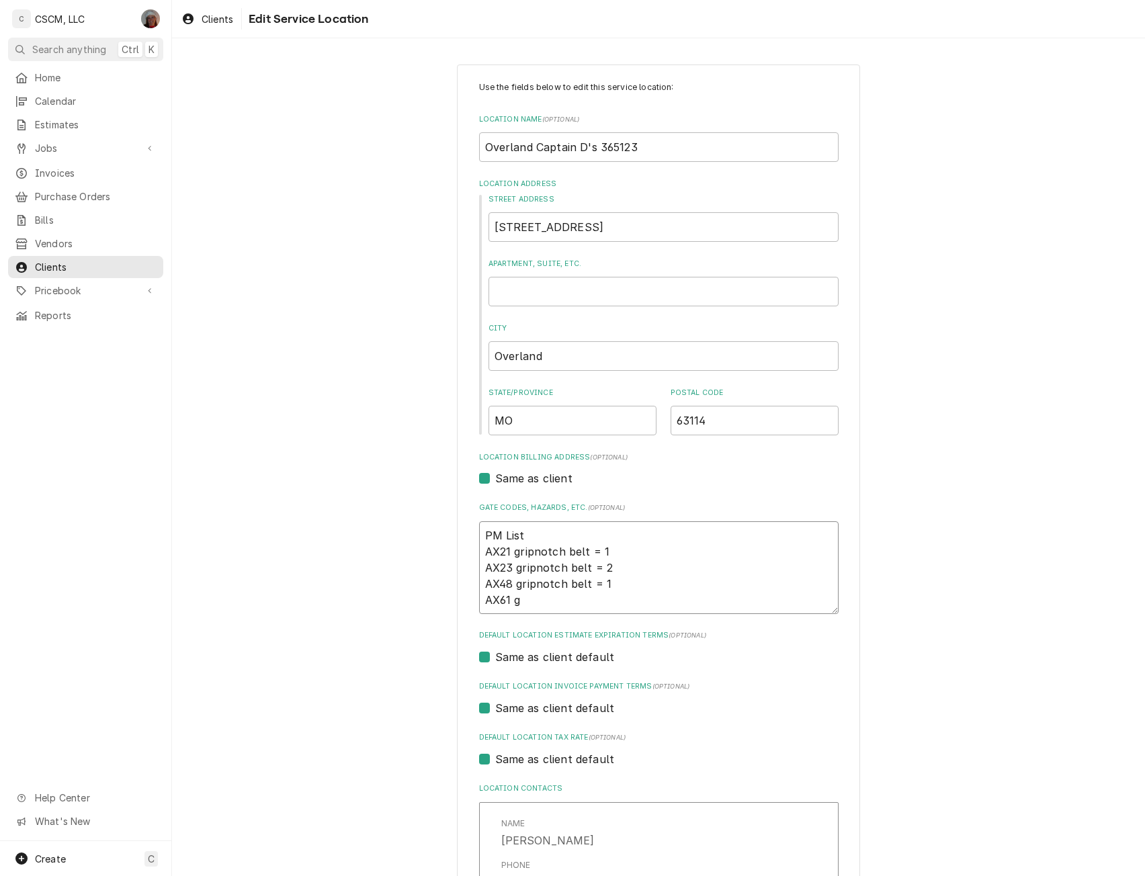
type textarea "x"
type textarea "PM List AX21 gripnotch belt = 1 AX23 gripnotch belt = 2 AX48 gripnotch belt = 1…"
type textarea "x"
type textarea "PM List AX21 gripnotch belt = 1 AX23 gripnotch belt = 2 AX48 gripnotch belt = 1…"
type textarea "x"
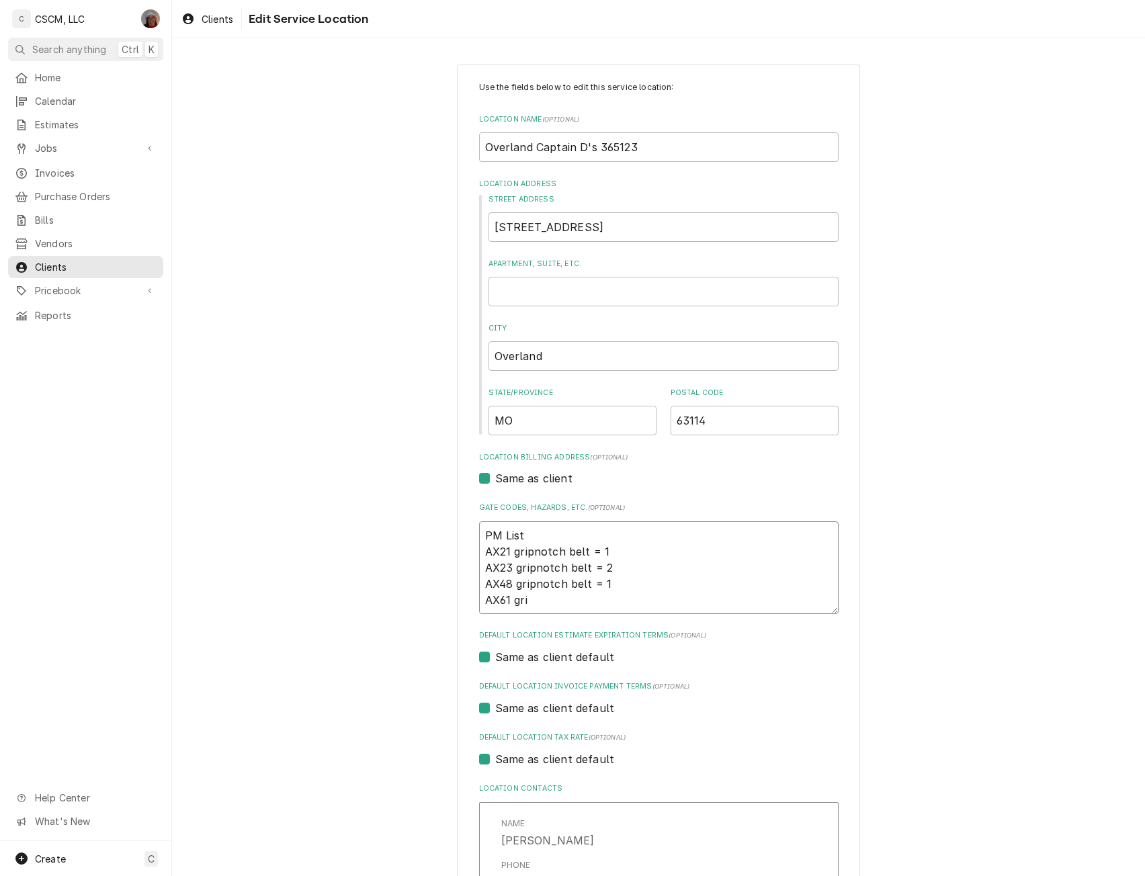
type textarea "PM List AX21 gripnotch belt = 1 AX23 gripnotch belt = 2 AX48 gripnotch belt = 1…"
type textarea "x"
type textarea "PM List AX21 gripnotch belt = 1 AX23 gripnotch belt = 2 AX48 gripnotch belt = 1…"
type textarea "x"
type textarea "PM List AX21 gripnotch belt = 1 AX23 gripnotch belt = 2 AX48 gripnotch belt = 1…"
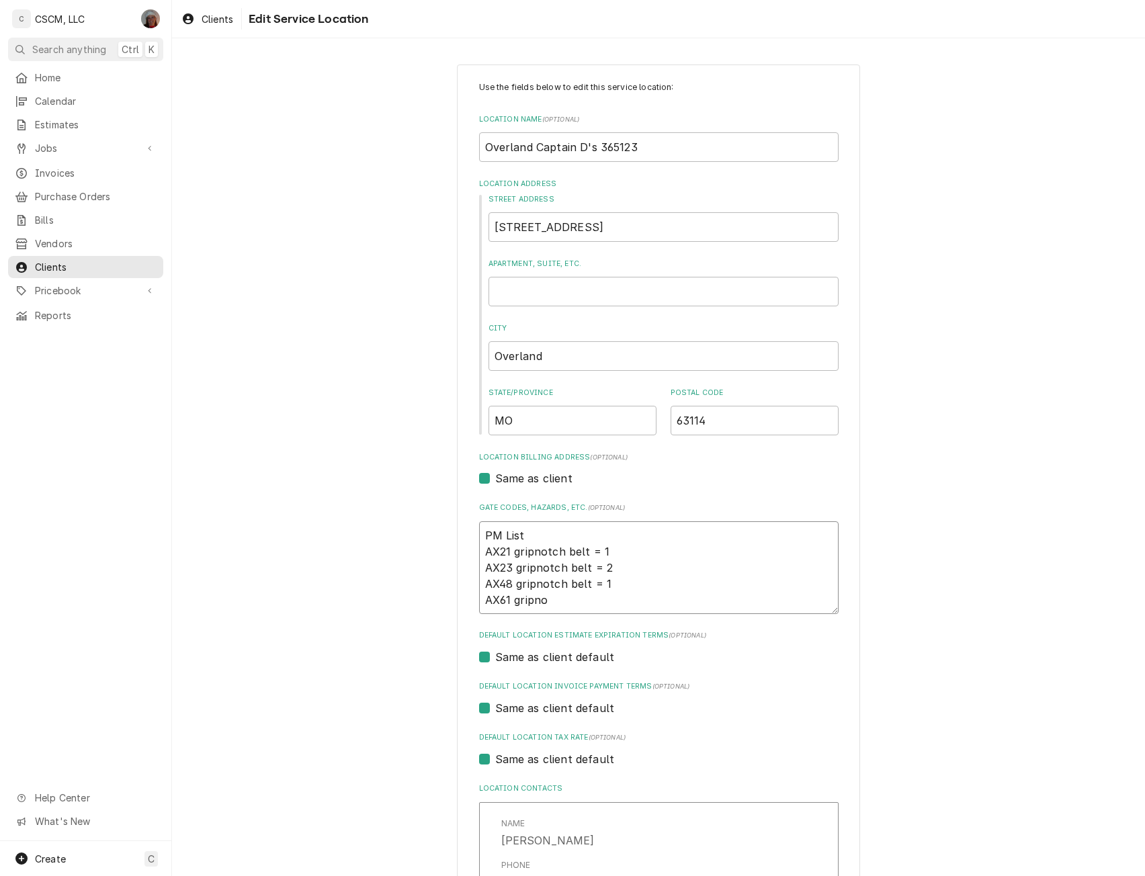
type textarea "x"
type textarea "PM List AX21 gripnotch belt = 1 AX23 gripnotch belt = 2 AX48 gripnotch belt = 1…"
type textarea "x"
type textarea "PM List AX21 gripnotch belt = 1 AX23 gripnotch belt = 2 AX48 gripnotch belt = 1…"
type textarea "x"
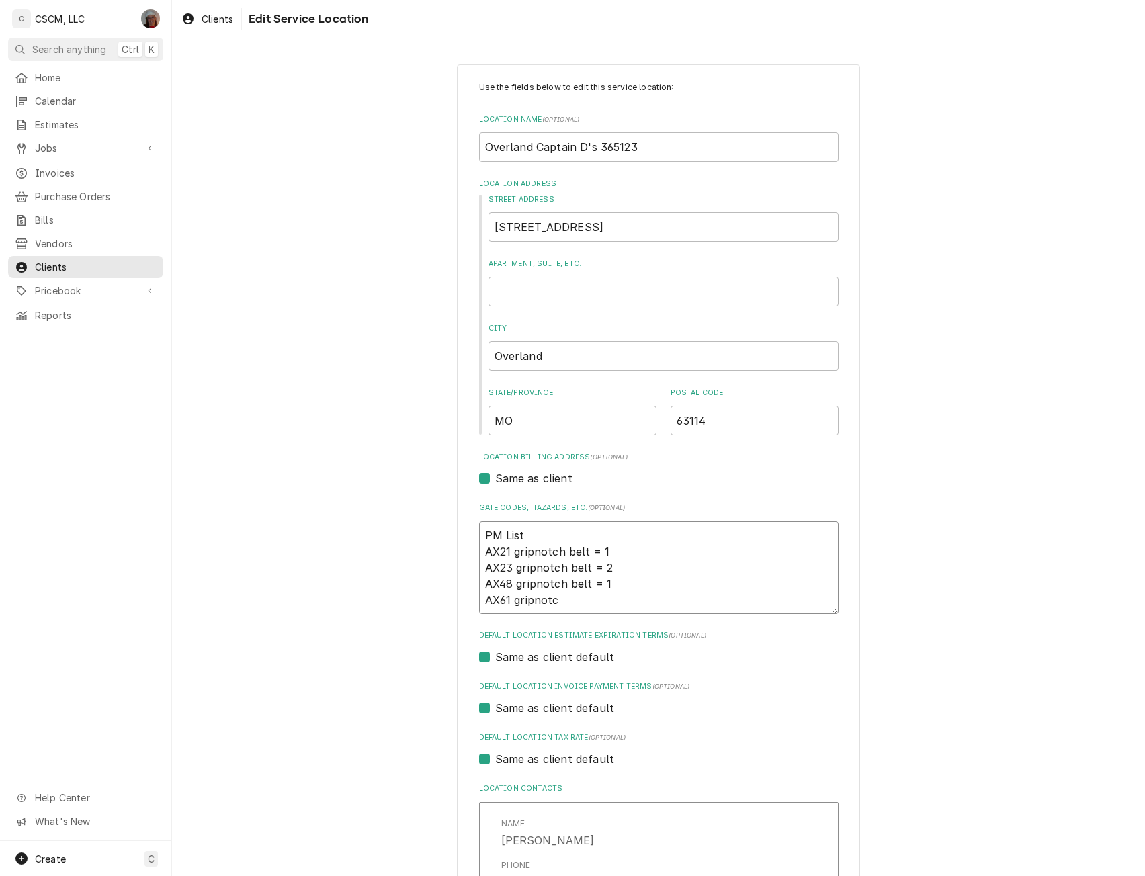
type textarea "PM List AX21 gripnotch belt = 1 AX23 gripnotch belt = 2 AX48 gripnotch belt = 1…"
type textarea "x"
type textarea "PM List AX21 gripnotch belt = 1 AX23 gripnotch belt = 2 AX48 gripnotch belt = 1…"
type textarea "x"
type textarea "PM List AX21 gripnotch belt = 1 AX23 gripnotch belt = 2 AX48 gripnotch belt = 1…"
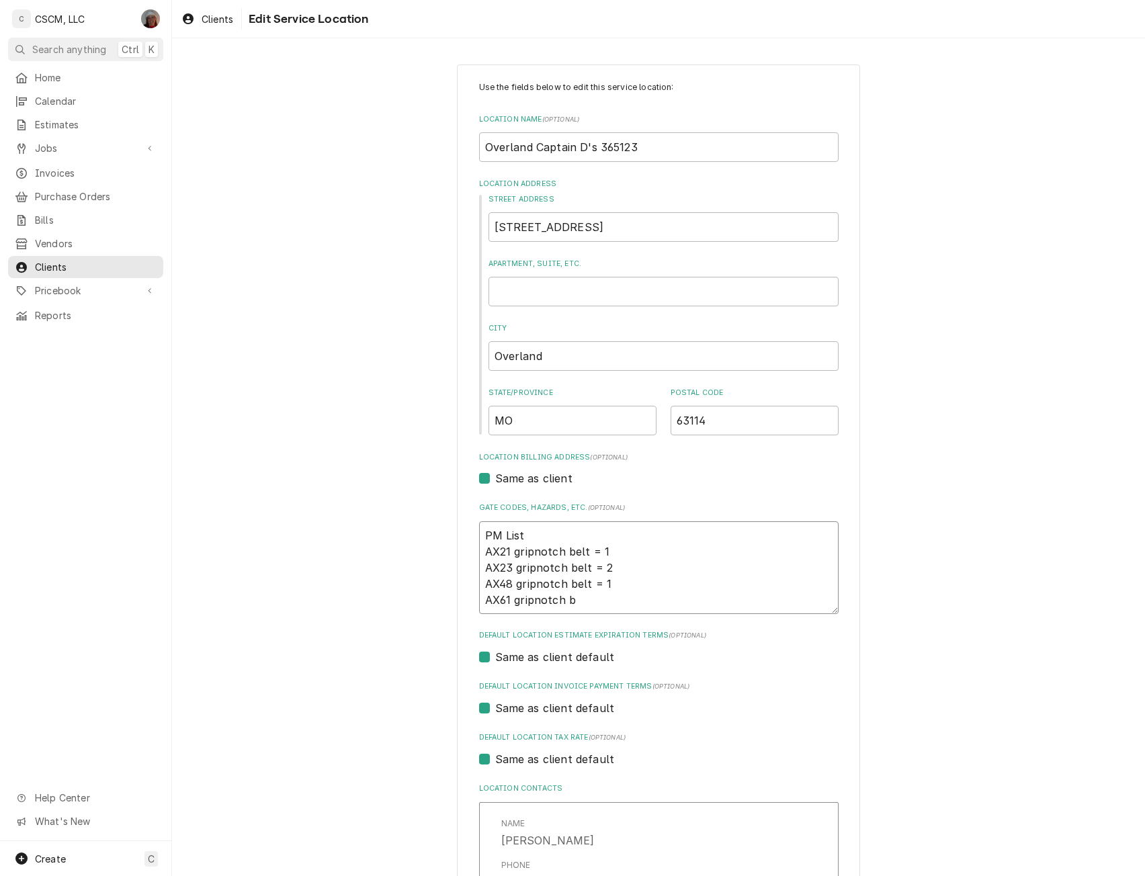
type textarea "x"
type textarea "PM List AX21 gripnotch belt = 1 AX23 gripnotch belt = 2 AX48 gripnotch belt = 1…"
type textarea "x"
type textarea "PM List AX21 gripnotch belt = 1 AX23 gripnotch belt = 2 AX48 gripnotch belt = 1…"
type textarea "x"
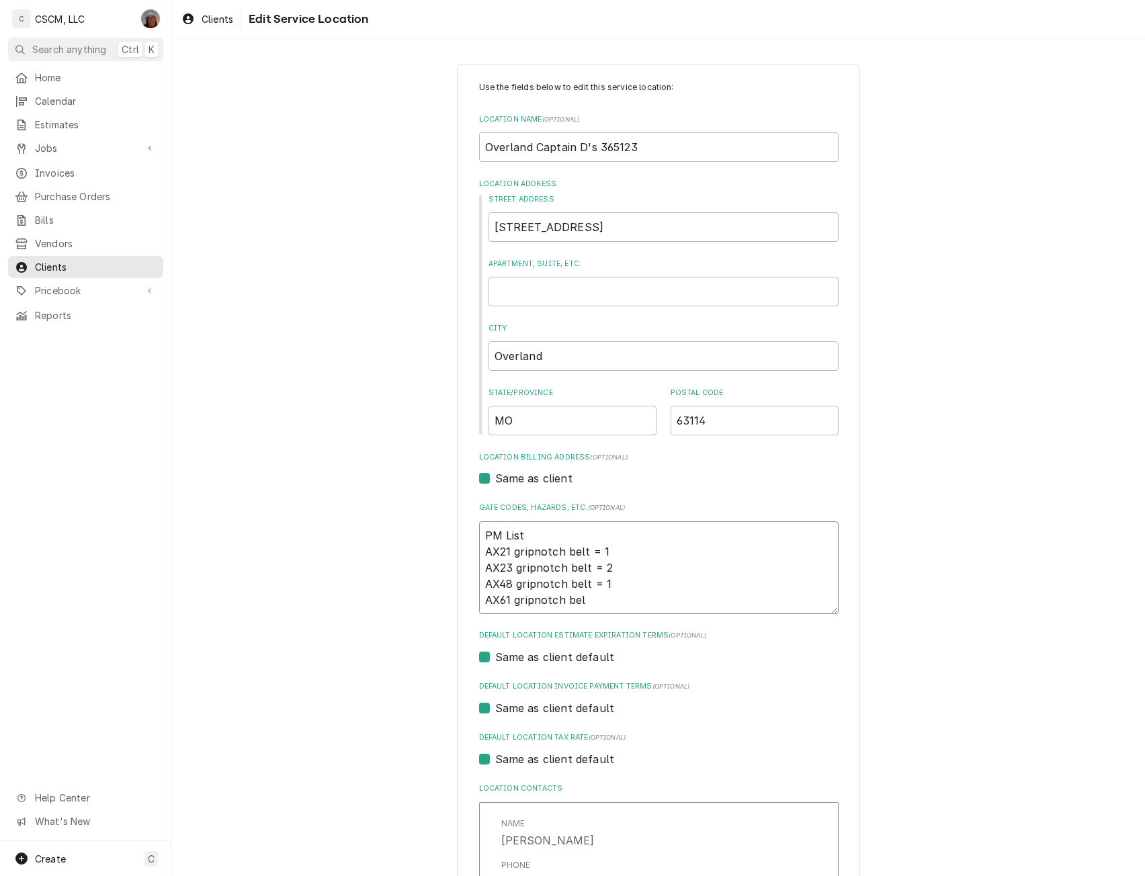
type textarea "PM List AX21 gripnotch belt = 1 AX23 gripnotch belt = 2 AX48 gripnotch belt = 1…"
type textarea "x"
type textarea "PM List AX21 gripnotch belt = 1 AX23 gripnotch belt = 2 AX48 gripnotch belt = 1…"
type textarea "x"
type textarea "PM List AX21 gripnotch belt = 1 AX23 gripnotch belt = 2 AX48 gripnotch belt = 1…"
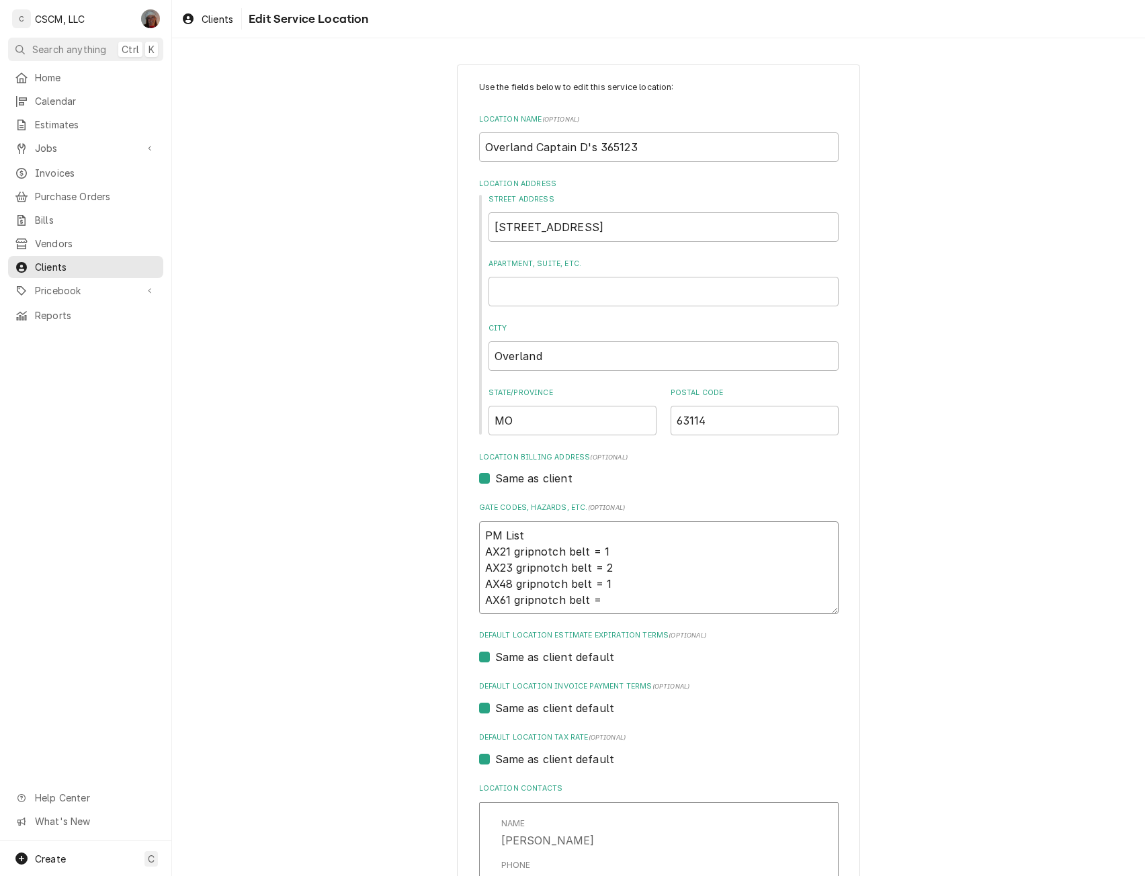
type textarea "x"
type textarea "PM List AX21 gripnotch belt = 1 AX23 gripnotch belt = 2 AX48 gripnotch belt = 1…"
type textarea "x"
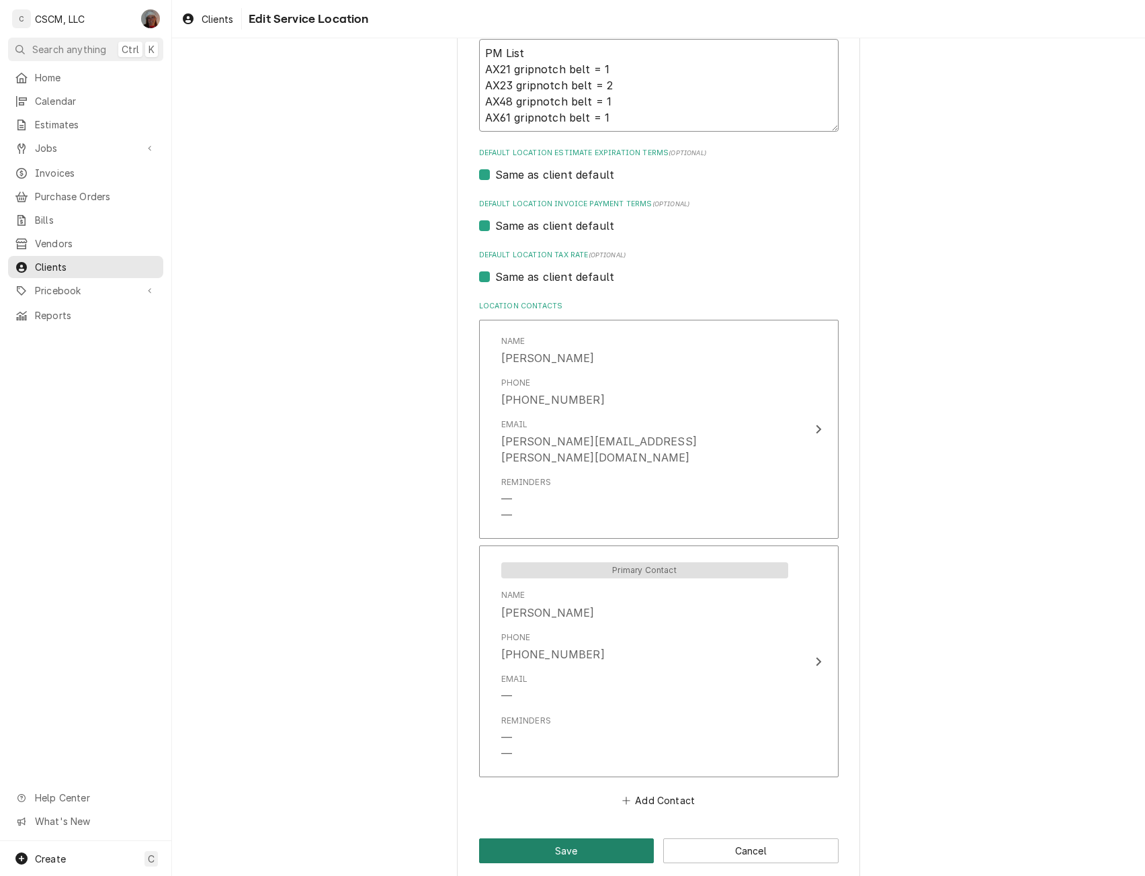
type textarea "PM List AX21 gripnotch belt = 1 AX23 gripnotch belt = 2 AX48 gripnotch belt = 1…"
click at [558, 839] on button "Save" at bounding box center [566, 851] width 175 height 25
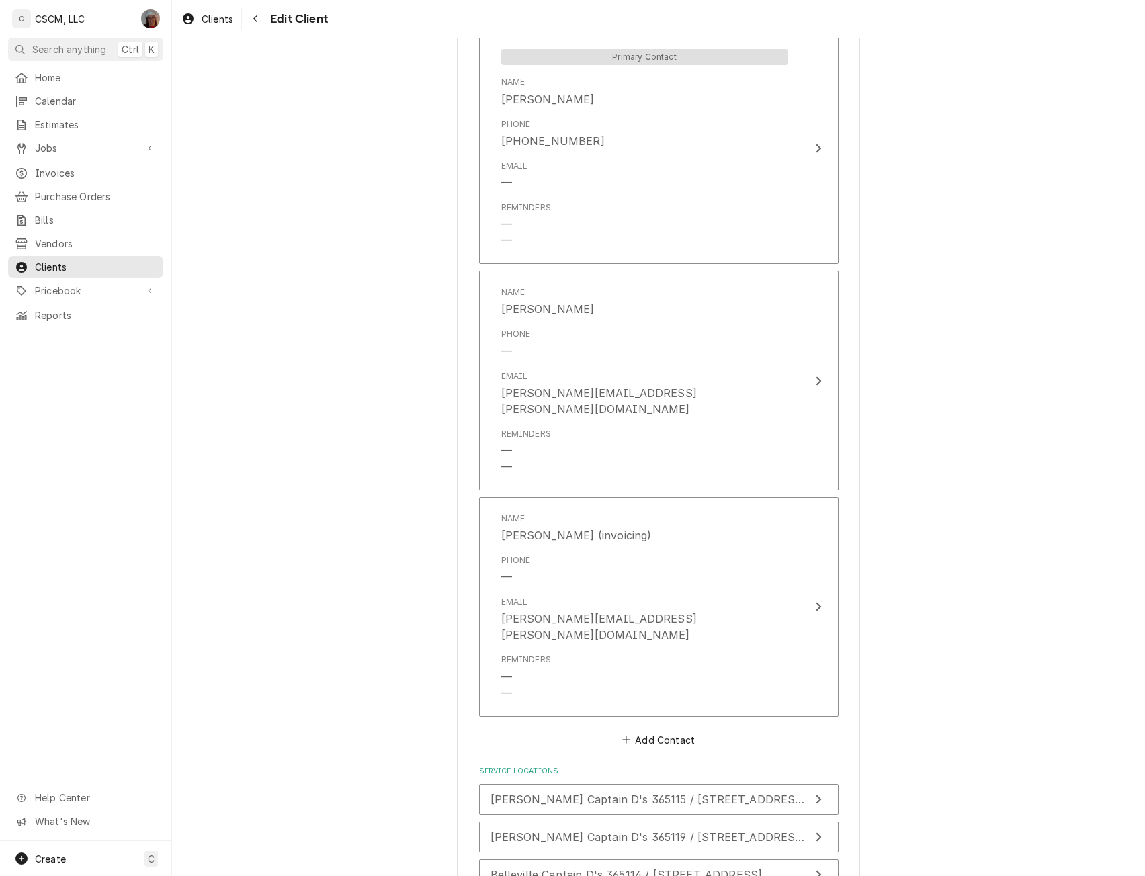
scroll to position [1851, 0]
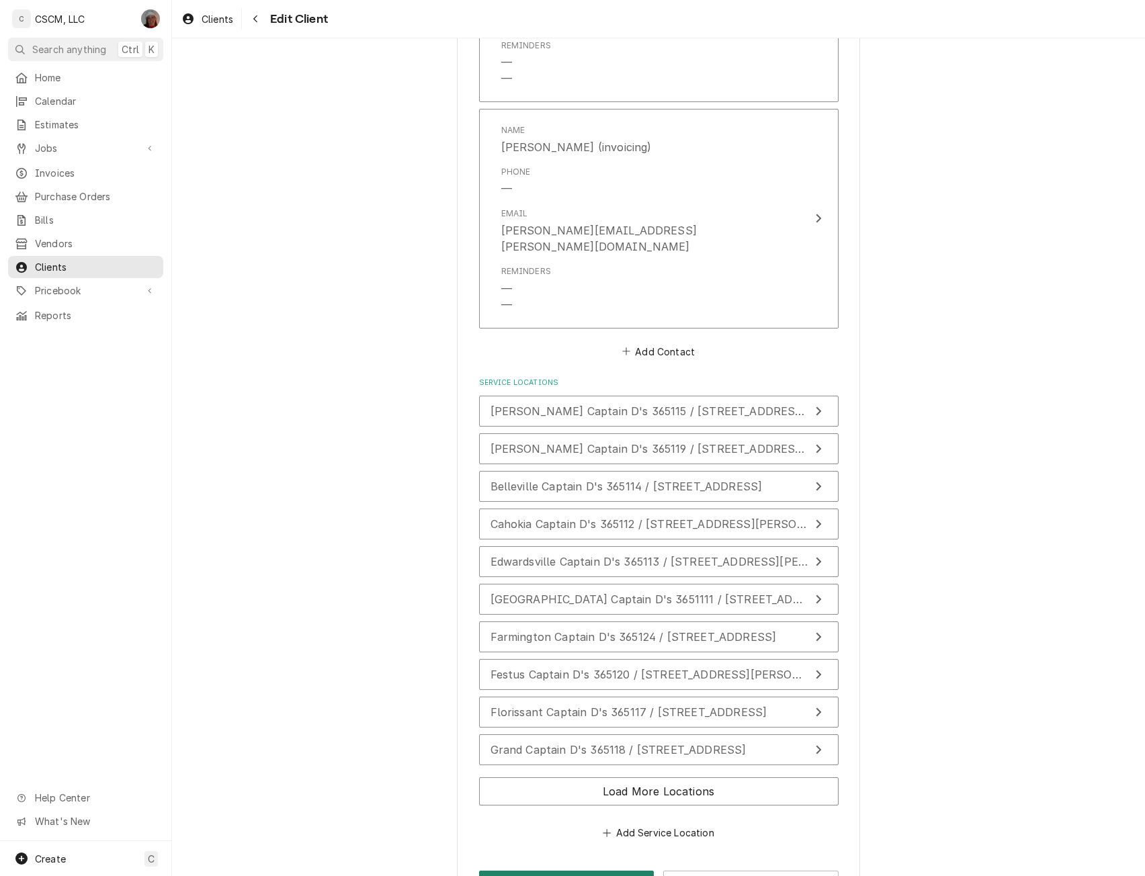
click at [545, 871] on button "Save" at bounding box center [566, 883] width 175 height 25
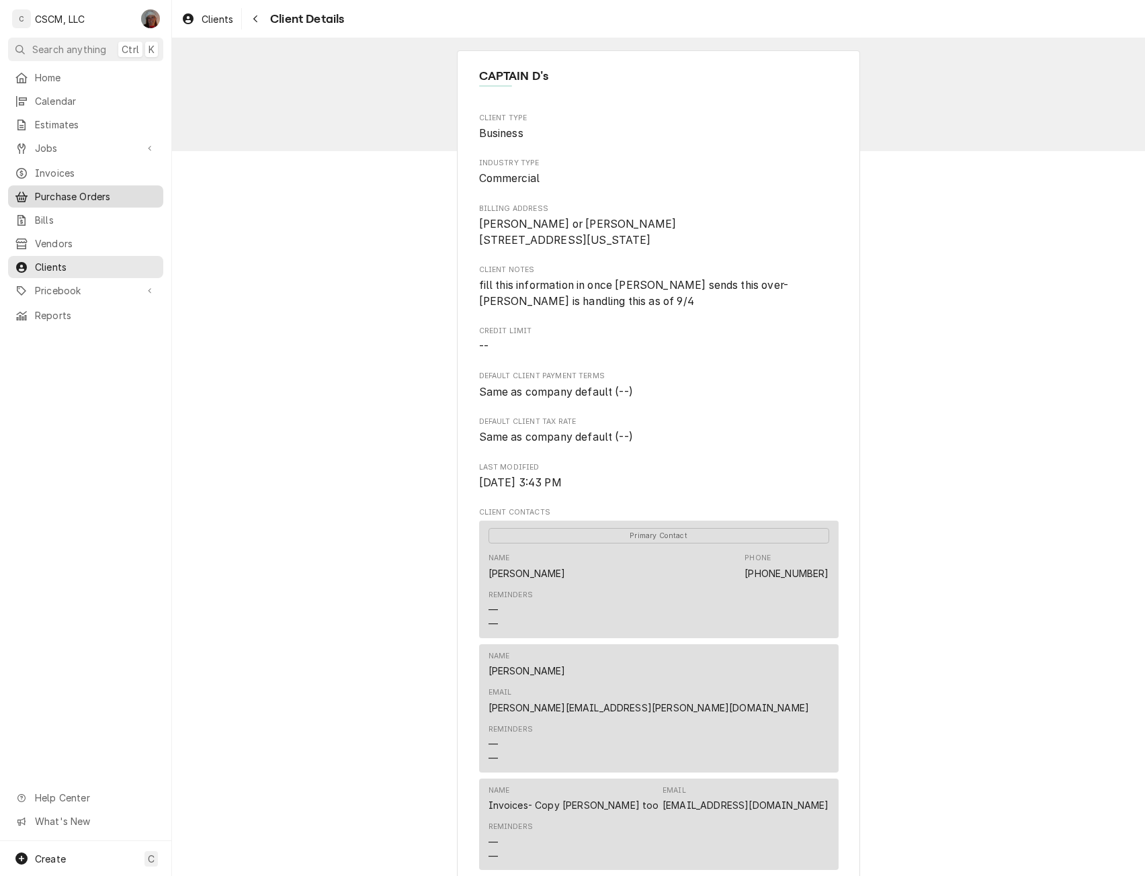
click at [91, 190] on span "Purchase Orders" at bounding box center [96, 197] width 122 height 14
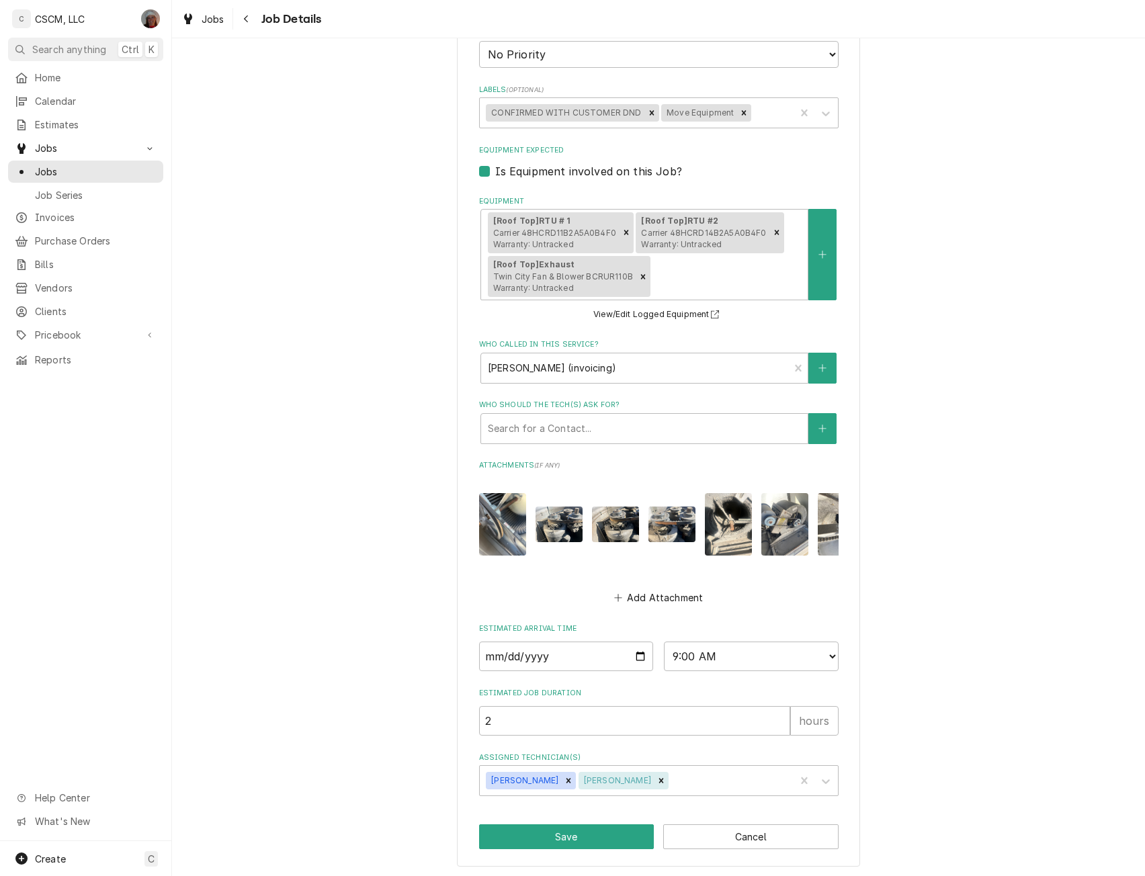
scroll to position [507, 0]
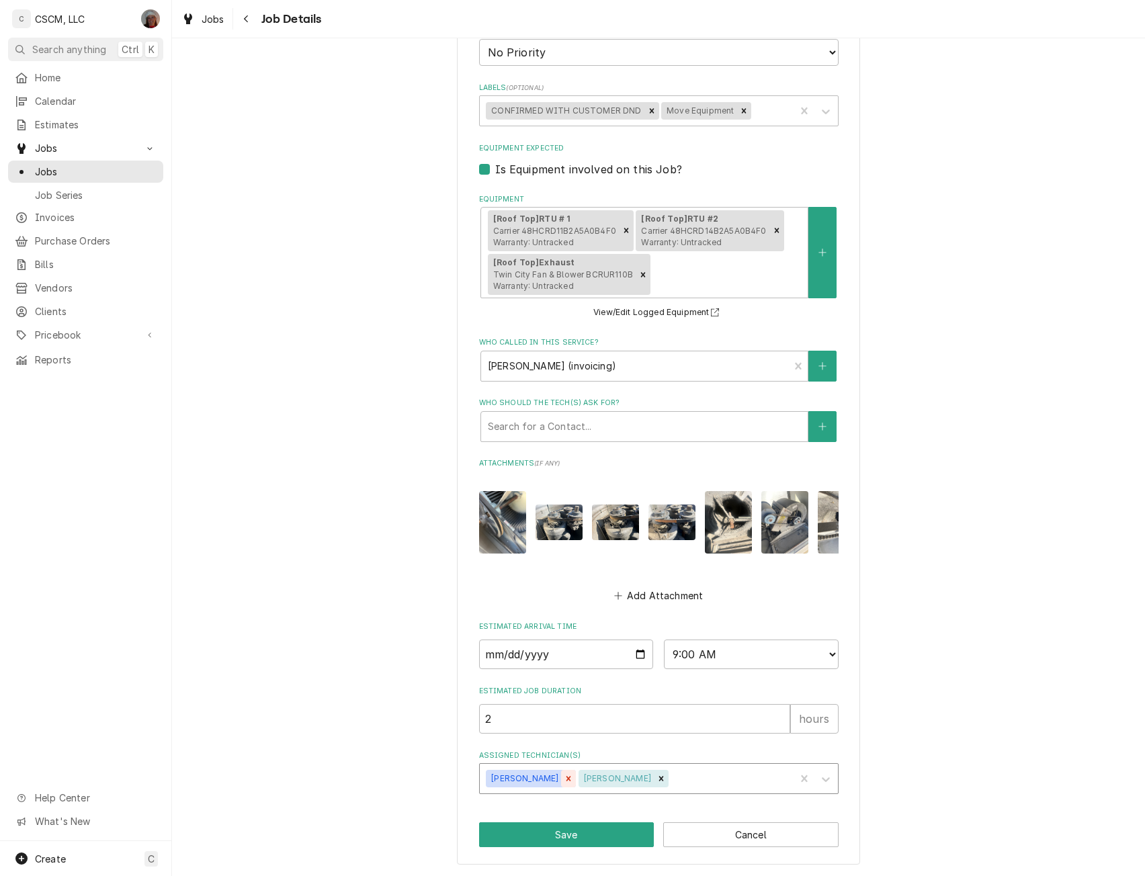
click at [566, 778] on icon "Remove Todd Combs" at bounding box center [568, 779] width 5 height 5
click at [578, 833] on button "Save" at bounding box center [566, 835] width 175 height 25
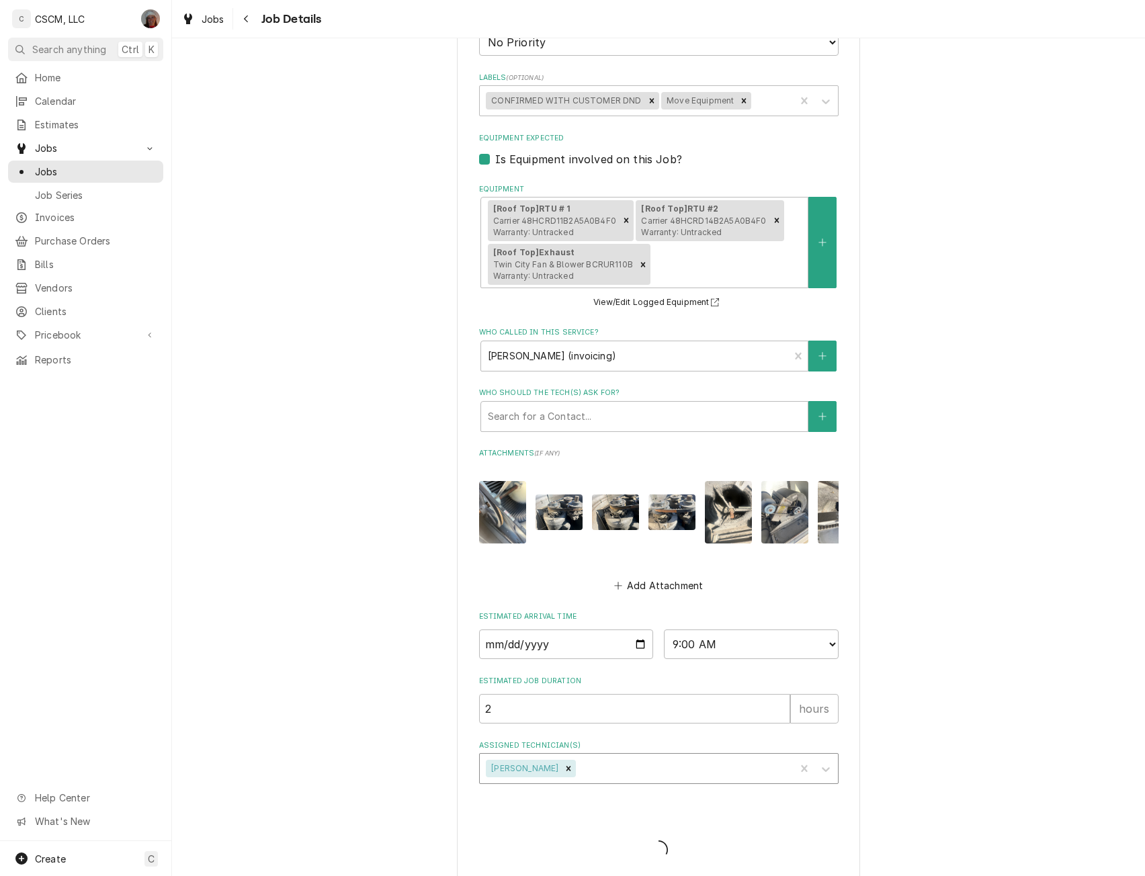
type textarea "x"
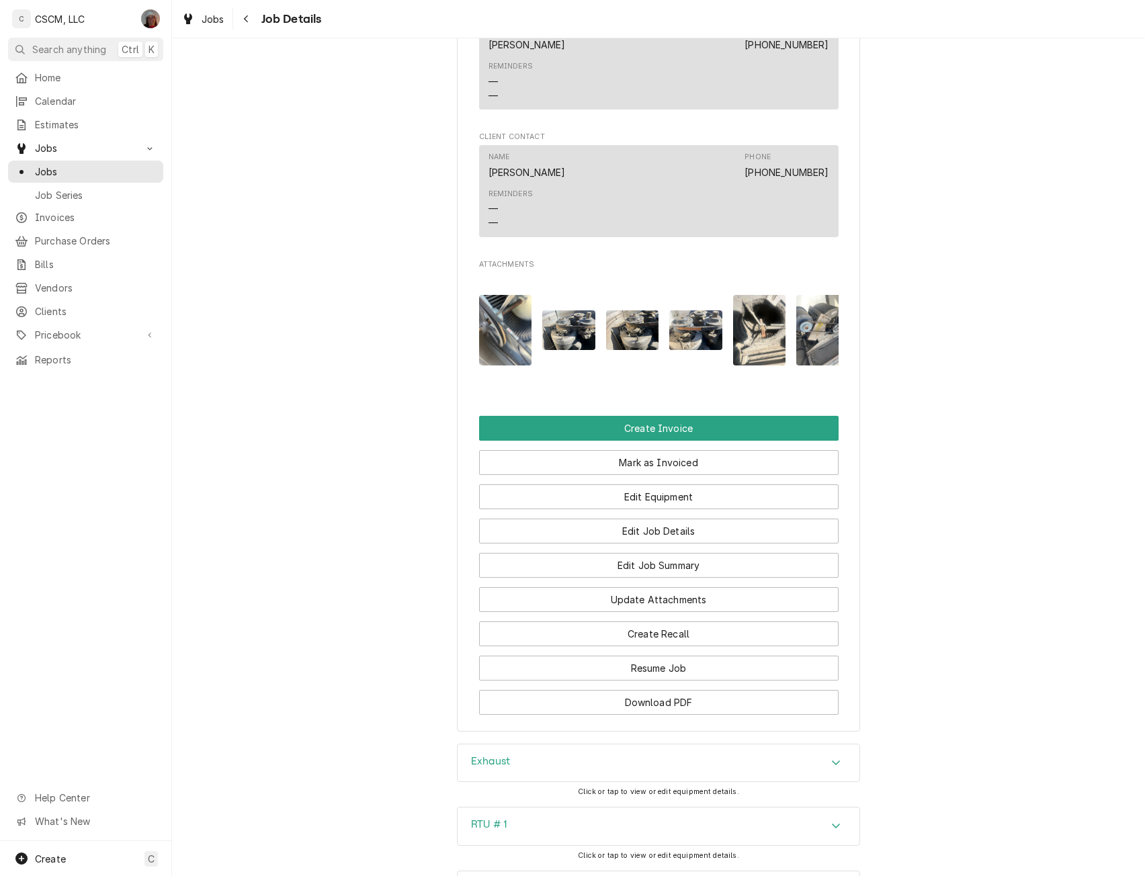
scroll to position [1173, 0]
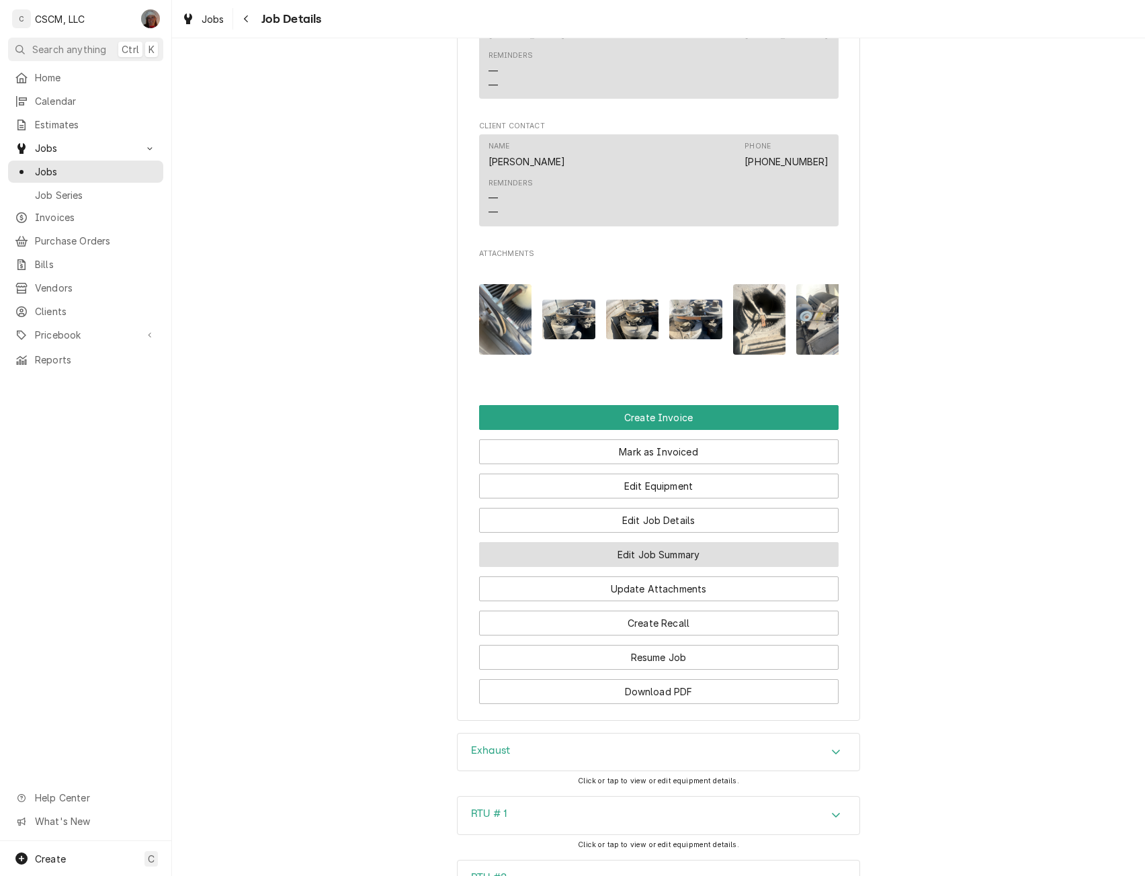
click at [660, 542] on button "Edit Job Summary" at bounding box center [659, 554] width 360 height 25
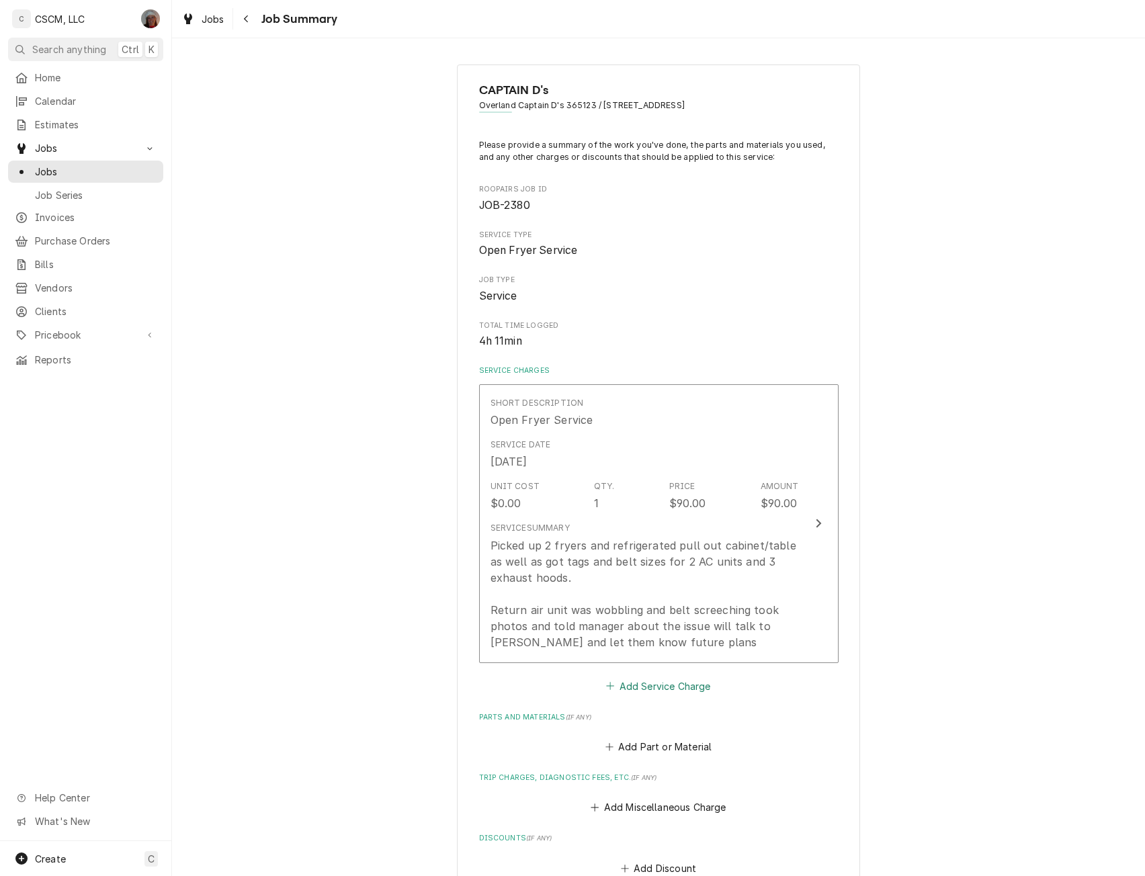
click at [627, 685] on button "Add Service Charge" at bounding box center [658, 686] width 109 height 19
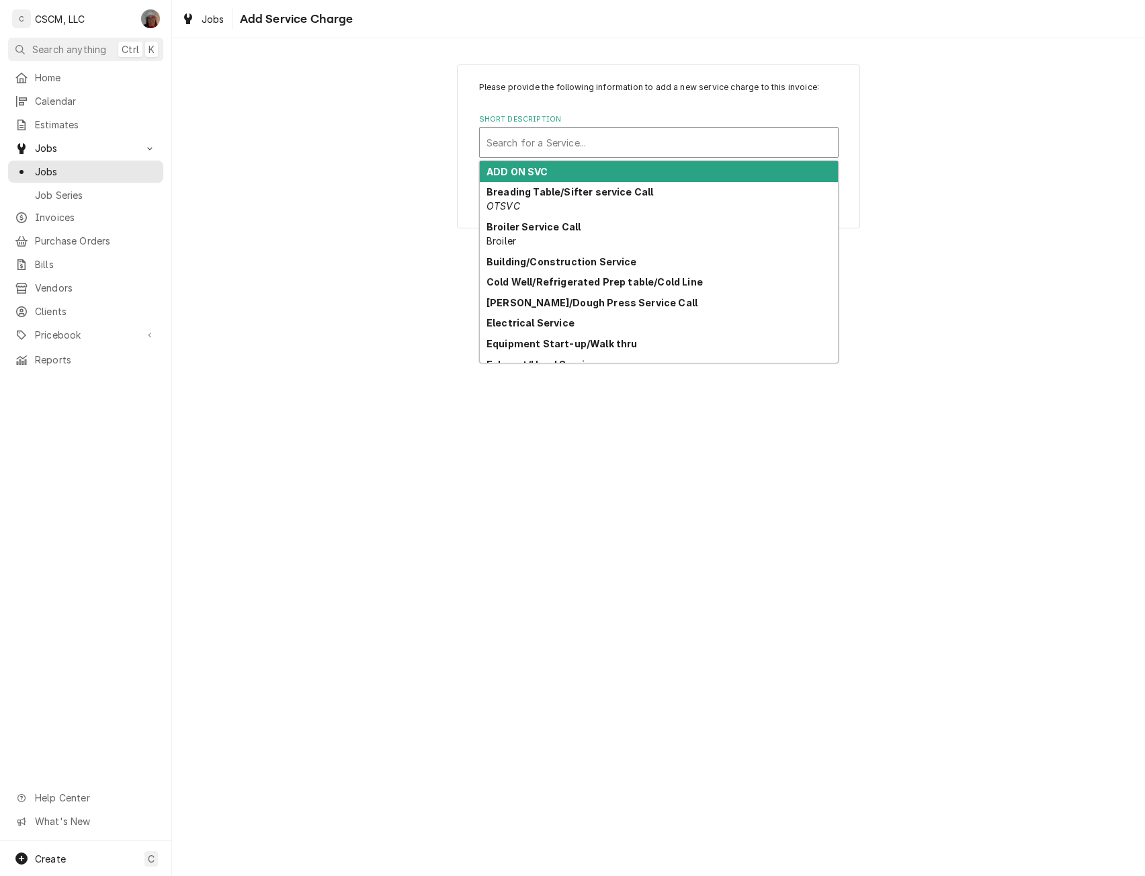
click at [547, 141] on div "Short Description" at bounding box center [659, 142] width 345 height 24
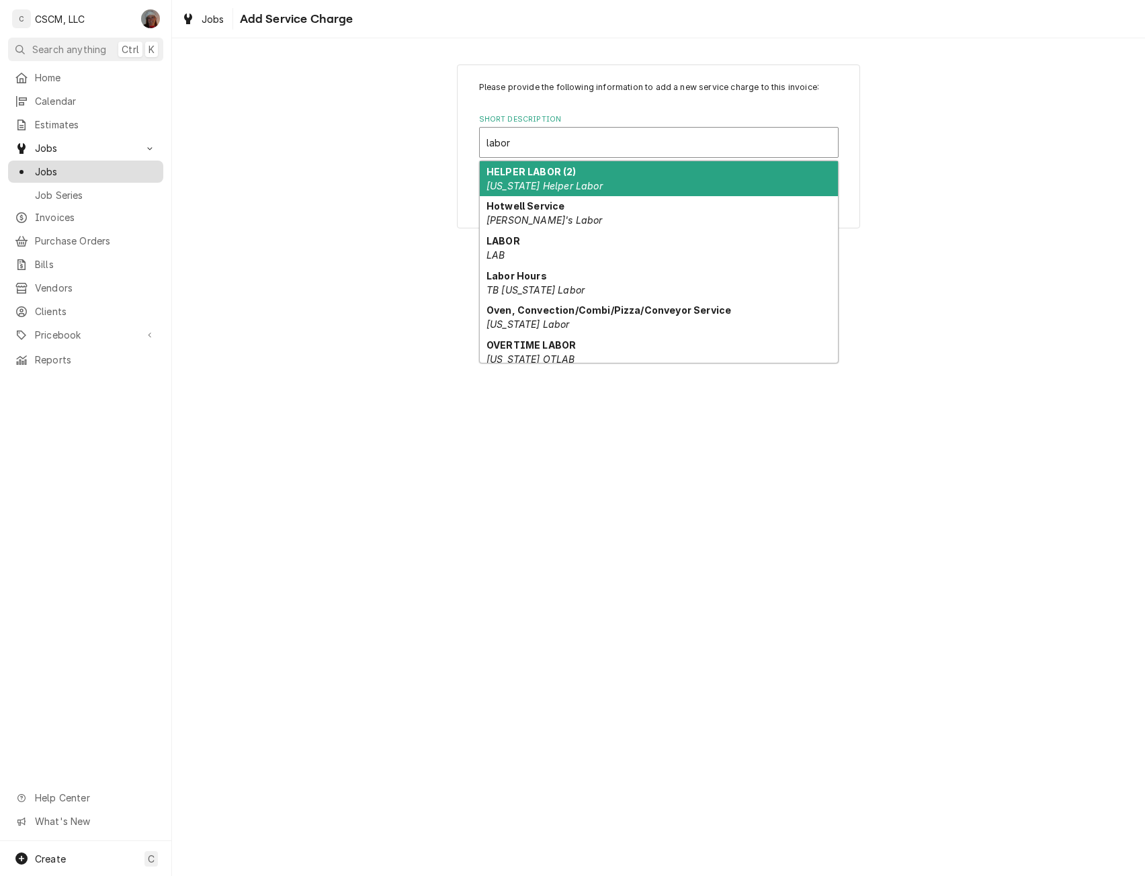
type input "labor"
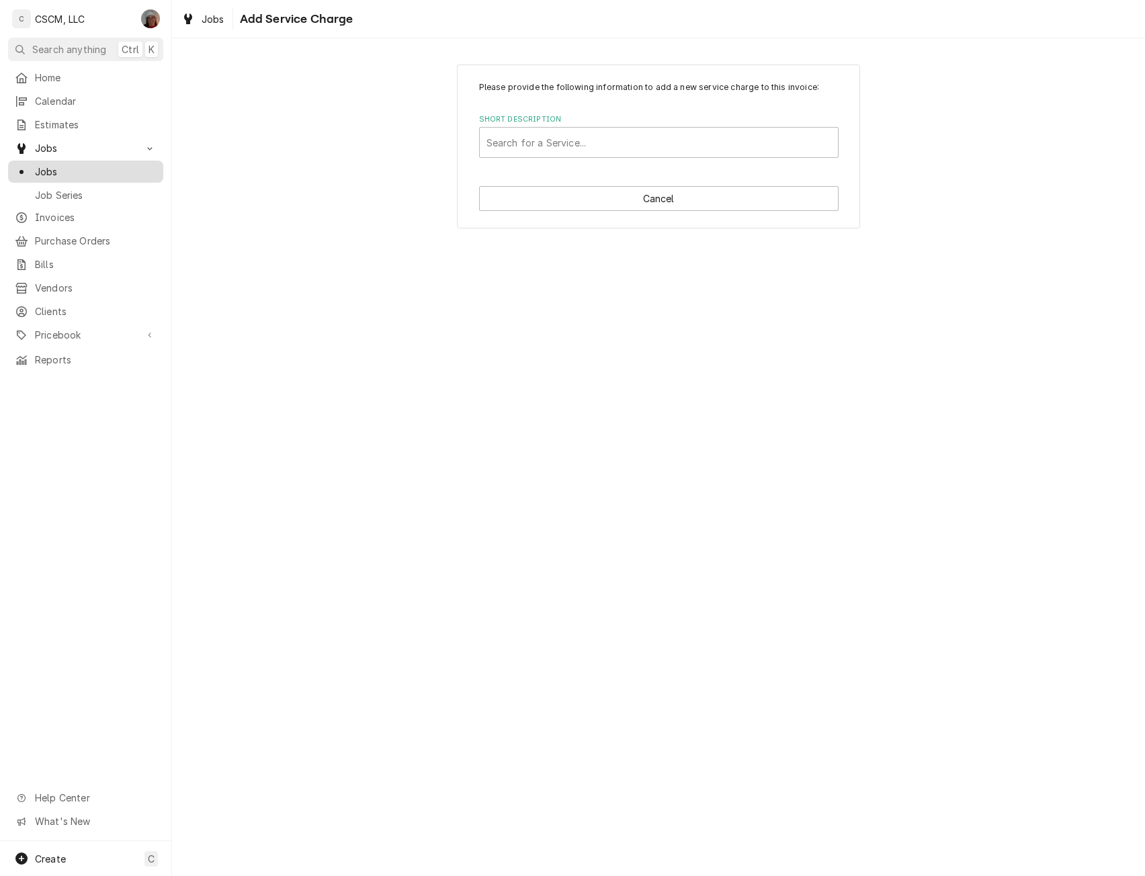
click at [51, 175] on link "Jobs" at bounding box center [85, 172] width 155 height 22
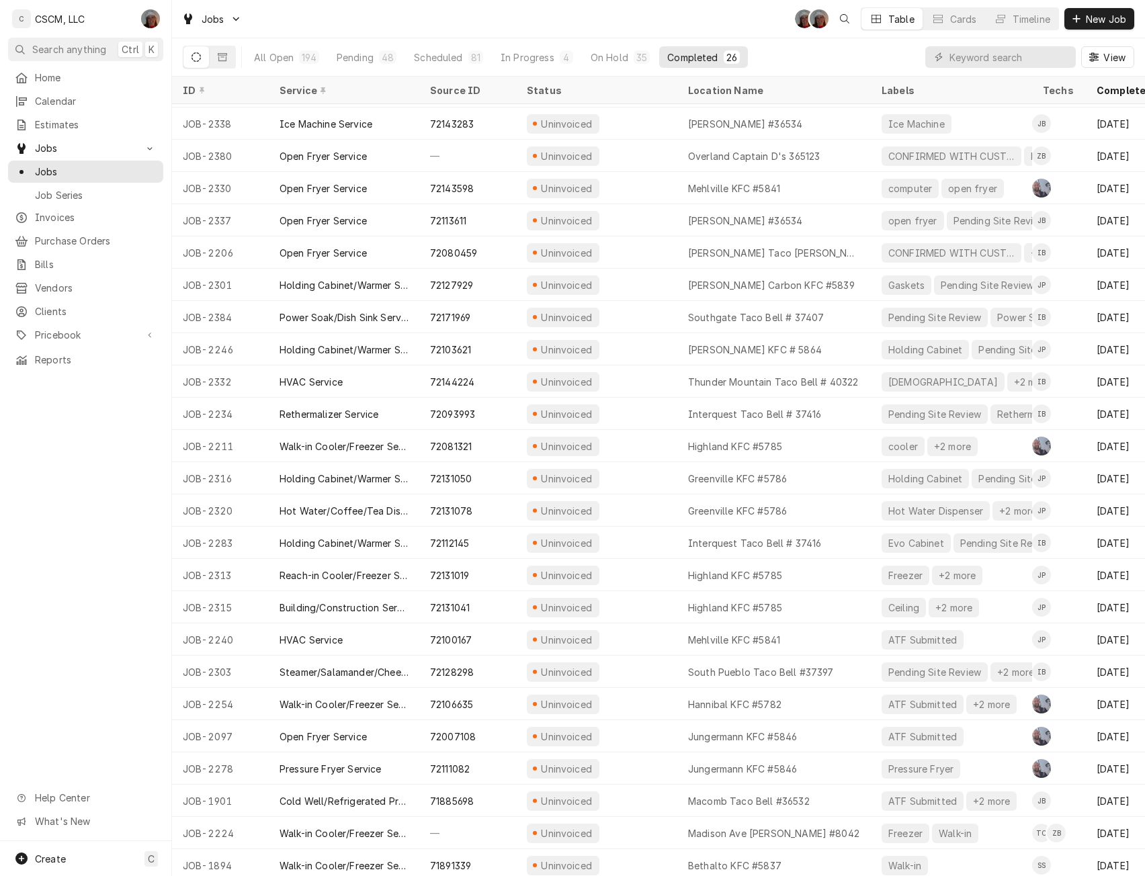
scroll to position [75, 0]
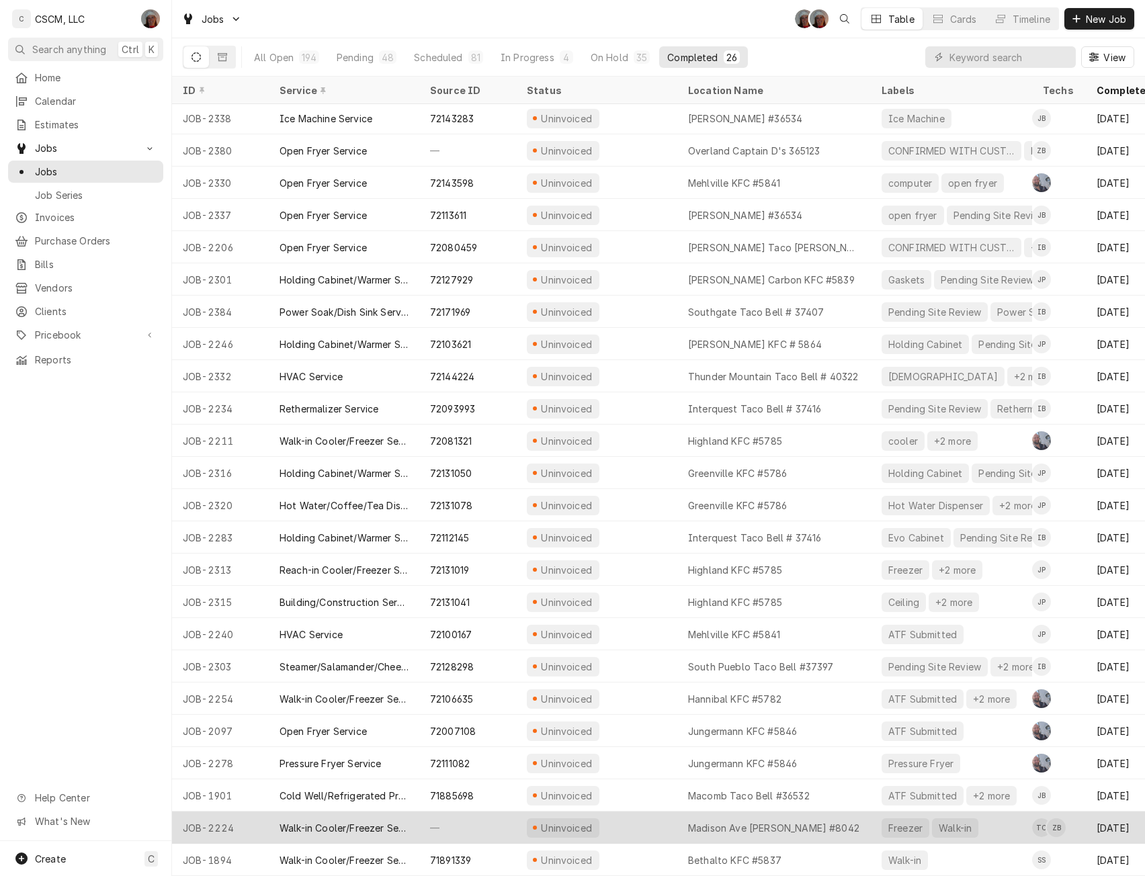
click at [614, 817] on div "Uninvoiced" at bounding box center [596, 828] width 161 height 32
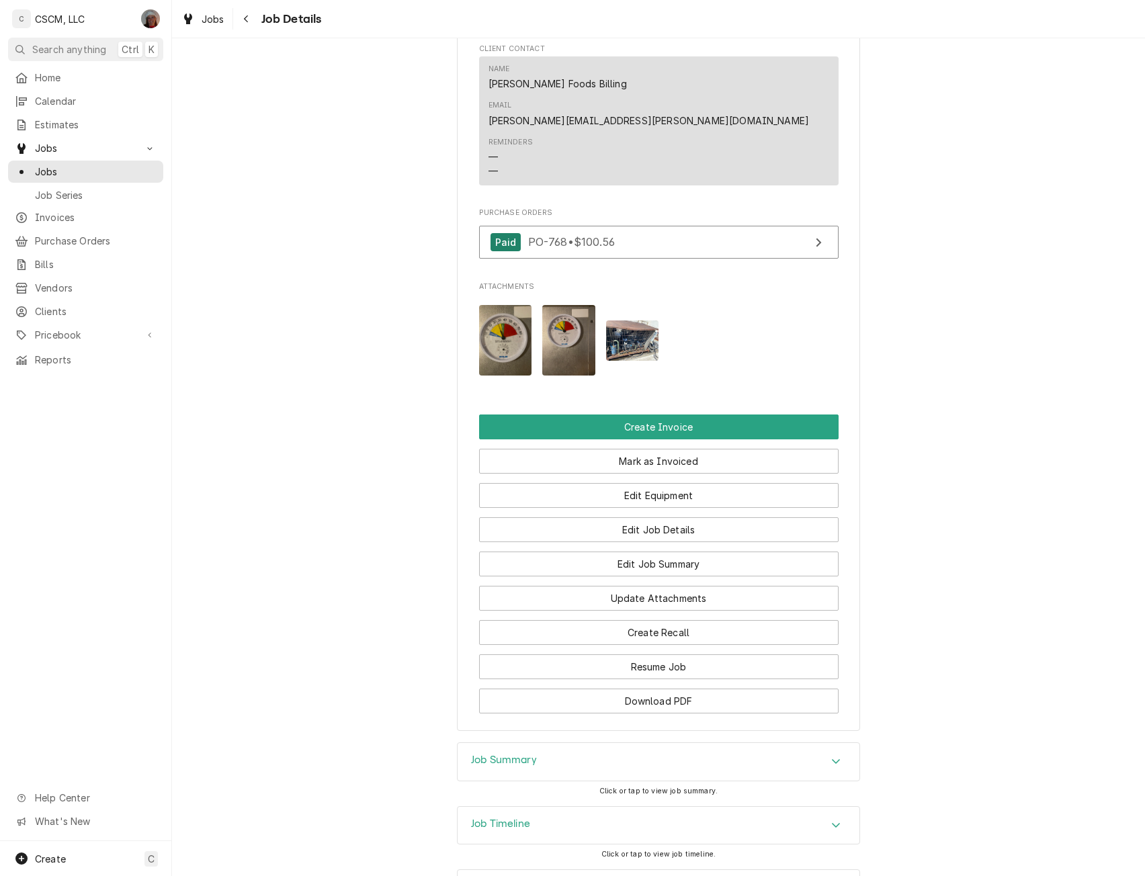
scroll to position [999, 0]
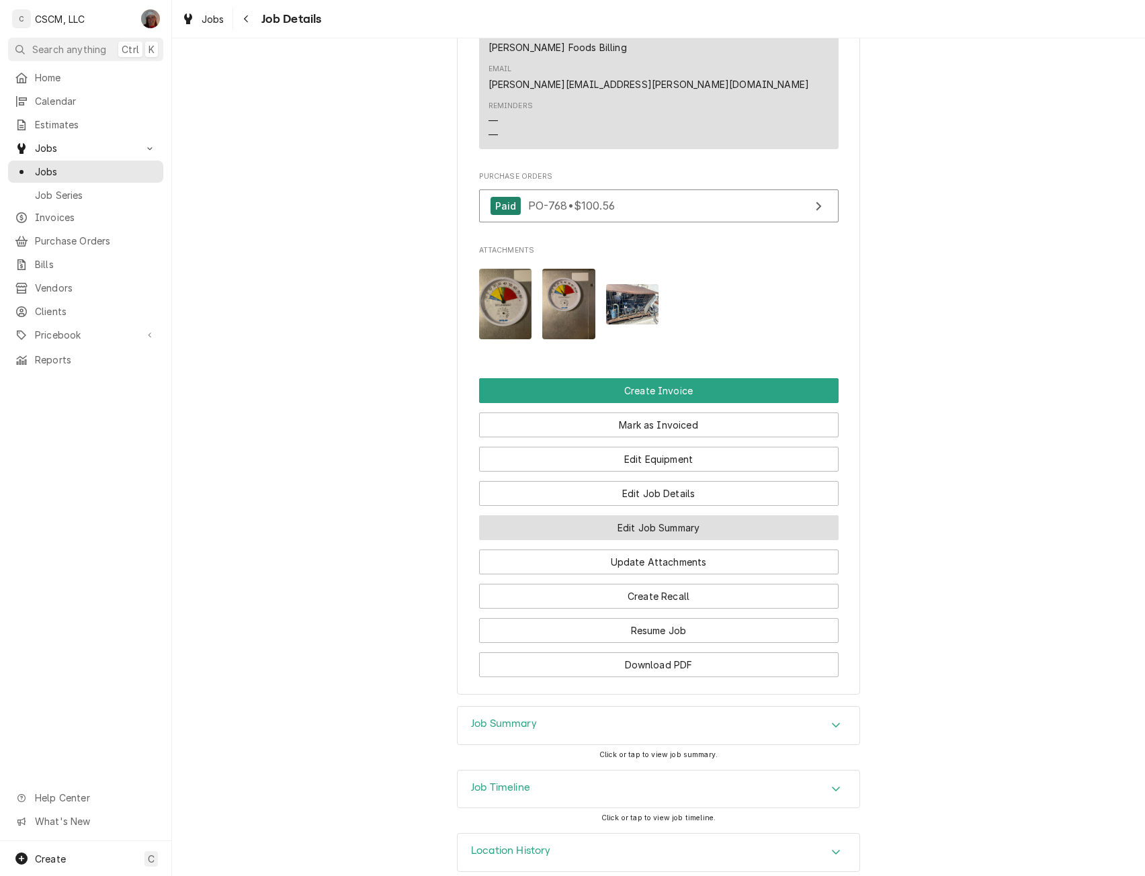
click at [650, 515] on button "Edit Job Summary" at bounding box center [659, 527] width 360 height 25
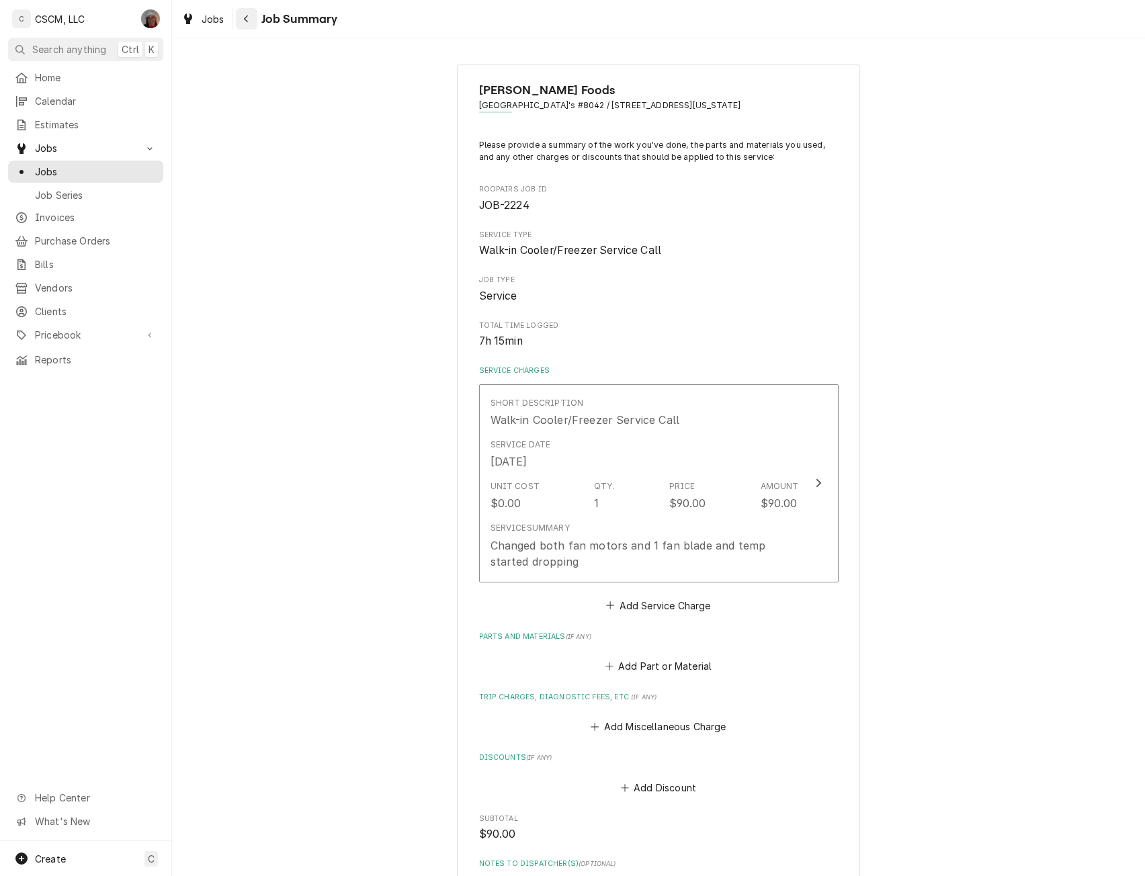
click at [248, 26] on button "Navigate back" at bounding box center [247, 19] width 22 height 22
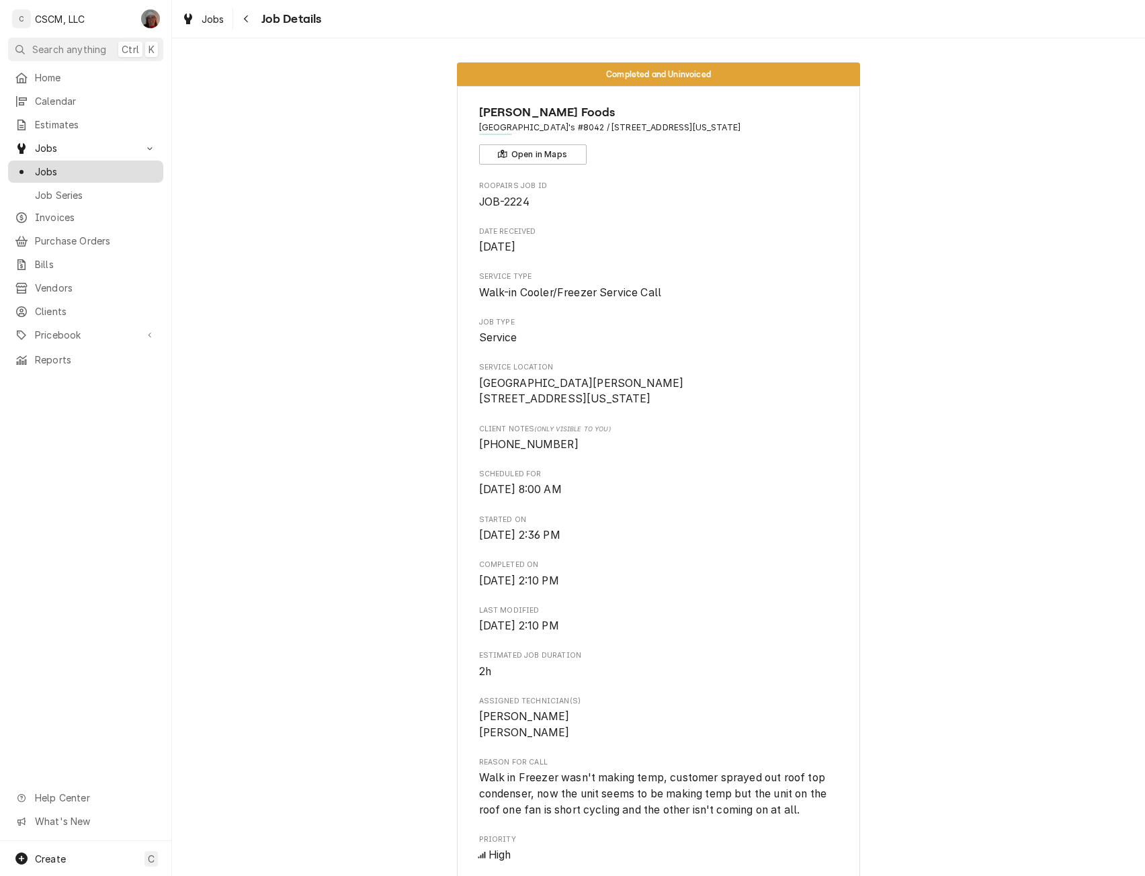
click at [99, 165] on span "Jobs" at bounding box center [96, 172] width 122 height 14
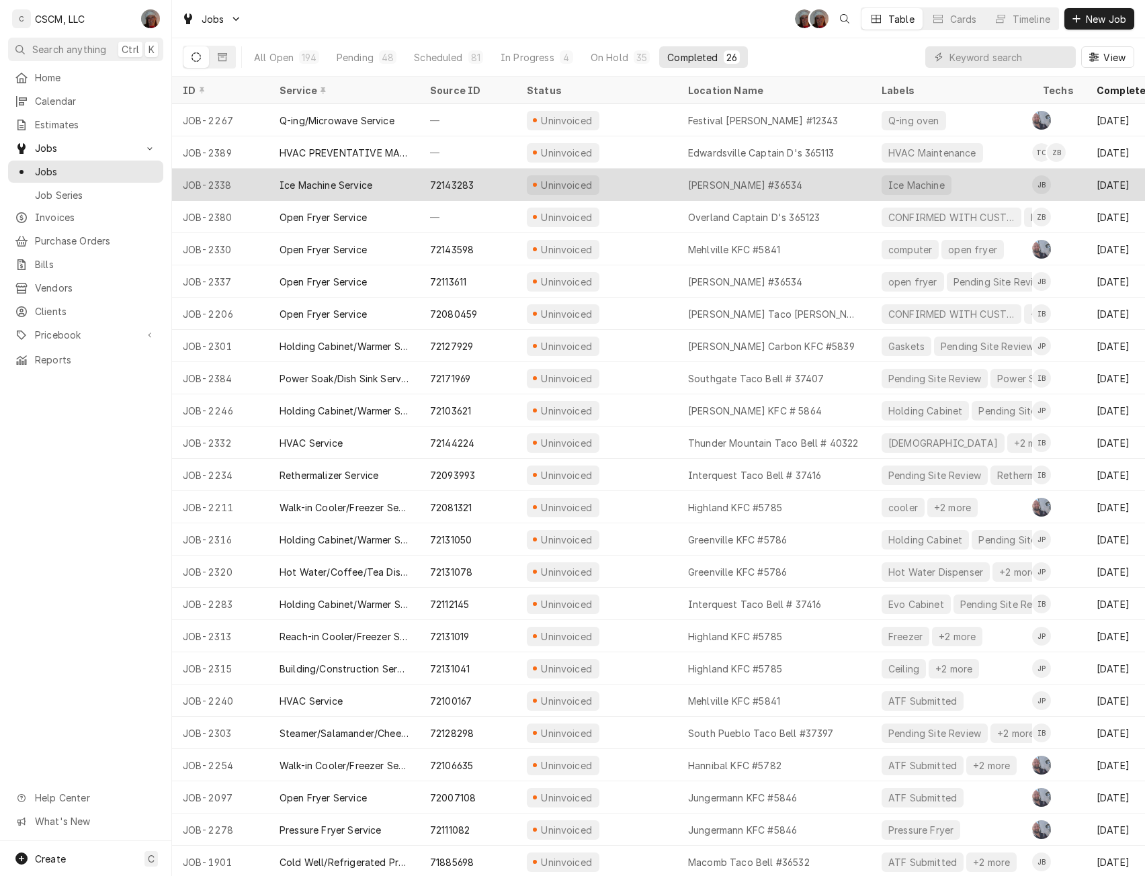
click at [608, 179] on div "Uninvoiced" at bounding box center [596, 185] width 161 height 32
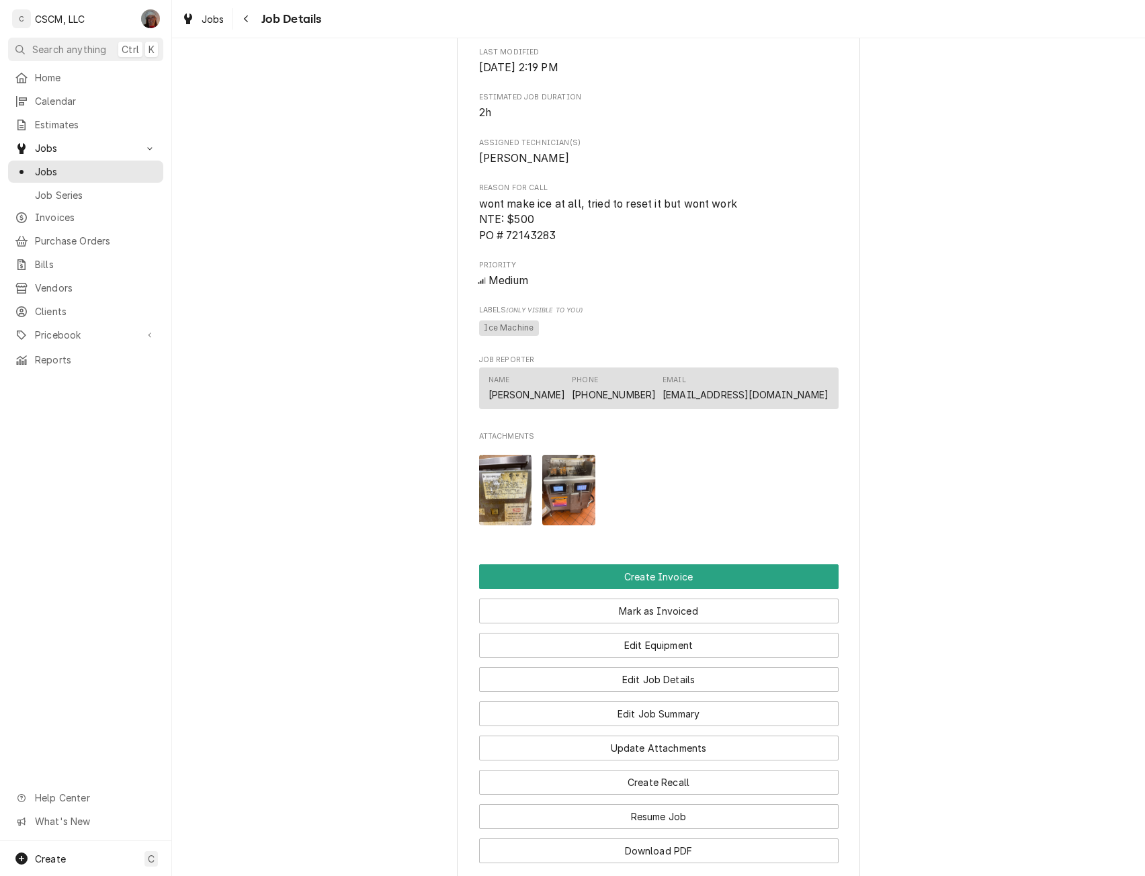
scroll to position [595, 0]
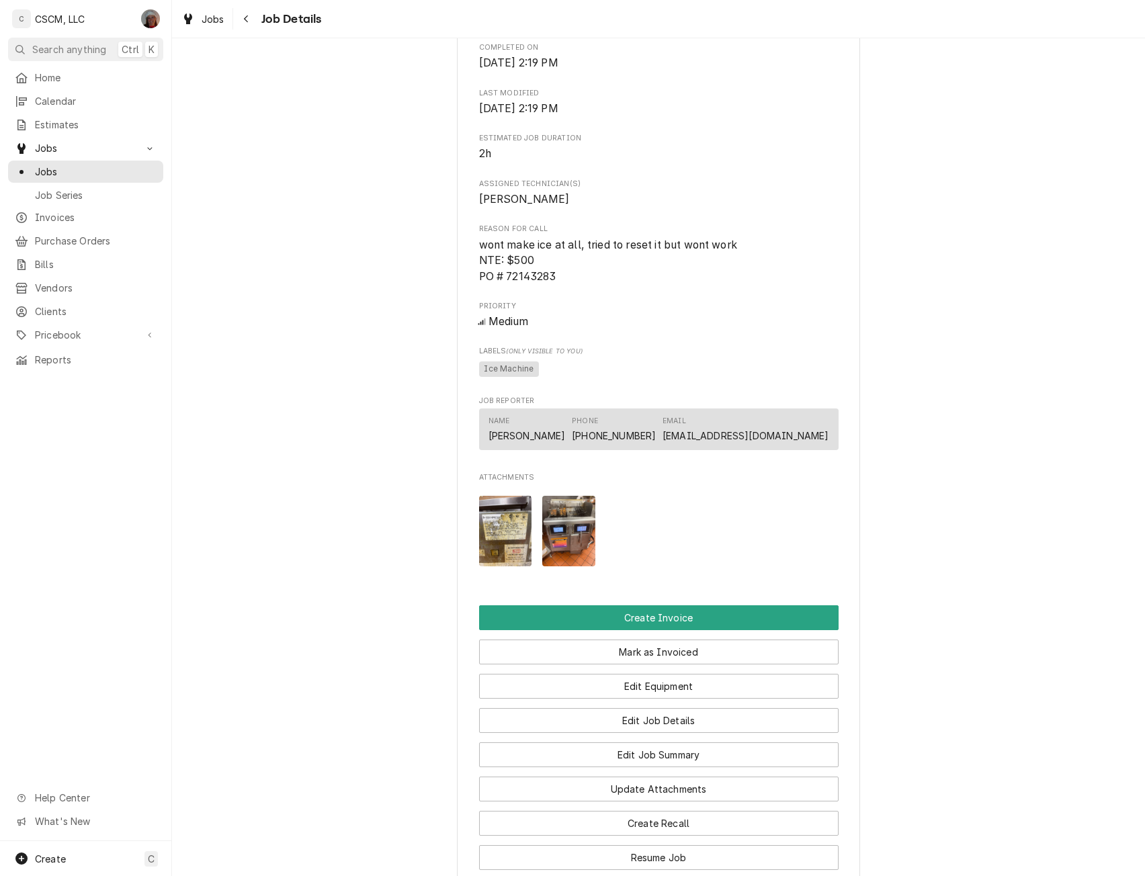
click at [493, 542] on img "Attachments" at bounding box center [505, 531] width 53 height 71
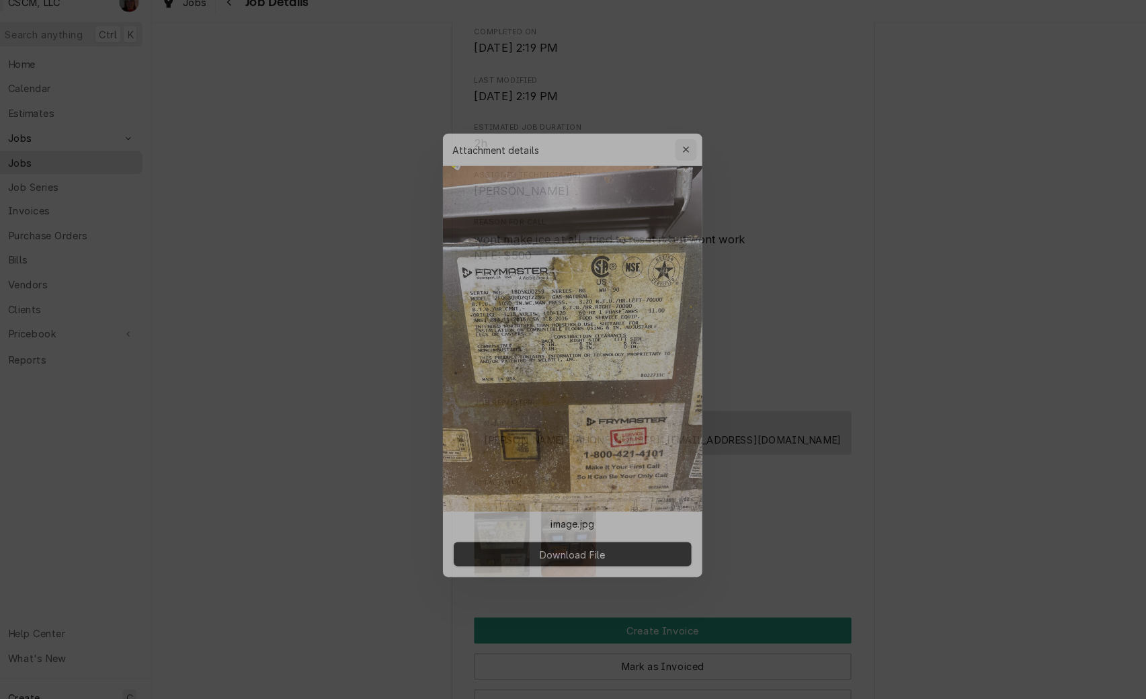
click at [683, 142] on icon "button" at bounding box center [685, 144] width 7 height 9
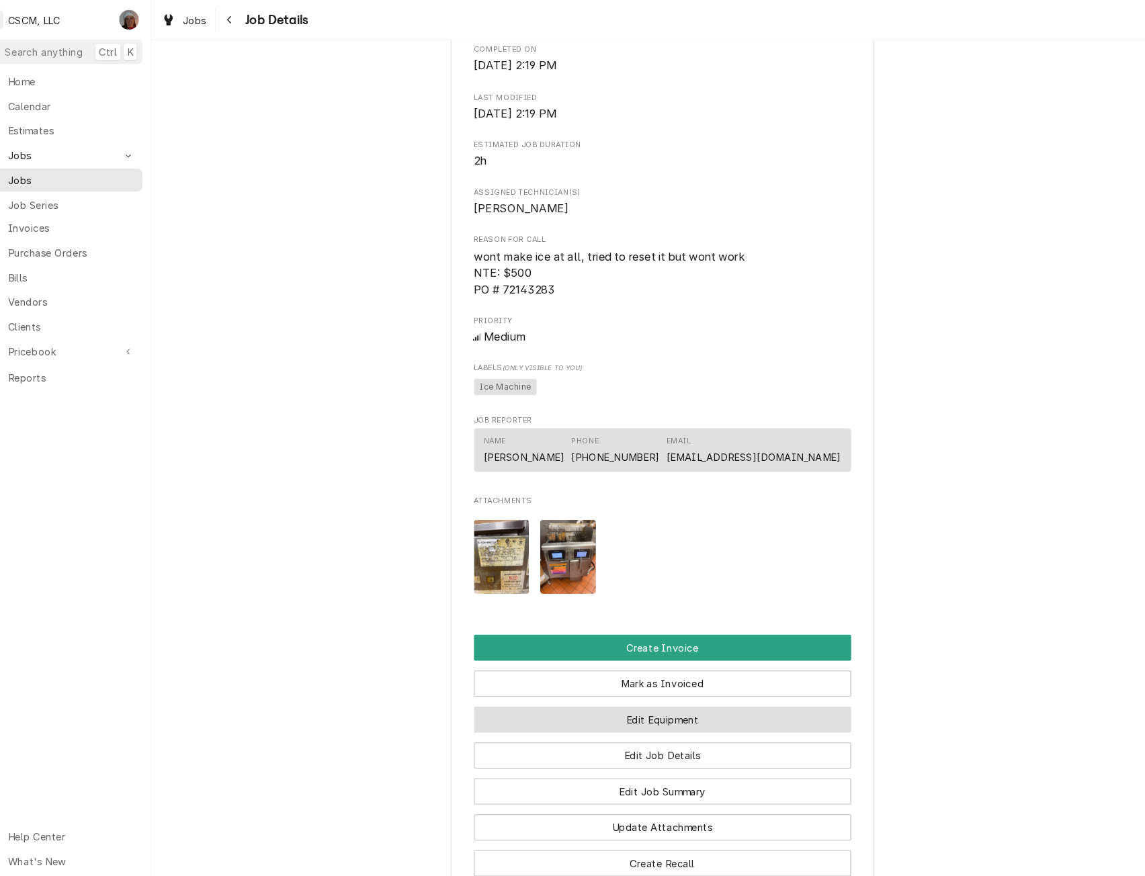
click at [652, 699] on button "Edit Equipment" at bounding box center [659, 686] width 360 height 25
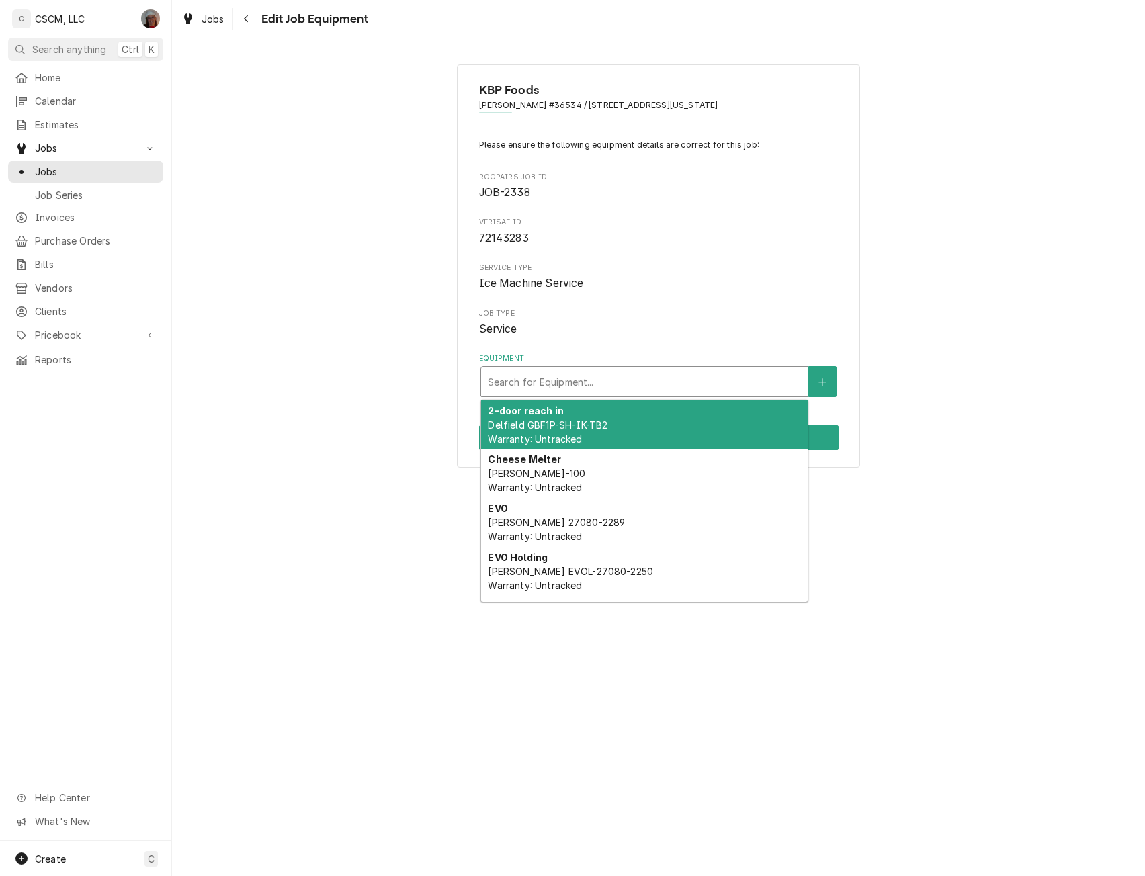
click at [542, 379] on div "Equipment" at bounding box center [644, 382] width 313 height 24
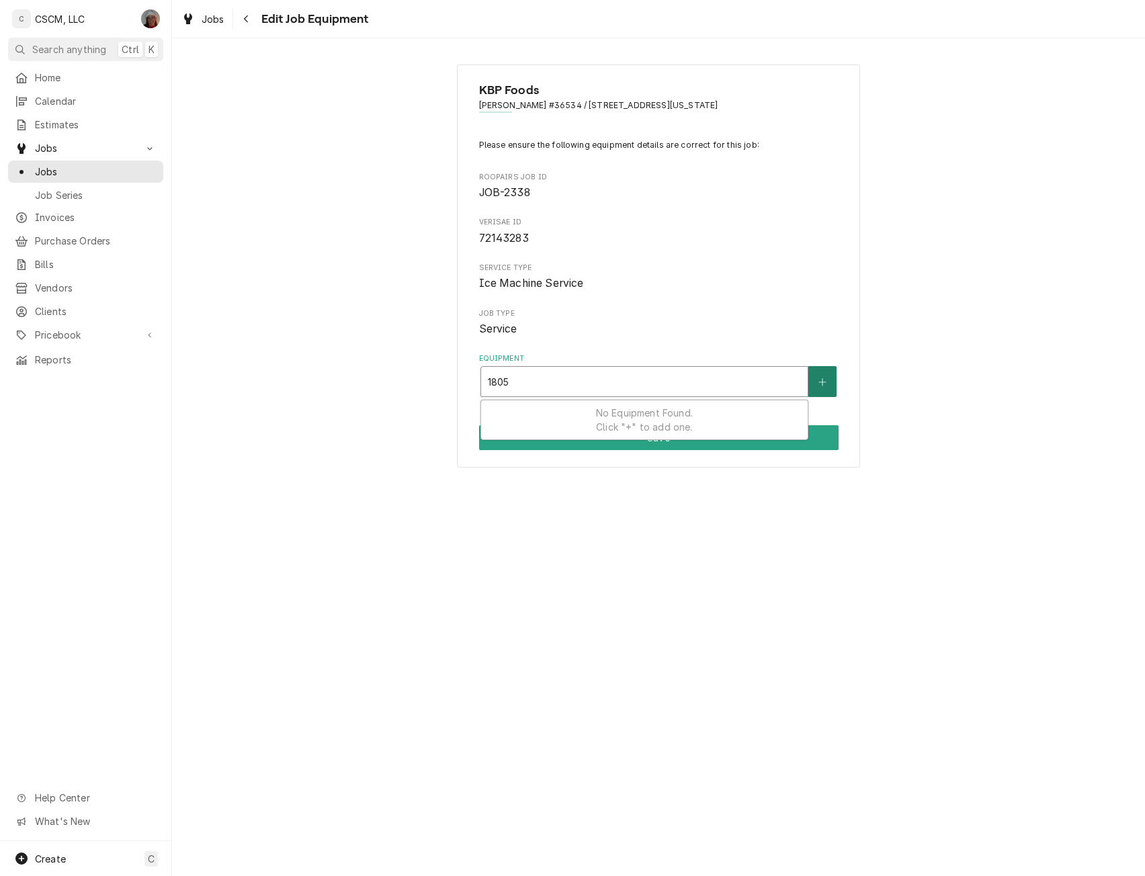
type input "1805"
click at [824, 372] on button "Equipment" at bounding box center [822, 381] width 28 height 31
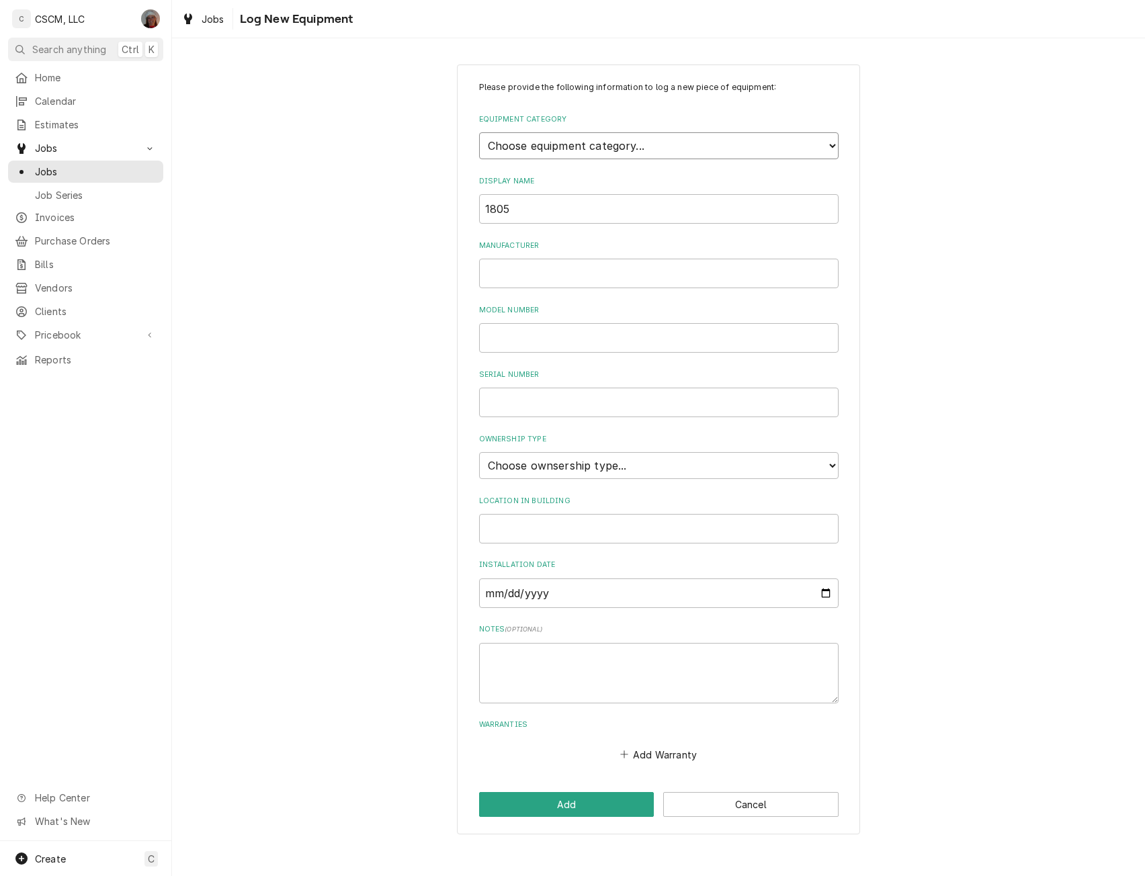
click at [677, 137] on select "Choose equipment category... Cooking Equipment Fryers Ice Machines Ovens and Ra…" at bounding box center [659, 145] width 360 height 27
select select "2"
click at [479, 132] on select "Choose equipment category... Cooking Equipment Fryers Ice Machines Ovens and Ra…" at bounding box center [659, 145] width 360 height 27
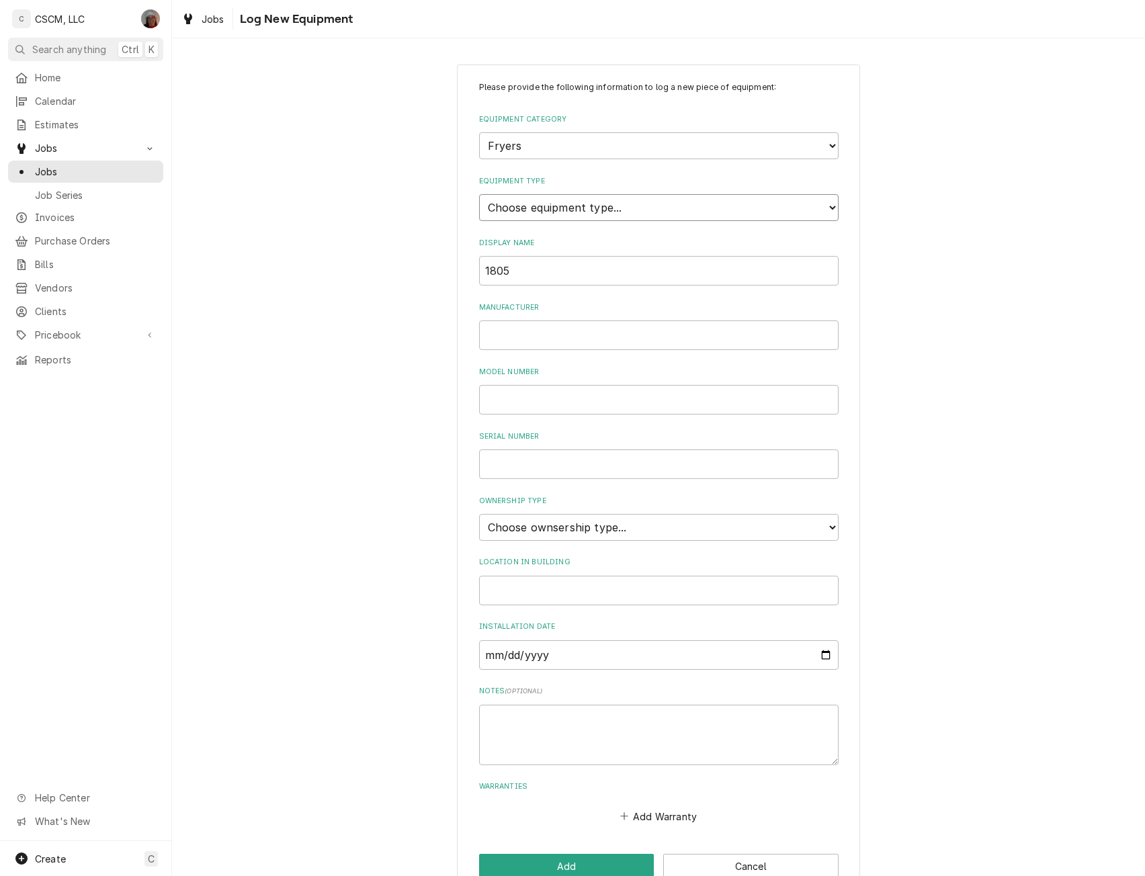
drag, startPoint x: 615, startPoint y: 155, endPoint x: 528, endPoint y: 202, distance: 99.2
click at [528, 202] on select "Choose equipment type... Electric Fryer Fryer Filtration Equipment Gas Fryer" at bounding box center [659, 207] width 360 height 27
select select "15"
click at [479, 194] on select "Choose equipment type... Electric Fryer Fryer Filtration Equipment Gas Fryer" at bounding box center [659, 207] width 360 height 27
drag, startPoint x: 515, startPoint y: 273, endPoint x: 463, endPoint y: 267, distance: 52.0
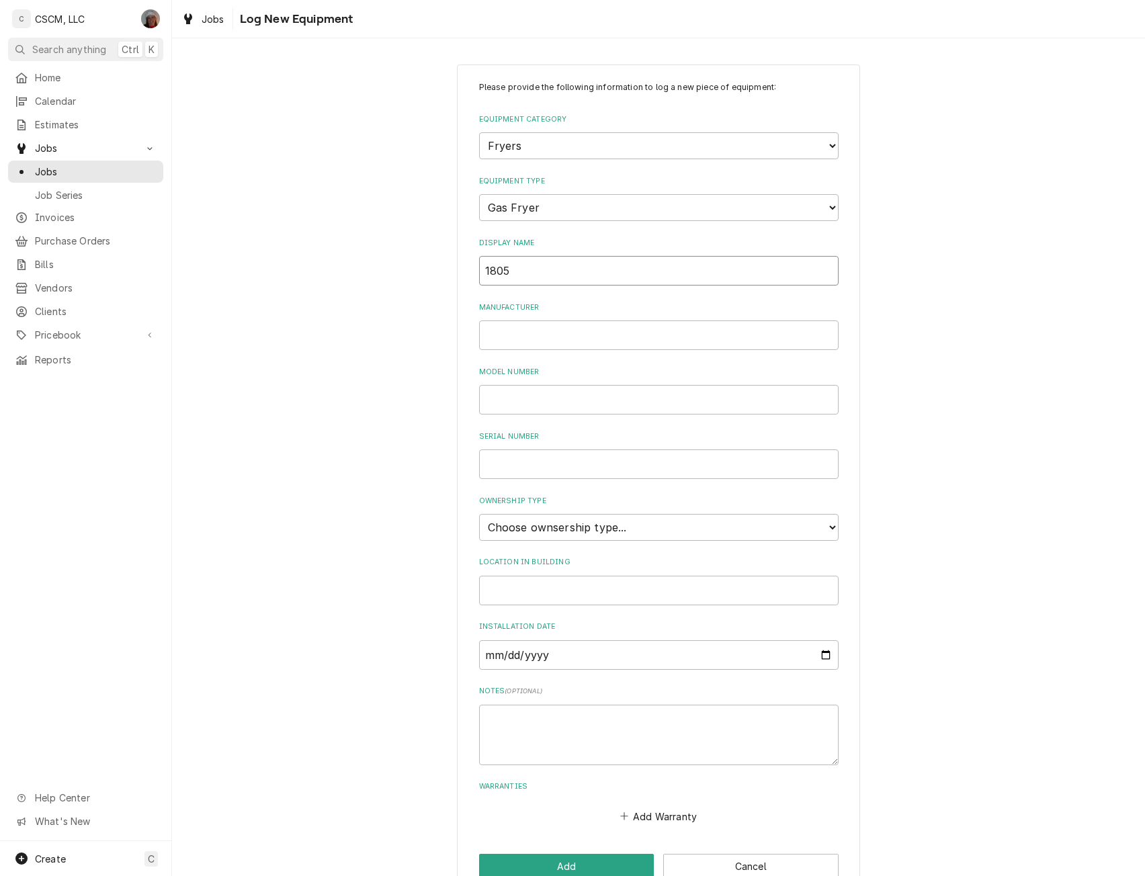
click at [463, 267] on div "Please provide the following information to log a new piece of equipment: Equip…" at bounding box center [658, 481] width 403 height 832
type input "Open Fryer #1"
click at [517, 355] on div "Please provide the following information to log a new piece of equipment: Equip…" at bounding box center [659, 453] width 360 height 745
click at [517, 333] on input "Manufacturer" at bounding box center [659, 336] width 360 height 30
type input "Frymaster"
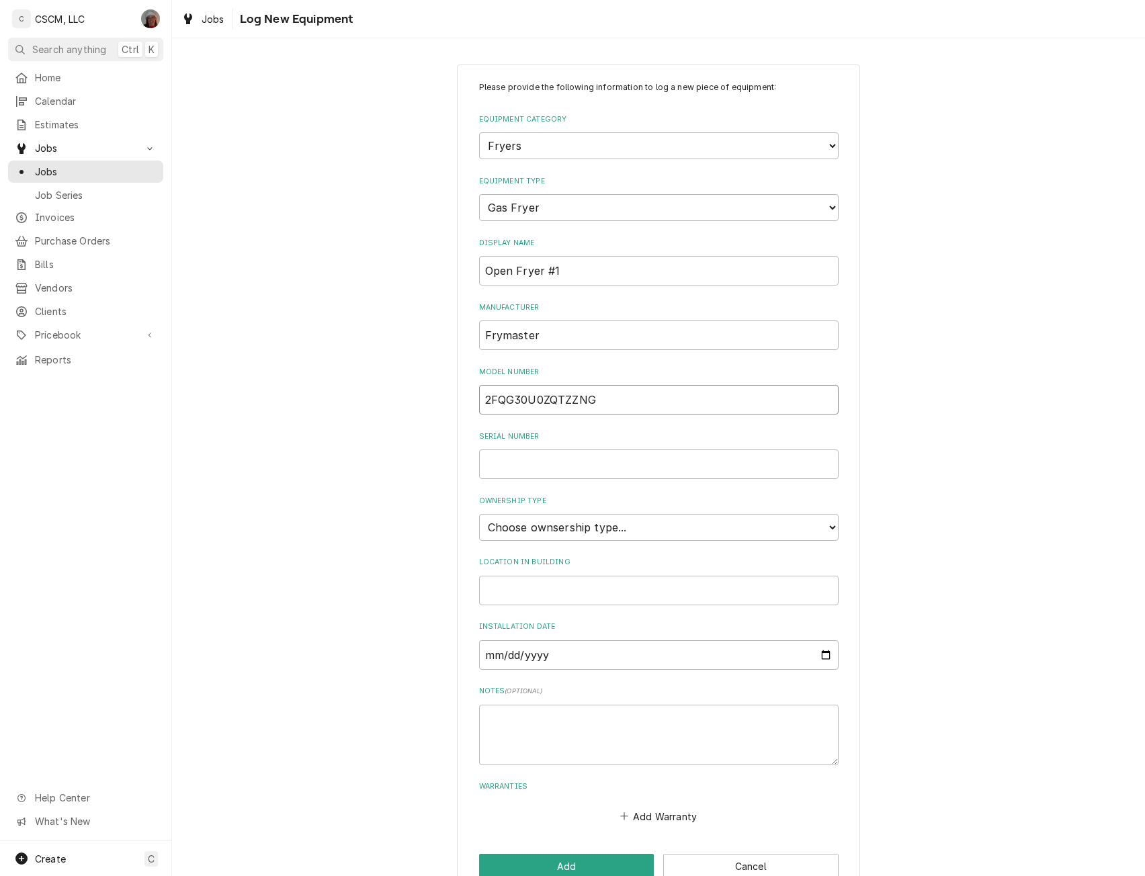
type input "2FQG30U0ZQTZZNG"
type input "1805KD0259"
click at [616, 528] on select "Choose ownsership type... Unknown Owned Leased Rented" at bounding box center [659, 527] width 360 height 27
select select "0"
click at [479, 514] on select "Choose ownsership type... Unknown Owned Leased Rented" at bounding box center [659, 527] width 360 height 27
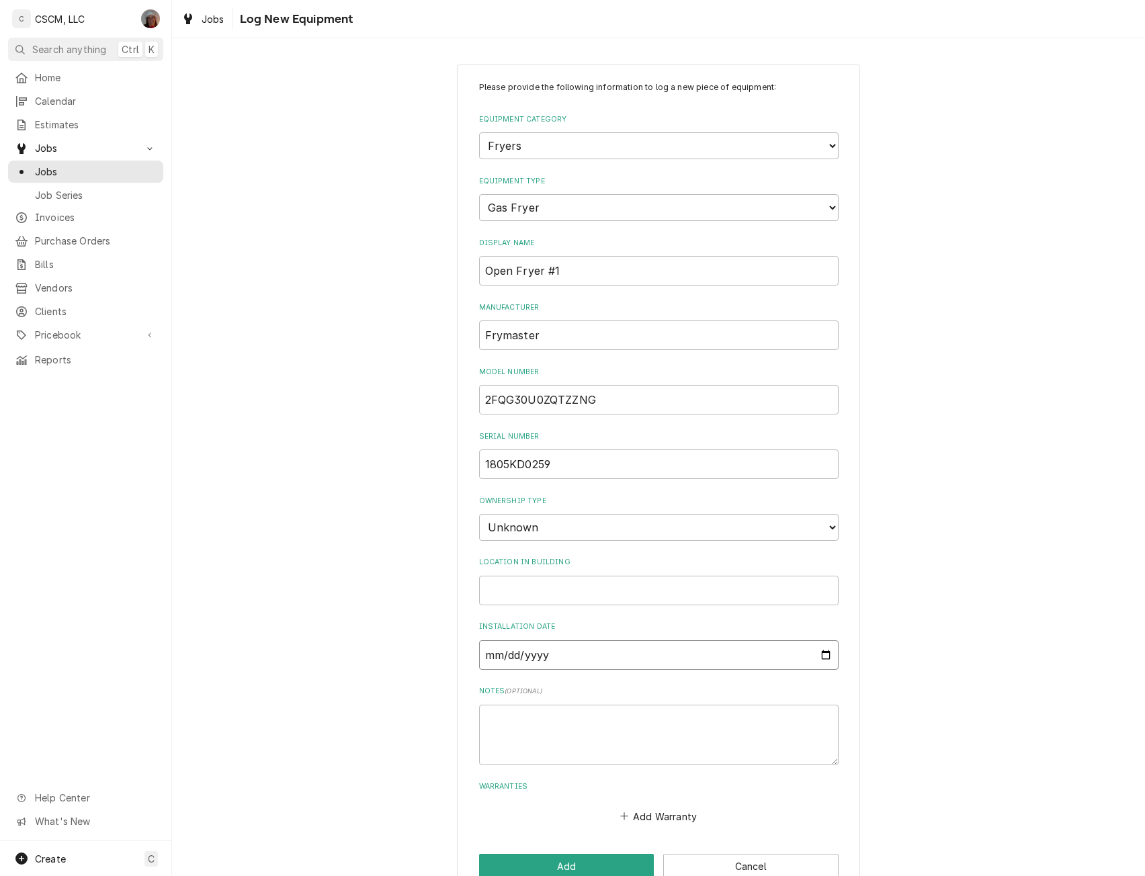
click at [481, 653] on input "Installation Date" at bounding box center [659, 655] width 360 height 30
click at [528, 866] on button "Add" at bounding box center [566, 866] width 175 height 25
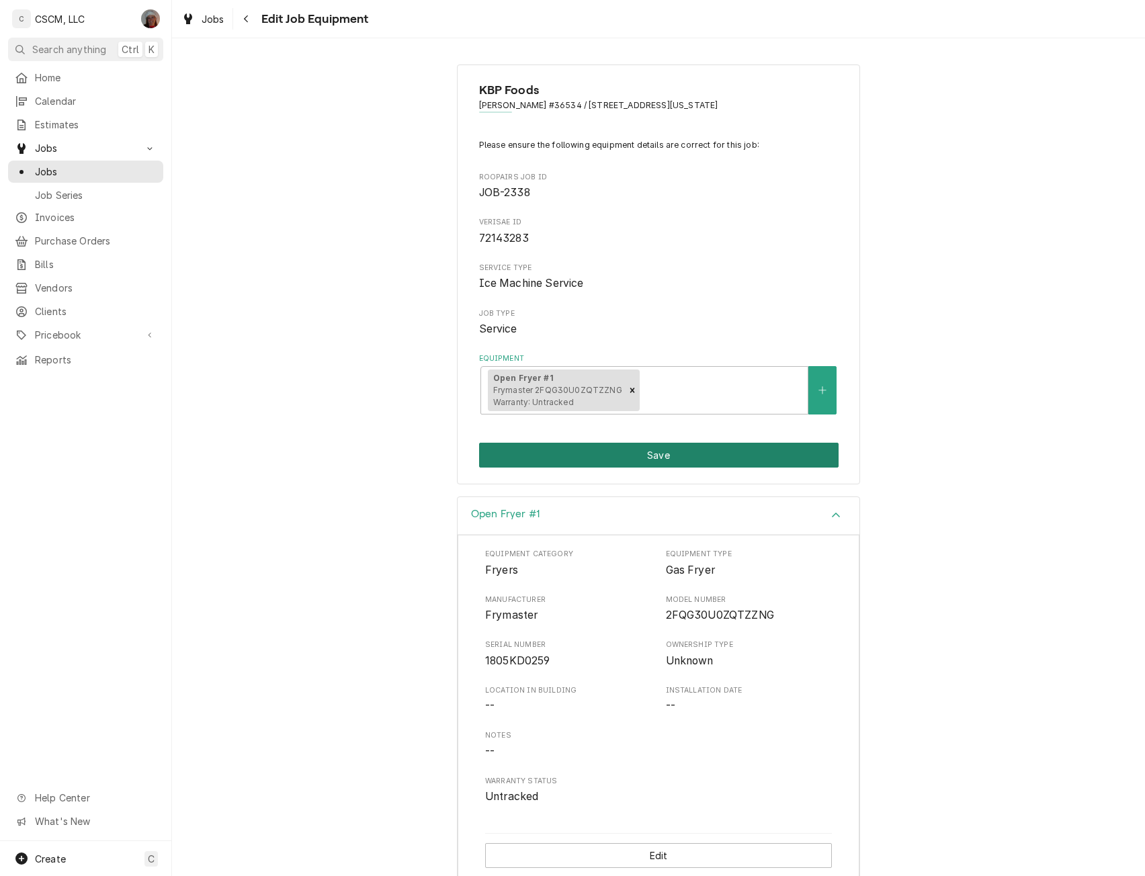
click at [698, 447] on button "Save" at bounding box center [659, 455] width 360 height 25
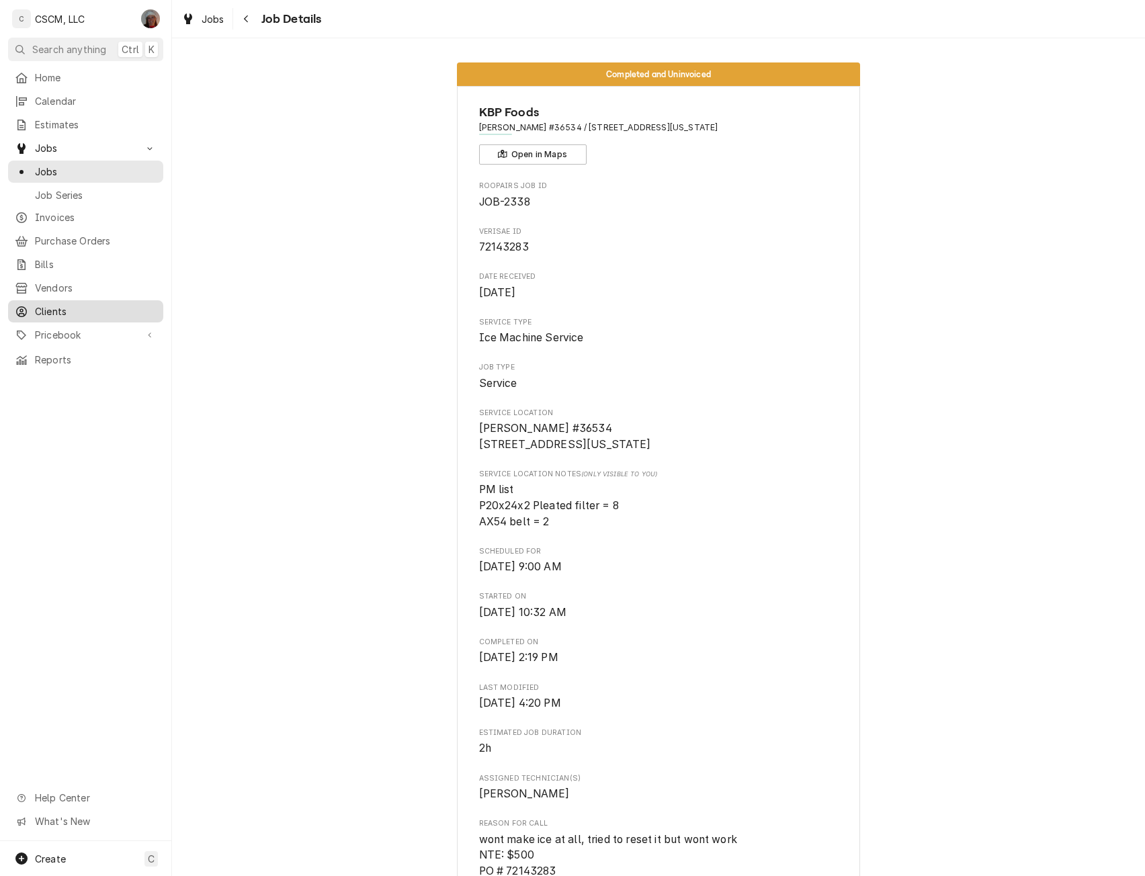
click at [81, 304] on span "Clients" at bounding box center [96, 311] width 122 height 14
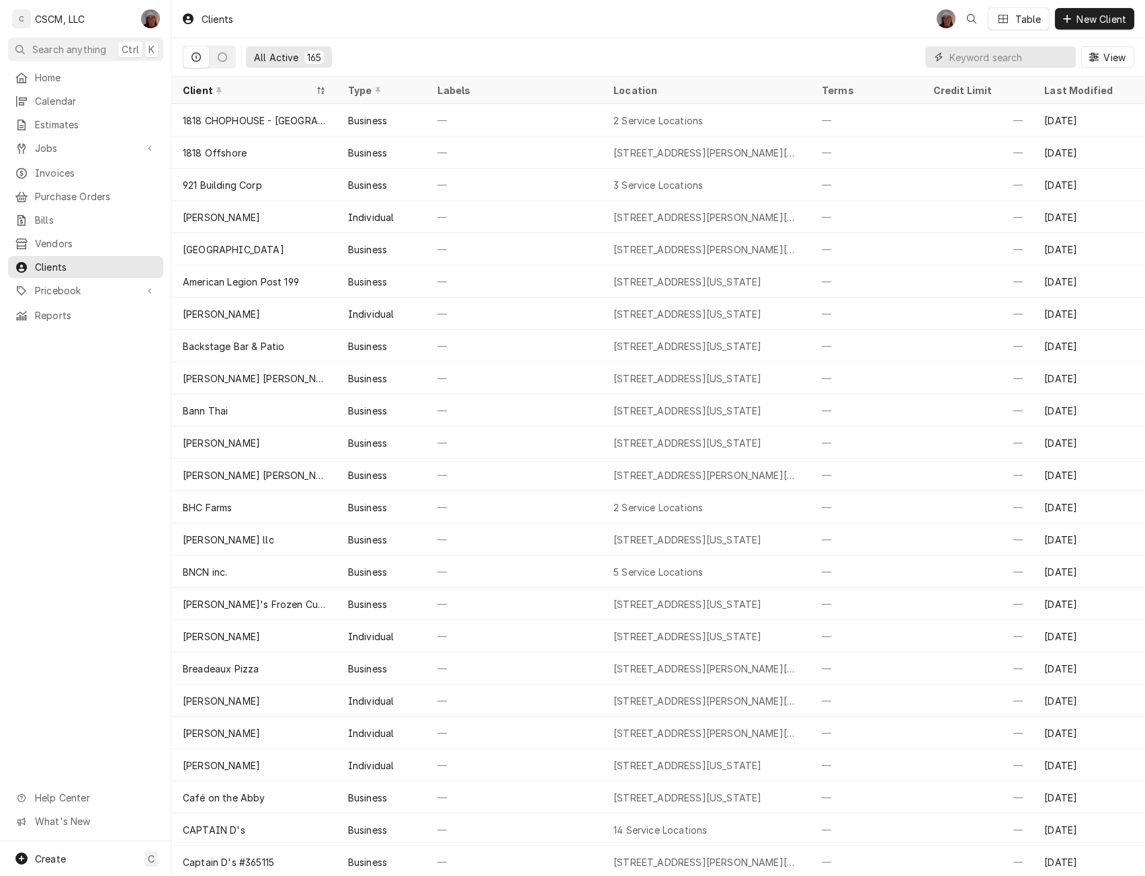
click at [964, 50] on input "Dynamic Content Wrapper" at bounding box center [1010, 57] width 120 height 22
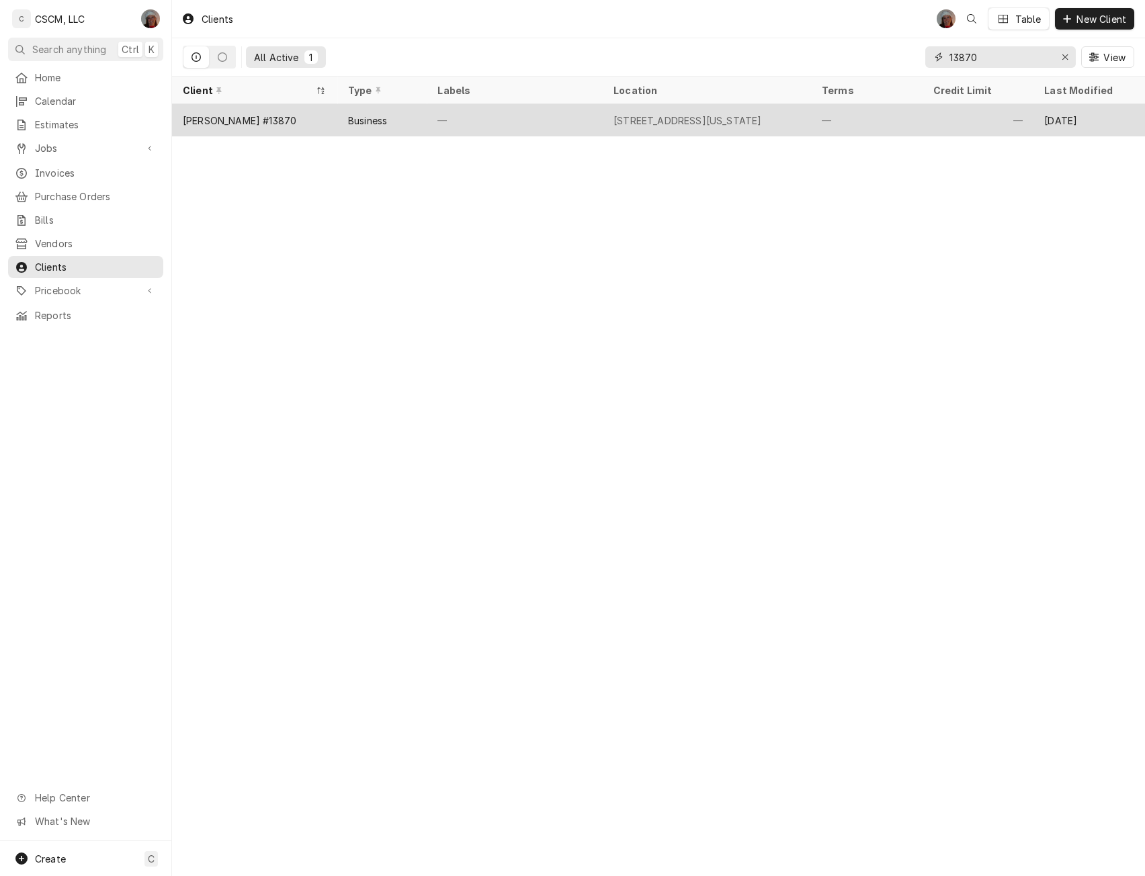
type input "13870"
click at [605, 119] on div "[STREET_ADDRESS][US_STATE]" at bounding box center [707, 120] width 208 height 32
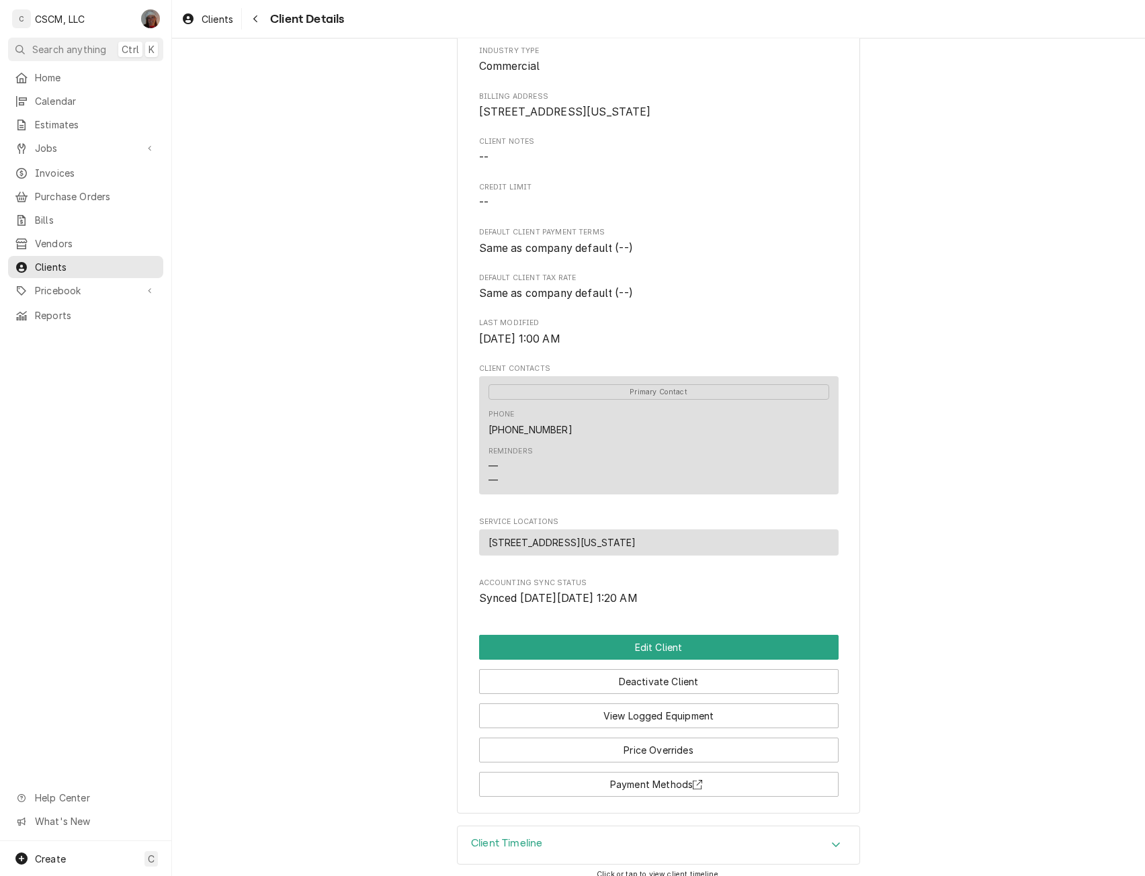
scroll to position [141, 0]
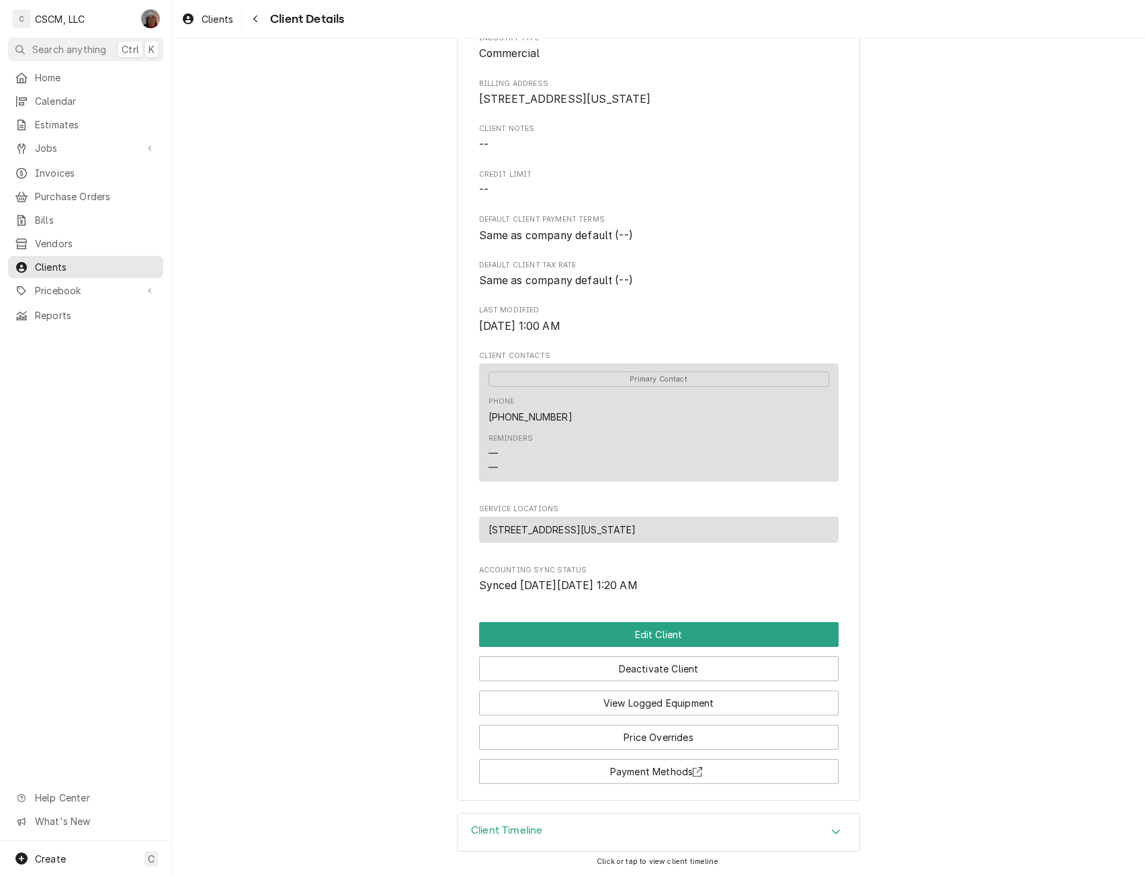
click at [833, 829] on icon "Accordion Header" at bounding box center [835, 832] width 9 height 11
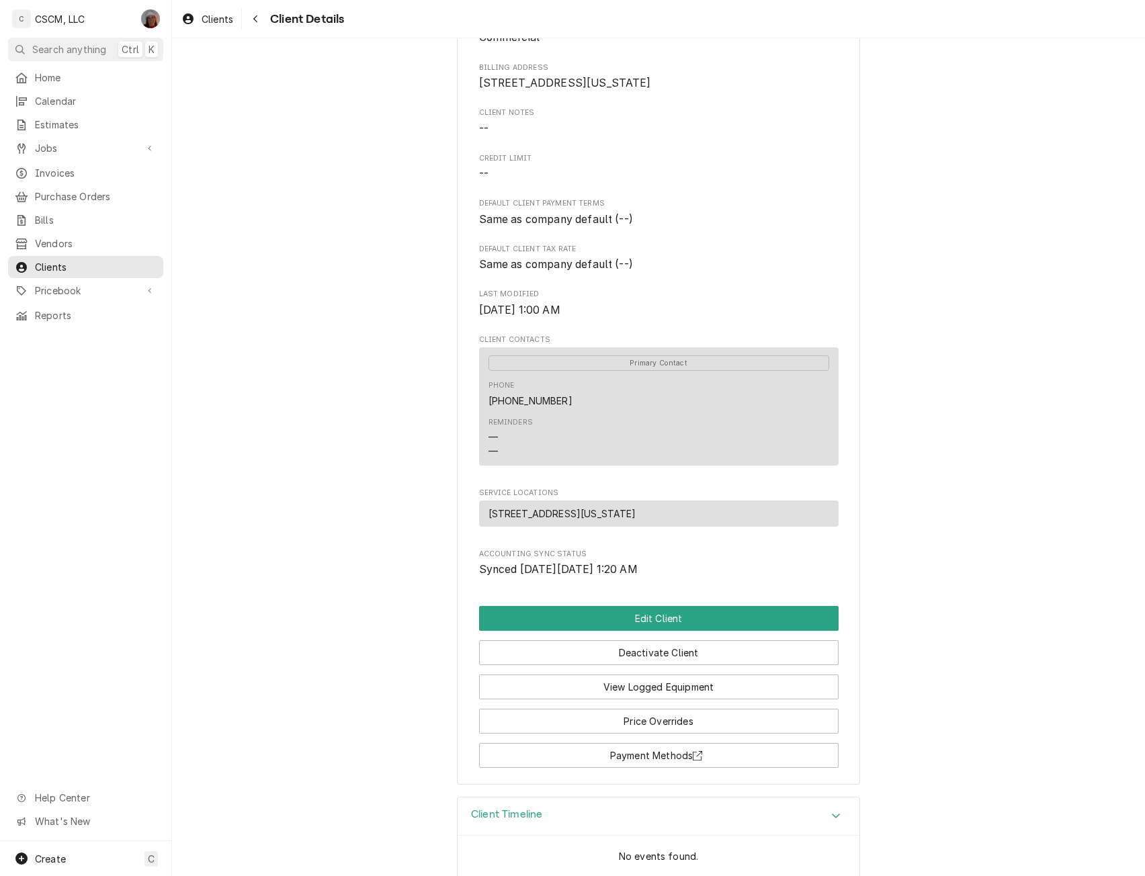
click at [831, 821] on icon "Accordion Header" at bounding box center [835, 815] width 9 height 11
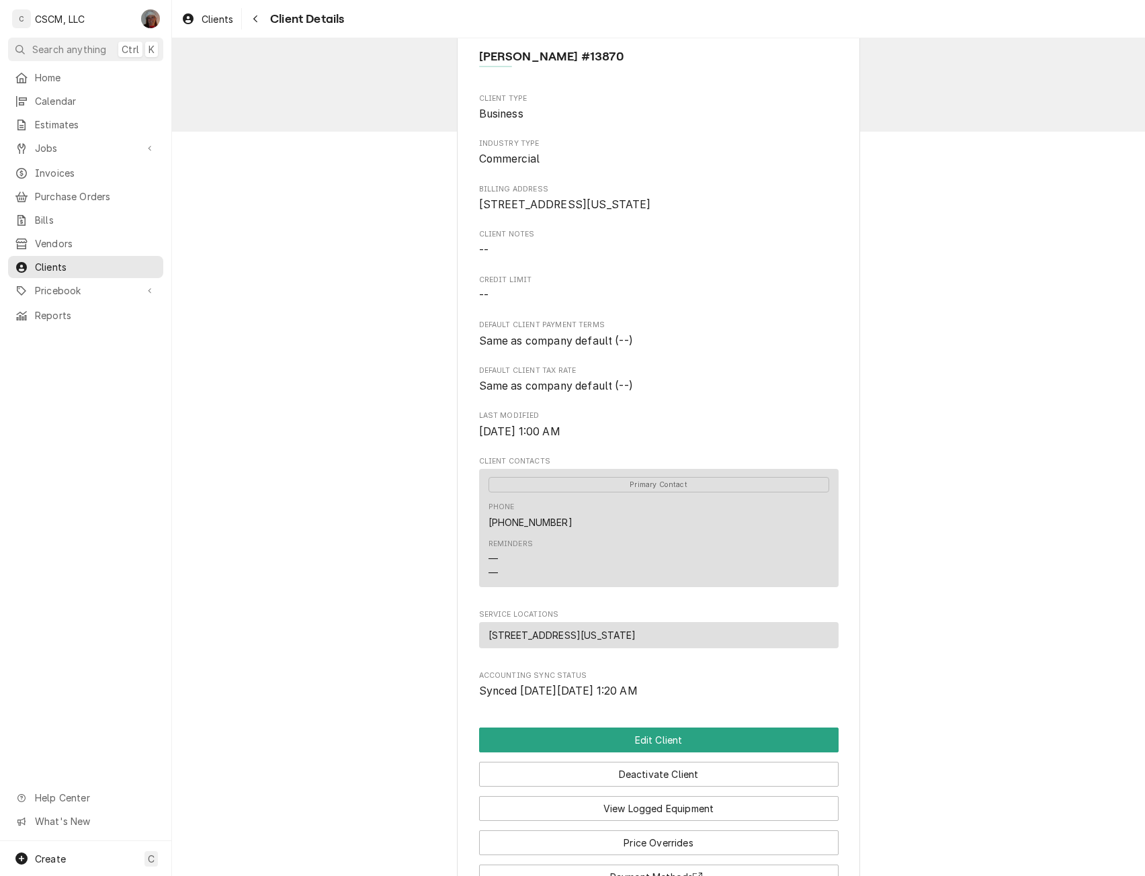
scroll to position [0, 0]
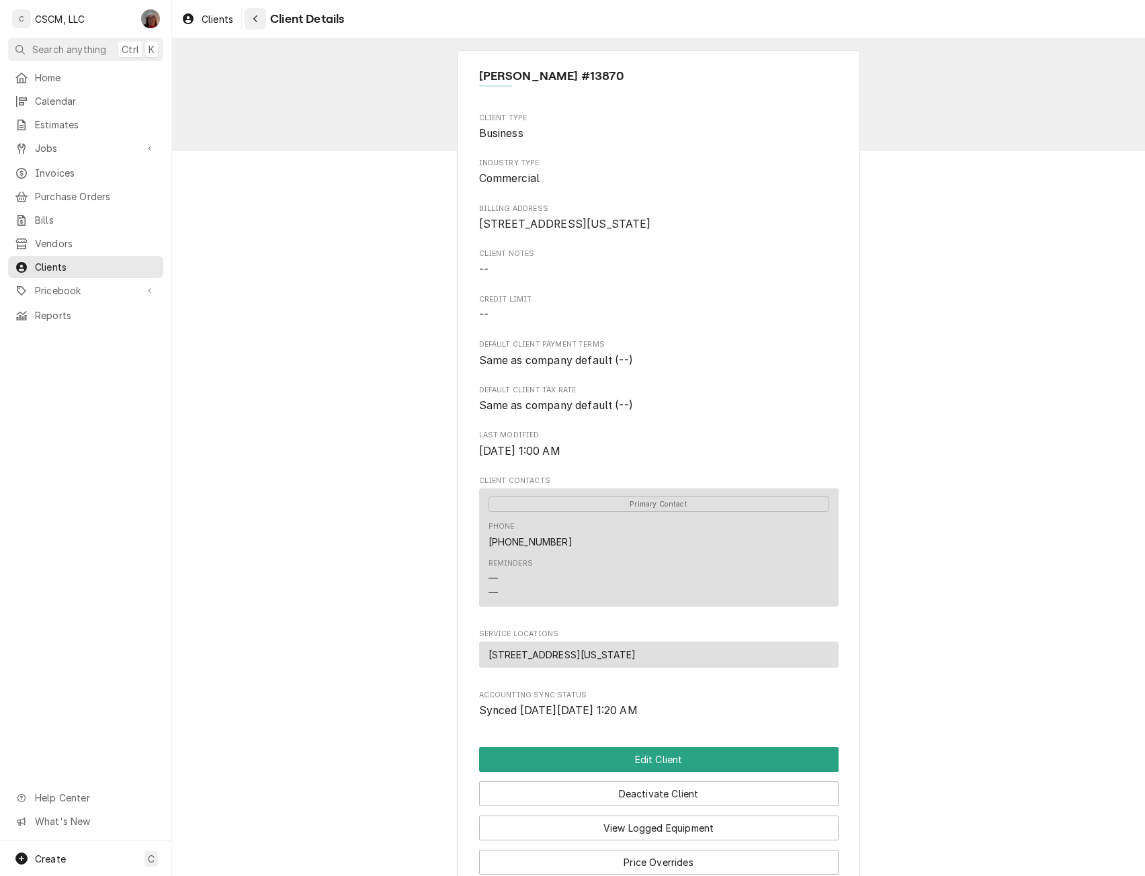
click at [254, 22] on icon "Navigate back" at bounding box center [256, 18] width 6 height 9
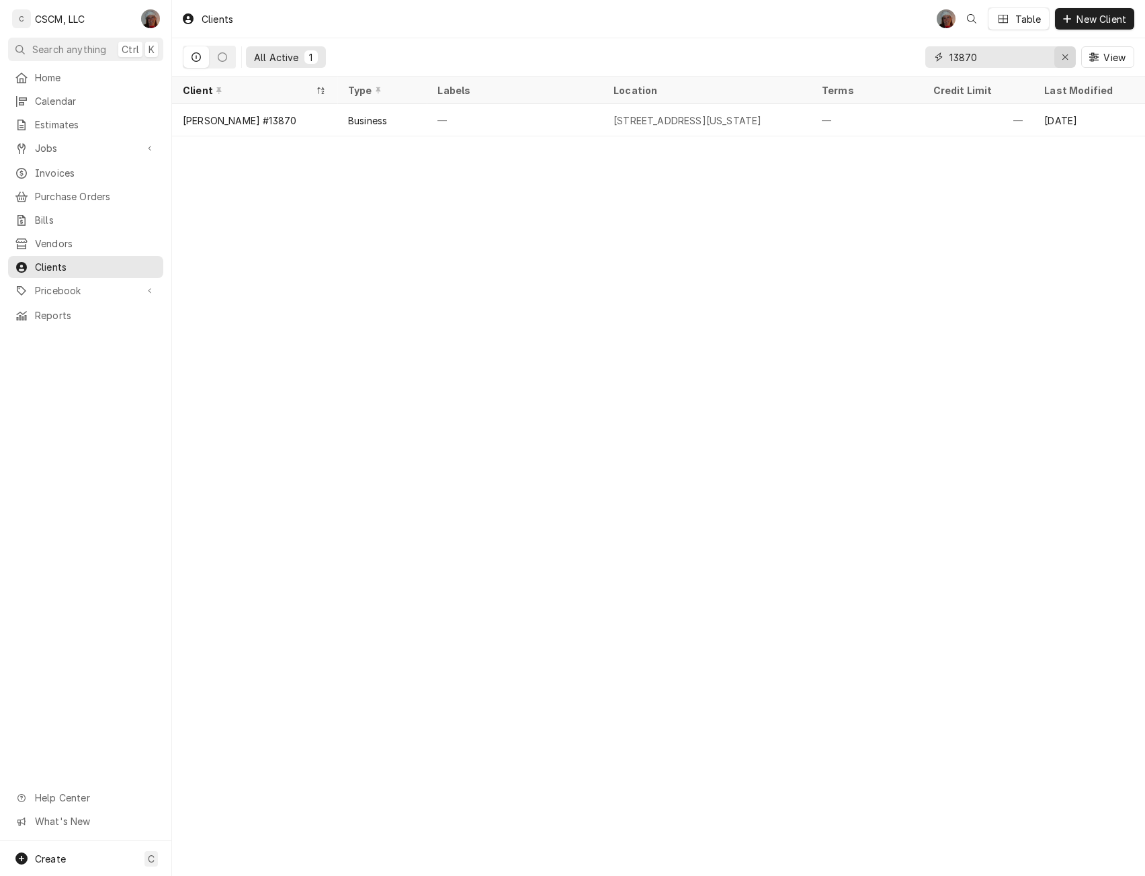
click at [1062, 57] on icon "Erase input" at bounding box center [1065, 56] width 7 height 9
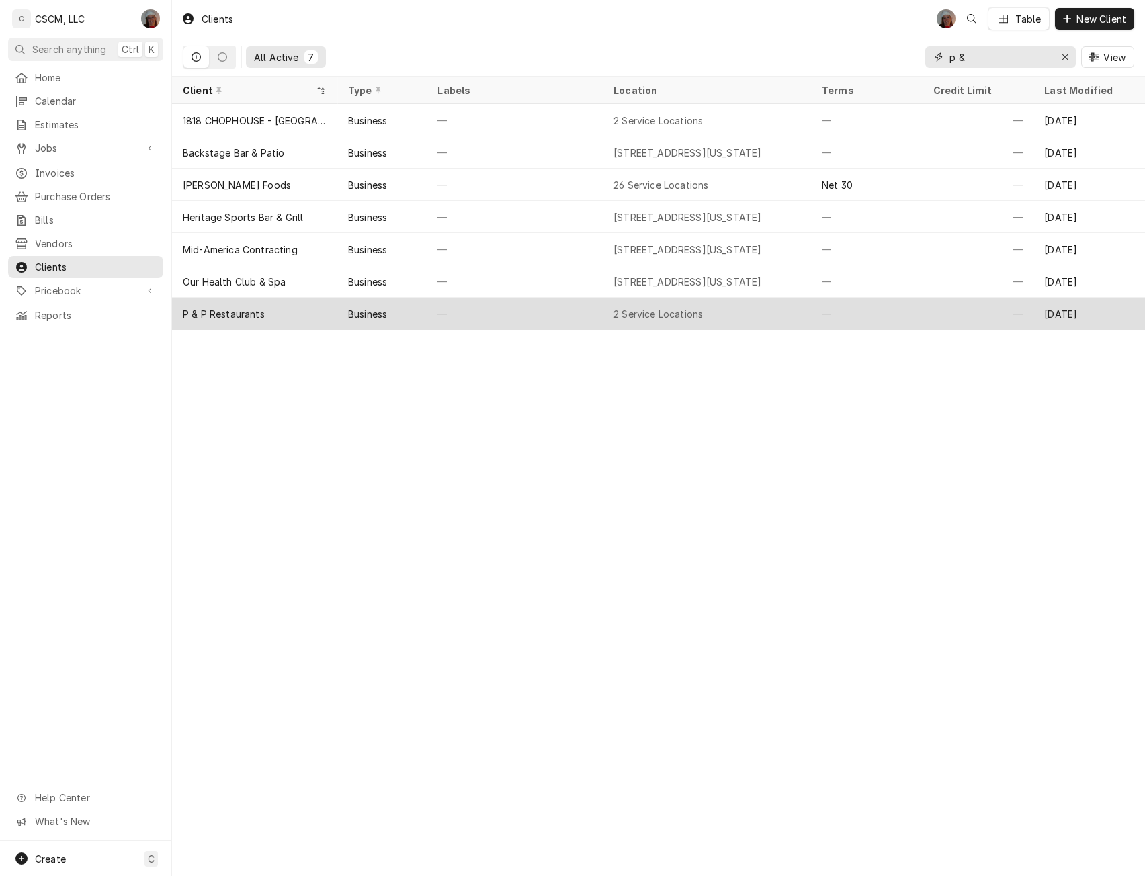
type input "p &"
click at [240, 307] on div "P & P Restaurants" at bounding box center [224, 314] width 82 height 14
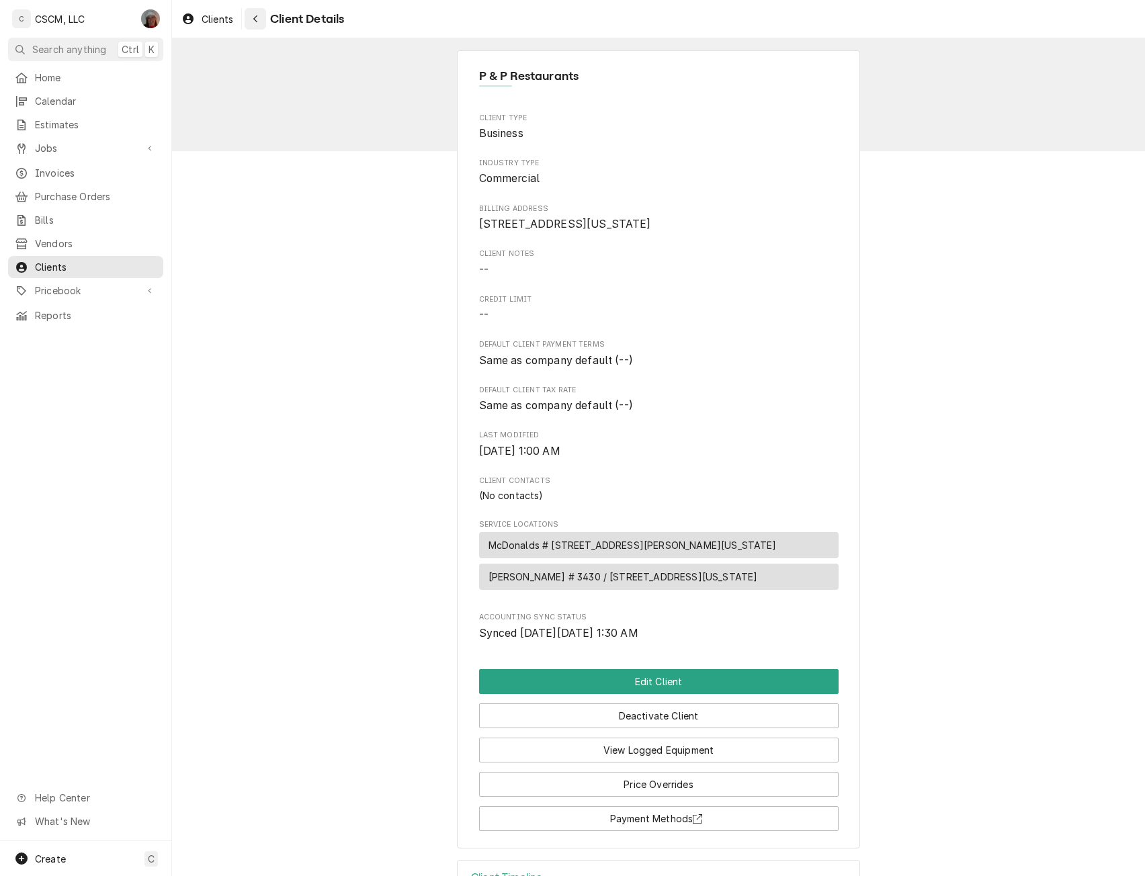
click at [252, 13] on div "Navigate back" at bounding box center [255, 18] width 13 height 13
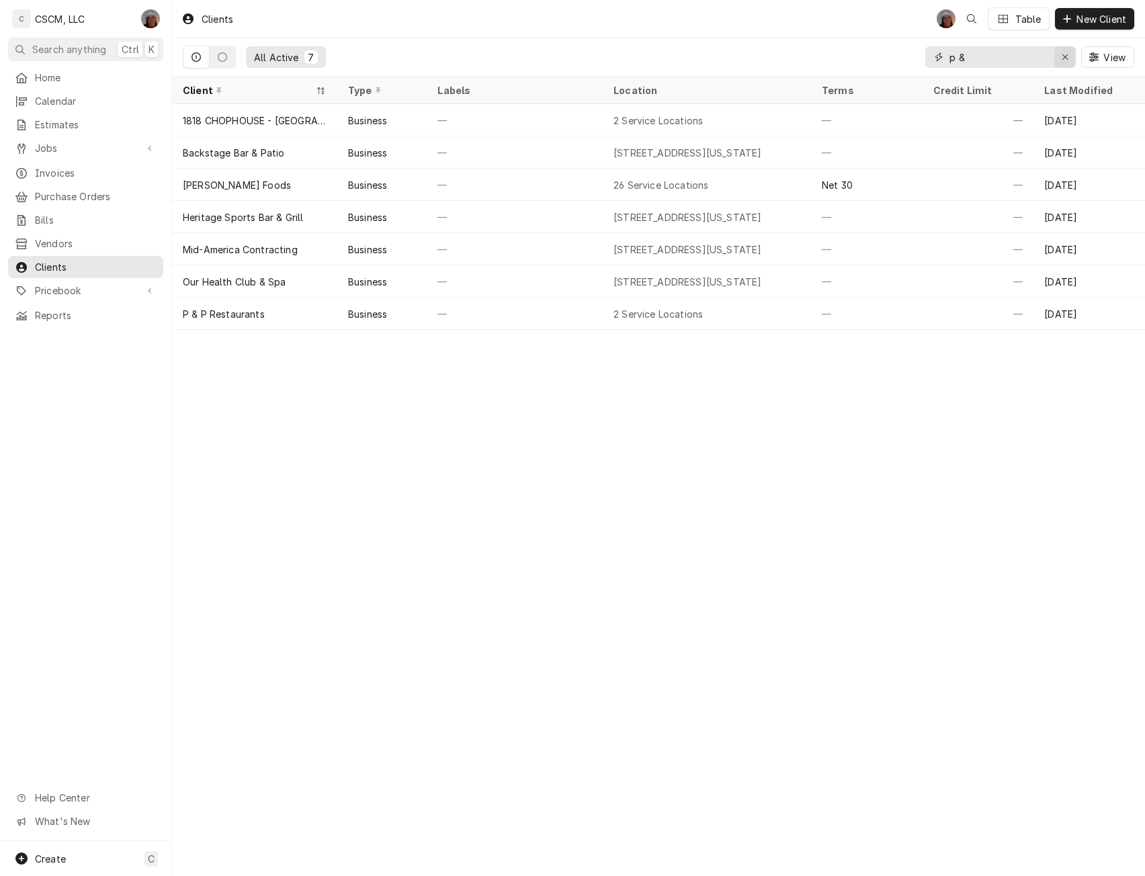
click at [1065, 52] on div "Erase input" at bounding box center [1064, 56] width 13 height 13
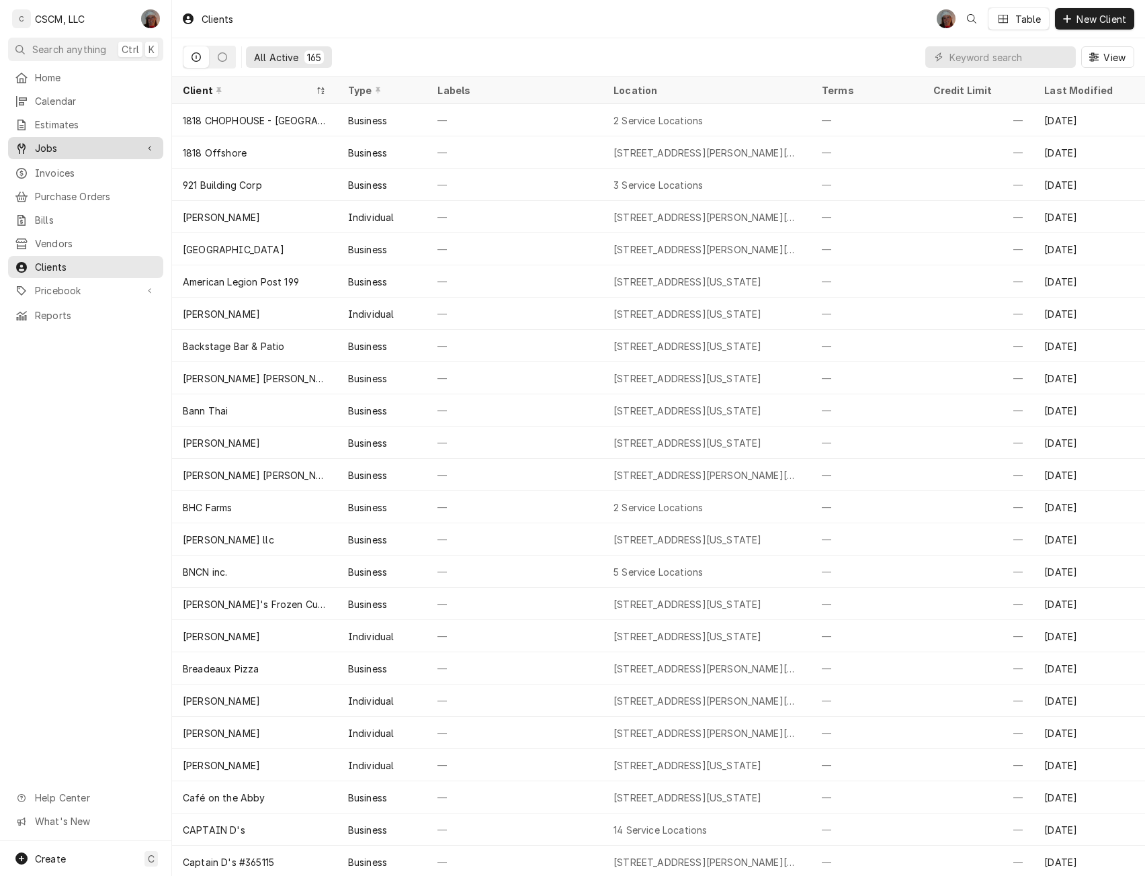
click at [51, 141] on span "Jobs" at bounding box center [85, 148] width 101 height 14
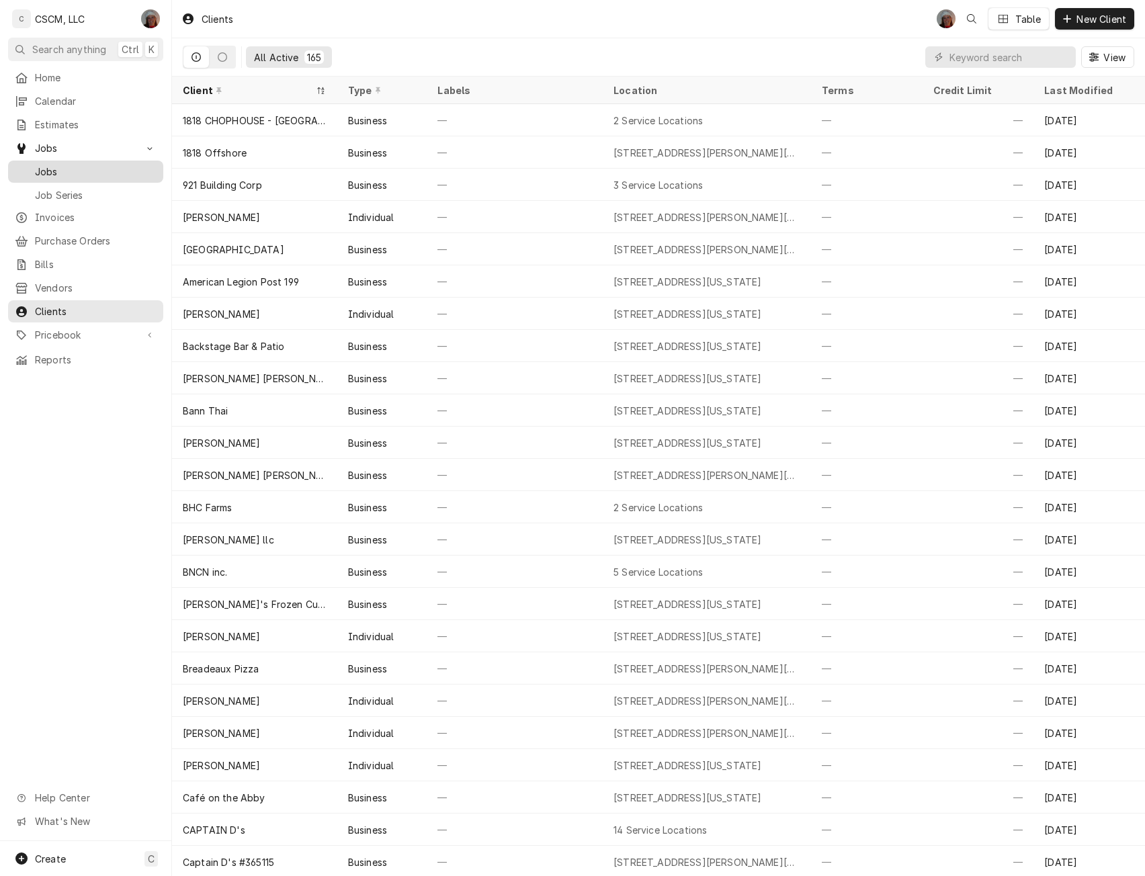
click at [58, 173] on div "Jobs" at bounding box center [86, 171] width 150 height 17
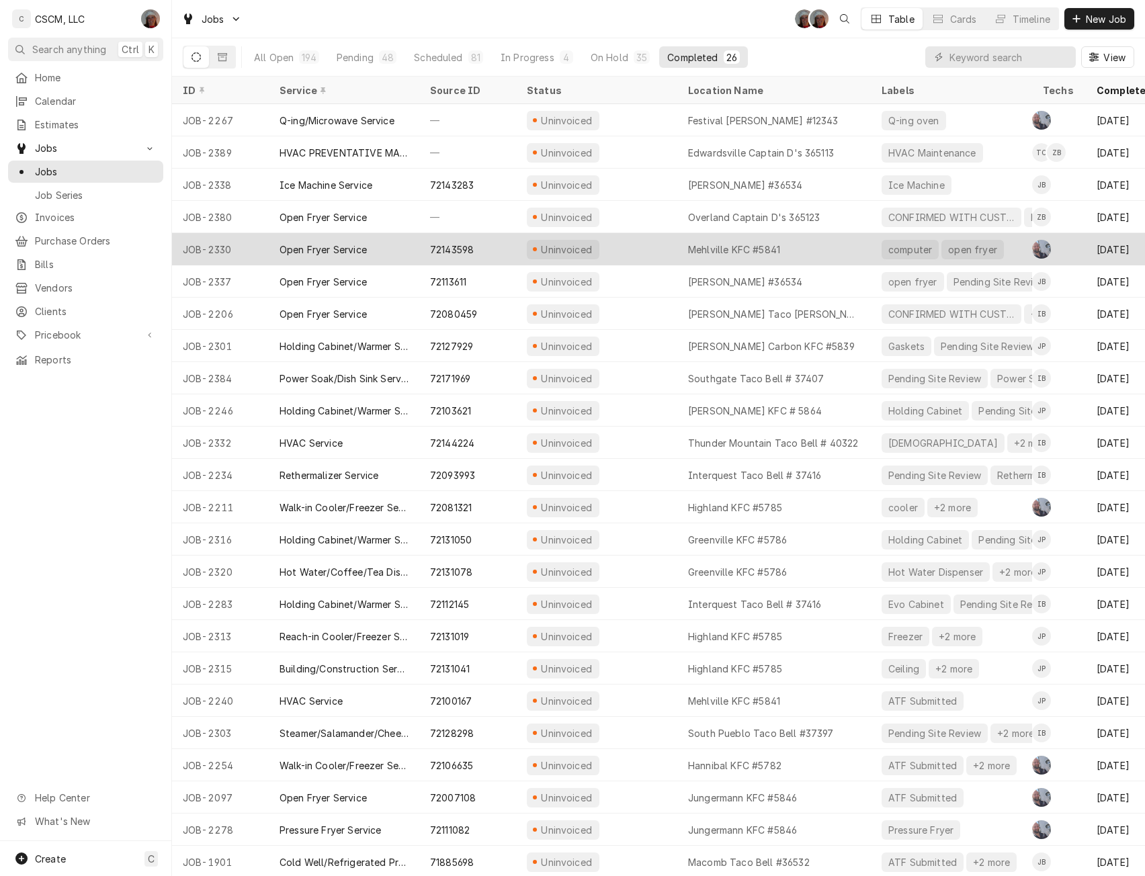
click at [617, 245] on div "Uninvoiced" at bounding box center [596, 249] width 161 height 32
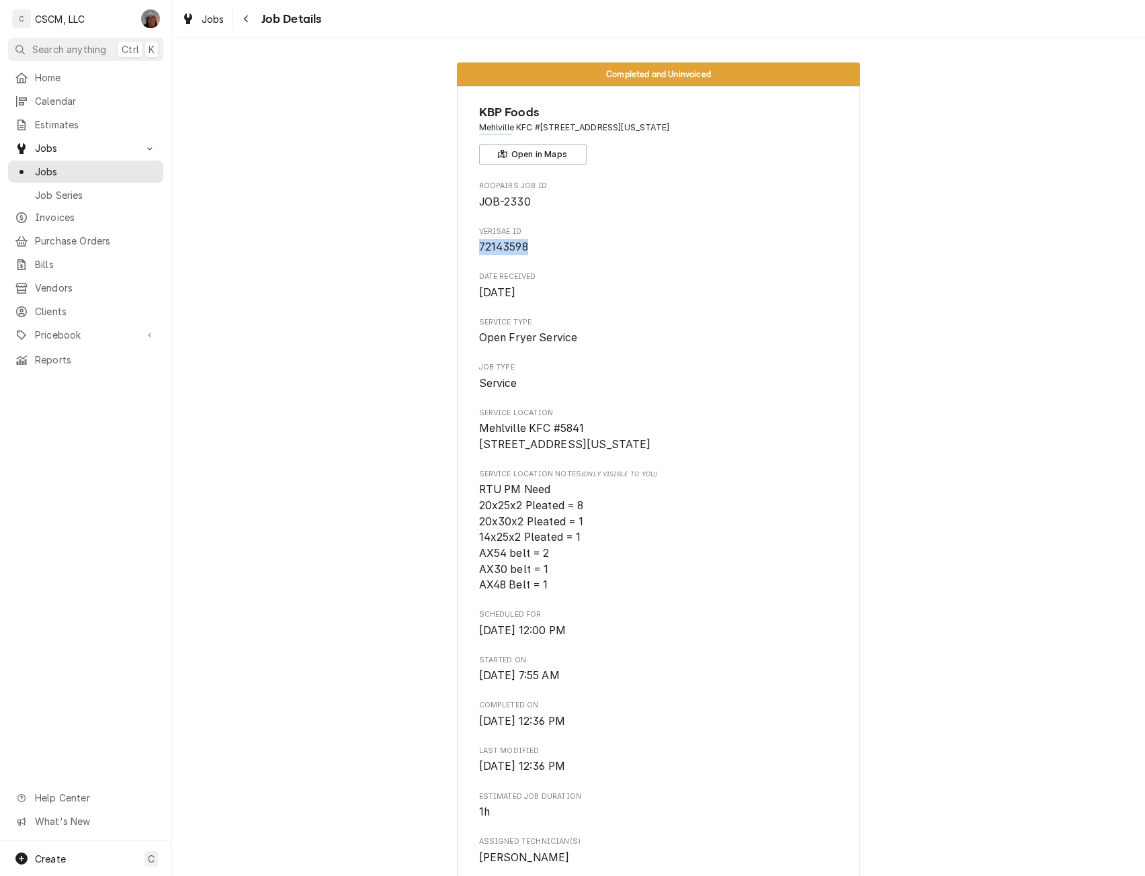
drag, startPoint x: 472, startPoint y: 247, endPoint x: 522, endPoint y: 250, distance: 49.8
click at [522, 250] on div "KBP Foods Mehlville KFC #[STREET_ADDRESS][US_STATE] Open in Maps Roopairs Job I…" at bounding box center [658, 851] width 403 height 1531
copy span "72143598"
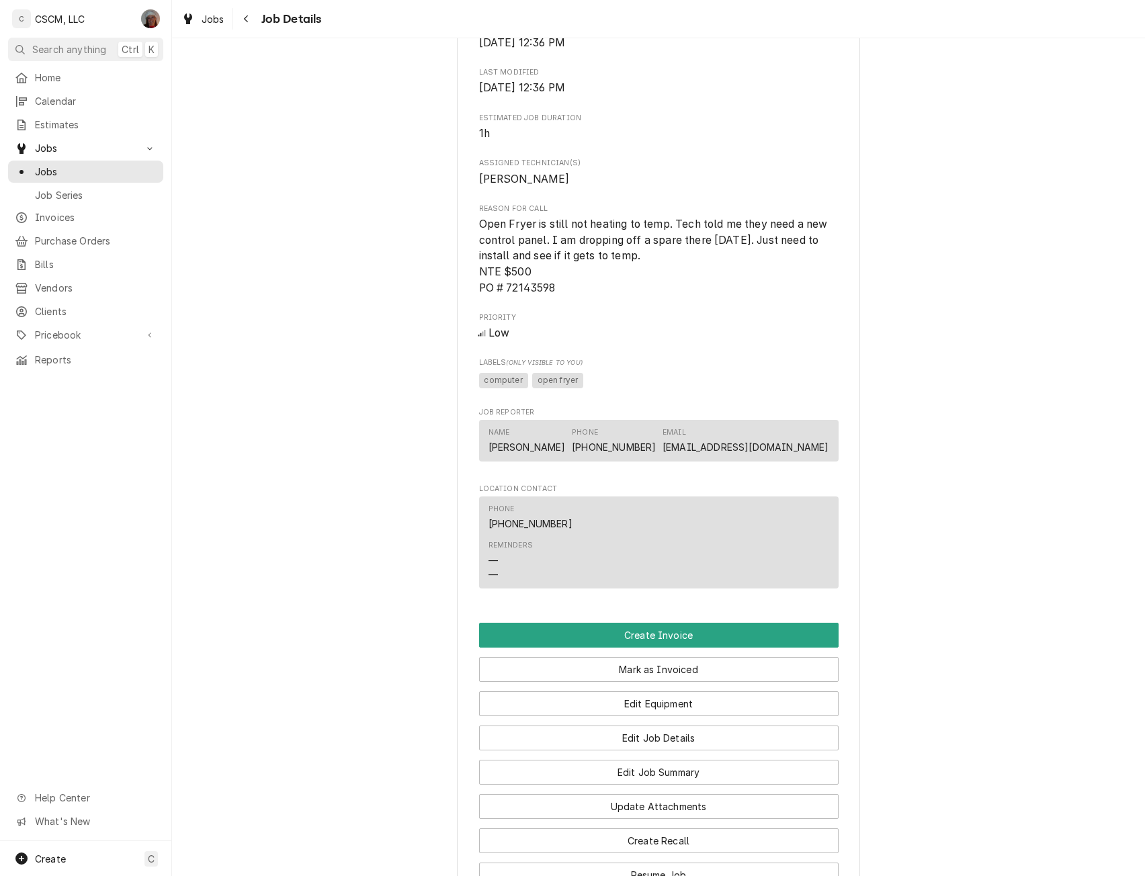
scroll to position [685, 0]
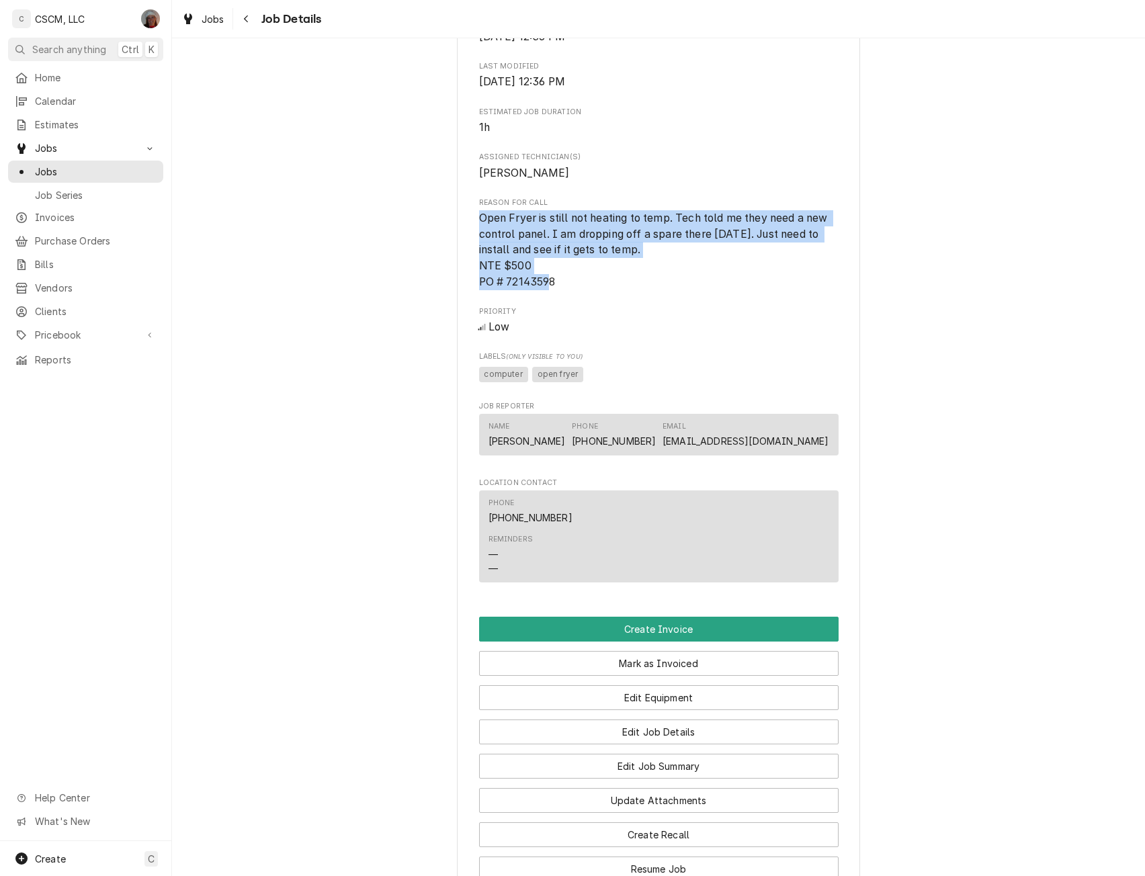
drag, startPoint x: 475, startPoint y: 237, endPoint x: 575, endPoint y: 290, distance: 113.1
click at [575, 290] on span "Open Fryer is still not heating to temp. Tech told me they need a new control p…" at bounding box center [659, 249] width 360 height 79
copy span "Open Fryer is still not heating to temp. Tech told me they need a new control p…"
click at [667, 773] on button "Edit Job Summary" at bounding box center [659, 766] width 360 height 25
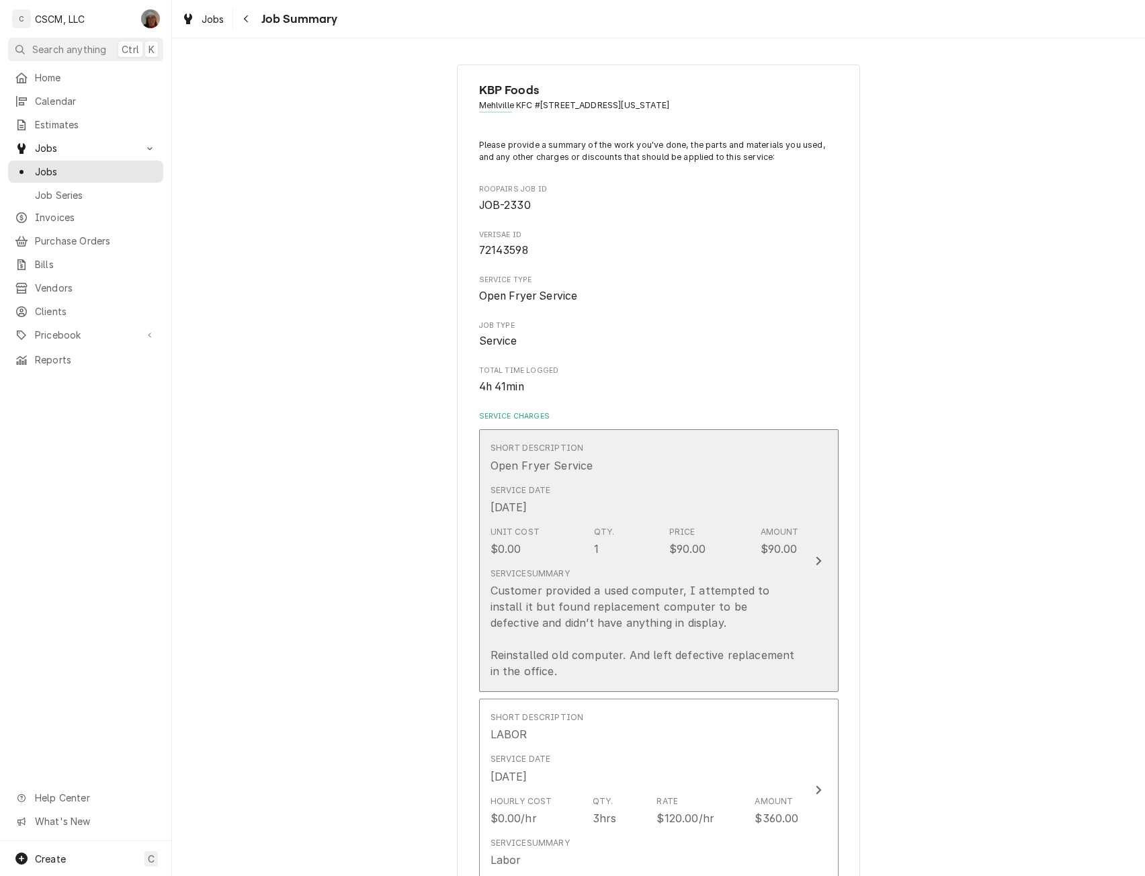
click at [825, 558] on button "Short Description Open Fryer Service Service Date [DATE] Unit Cost $0.00 Qty. 1…" at bounding box center [659, 560] width 360 height 263
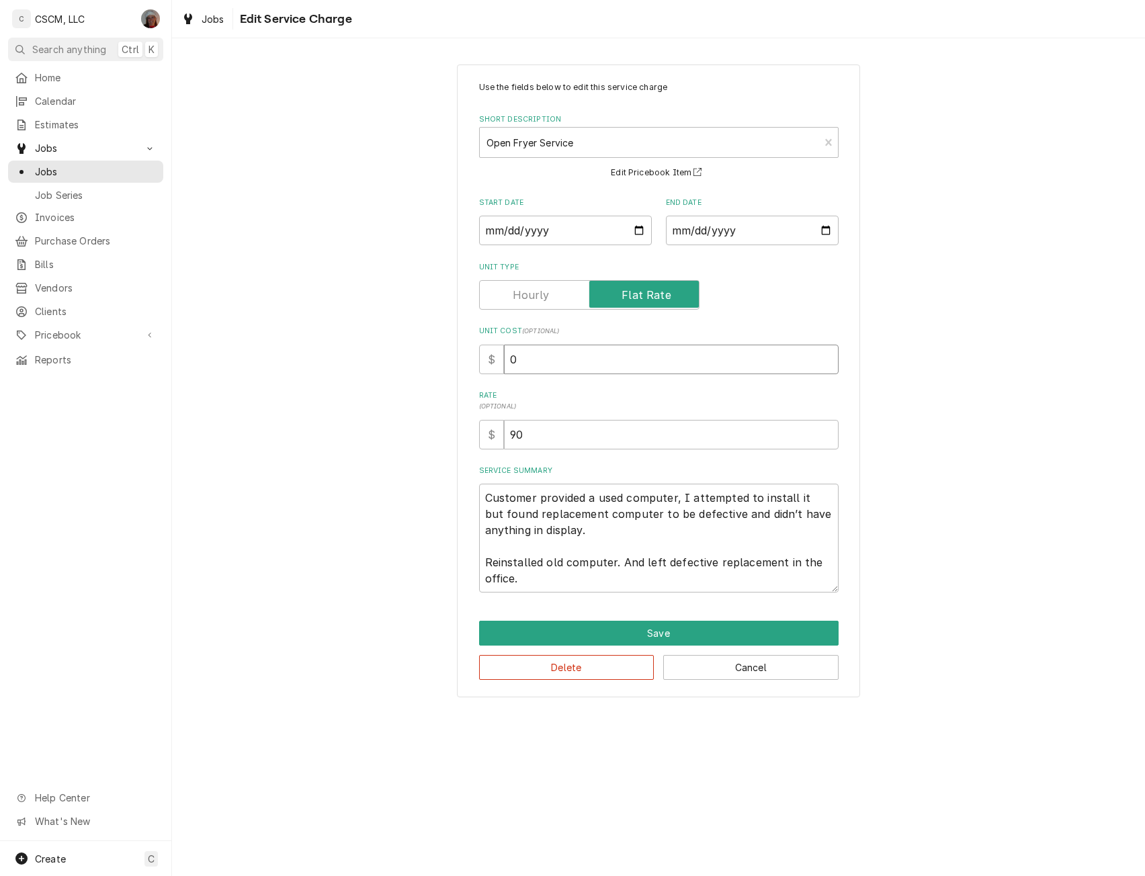
click at [507, 358] on input "0" at bounding box center [671, 360] width 335 height 30
type textarea "x"
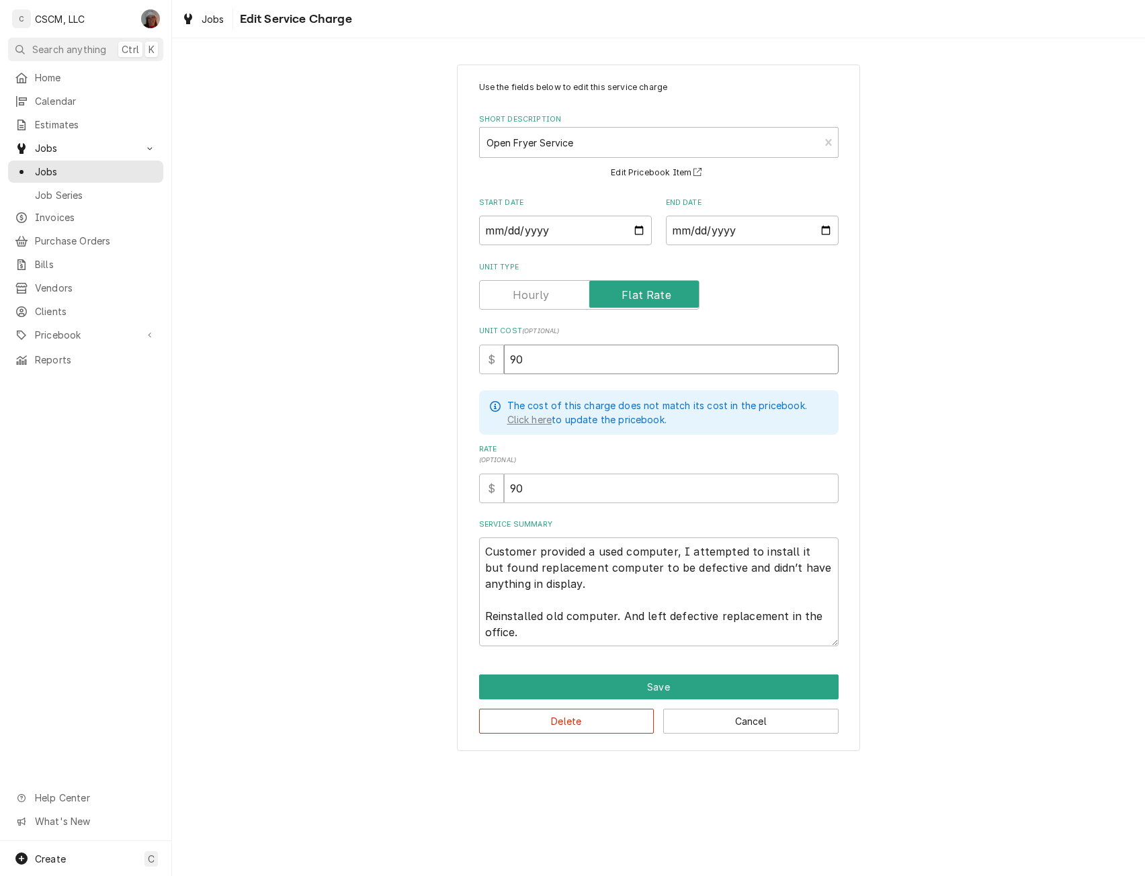
type input "90"
click at [491, 550] on textarea "Customer provided a used computer, I attempted to install it but found replacem…" at bounding box center [659, 592] width 360 height 109
type textarea "x"
type textarea "Customer provided a used computer, I attempted to install it but found replacem…"
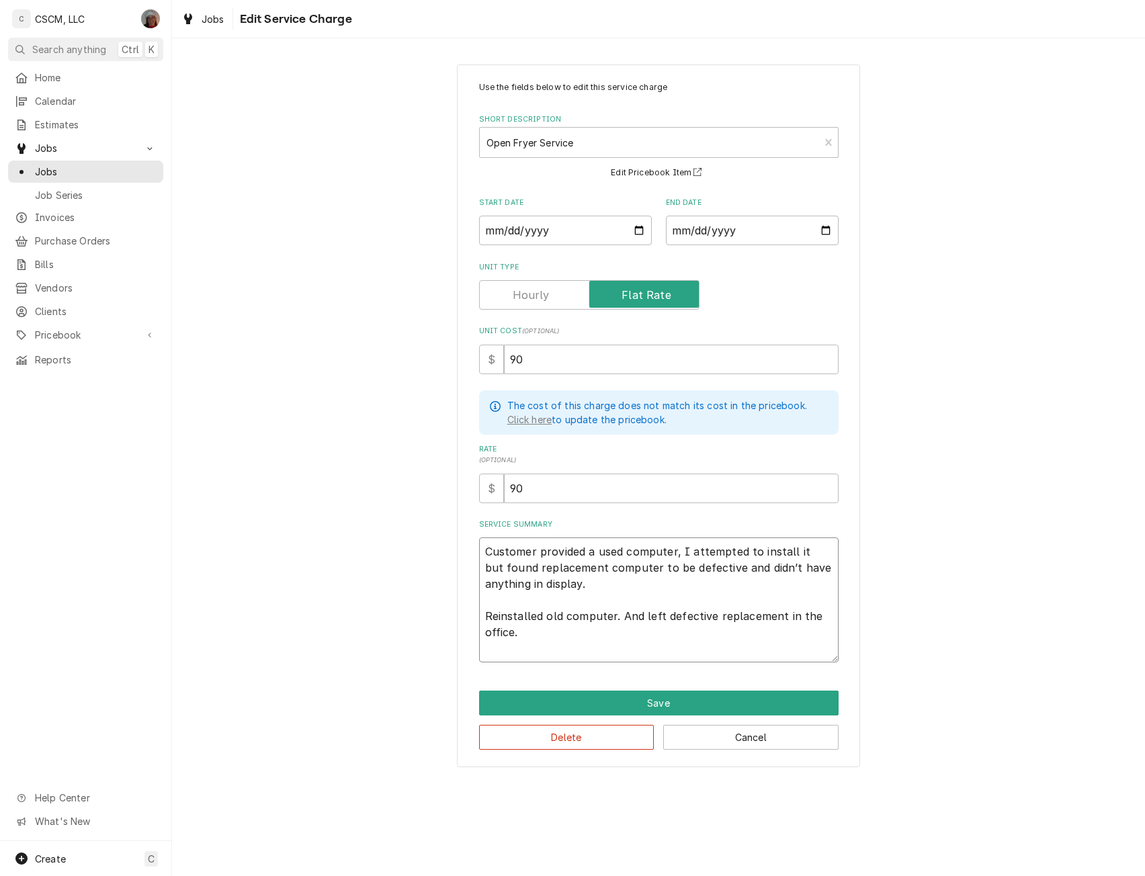
type textarea "x"
type textarea "Customer provided a used computer, I attempted to install it but found replacem…"
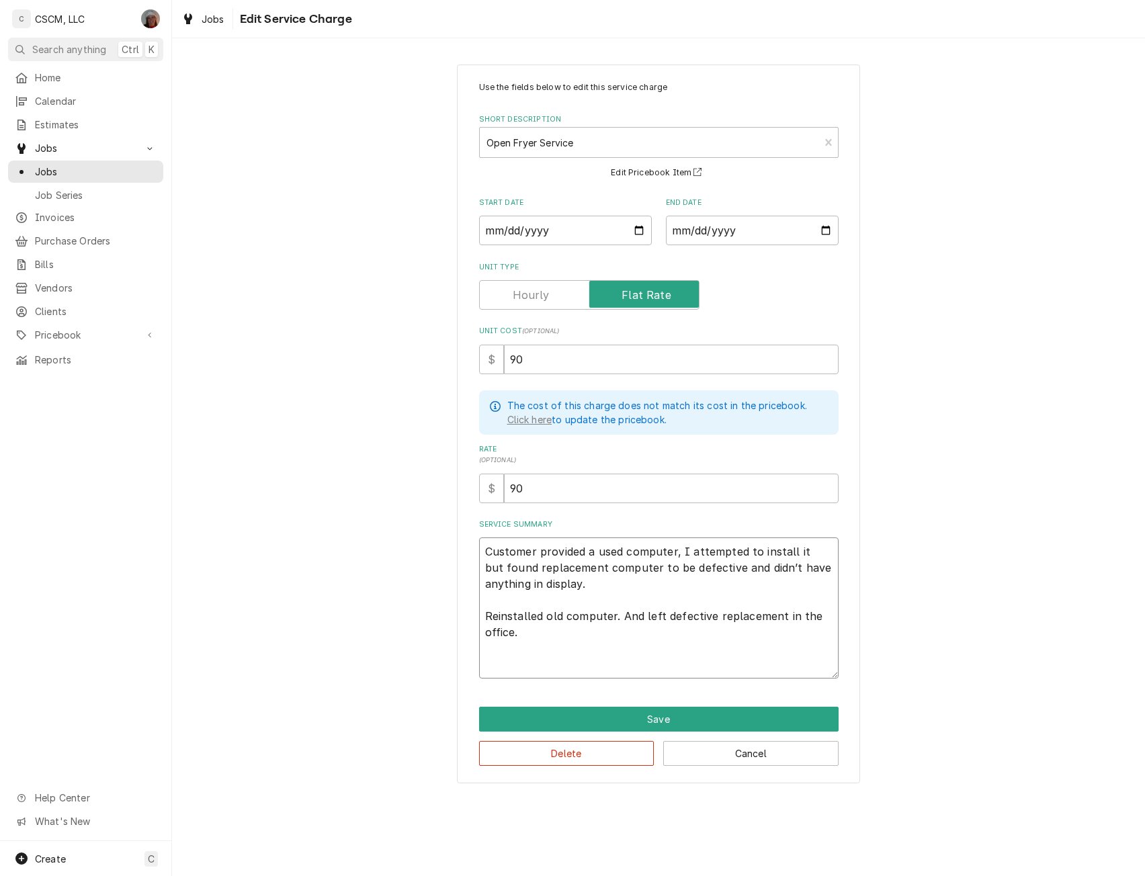
paste textarea "Open Fryer is still not heating to temp. Tech told me they need a new control p…"
type textarea "x"
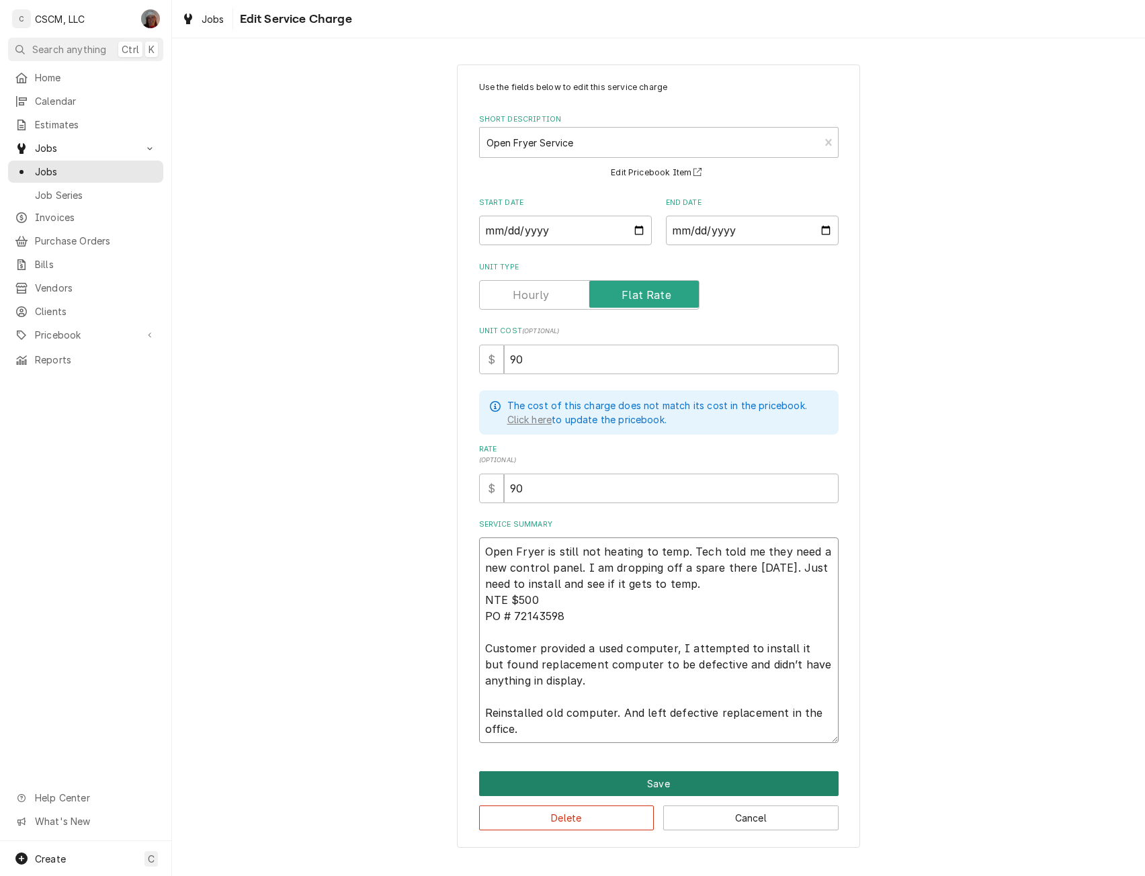
type textarea "Open Fryer is still not heating to temp. Tech told me they need a new control p…"
click at [676, 782] on button "Save" at bounding box center [659, 783] width 360 height 25
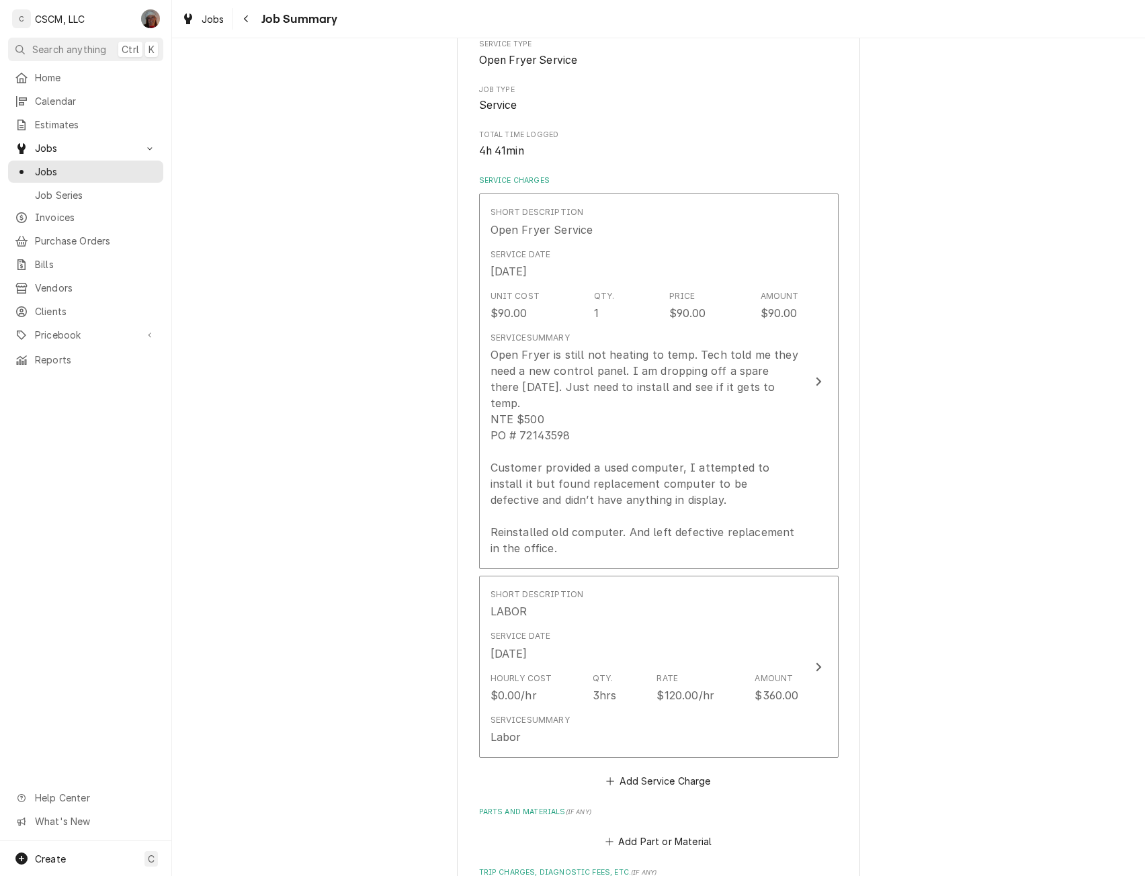
scroll to position [306, 0]
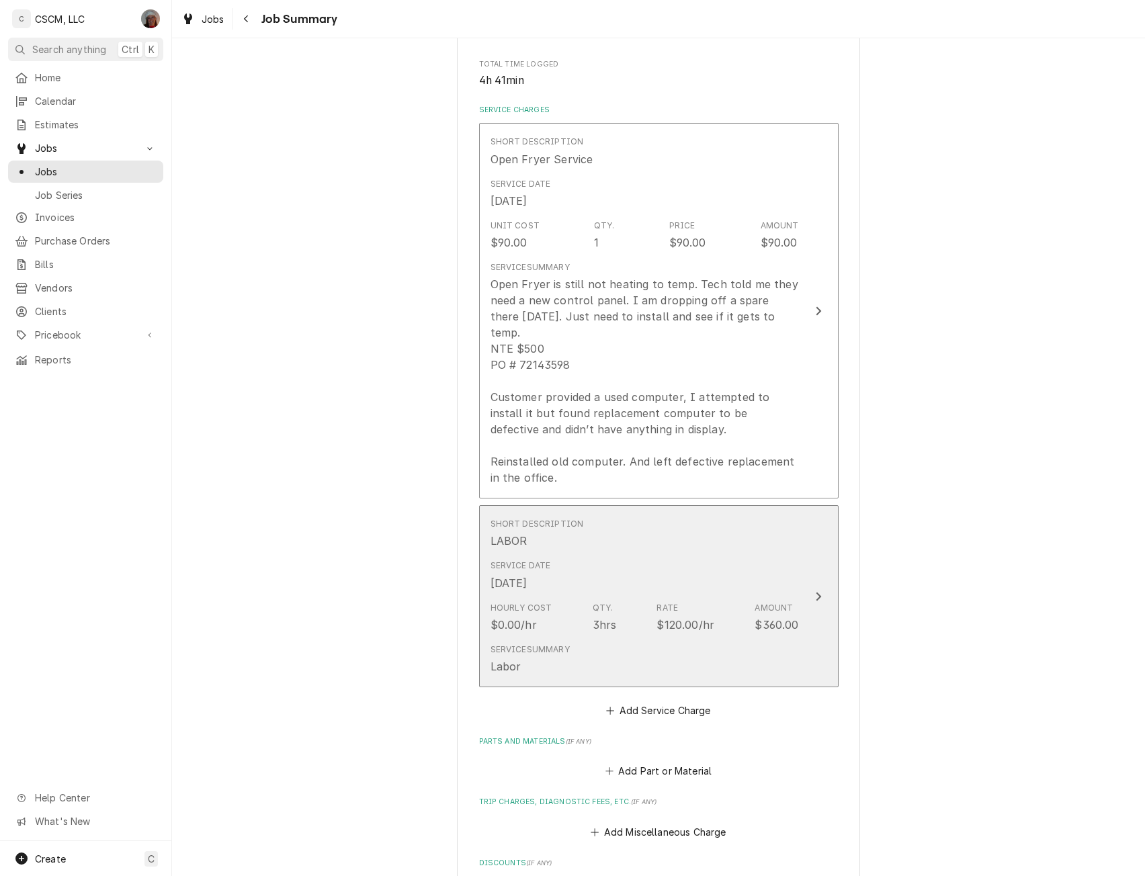
click at [806, 564] on button "Short Description LABOR Service Date Oct 2, 2025 Hourly Cost $0.00/hr Qty. 3hrs…" at bounding box center [659, 596] width 360 height 182
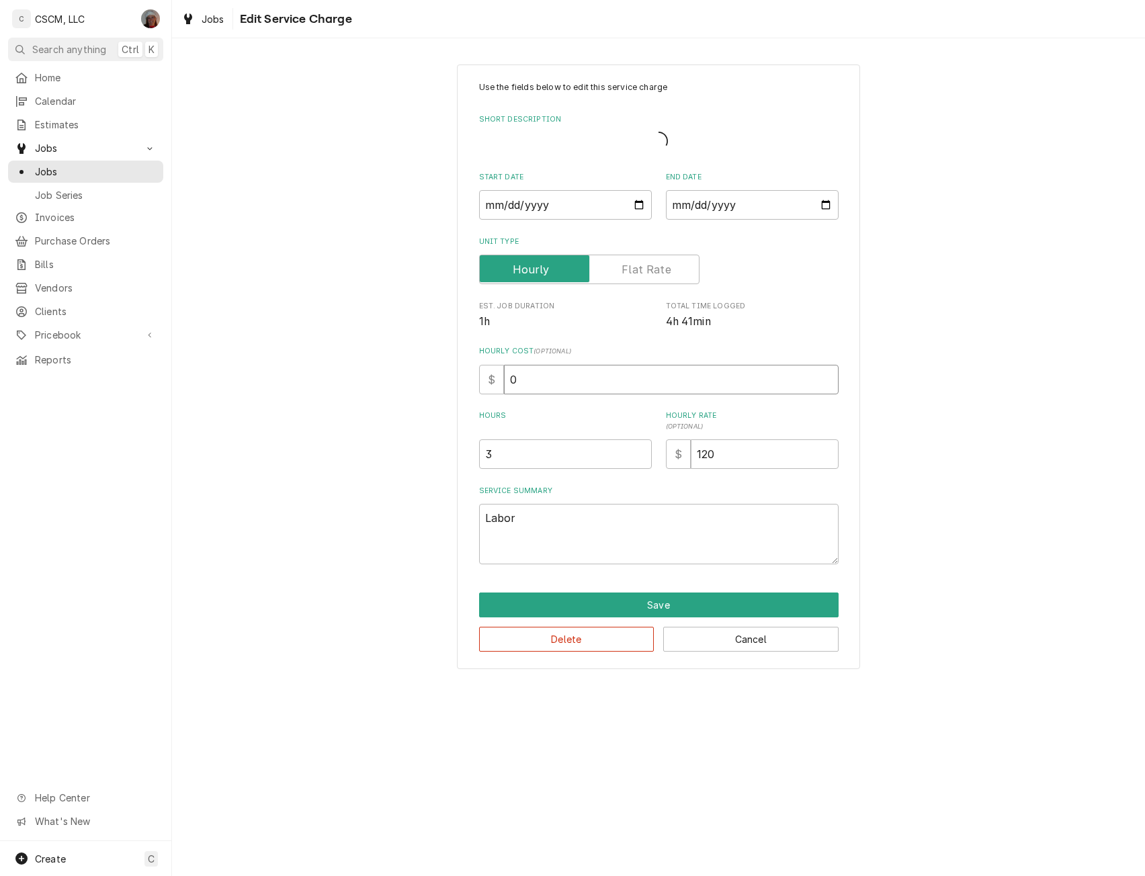
drag, startPoint x: 517, startPoint y: 372, endPoint x: 505, endPoint y: 374, distance: 12.3
click at [505, 374] on input "0" at bounding box center [671, 380] width 335 height 30
type textarea "x"
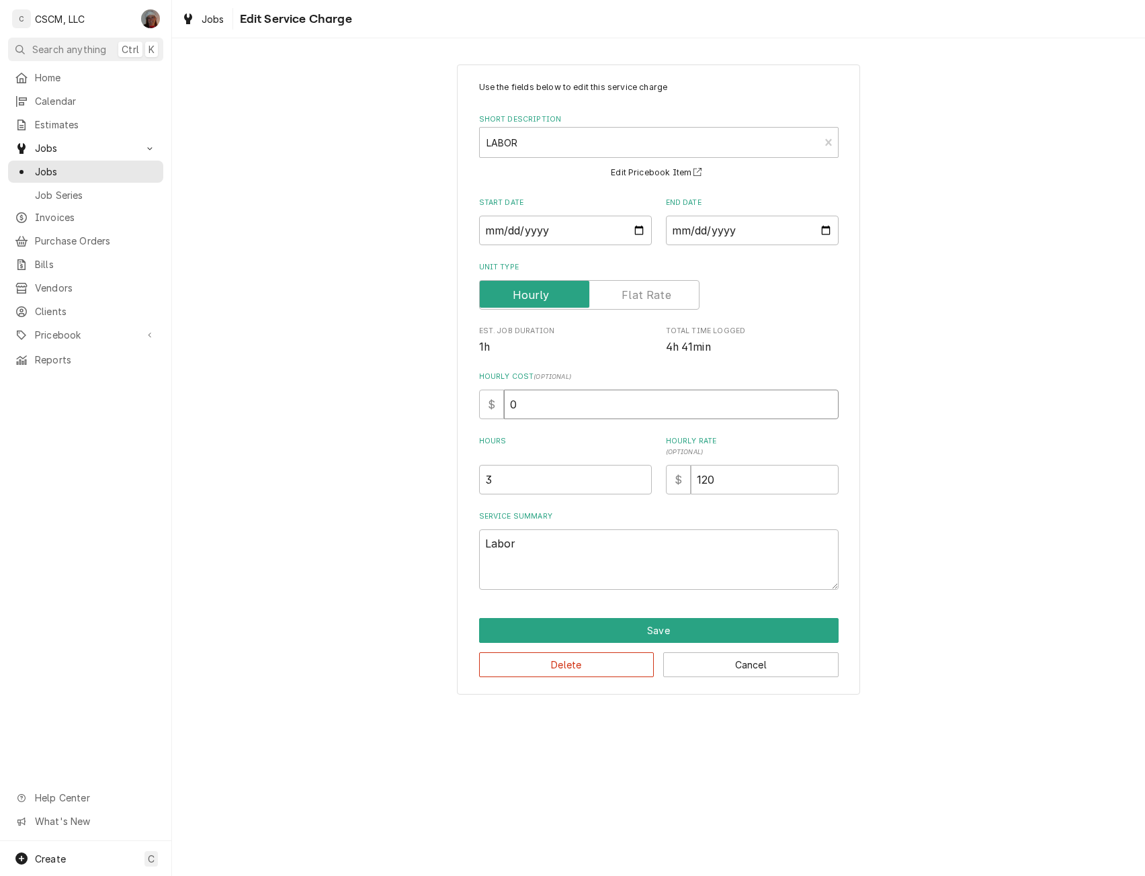
type input "4"
type textarea "x"
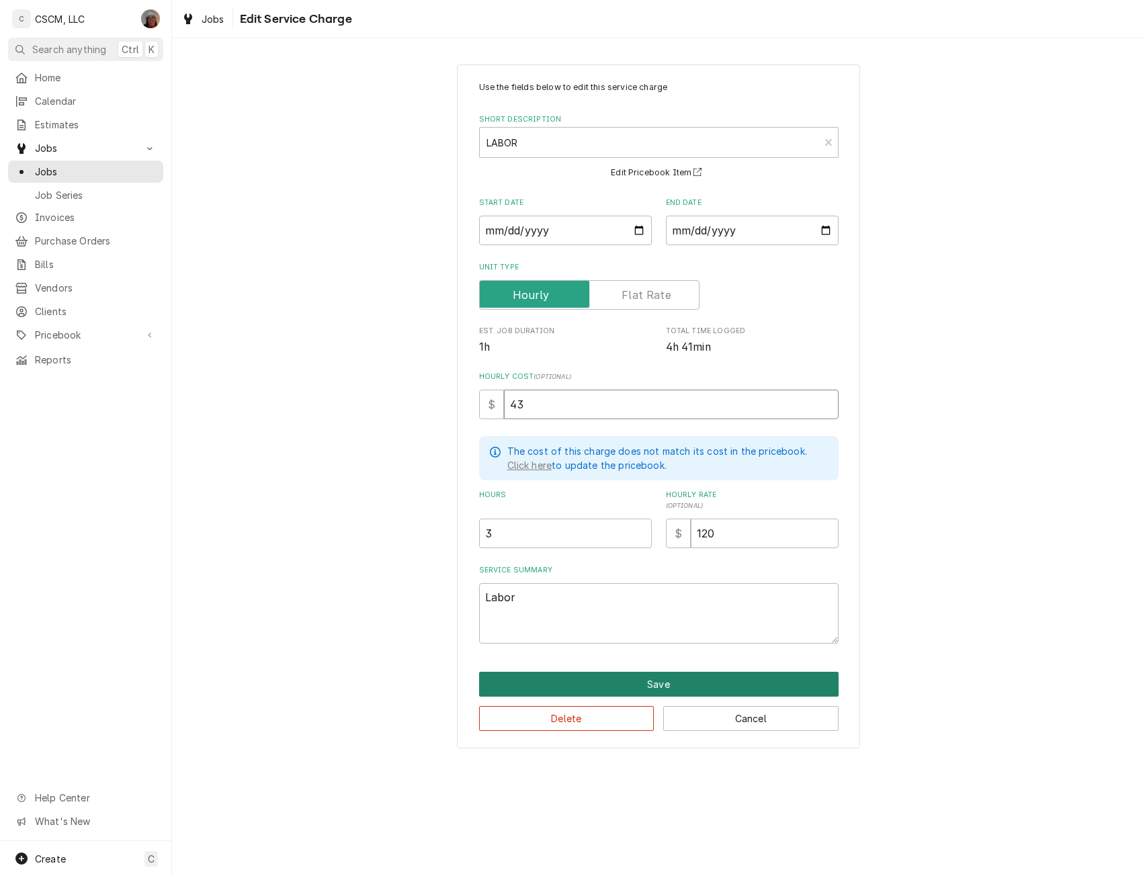
type input "43"
click at [662, 683] on button "Save" at bounding box center [659, 684] width 360 height 25
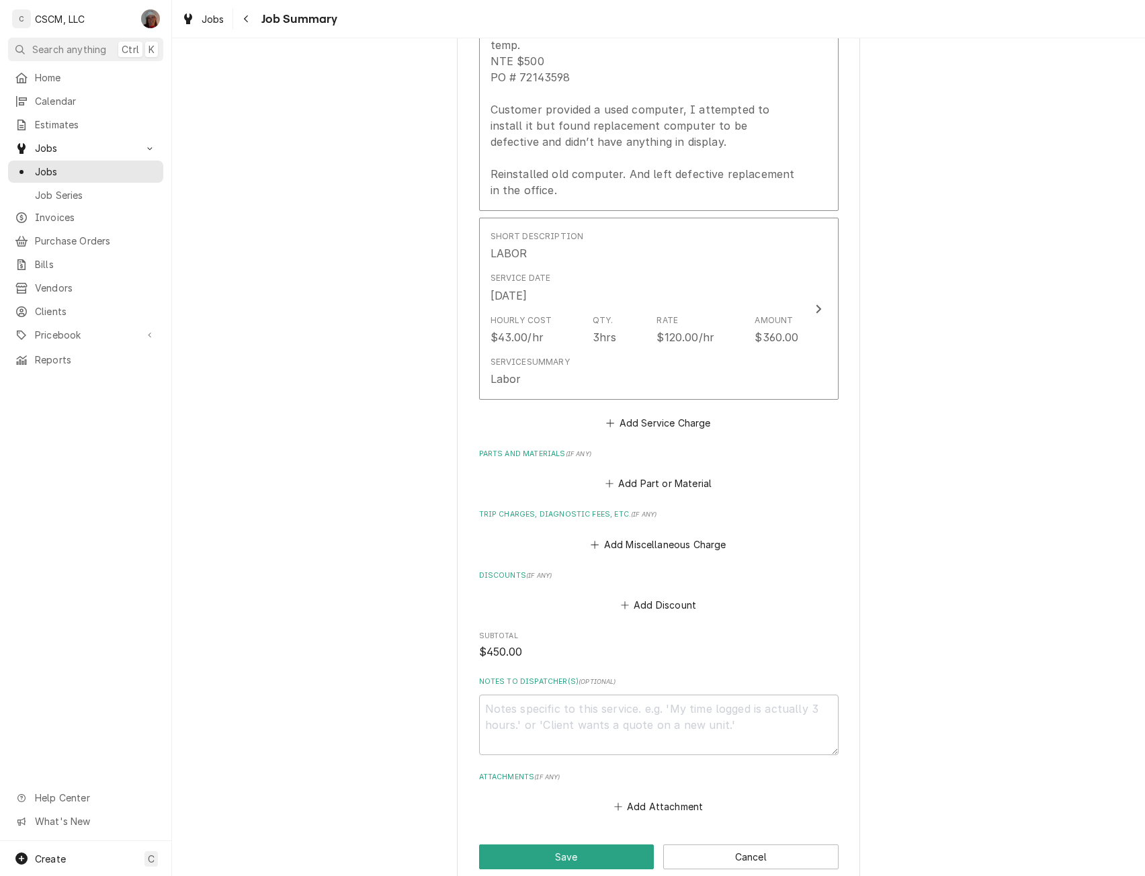
scroll to position [663, 0]
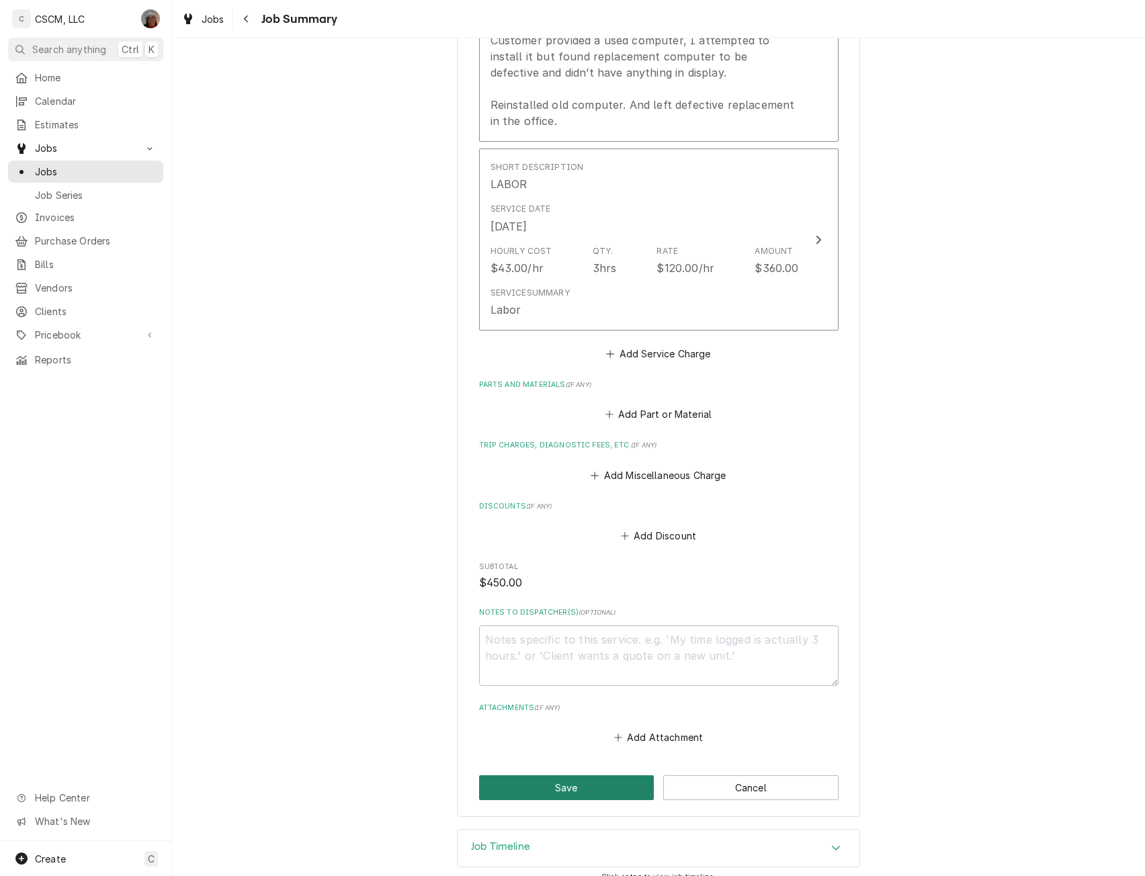
click at [579, 777] on button "Save" at bounding box center [566, 787] width 175 height 25
type textarea "x"
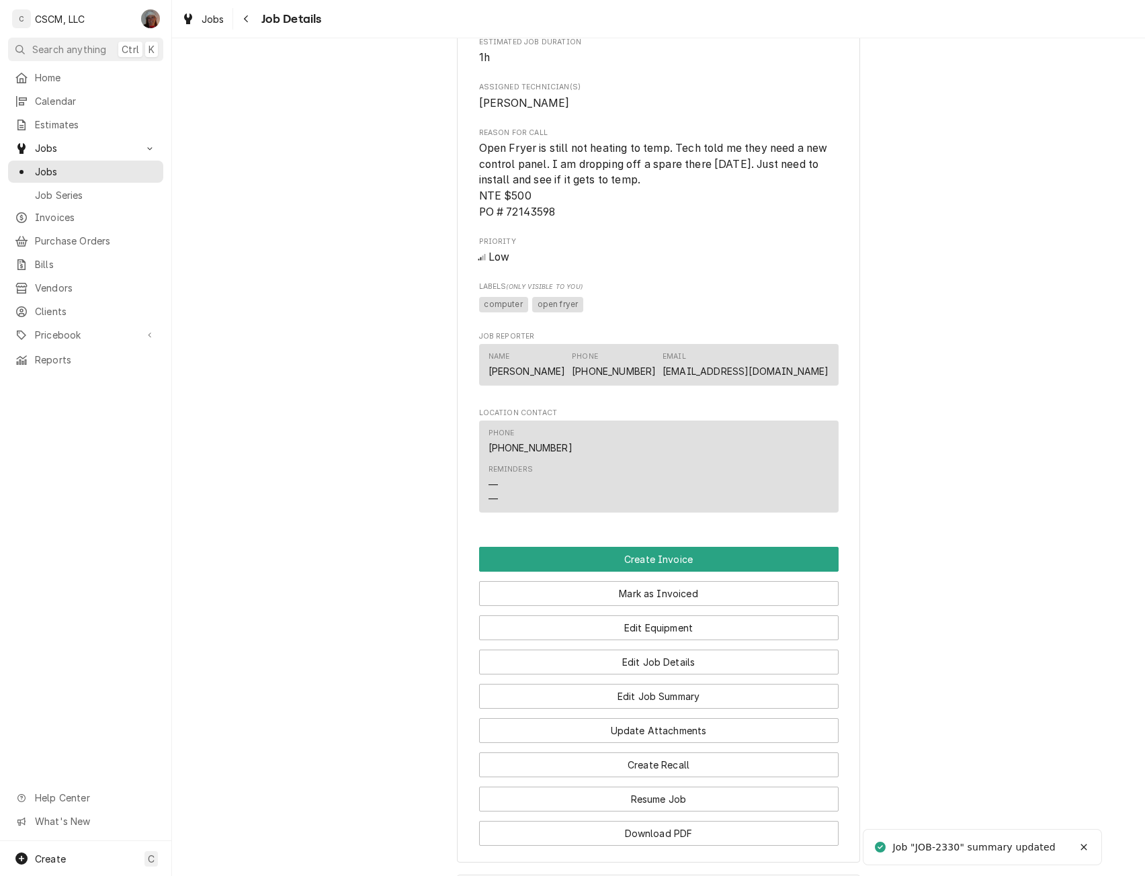
scroll to position [898, 0]
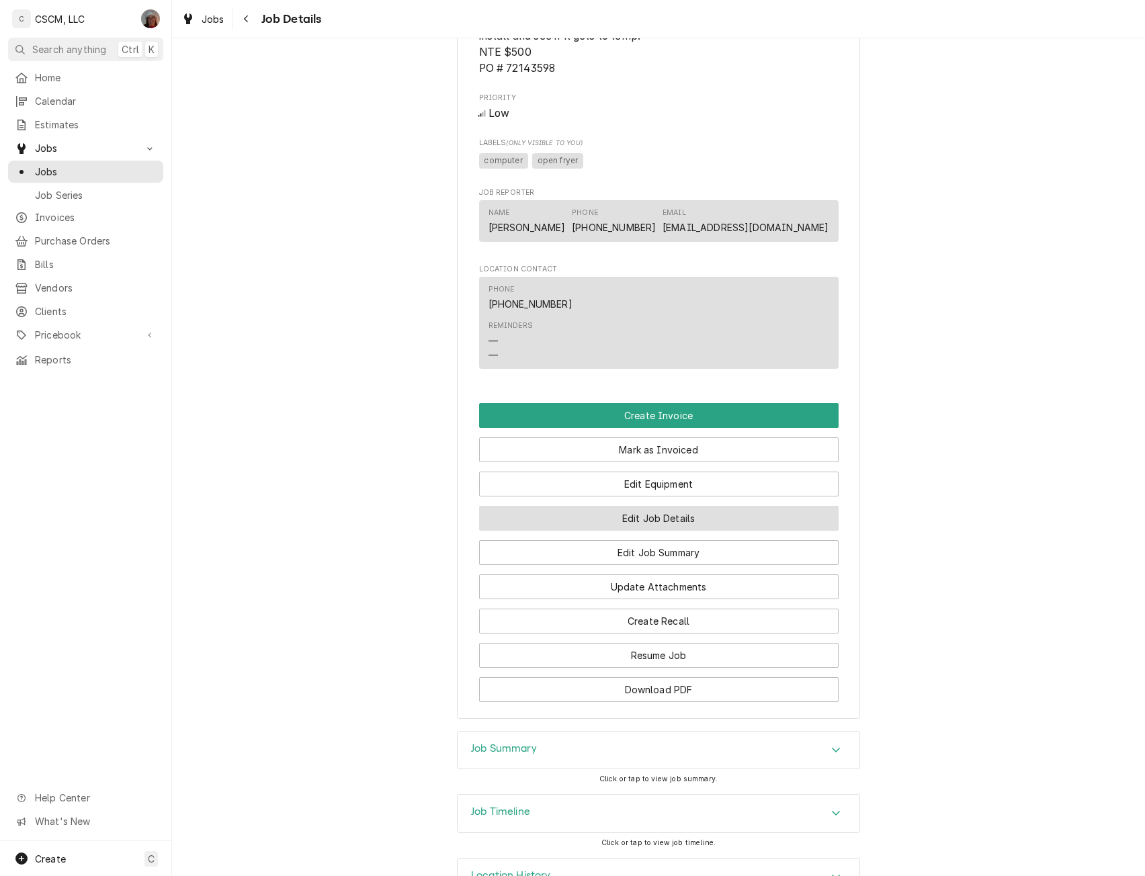
click at [644, 529] on button "Edit Job Details" at bounding box center [659, 518] width 360 height 25
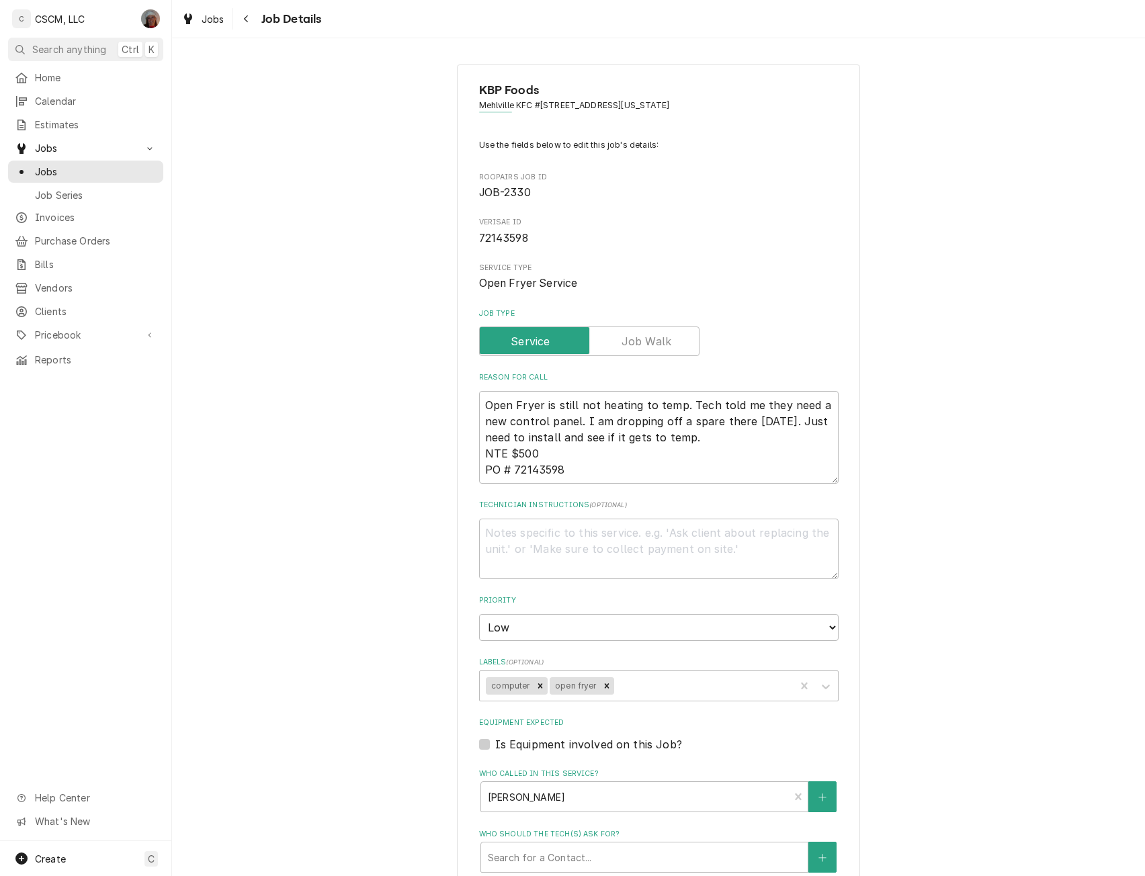
type textarea "x"
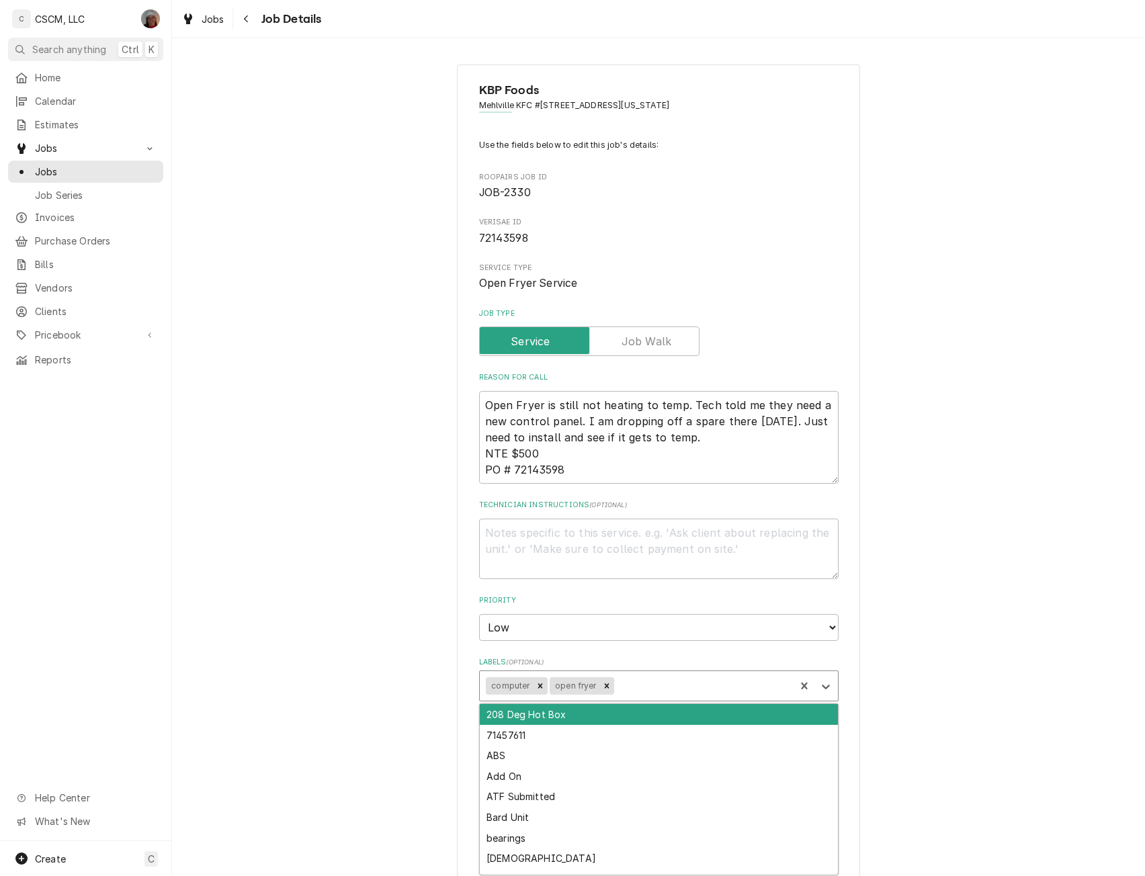
click at [641, 687] on div "Labels" at bounding box center [702, 686] width 172 height 24
type input "pend"
type textarea "x"
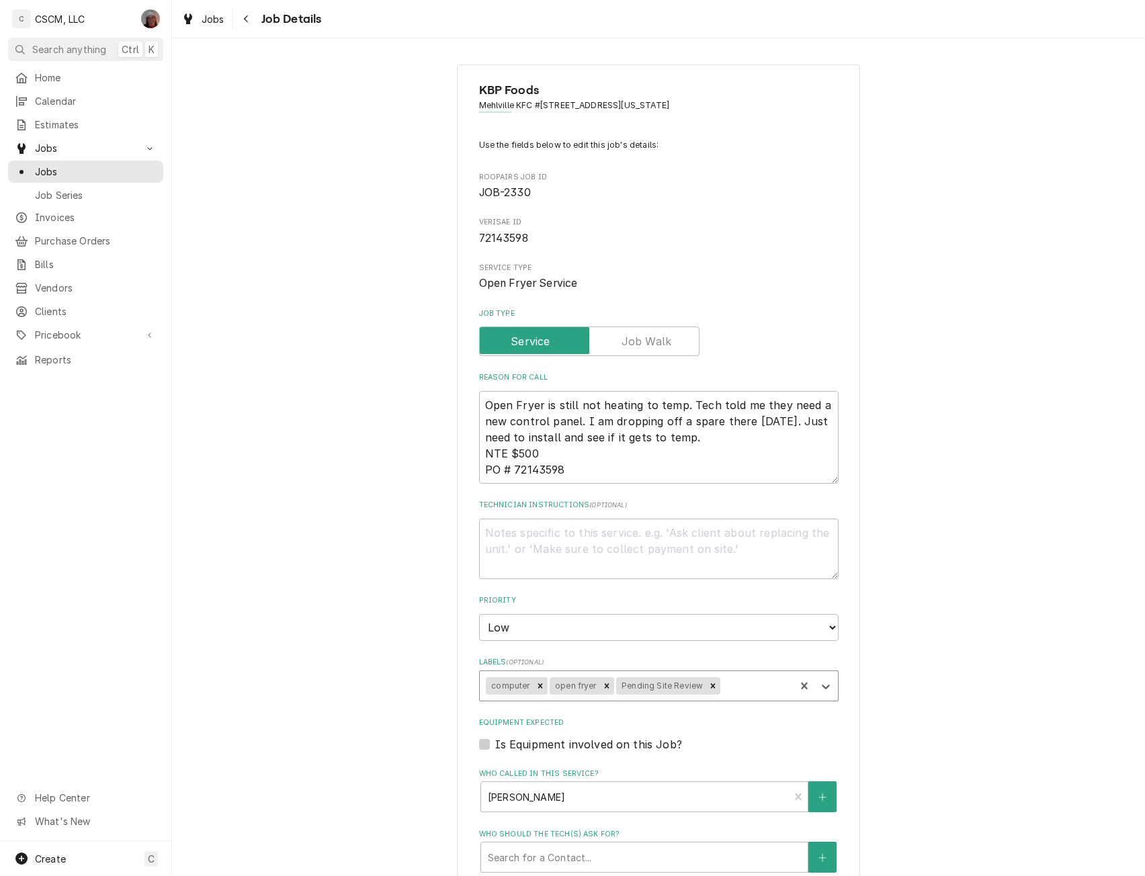
scroll to position [329, 0]
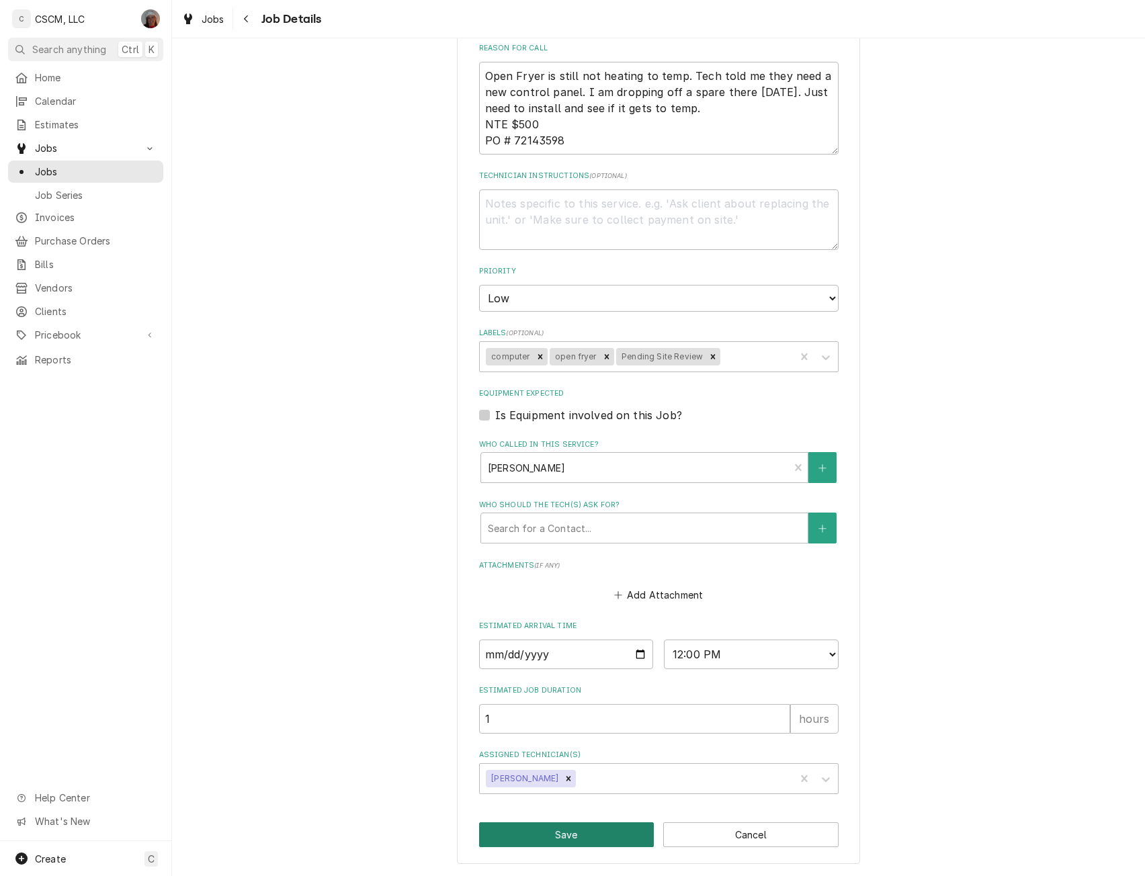
click at [545, 829] on button "Save" at bounding box center [566, 835] width 175 height 25
type textarea "x"
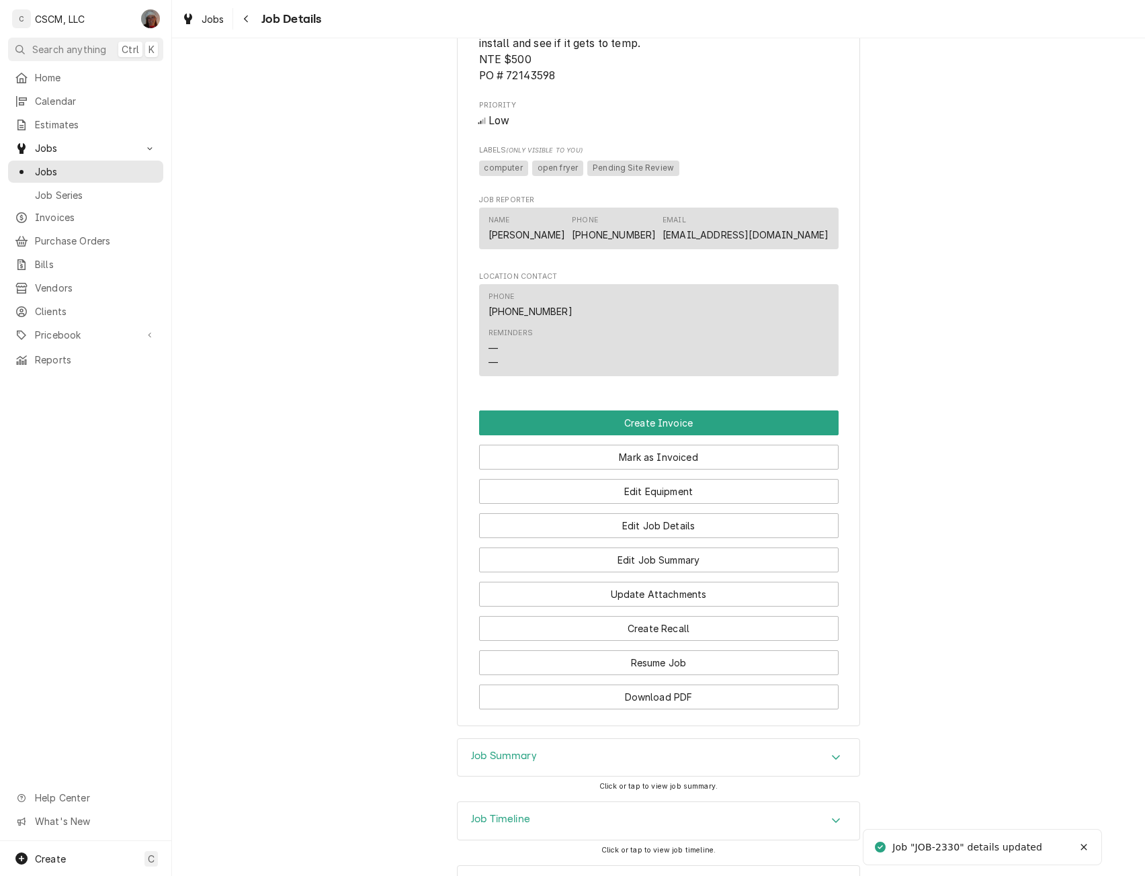
scroll to position [960, 0]
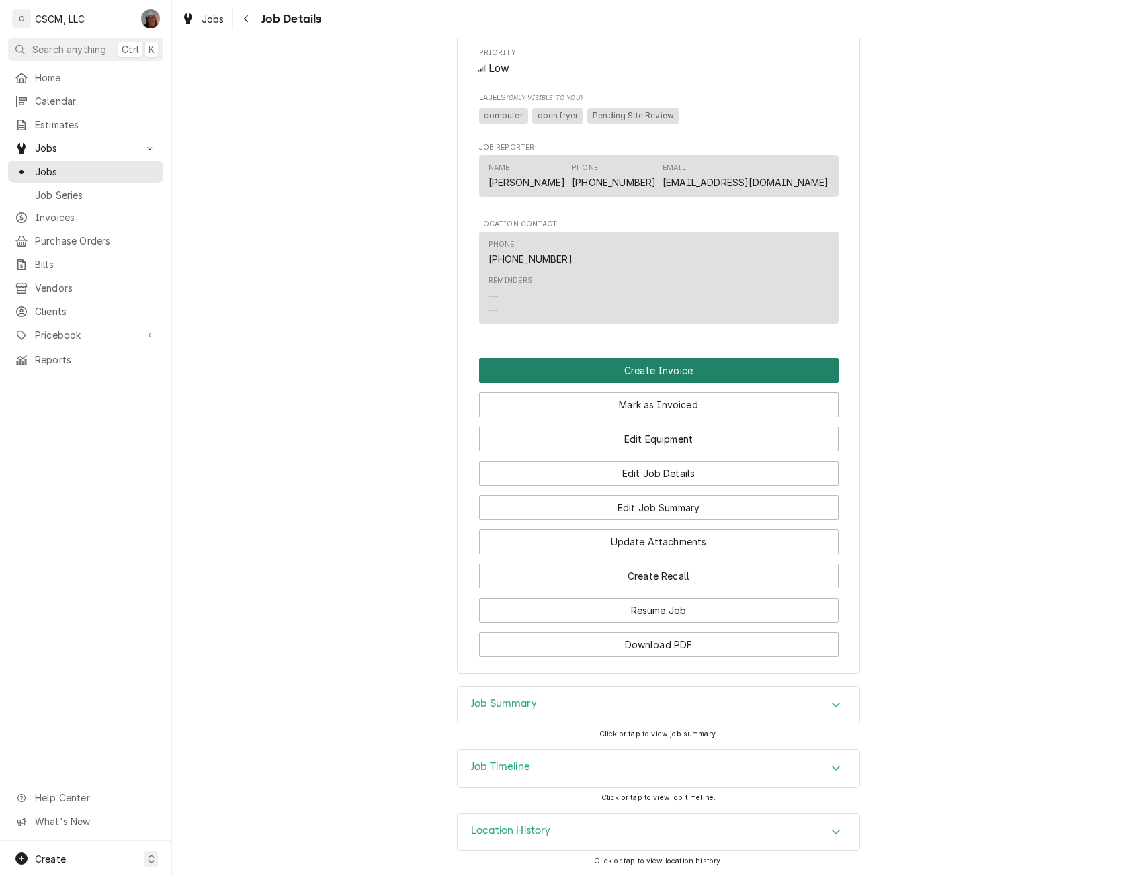
click at [657, 366] on button "Create Invoice" at bounding box center [659, 370] width 360 height 25
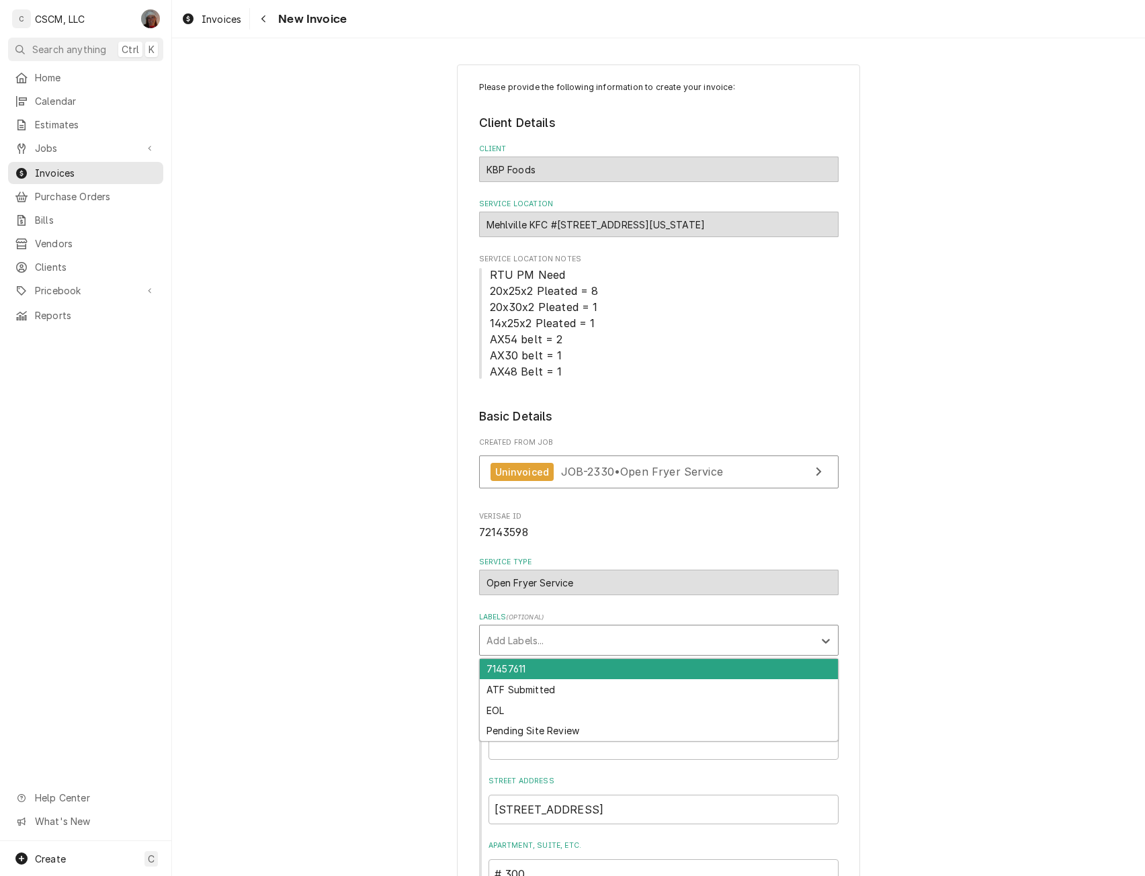
click at [552, 644] on div "Labels" at bounding box center [647, 640] width 321 height 24
type input "pend"
click at [544, 666] on div "Pending Site Review" at bounding box center [659, 669] width 358 height 21
type textarea "x"
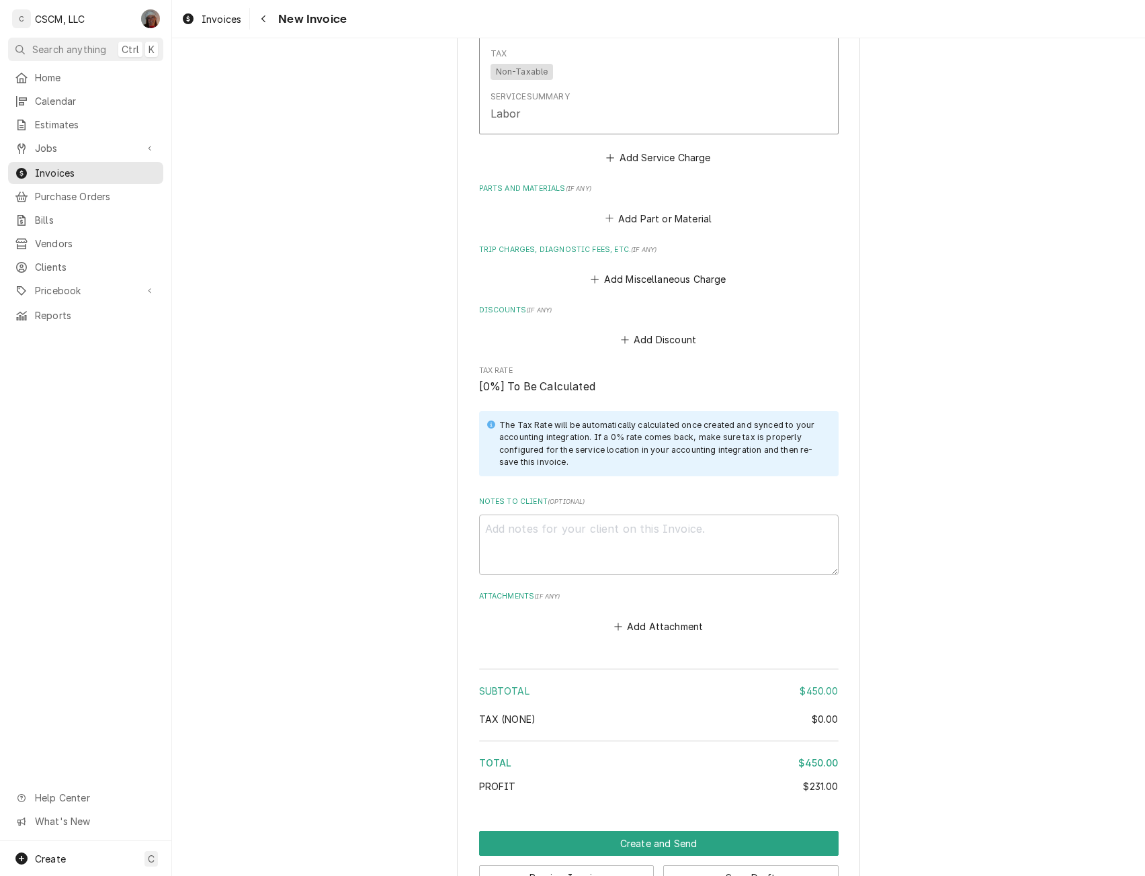
scroll to position [1878, 0]
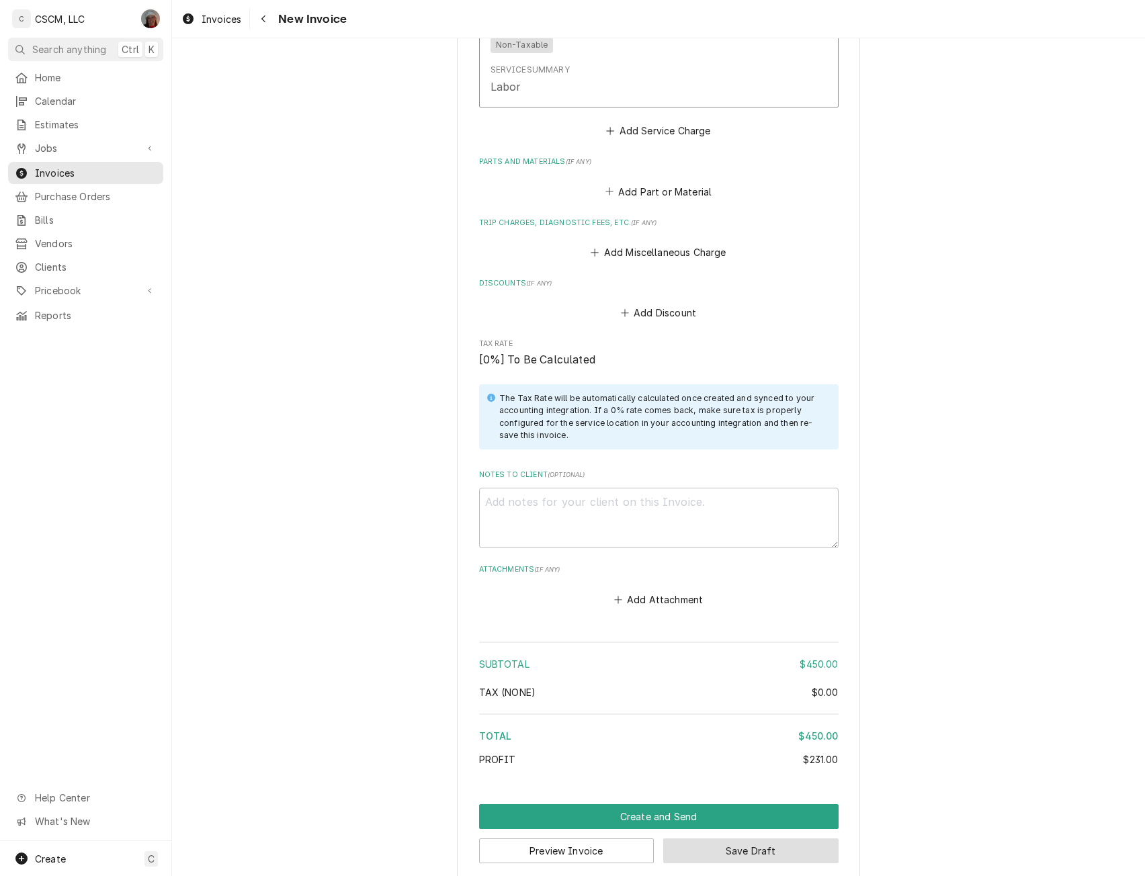
click at [723, 839] on button "Save Draft" at bounding box center [750, 851] width 175 height 25
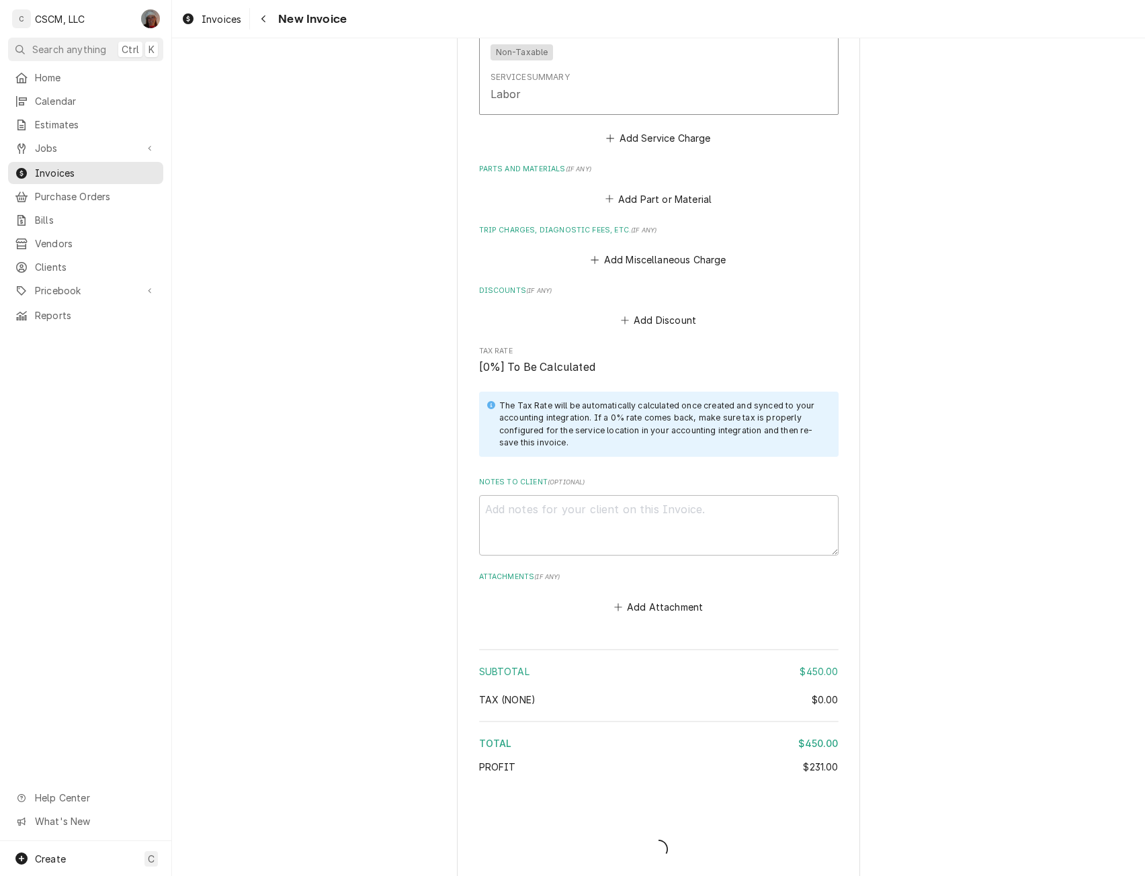
type textarea "x"
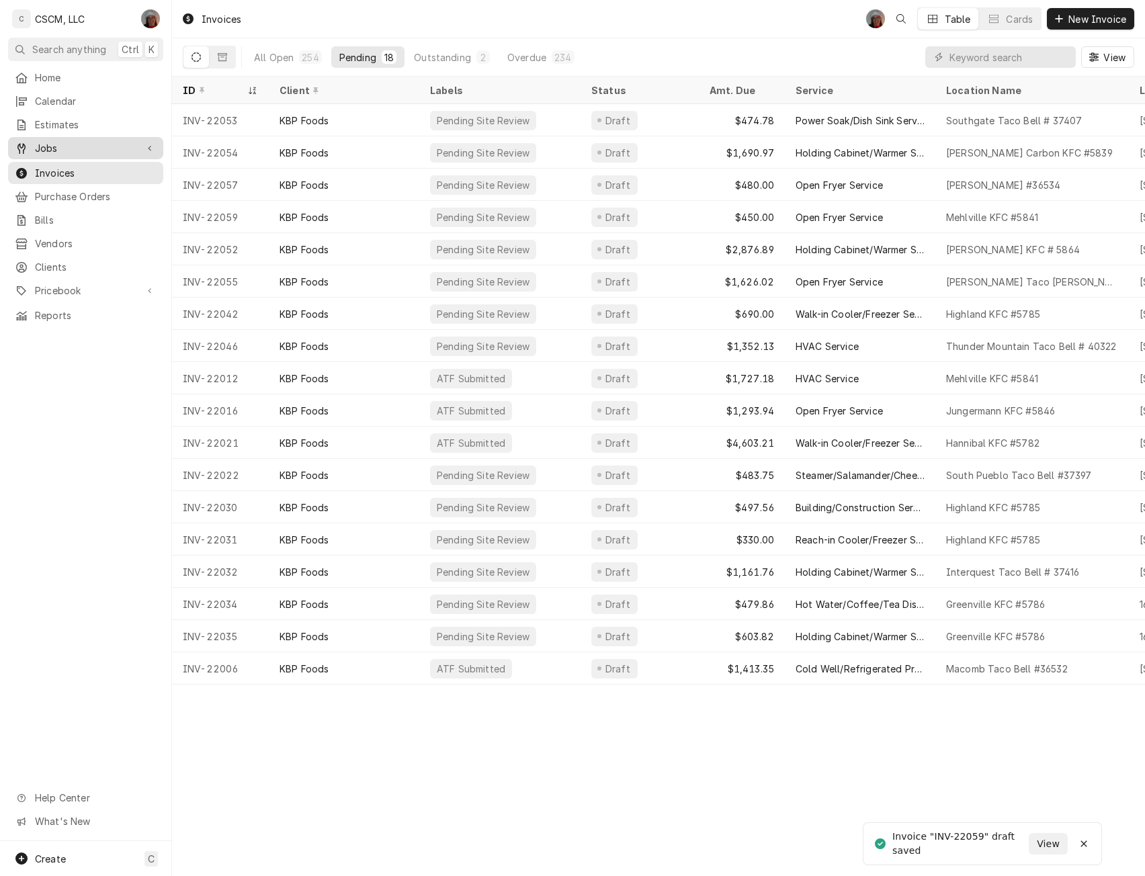
click at [76, 137] on link "Jobs" at bounding box center [85, 148] width 155 height 22
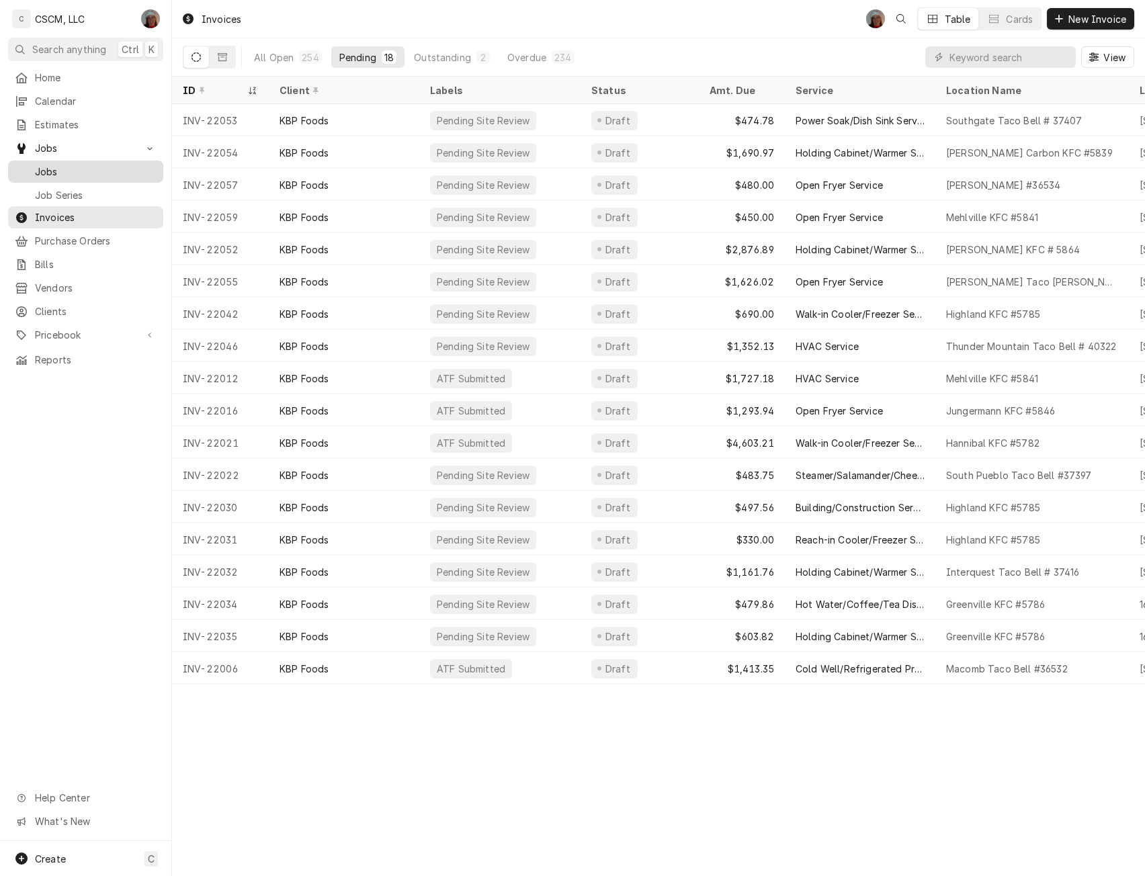
click at [54, 168] on span "Jobs" at bounding box center [96, 172] width 122 height 14
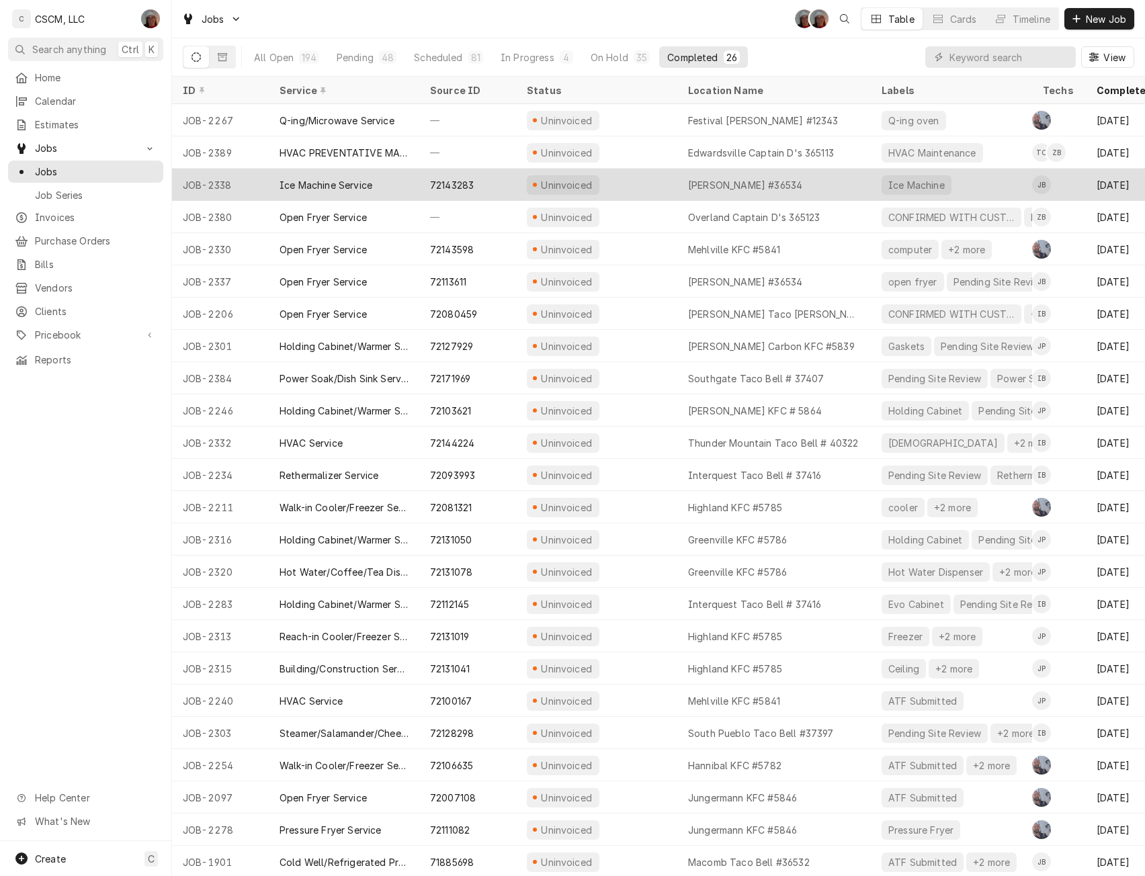
click at [639, 175] on div "Uninvoiced" at bounding box center [596, 185] width 161 height 32
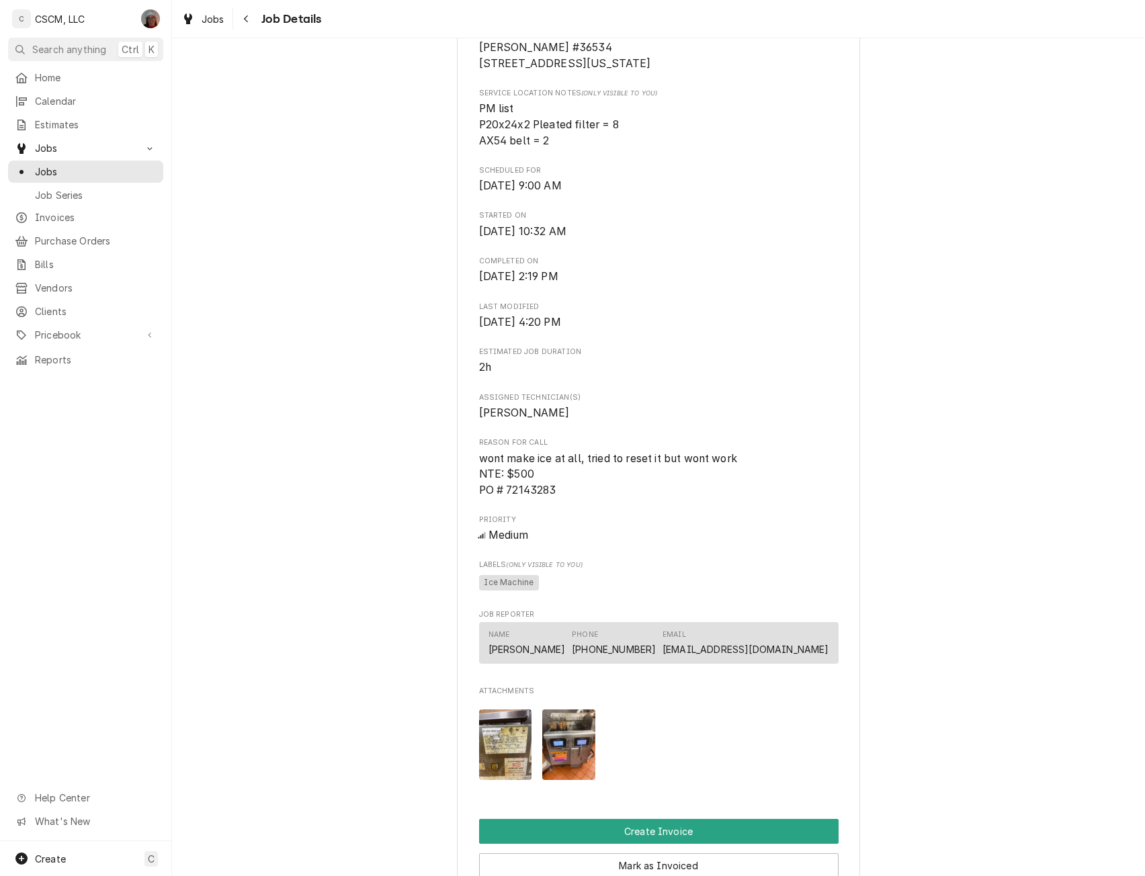
scroll to position [468, 0]
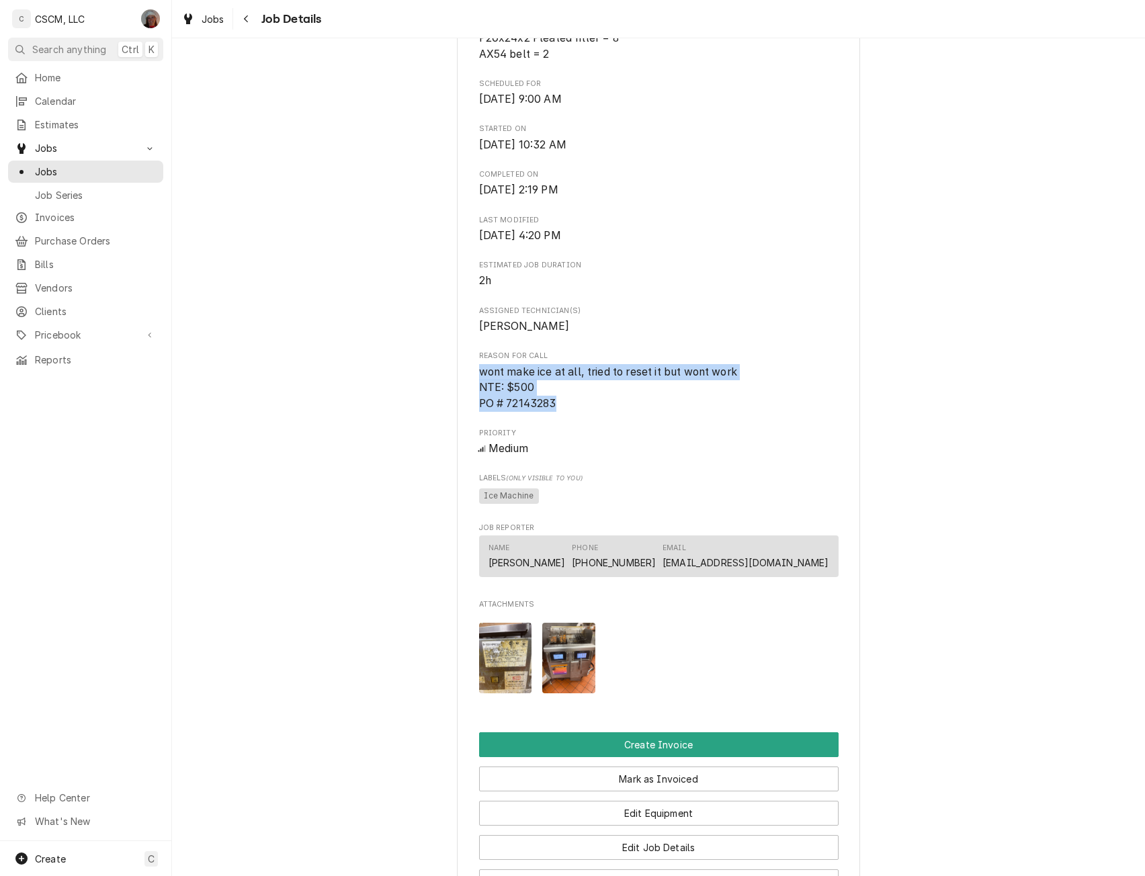
drag, startPoint x: 470, startPoint y: 386, endPoint x: 559, endPoint y: 418, distance: 94.8
click at [559, 418] on div "KBP Foods Quincy Taco Bell #36534 / [STREET_ADDRESS][US_STATE] Open in Maps Roo…" at bounding box center [658, 333] width 403 height 1430
copy span "wont make ice at all, tried to reset it but wont work NTE: $500 PO # 72143283"
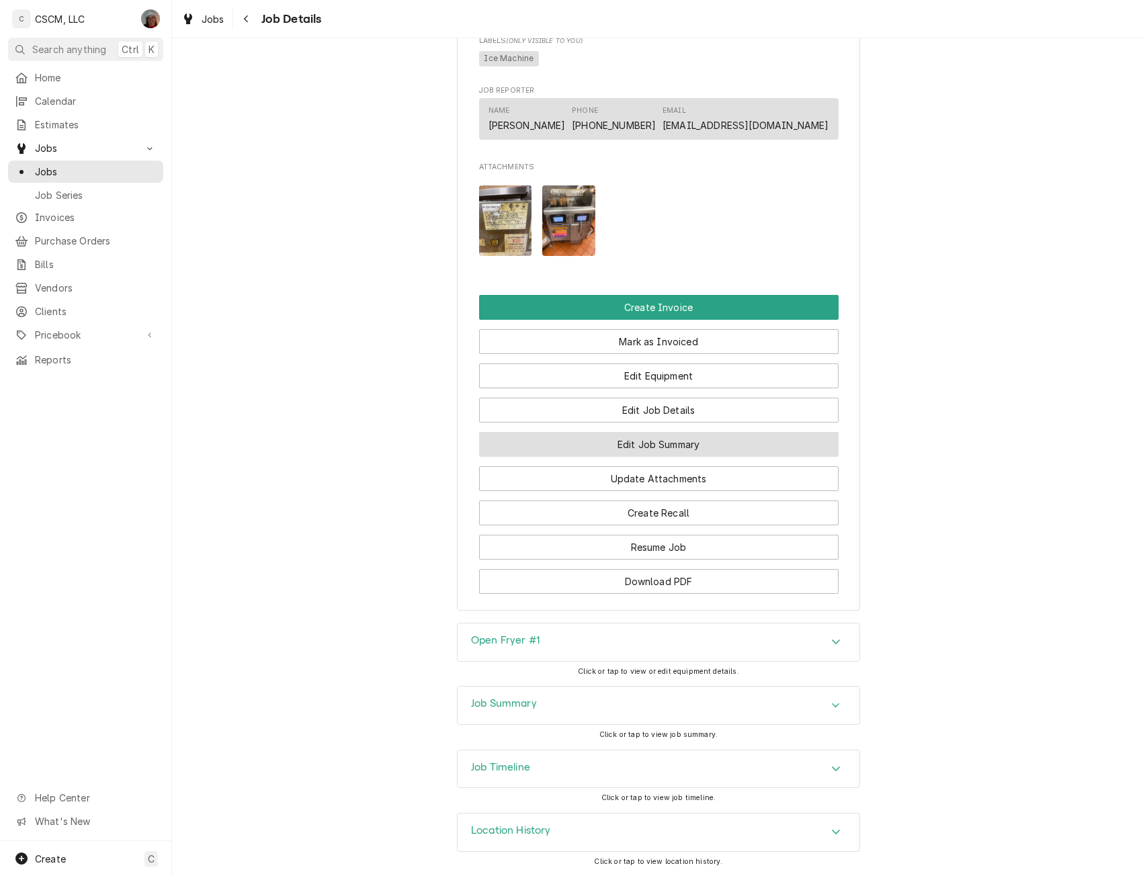
click at [665, 439] on button "Edit Job Summary" at bounding box center [659, 444] width 360 height 25
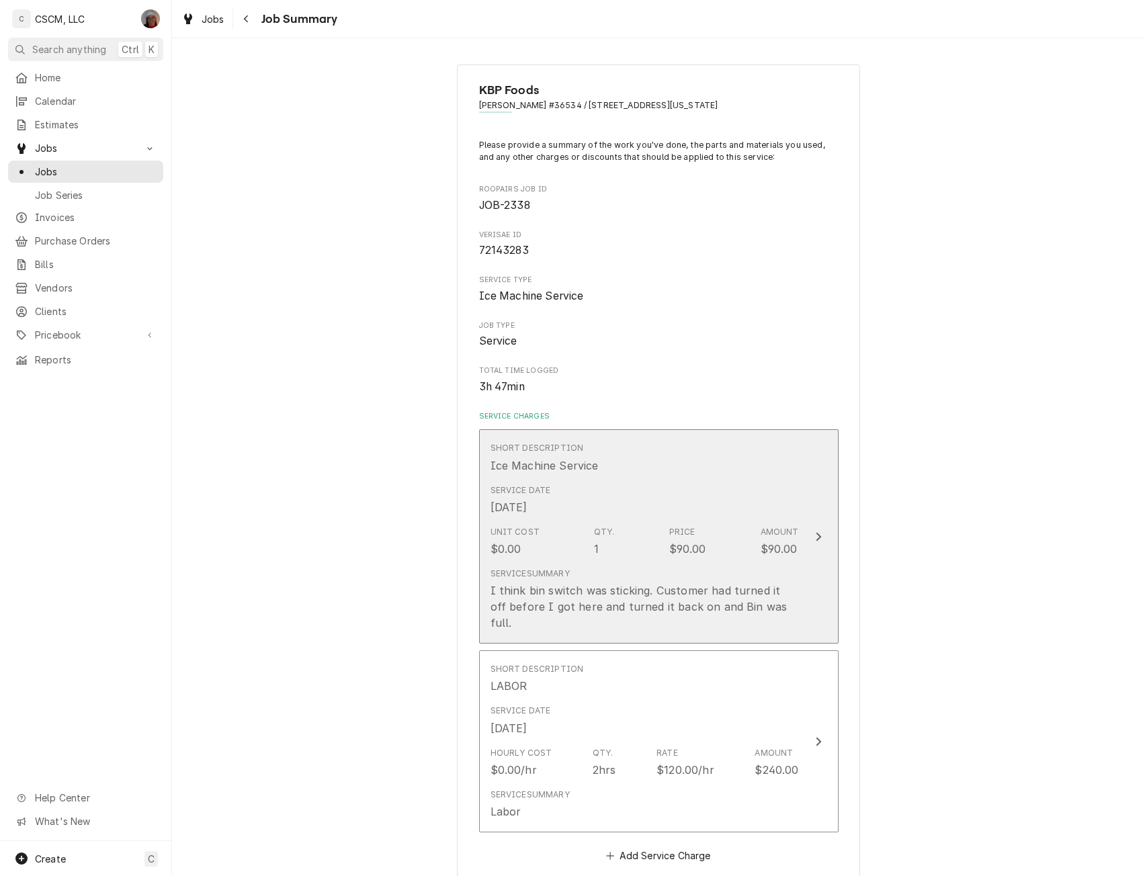
click at [814, 495] on button "Short Description Ice Machine Service Service Date [DATE] Unit Cost $0.00 Qty. …" at bounding box center [659, 536] width 360 height 214
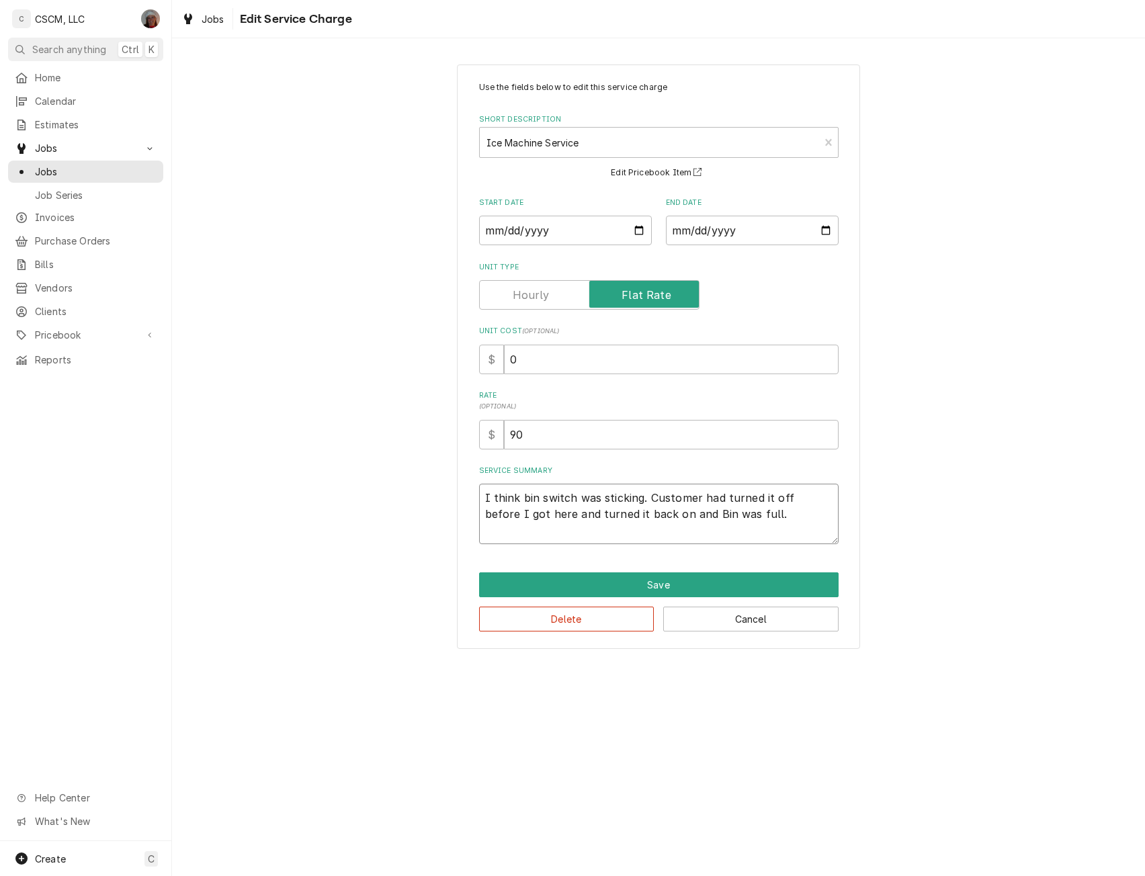
click at [480, 499] on textarea "I think bin switch was sticking. Customer had turned it off before I got here a…" at bounding box center [659, 514] width 360 height 60
type textarea "x"
type textarea "I think bin switch was sticking. Customer had turned it off before I got here a…"
type textarea "x"
type textarea "I think bin switch was sticking. Customer had turned it off before I got here a…"
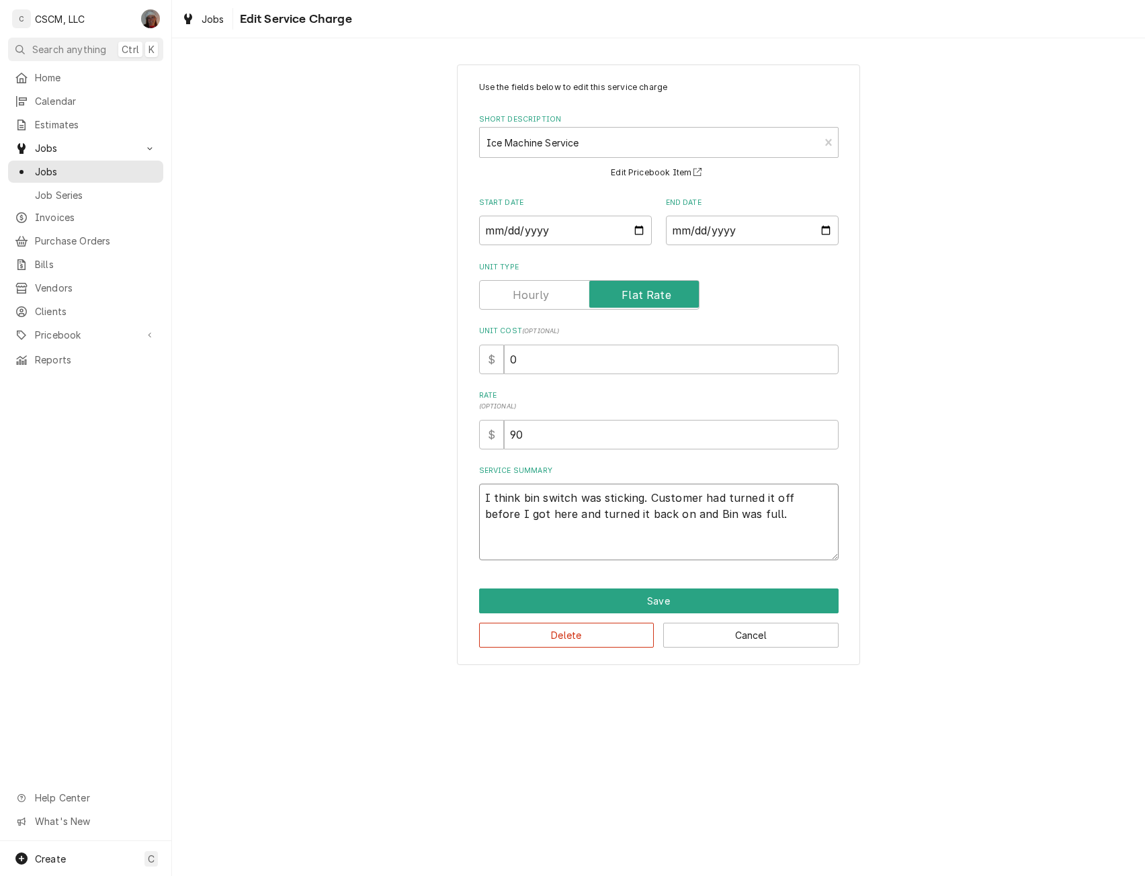
paste textarea "wont make ice at all, tried to reset it but wont work NTE: $500 PO # 72143283"
type textarea "x"
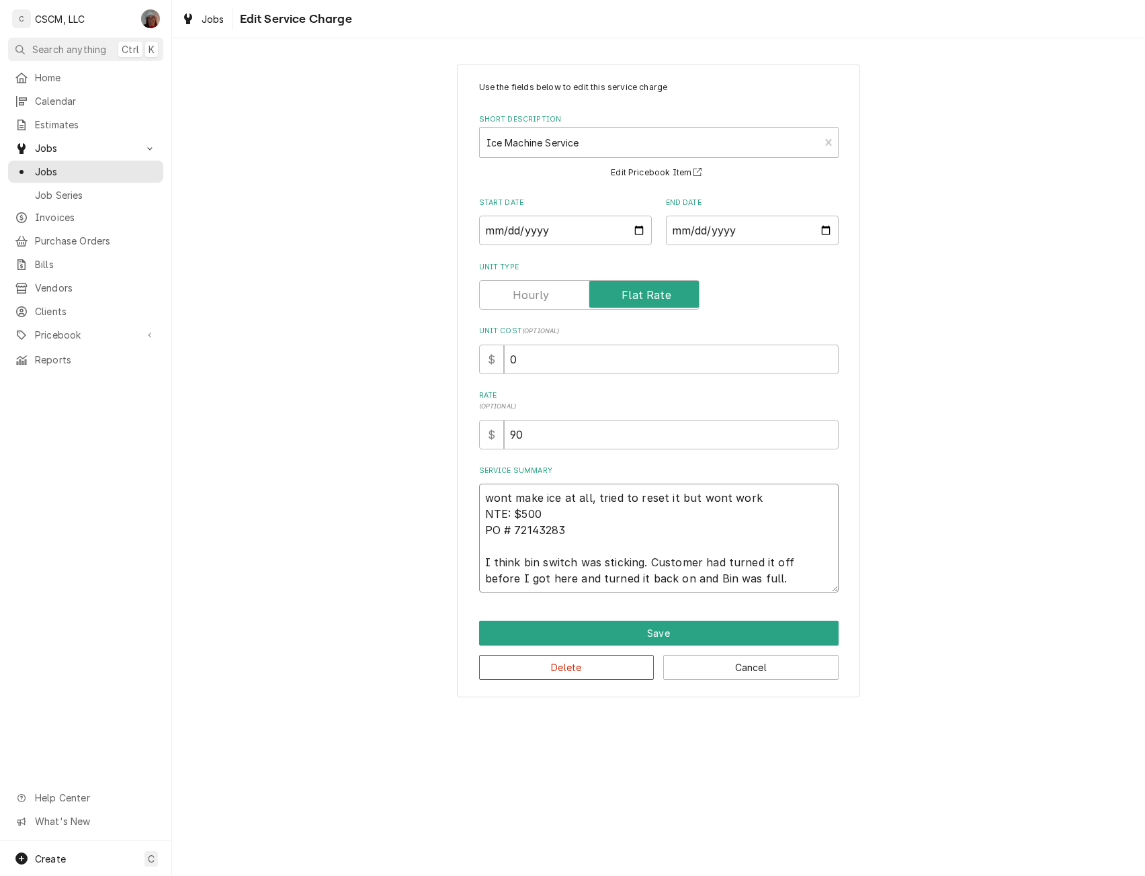
type textarea "wont make ice at all, tried to reset it but wont work NTE: $500 PO # 72143283 I…"
click at [507, 358] on input "0" at bounding box center [671, 360] width 335 height 30
type textarea "x"
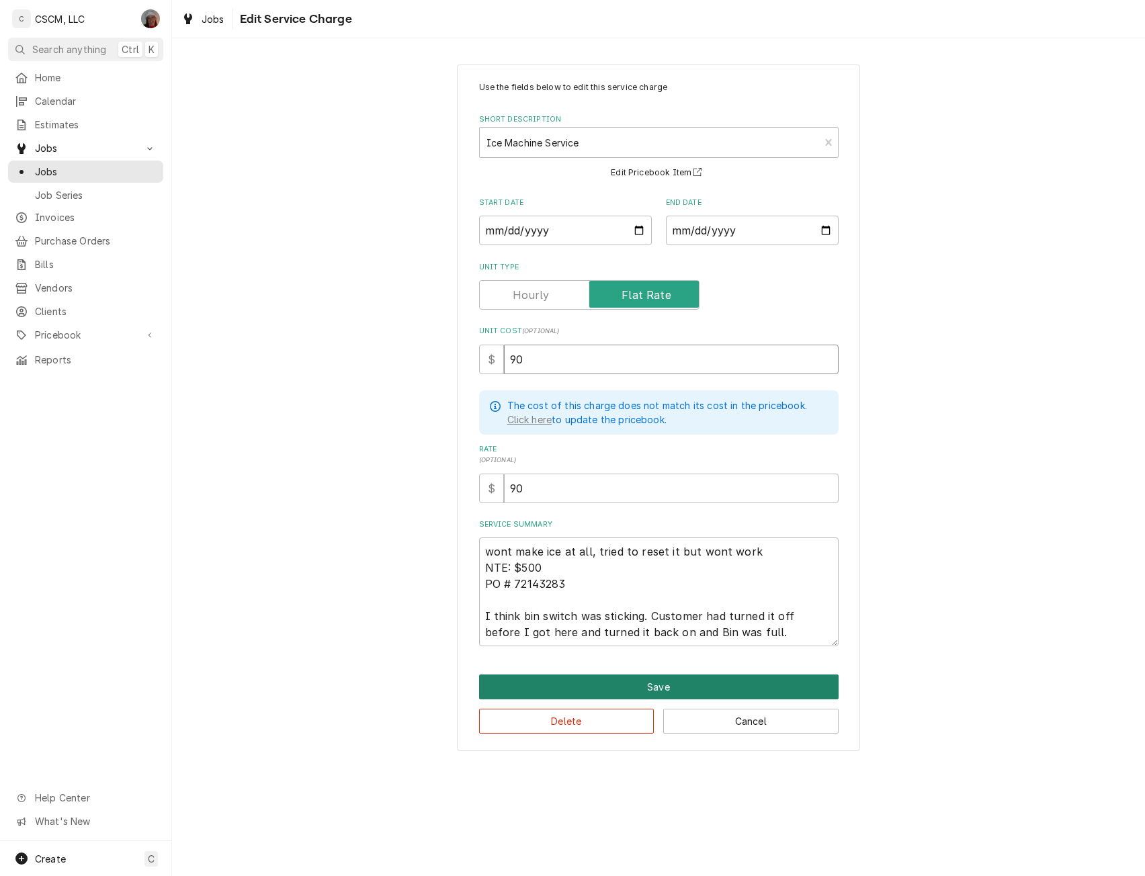
type input "90"
click at [659, 686] on button "Save" at bounding box center [659, 687] width 360 height 25
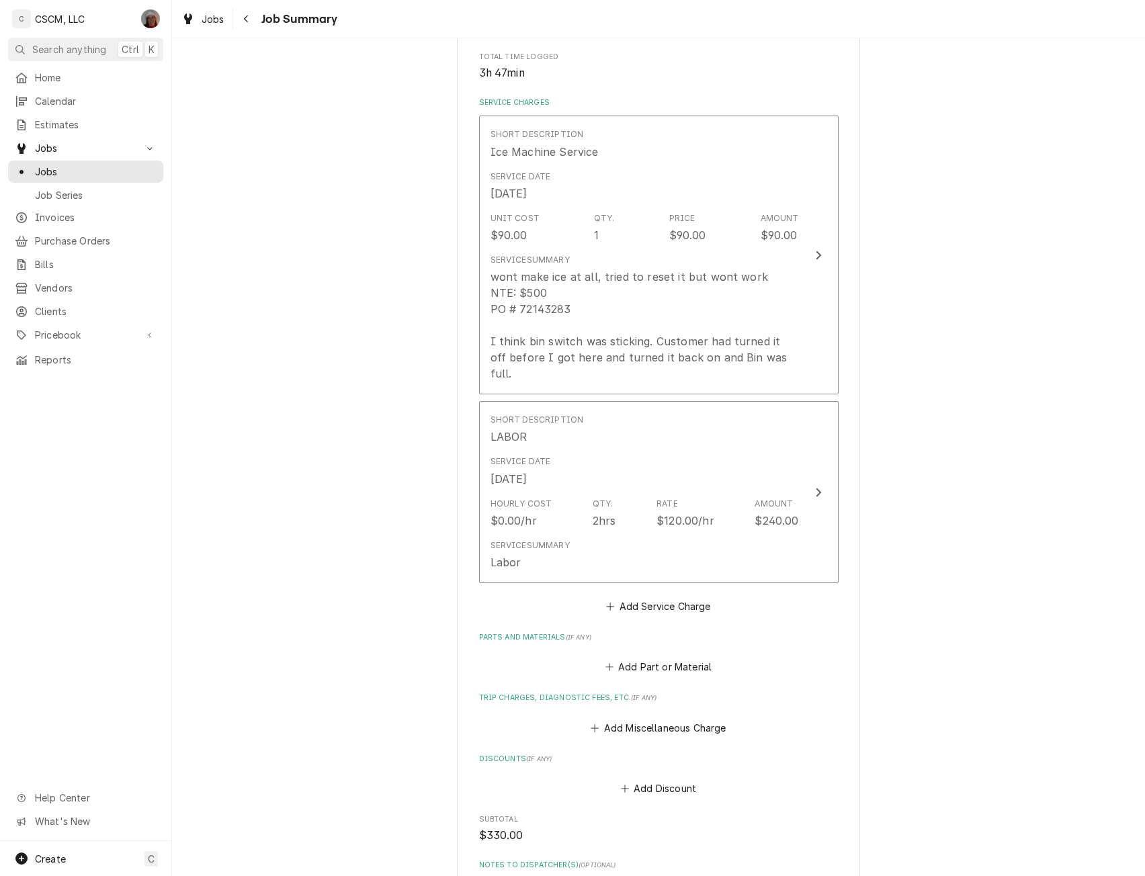
scroll to position [382, 0]
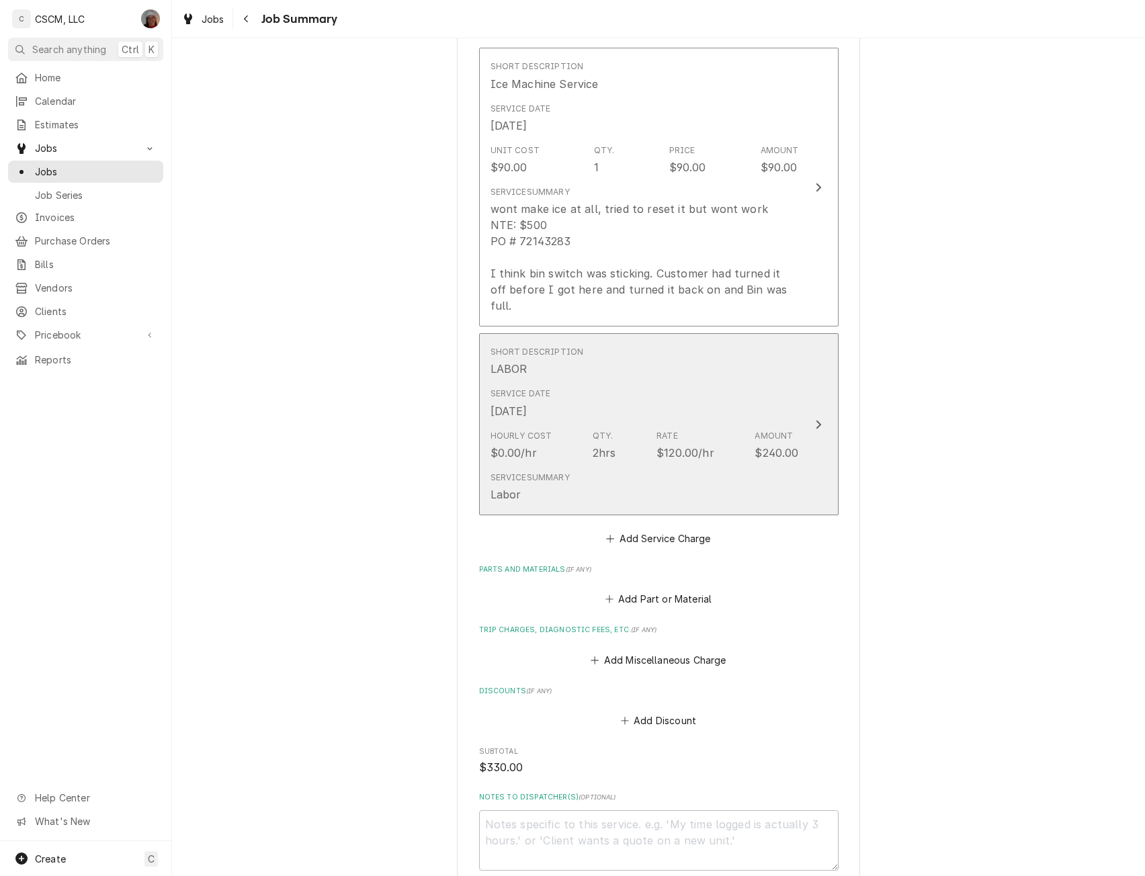
click at [810, 417] on div "Update Line Item" at bounding box center [818, 425] width 17 height 16
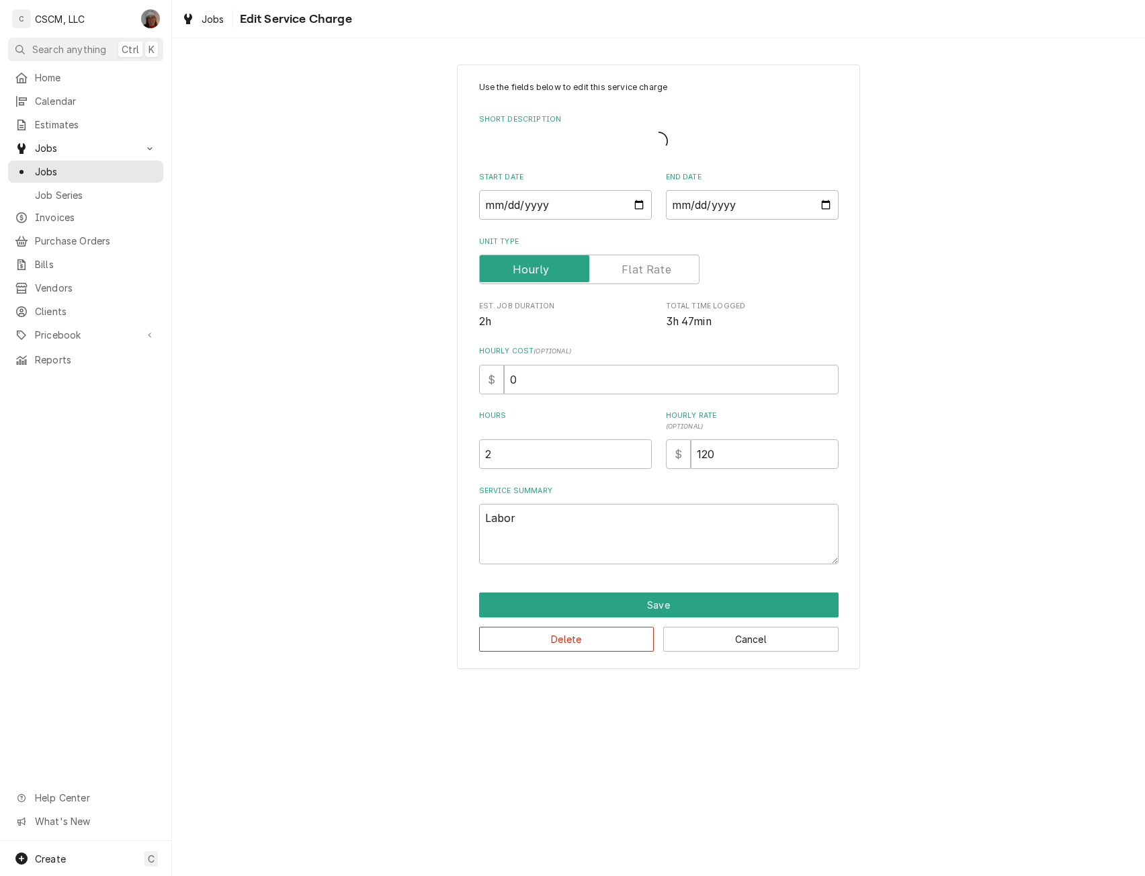
type textarea "x"
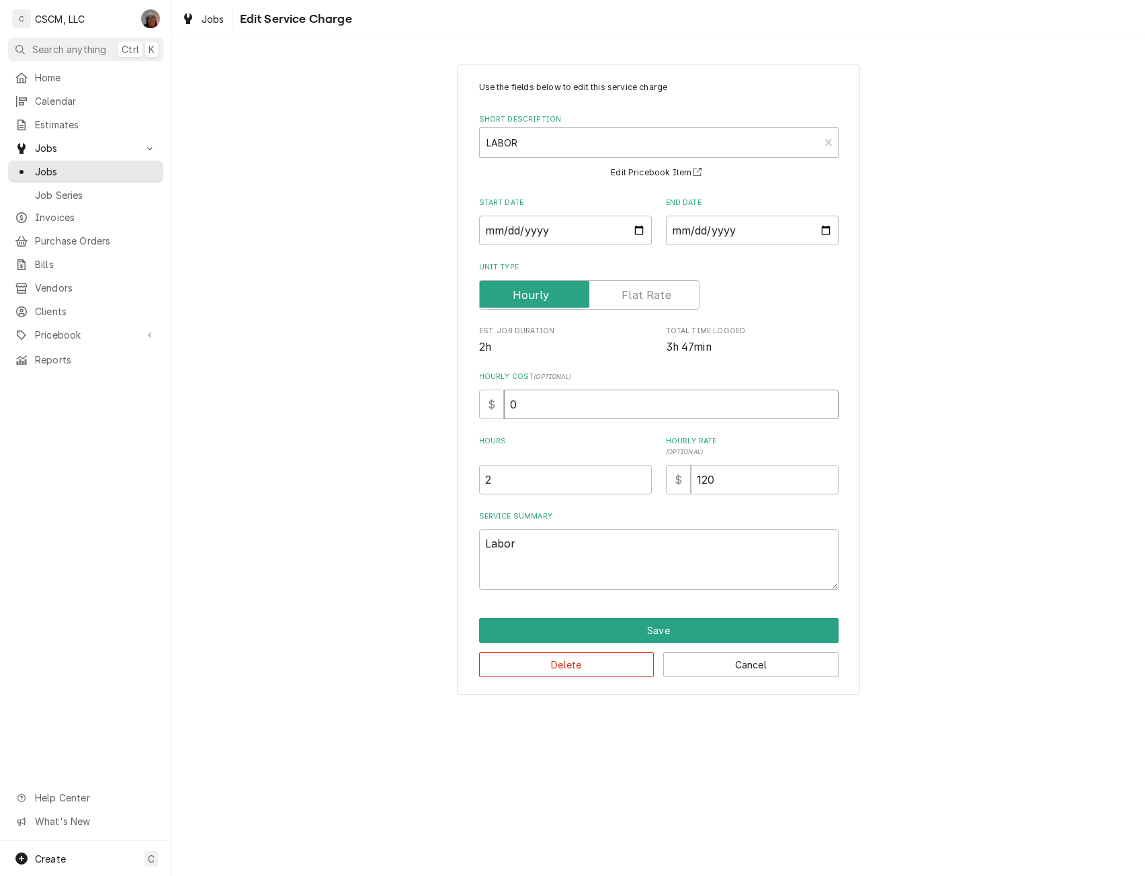
drag, startPoint x: 503, startPoint y: 407, endPoint x: 658, endPoint y: 416, distance: 154.8
click at [658, 416] on input "0" at bounding box center [671, 405] width 335 height 30
type input "7"
type textarea "x"
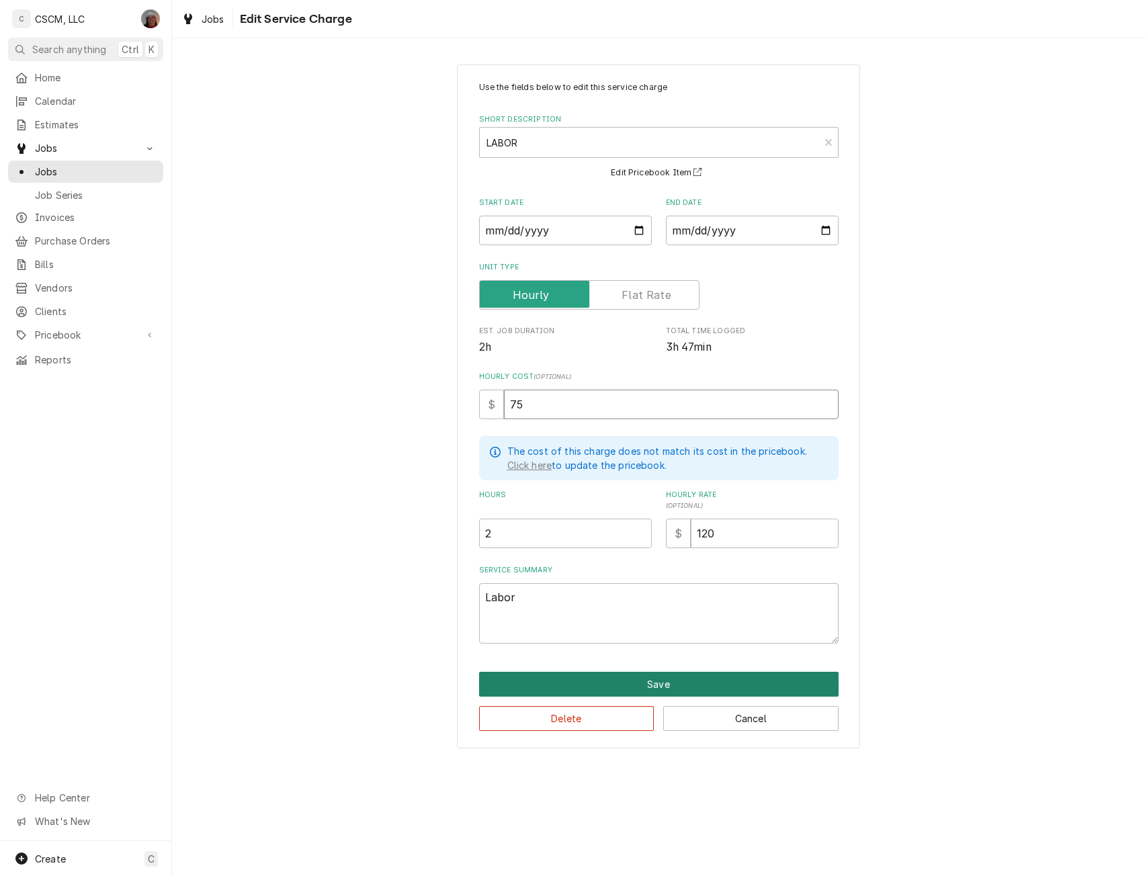
type input "75"
click at [625, 682] on button "Save" at bounding box center [659, 684] width 360 height 25
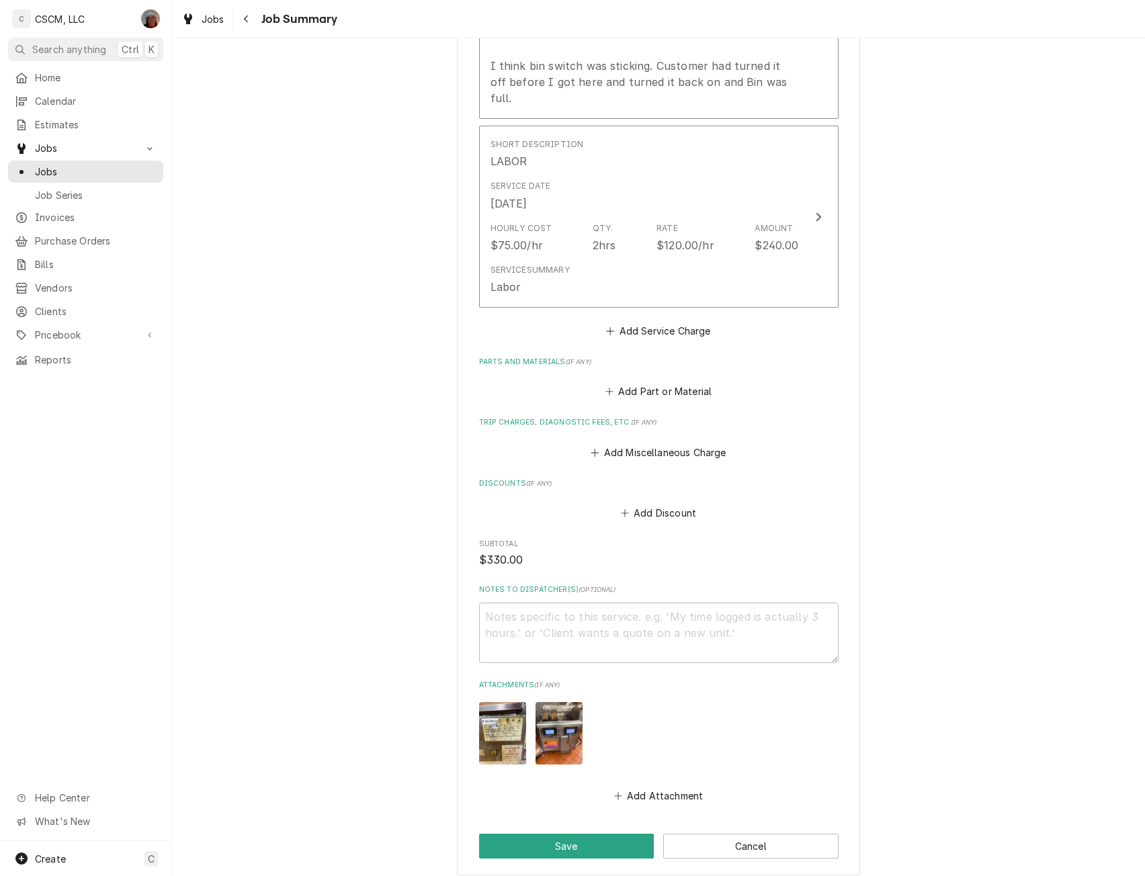
scroll to position [712, 0]
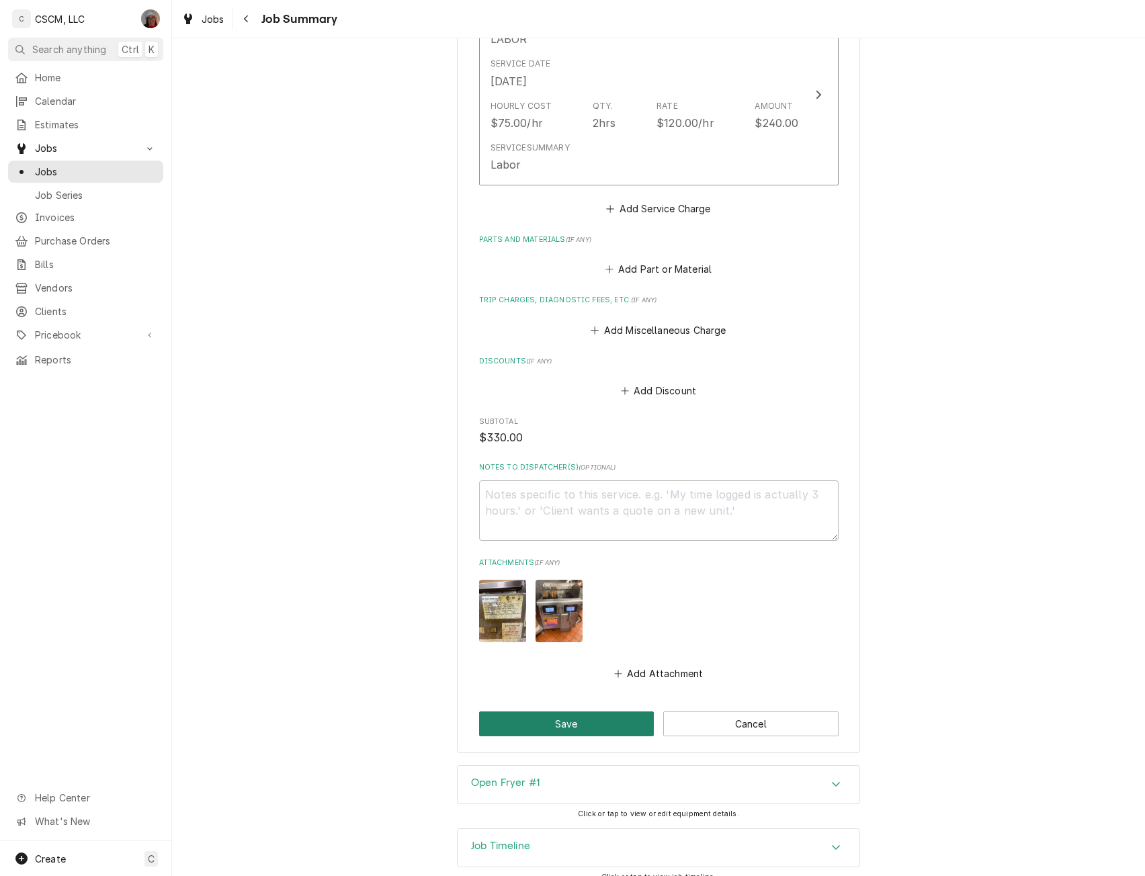
click at [580, 712] on button "Save" at bounding box center [566, 724] width 175 height 25
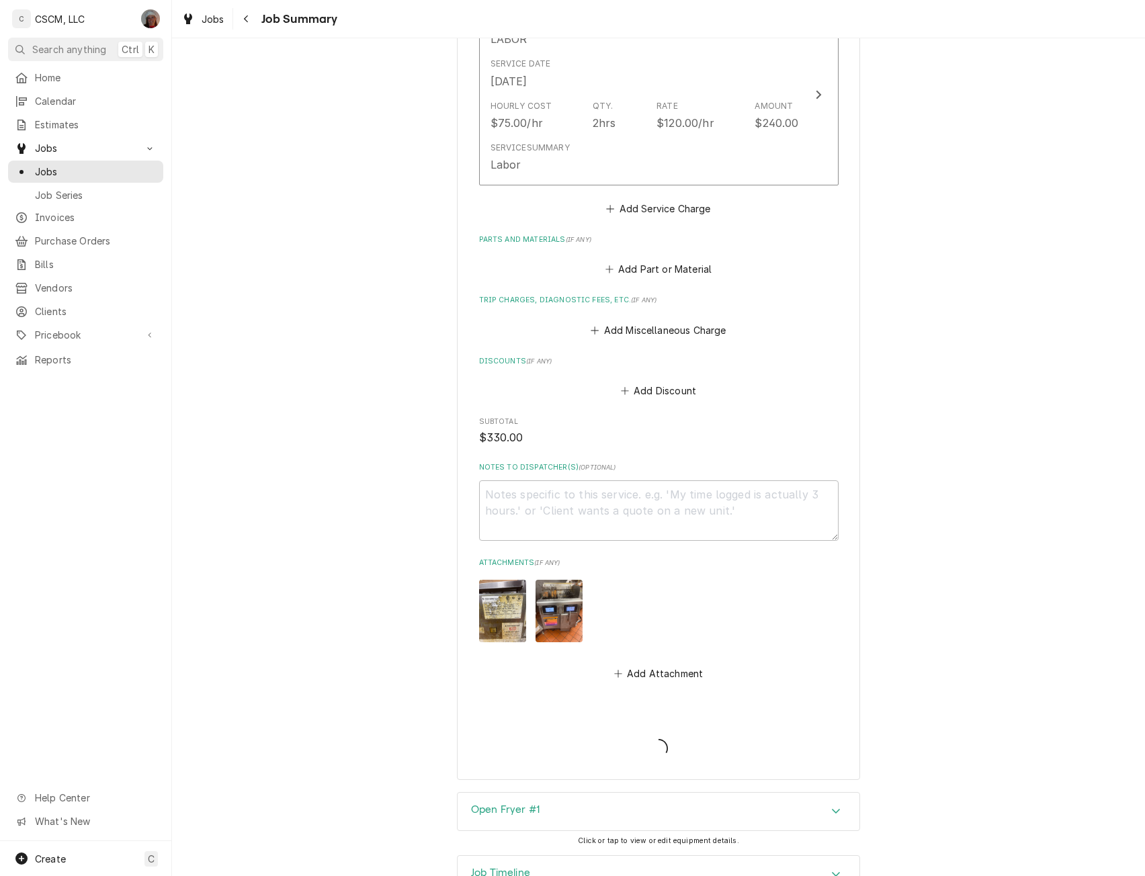
type textarea "x"
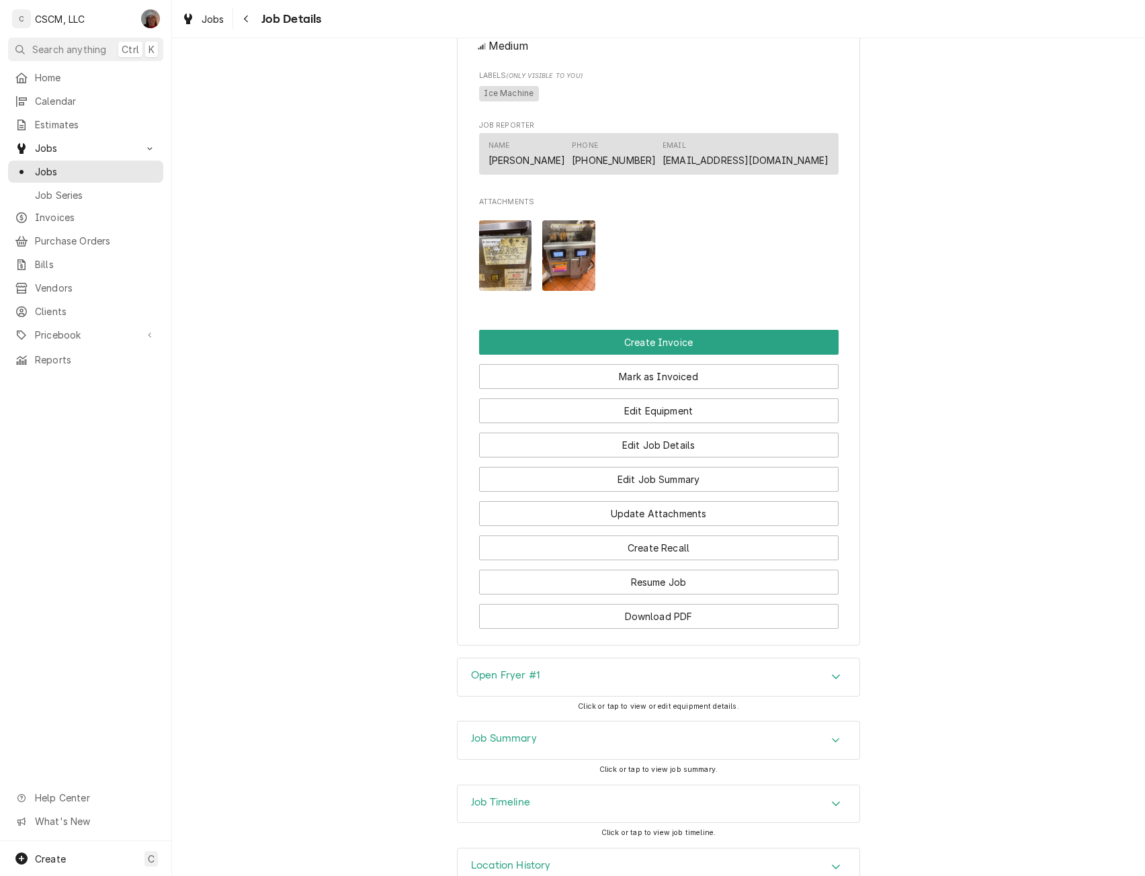
scroll to position [886, 0]
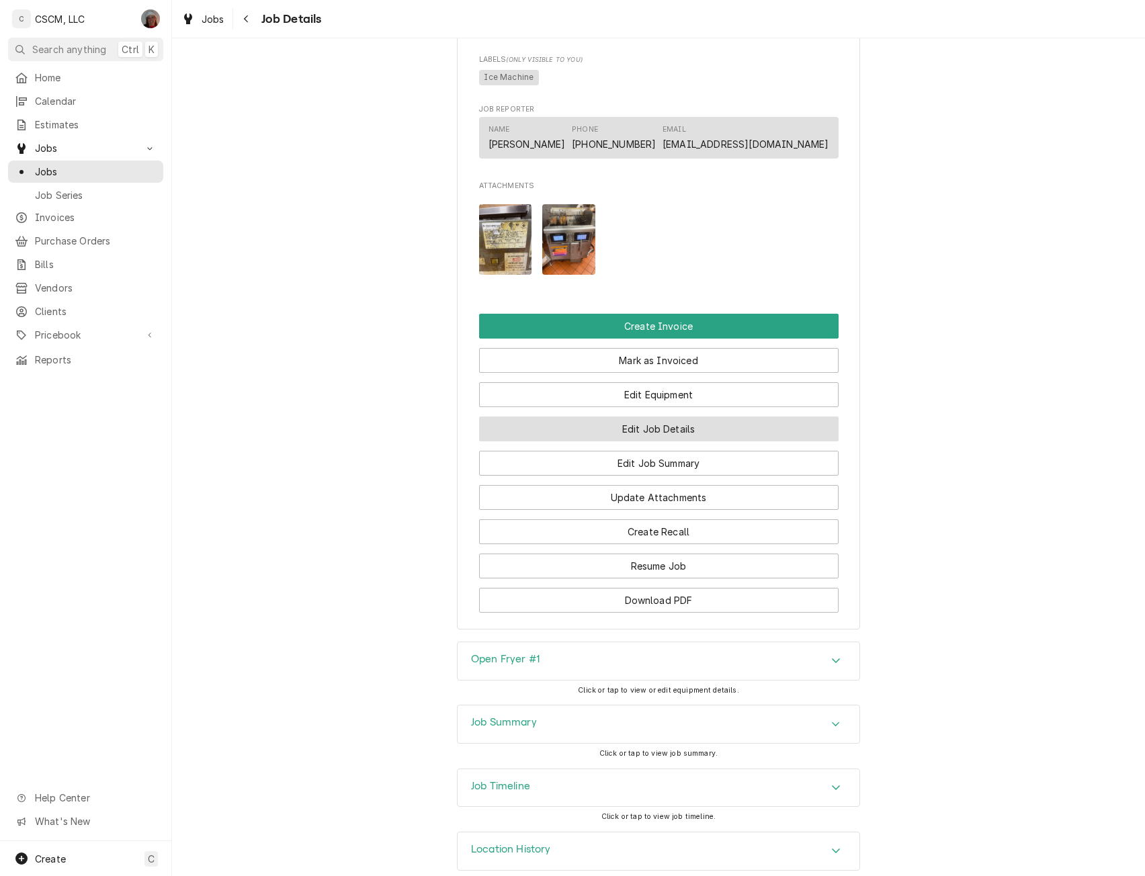
click at [663, 441] on button "Edit Job Details" at bounding box center [659, 429] width 360 height 25
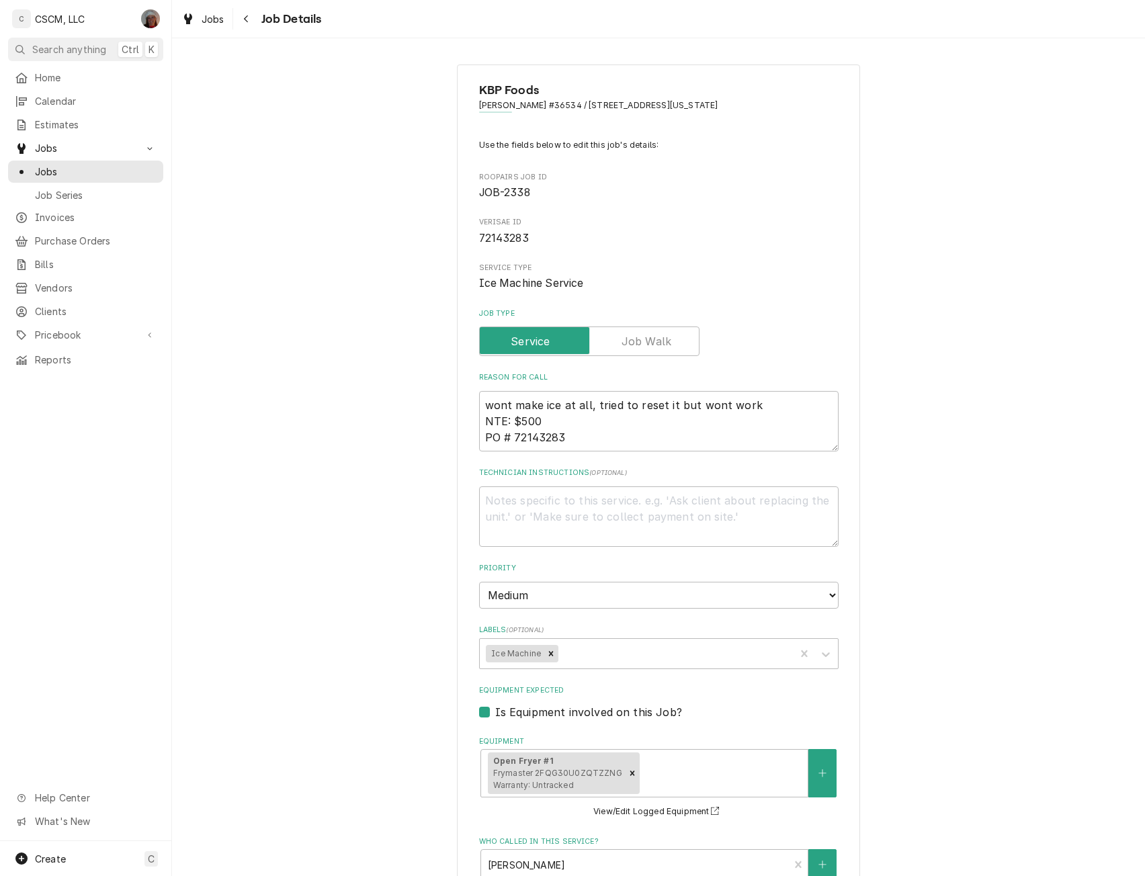
type textarea "x"
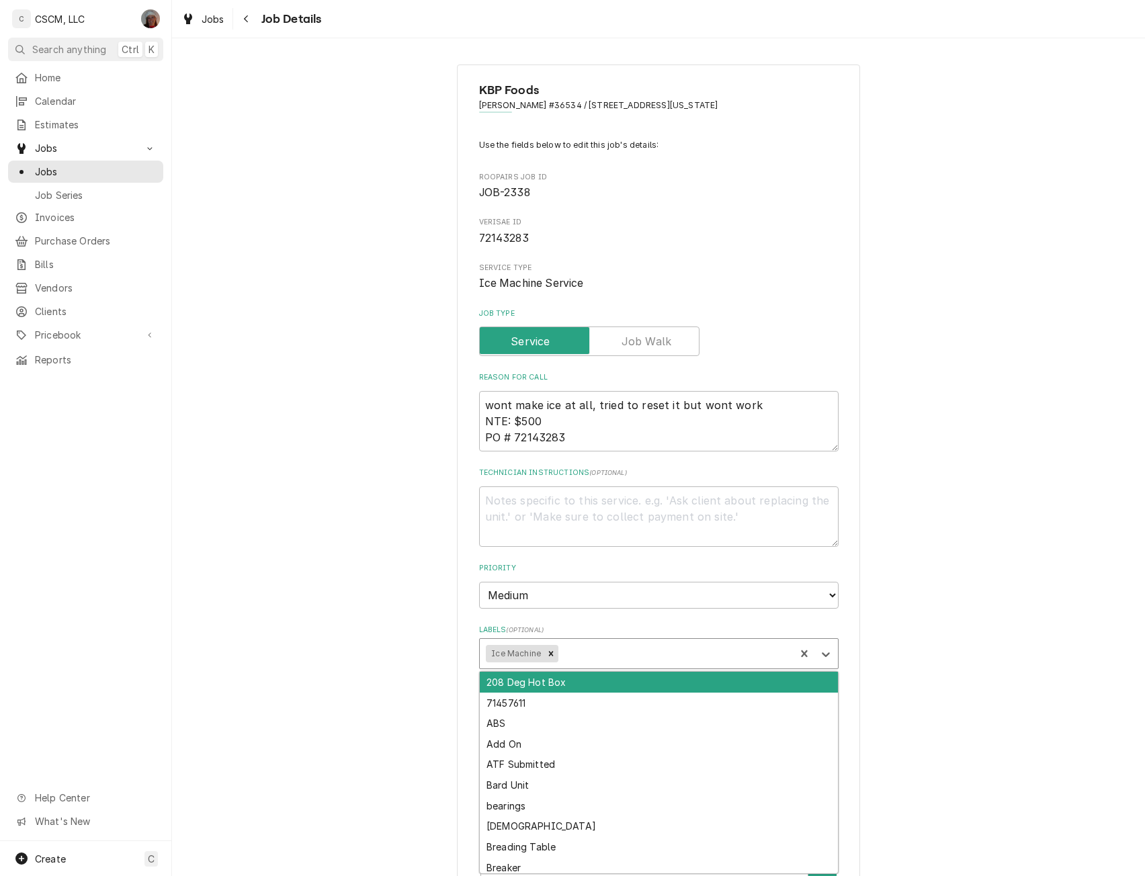
click at [600, 656] on div "Labels" at bounding box center [675, 654] width 228 height 24
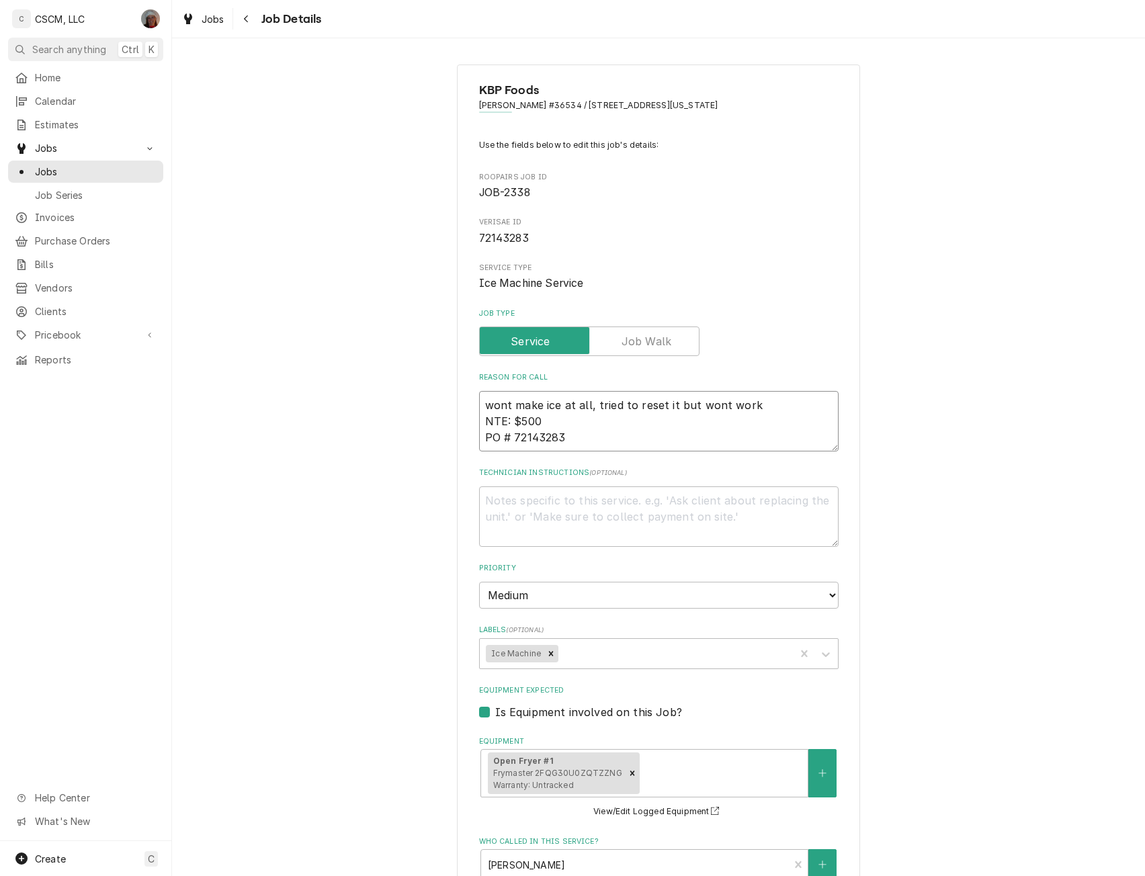
drag, startPoint x: 511, startPoint y: 441, endPoint x: 534, endPoint y: 441, distance: 22.2
click at [534, 441] on textarea "wont make ice at all, tried to reset it but wont work NTE: $500 PO # 72143283" at bounding box center [659, 421] width 360 height 60
drag, startPoint x: 511, startPoint y: 439, endPoint x: 570, endPoint y: 441, distance: 59.2
click at [570, 441] on textarea "wont make ice at all, tried to reset it but wont work NTE: $500 PO # 72143283" at bounding box center [659, 421] width 360 height 60
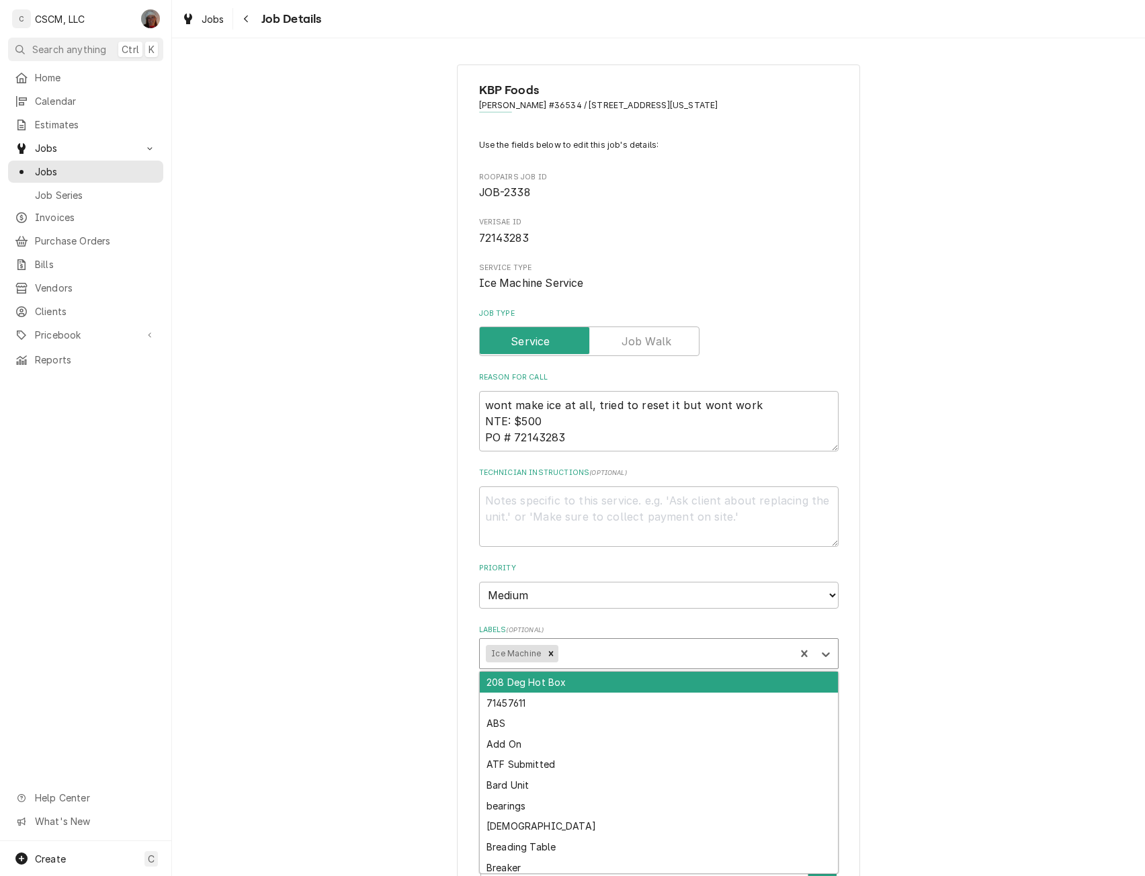
click at [613, 654] on div "Labels" at bounding box center [675, 654] width 228 height 24
type input "pend"
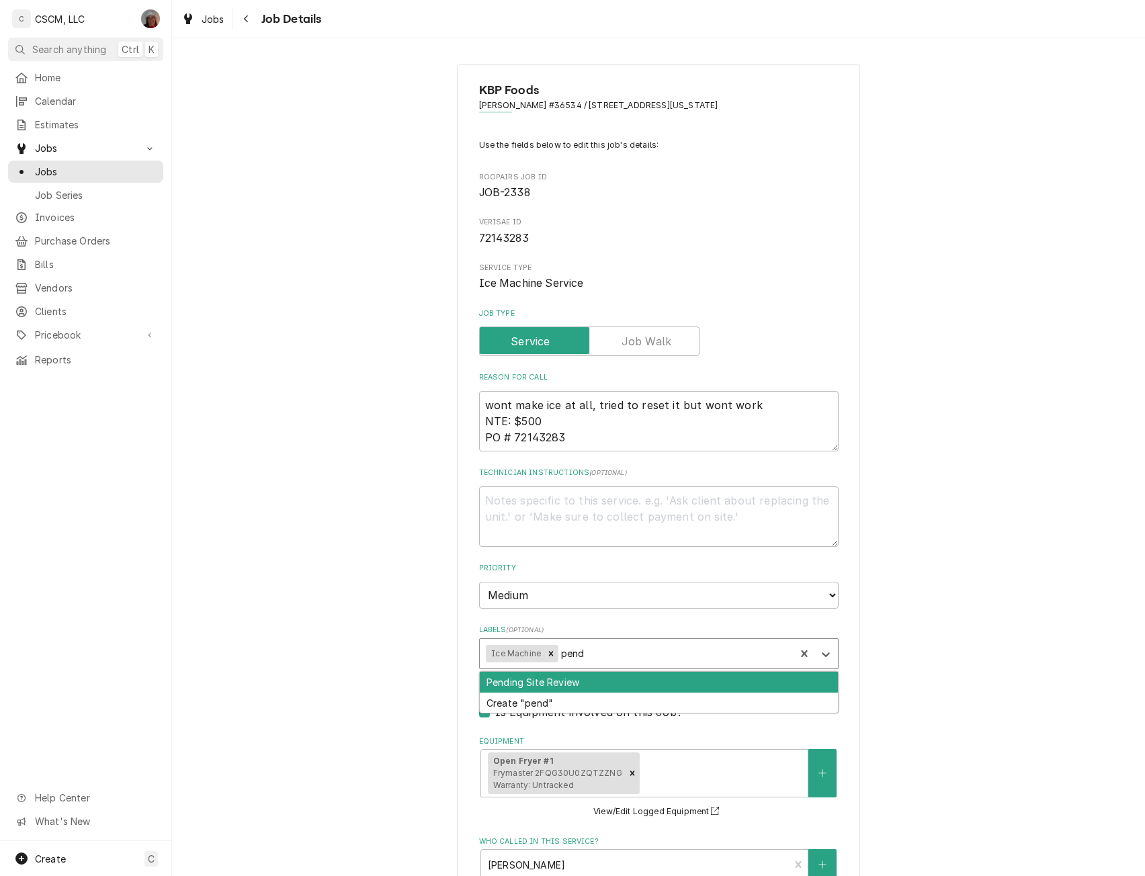
click at [566, 679] on div "Pending Site Review" at bounding box center [659, 682] width 358 height 21
type textarea "x"
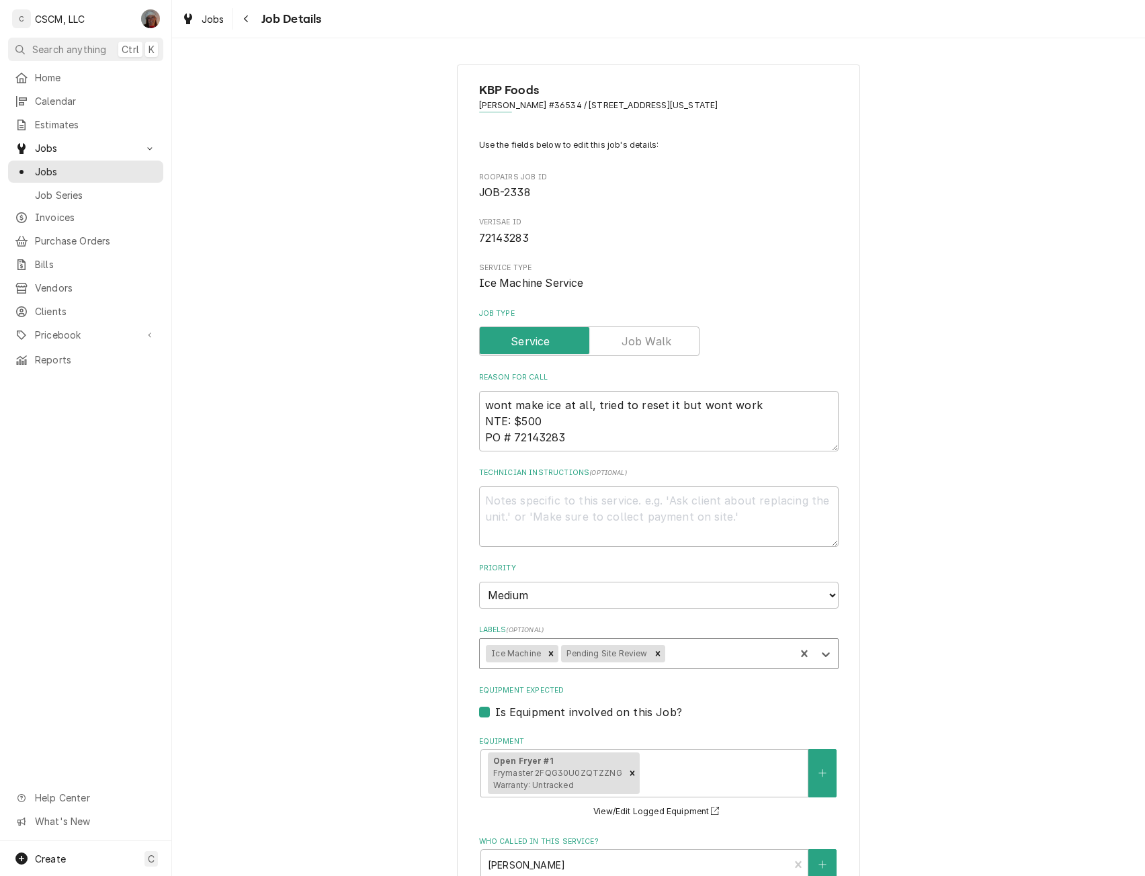
scroll to position [478, 0]
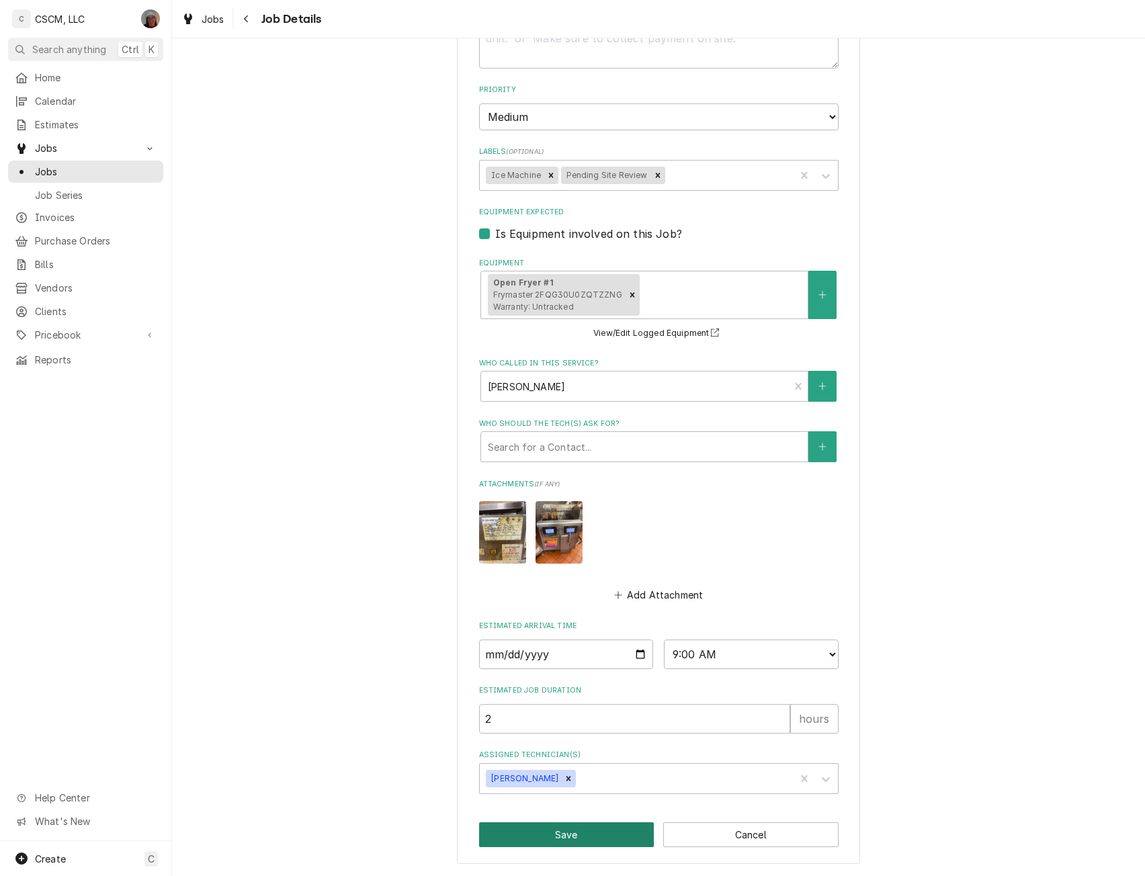
click at [565, 836] on button "Save" at bounding box center [566, 835] width 175 height 25
type textarea "x"
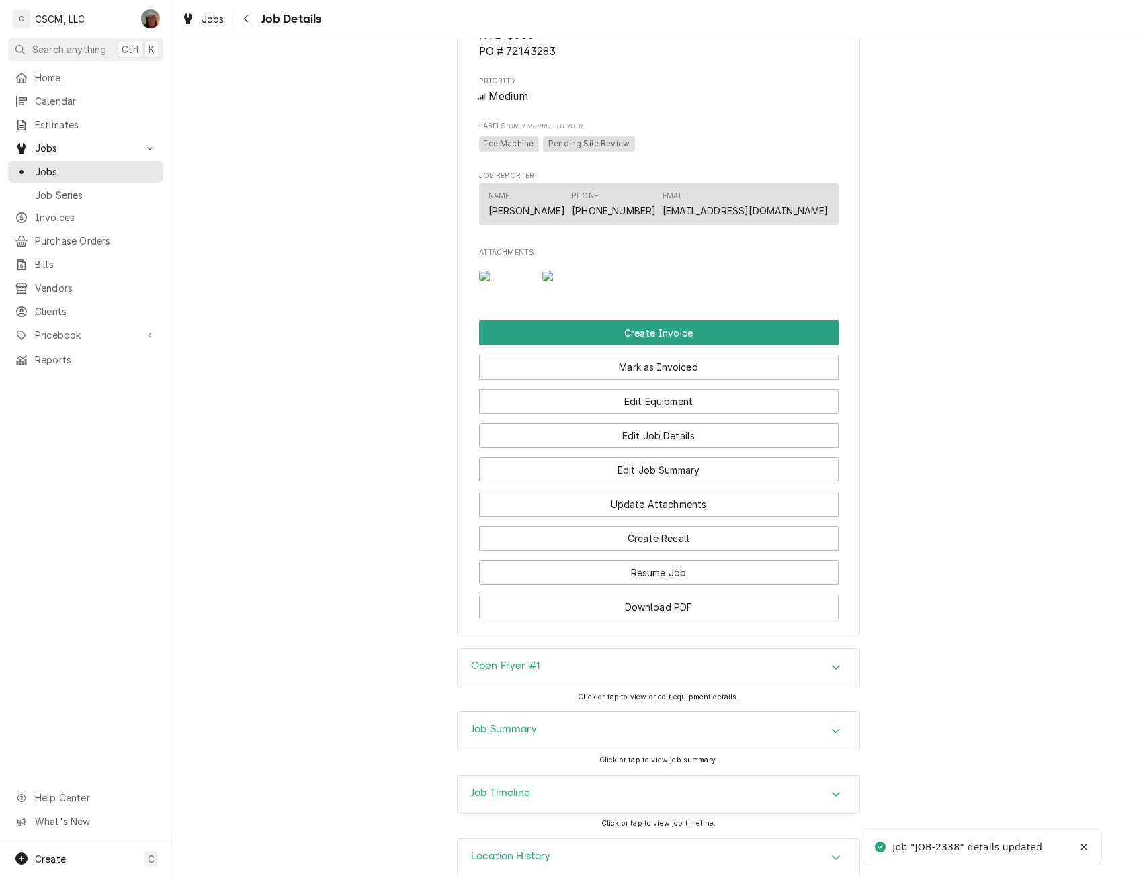
scroll to position [834, 0]
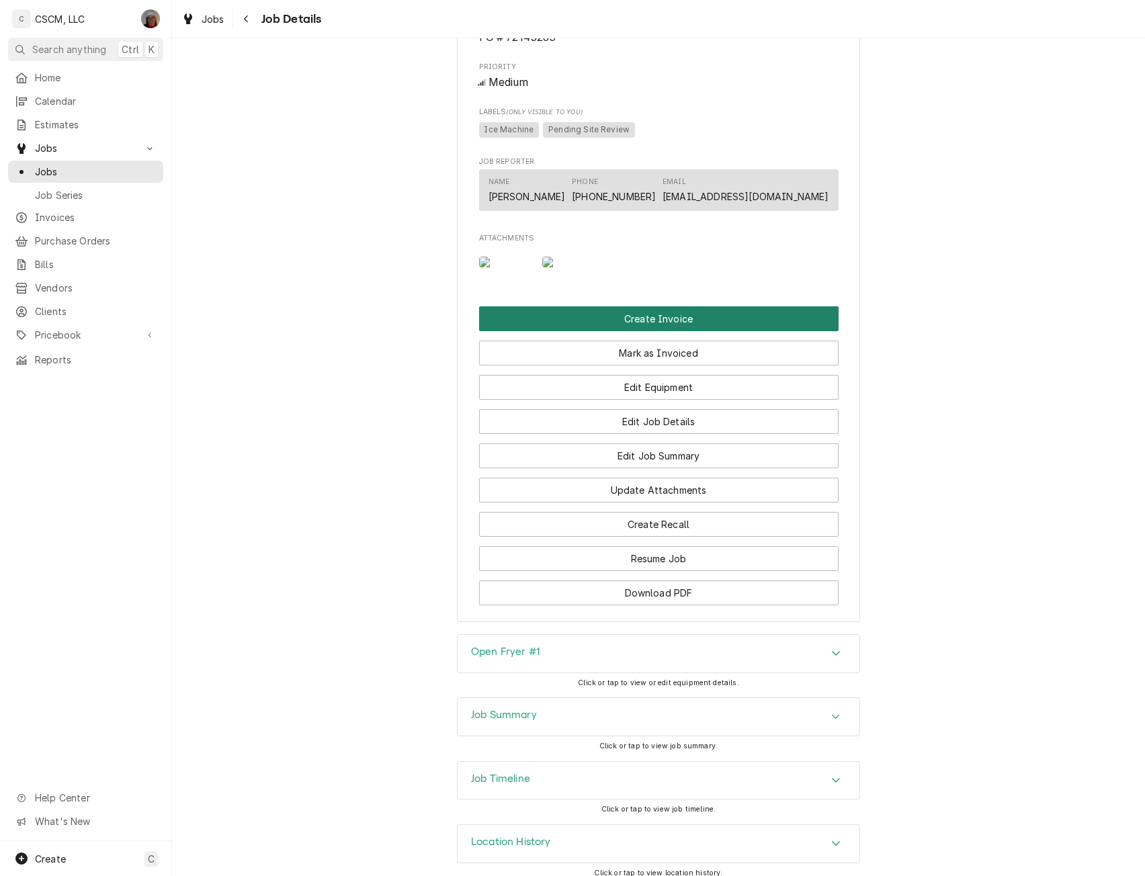
click at [679, 331] on button "Create Invoice" at bounding box center [659, 318] width 360 height 25
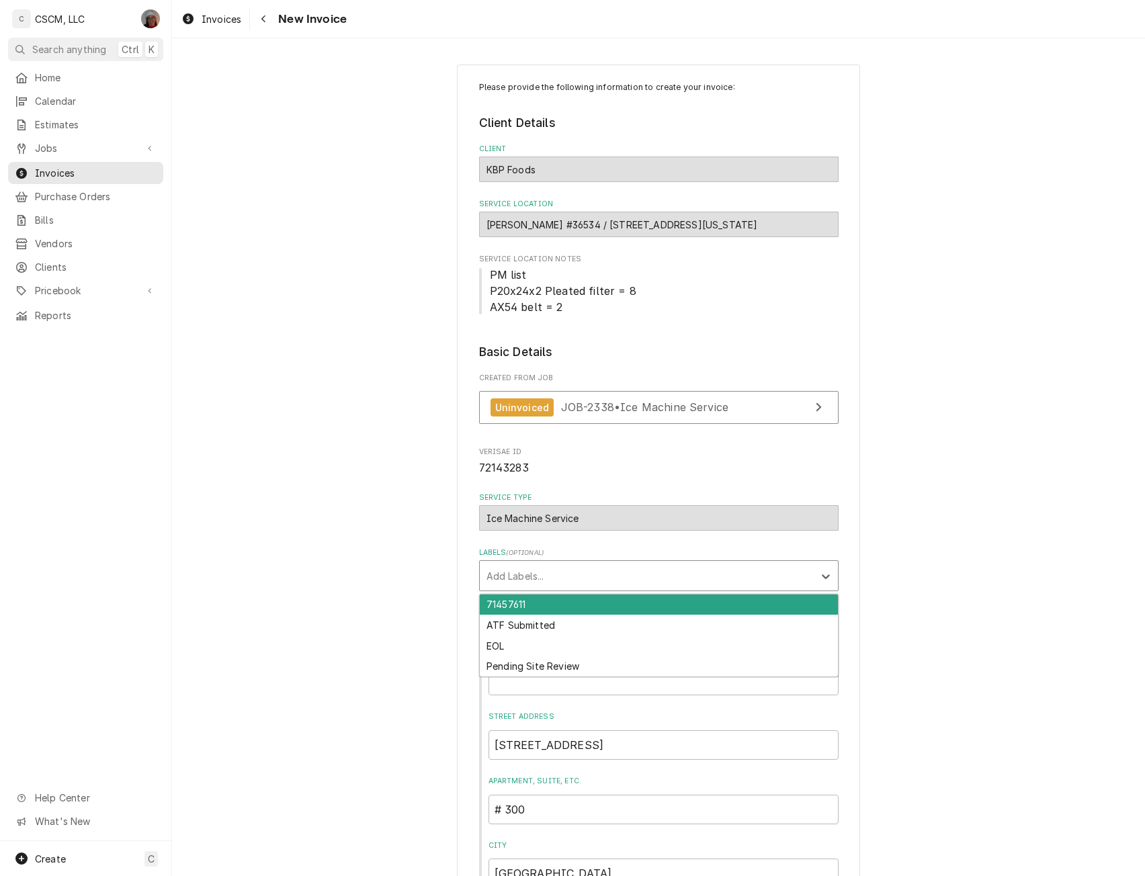
click at [556, 569] on div "Labels" at bounding box center [647, 576] width 321 height 24
type input "pend"
click at [532, 610] on div "Pending Site Review" at bounding box center [659, 605] width 358 height 21
type textarea "x"
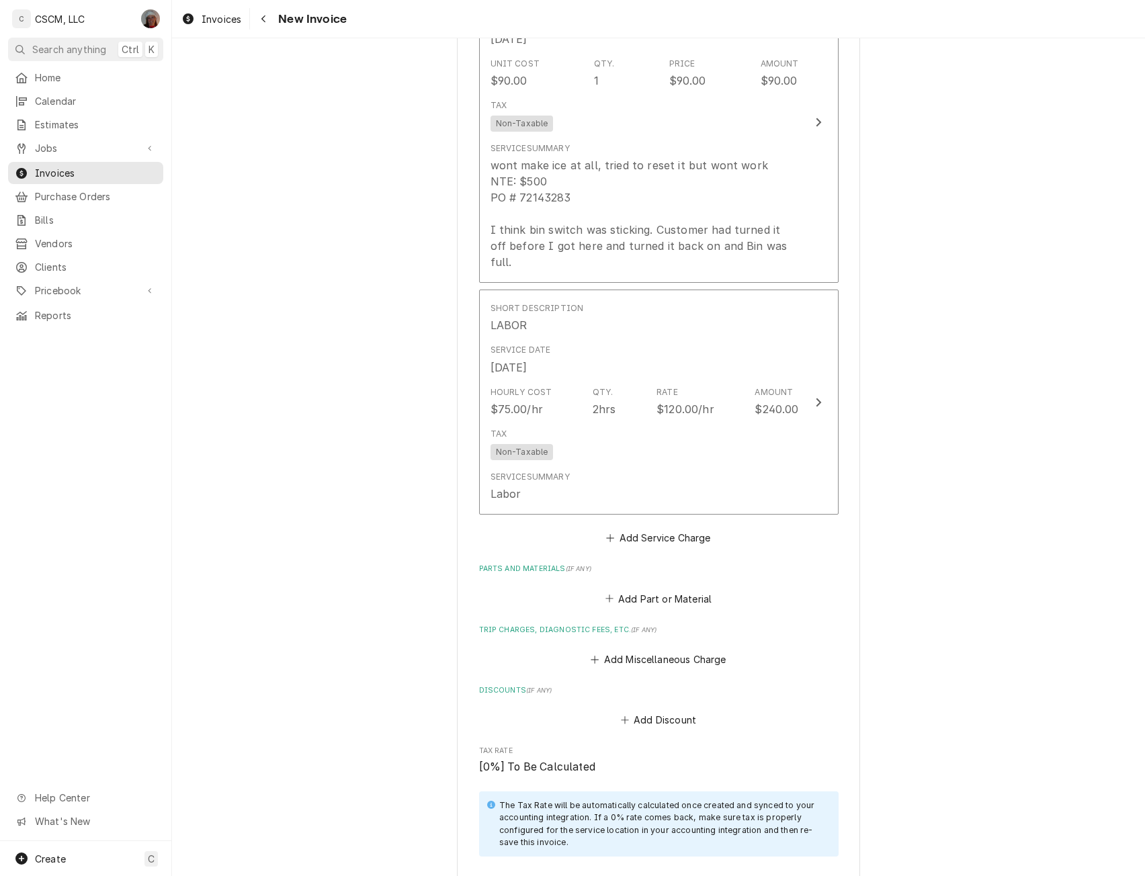
scroll to position [1717, 0]
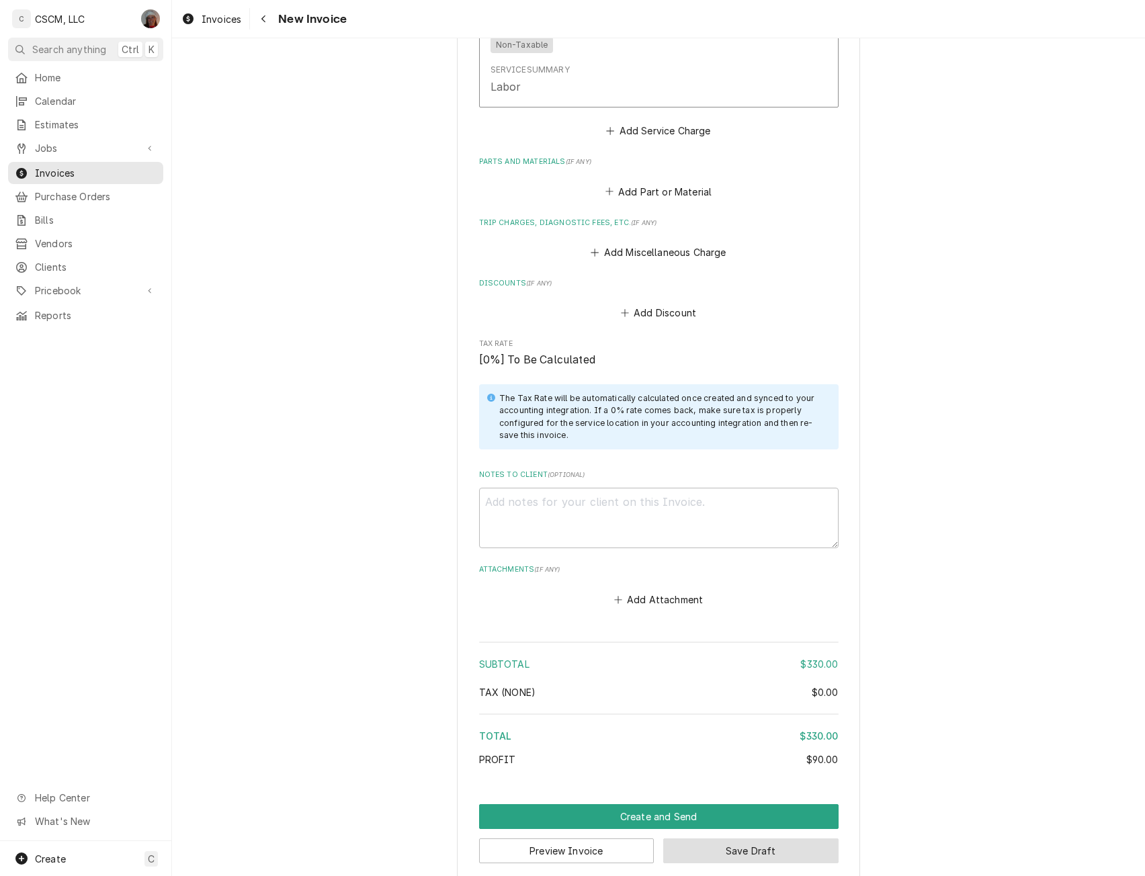
click at [716, 839] on button "Save Draft" at bounding box center [750, 851] width 175 height 25
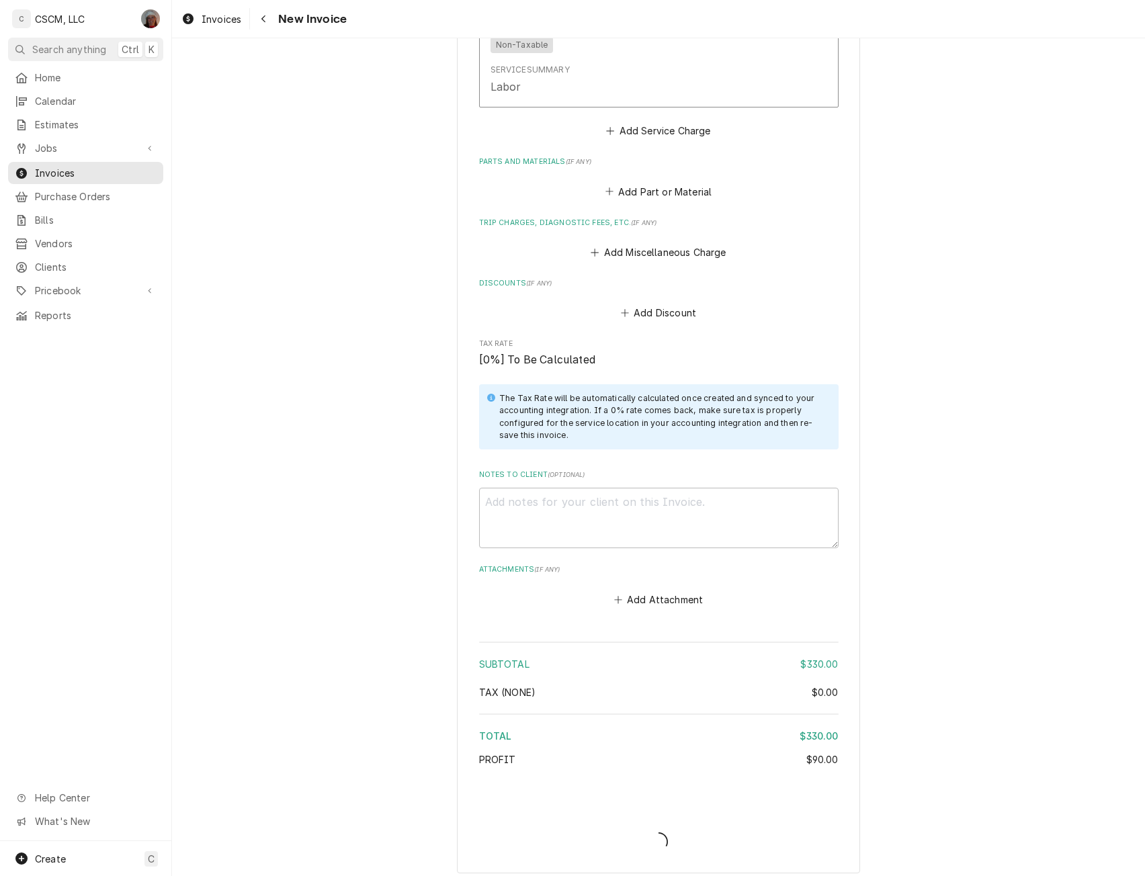
scroll to position [1710, 0]
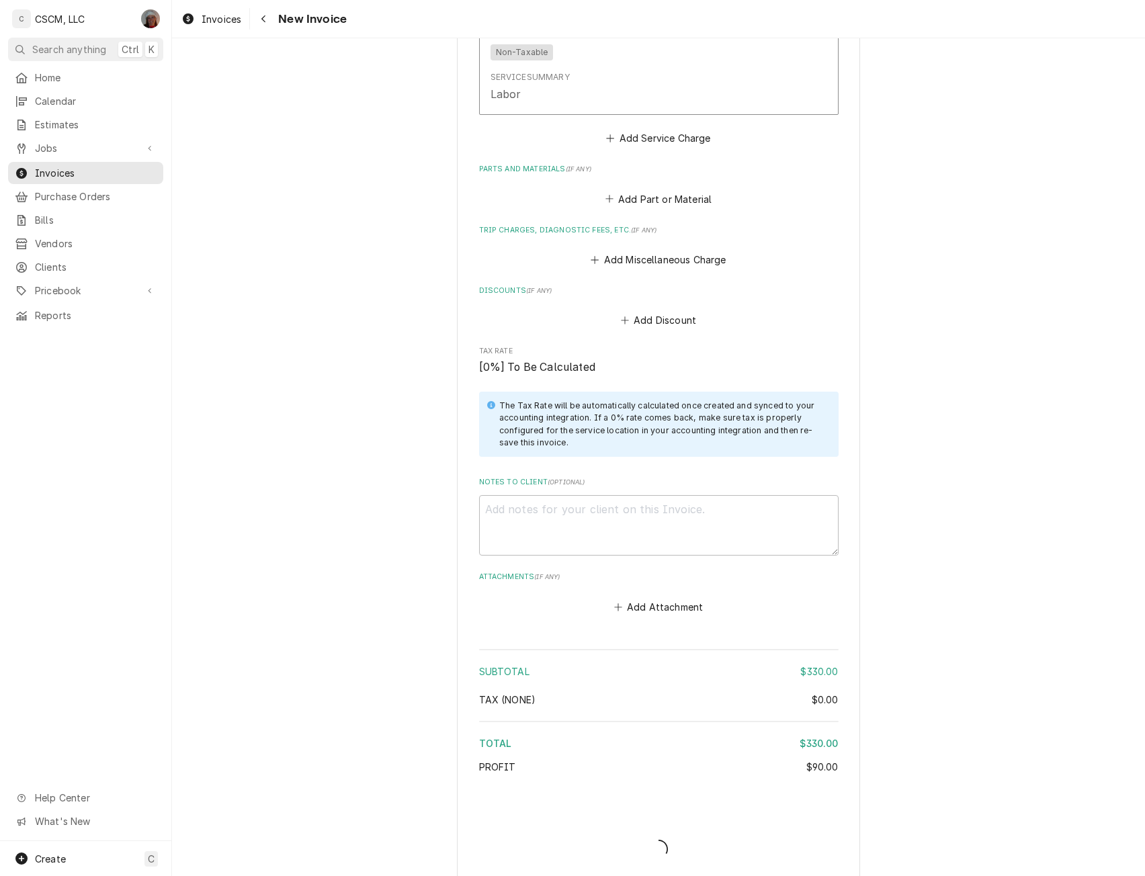
type textarea "x"
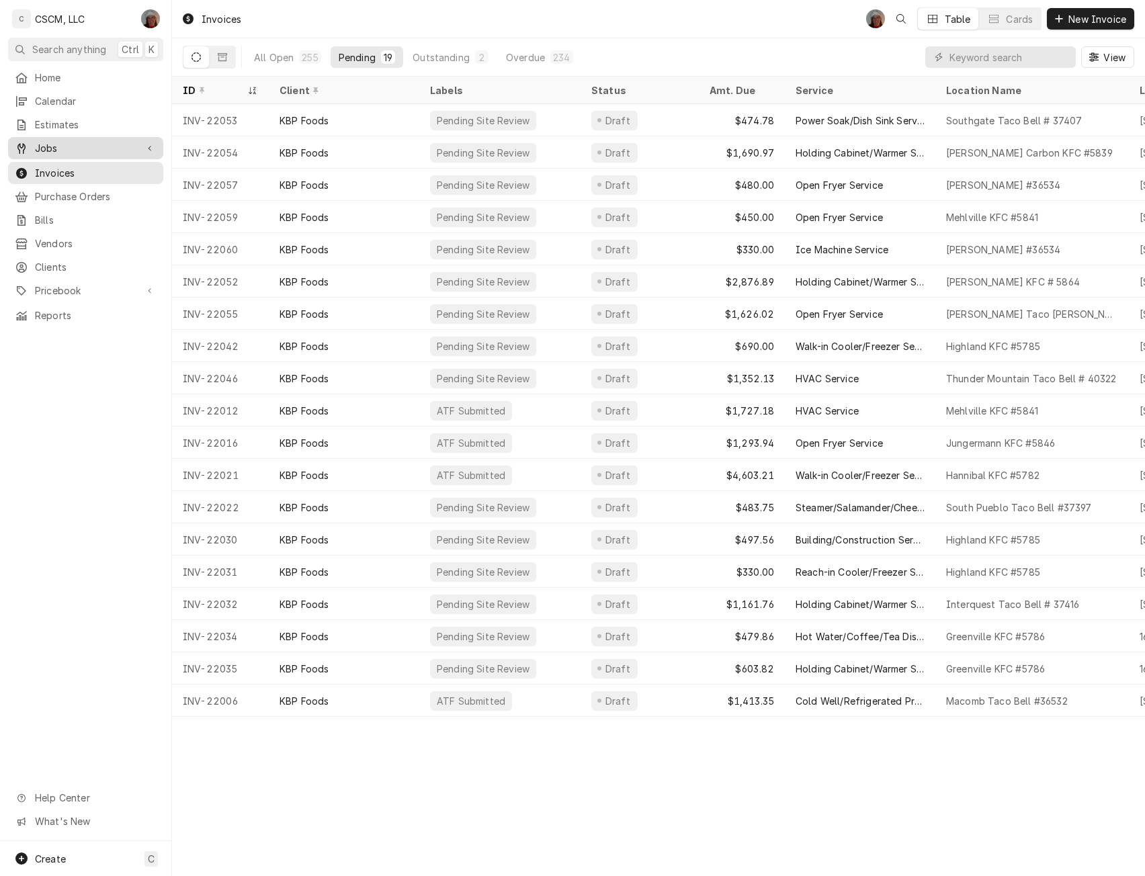
click at [80, 144] on span "Jobs" at bounding box center [85, 148] width 101 height 14
click at [70, 163] on div "Jobs" at bounding box center [86, 171] width 150 height 17
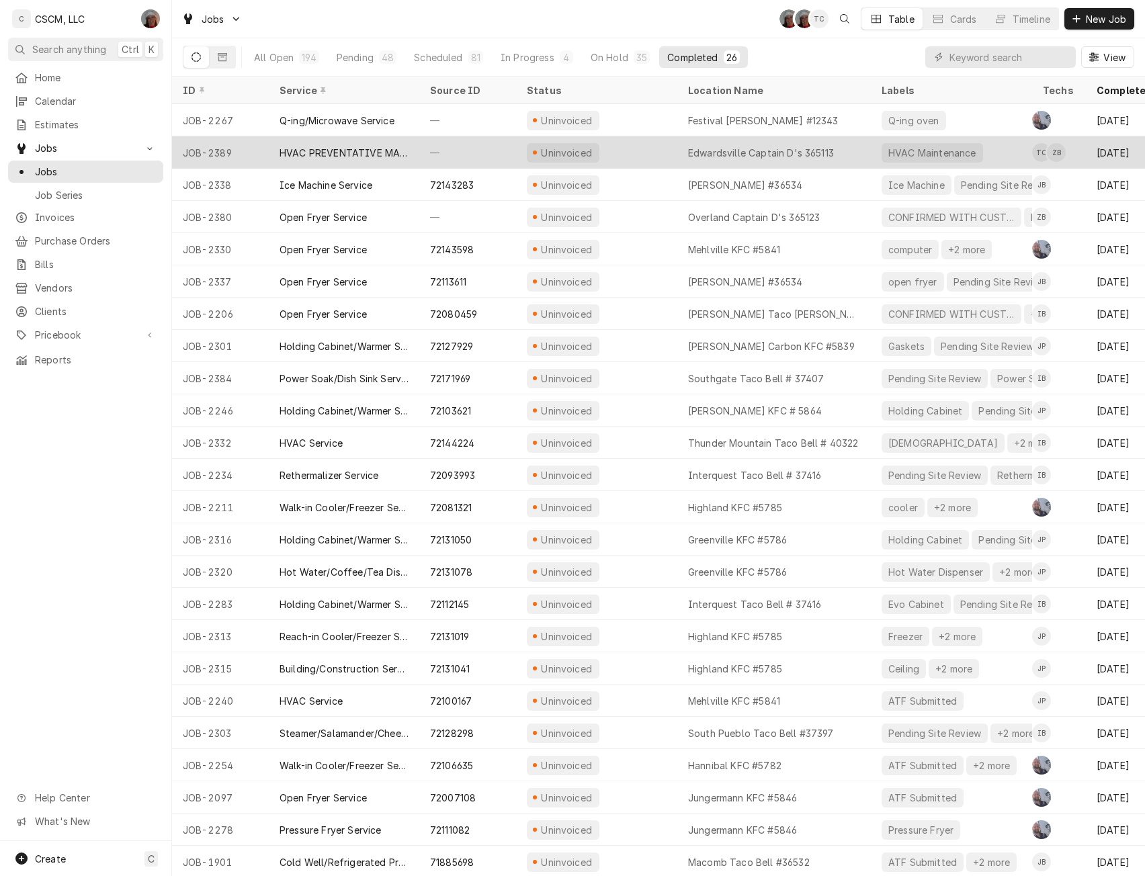
click at [635, 146] on div "Uninvoiced" at bounding box center [596, 152] width 161 height 32
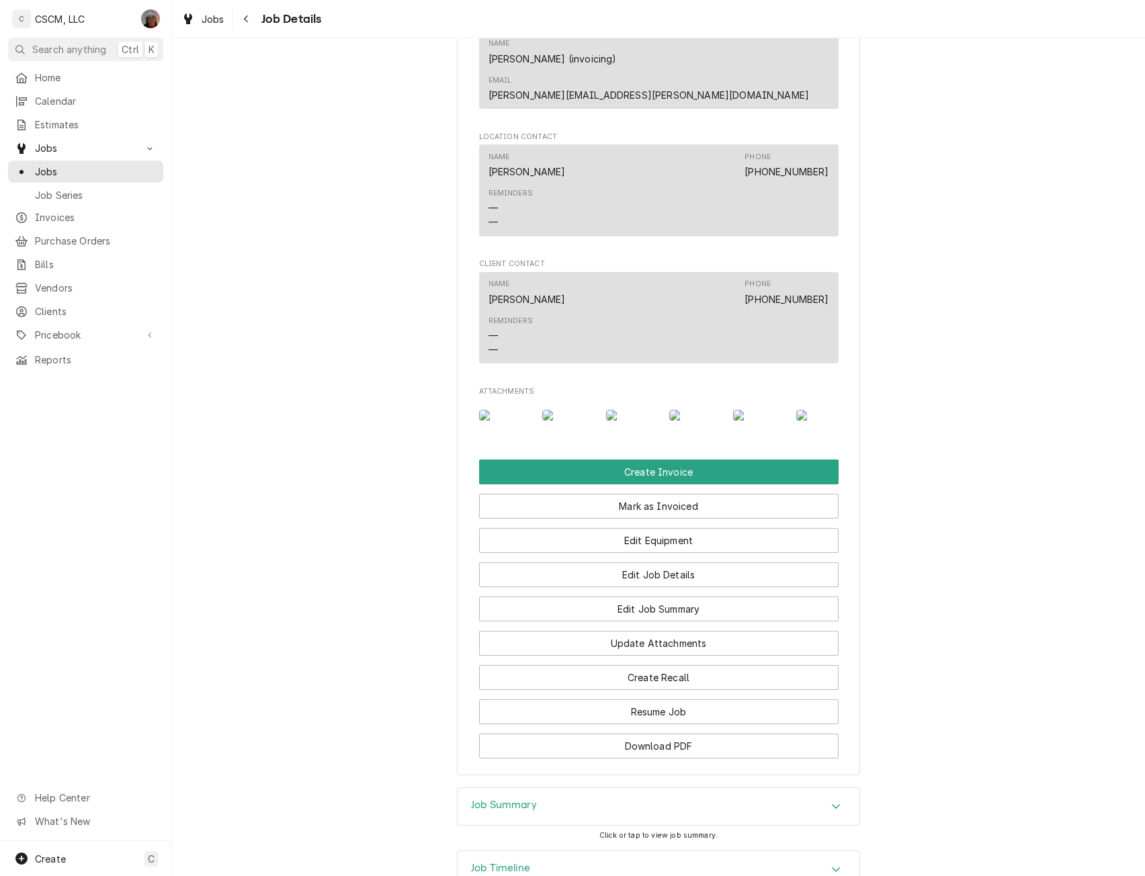
scroll to position [1014, 0]
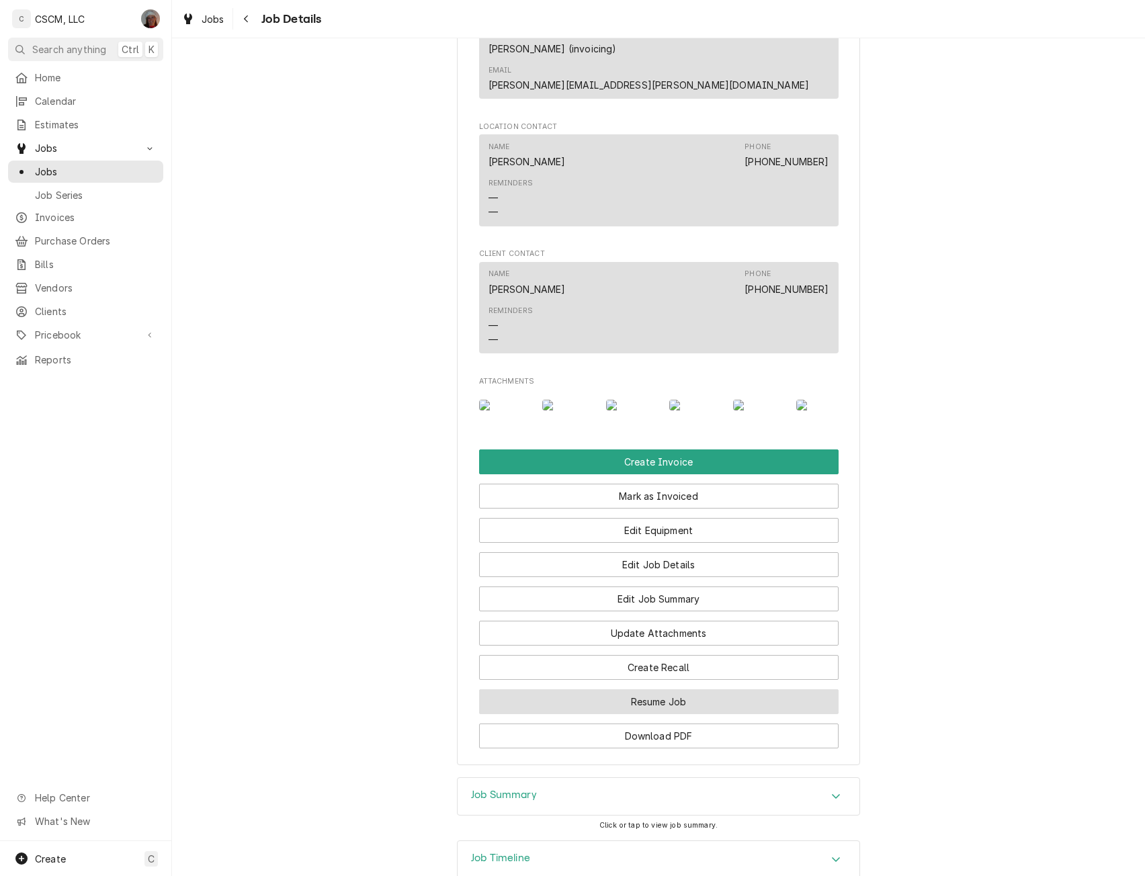
click at [654, 714] on button "Resume Job" at bounding box center [659, 701] width 360 height 25
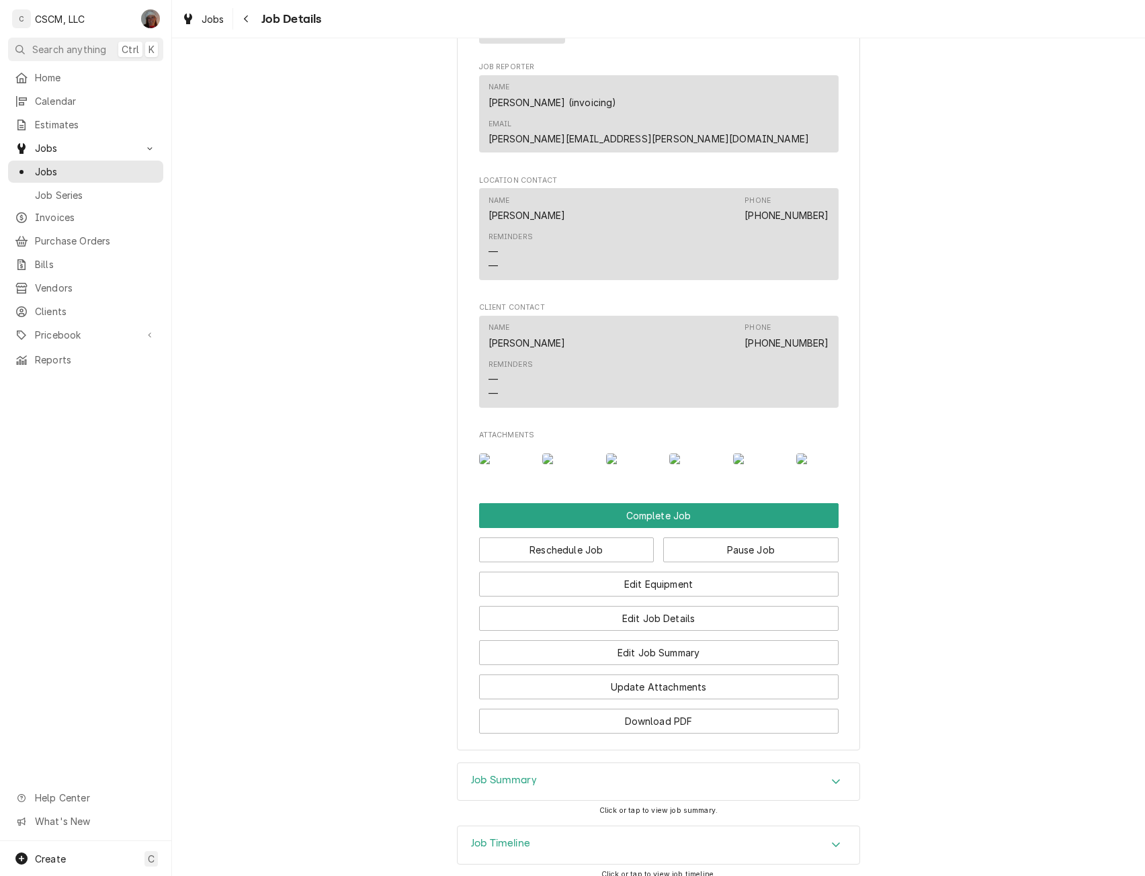
scroll to position [1109, 0]
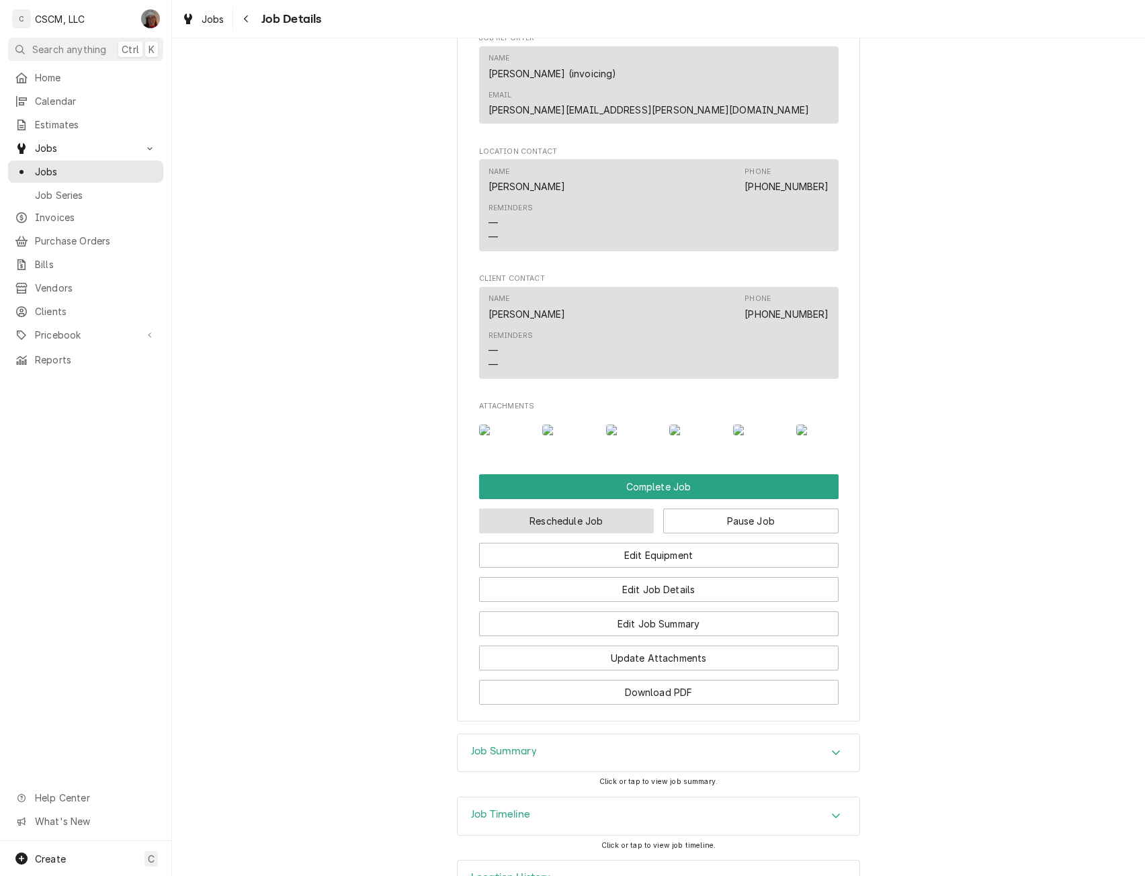
click at [552, 534] on button "Reschedule Job" at bounding box center [566, 521] width 175 height 25
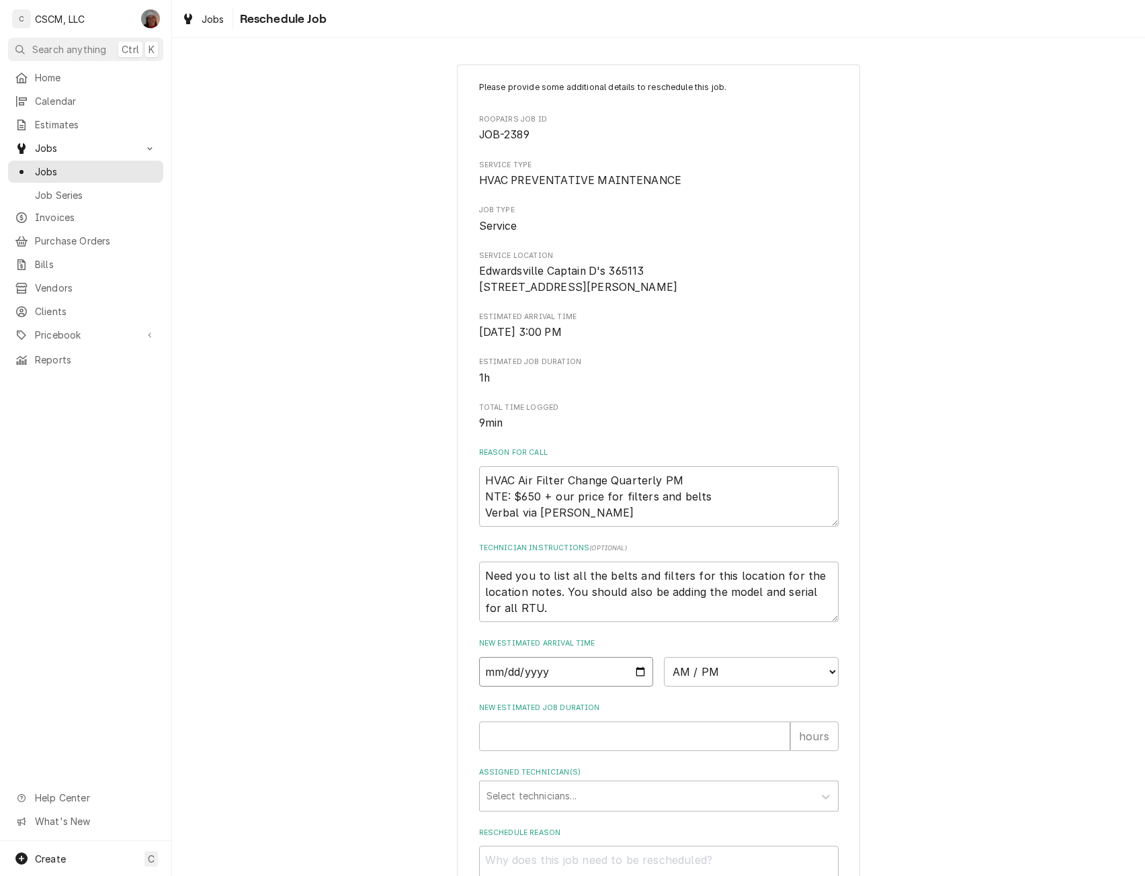
click at [634, 687] on input "Date" at bounding box center [566, 672] width 175 height 30
type input "2025-10-02"
type textarea "x"
click at [825, 687] on select "AM / PM 6:00 AM 6:15 AM 6:30 AM 6:45 AM 7:00 AM 7:15 AM 7:30 AM 7:45 AM 8:00 AM…" at bounding box center [751, 672] width 175 height 30
select select "08:00:00"
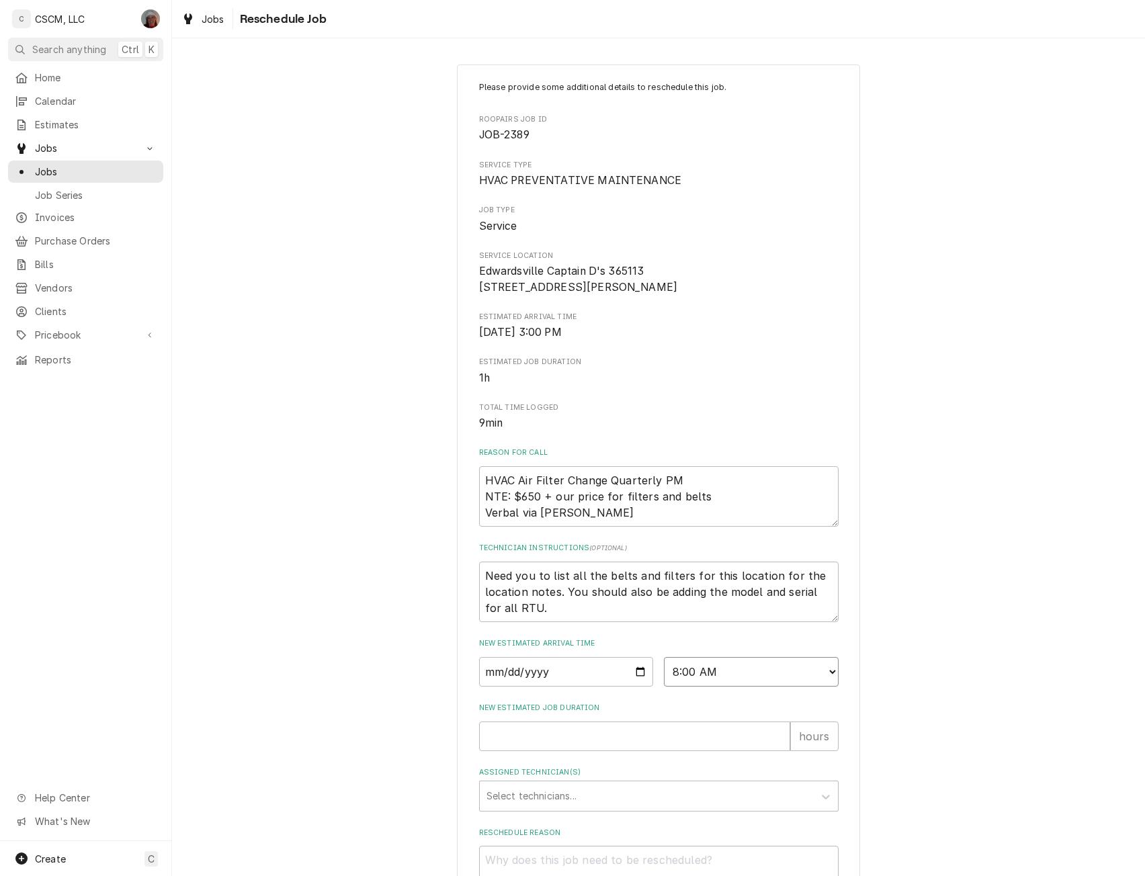
click at [664, 673] on select "AM / PM 6:00 AM 6:15 AM 6:30 AM 6:45 AM 7:00 AM 7:15 AM 7:30 AM 7:45 AM 8:00 AM…" at bounding box center [751, 672] width 175 height 30
click at [775, 745] on input "New Estimated Job Duration" at bounding box center [634, 737] width 311 height 30
type textarea "x"
type input "1"
click at [775, 746] on input "1" at bounding box center [634, 737] width 311 height 30
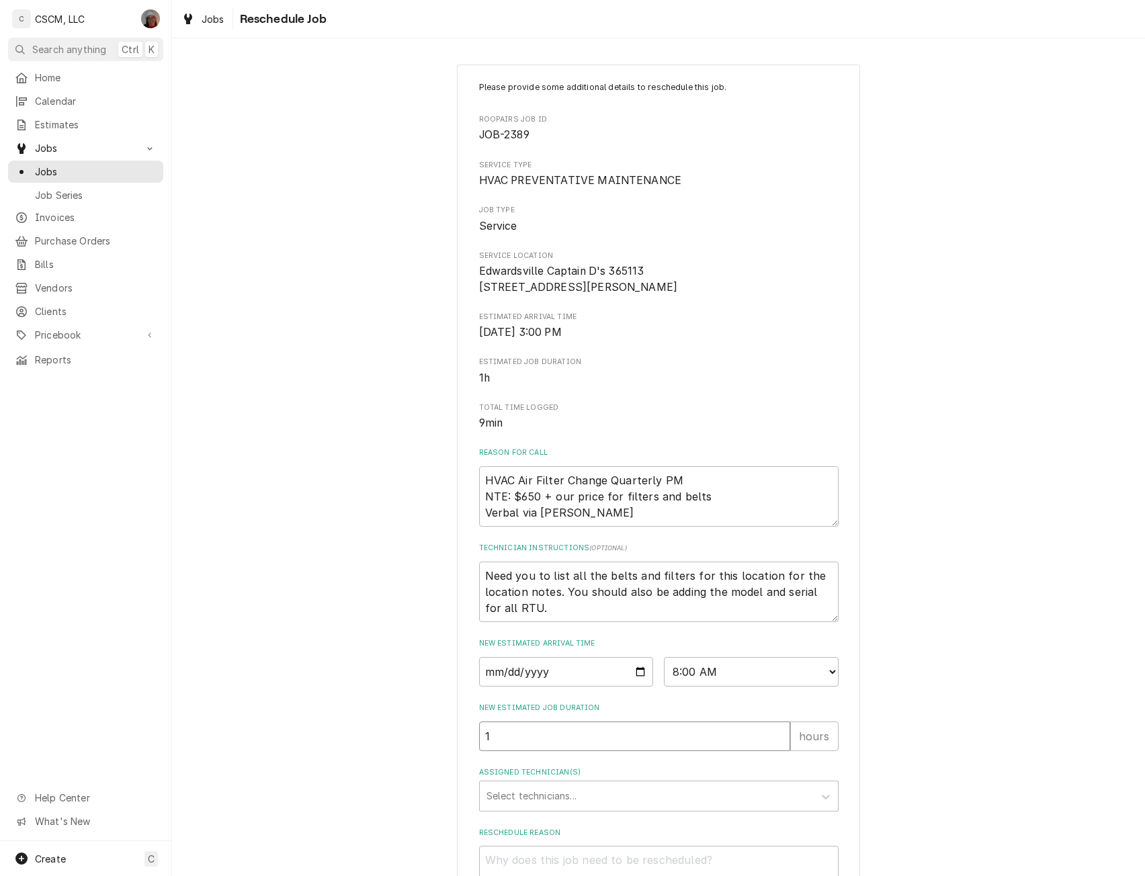
type textarea "x"
type input "2"
click at [775, 747] on input "2" at bounding box center [634, 737] width 311 height 30
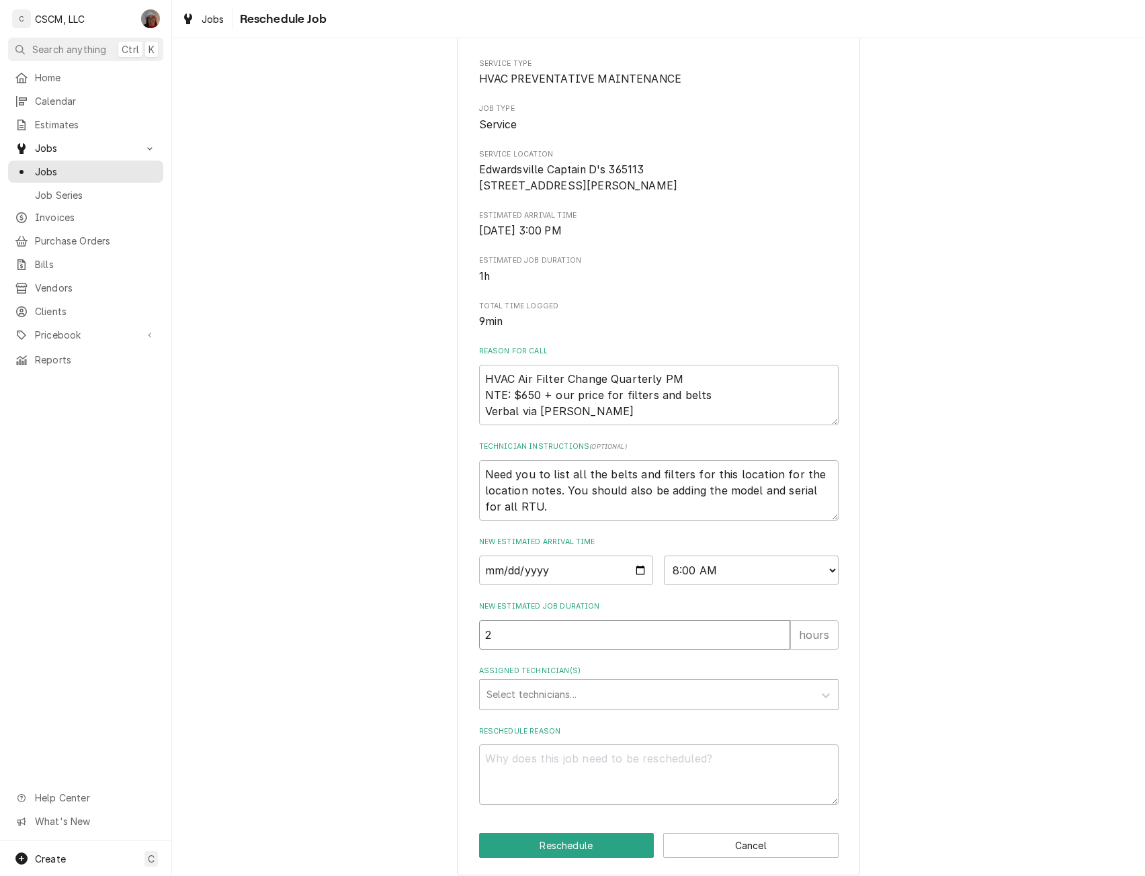
scroll to position [128, 0]
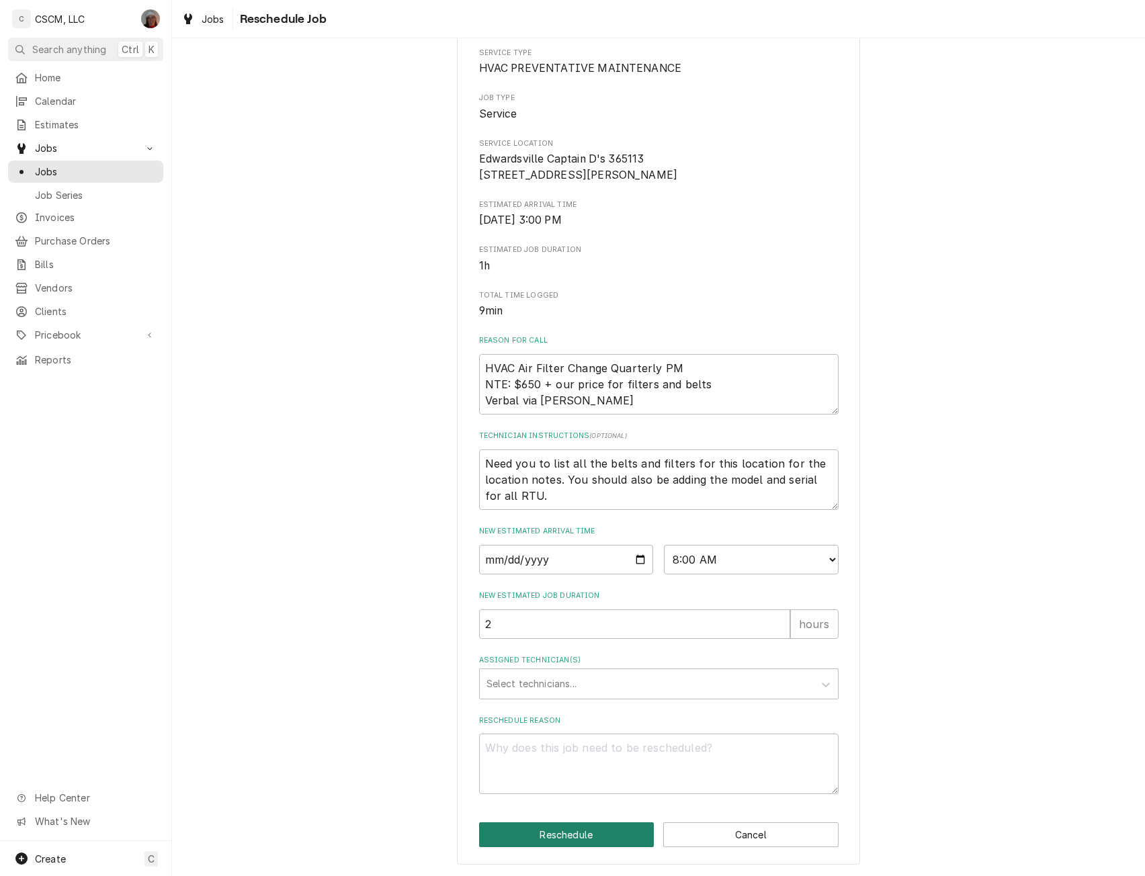
click at [564, 833] on button "Reschedule" at bounding box center [566, 835] width 175 height 25
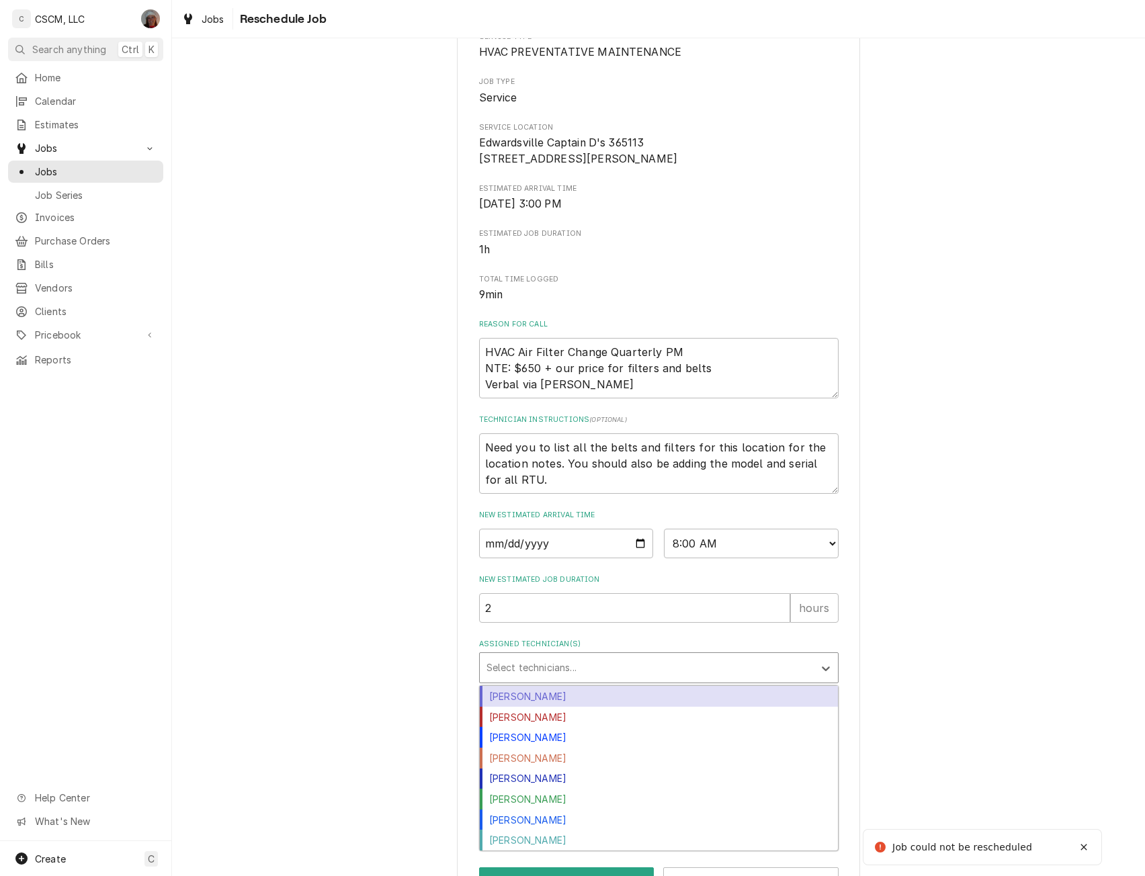
click at [540, 680] on div "Assigned Technician(s)" at bounding box center [647, 668] width 321 height 24
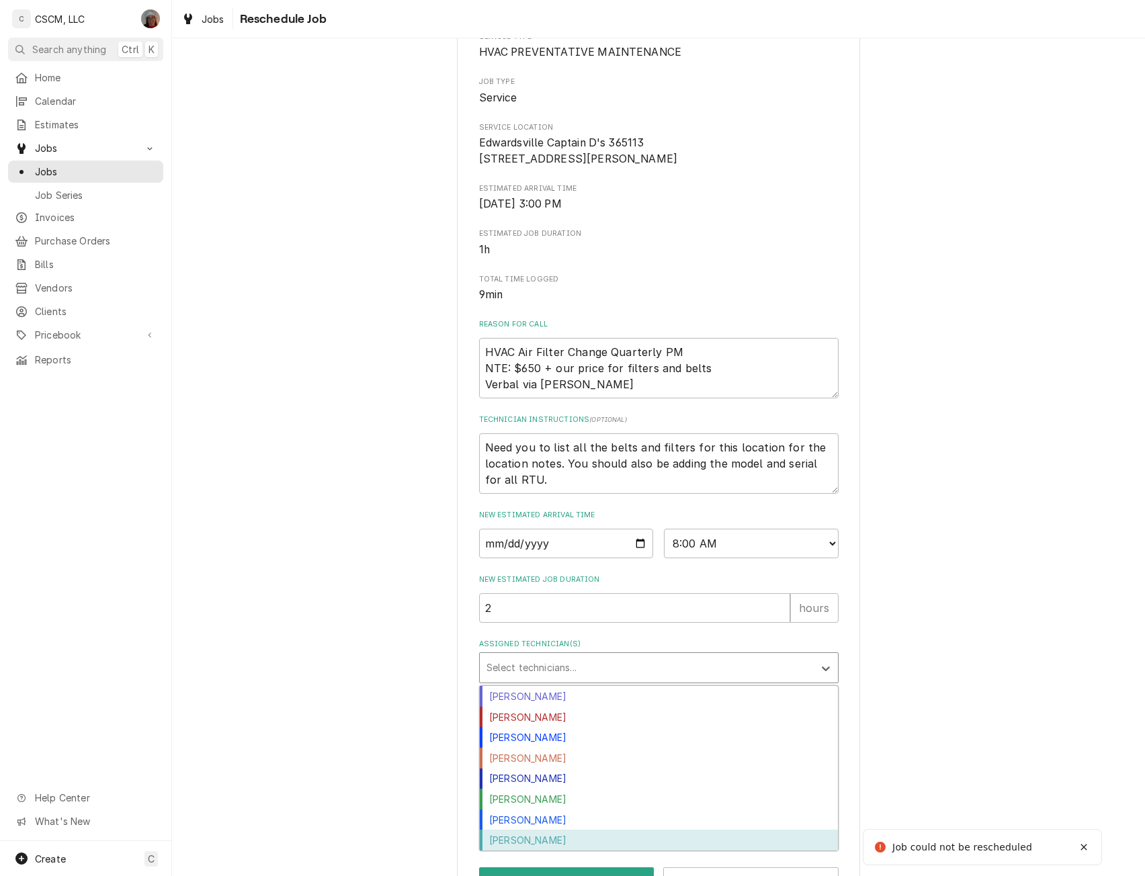
click at [530, 851] on div "Zackary Bain" at bounding box center [659, 840] width 358 height 21
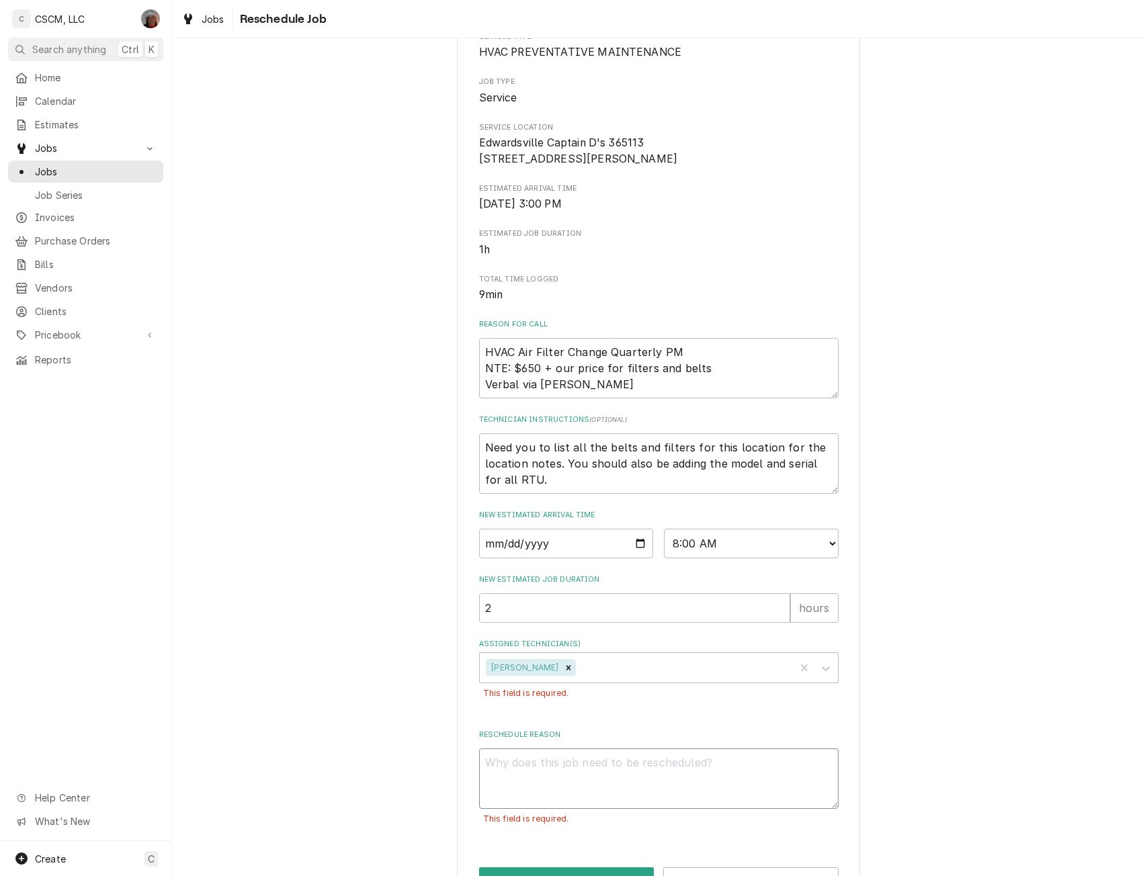
click at [511, 788] on textarea "Reschedule Reason" at bounding box center [659, 779] width 360 height 60
type textarea "x"
type textarea "C"
type textarea "x"
type textarea "Cl"
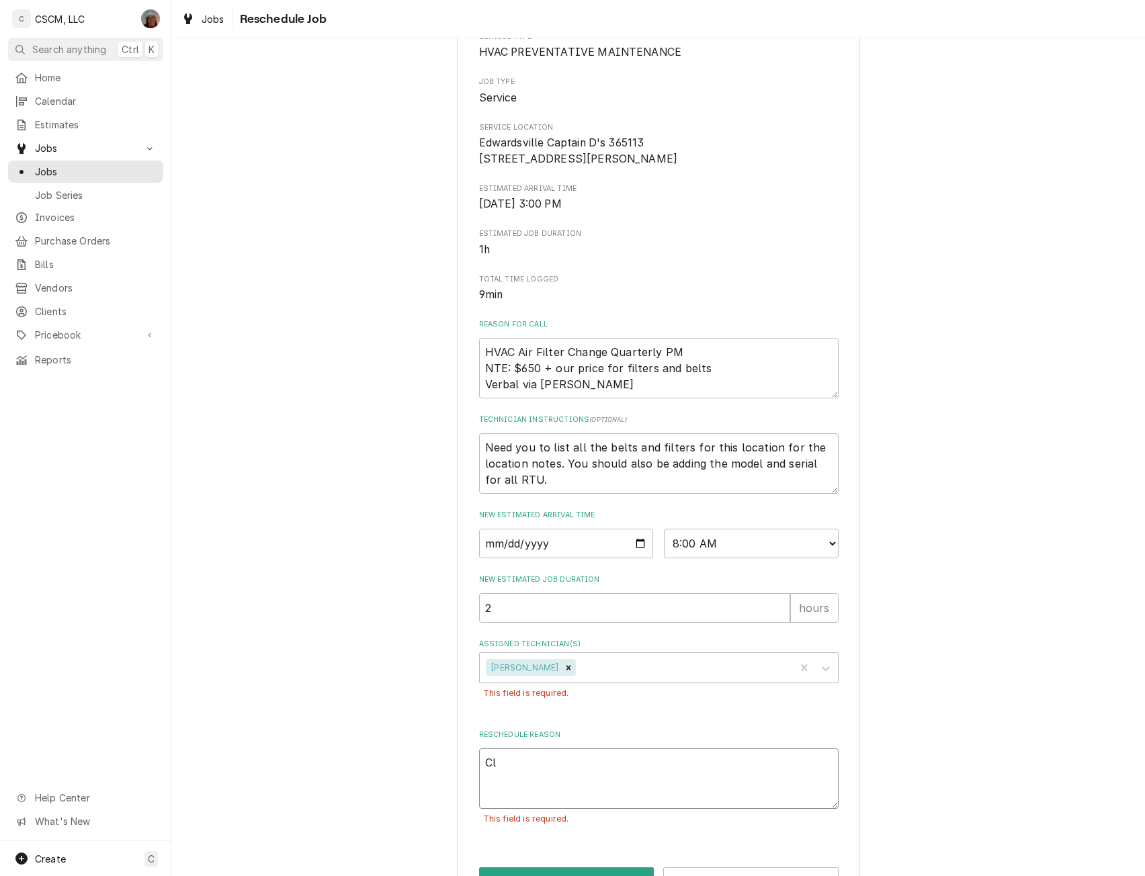
type textarea "x"
type textarea "Clo"
type textarea "x"
type textarea "Clos"
type textarea "x"
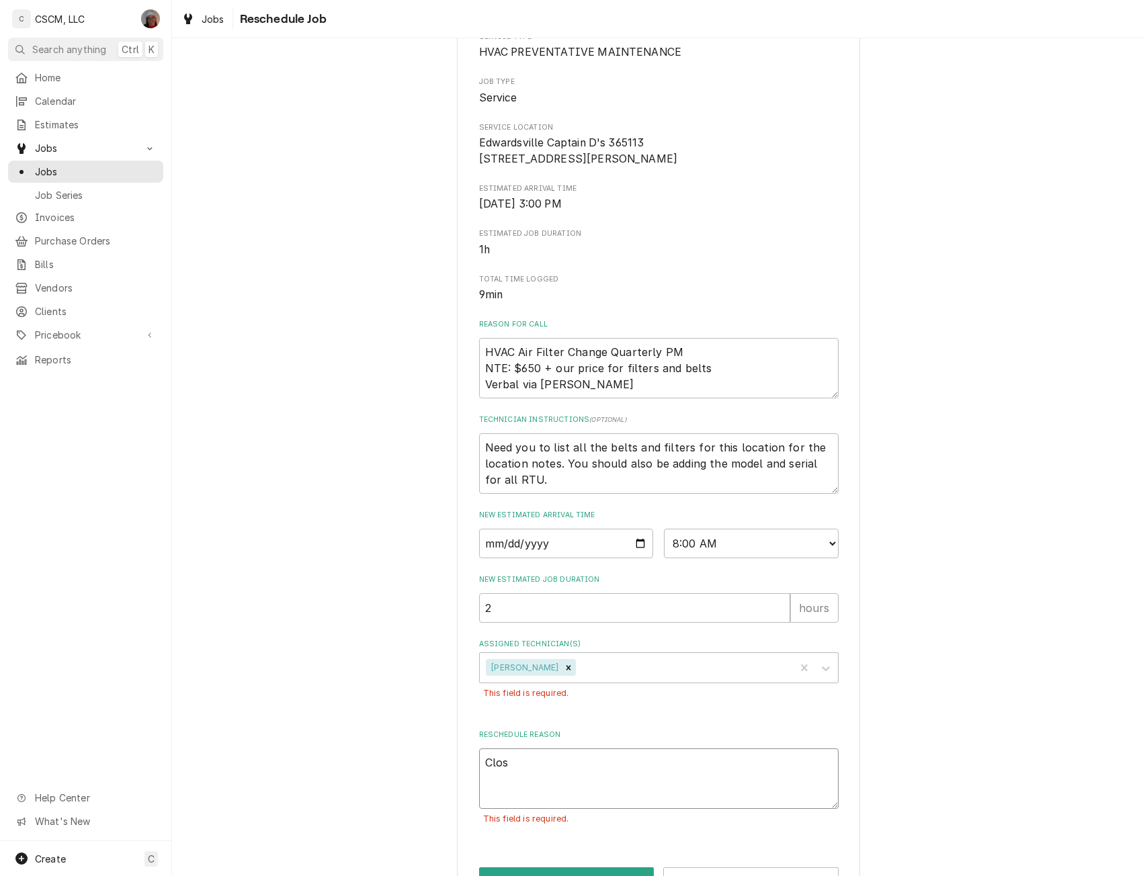
type textarea "Close"
type textarea "x"
type textarea "Closed"
type textarea "x"
type textarea "Closed"
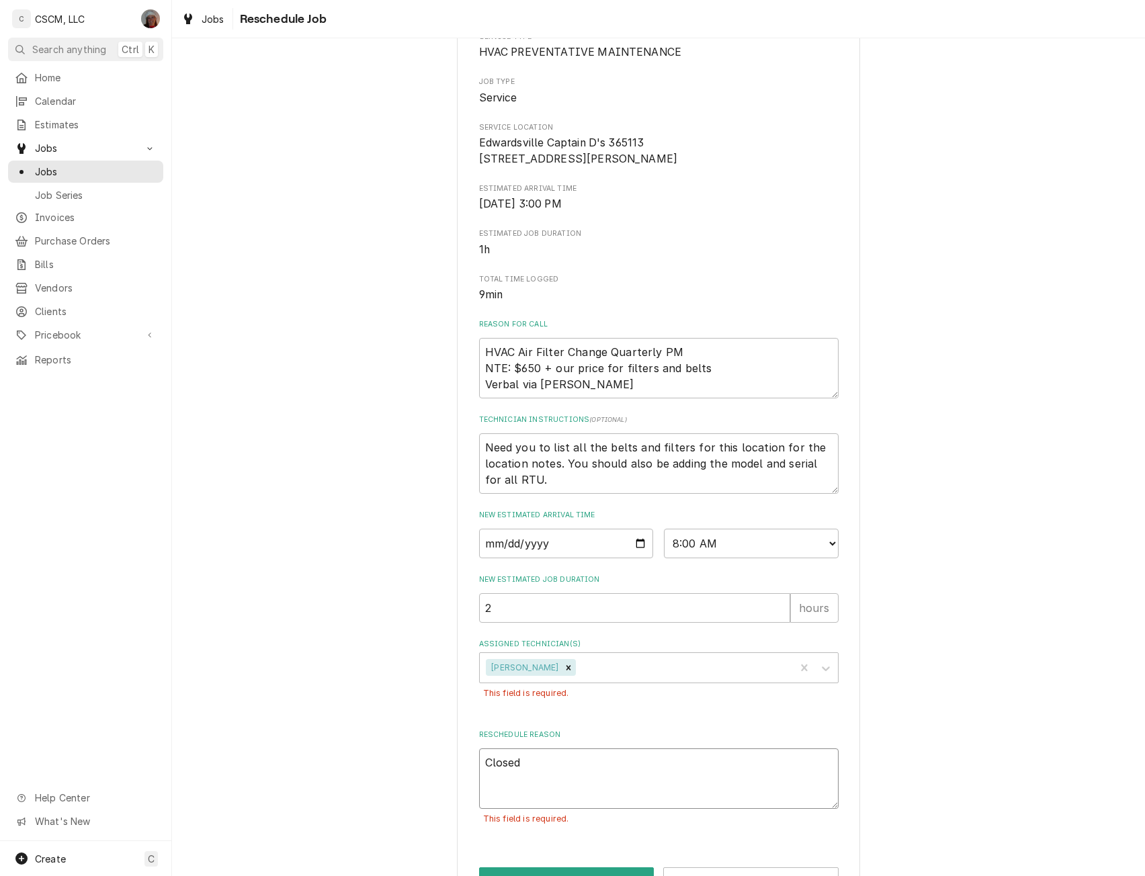
type textarea "x"
type textarea "Closed b"
type textarea "x"
type textarea "Closed by"
type textarea "x"
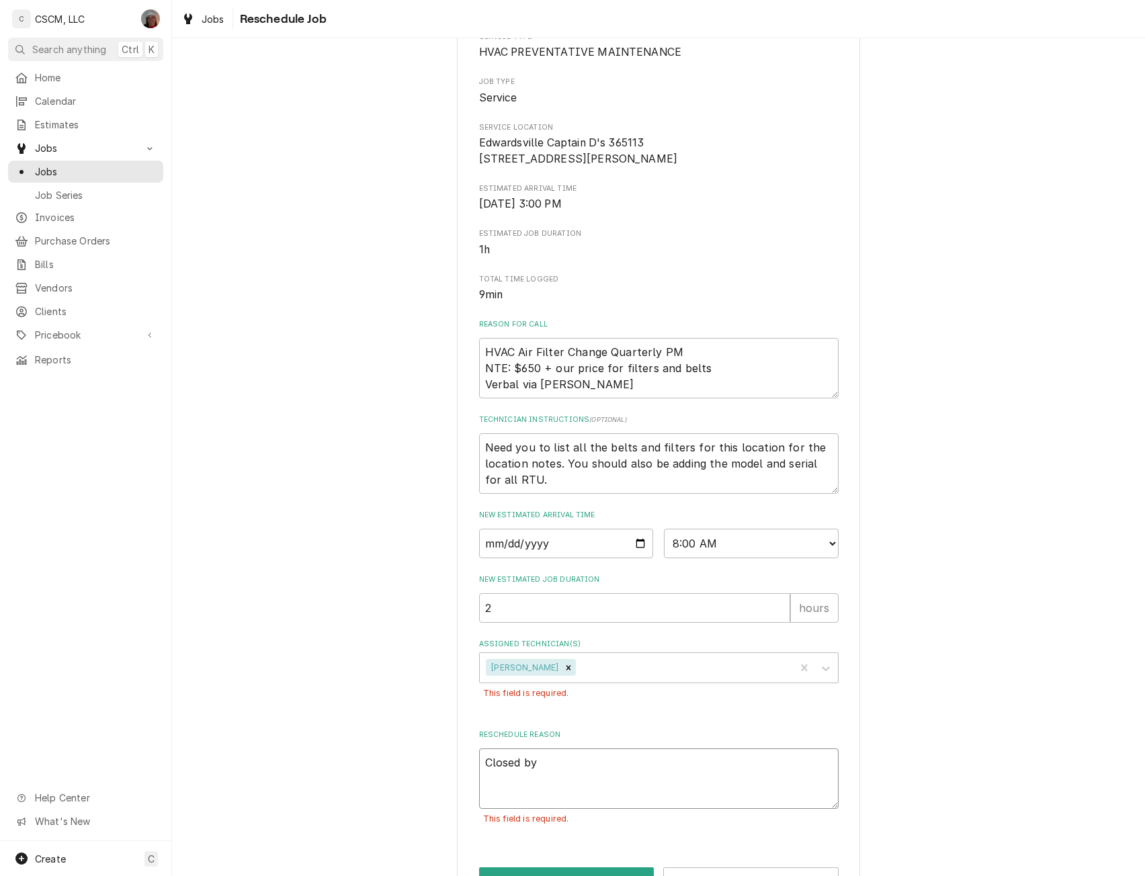
type textarea "Closed by"
type textarea "x"
type textarea "Closed by a"
type textarea "x"
type textarea "Closed by ac"
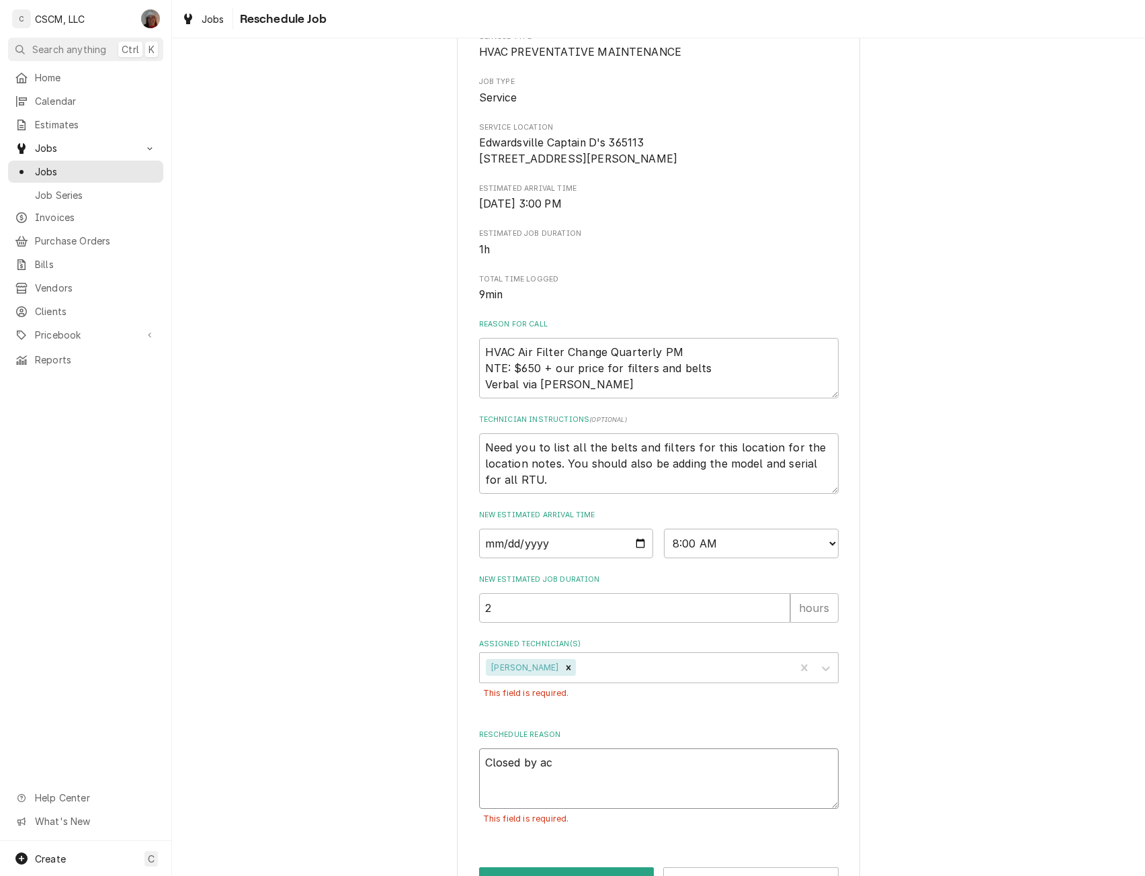
type textarea "x"
type textarea "Closed by acc"
type textarea "x"
type textarea "Closed by acci"
type textarea "x"
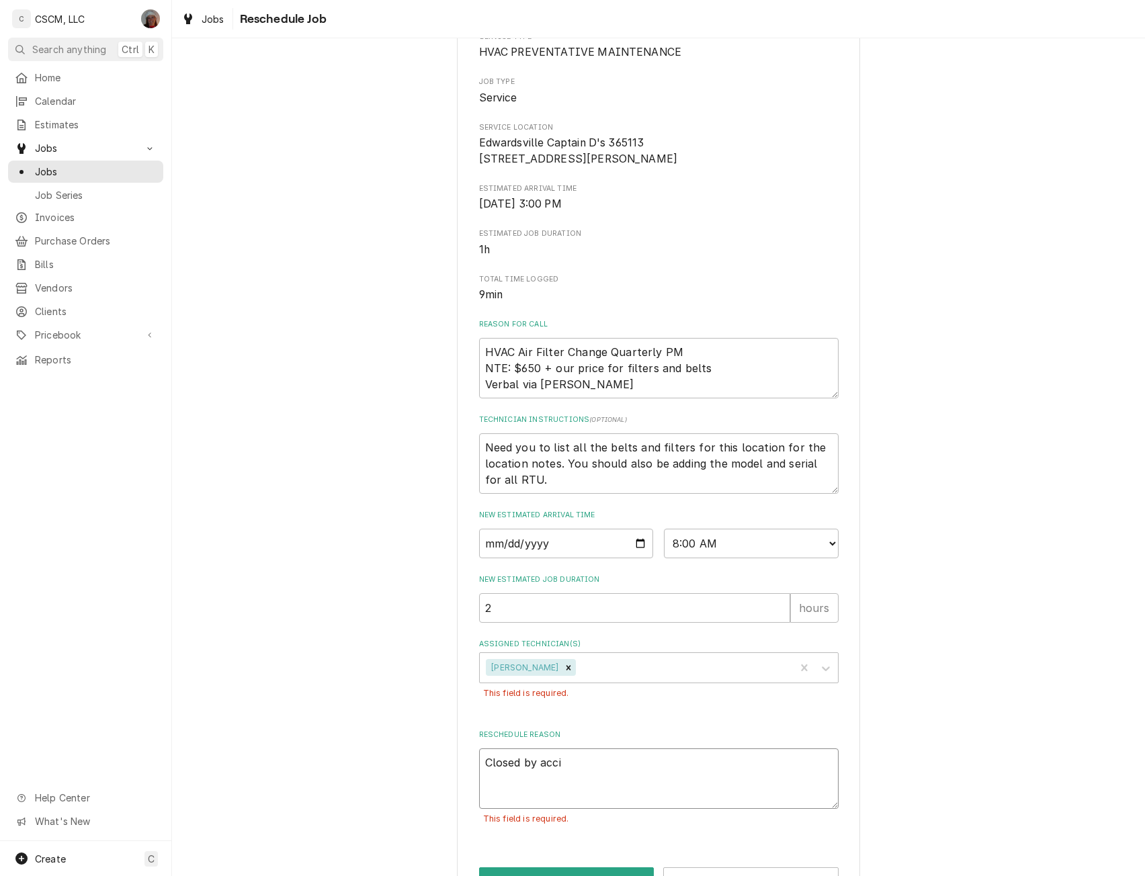
type textarea "Closed by accit"
type textarea "x"
type textarea "Closed by accid"
type textarea "x"
type textarea "Closed by accide"
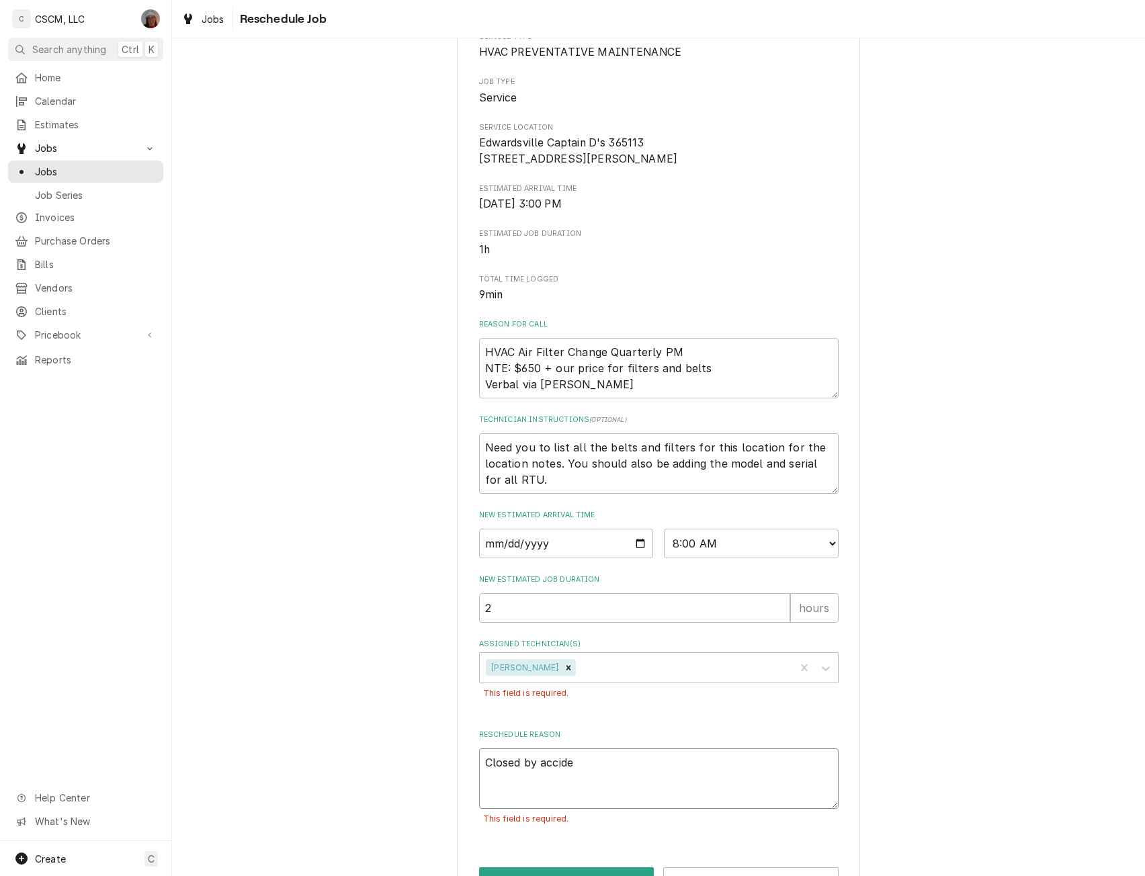
type textarea "x"
type textarea "Closed by acciden"
type textarea "x"
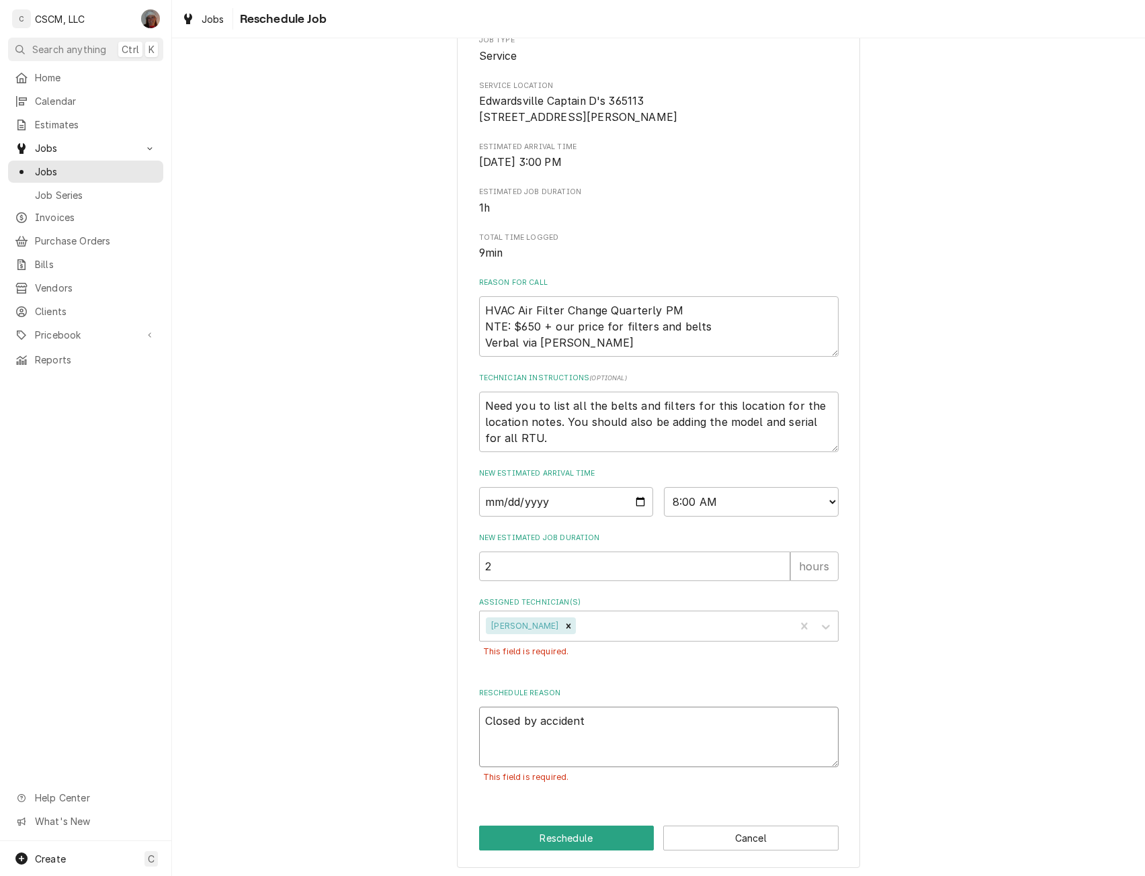
scroll to position [190, 0]
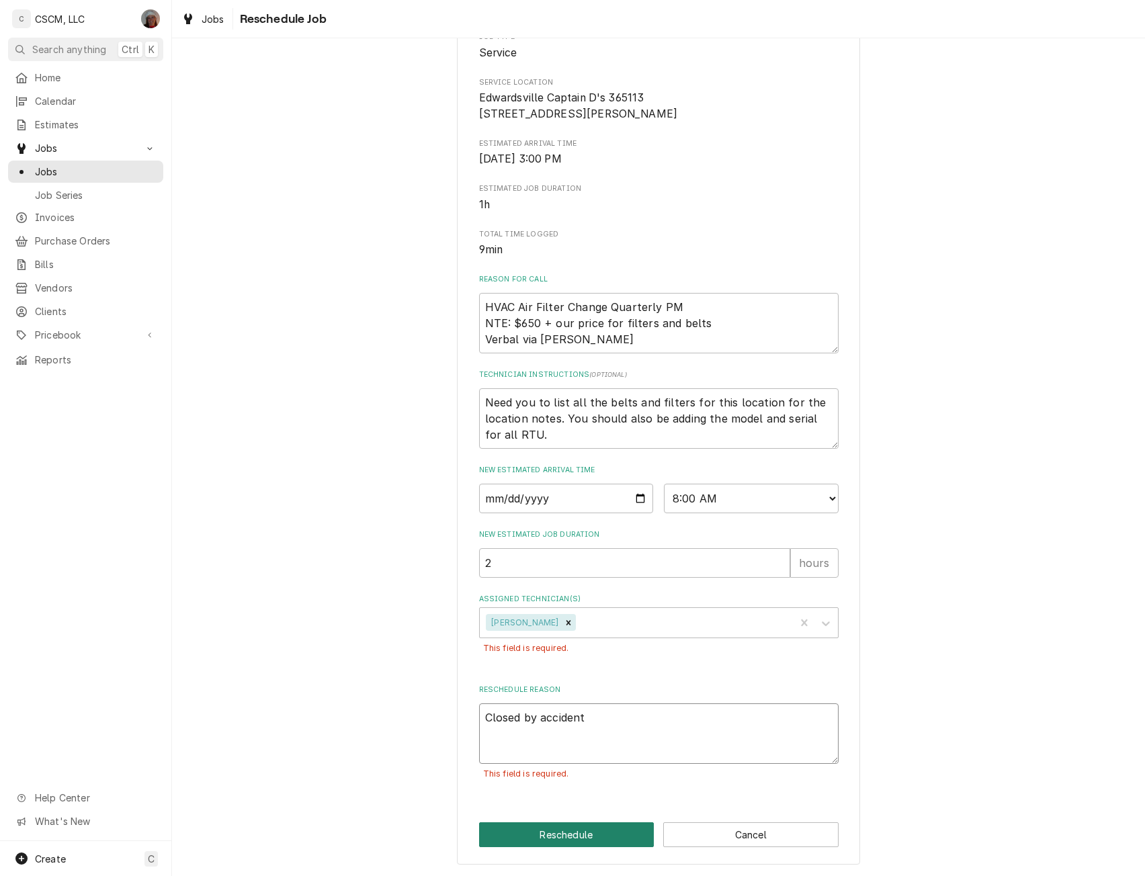
type textarea "Closed by accident"
click at [569, 835] on button "Reschedule" at bounding box center [566, 835] width 175 height 25
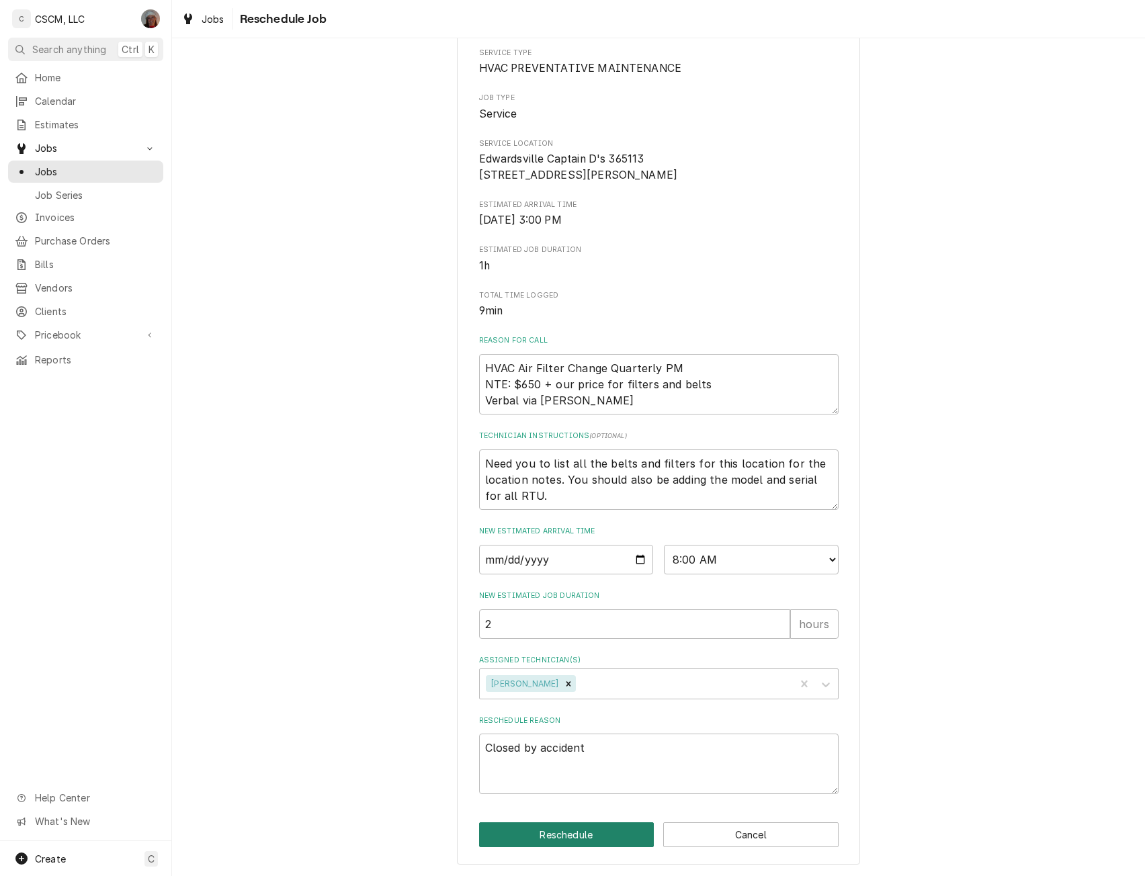
type textarea "x"
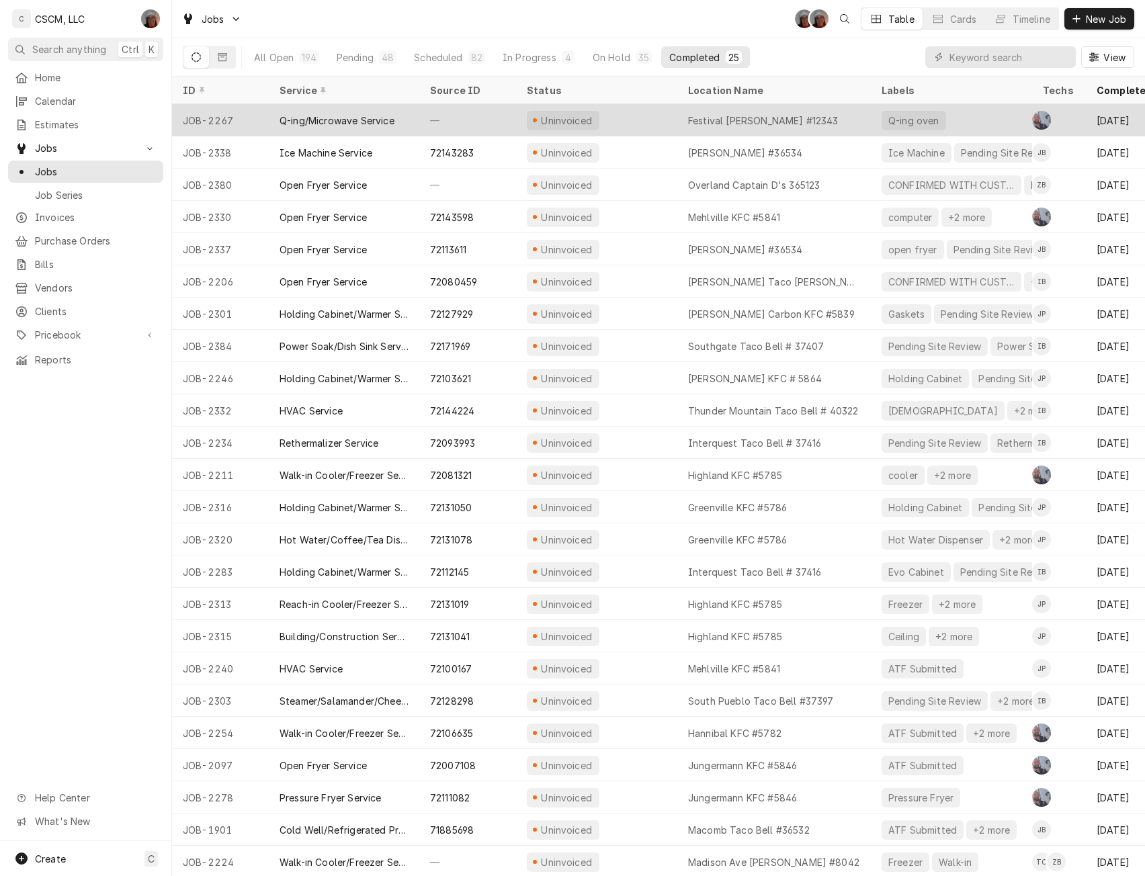
click at [620, 119] on div "Uninvoiced" at bounding box center [596, 120] width 161 height 32
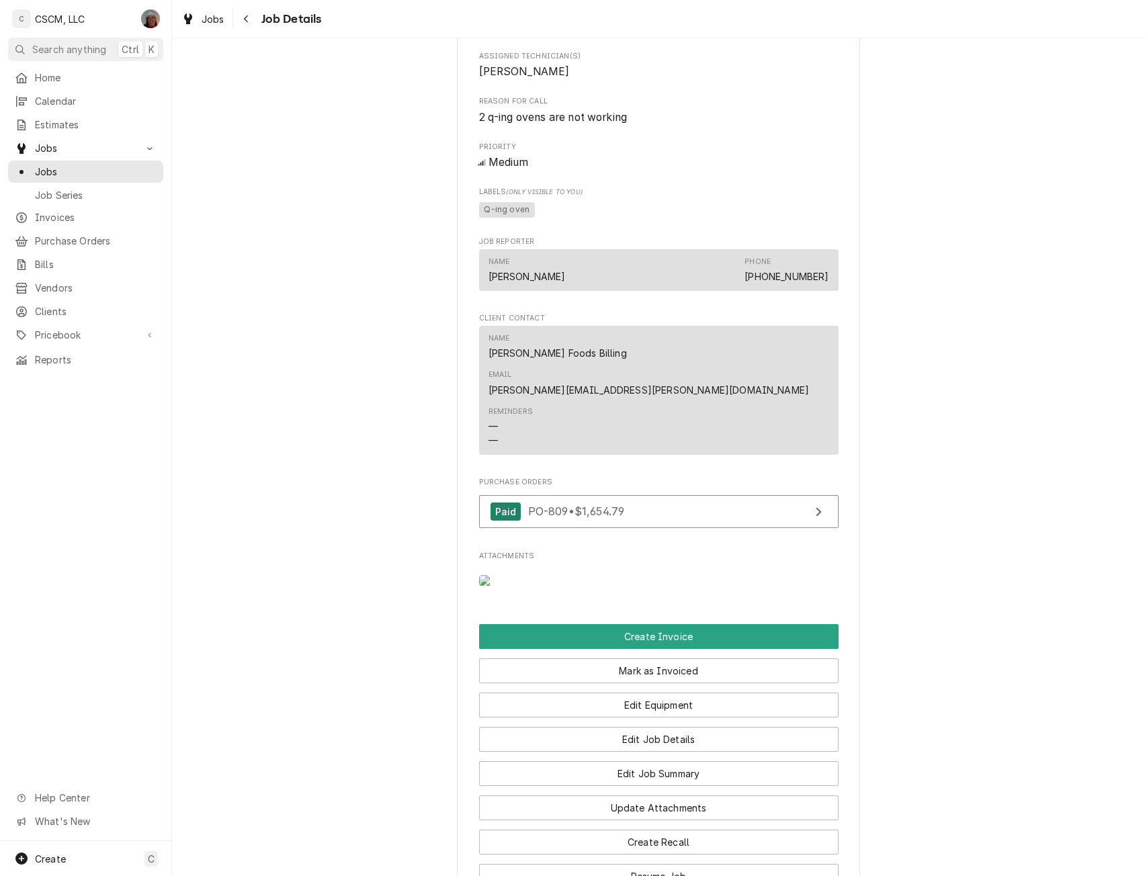
scroll to position [714, 0]
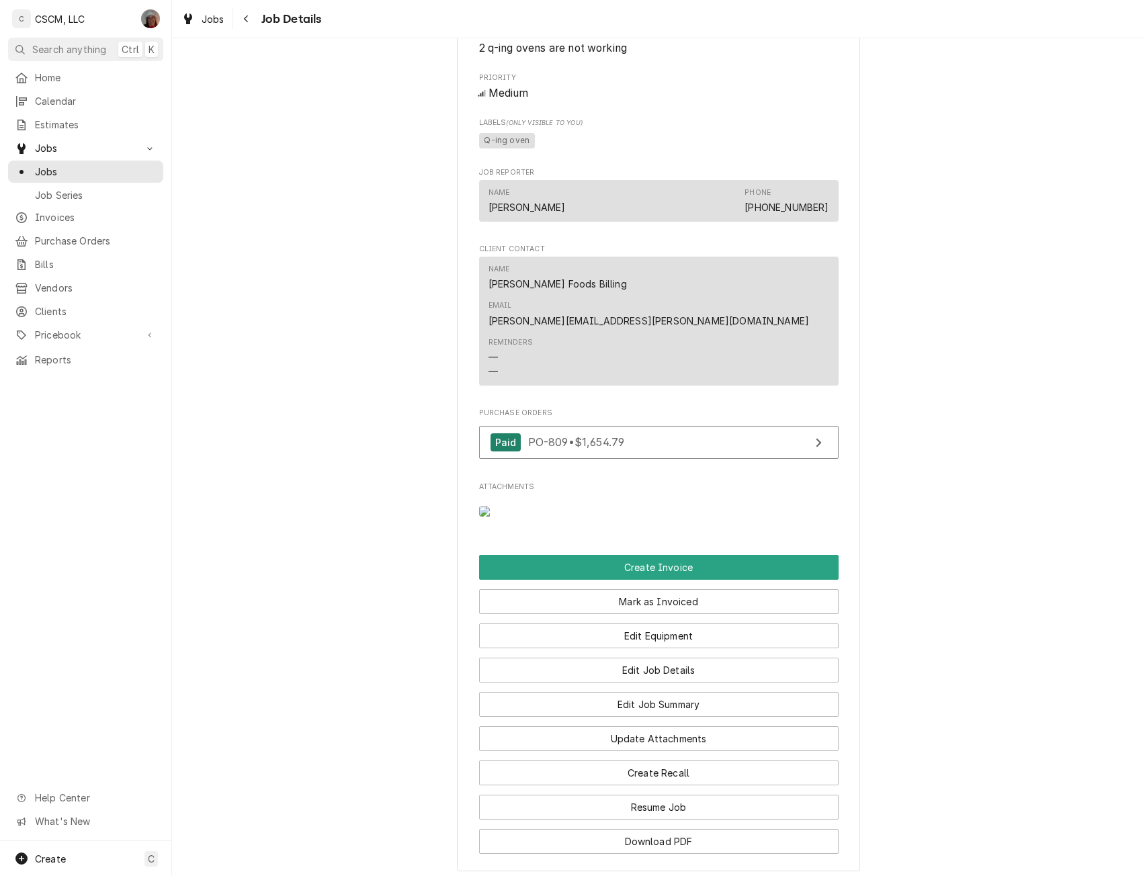
click at [495, 516] on img "Attachments" at bounding box center [505, 511] width 53 height 11
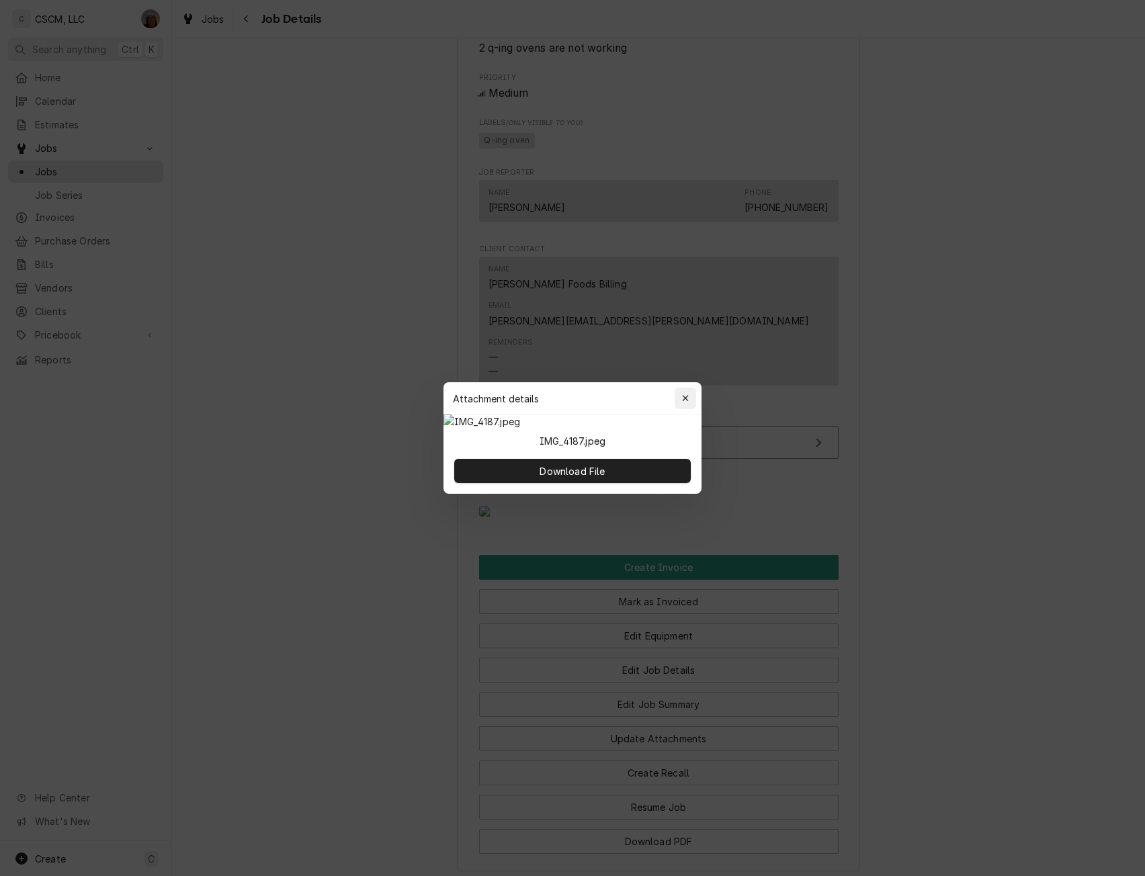
click at [680, 392] on div "button" at bounding box center [685, 398] width 13 height 13
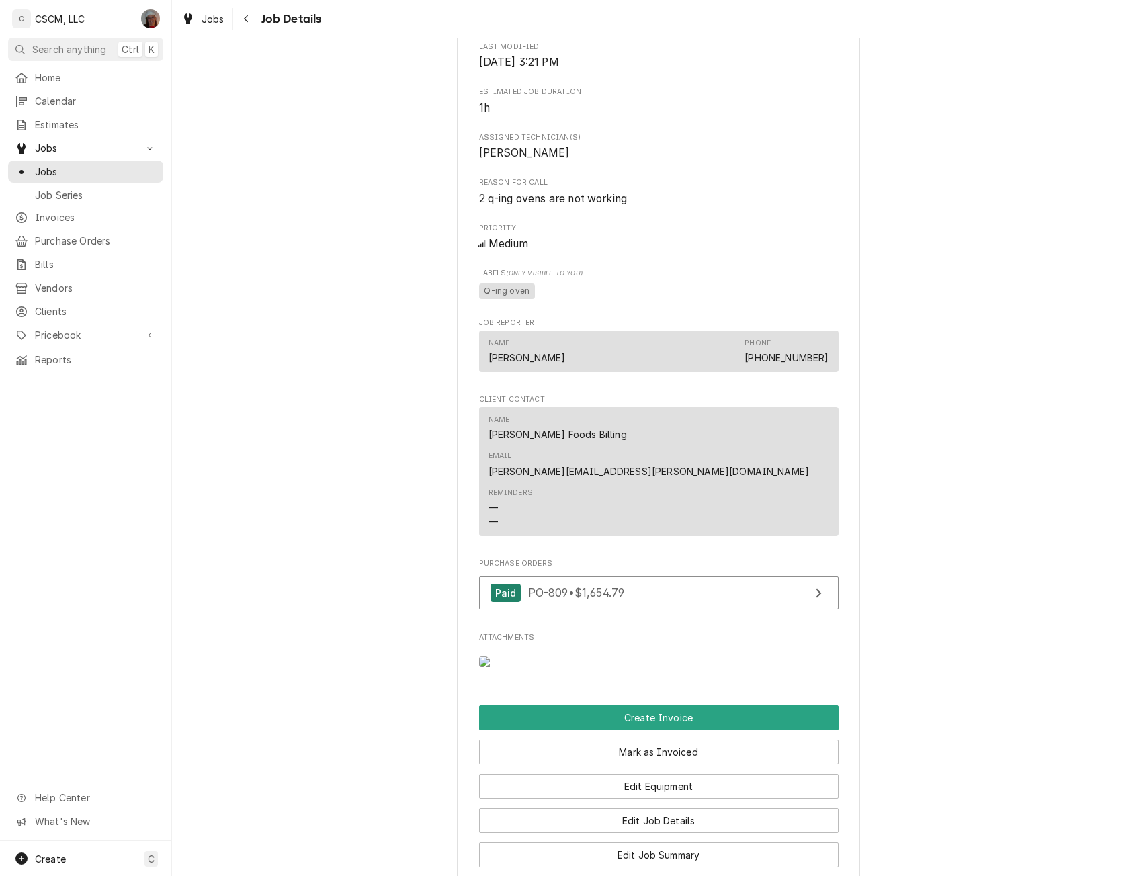
scroll to position [536, 0]
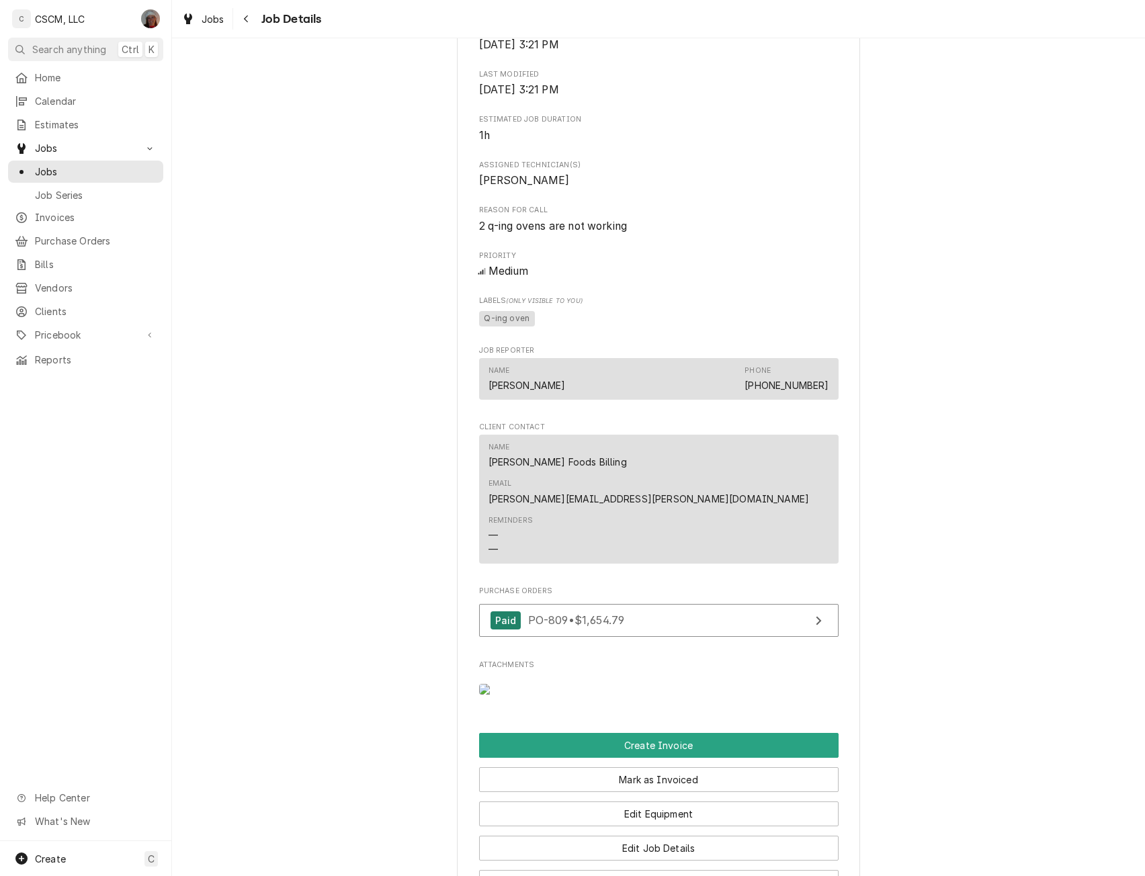
click at [493, 695] on img "Attachments" at bounding box center [505, 689] width 53 height 11
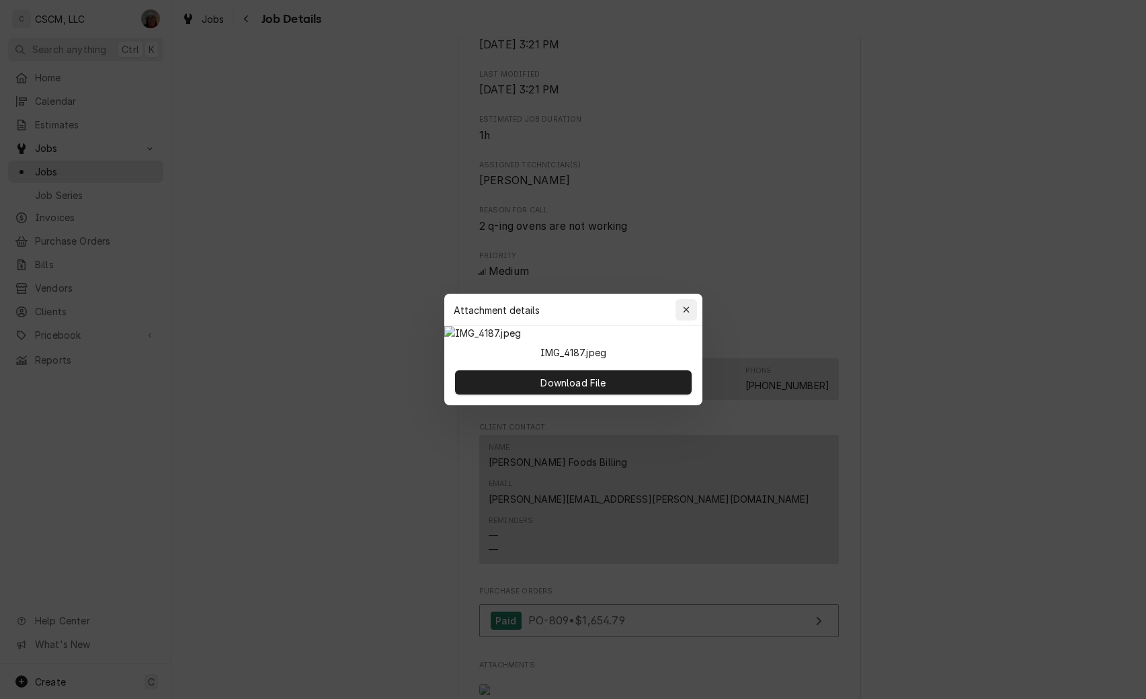
click at [686, 305] on icon "button" at bounding box center [685, 309] width 7 height 9
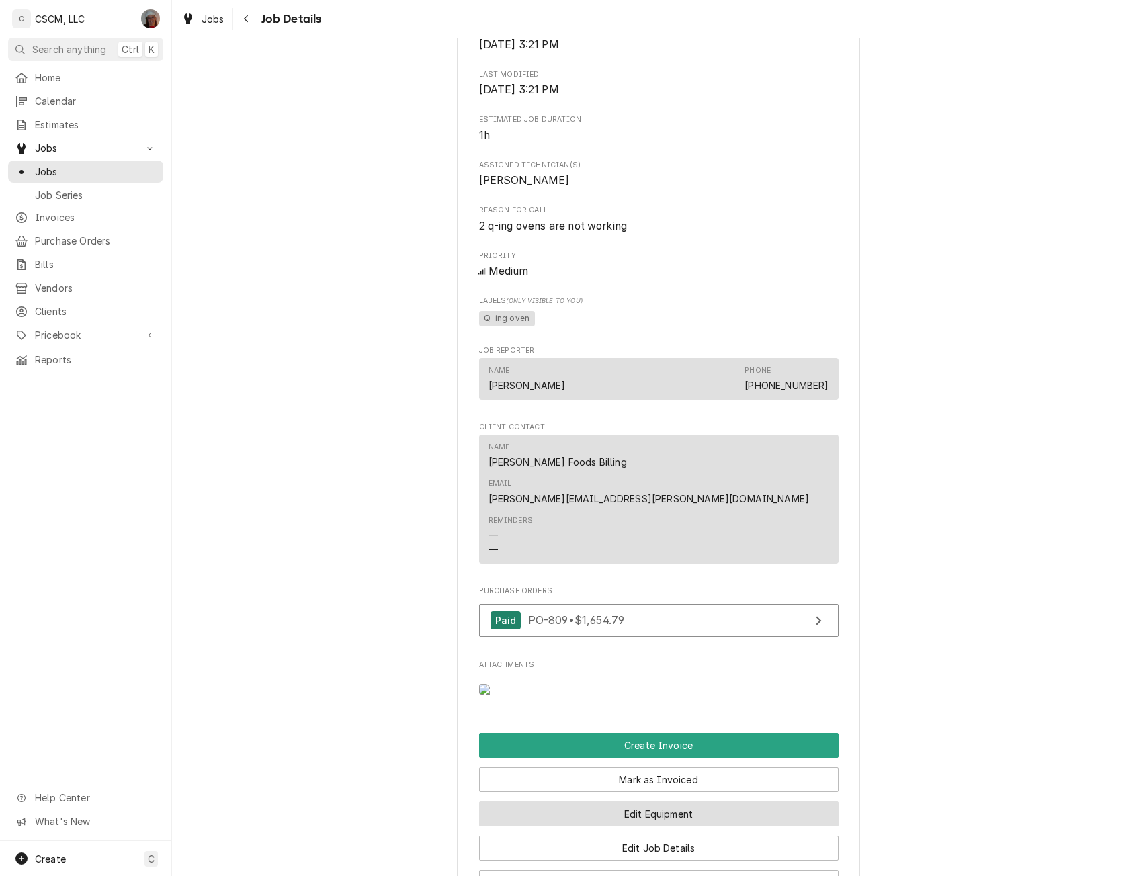
click at [739, 827] on button "Edit Equipment" at bounding box center [659, 814] width 360 height 25
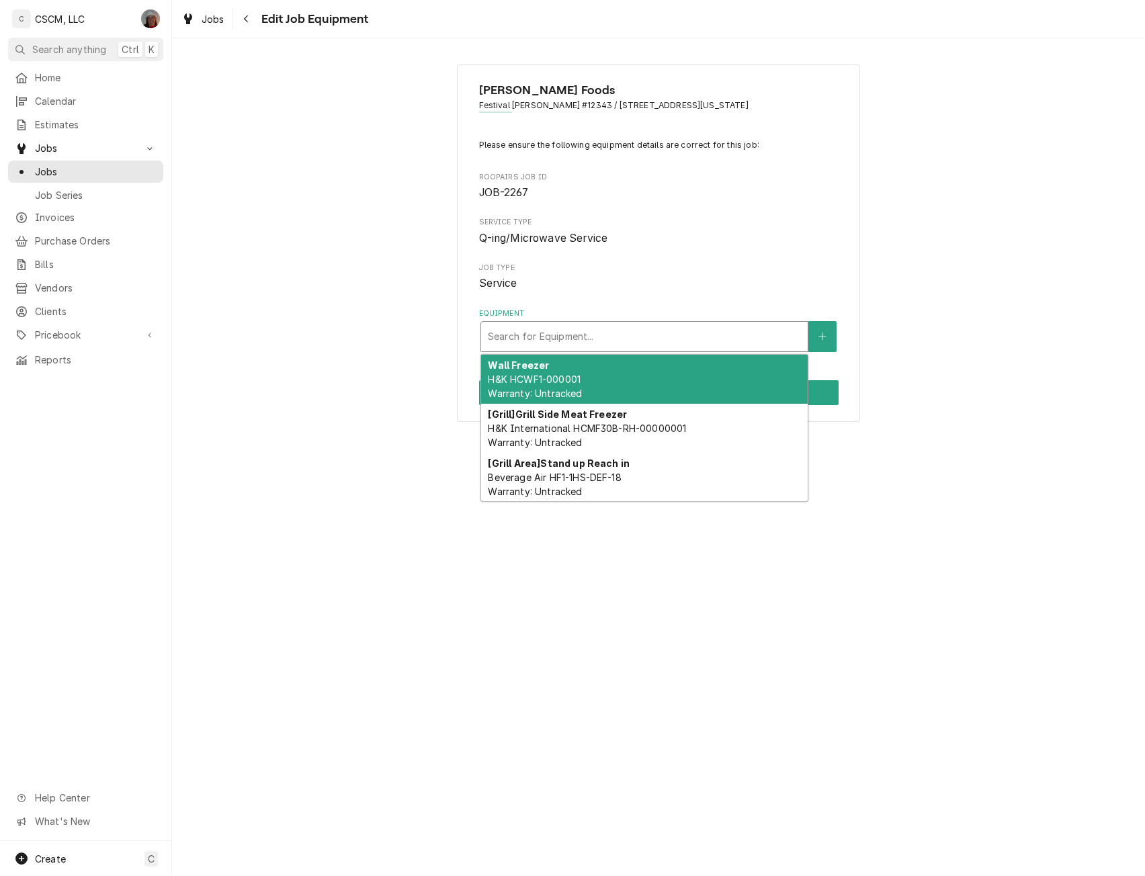
click at [673, 328] on div "Equipment" at bounding box center [644, 337] width 313 height 24
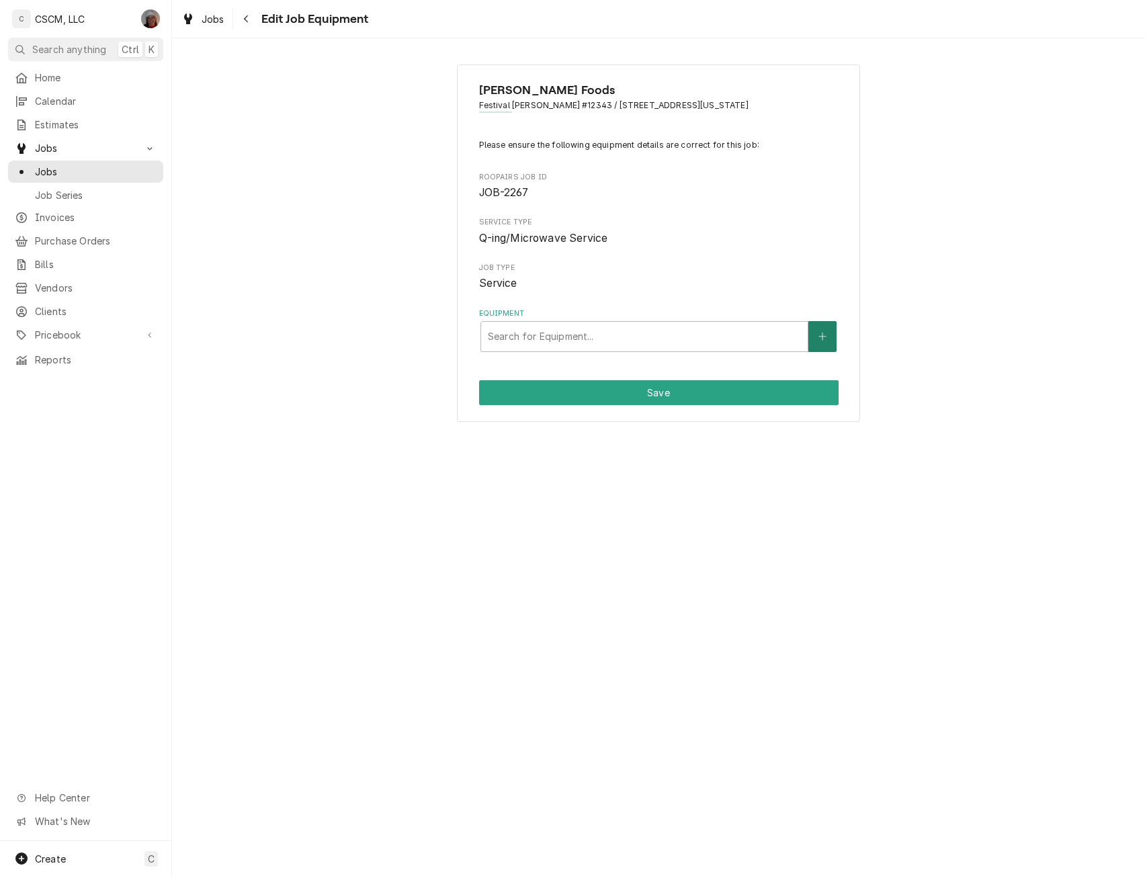
click at [828, 330] on button "Equipment" at bounding box center [822, 336] width 28 height 31
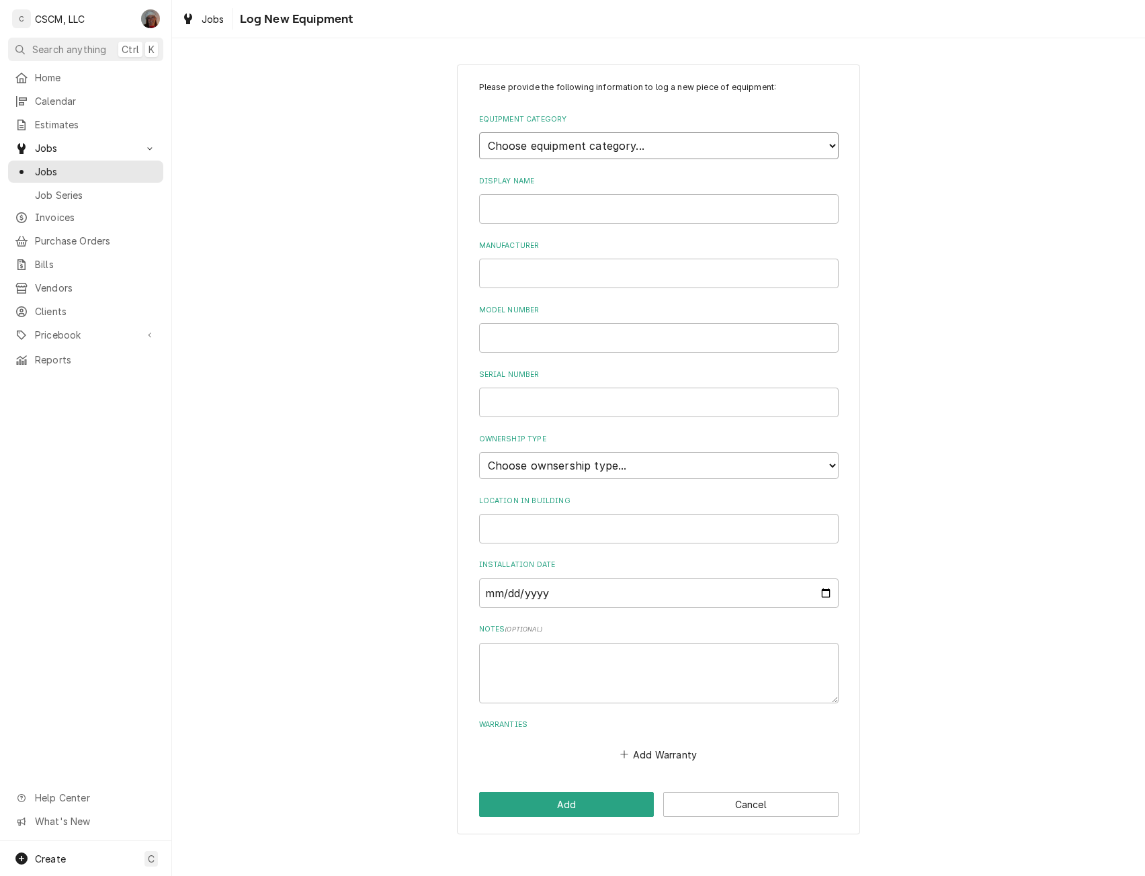
click at [733, 148] on select "Choose equipment category... Cooking Equipment Fryers Ice Machines Ovens and Ra…" at bounding box center [659, 145] width 360 height 27
select select "1"
click at [479, 132] on select "Choose equipment category... Cooking Equipment Fryers Ice Machines Ovens and Ra…" at bounding box center [659, 145] width 360 height 27
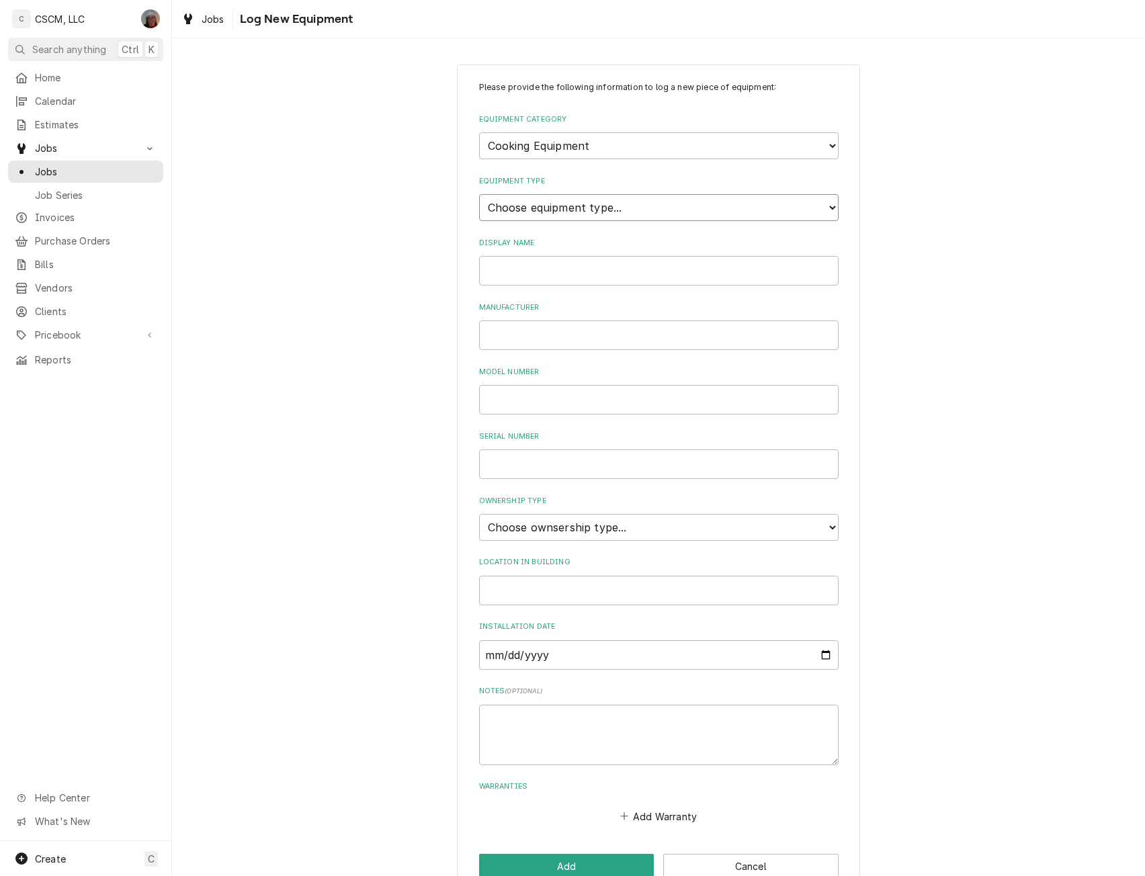
click at [612, 214] on select "Choose equipment type... Broiler Charbroiler Commercial Microwave Commercial To…" at bounding box center [659, 207] width 360 height 27
select select "3"
click at [479, 194] on select "Choose equipment type... Broiler Charbroiler Commercial Microwave Commercial To…" at bounding box center [659, 207] width 360 height 27
click at [516, 279] on input "Display Name" at bounding box center [659, 271] width 360 height 30
type input "Q-er # 1"
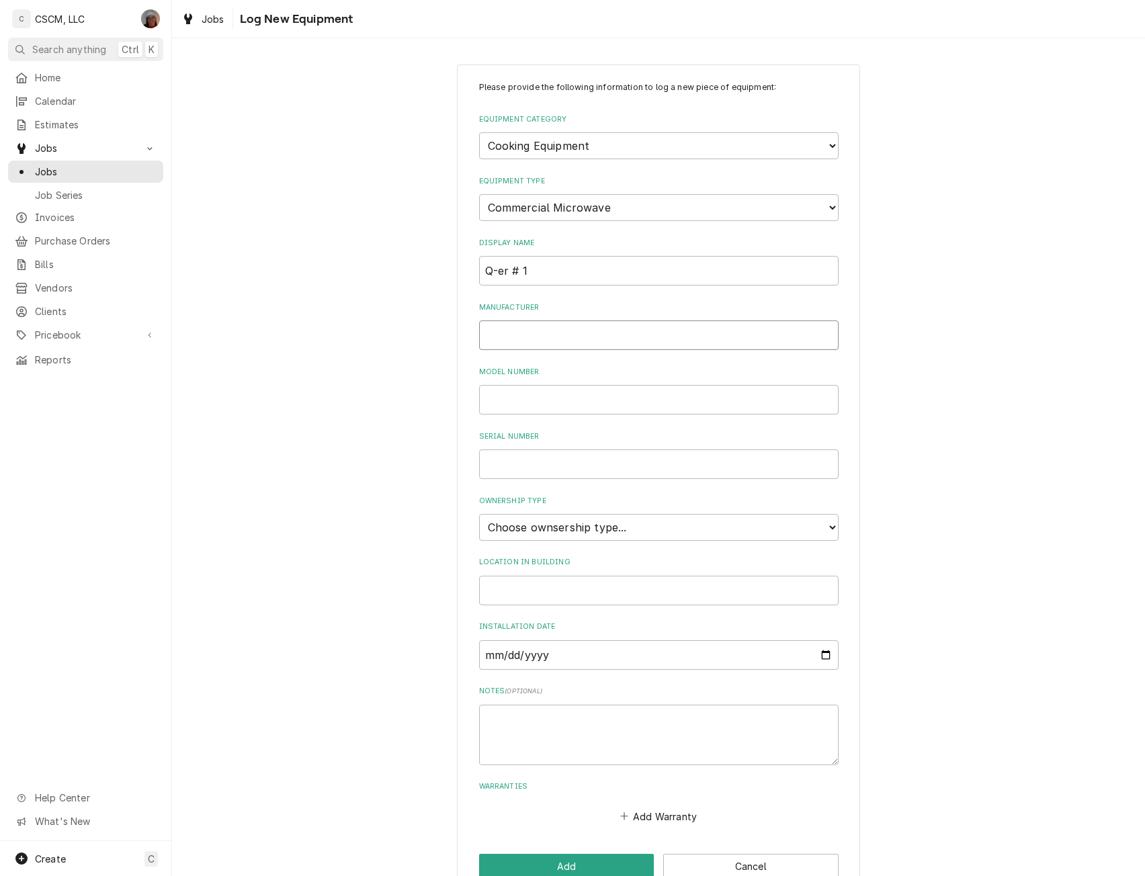
click at [508, 322] on input "Manufacturer" at bounding box center [659, 336] width 360 height 30
click at [549, 337] on input "Amana Menuemaster" at bounding box center [659, 336] width 360 height 30
type input "[PERSON_NAME]"
click at [503, 404] on input "Model Number" at bounding box center [659, 400] width 360 height 30
type input "MC23MPW2"
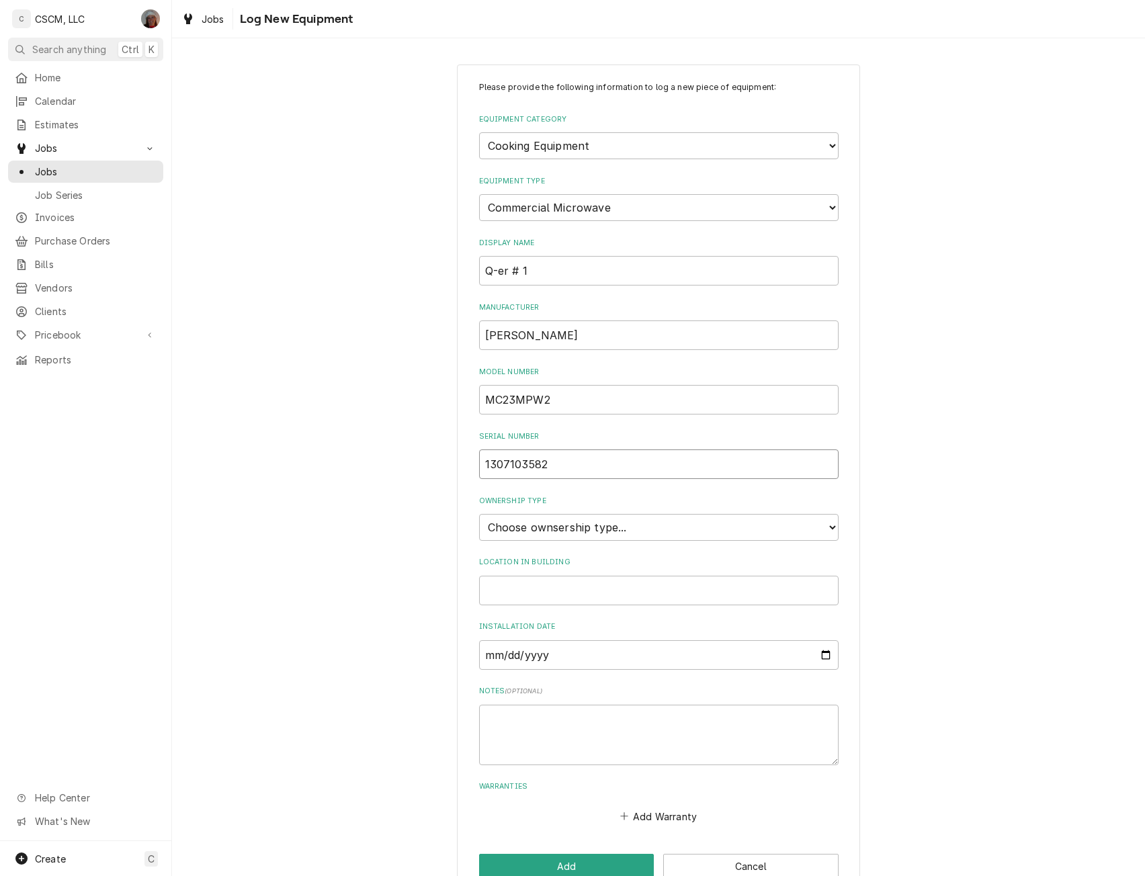
type input "1307103582"
click at [609, 531] on select "Choose ownsership type... Unknown Owned Leased Rented" at bounding box center [659, 527] width 360 height 27
select select "1"
click at [479, 514] on select "Choose ownsership type... Unknown Owned Leased Rented" at bounding box center [659, 527] width 360 height 27
click at [491, 658] on input "Installation Date" at bounding box center [659, 655] width 360 height 30
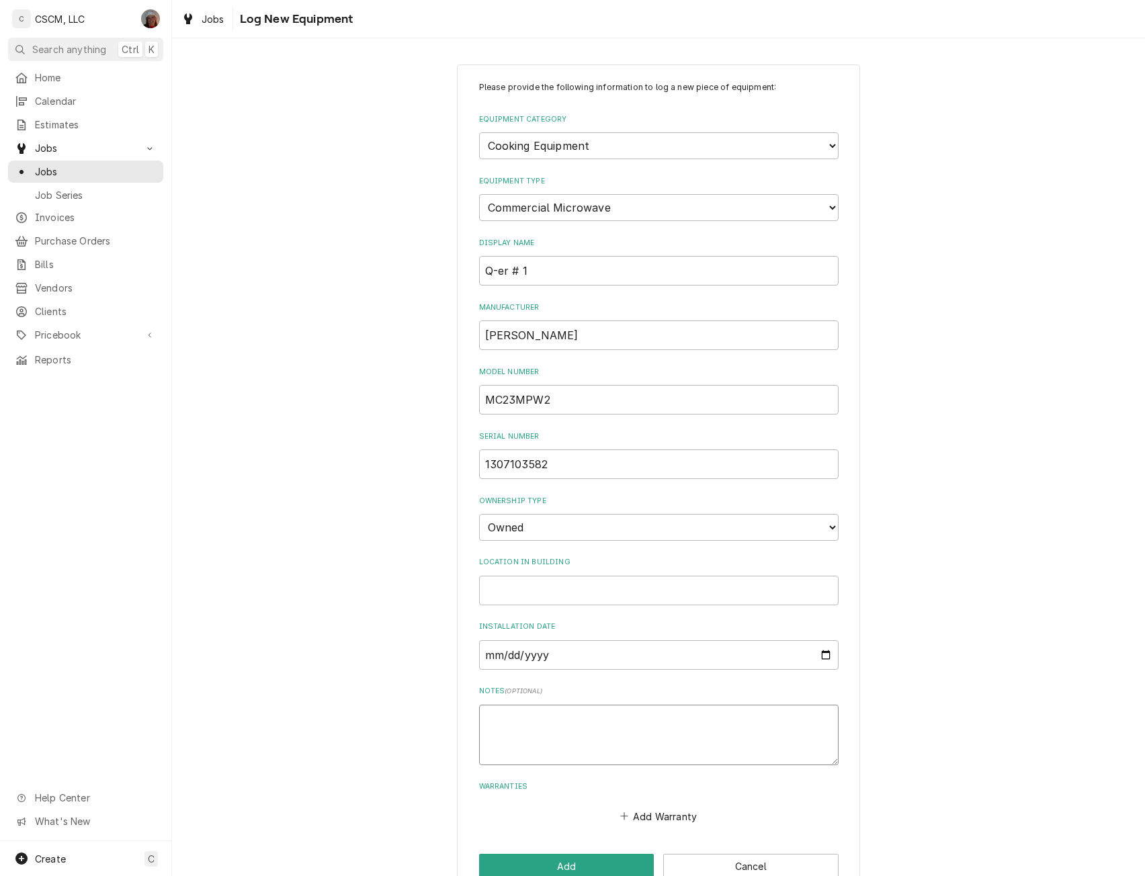
click at [485, 732] on textarea "Notes ( optional )" at bounding box center [659, 735] width 360 height 60
type textarea "x"
type textarea "P"
type textarea "x"
type textarea "P2"
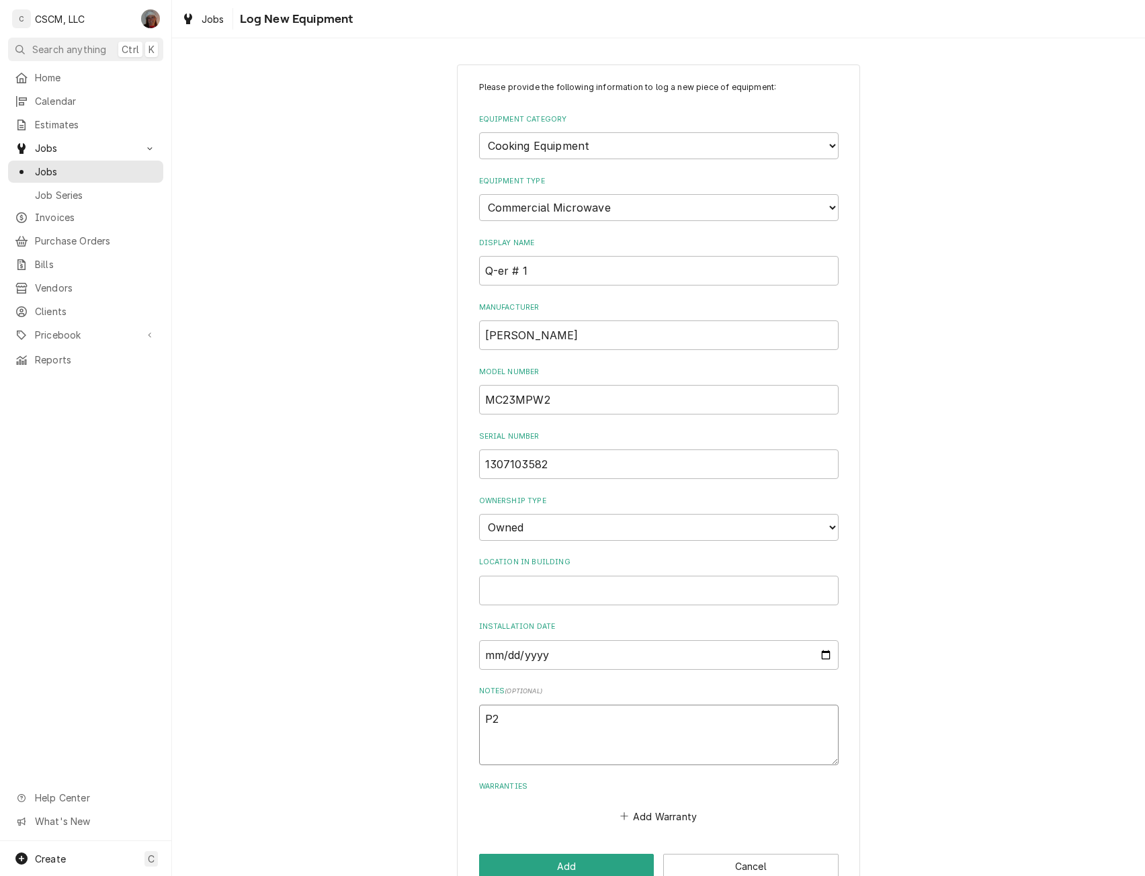
type textarea "x"
type textarea "P20"
type textarea "x"
type textarea "P200"
type textarea "x"
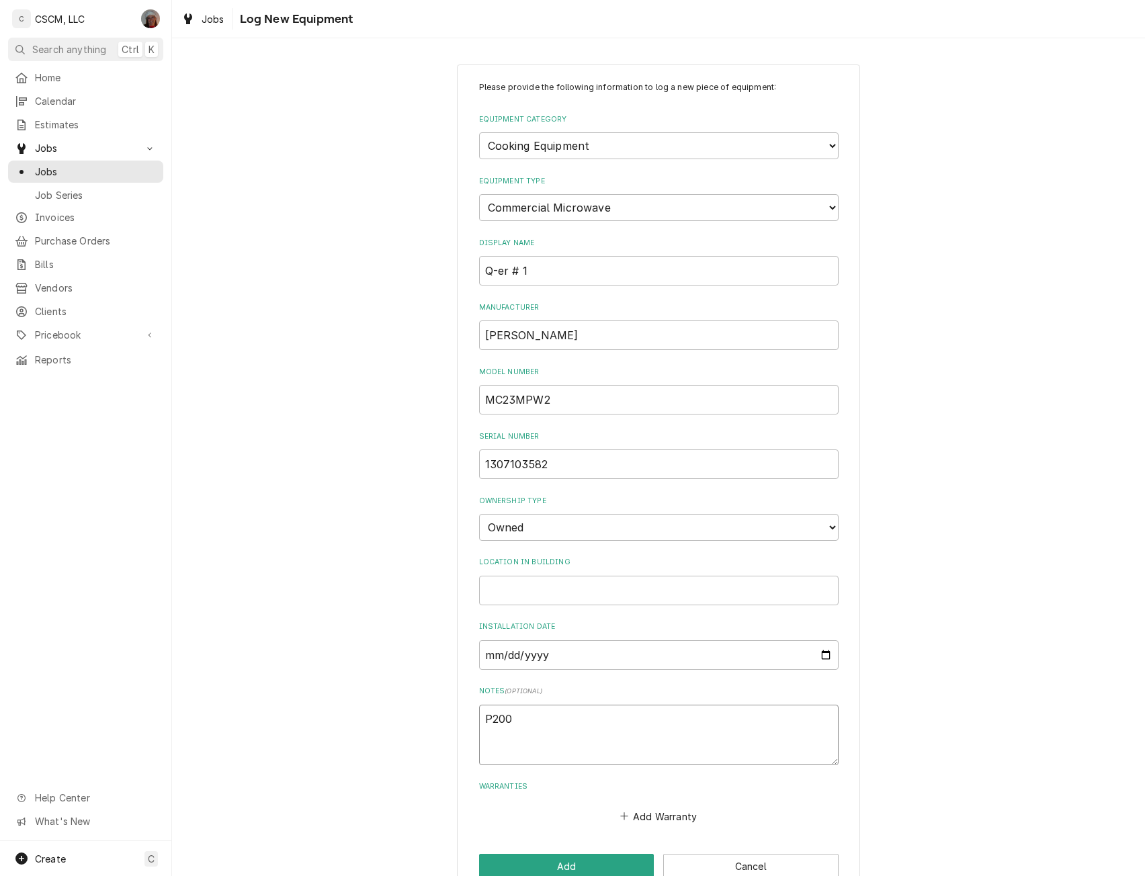
type textarea "P2001"
type textarea "x"
type textarea "P20018"
type textarea "x"
type textarea "P200180"
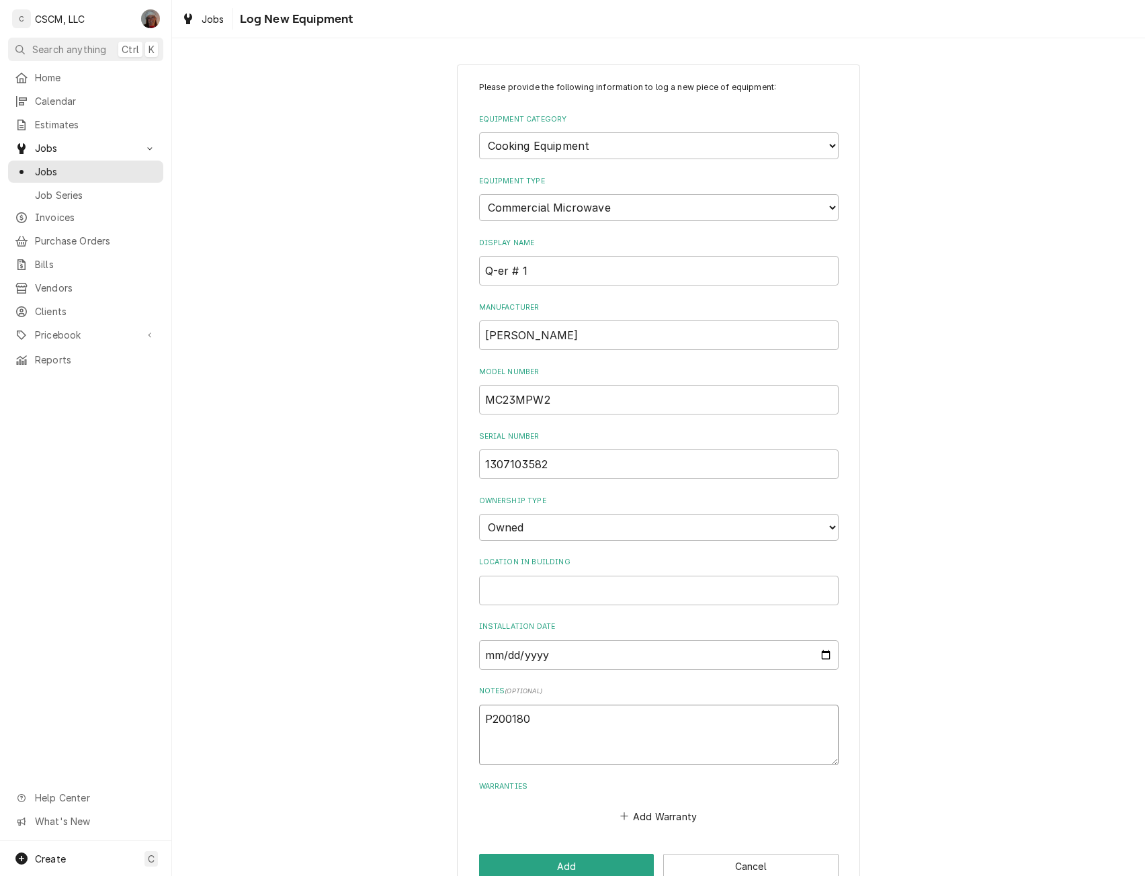
type textarea "x"
type textarea "P2001807"
type textarea "x"
type textarea "P2001807M"
type textarea "x"
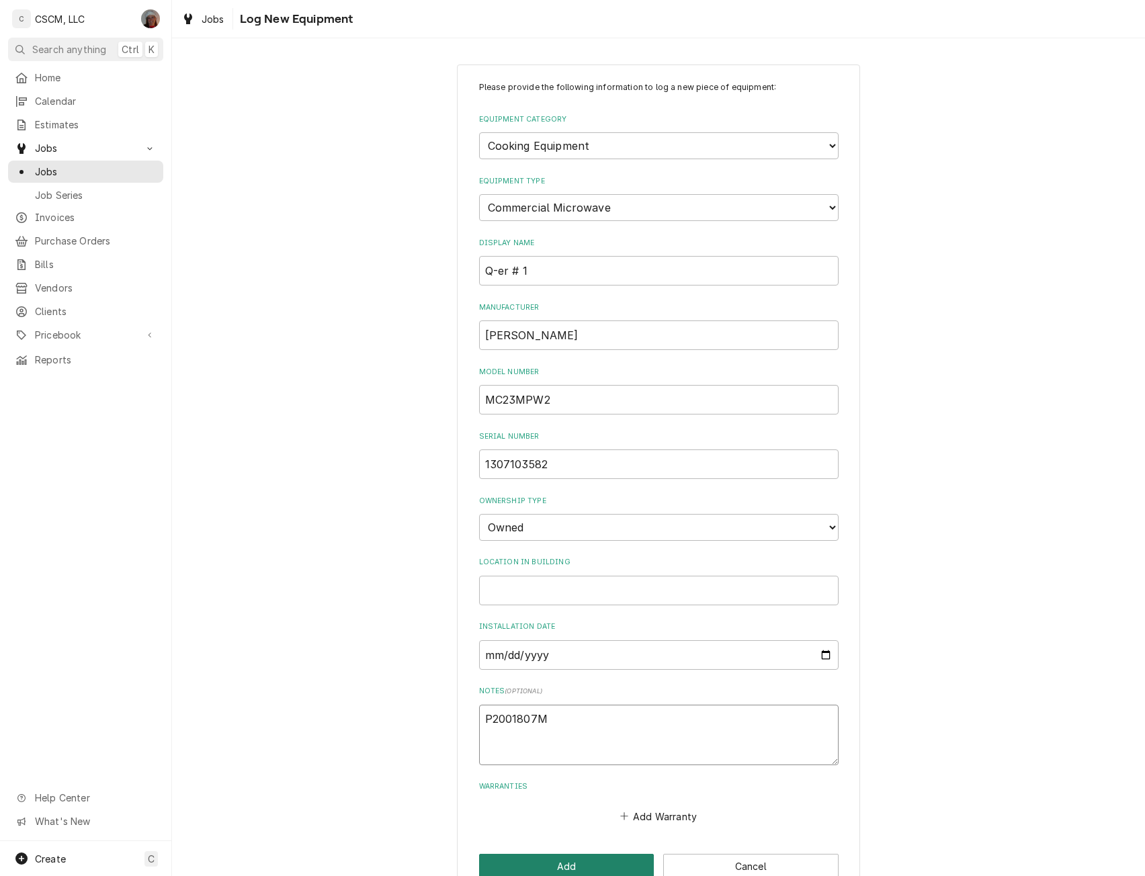
type textarea "P2001807M"
click at [537, 854] on button "Add" at bounding box center [566, 866] width 175 height 25
type textarea "x"
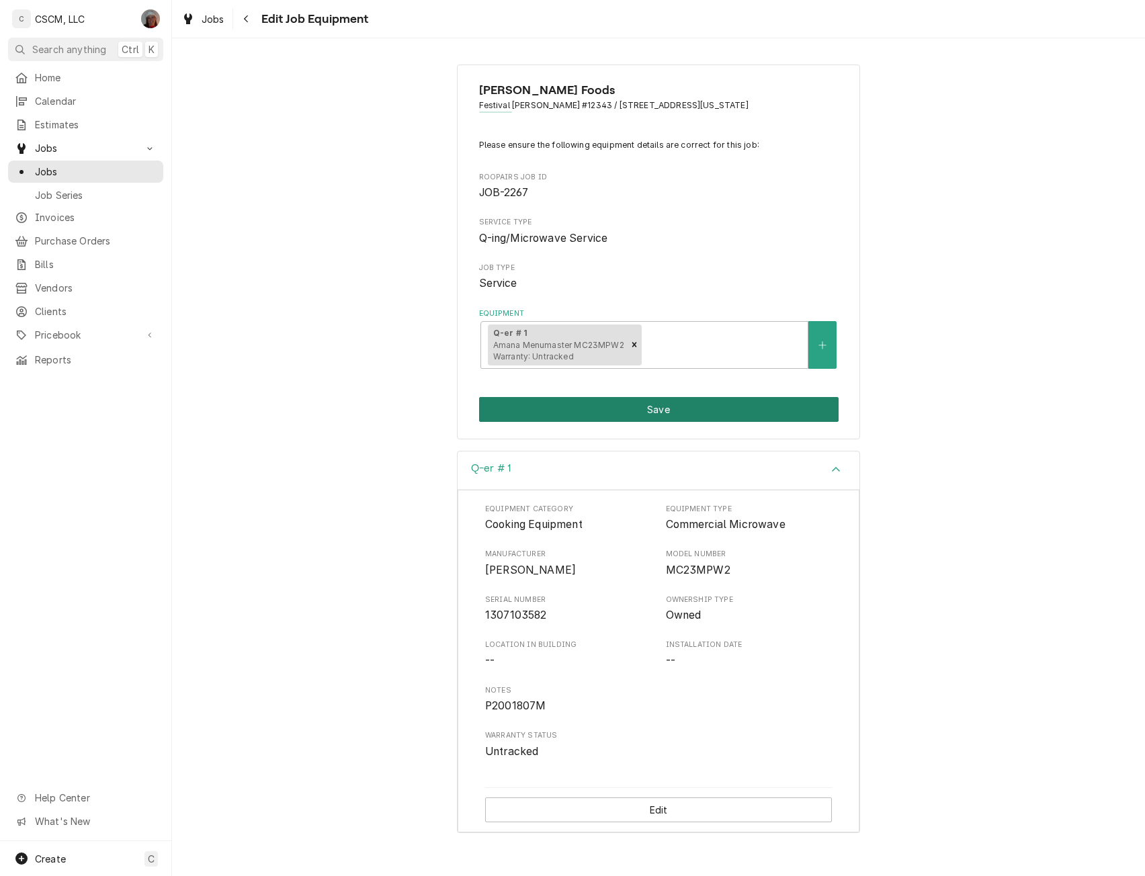
click at [650, 411] on button "Save" at bounding box center [659, 409] width 360 height 25
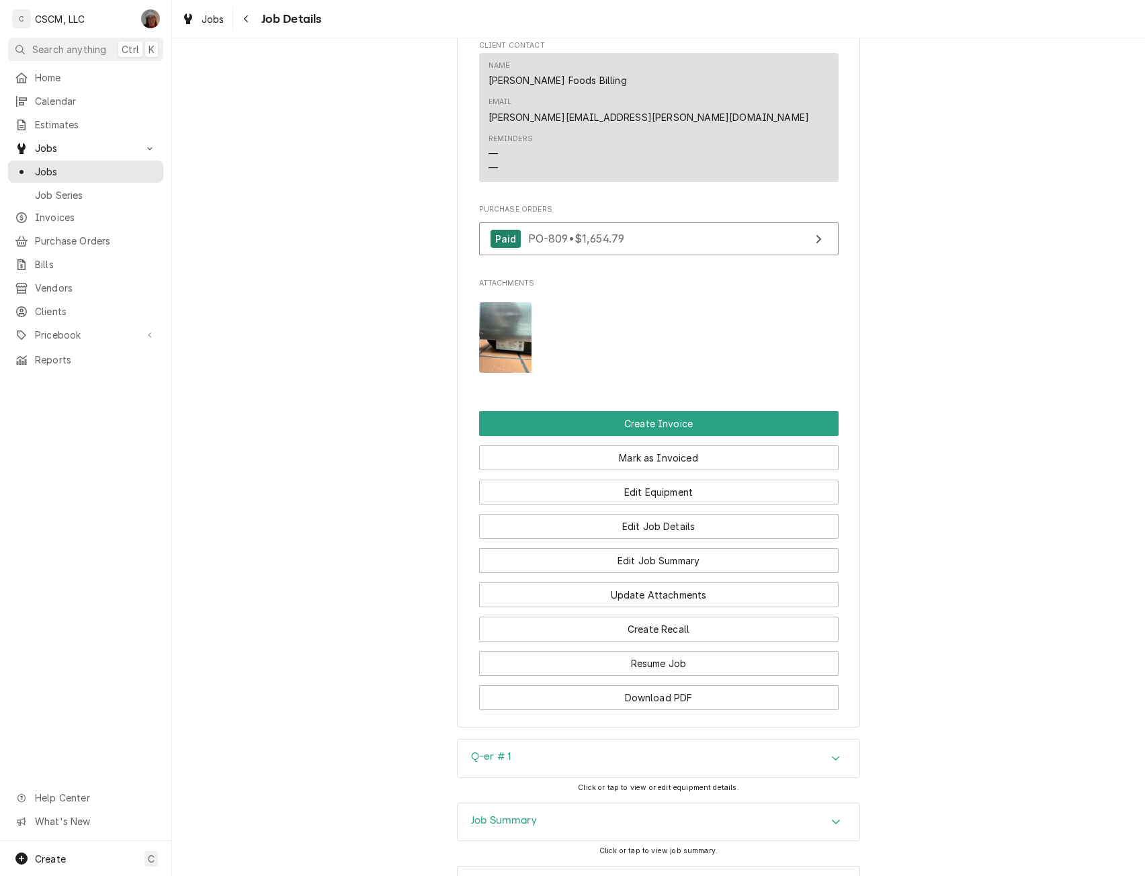
scroll to position [936, 0]
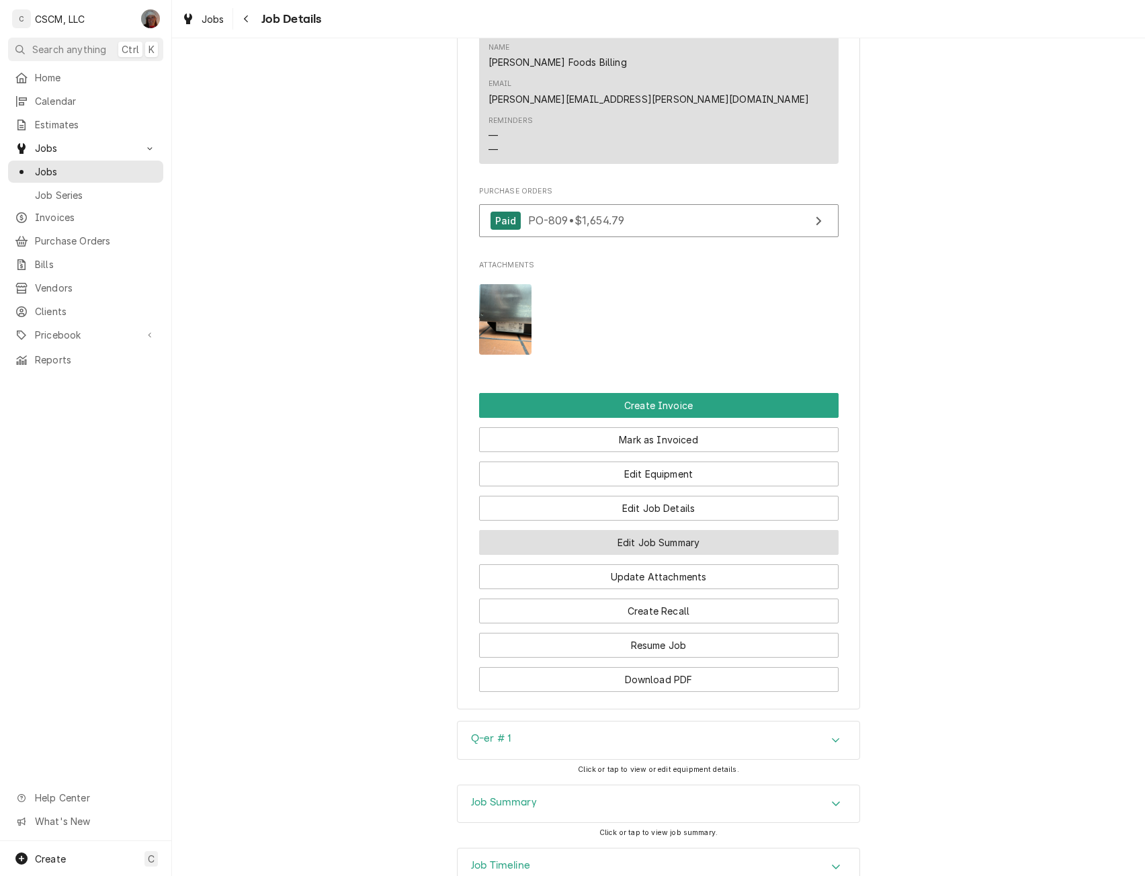
click at [710, 530] on button "Edit Job Summary" at bounding box center [659, 542] width 360 height 25
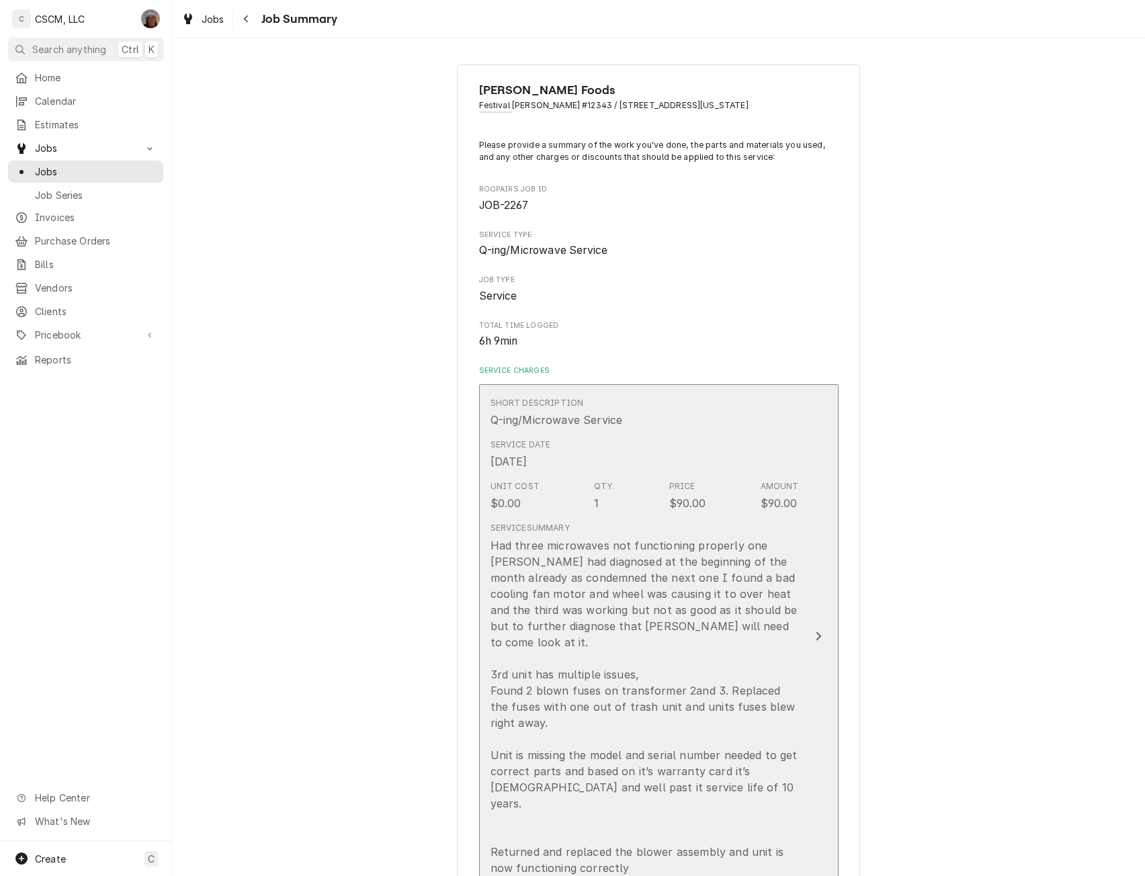
click at [810, 632] on button "Short Description Q-ing/Microwave Service Service Date [DATE] Unit Cost $0.00 Q…" at bounding box center [659, 636] width 360 height 505
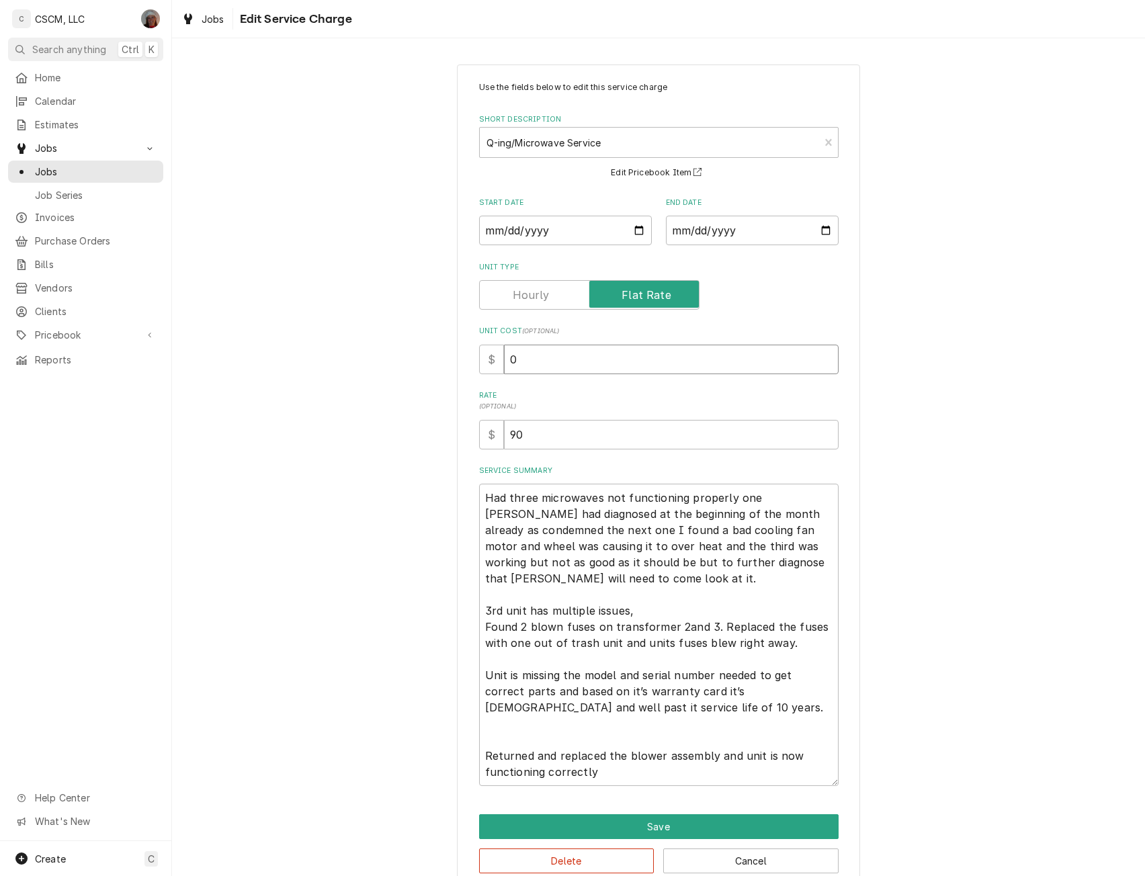
click at [505, 358] on input "0" at bounding box center [671, 360] width 335 height 30
type textarea "x"
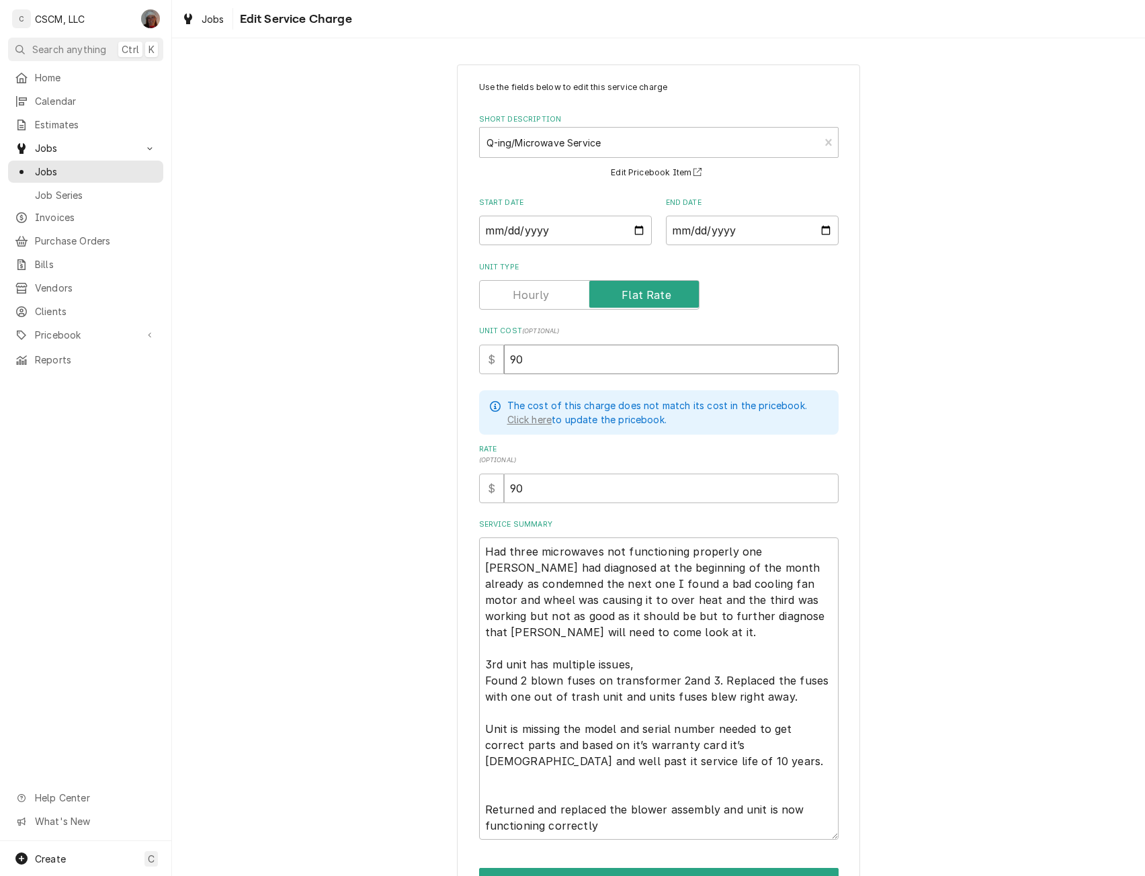
type input "90"
drag, startPoint x: 638, startPoint y: 569, endPoint x: 691, endPoint y: 575, distance: 54.1
click at [691, 575] on textarea "Had three microwaves not functioning properly one [PERSON_NAME] had diagnosed a…" at bounding box center [659, 689] width 360 height 302
type textarea "x"
type textarea "Had three microwaves not functioning properly one [PERSON_NAME] had diagnosed a…"
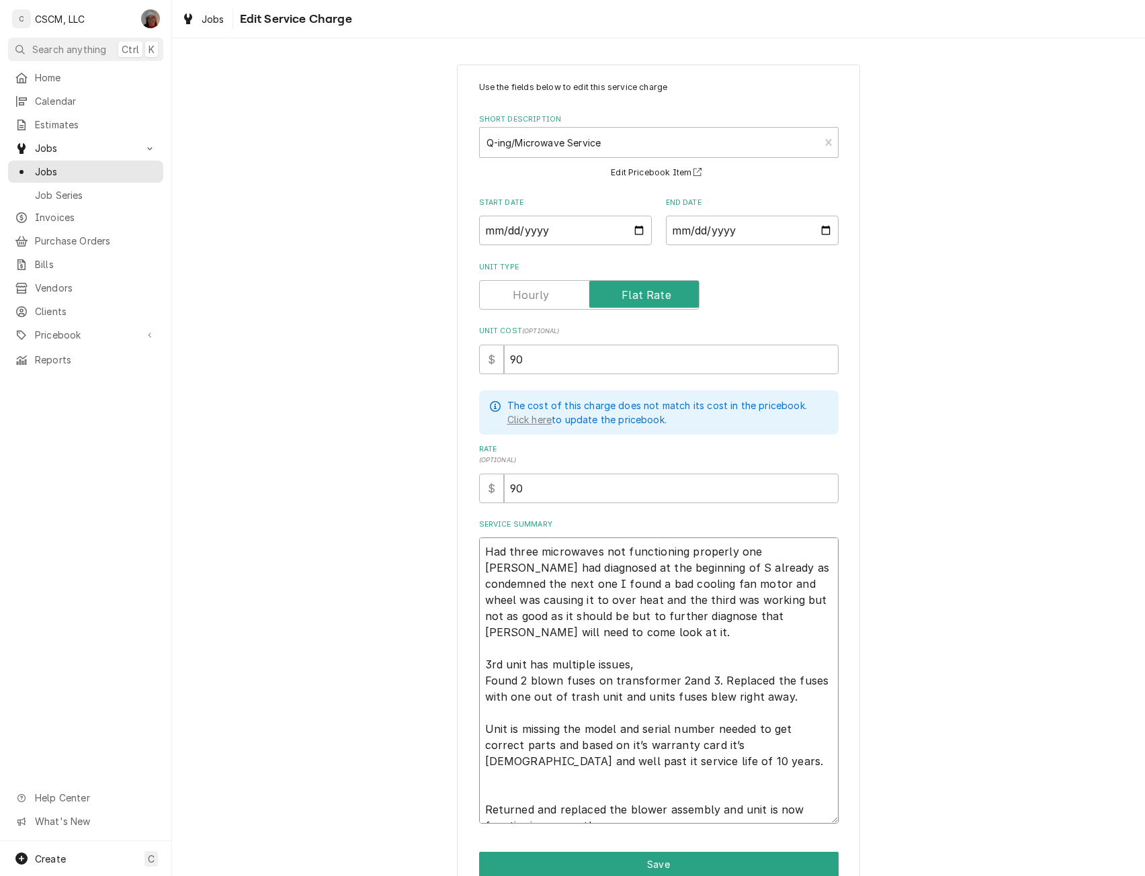
type textarea "x"
type textarea "Had three microwaves not functioning properly one [PERSON_NAME] had diagnosed a…"
type textarea "x"
type textarea "Had three microwaves not functioning properly one [PERSON_NAME] had diagnosed a…"
type textarea "x"
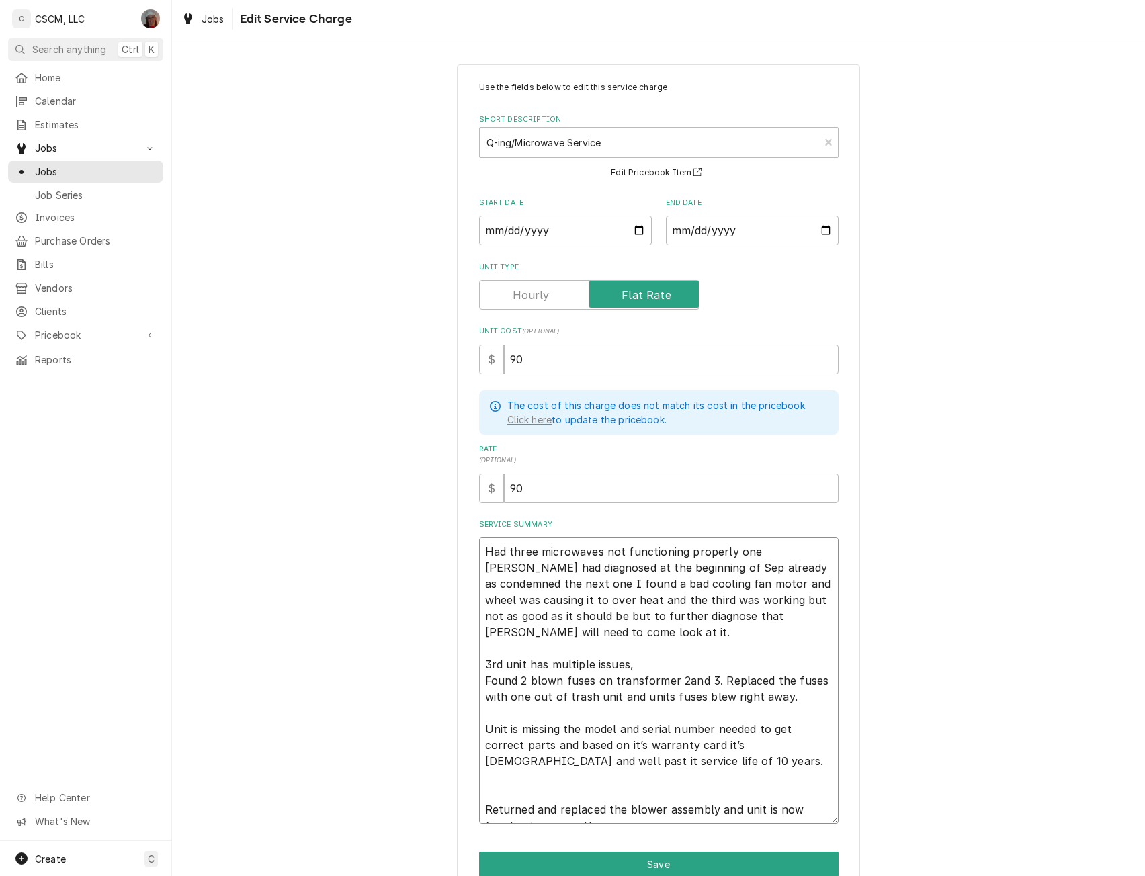
type textarea "Had three microwaves not functioning properly one [PERSON_NAME] had diagnosed a…"
type textarea "x"
type textarea "Had three microwaves not functioning properly one [PERSON_NAME] had diagnosed a…"
type textarea "x"
type textarea "Had three microwaves not functioning properly one [PERSON_NAME] had diagnosed a…"
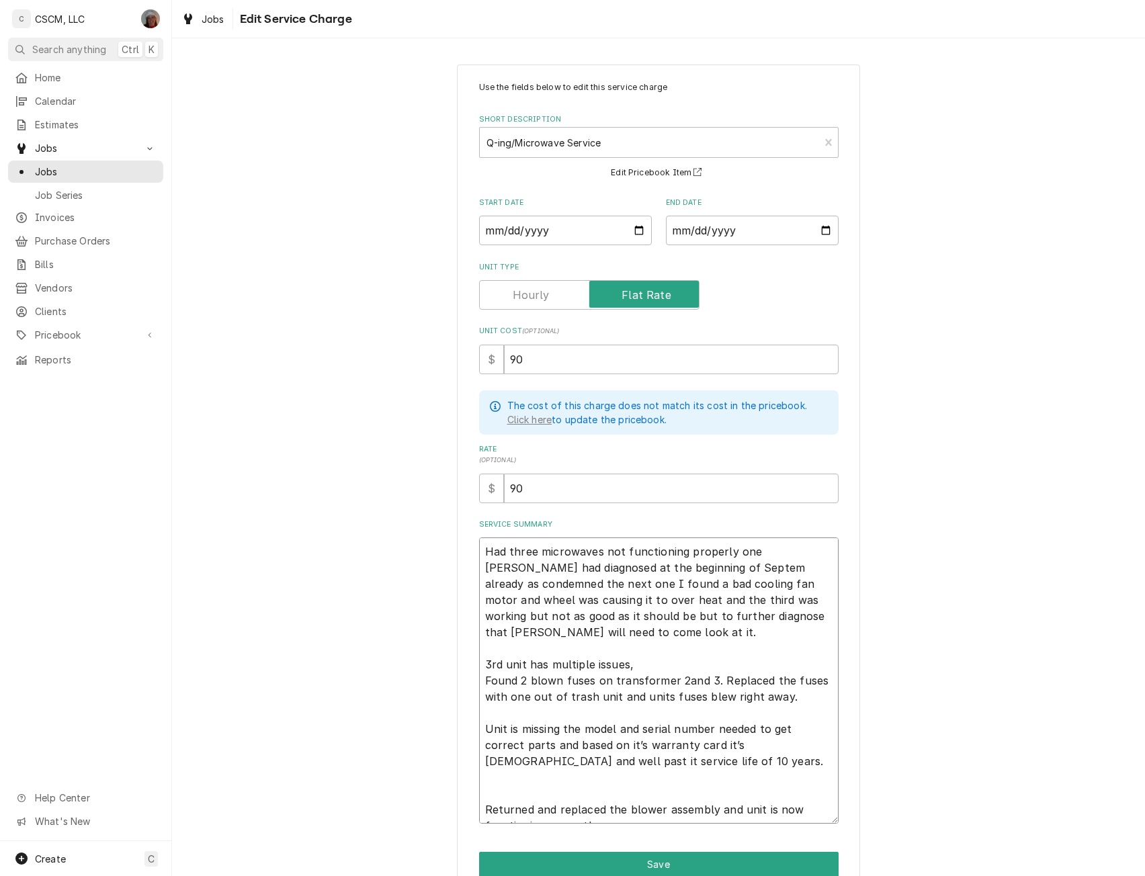
type textarea "x"
type textarea "Had three microwaves not functioning properly one [PERSON_NAME] had diagnosed a…"
type textarea "x"
type textarea "Had three microwaves not functioning properly one [PERSON_NAME] had diagnosed a…"
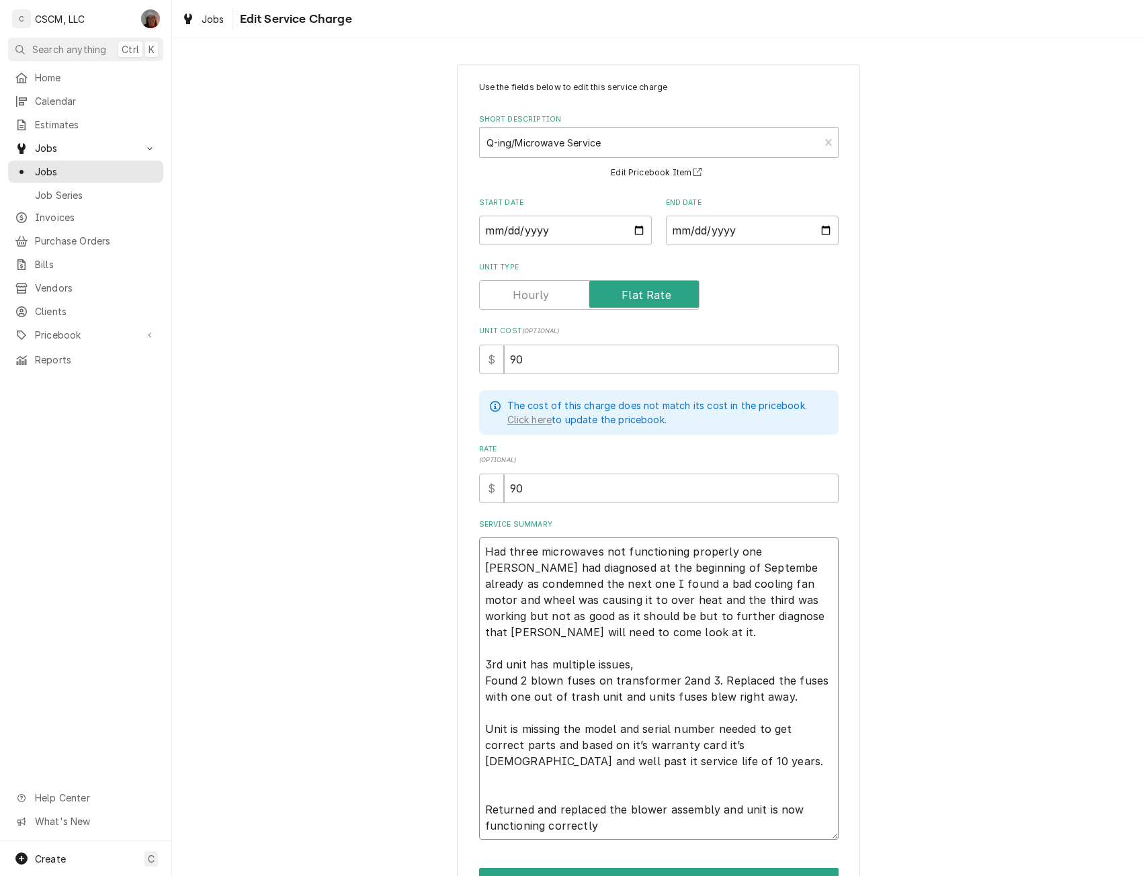
type textarea "x"
type textarea "Had three microwaves not functioning properly one [PERSON_NAME] had diagnosed a…"
drag, startPoint x: 561, startPoint y: 696, endPoint x: 587, endPoint y: 698, distance: 25.6
click at [587, 698] on textarea "Had three microwaves not functioning properly one [PERSON_NAME] had diagnosed a…" at bounding box center [659, 689] width 360 height 302
type textarea "x"
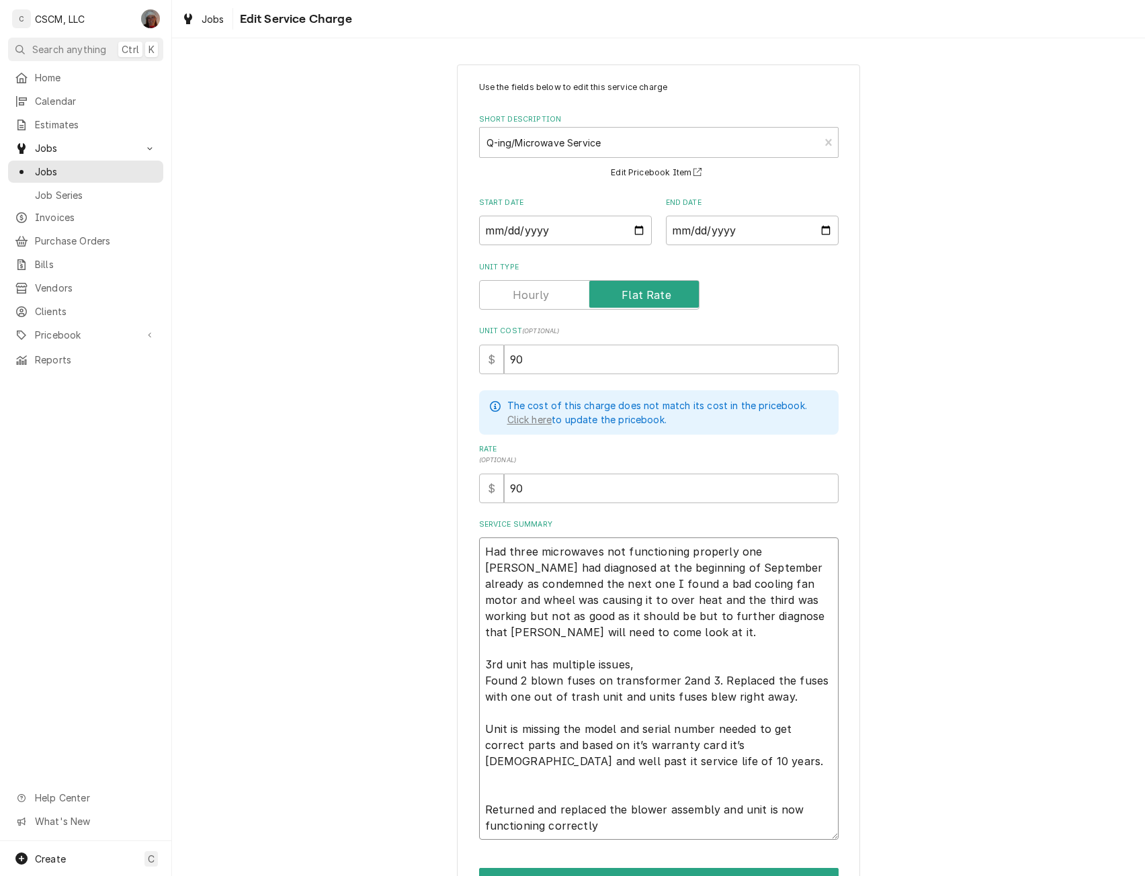
type textarea "Had three microwaves not functioning properly one [PERSON_NAME] had diagnosed a…"
type textarea "x"
type textarea "Had three microwaves not functioning properly one [PERSON_NAME] had diagnosed a…"
type textarea "x"
type textarea "Had three microwaves not functioning properly one [PERSON_NAME] had diagnosed a…"
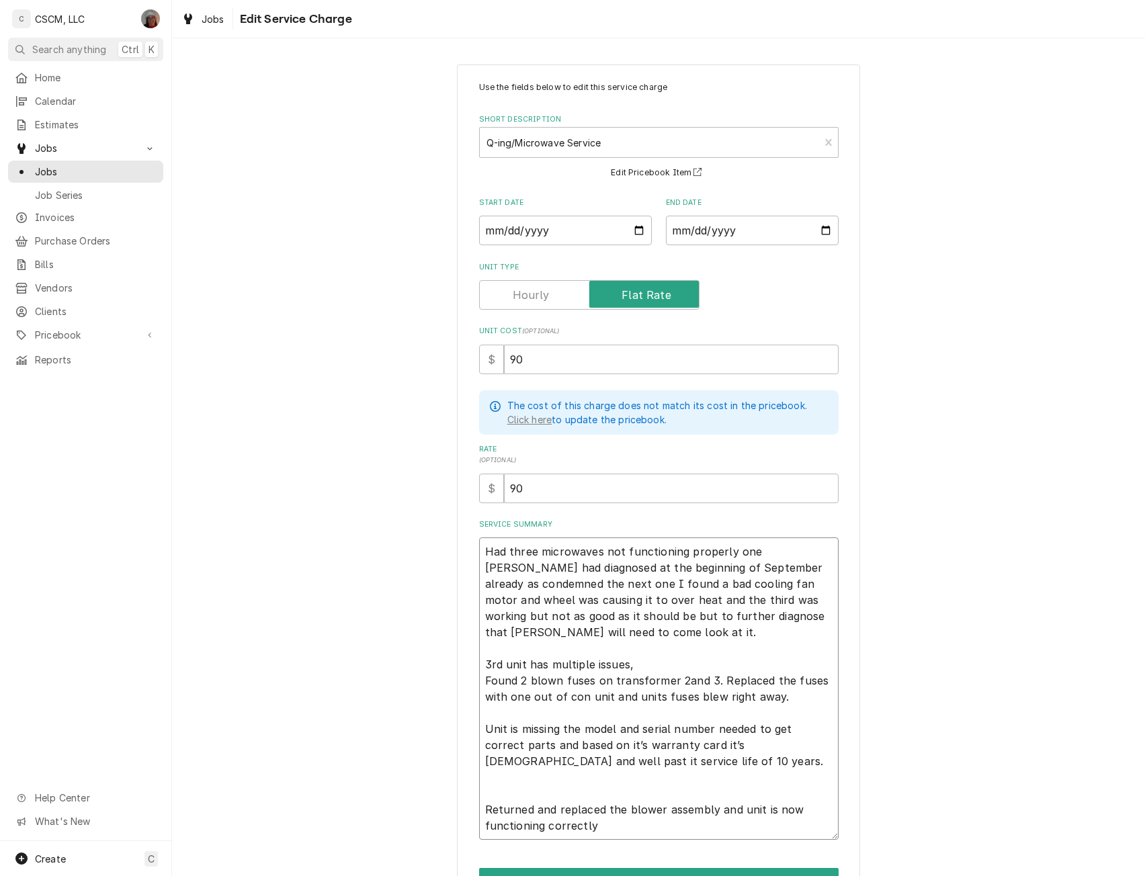
type textarea "x"
type textarea "Had three microwaves not functioning properly one [PERSON_NAME] had diagnosed a…"
type textarea "x"
type textarea "Had three microwaves not functioning properly one [PERSON_NAME] had diagnosed a…"
type textarea "x"
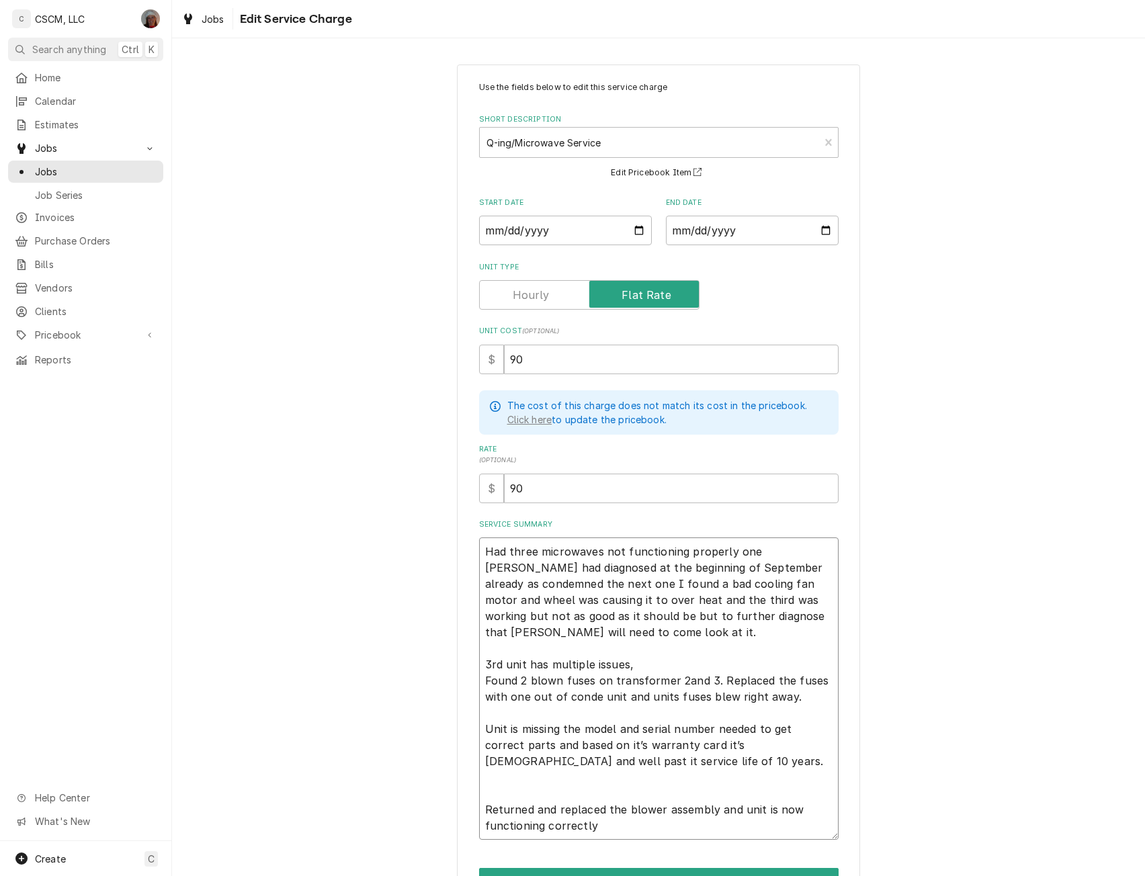
type textarea "Had three microwaves not functioning properly one [PERSON_NAME] had diagnosed a…"
type textarea "x"
type textarea "Had three microwaves not functioning properly one [PERSON_NAME] had diagnosed a…"
type textarea "x"
type textarea "Had three microwaves not functioning properly one [PERSON_NAME] had diagnosed a…"
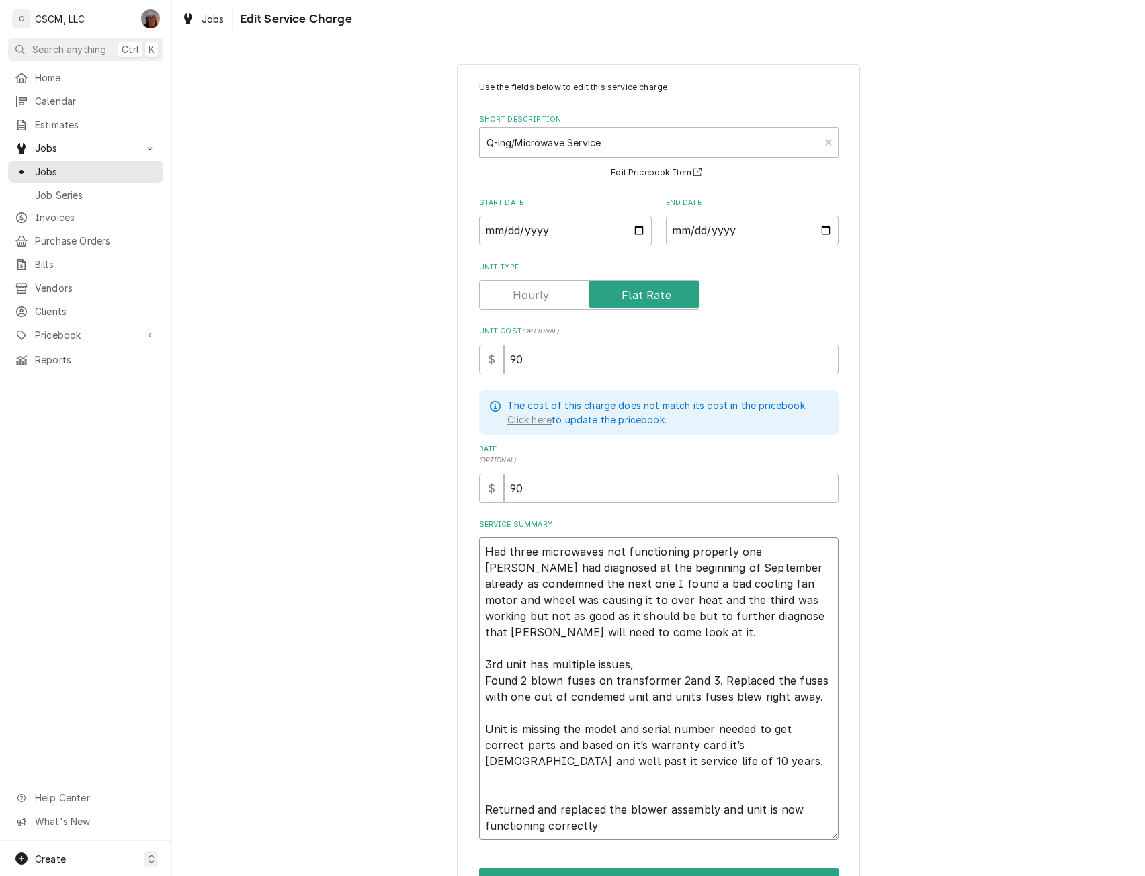
type textarea "x"
type textarea "Had three microwaves not functioning properly one [PERSON_NAME] had diagnosed a…"
type textarea "x"
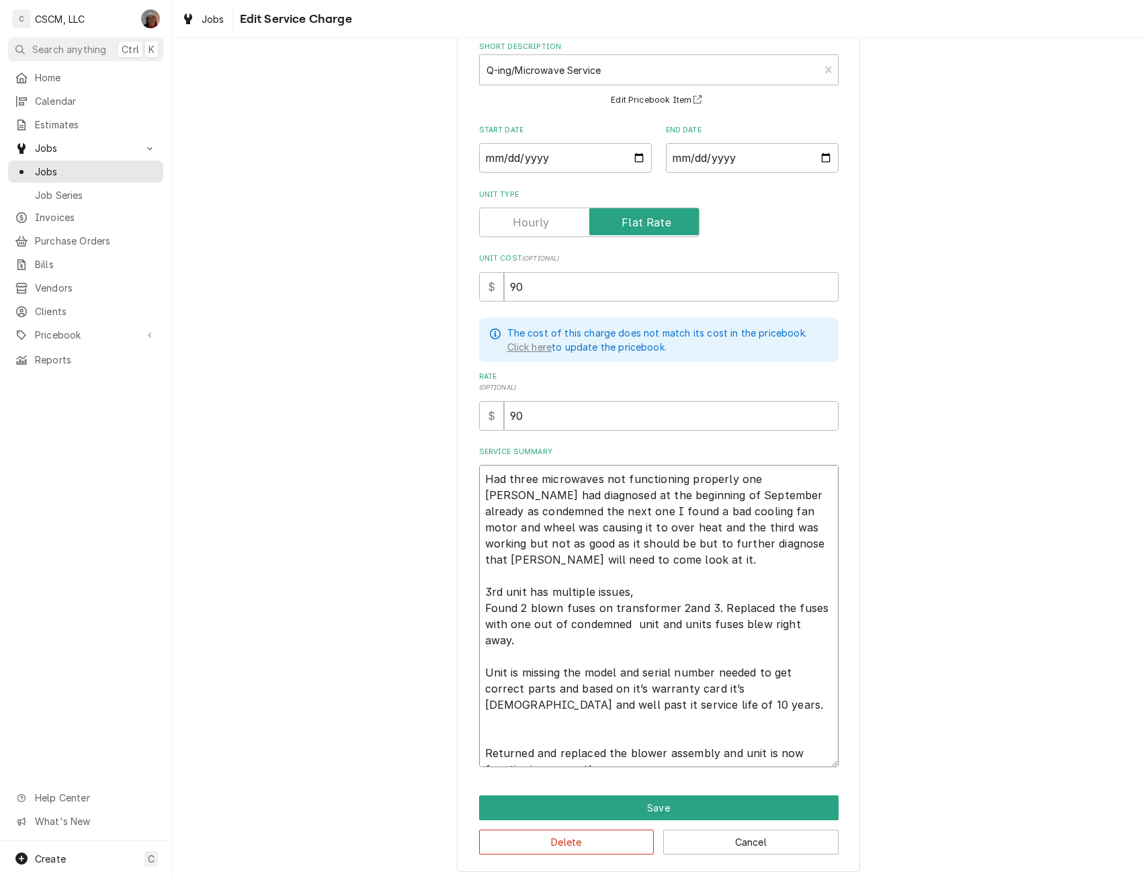
scroll to position [79, 0]
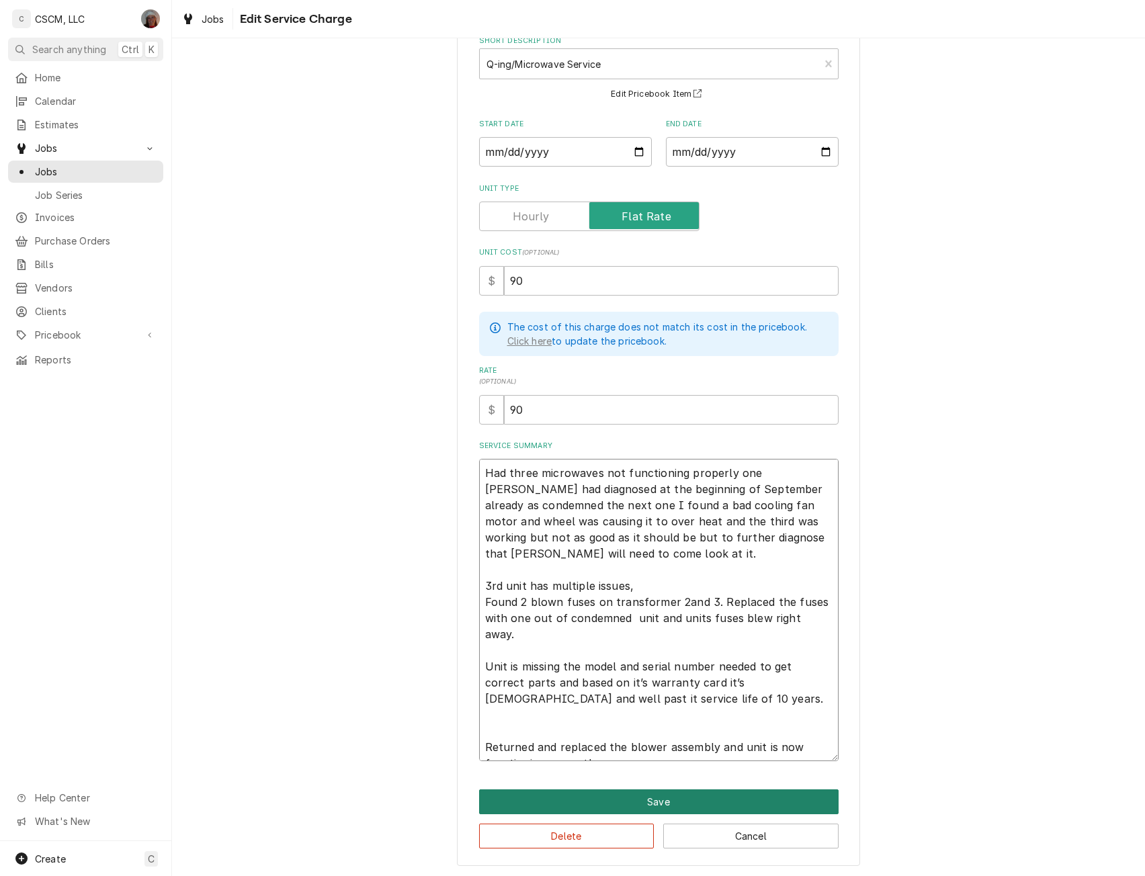
type textarea "Had three microwaves not functioning properly one [PERSON_NAME] had diagnosed a…"
click at [654, 798] on button "Save" at bounding box center [659, 802] width 360 height 25
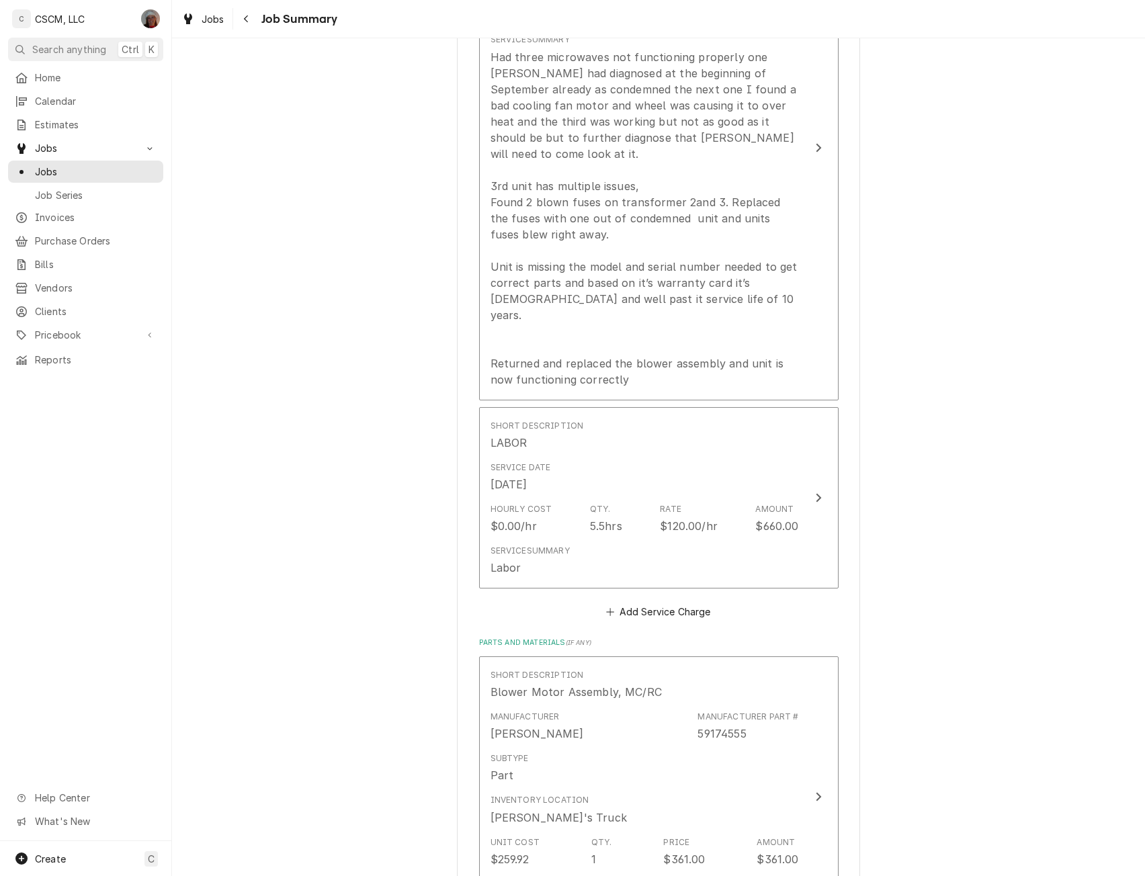
scroll to position [492, 0]
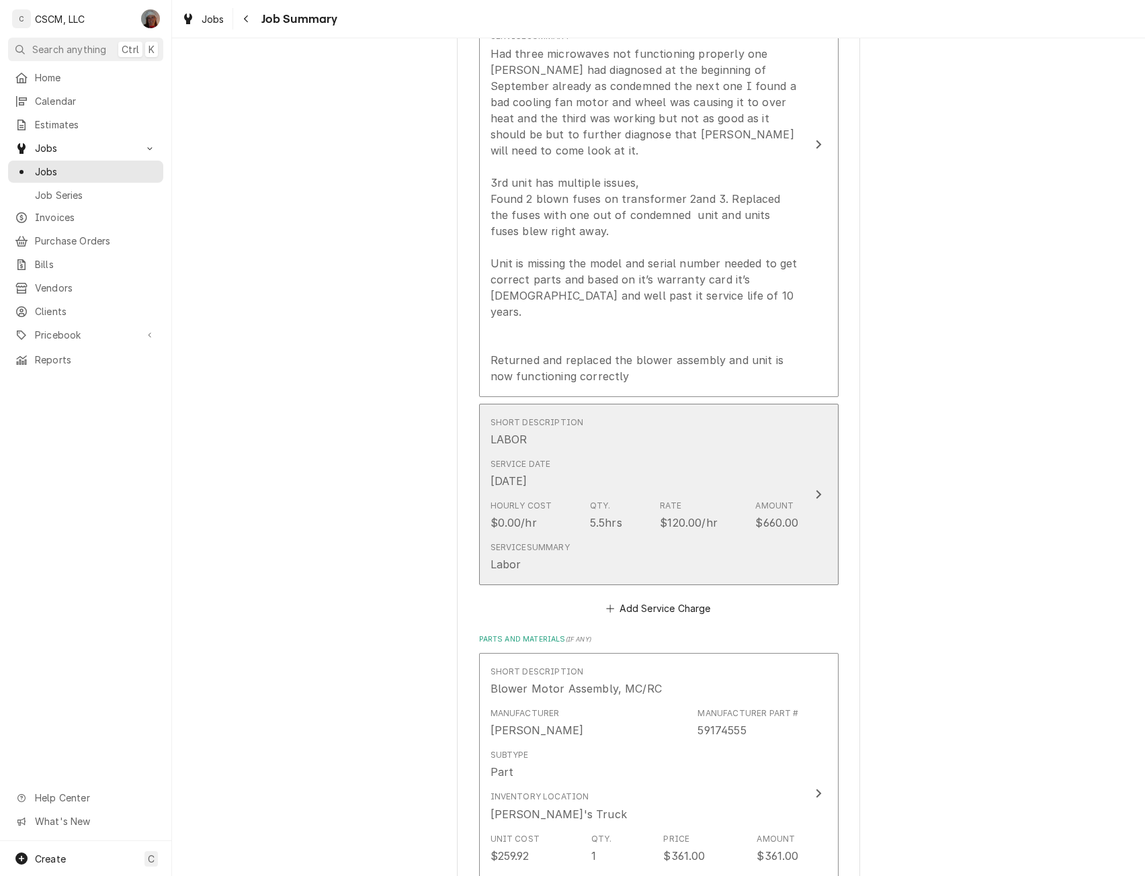
click at [810, 487] on div "Update Line Item" at bounding box center [818, 495] width 17 height 16
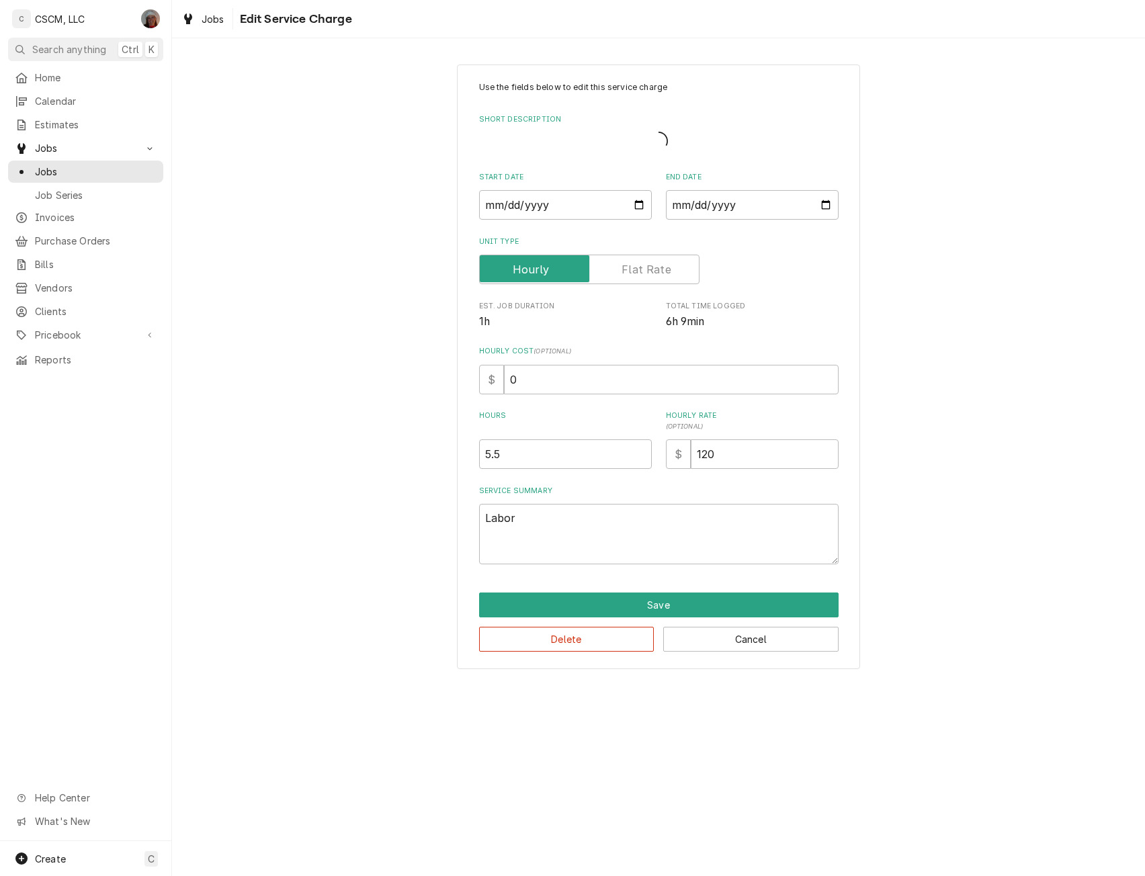
type textarea "x"
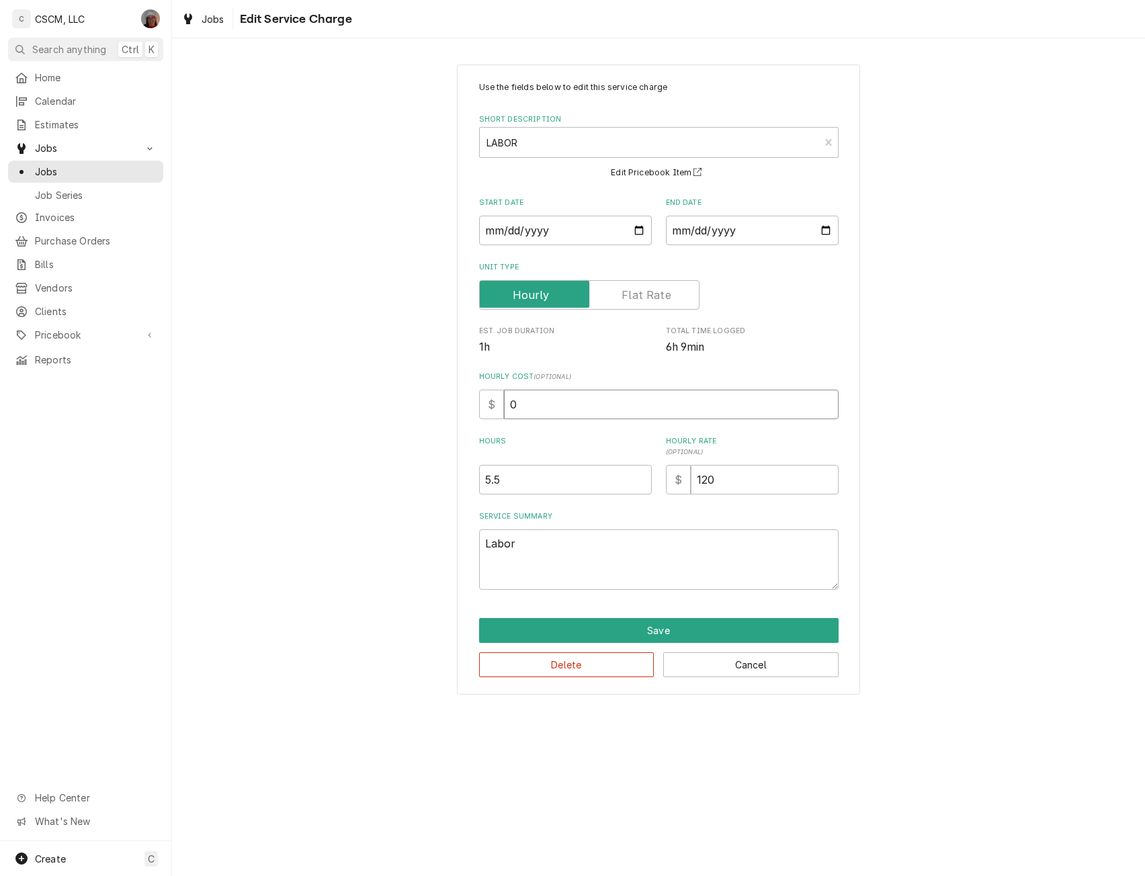
drag, startPoint x: 509, startPoint y: 403, endPoint x: 540, endPoint y: 407, distance: 31.1
click at [540, 407] on input "0" at bounding box center [671, 405] width 335 height 30
type input "4"
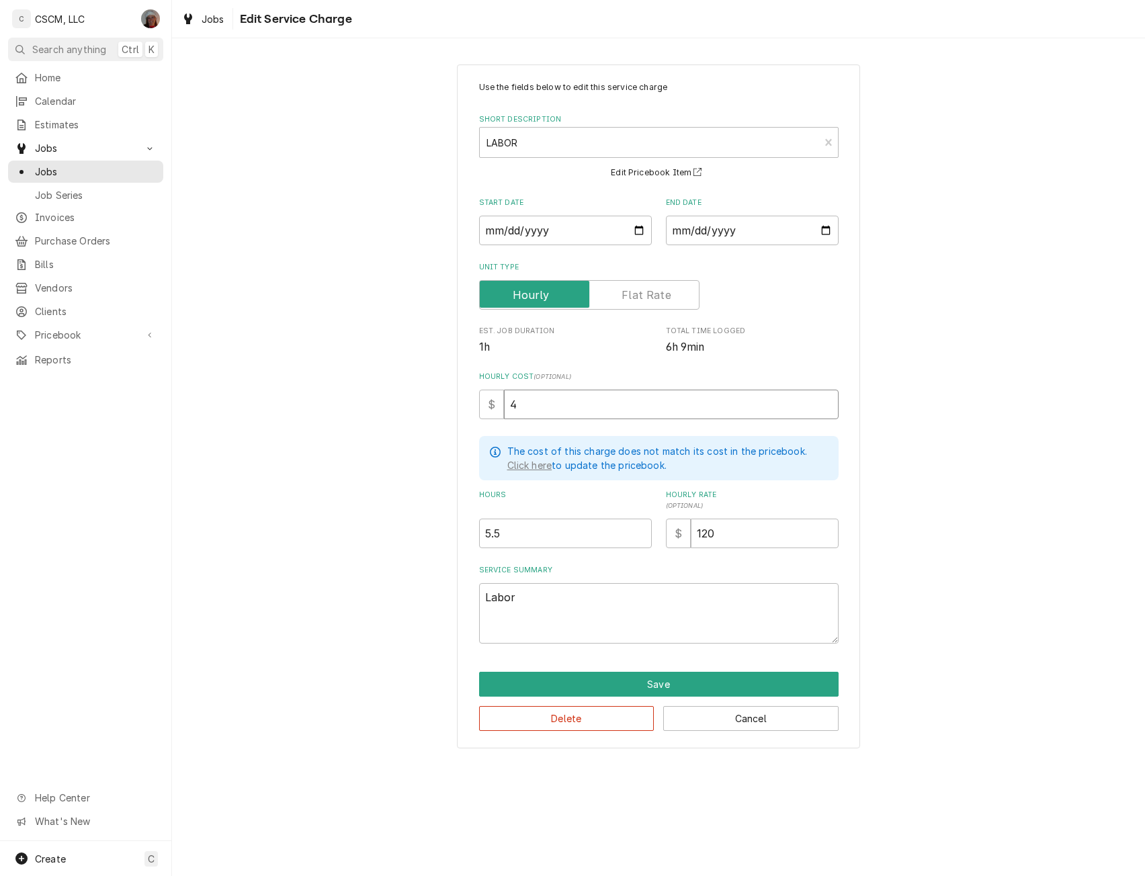
type textarea "x"
type input "43"
click at [636, 692] on button "Save" at bounding box center [659, 684] width 360 height 25
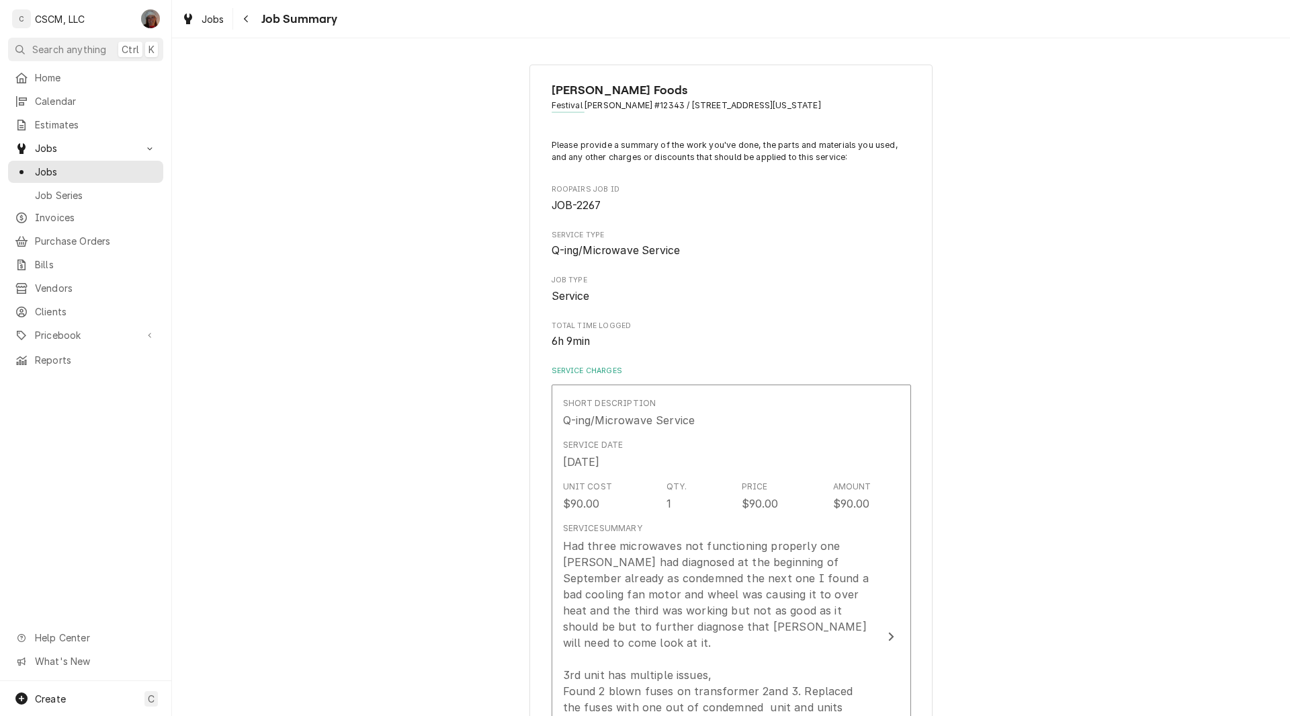
type textarea "x"
